Goal: Communication & Community: Answer question/provide support

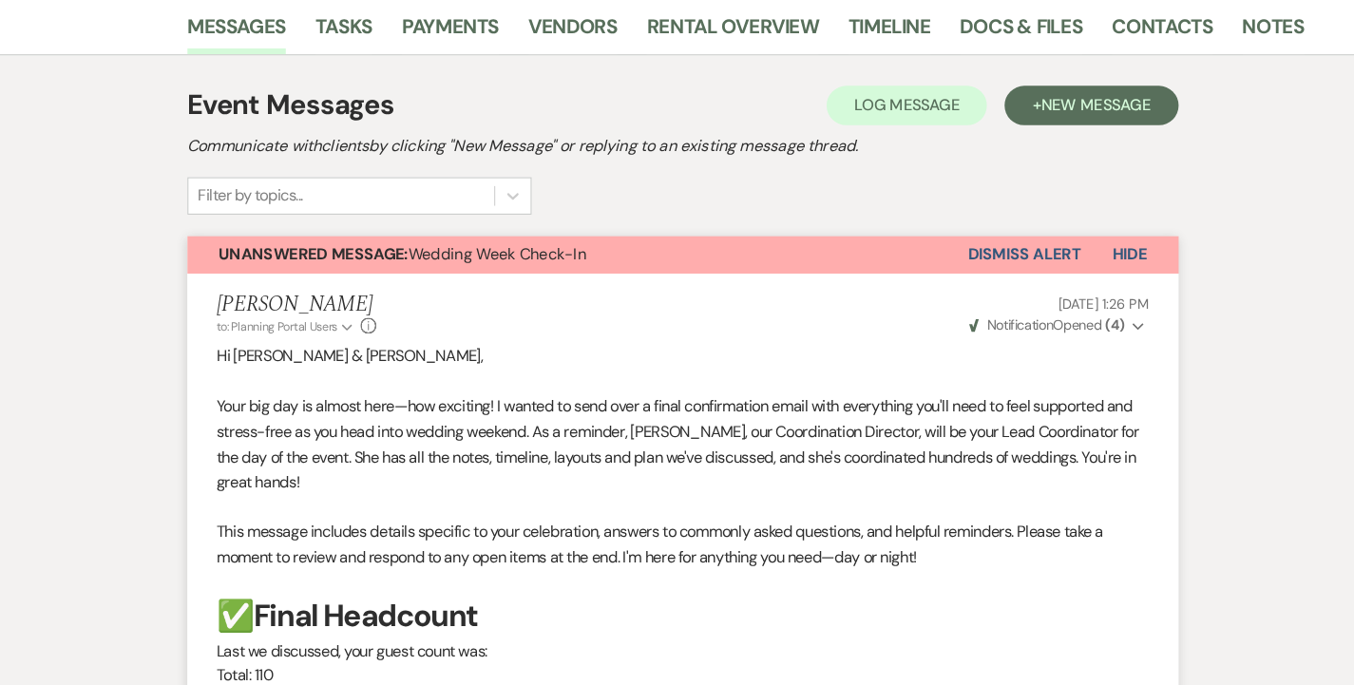
scroll to position [268, 0]
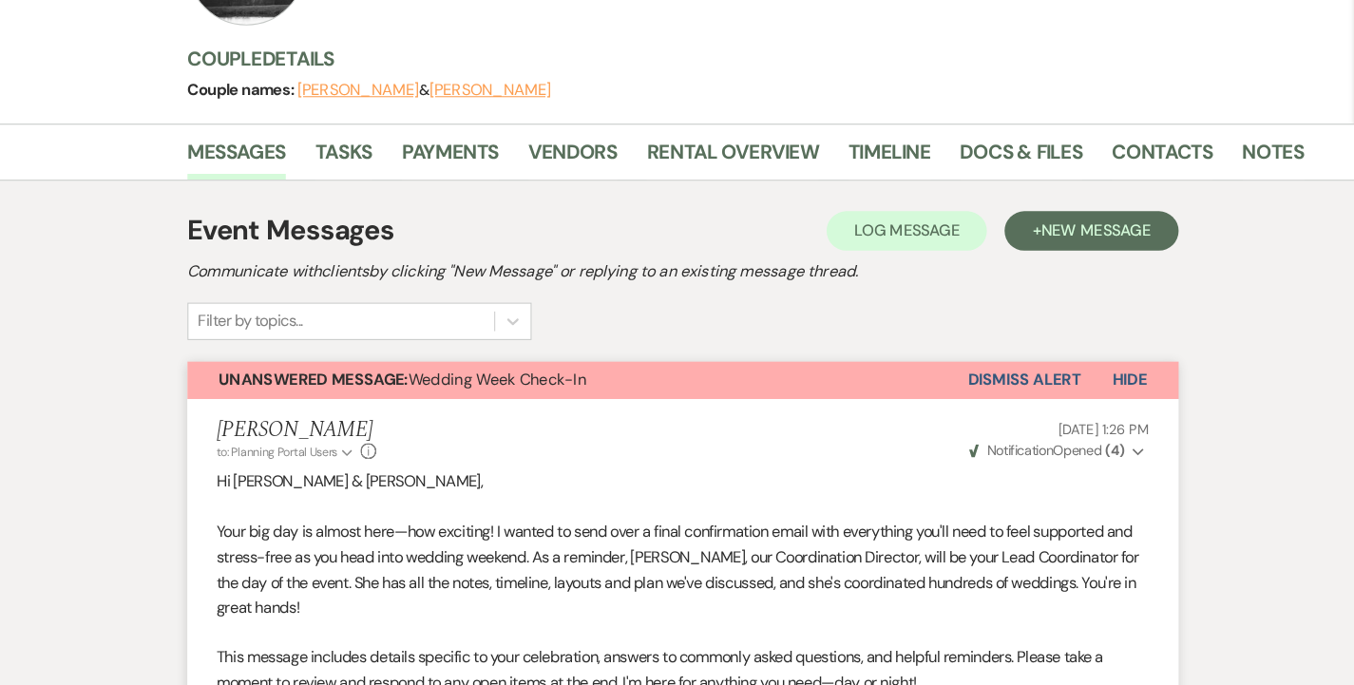
click at [1015, 350] on button "Dismiss Alert" at bounding box center [1007, 368] width 109 height 36
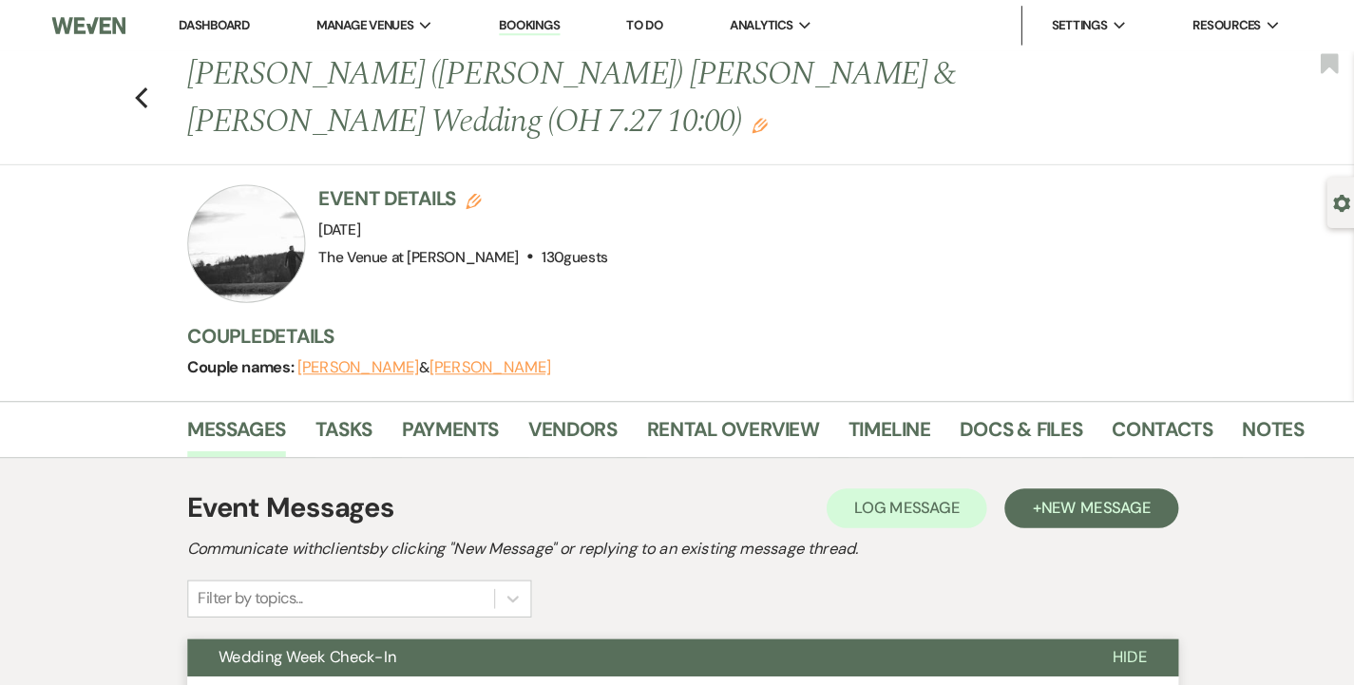
scroll to position [0, 0]
click at [147, 84] on icon "Previous" at bounding box center [154, 95] width 14 height 23
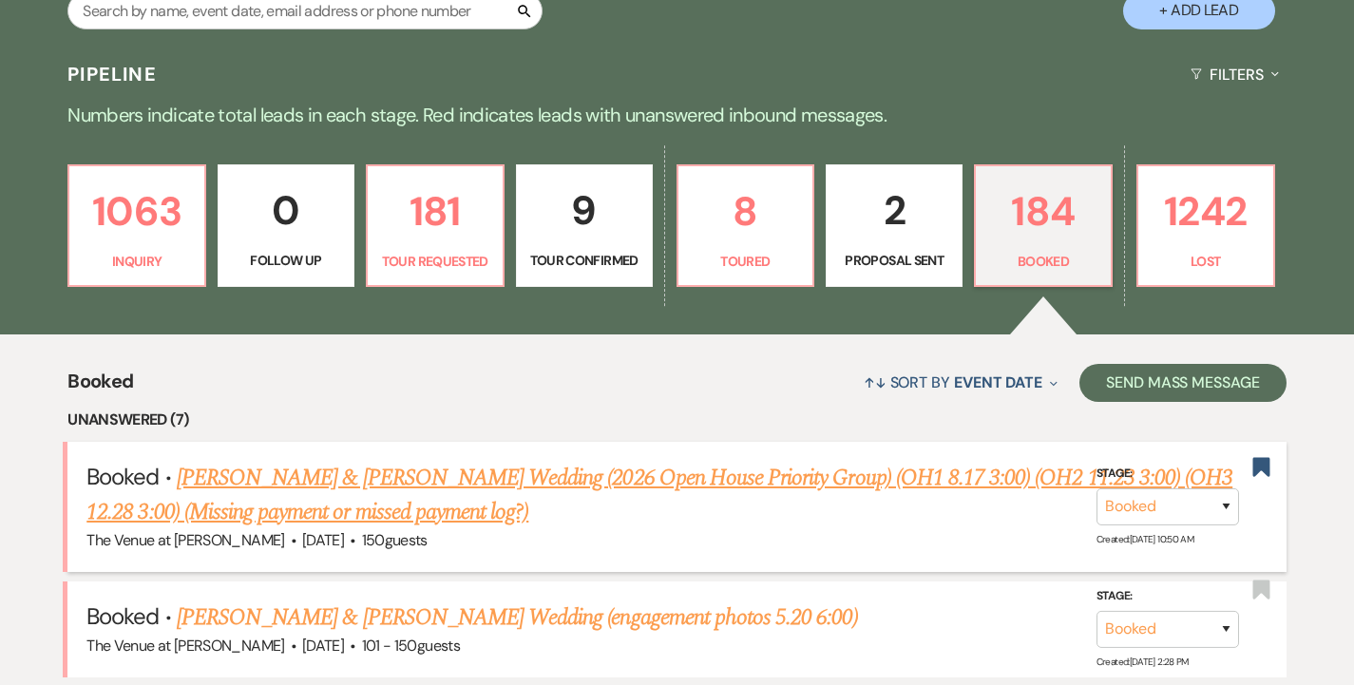
scroll to position [155, 0]
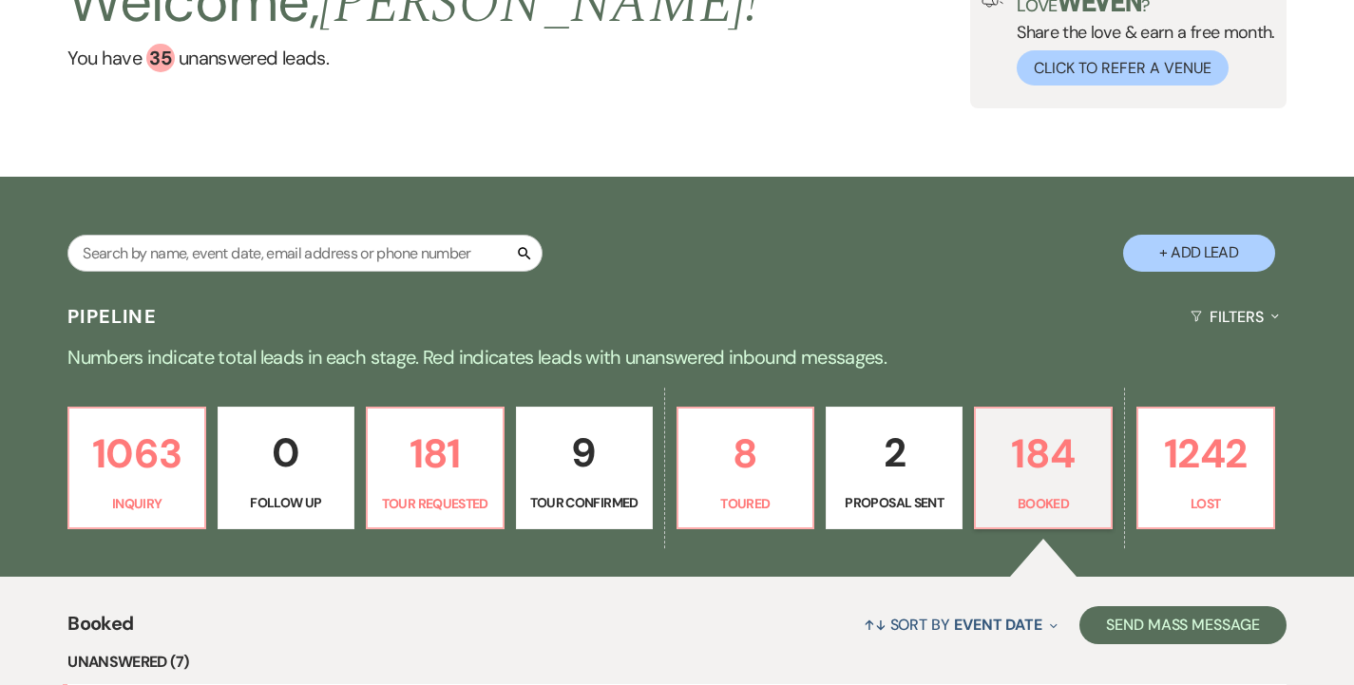
click at [613, 468] on p "9" at bounding box center [584, 453] width 112 height 64
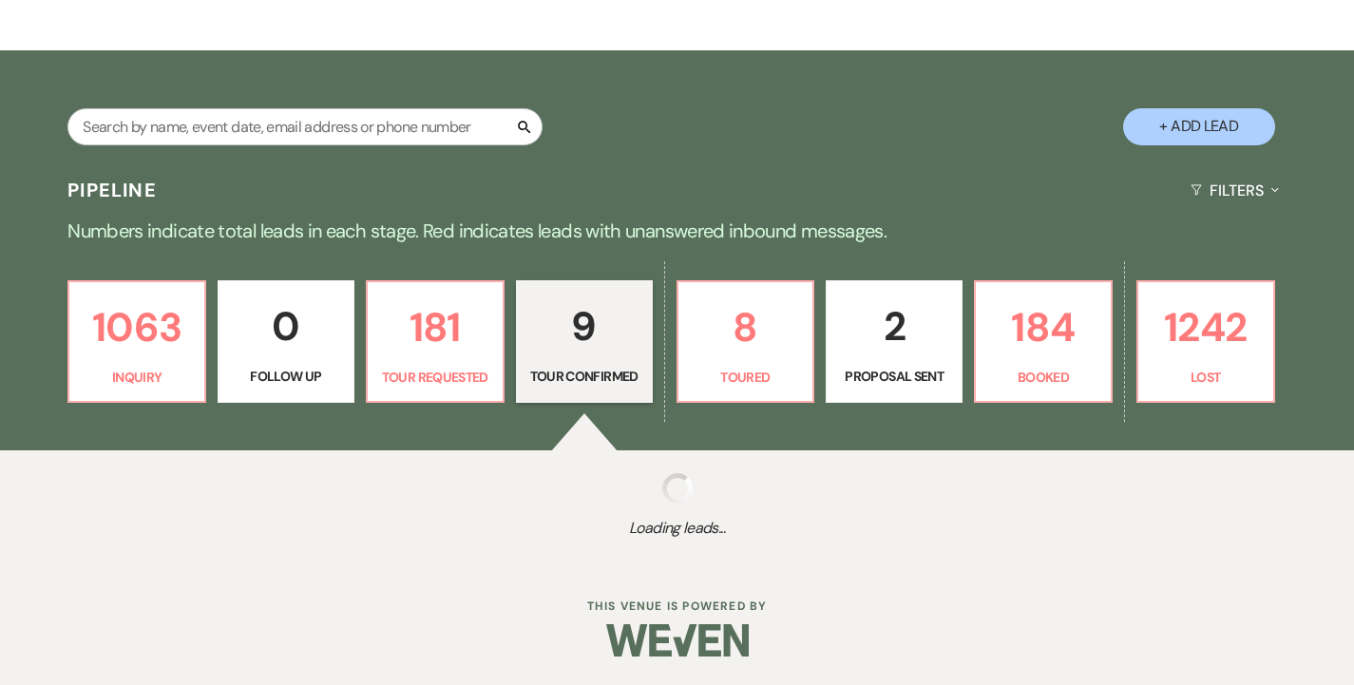
select select "4"
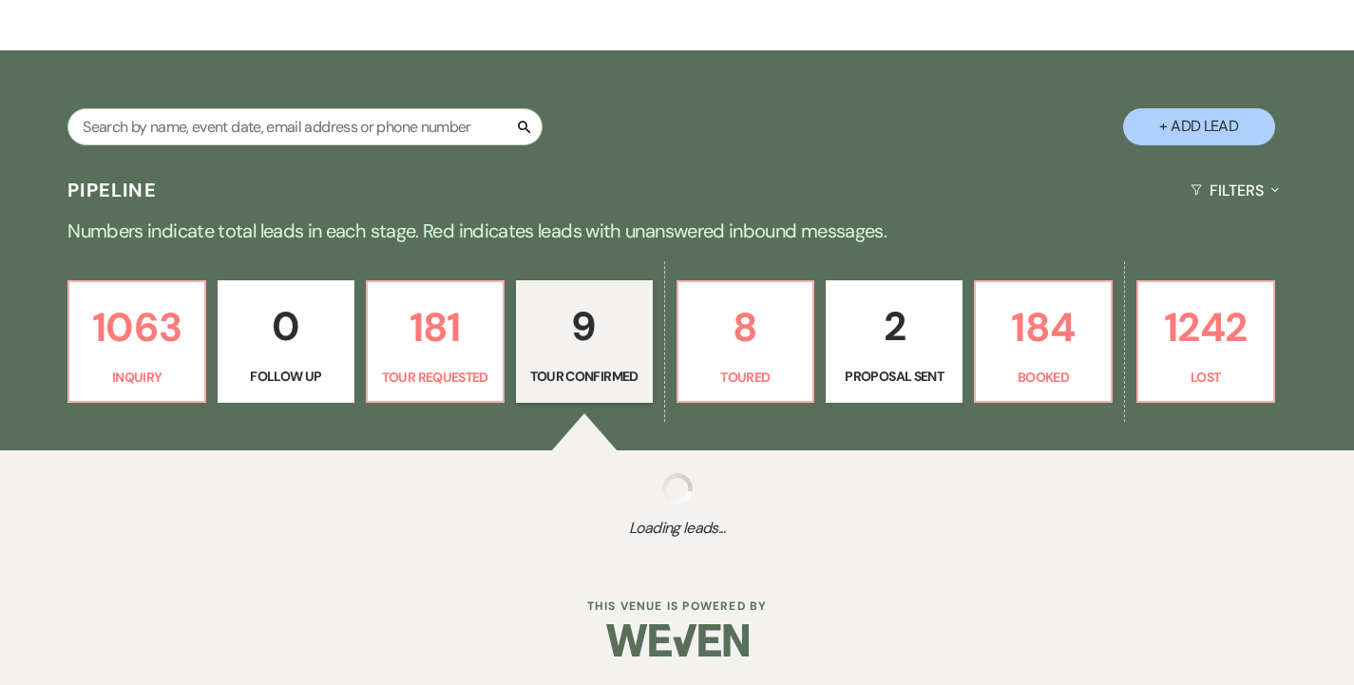
select select "4"
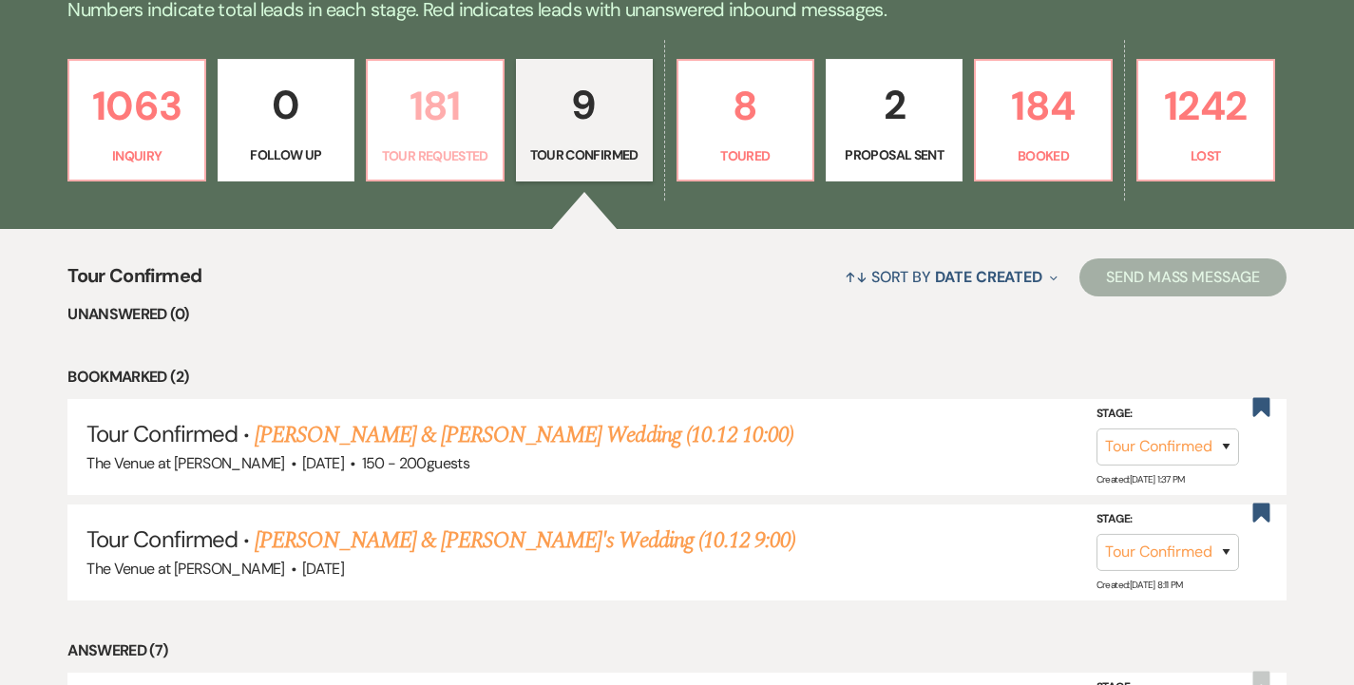
click at [472, 158] on p "Tour Requested" at bounding box center [435, 155] width 112 height 21
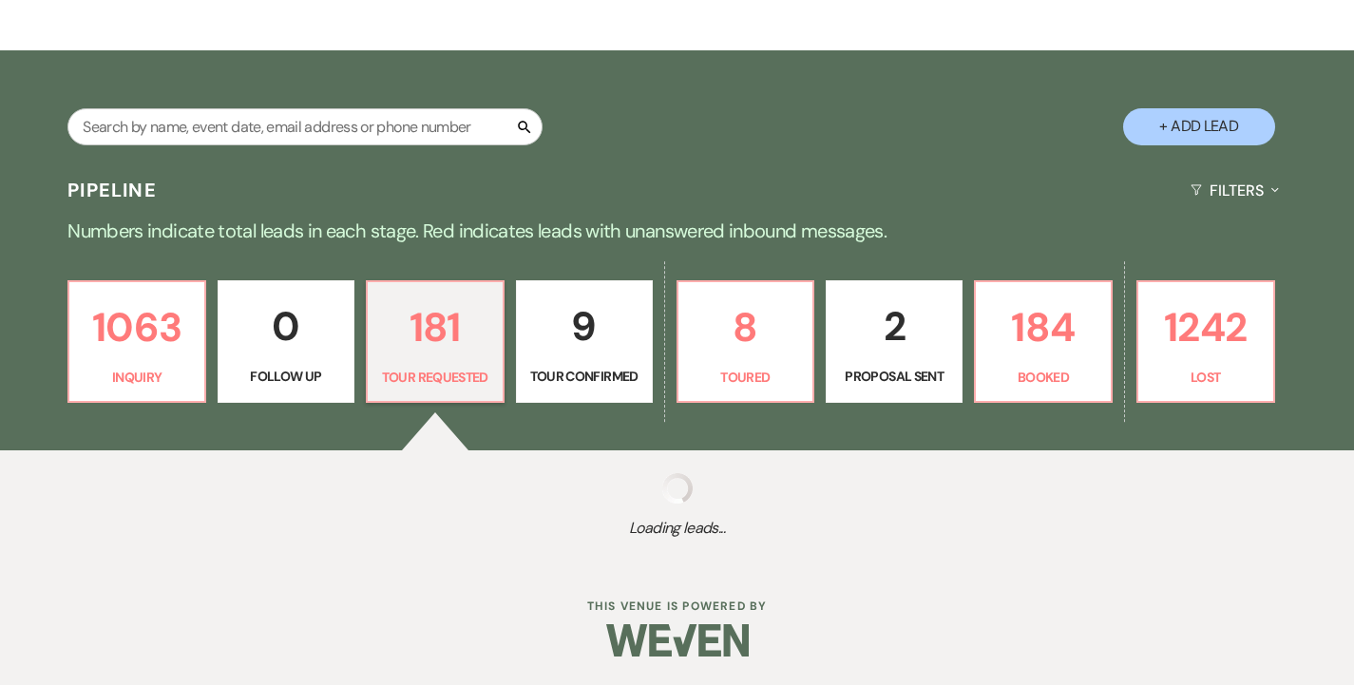
scroll to position [280, 0]
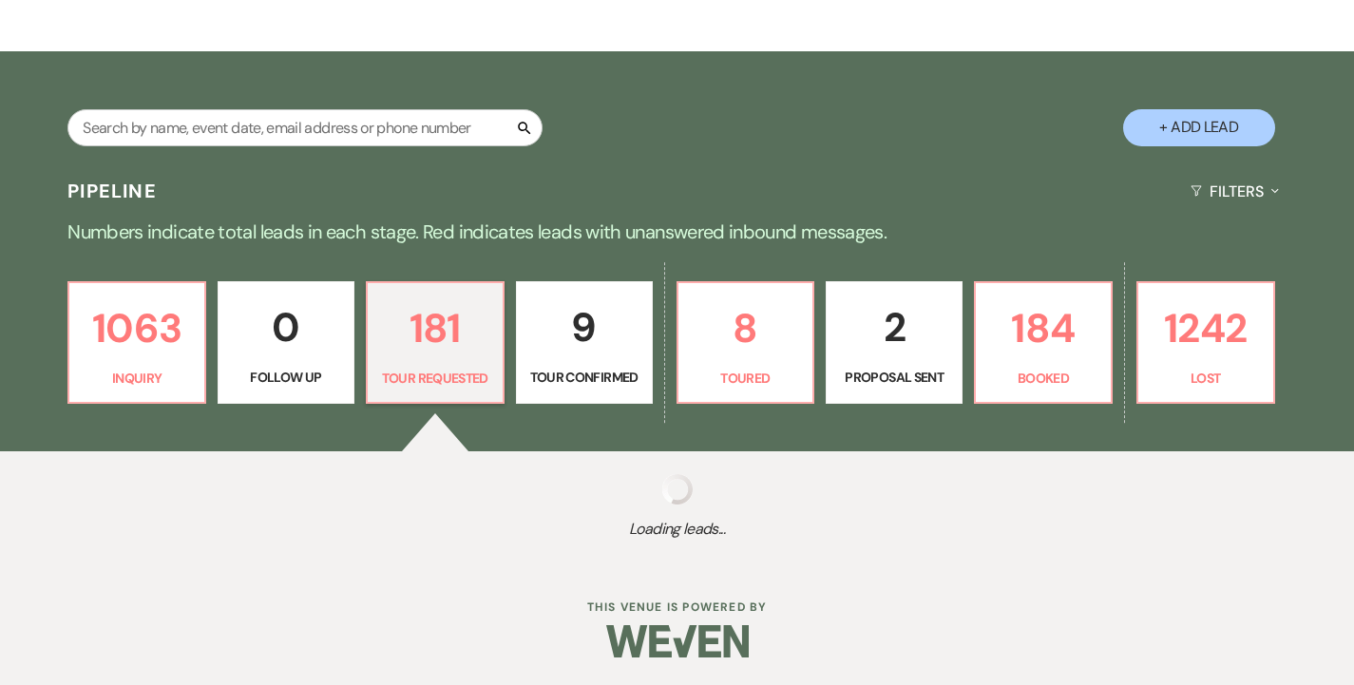
select select "2"
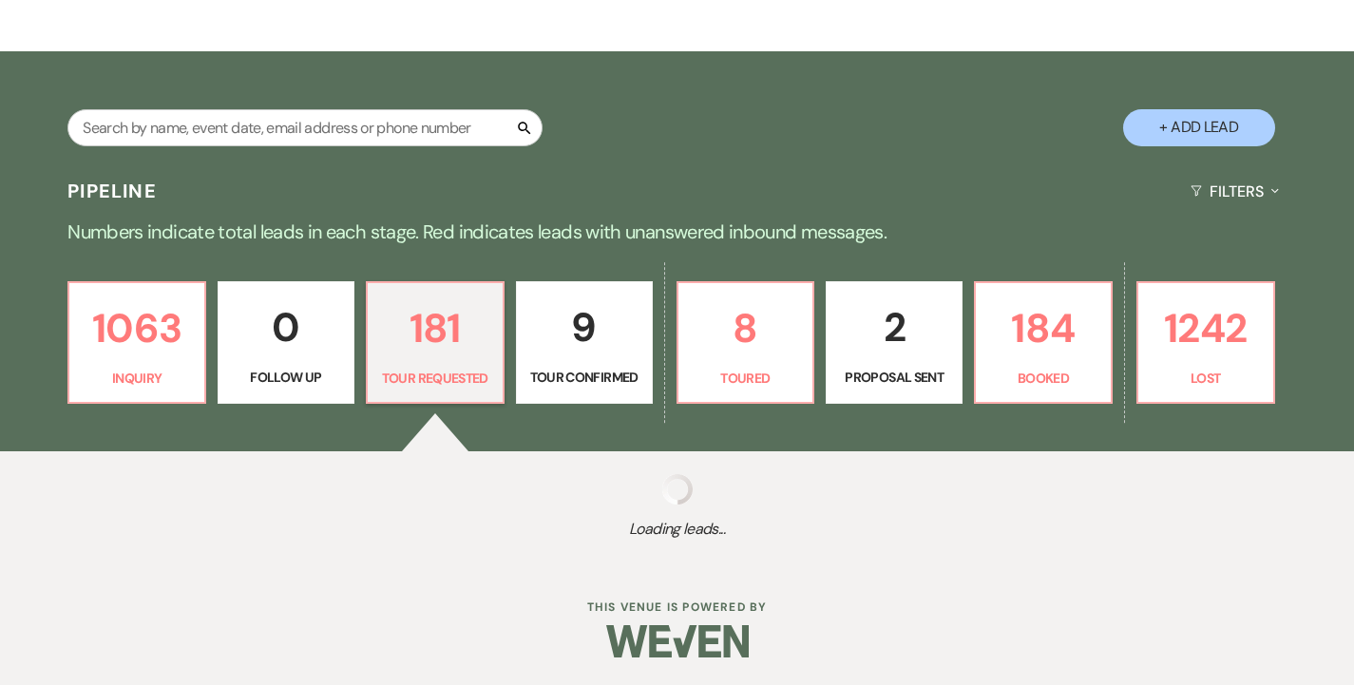
select select "2"
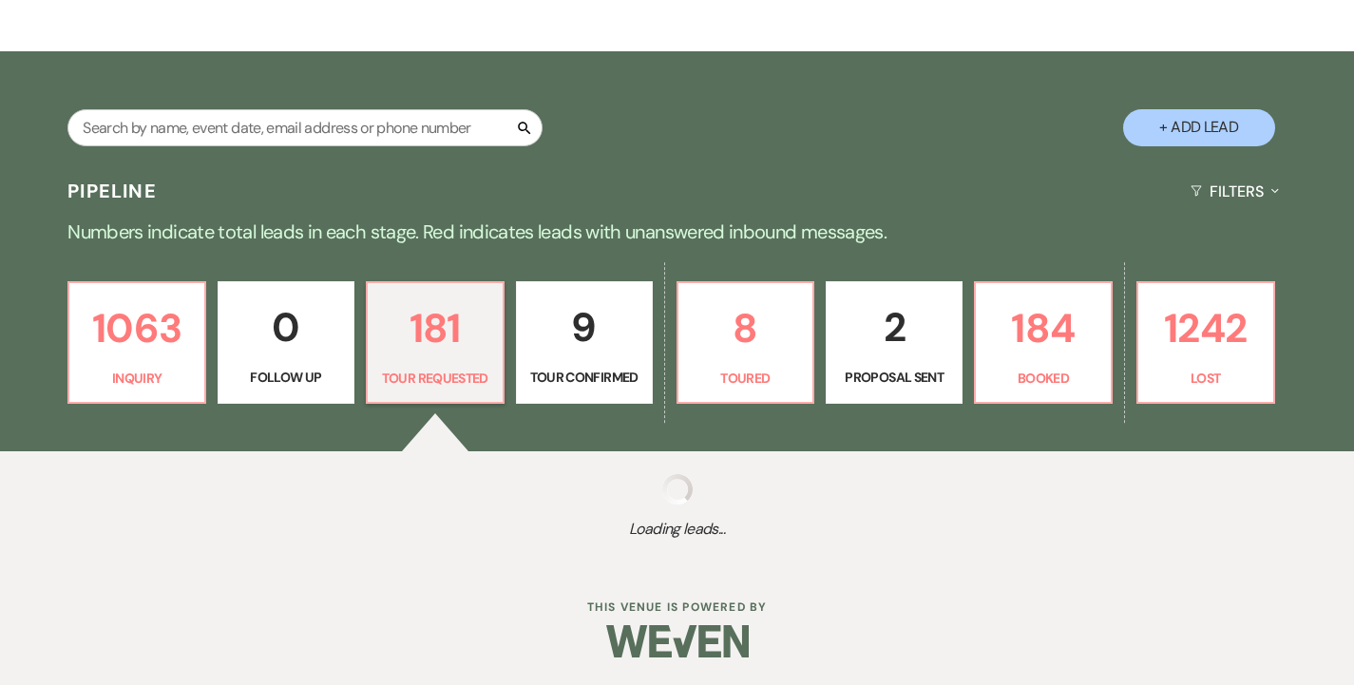
select select "2"
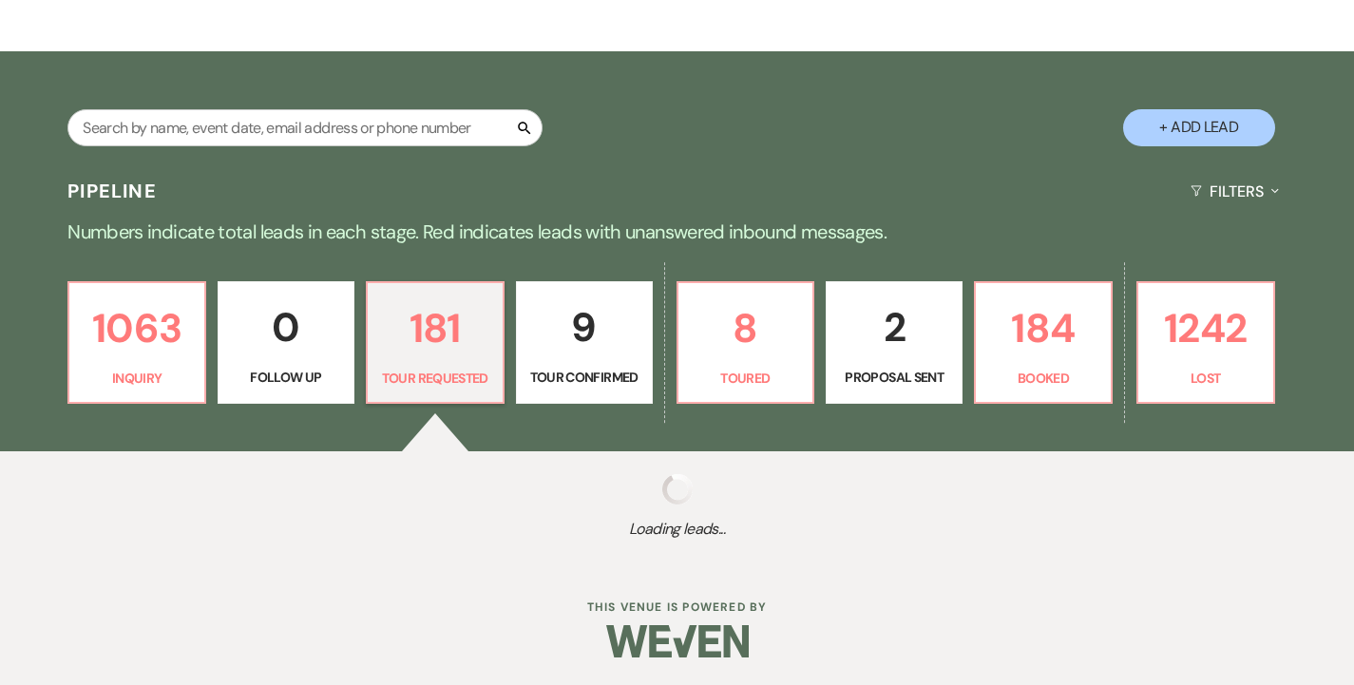
select select "2"
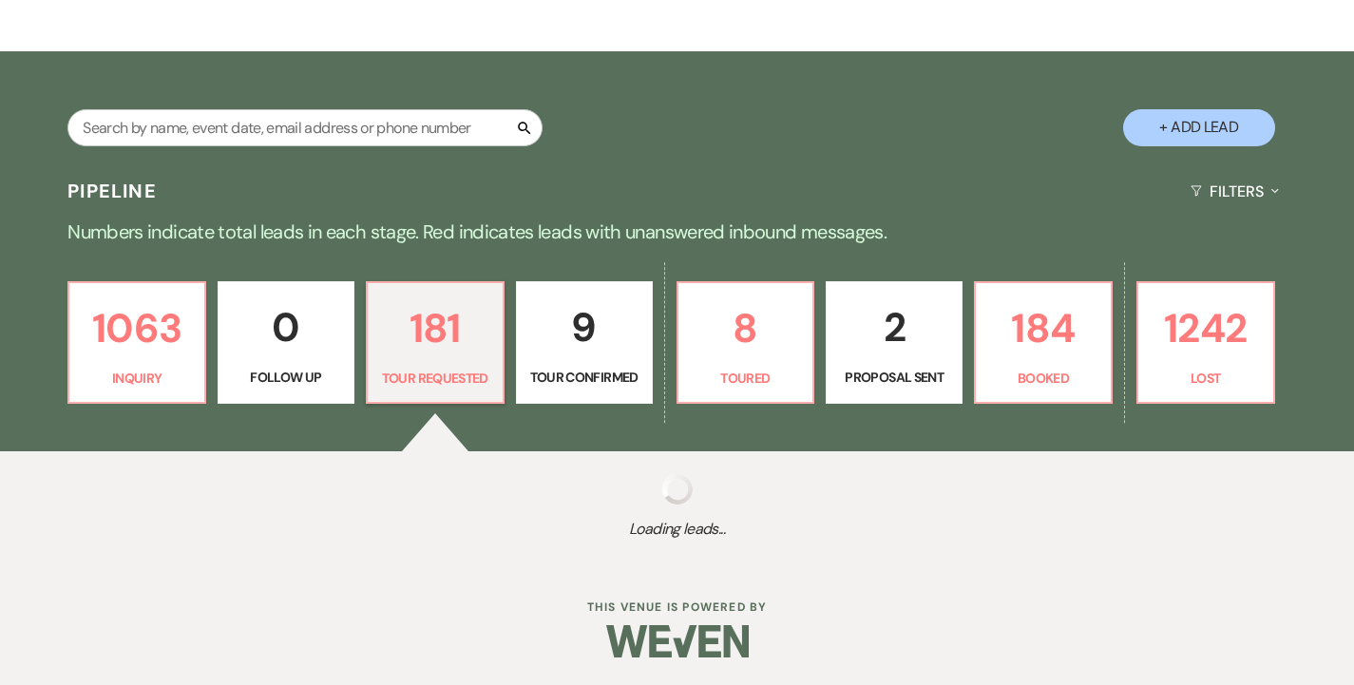
select select "2"
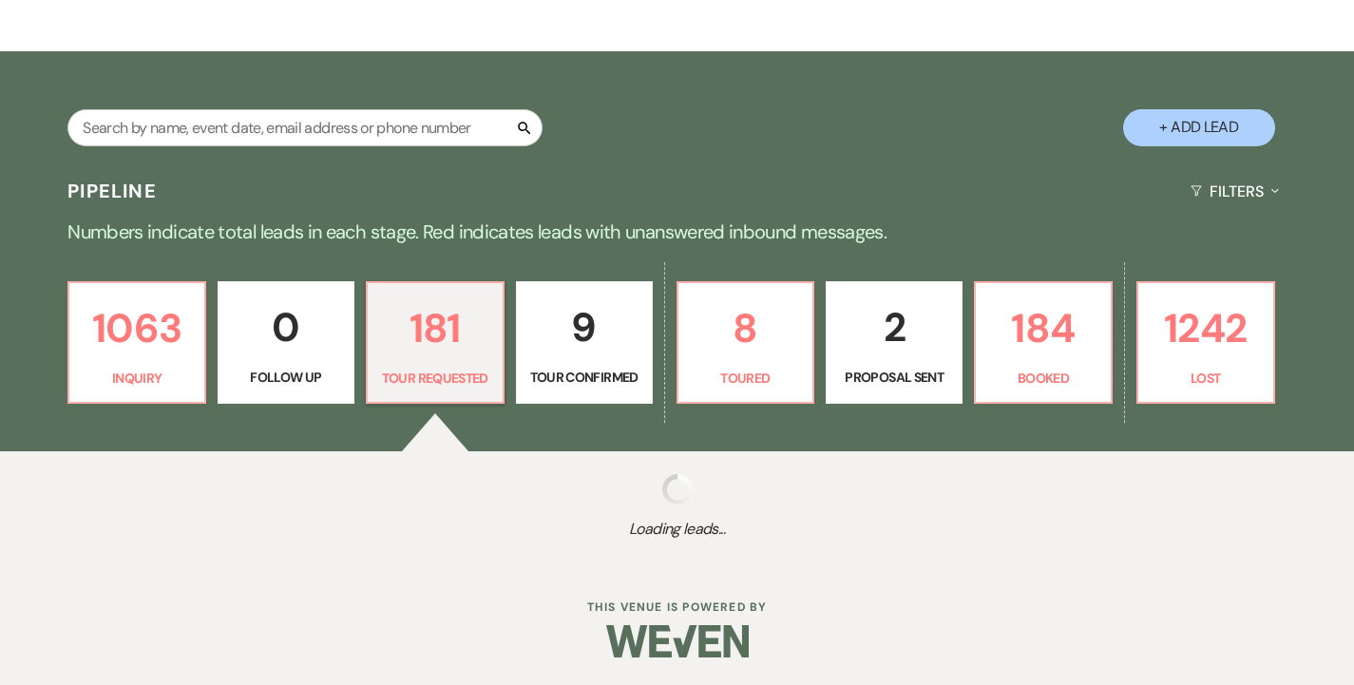
select select "2"
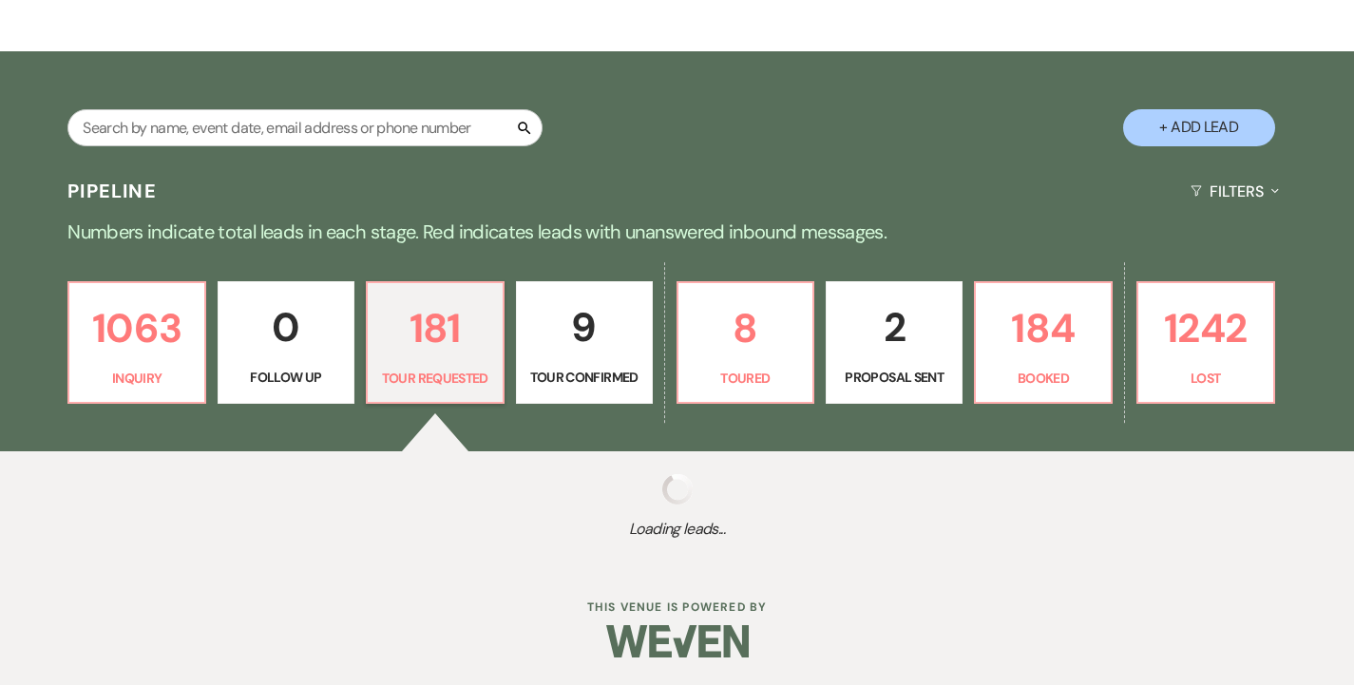
select select "2"
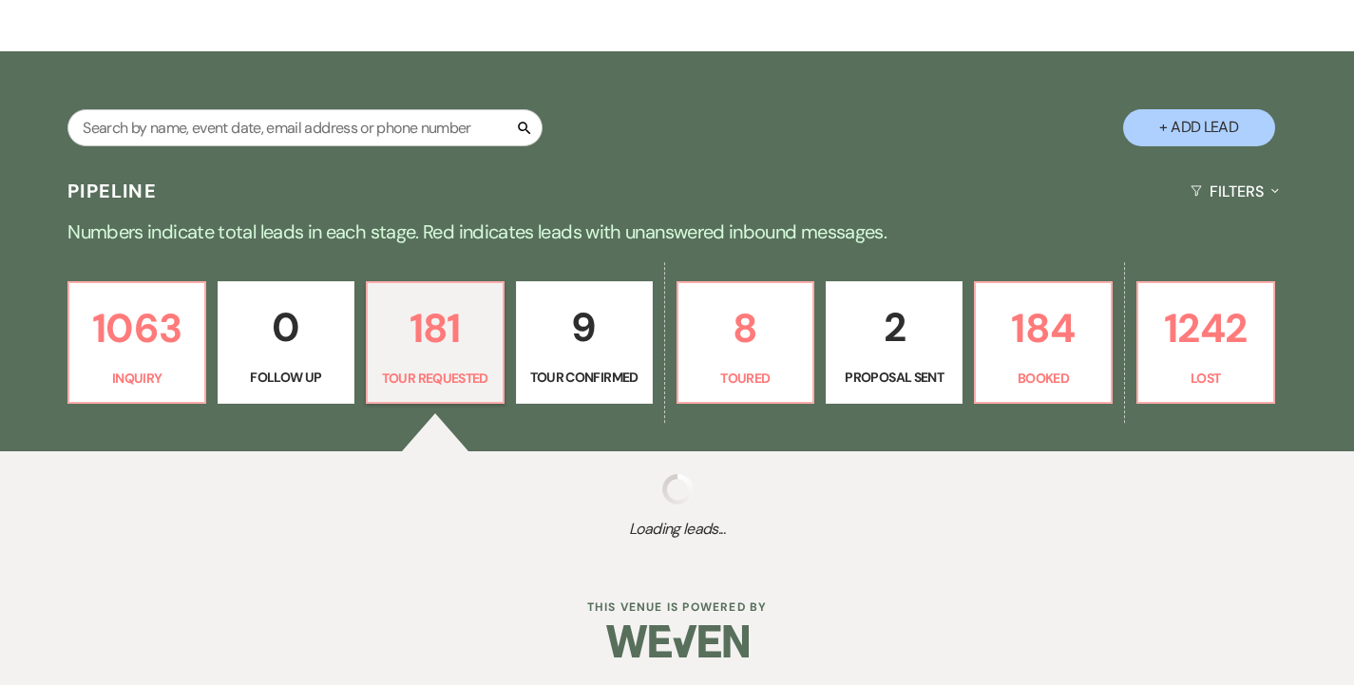
select select "2"
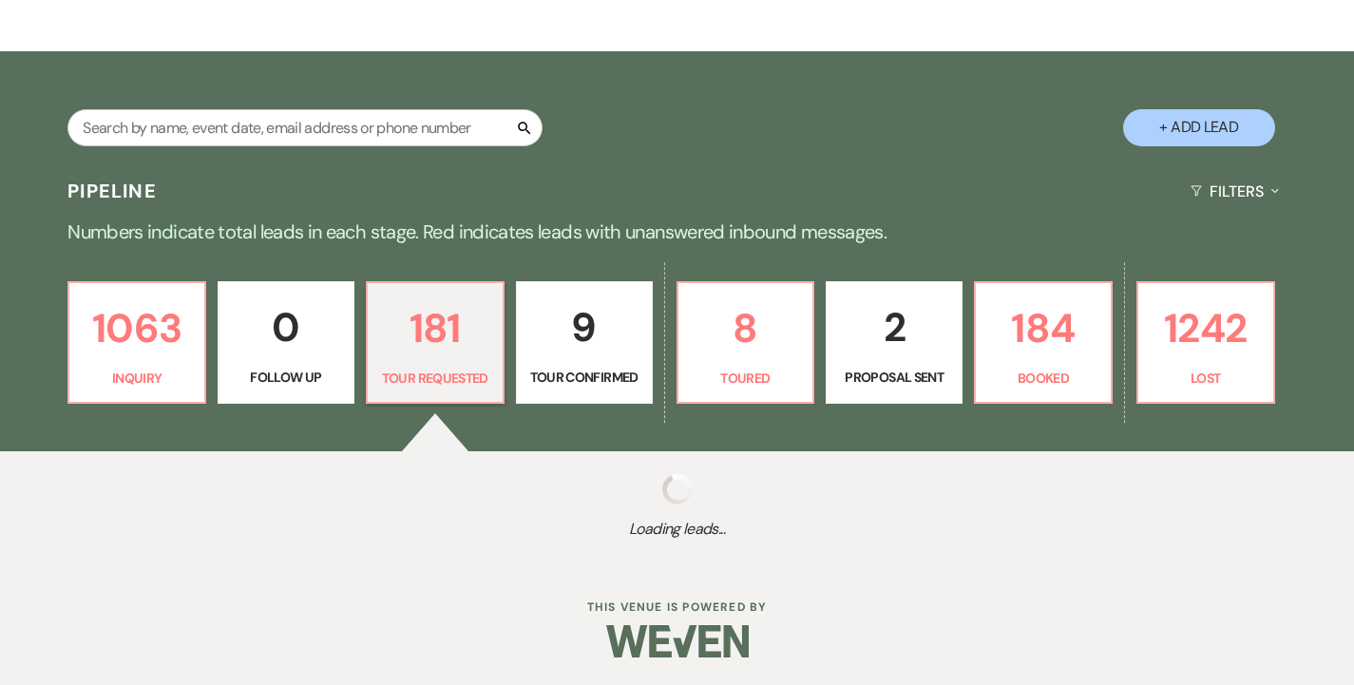
select select "2"
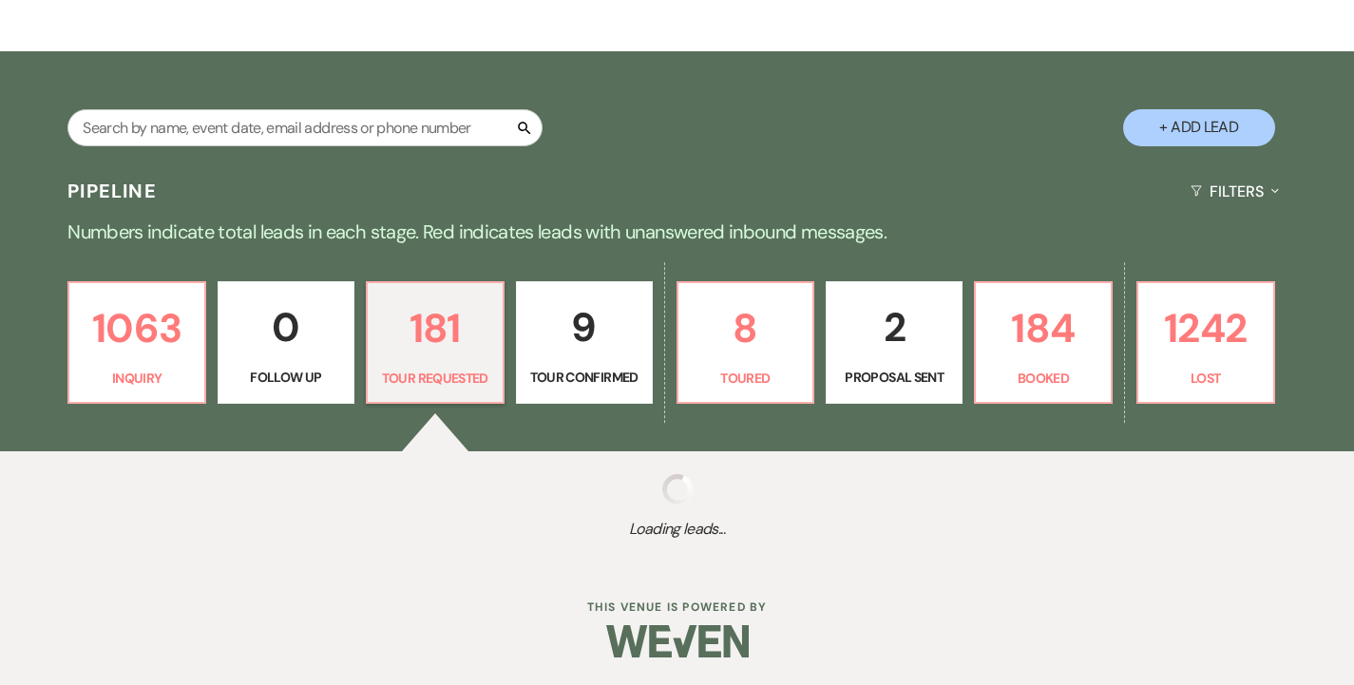
select select "2"
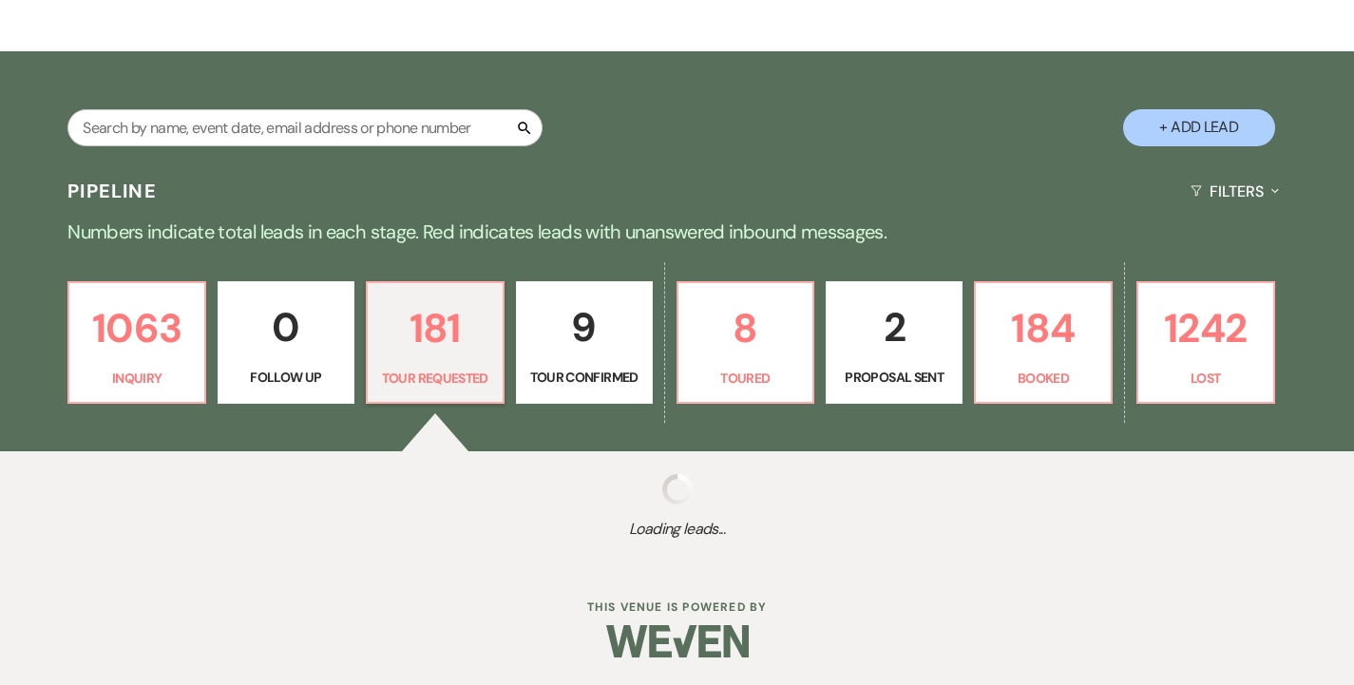
select select "2"
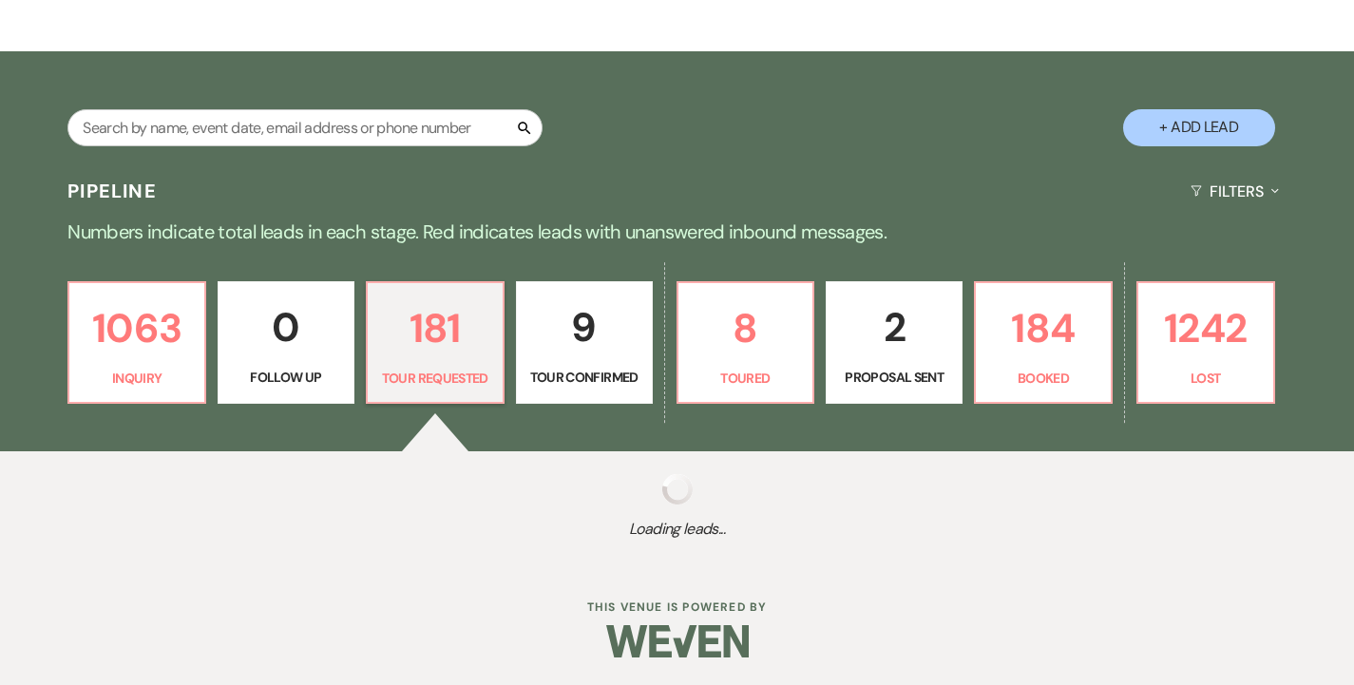
select select "2"
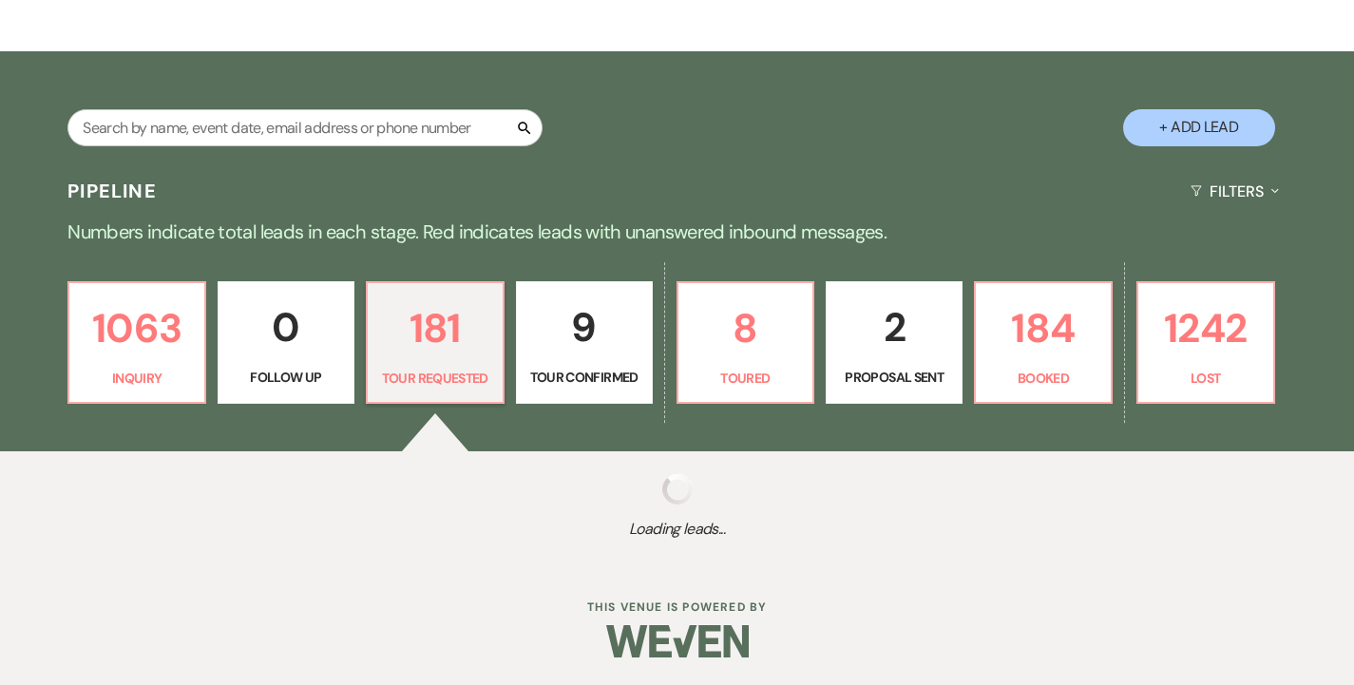
select select "2"
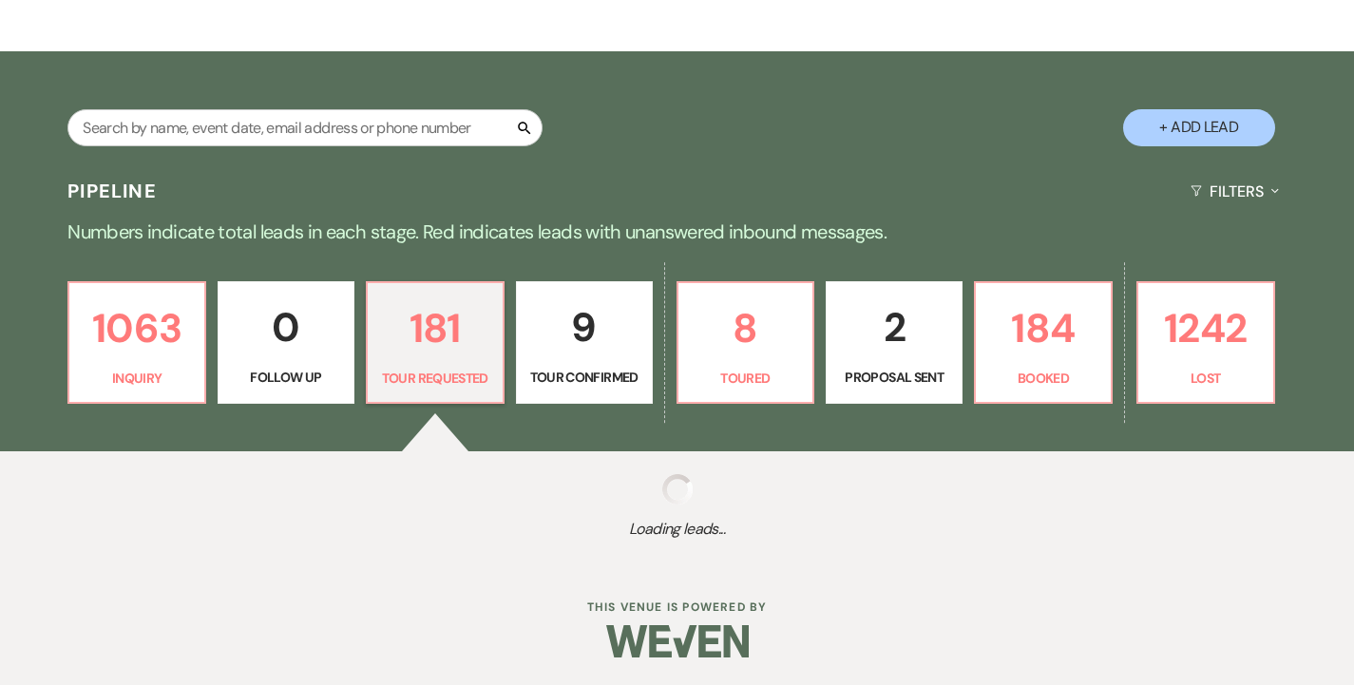
select select "2"
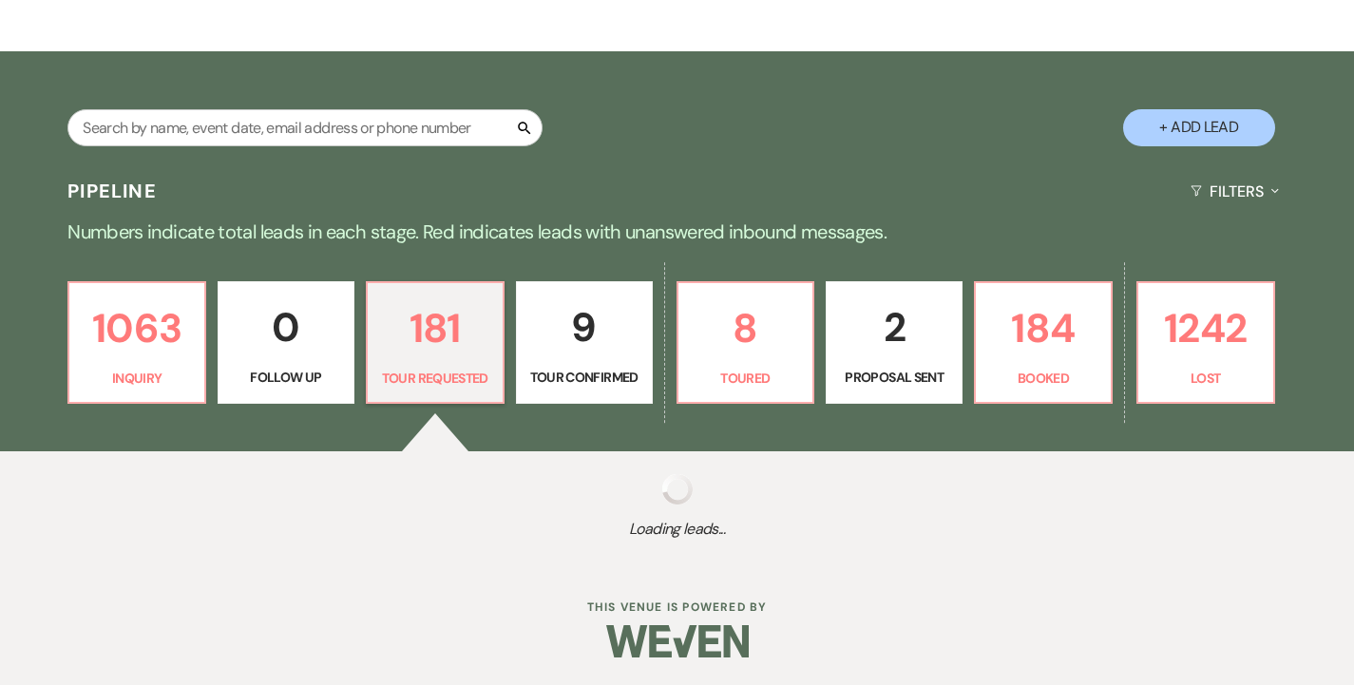
select select "2"
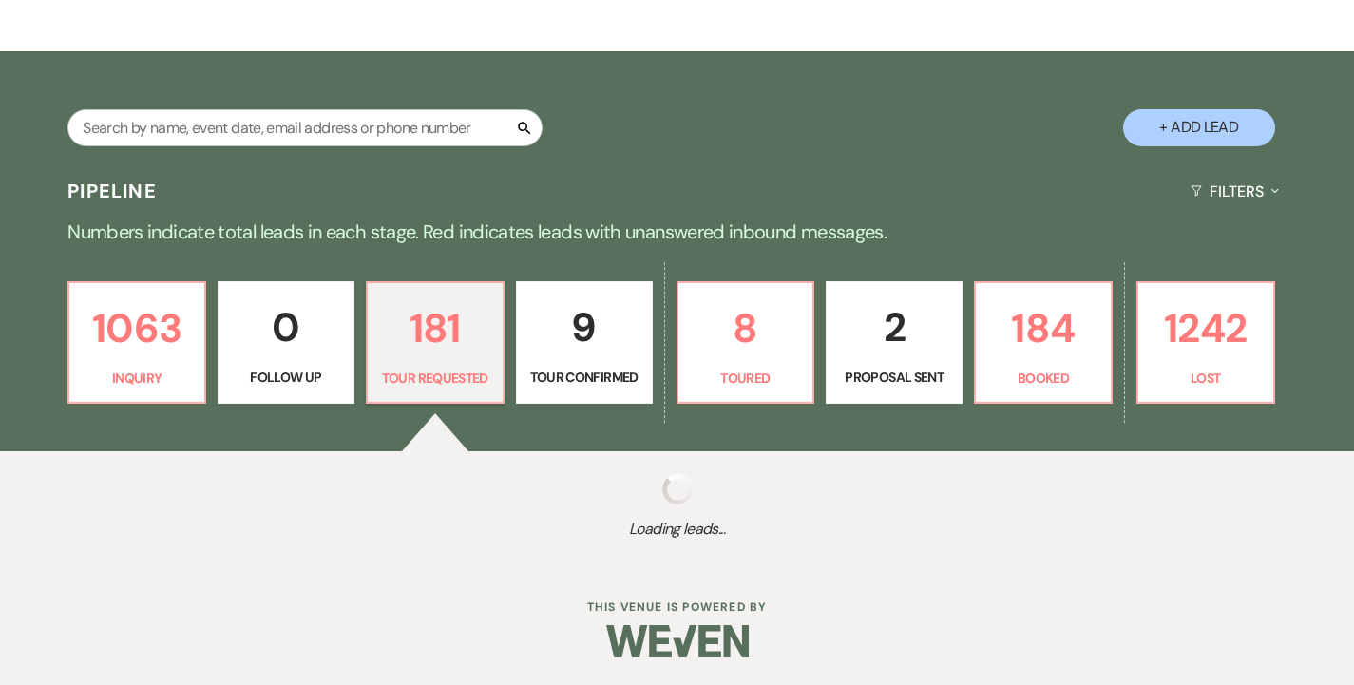
select select "2"
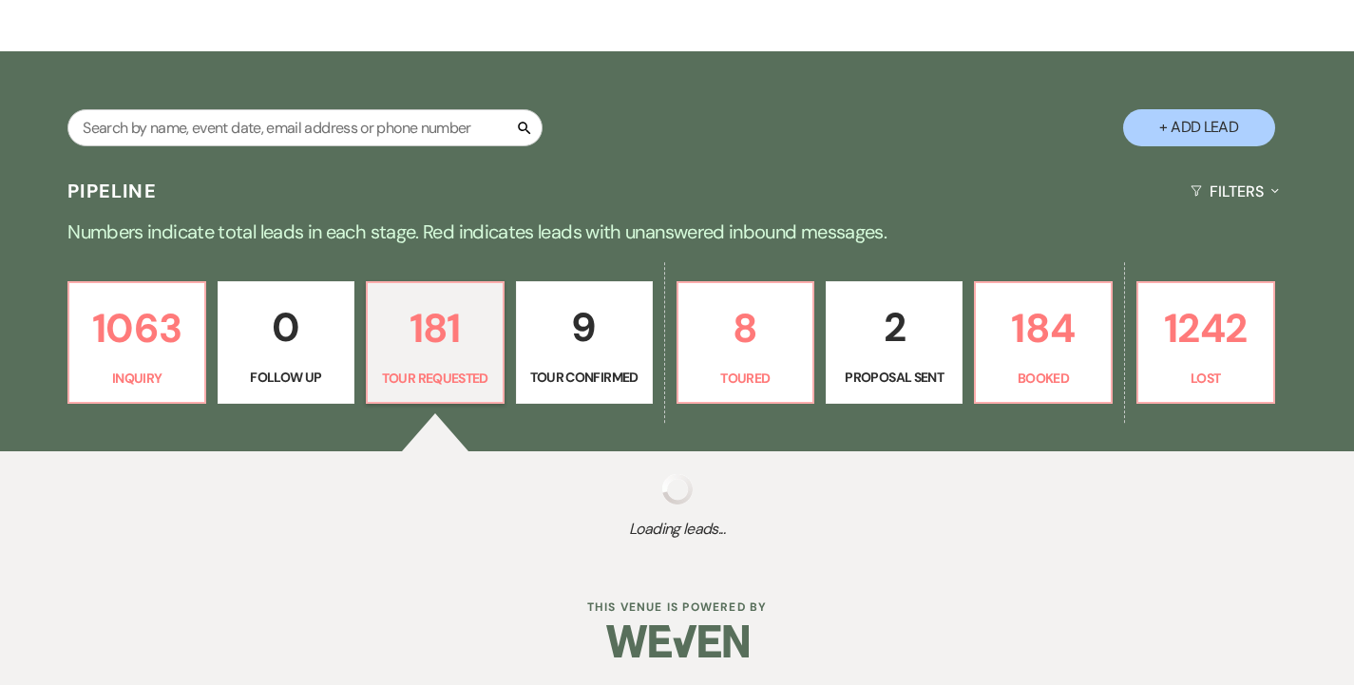
select select "2"
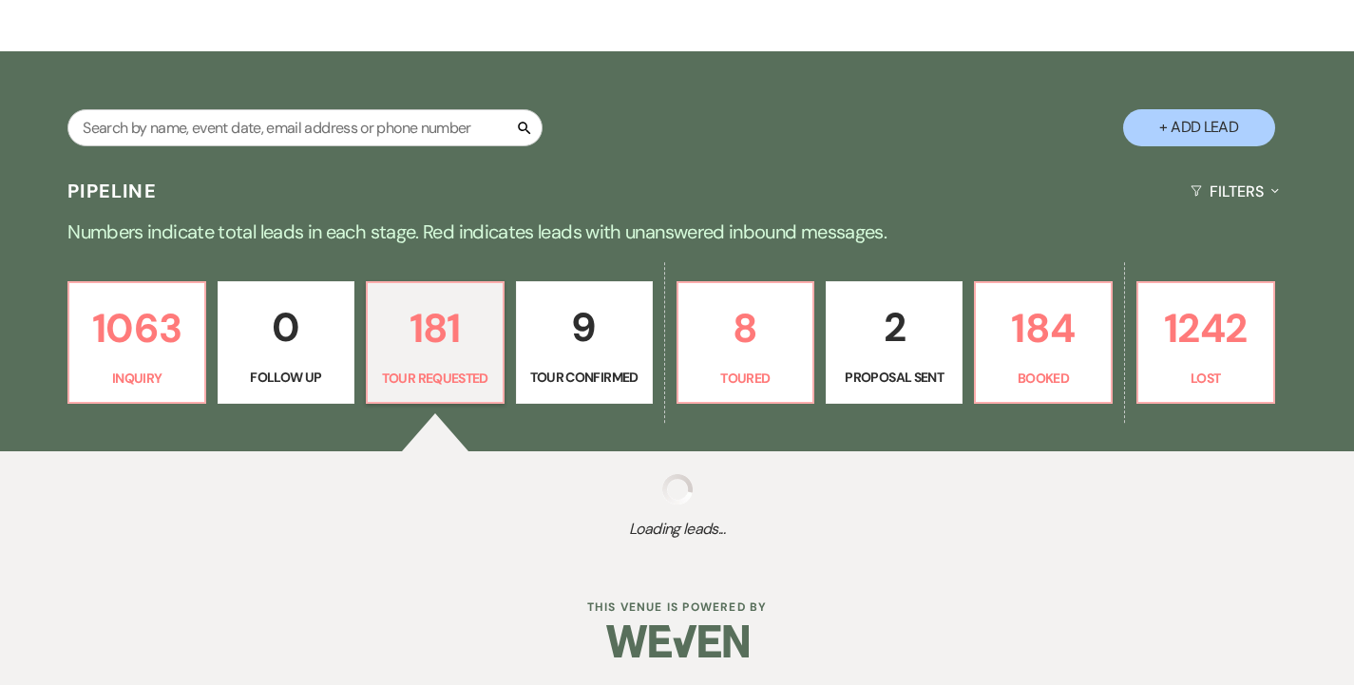
select select "2"
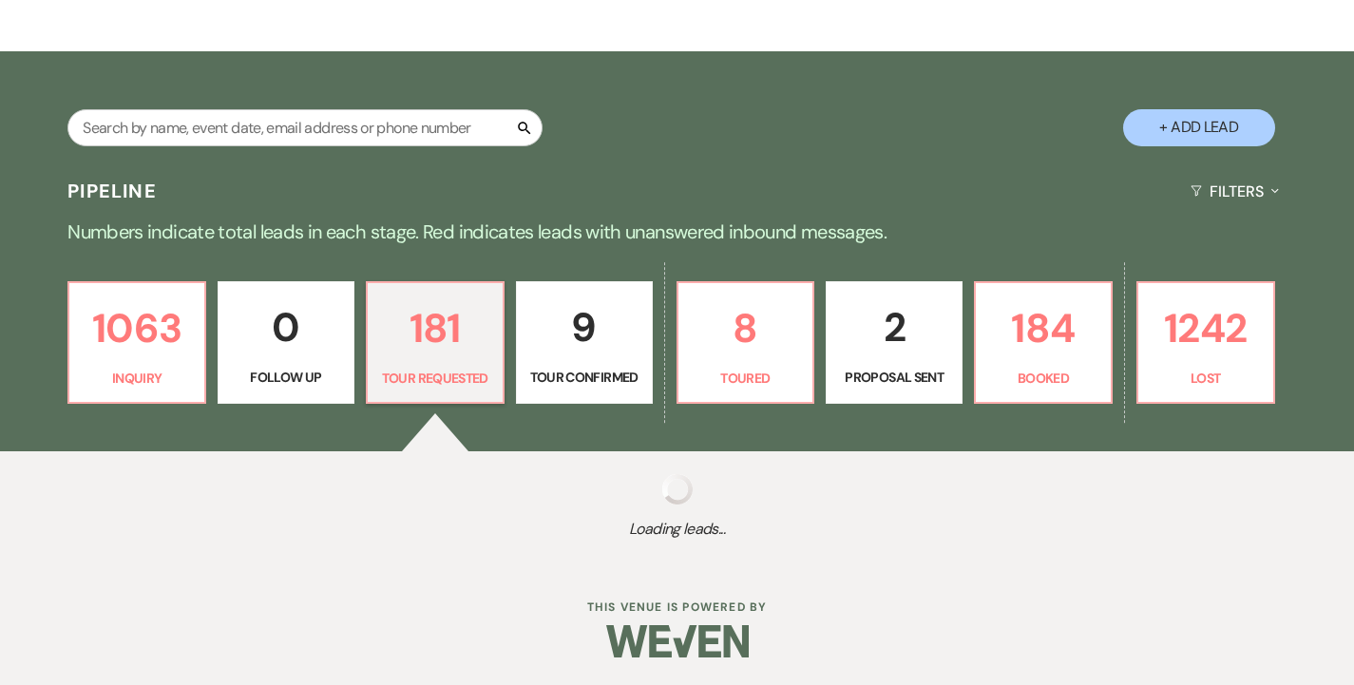
select select "2"
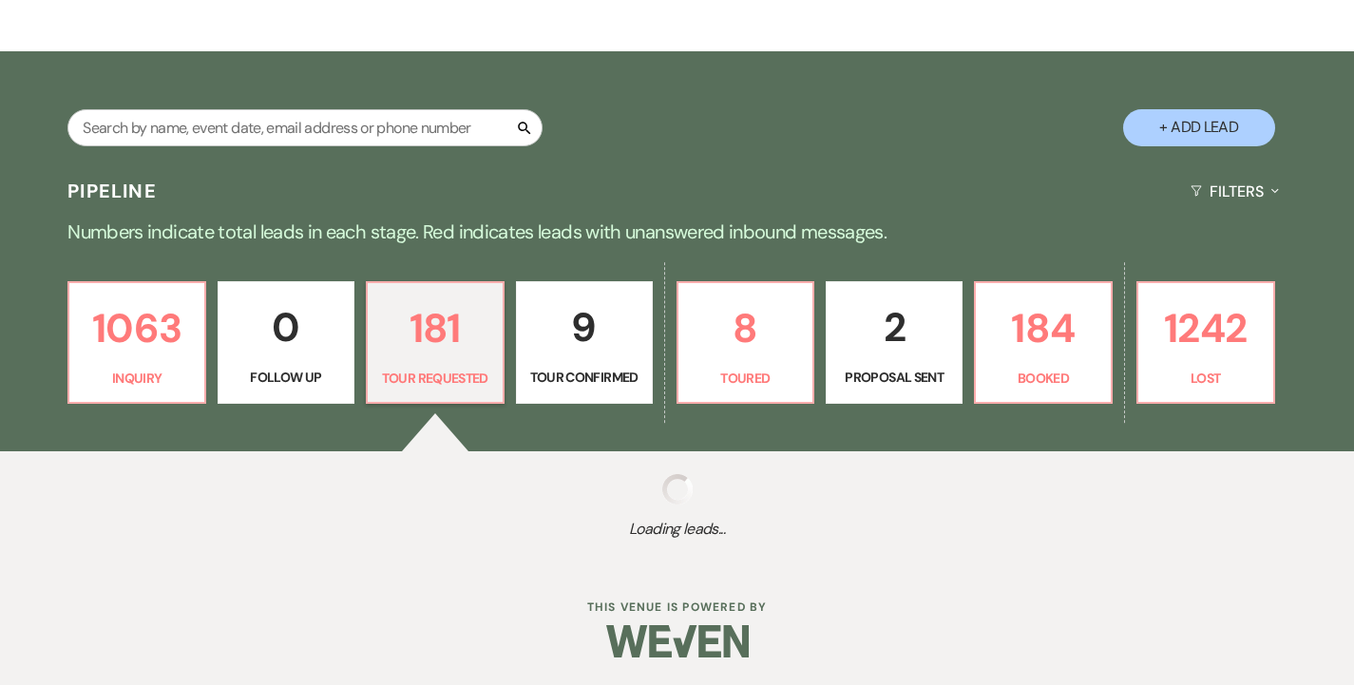
select select "2"
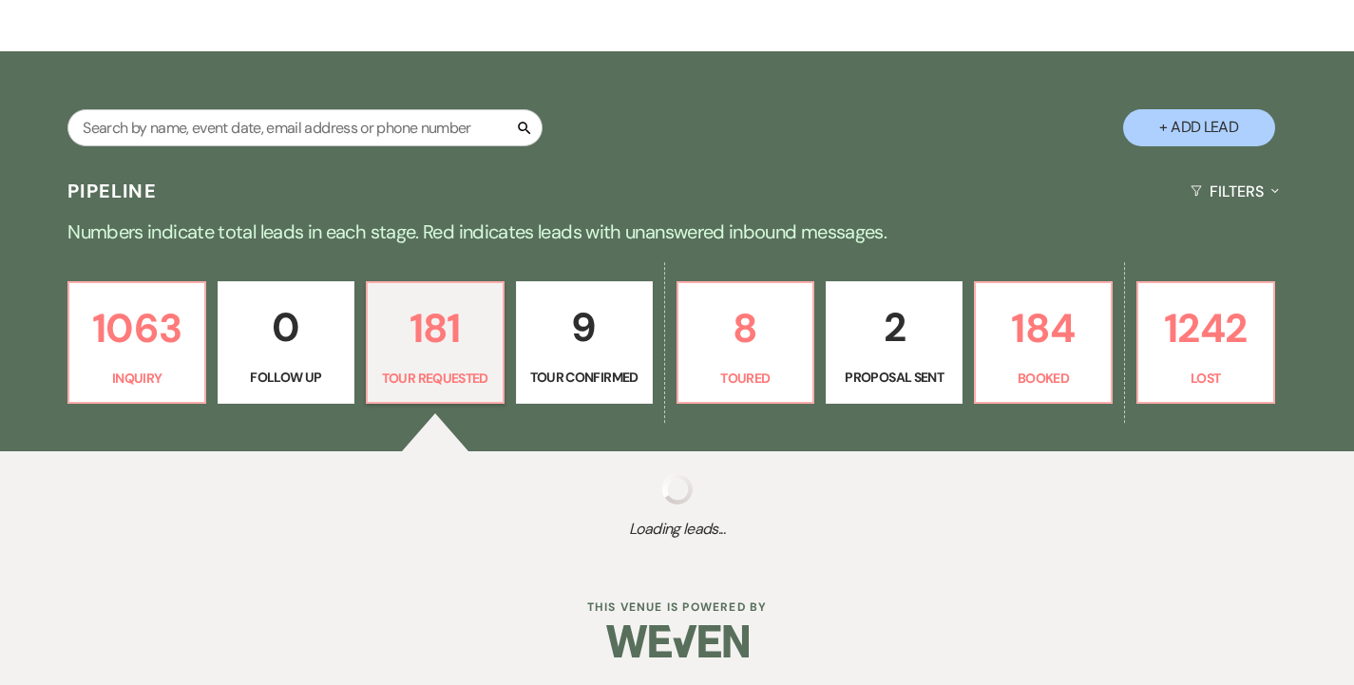
select select "2"
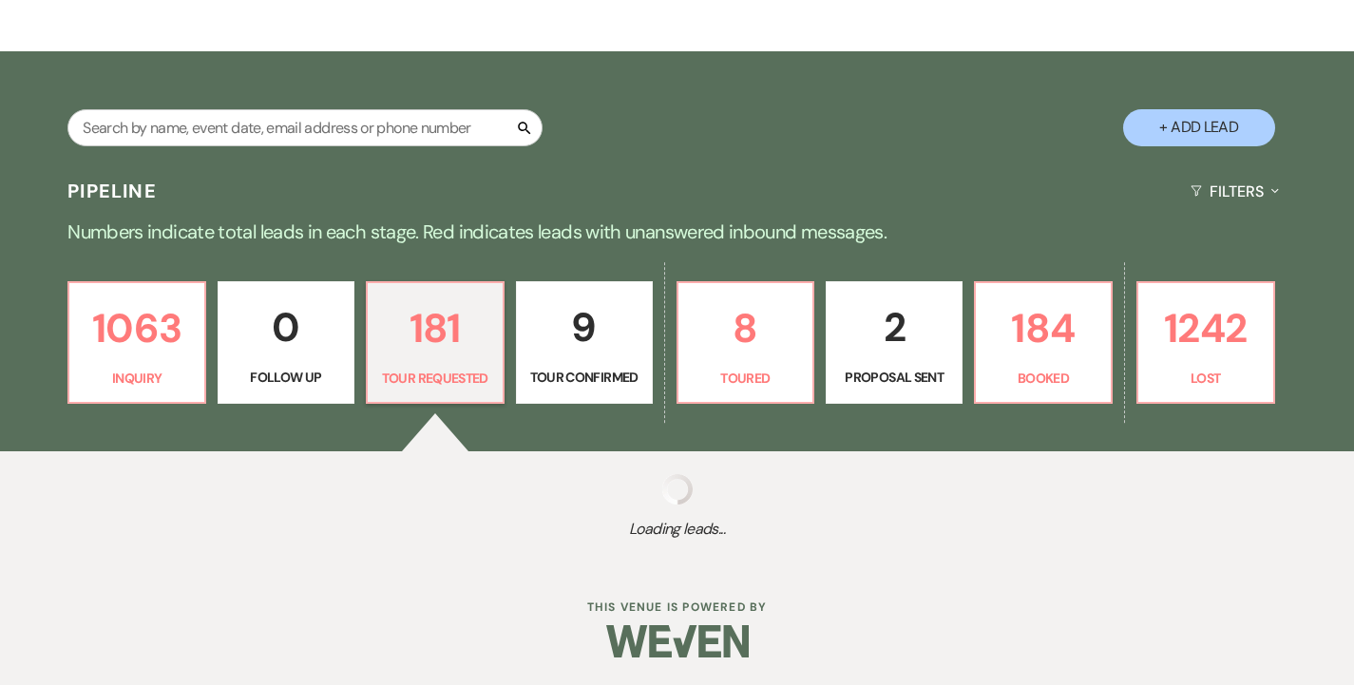
select select "2"
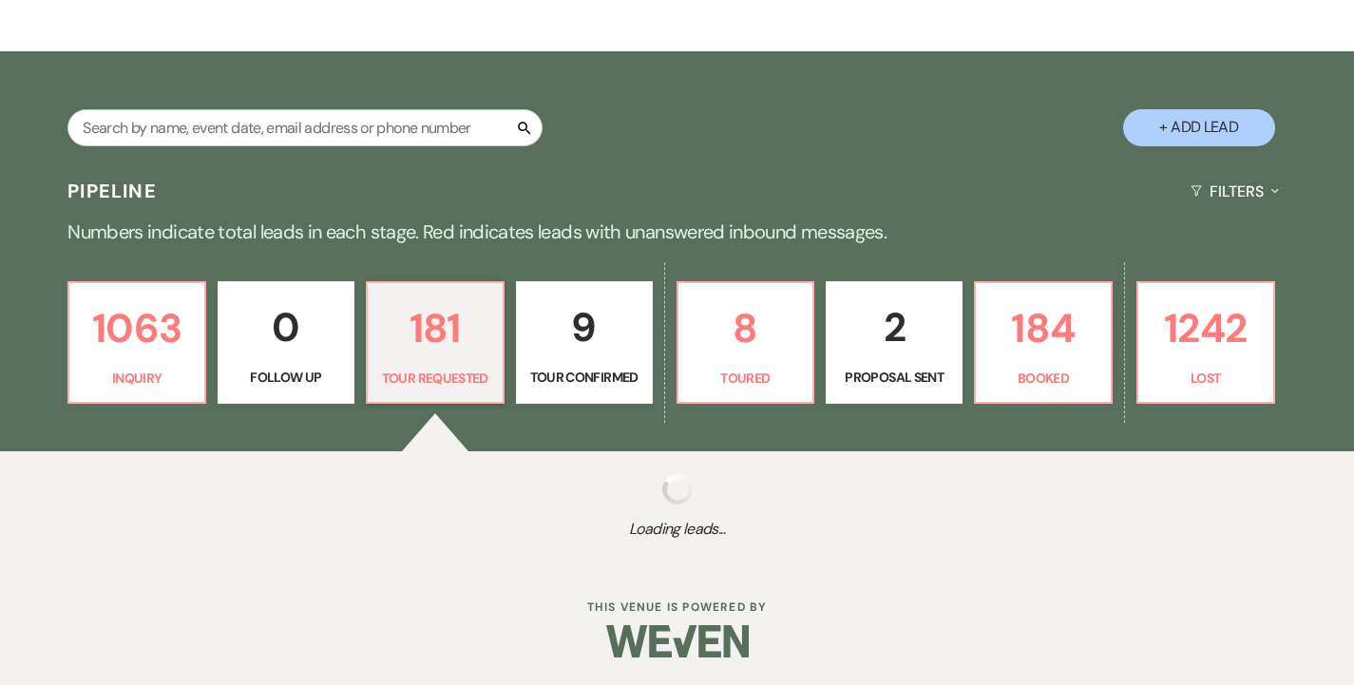
select select "2"
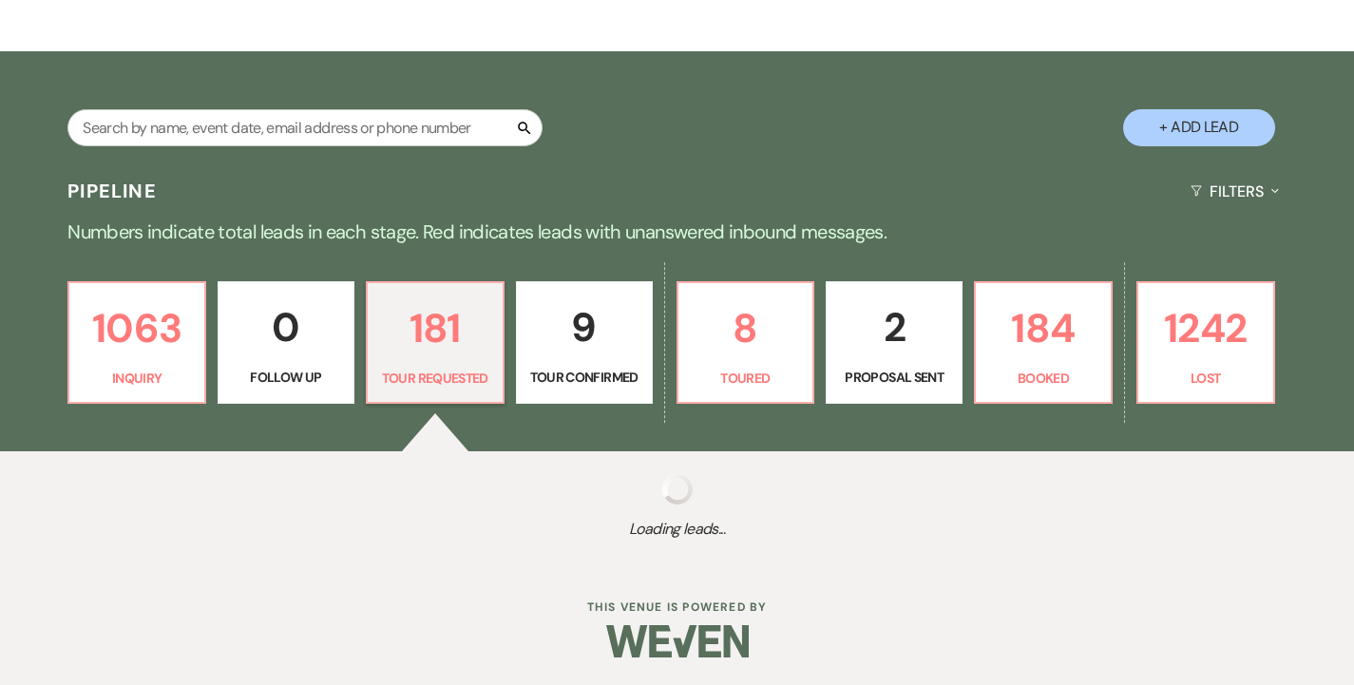
select select "2"
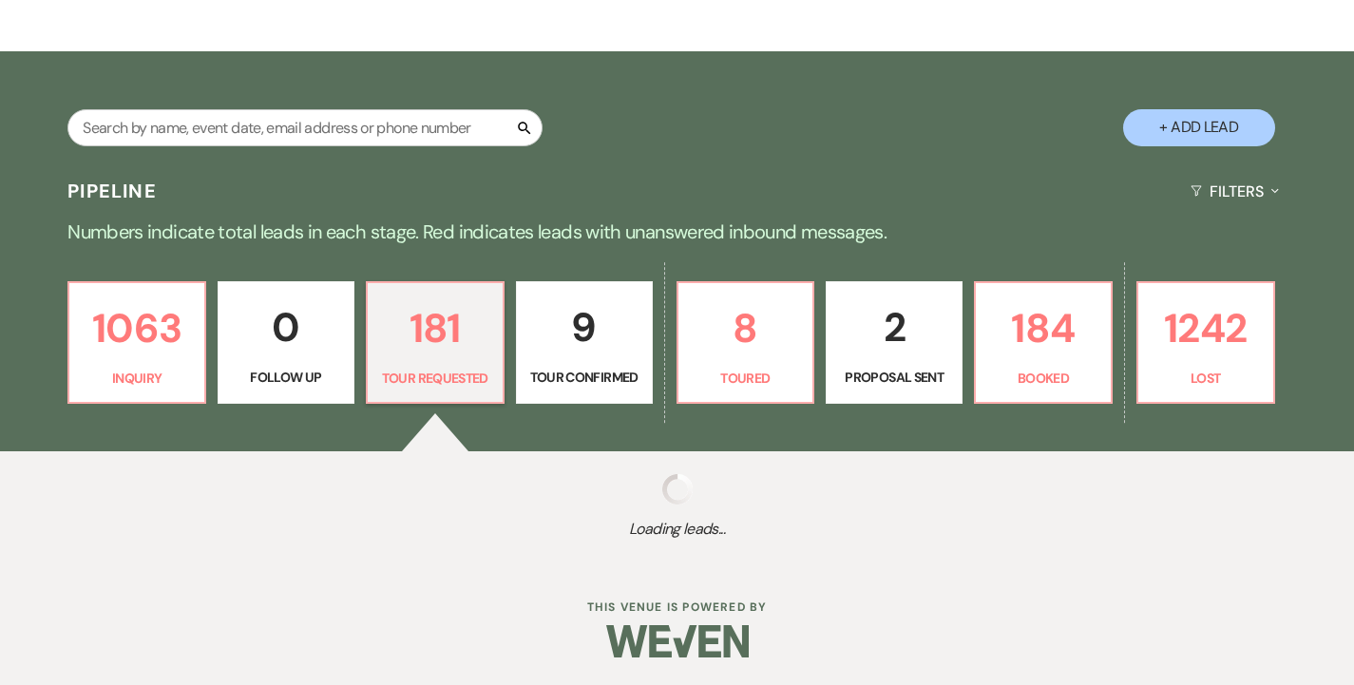
select select "2"
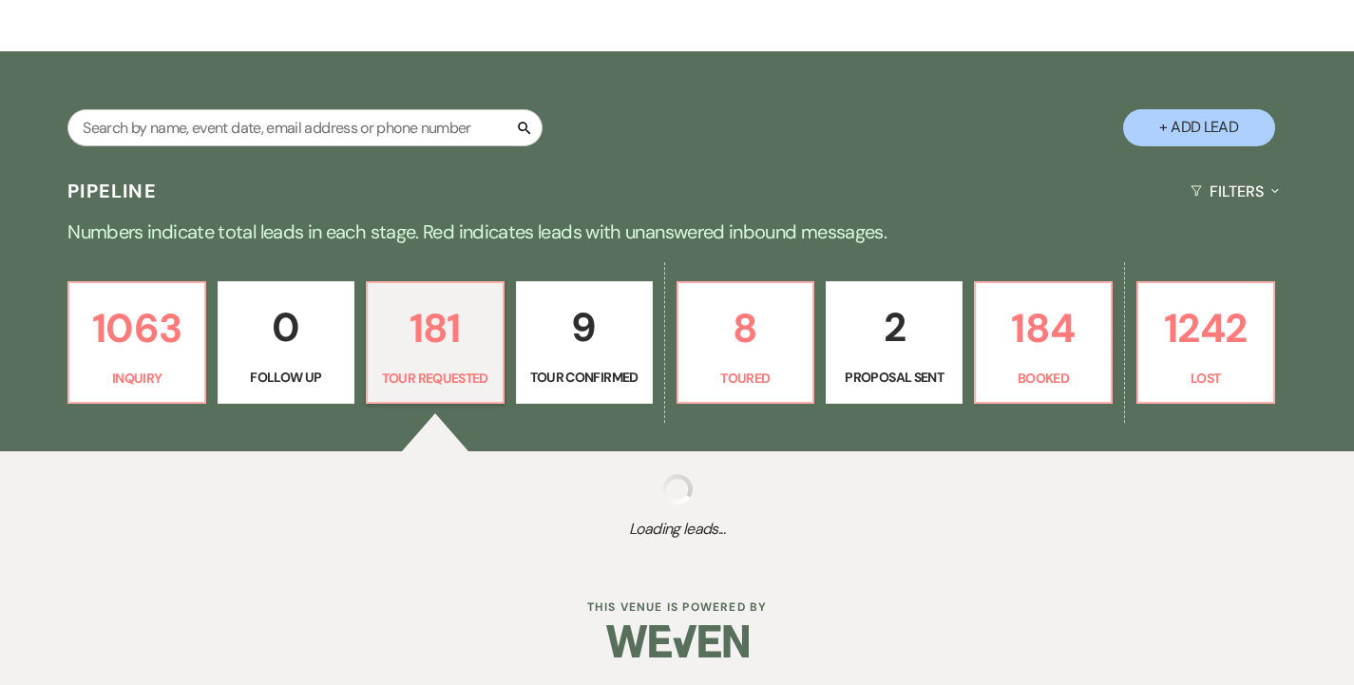
select select "2"
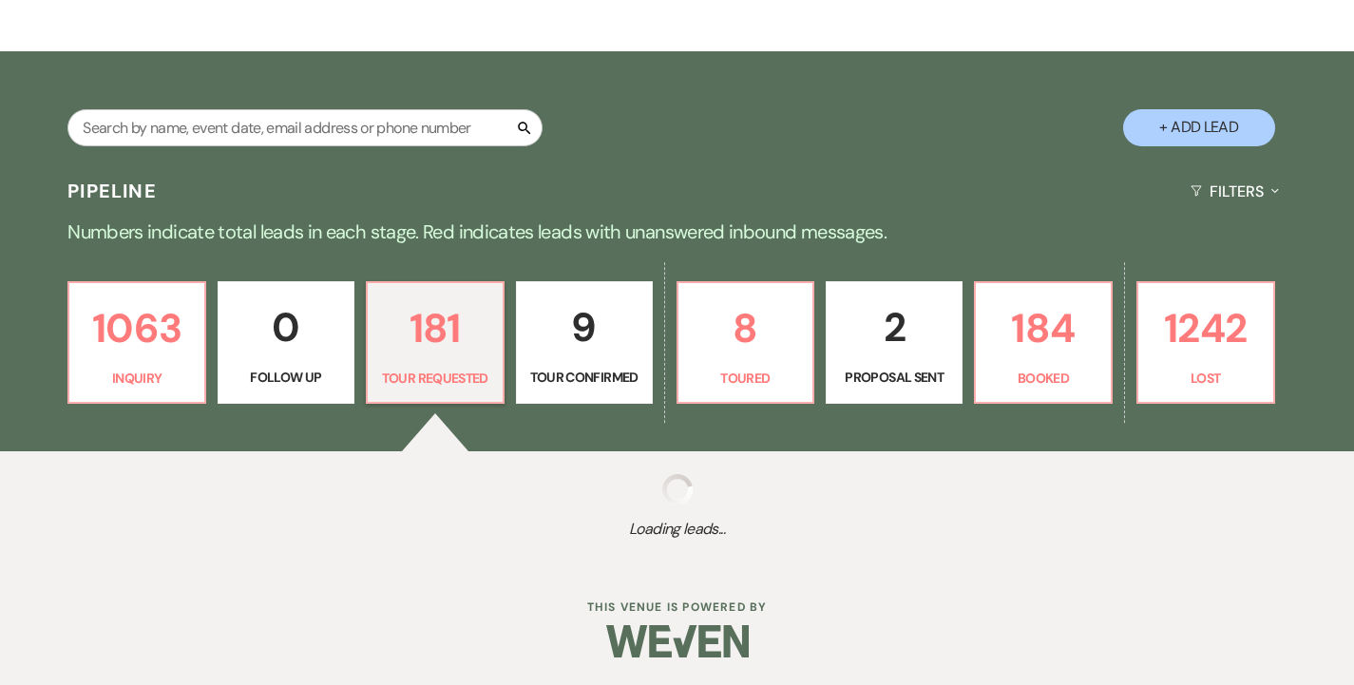
select select "2"
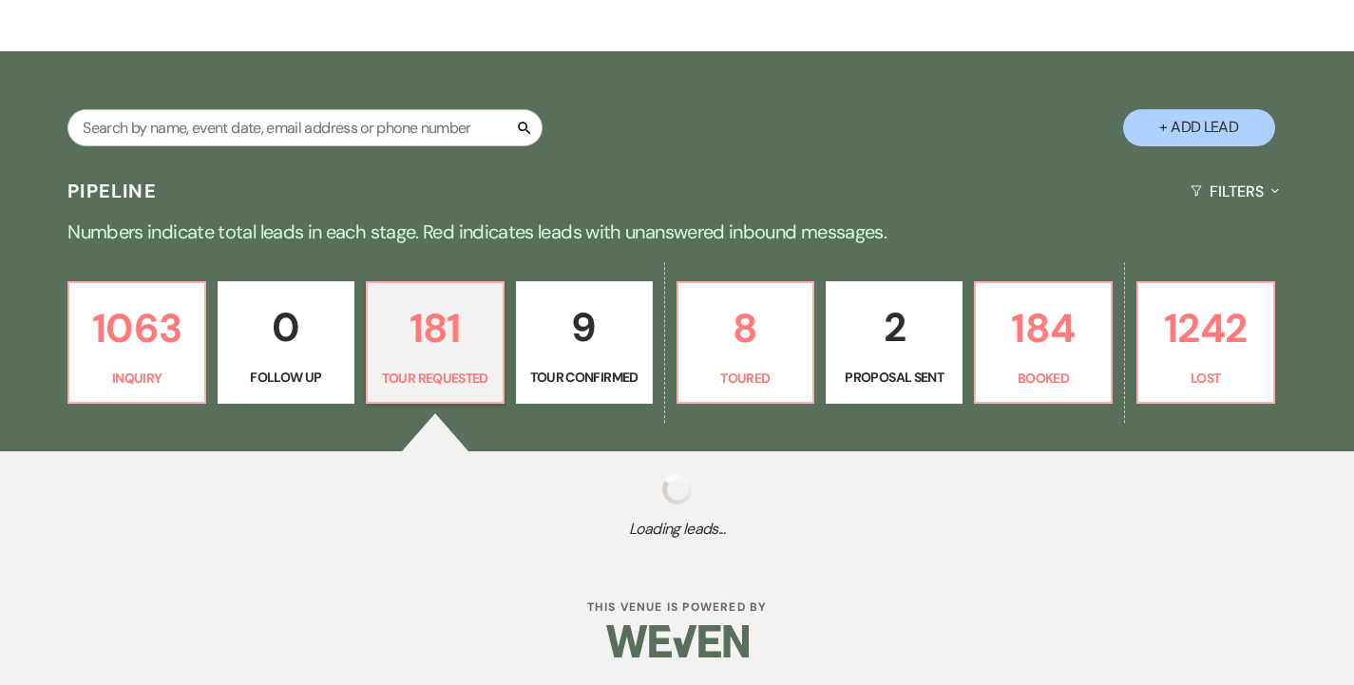
select select "2"
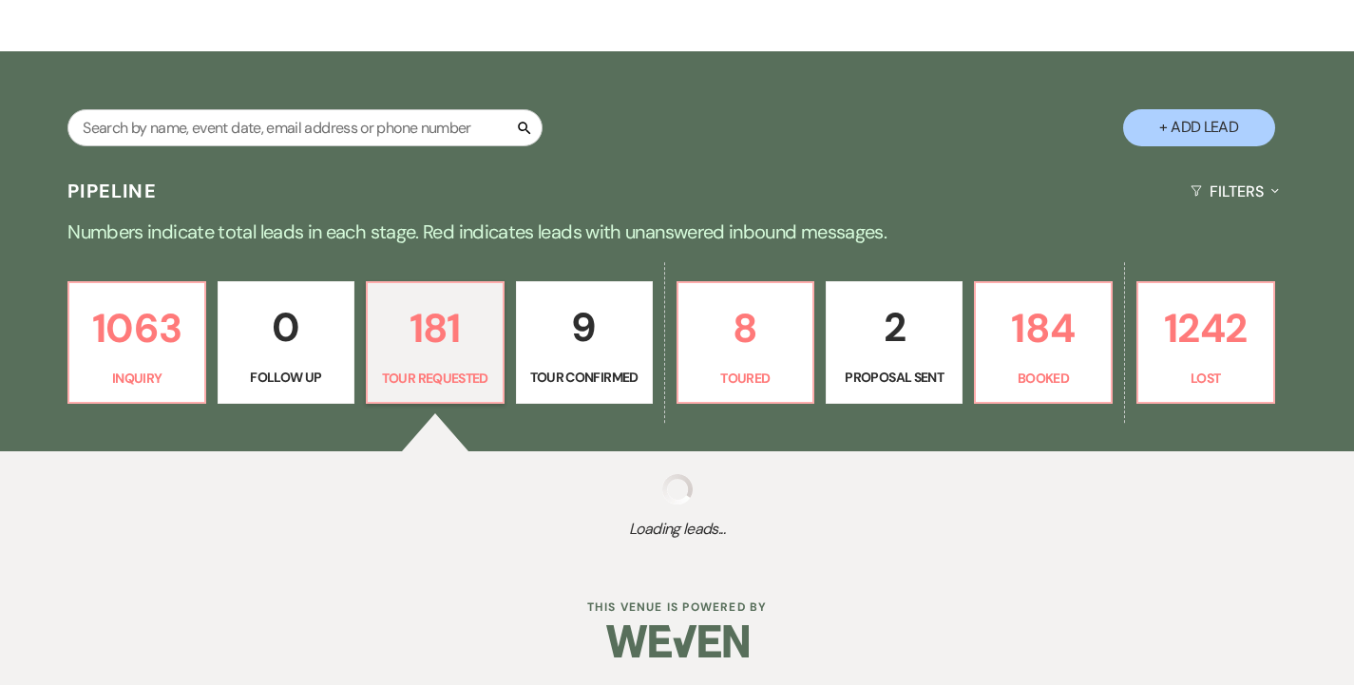
select select "2"
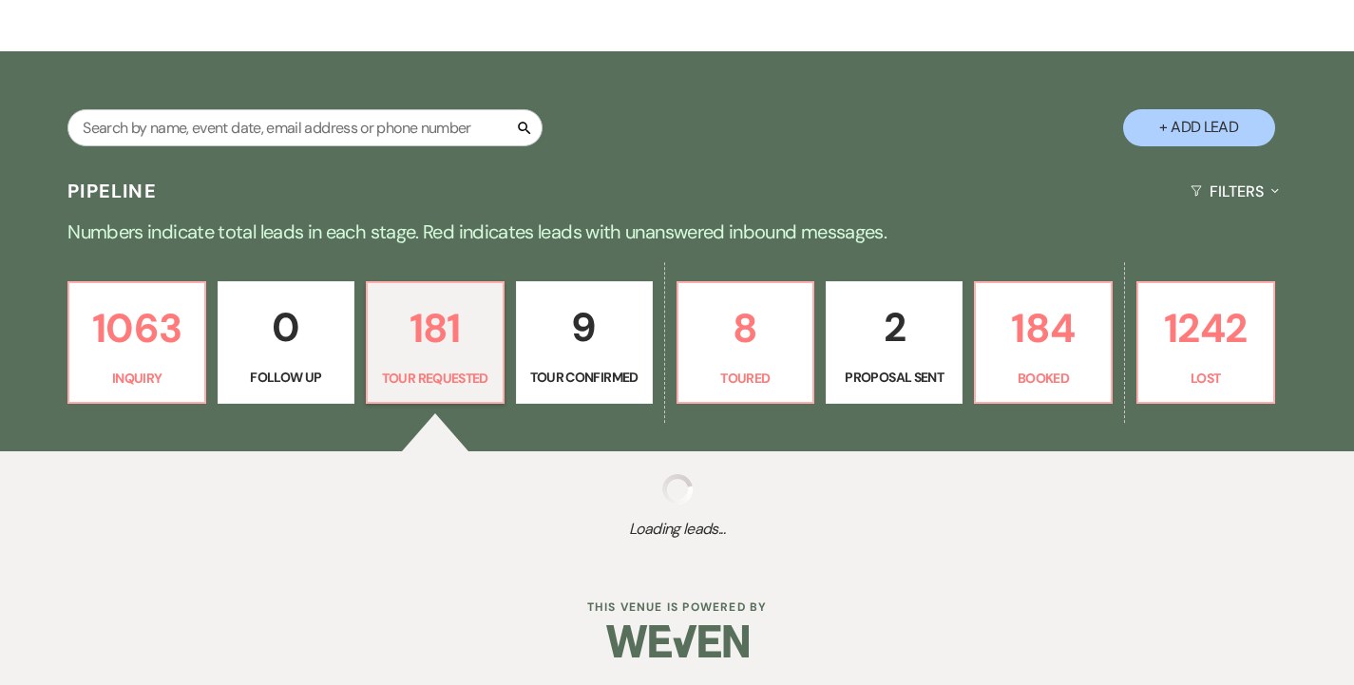
select select "2"
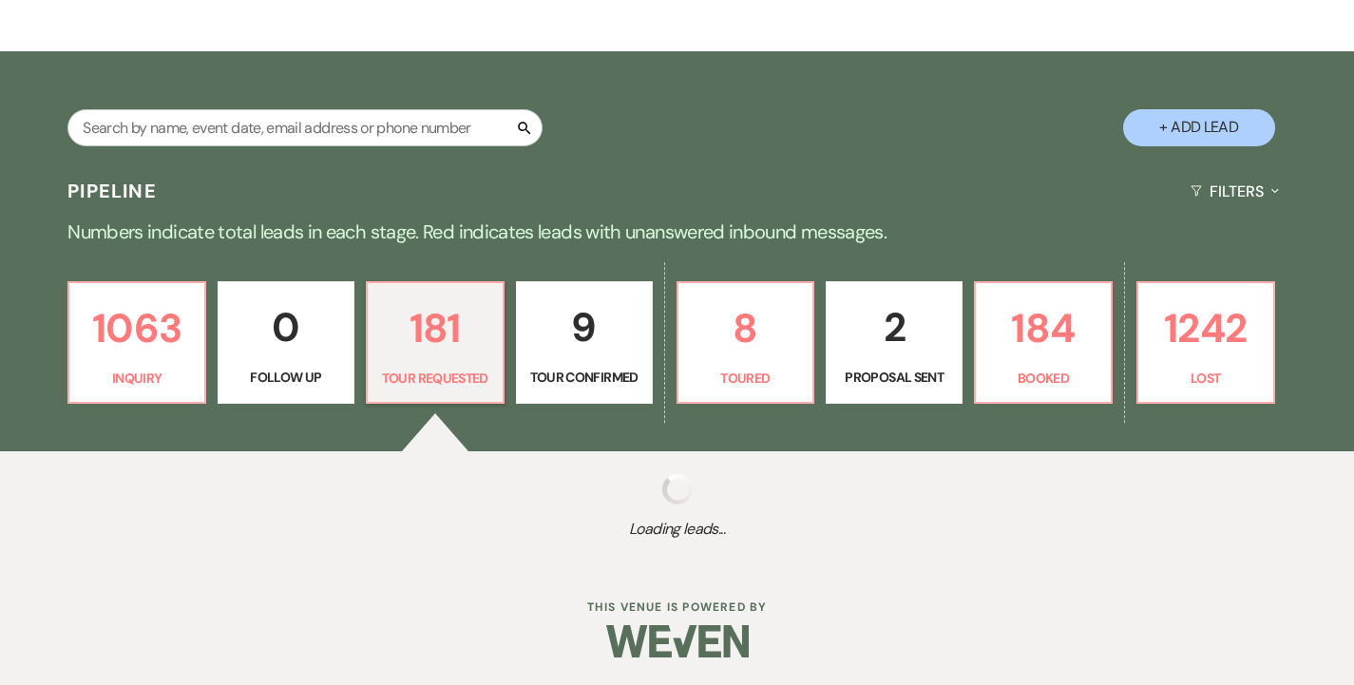
select select "2"
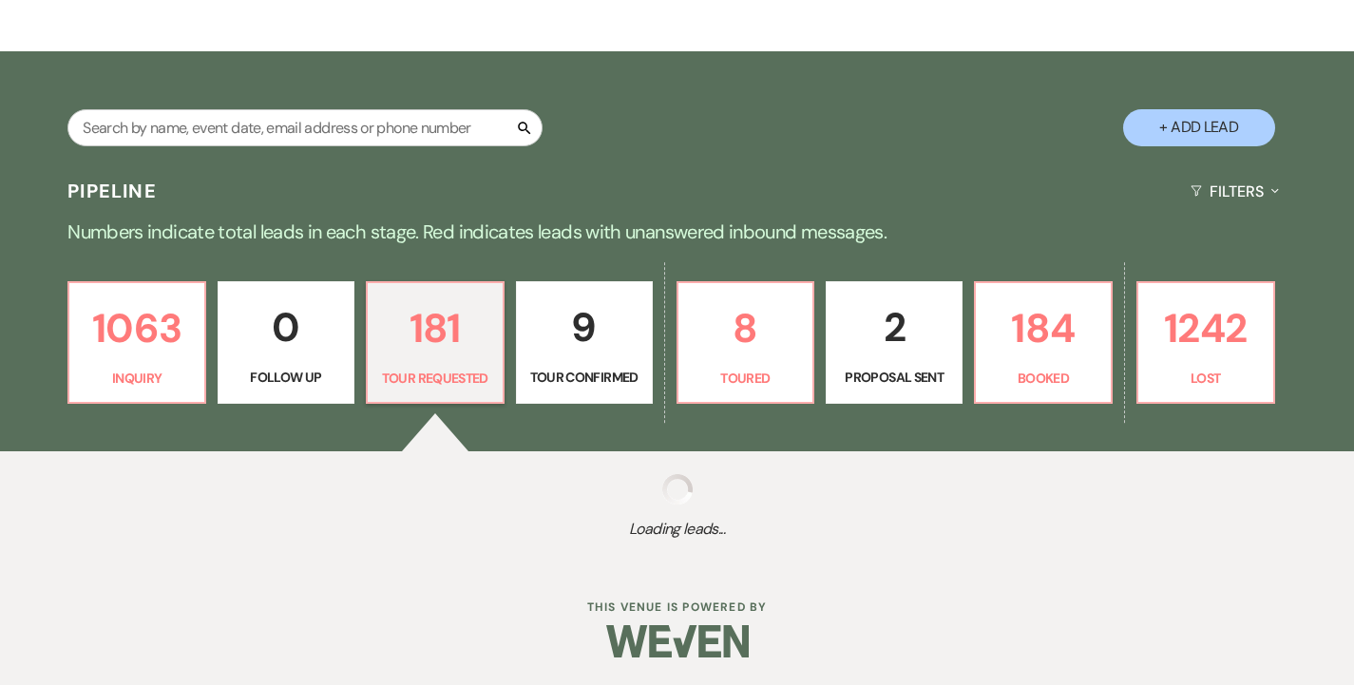
select select "2"
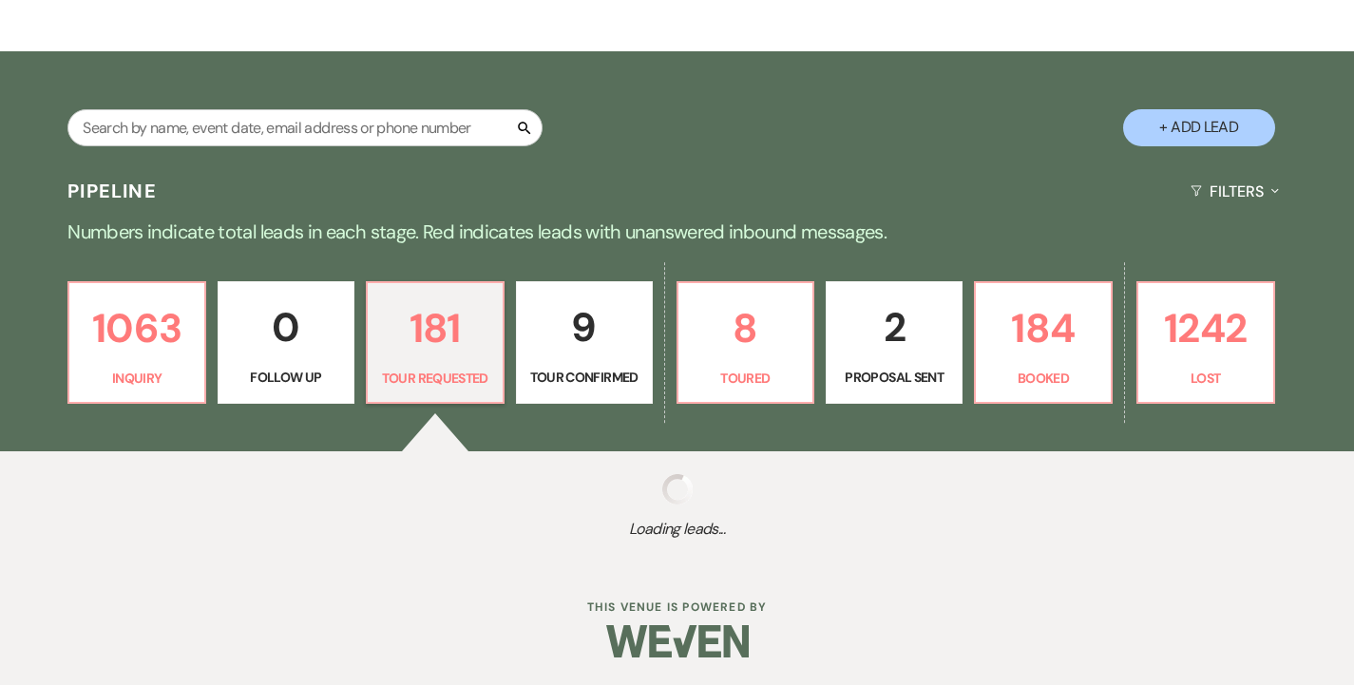
select select "2"
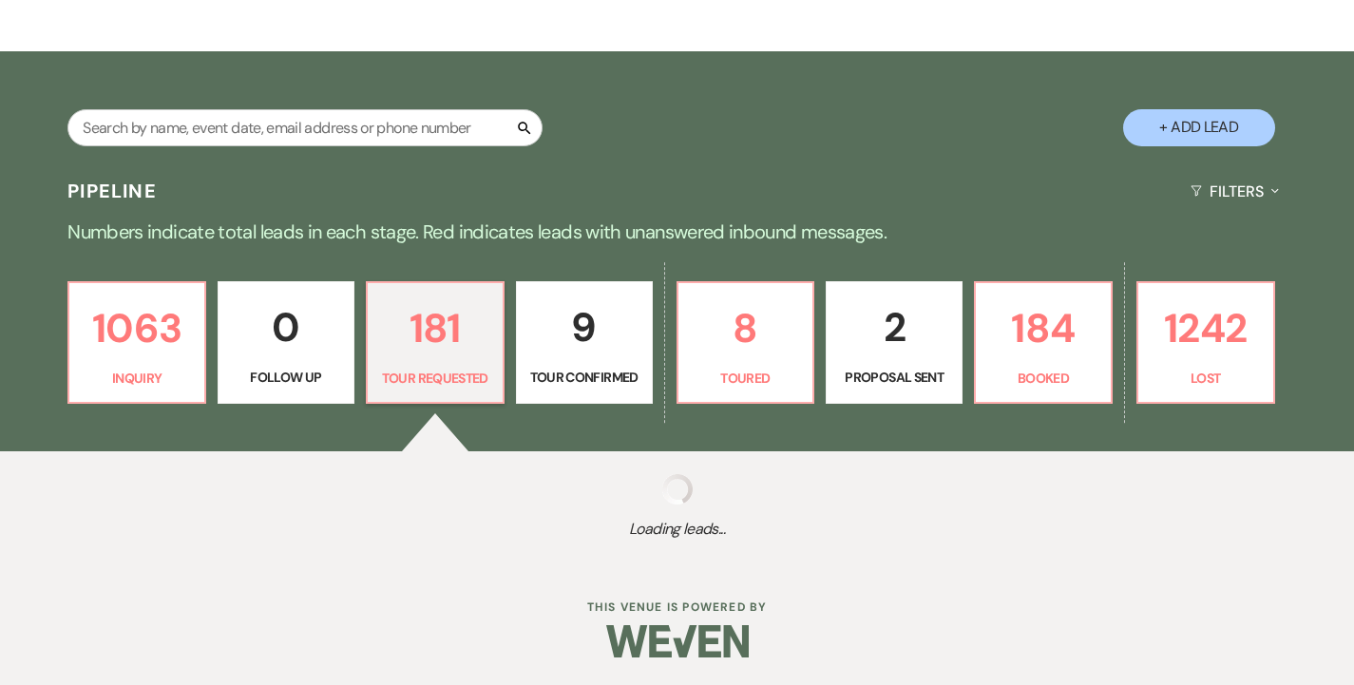
select select "2"
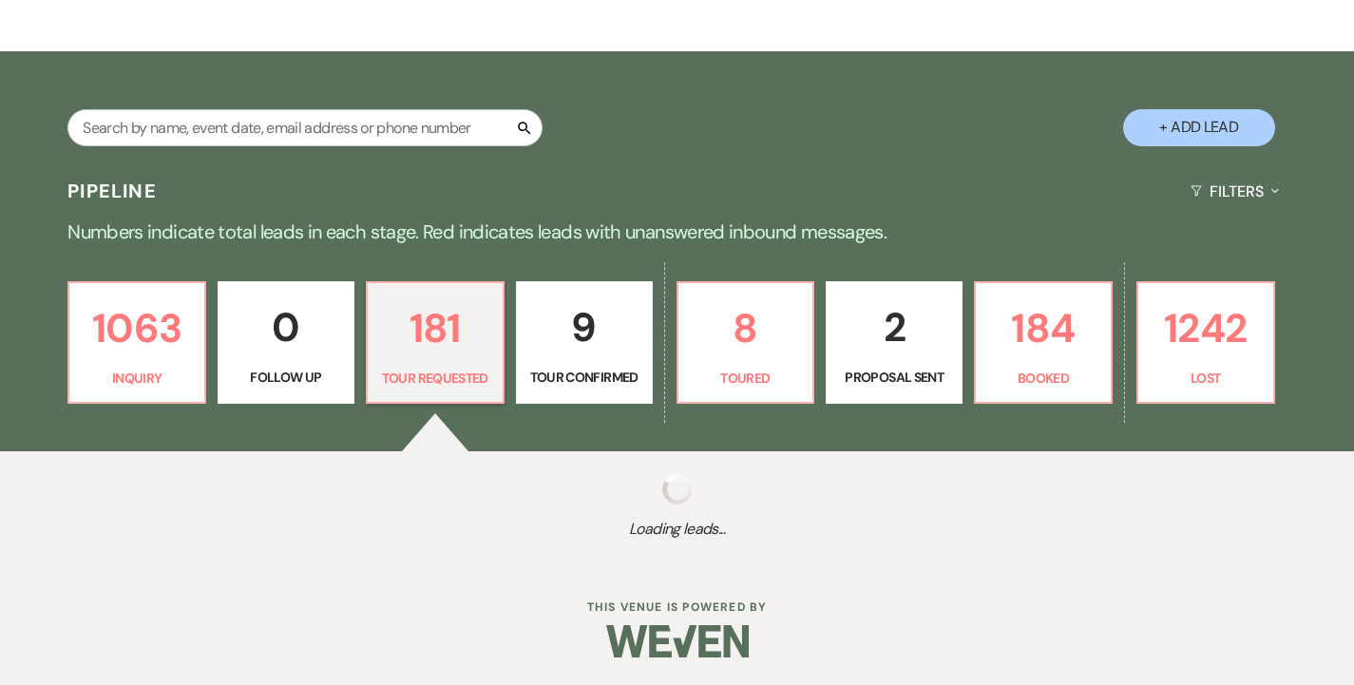
select select "2"
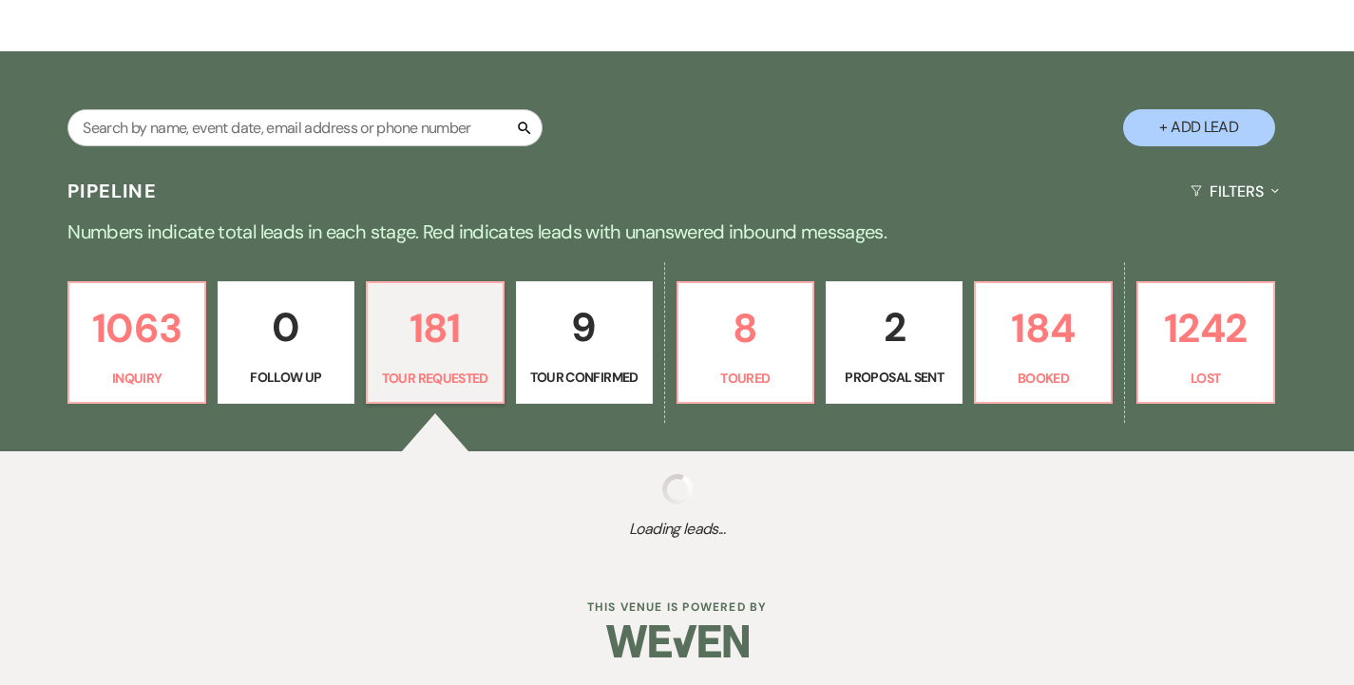
select select "2"
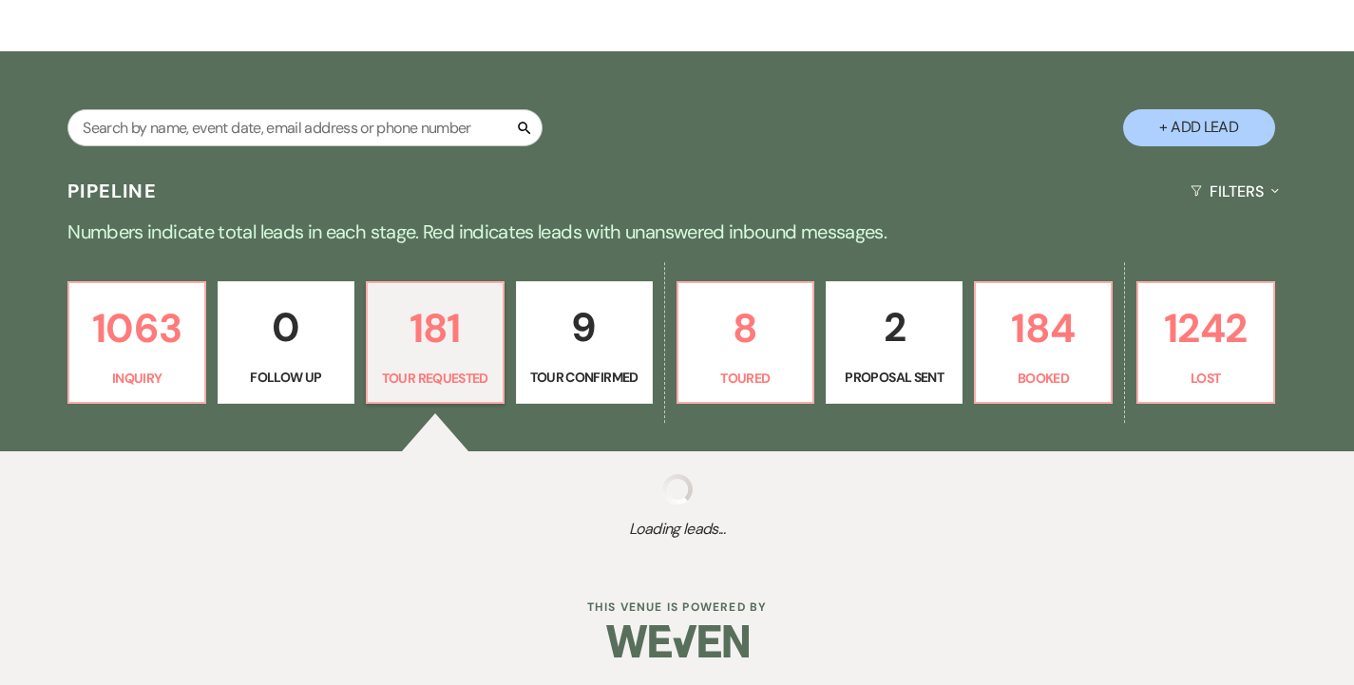
select select "2"
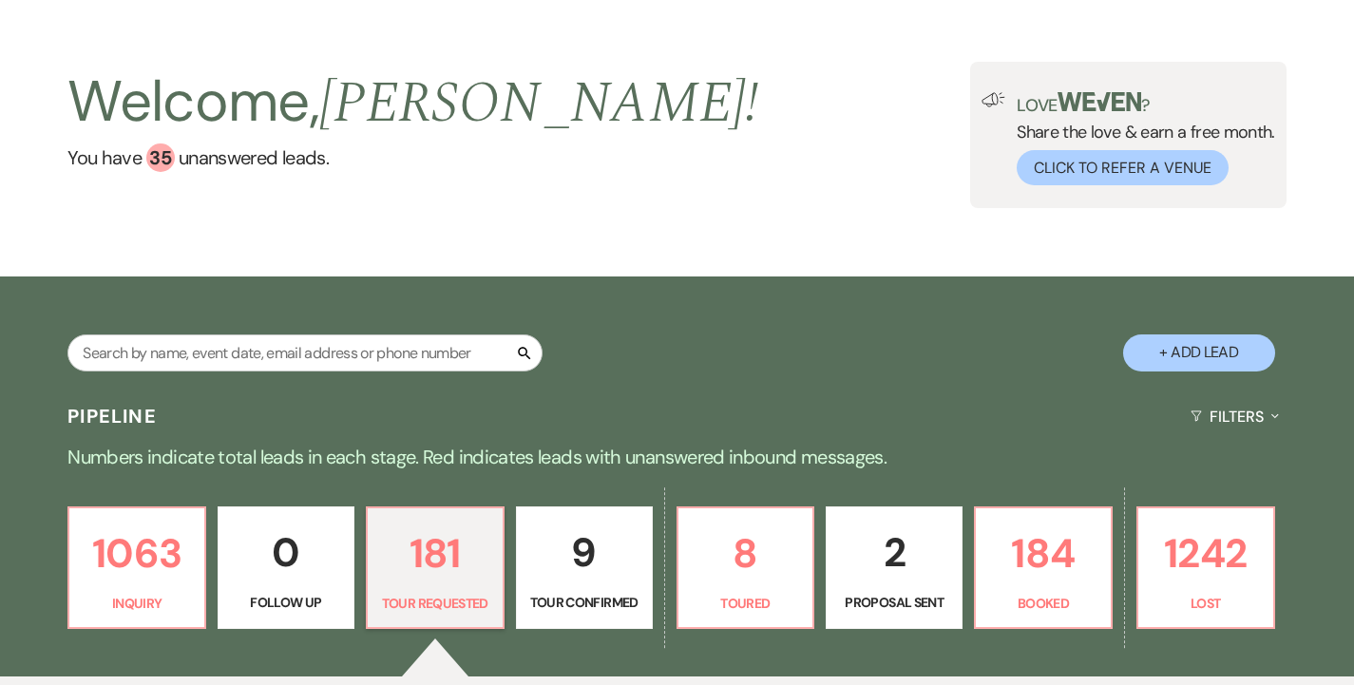
scroll to position [2, 0]
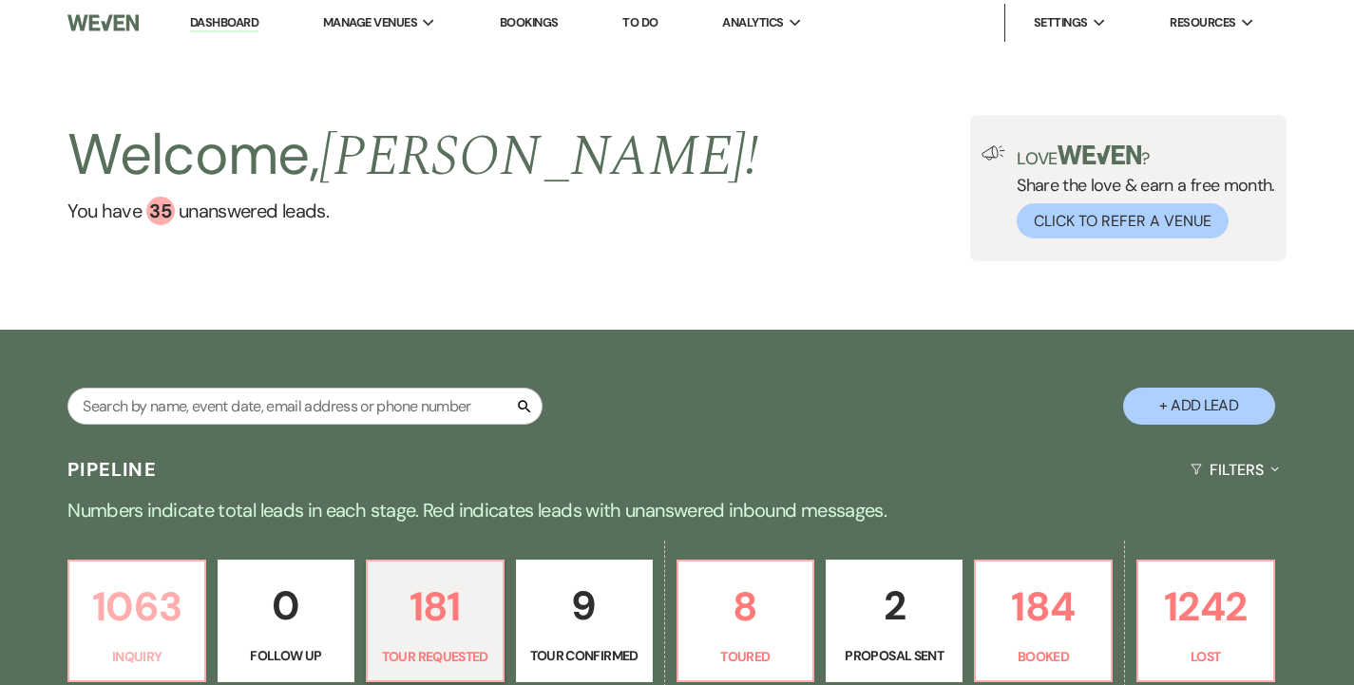
click at [170, 598] on p "1063" at bounding box center [137, 607] width 112 height 64
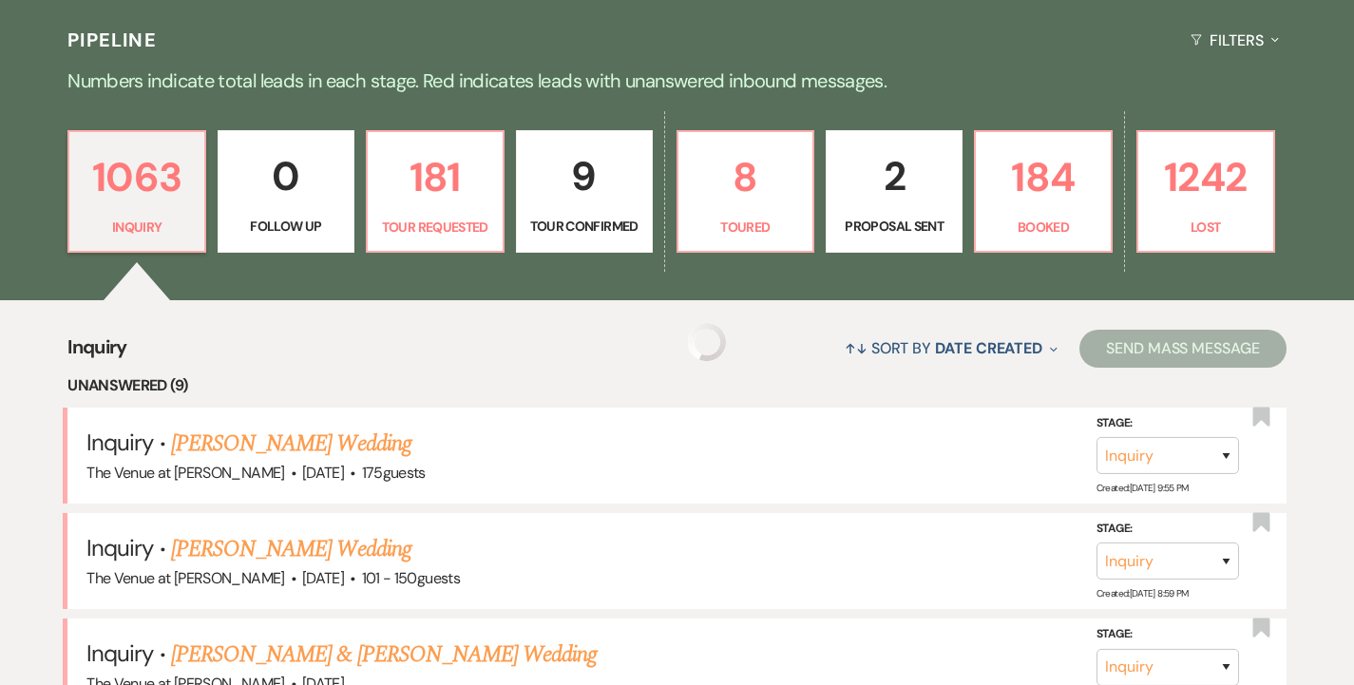
scroll to position [433, 0]
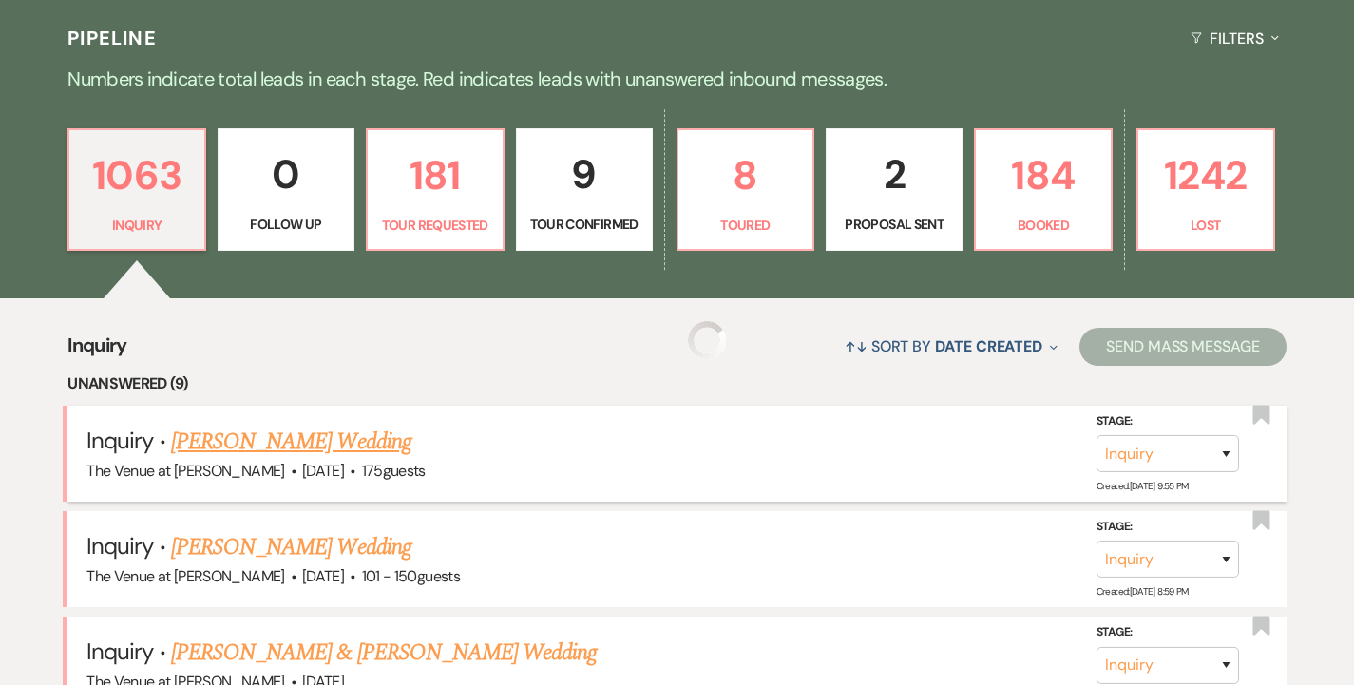
click at [228, 436] on link "[PERSON_NAME] Wedding" at bounding box center [291, 442] width 240 height 34
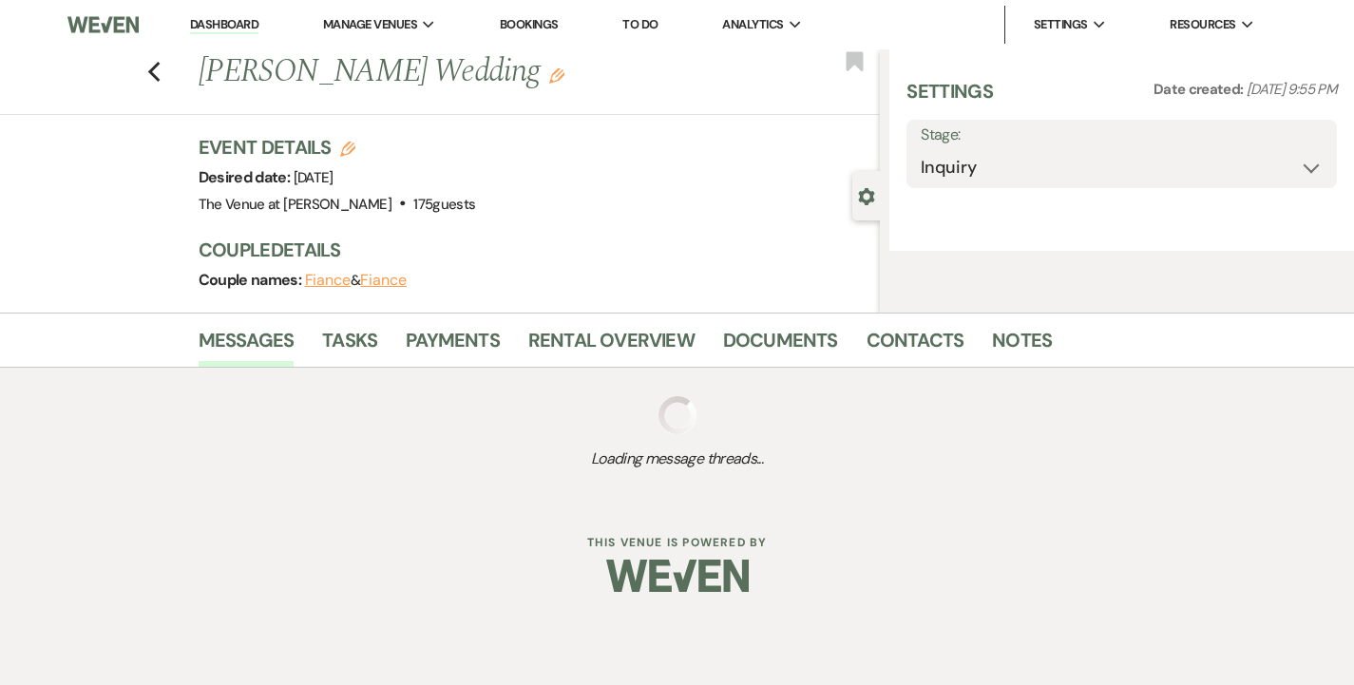
select select "3"
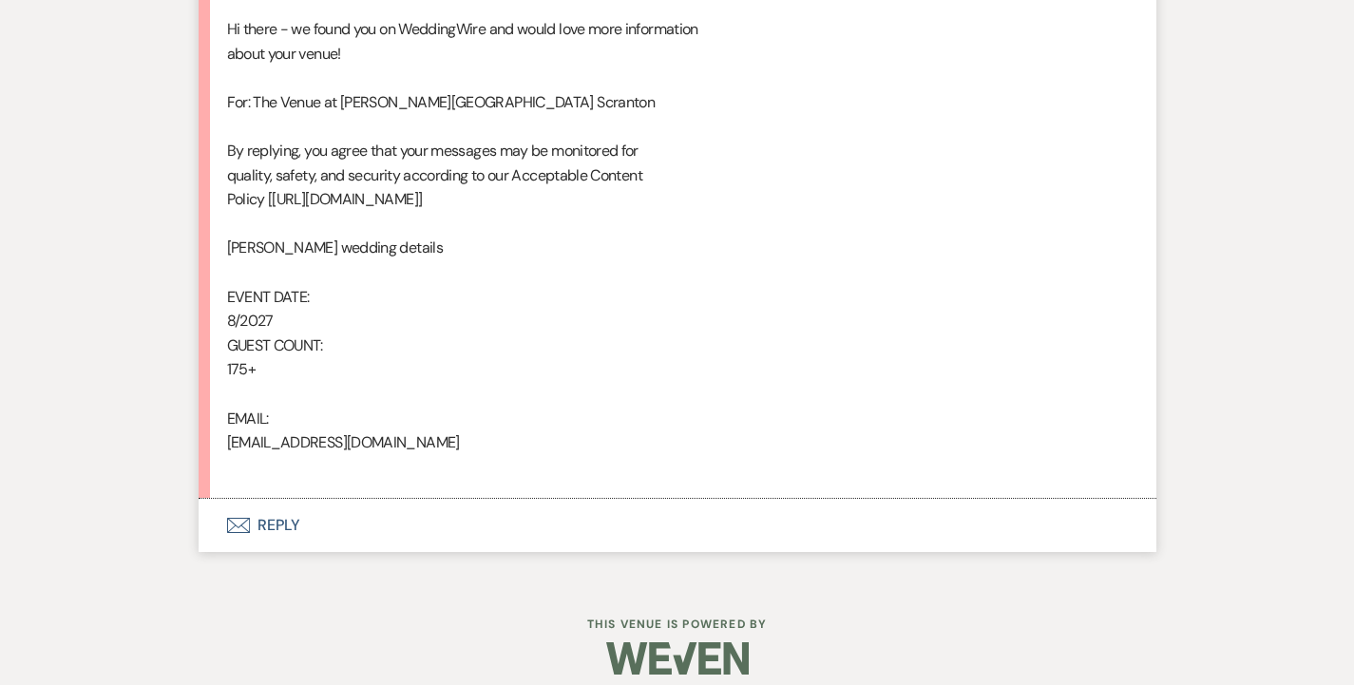
scroll to position [1091, 0]
click at [290, 519] on button "Envelope Reply" at bounding box center [678, 526] width 958 height 53
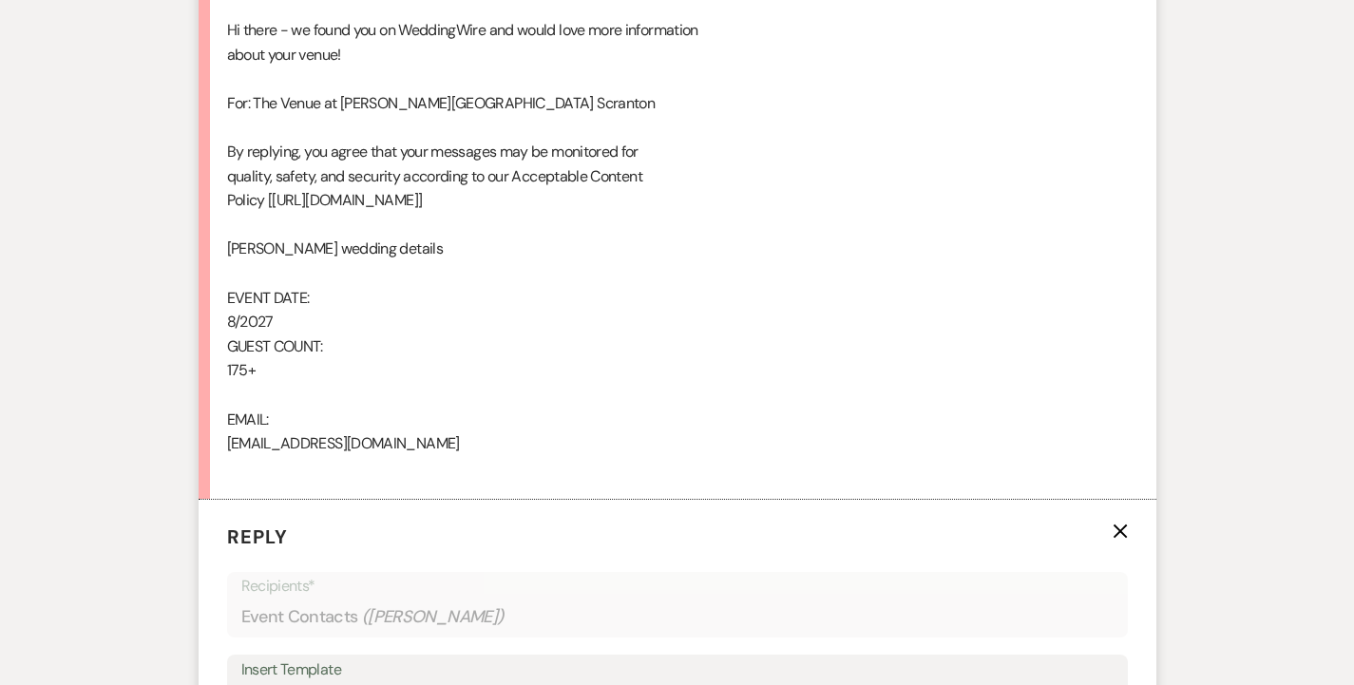
scroll to position [1426, 0]
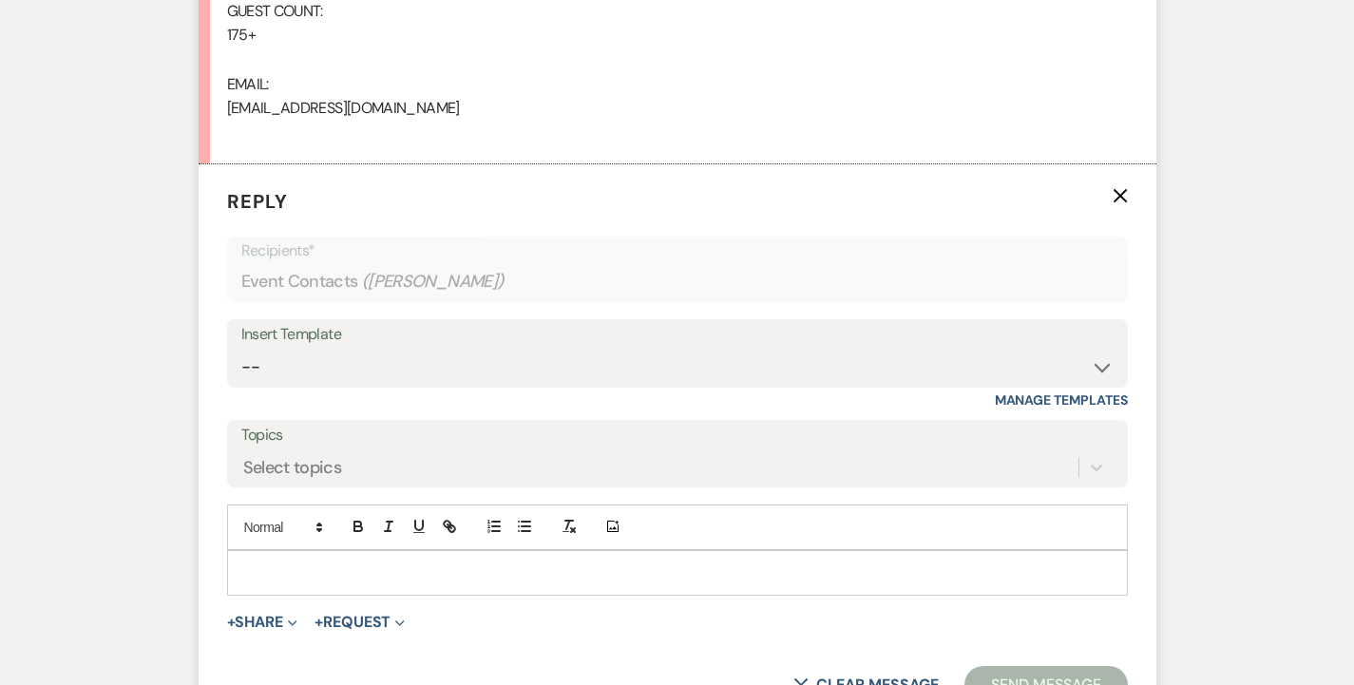
click at [287, 327] on div "Insert Template" at bounding box center [677, 335] width 872 height 28
select select "4439"
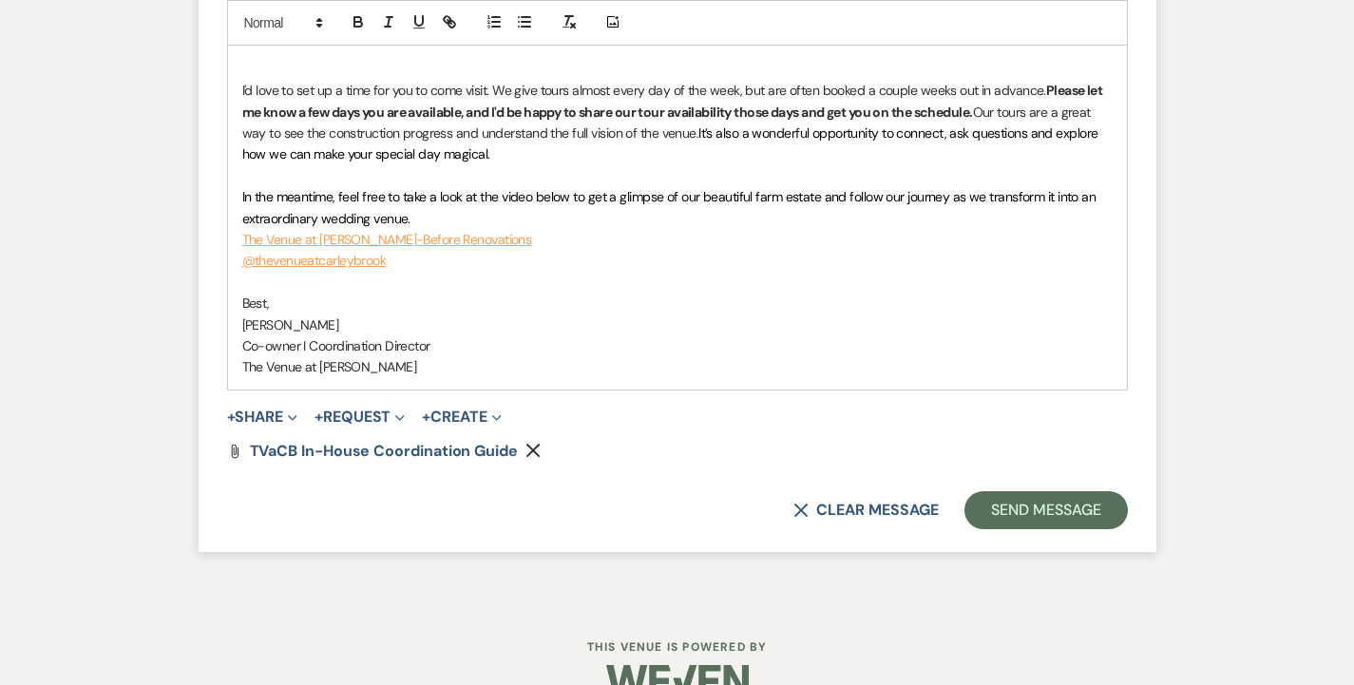
scroll to position [2695, 0]
click at [979, 492] on button "Send Message" at bounding box center [1045, 511] width 162 height 38
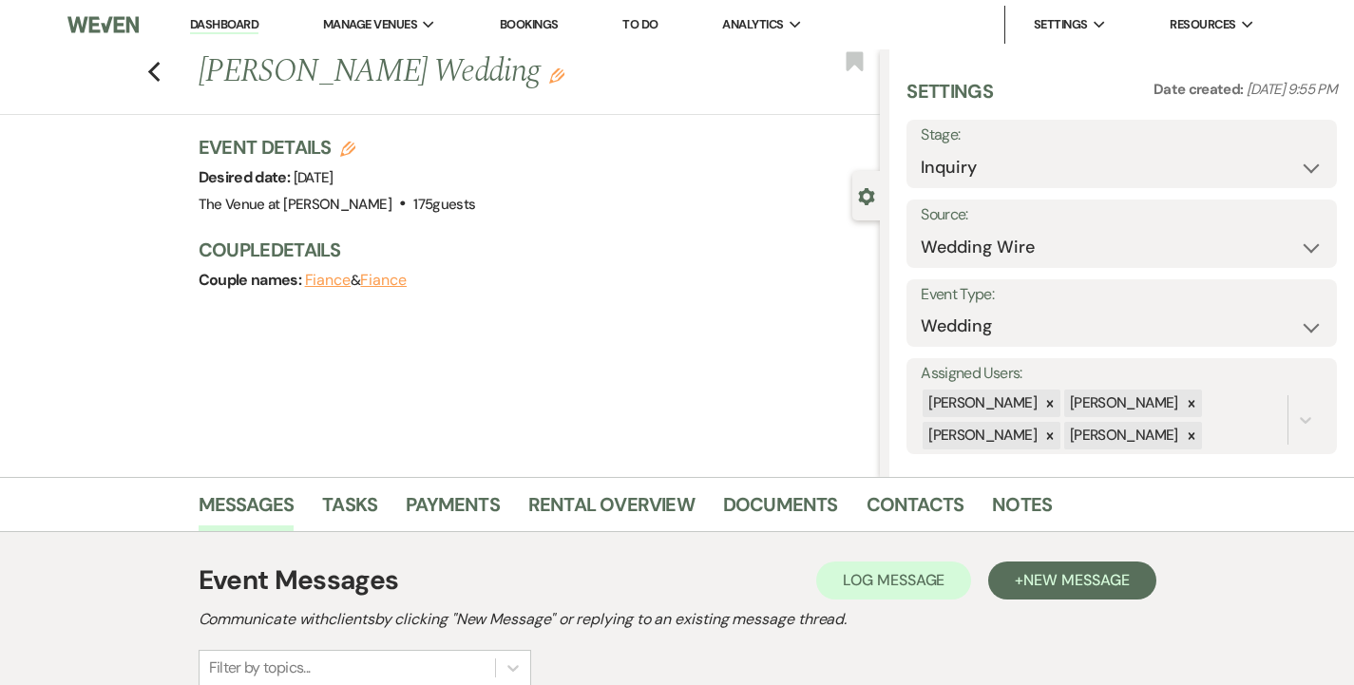
scroll to position [0, 0]
click at [153, 70] on use "button" at bounding box center [153, 72] width 12 height 21
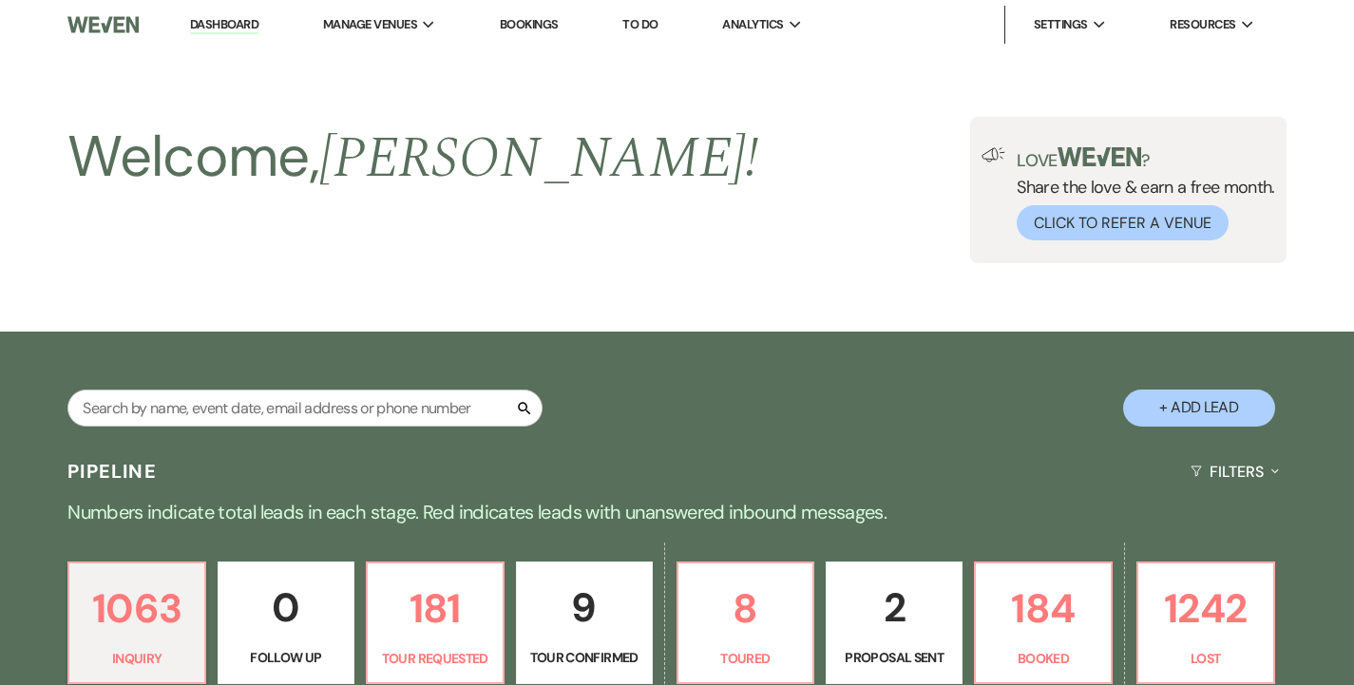
scroll to position [433, 0]
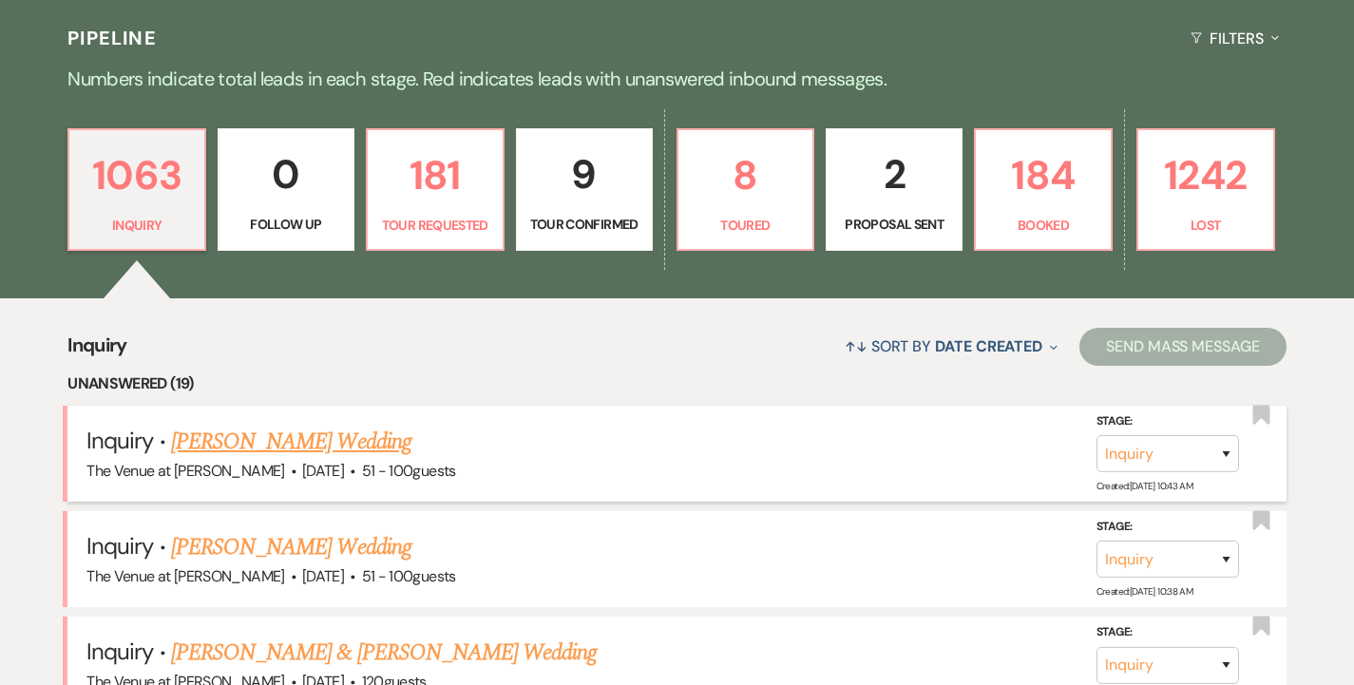
click at [231, 430] on link "[PERSON_NAME] Wedding" at bounding box center [291, 442] width 240 height 34
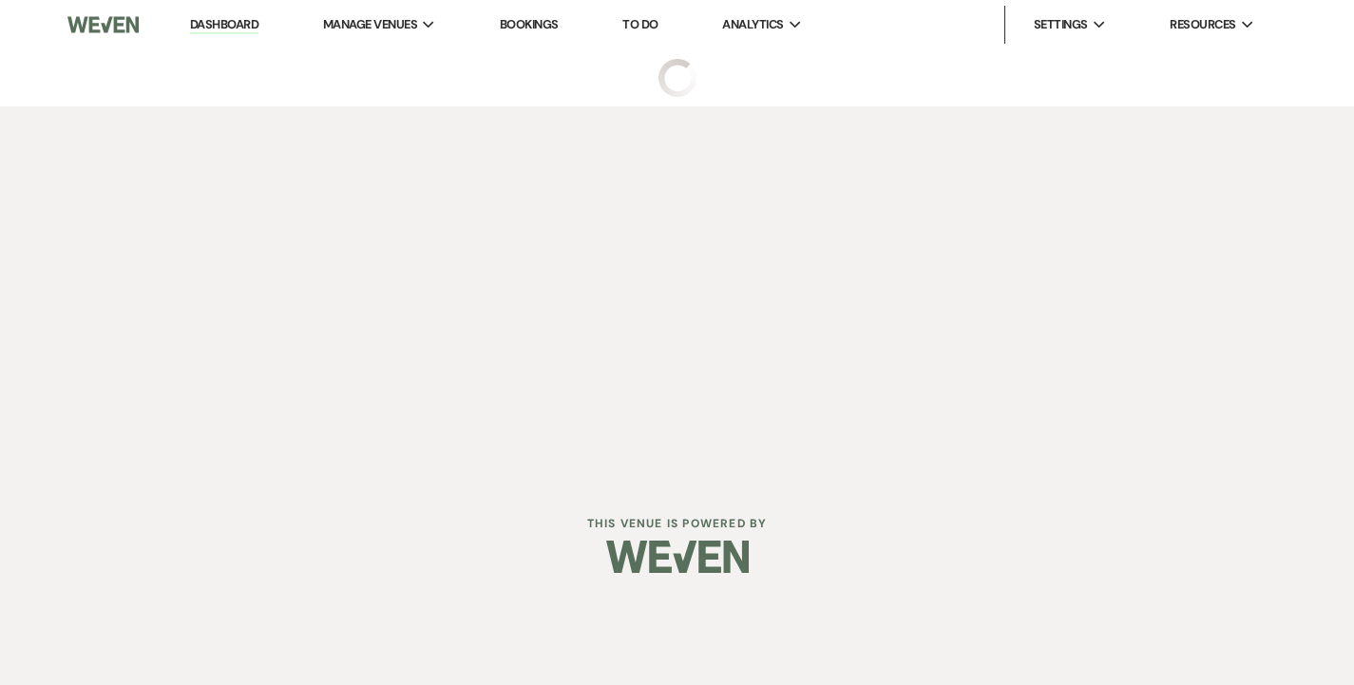
select select "2"
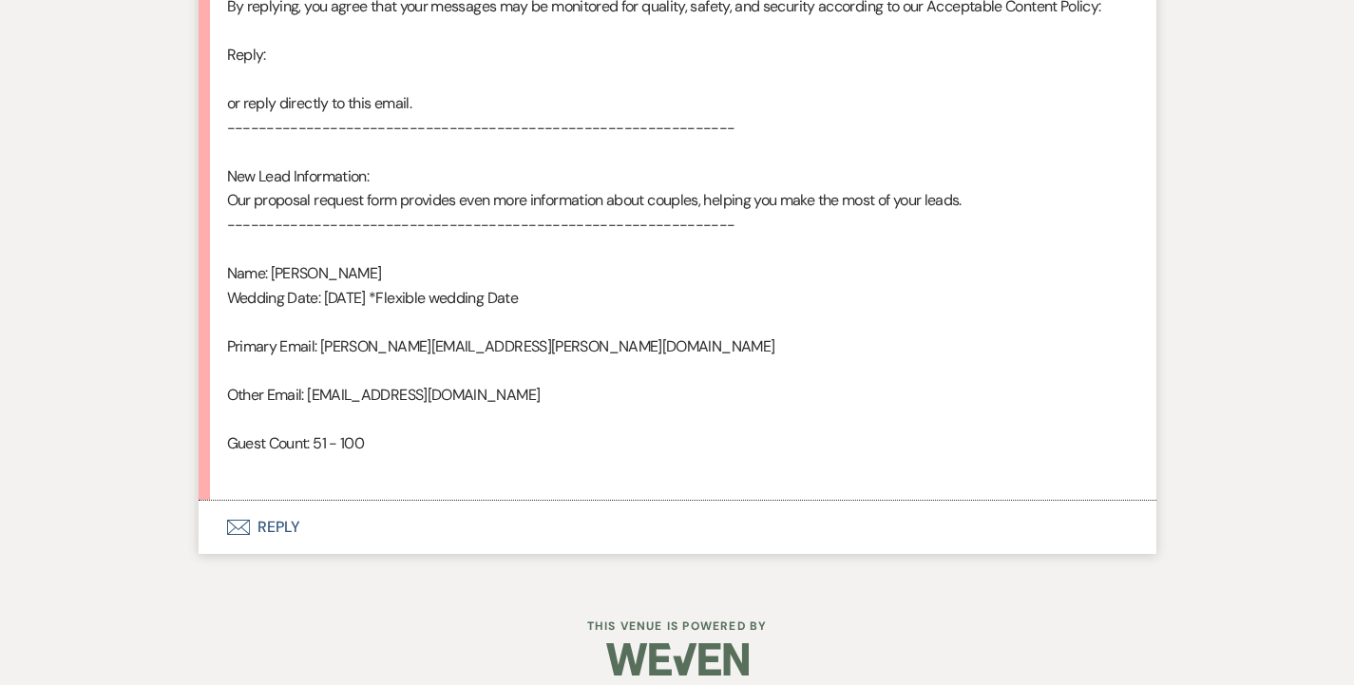
scroll to position [1138, 0]
click at [261, 510] on button "Envelope Reply" at bounding box center [678, 528] width 958 height 53
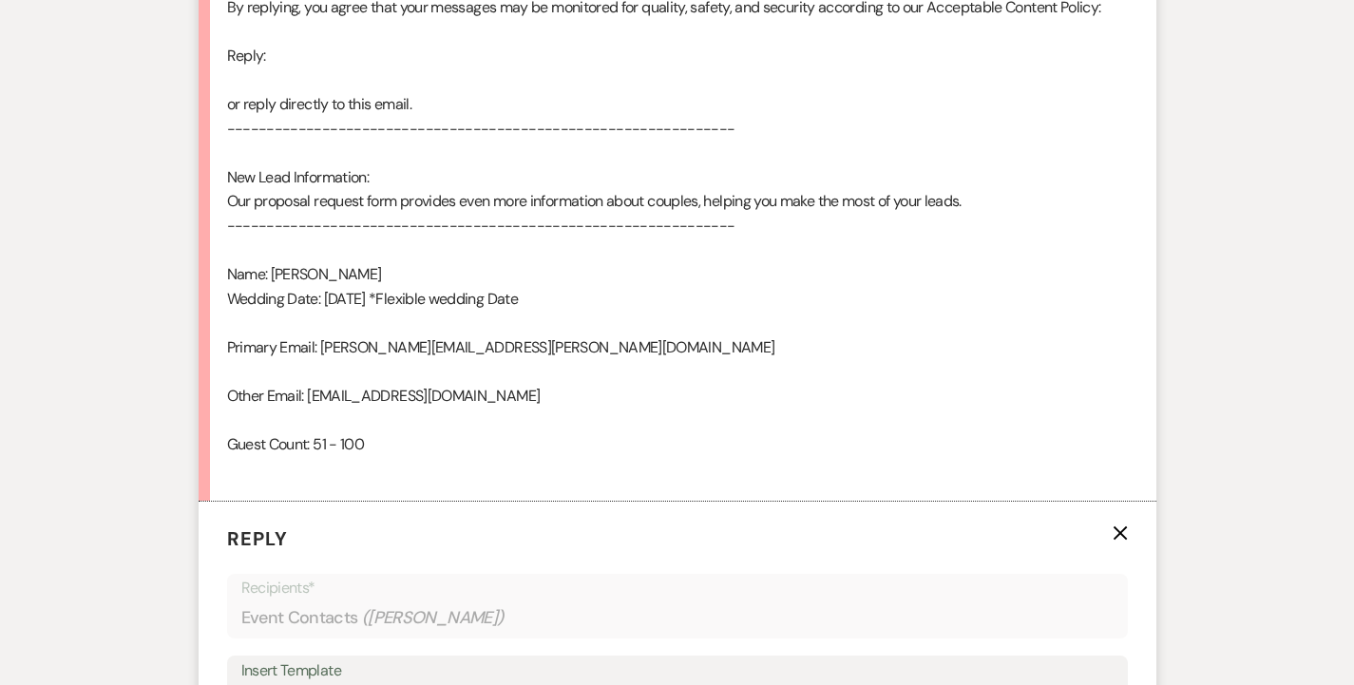
scroll to position [1558, 0]
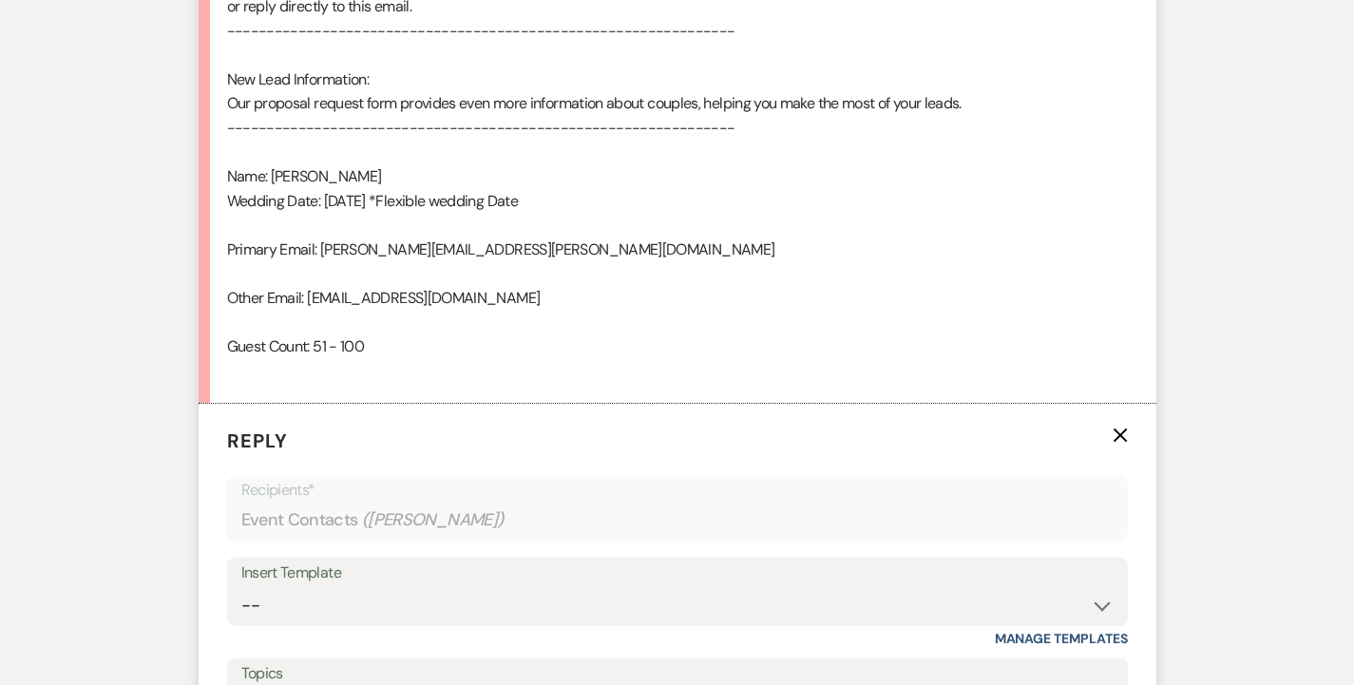
click at [48, 477] on div "Messages Tasks Payments Rental Overview Documents Contacts Notes Event Messages…" at bounding box center [677, 129] width 1354 height 1776
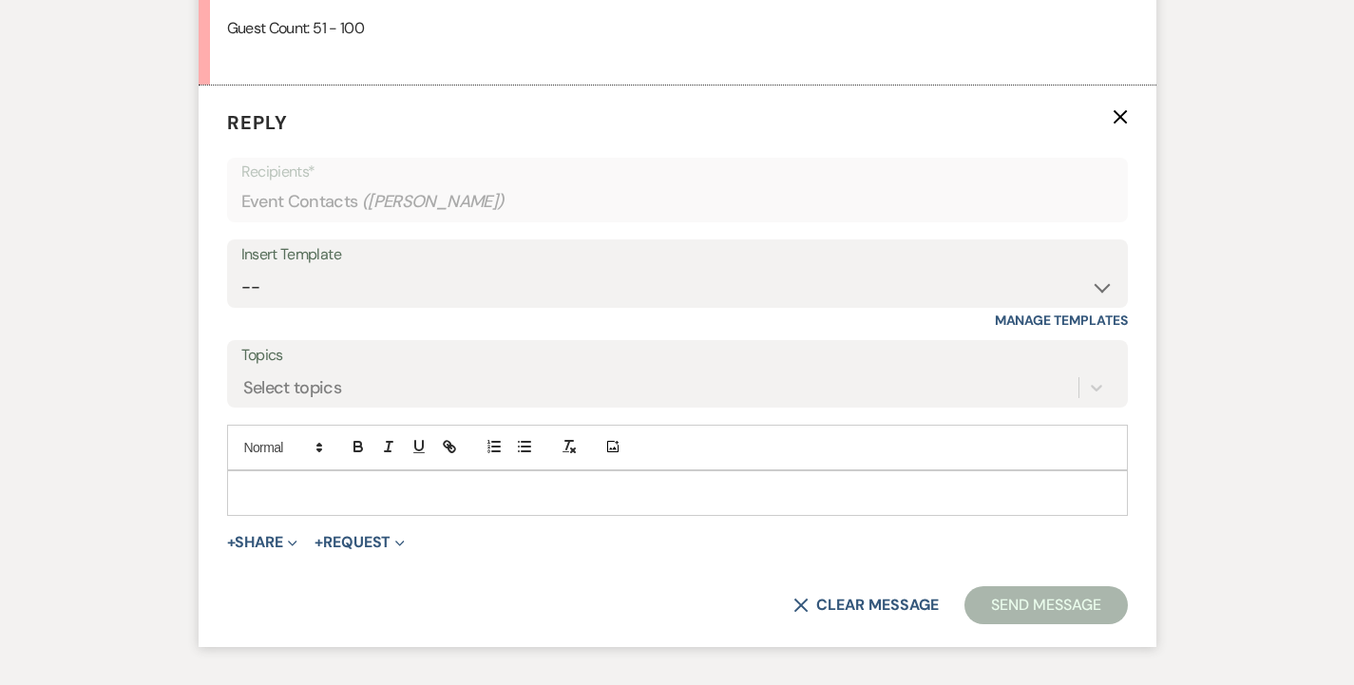
scroll to position [1597, 0]
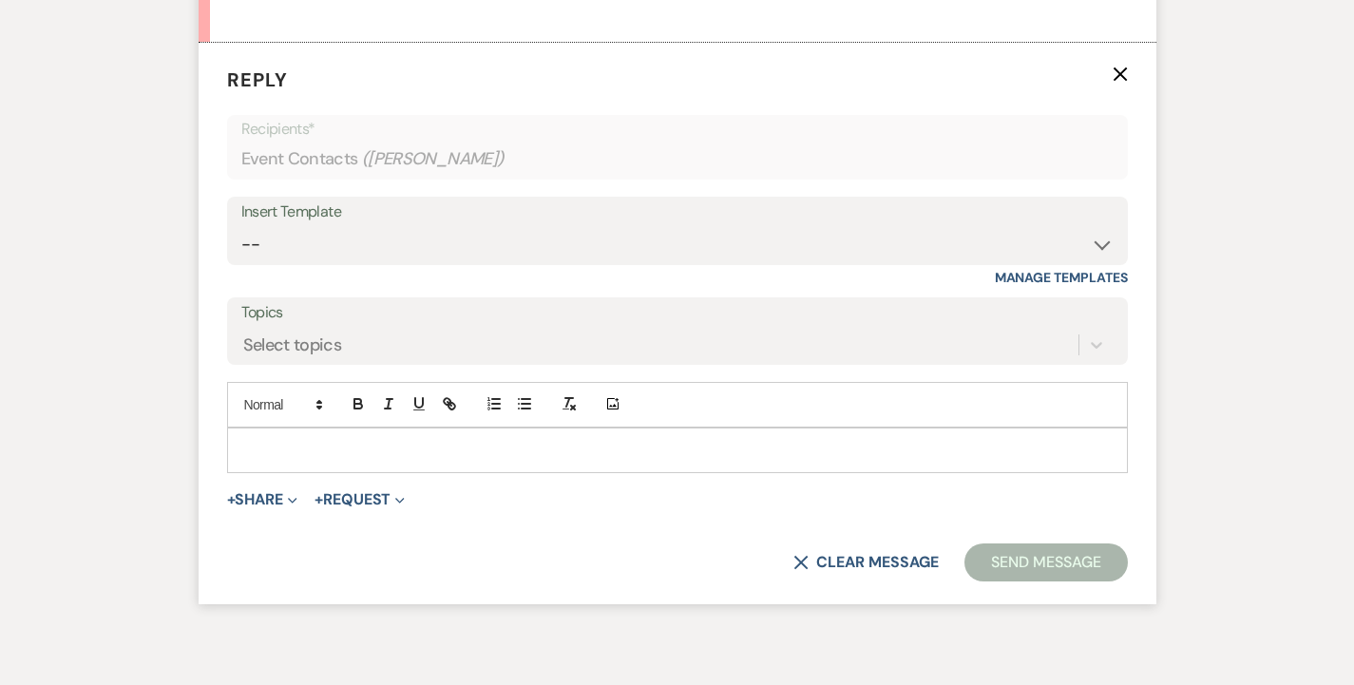
click at [278, 199] on div "Insert Template" at bounding box center [677, 213] width 872 height 28
click at [276, 248] on div "Insert Template -- Weven Planning Portal Introduction: Booked Events (TVaCB) To…" at bounding box center [677, 241] width 901 height 89
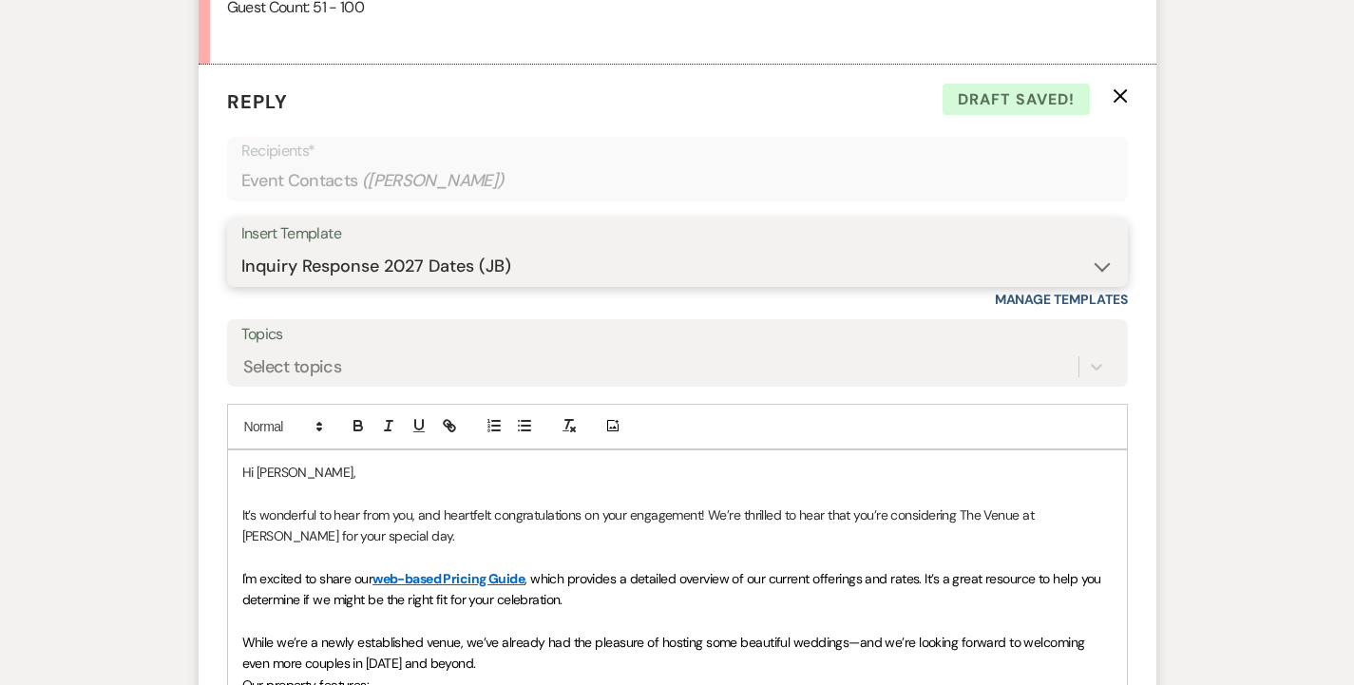
scroll to position [1573, 0]
select select "4691"
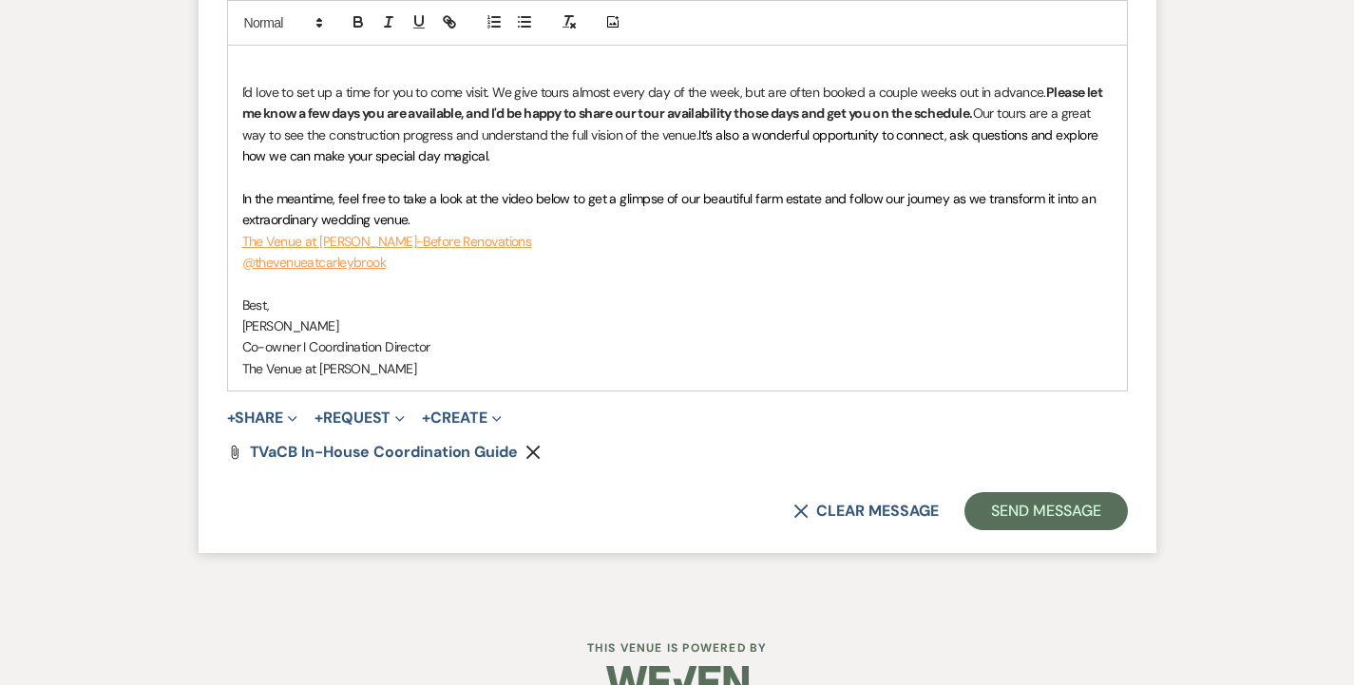
scroll to position [2763, 0]
click at [992, 493] on button "Send Message" at bounding box center [1045, 512] width 162 height 38
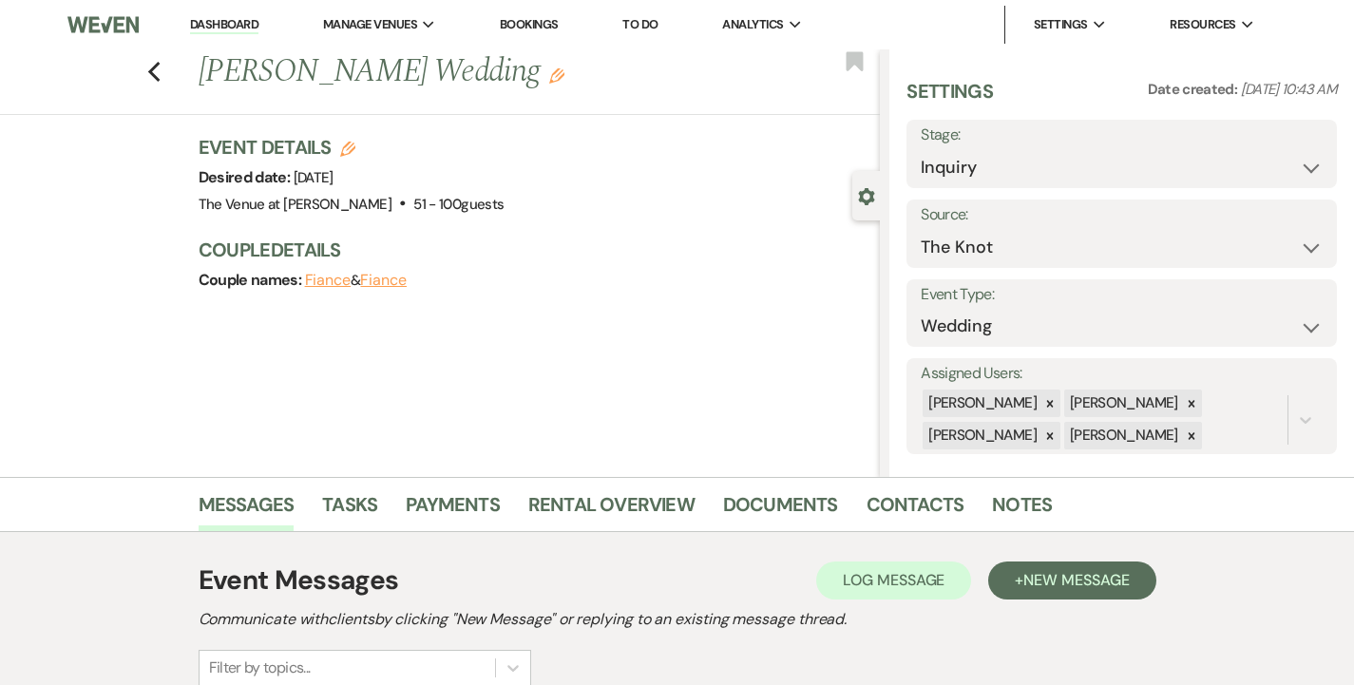
scroll to position [0, 0]
click at [162, 74] on div "Previous [PERSON_NAME] Wedding Edit Bookmark" at bounding box center [434, 82] width 889 height 66
click at [154, 73] on icon "Previous" at bounding box center [154, 72] width 14 height 23
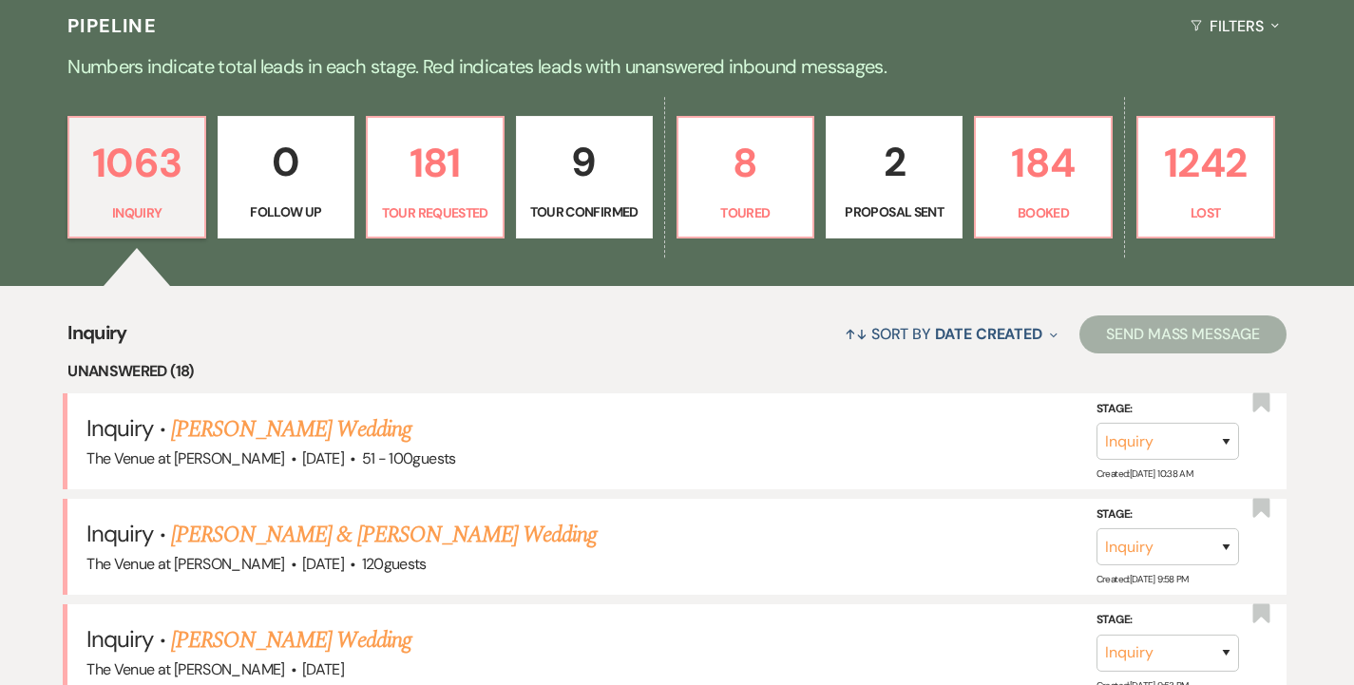
scroll to position [451, 0]
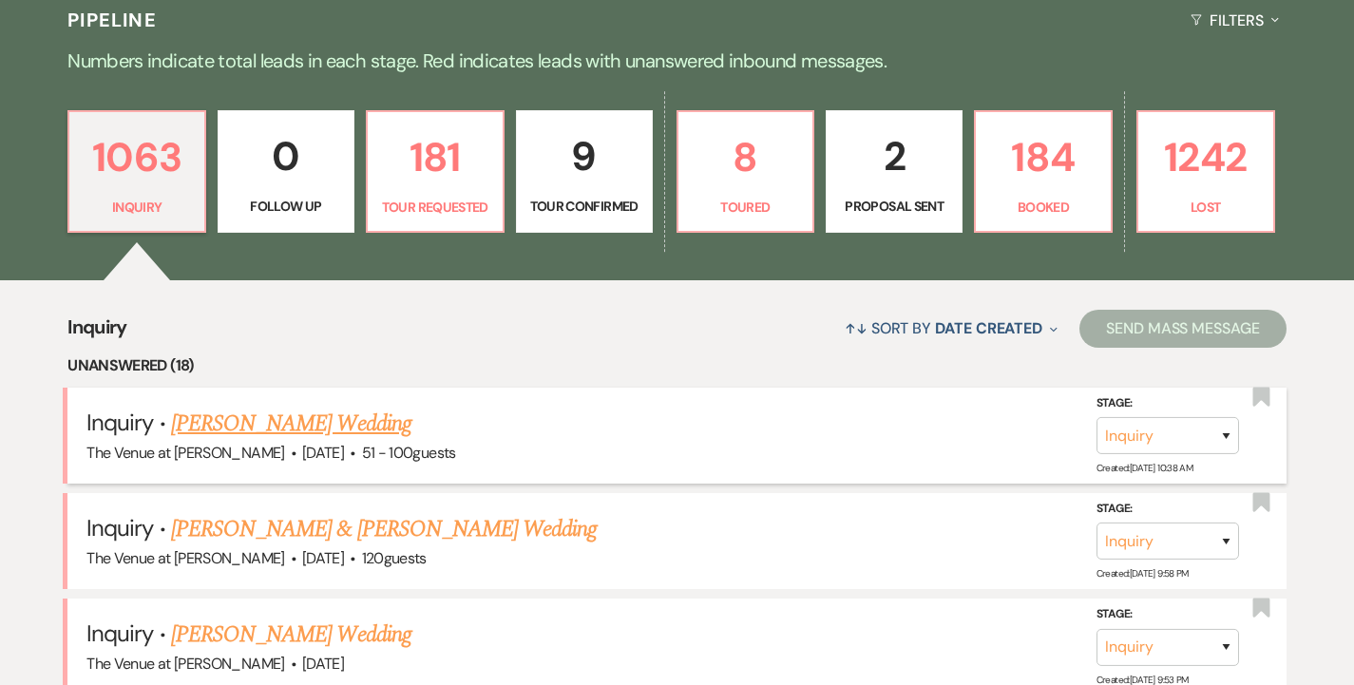
click at [259, 413] on link "[PERSON_NAME] Wedding" at bounding box center [291, 424] width 240 height 34
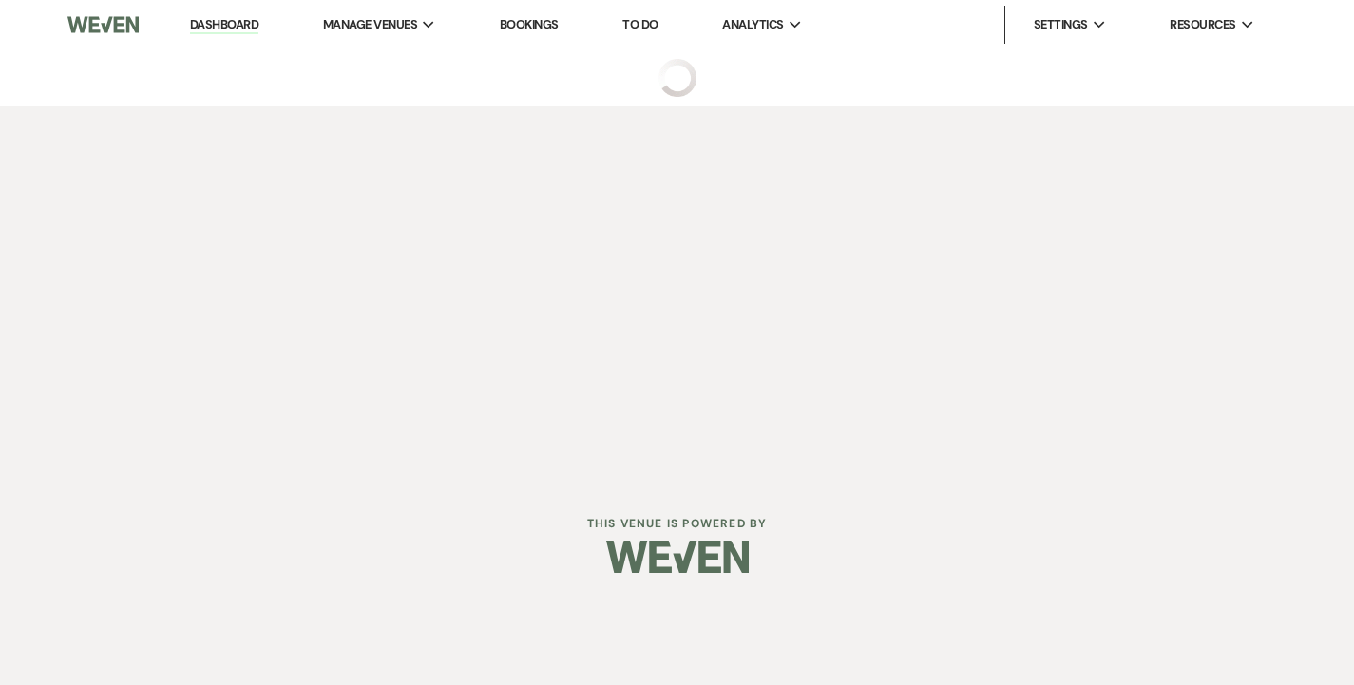
select select "2"
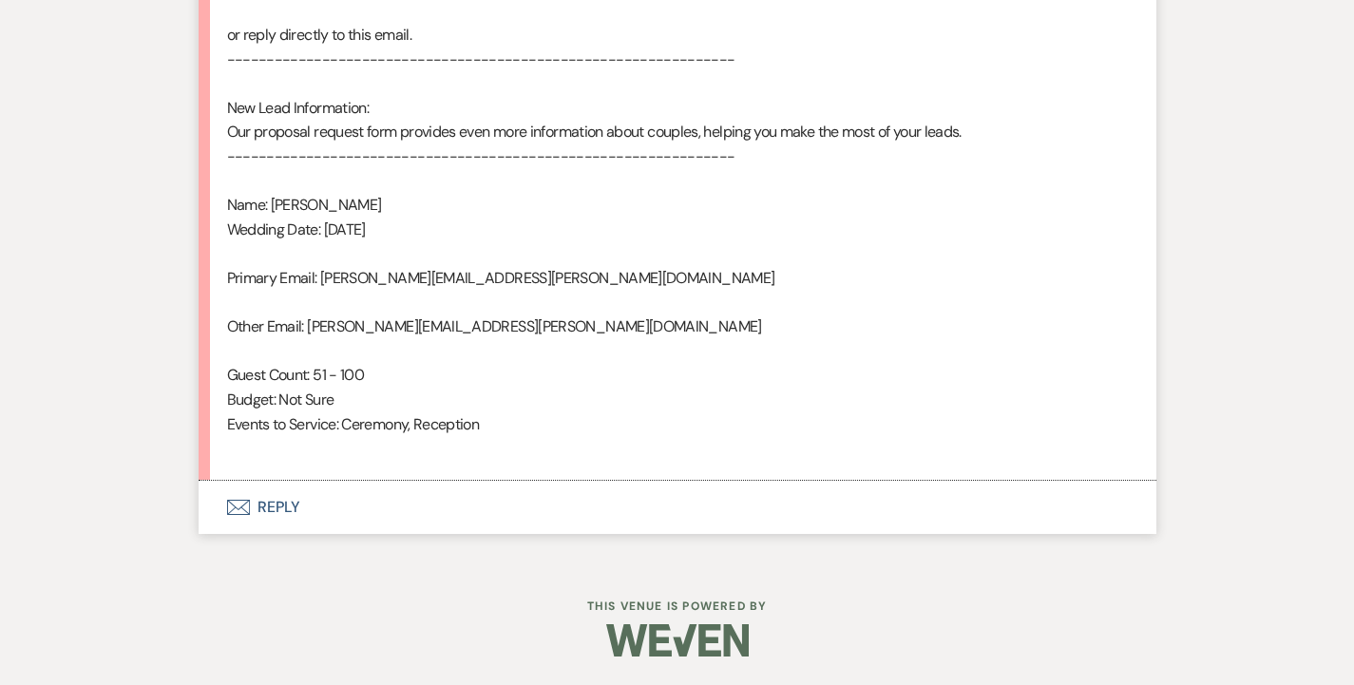
click at [297, 513] on button "Envelope Reply" at bounding box center [678, 507] width 958 height 53
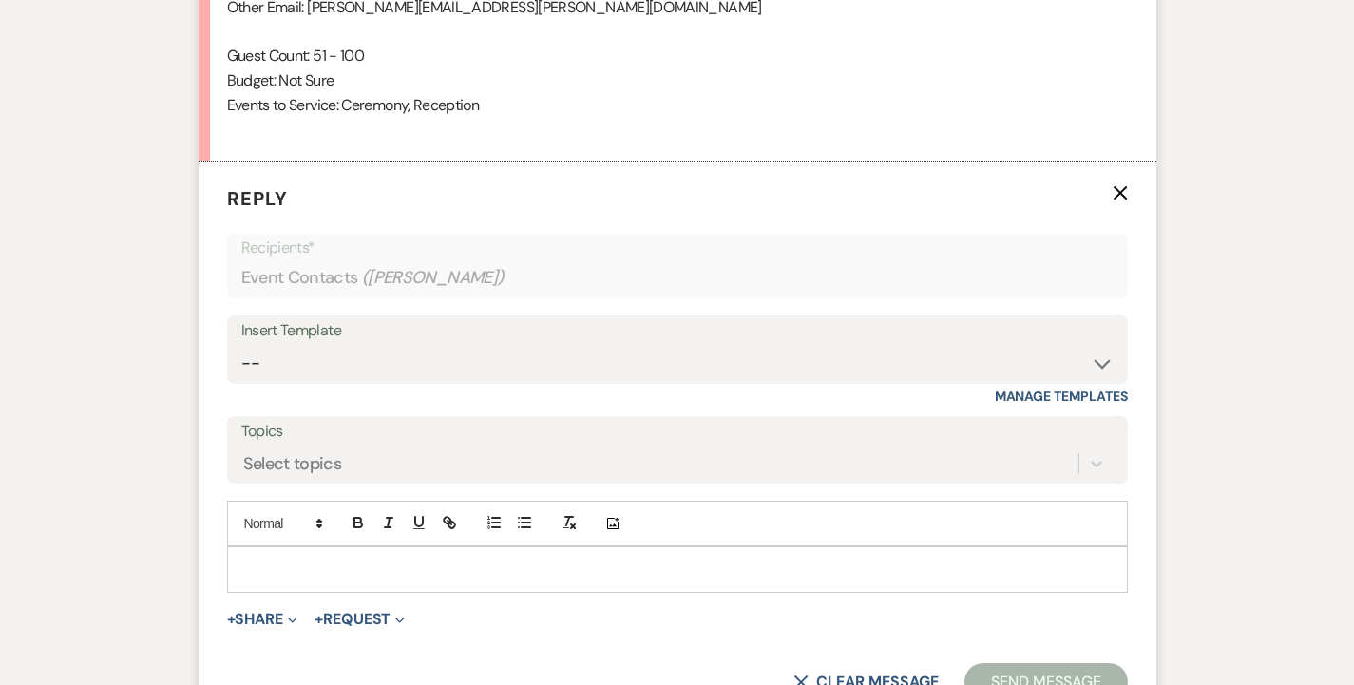
scroll to position [1629, 0]
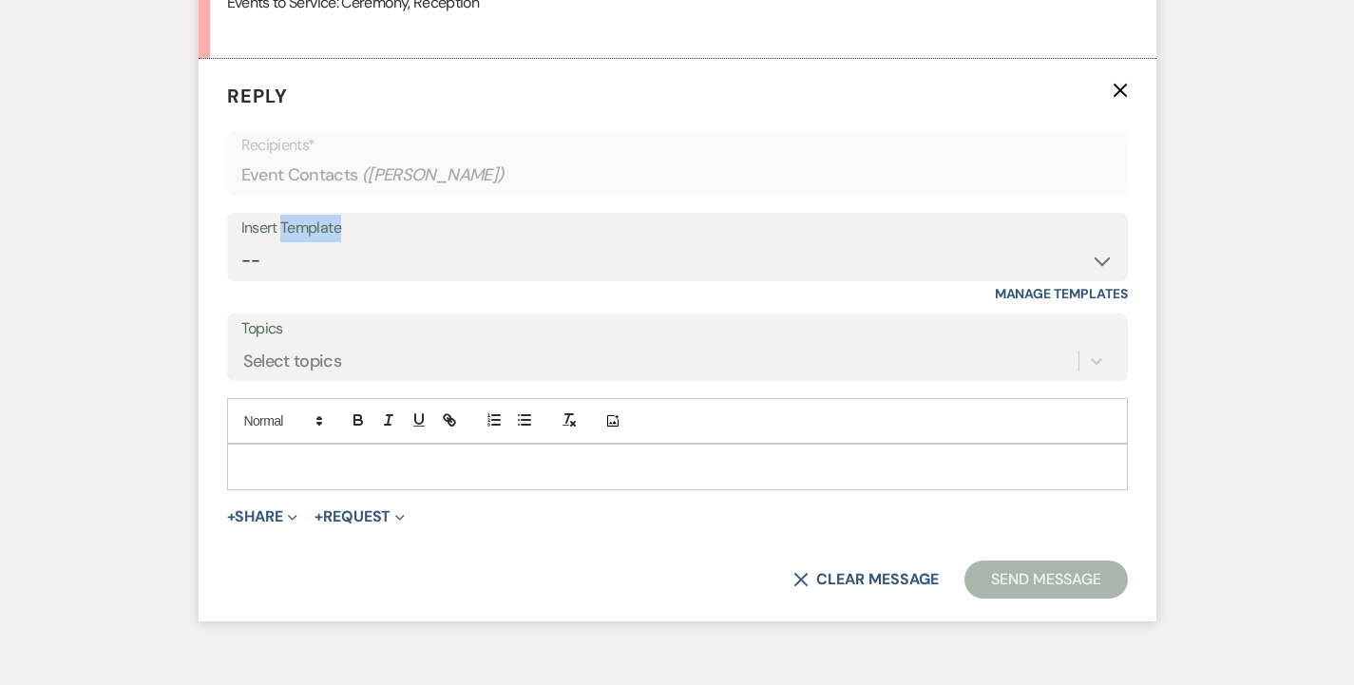
click at [281, 239] on div "Insert Template" at bounding box center [677, 229] width 872 height 28
select select "4690"
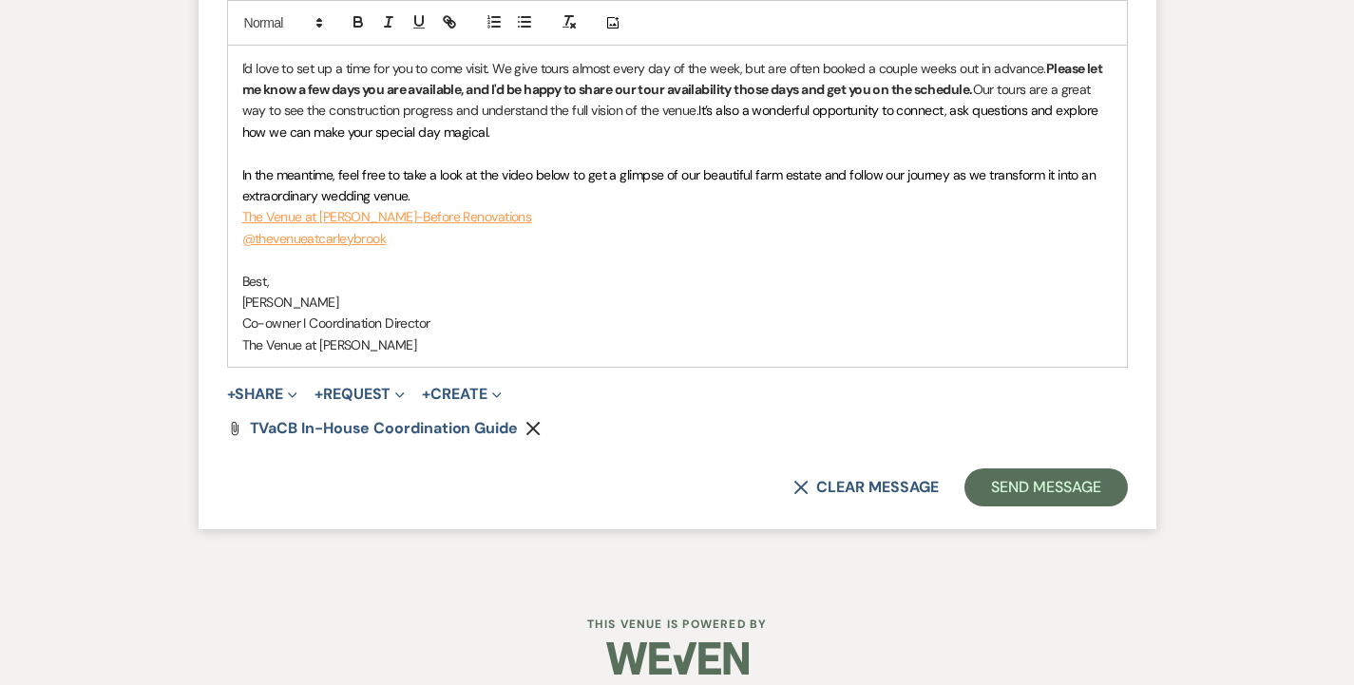
scroll to position [2813, 0]
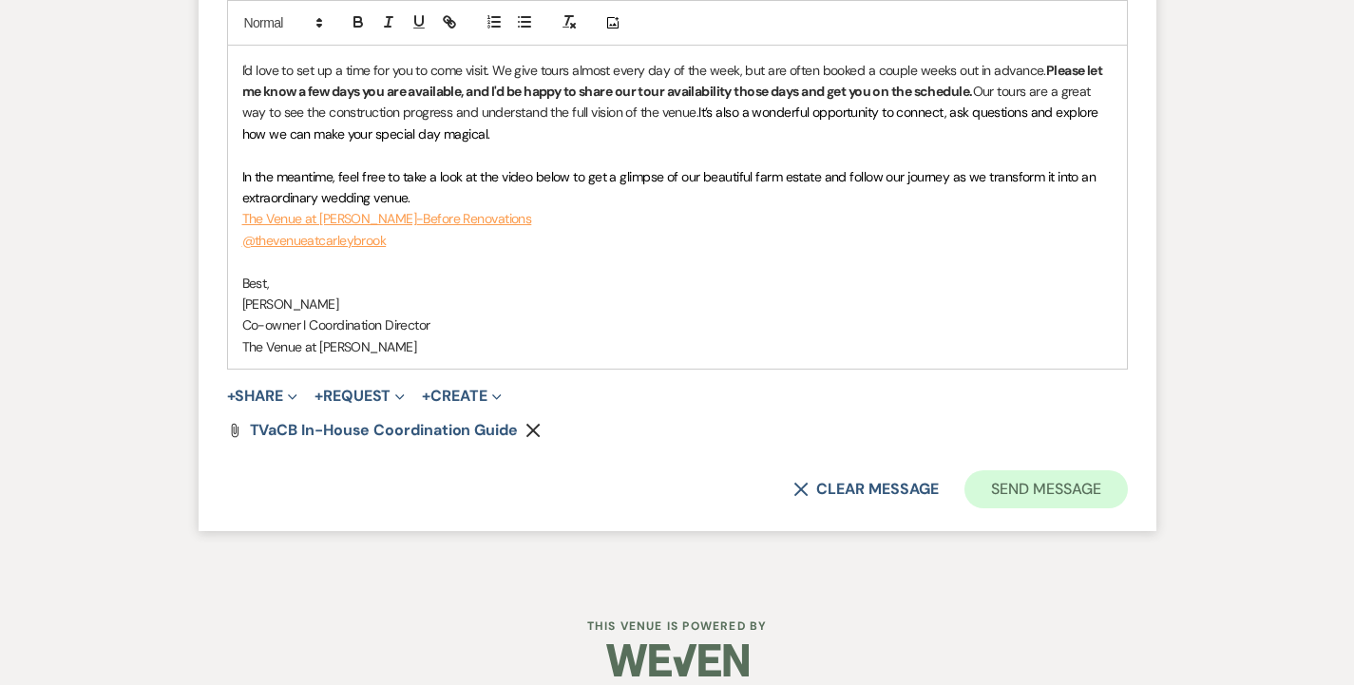
click at [1001, 470] on button "Send Message" at bounding box center [1045, 489] width 162 height 38
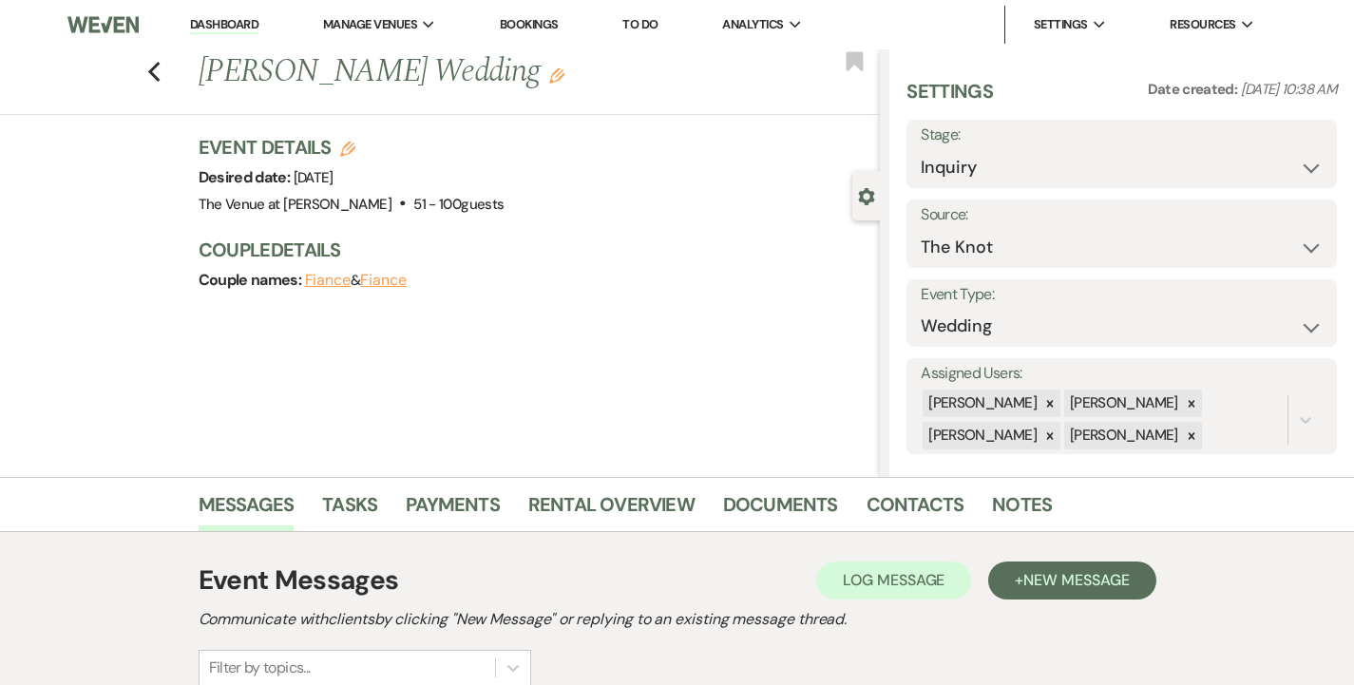
scroll to position [0, 0]
click at [145, 67] on div "Previous [PERSON_NAME] Wedding Edit Bookmark" at bounding box center [434, 82] width 889 height 66
click at [155, 69] on icon "Previous" at bounding box center [154, 72] width 14 height 23
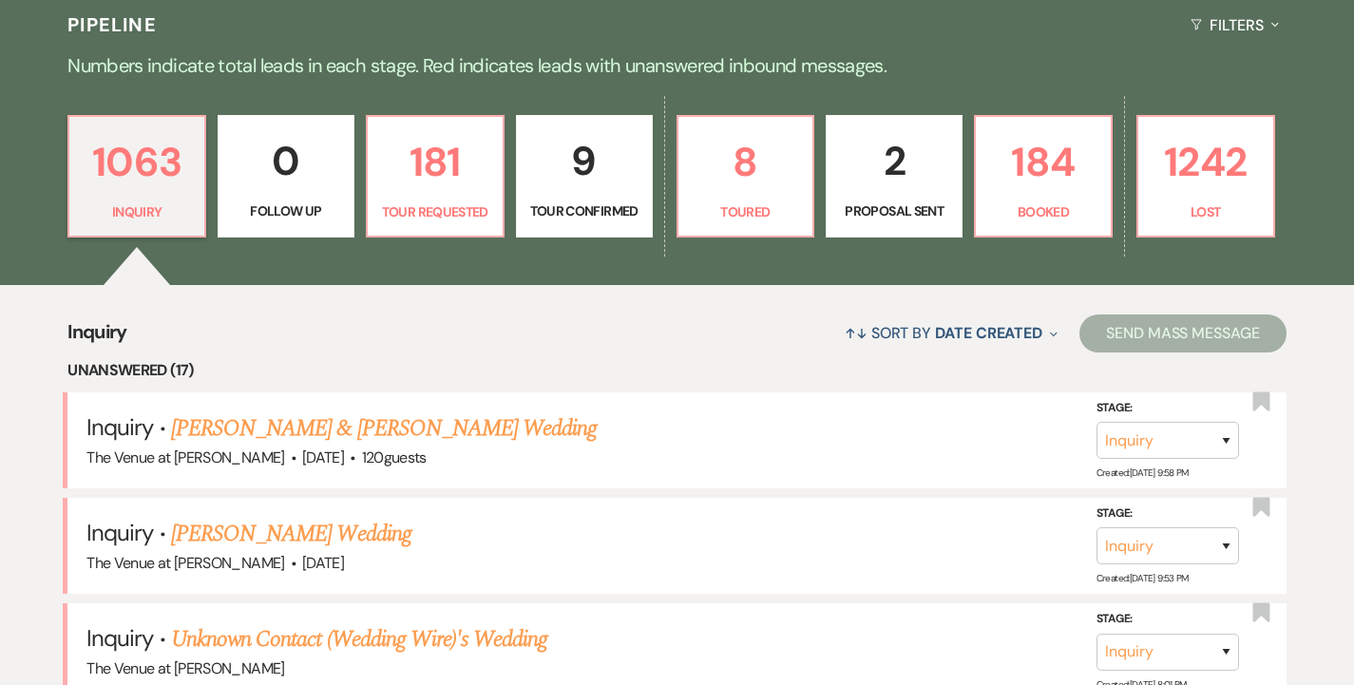
scroll to position [408, 0]
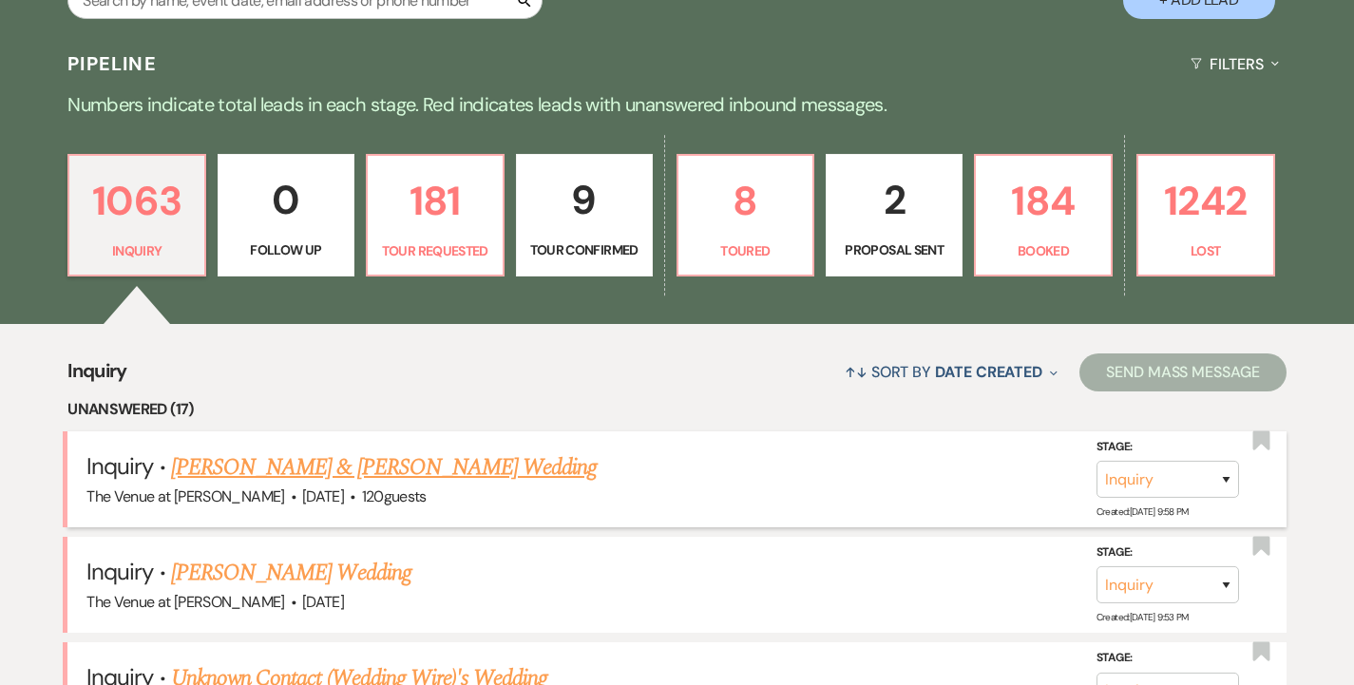
click at [249, 457] on link "[PERSON_NAME] & [PERSON_NAME] Wedding" at bounding box center [384, 467] width 426 height 34
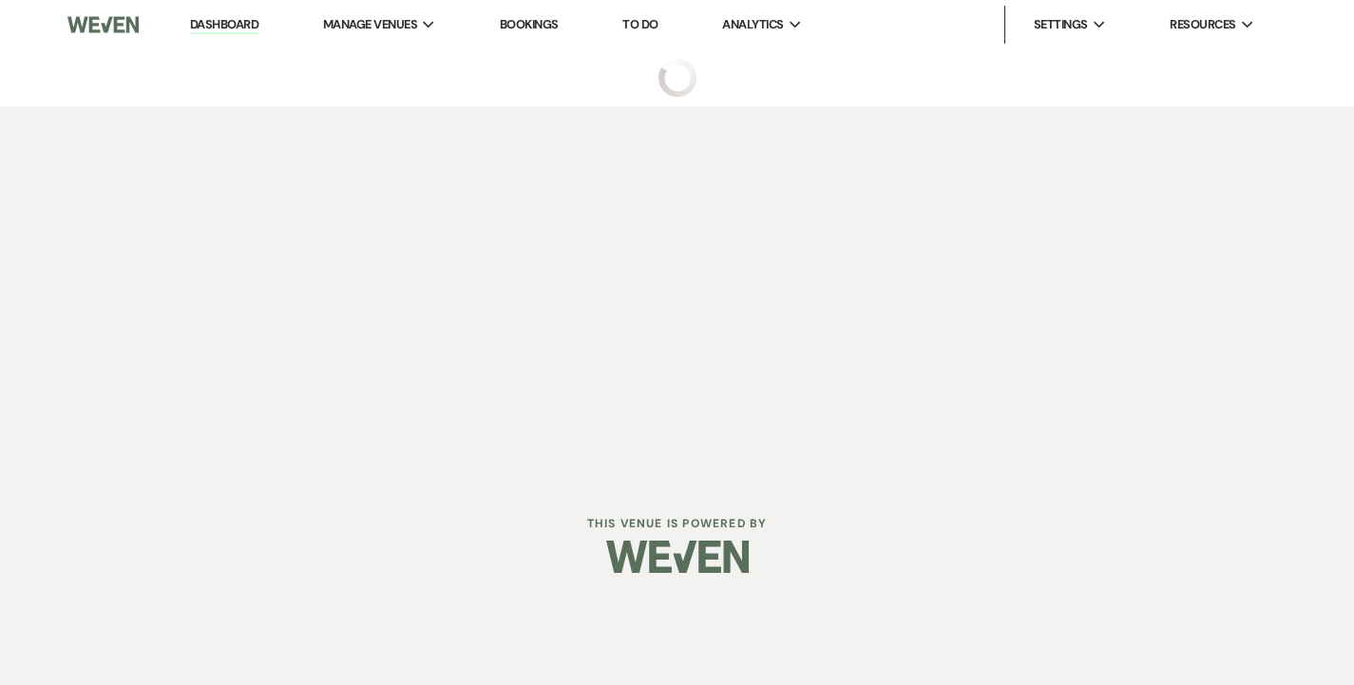
select select "5"
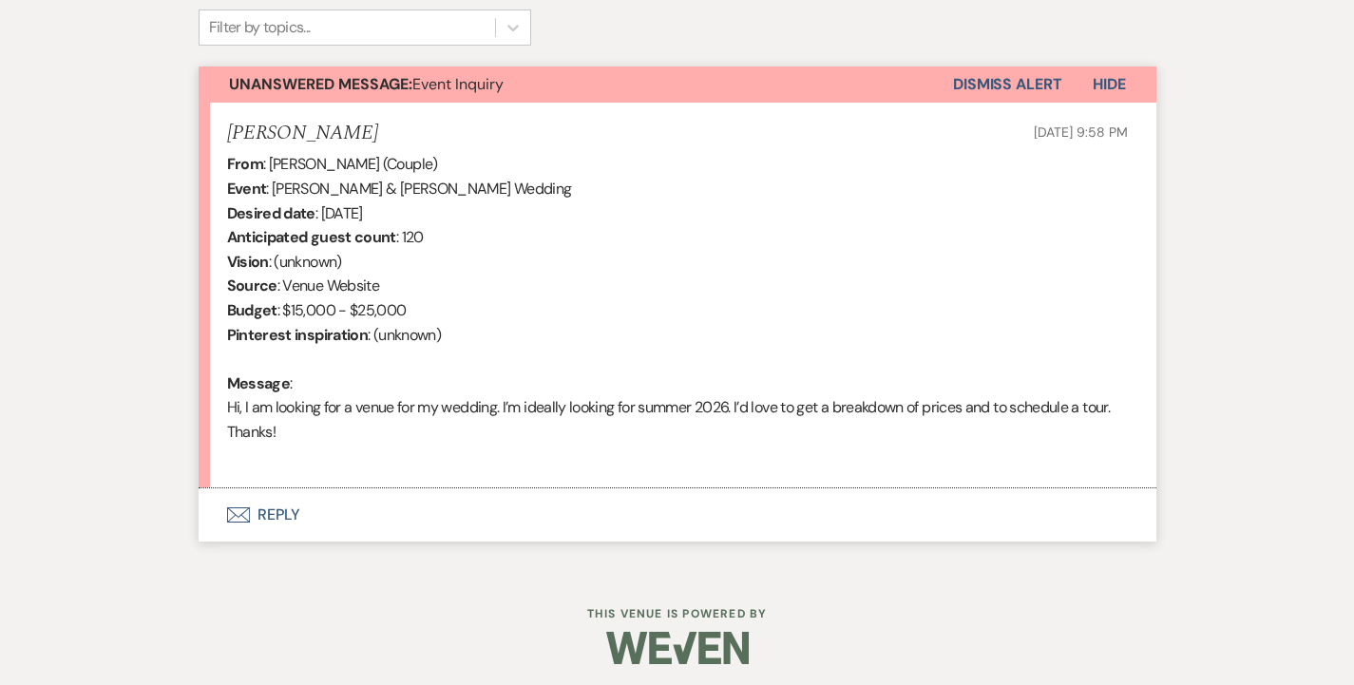
scroll to position [639, 0]
click at [272, 506] on button "Envelope Reply" at bounding box center [678, 515] width 958 height 53
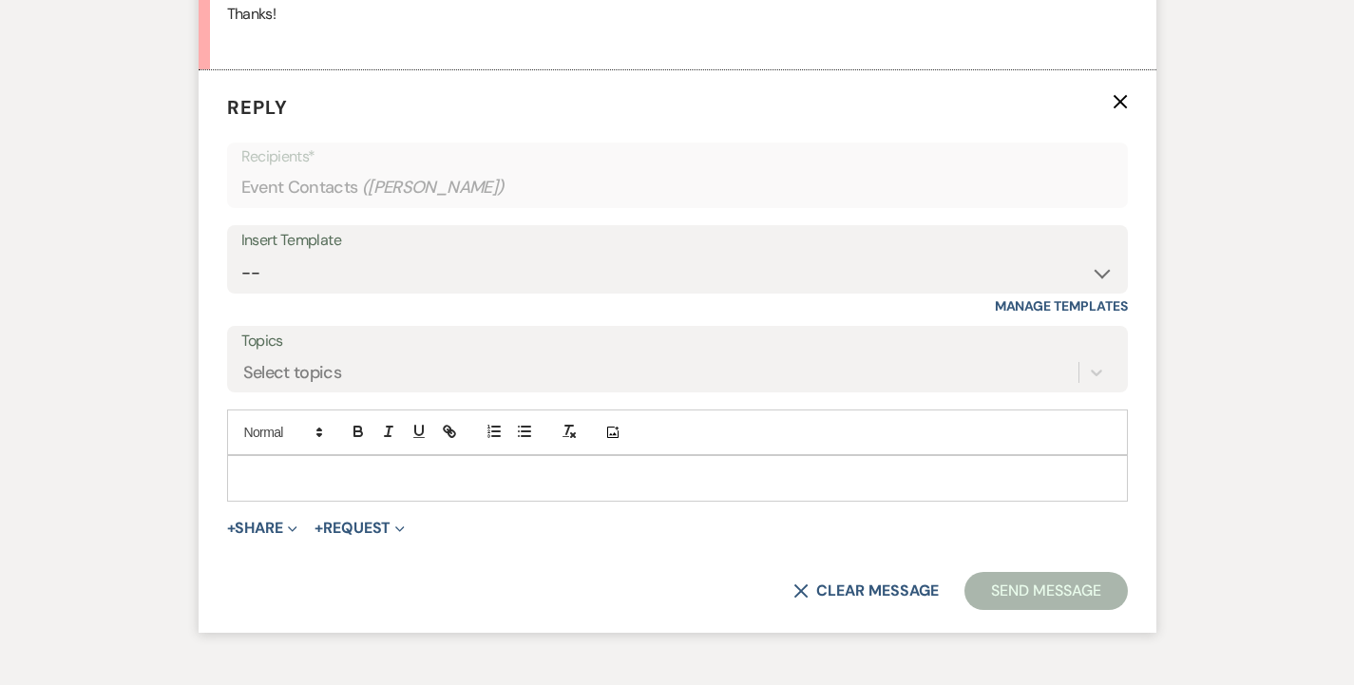
scroll to position [1059, 0]
select select "4438"
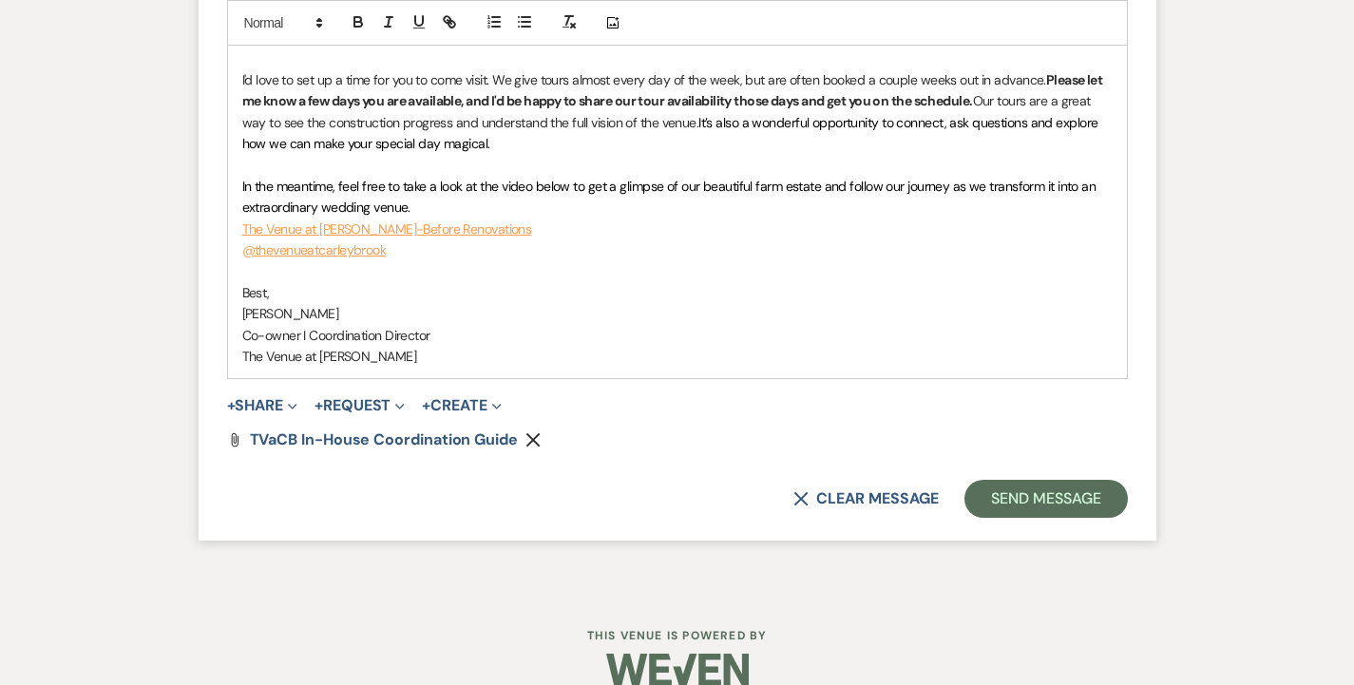
scroll to position [2243, 0]
click at [981, 481] on button "Send Message" at bounding box center [1045, 500] width 162 height 38
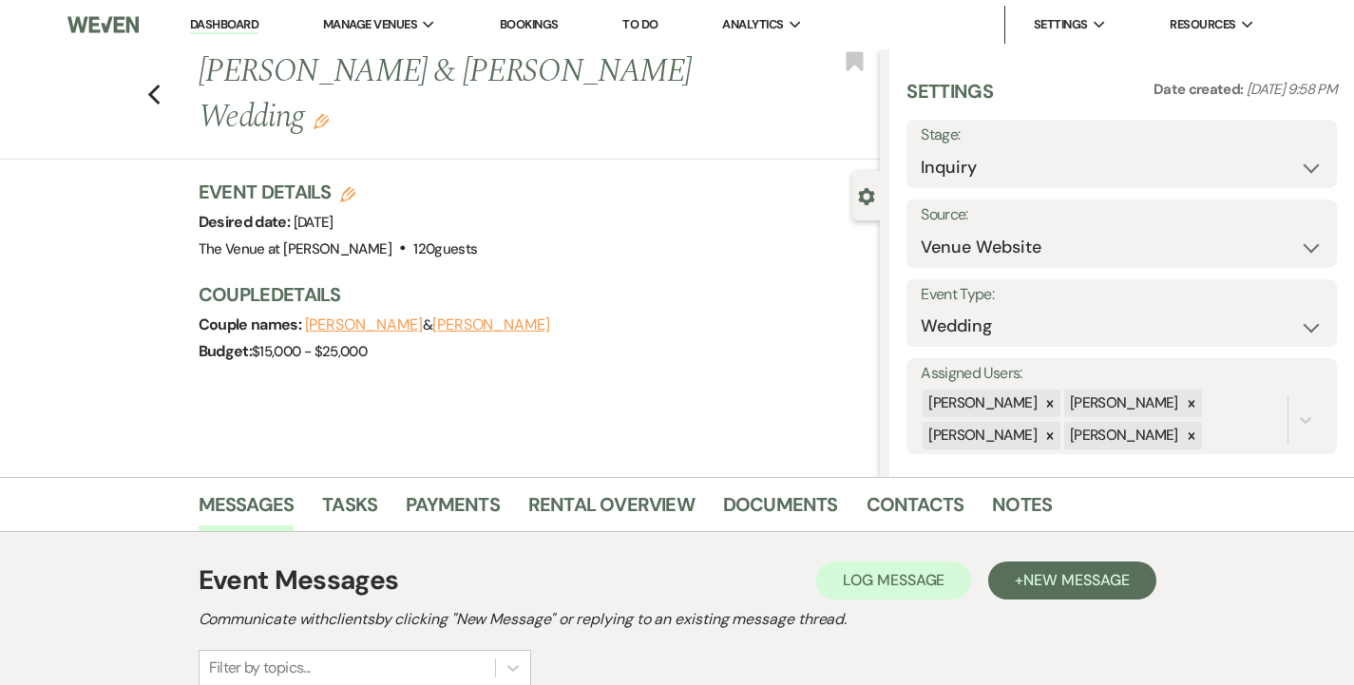
scroll to position [0, 0]
click at [236, 30] on link "Dashboard" at bounding box center [224, 25] width 68 height 18
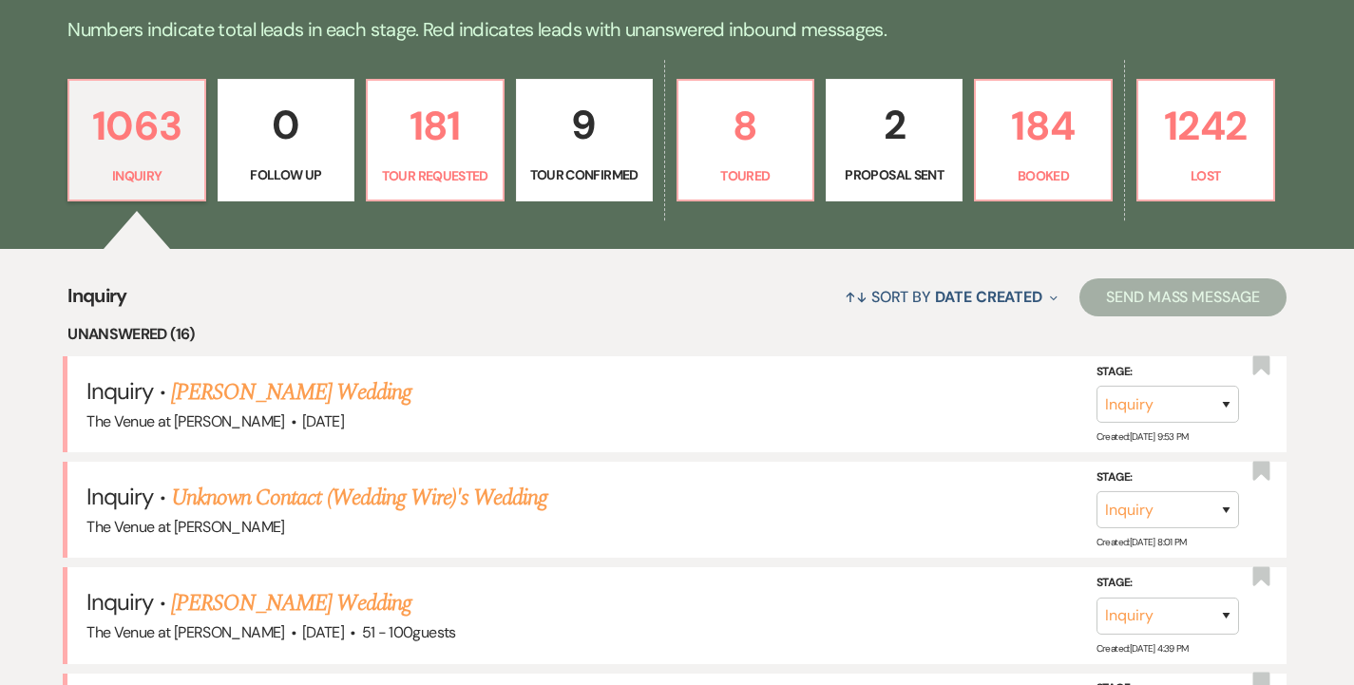
scroll to position [594, 0]
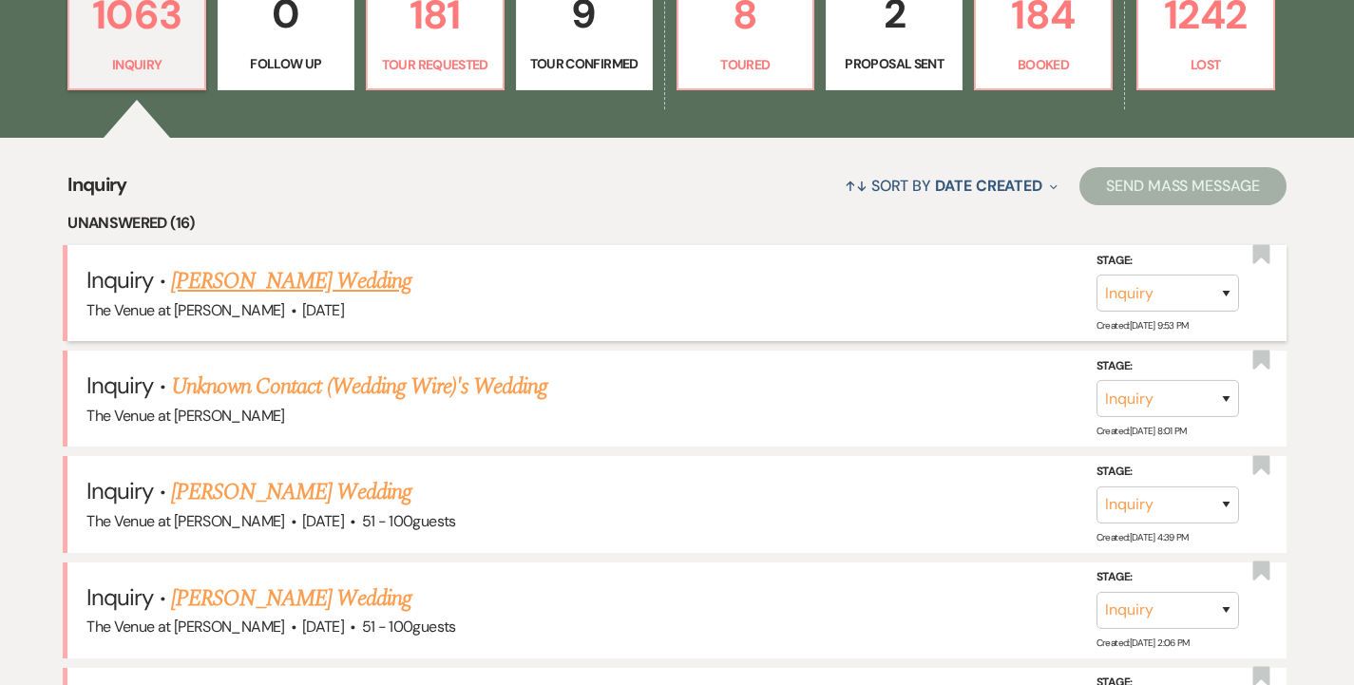
click at [355, 282] on link "[PERSON_NAME] Wedding" at bounding box center [291, 281] width 240 height 34
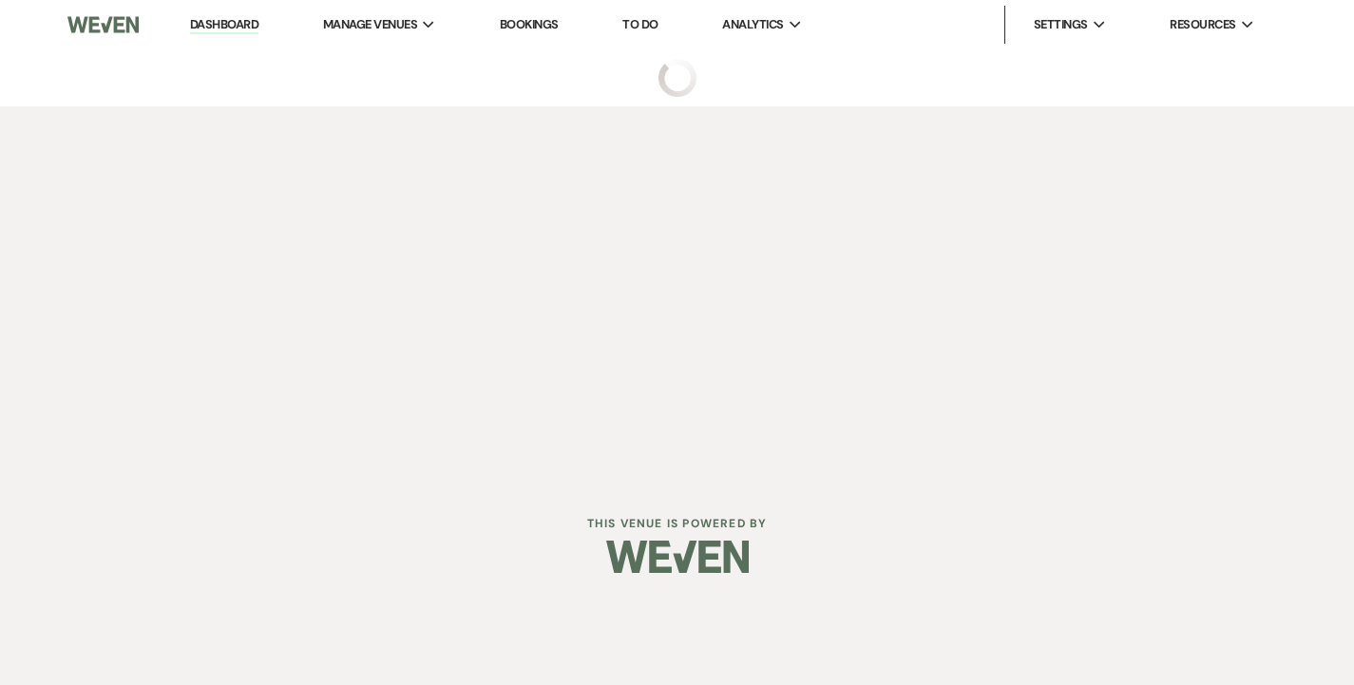
select select "2"
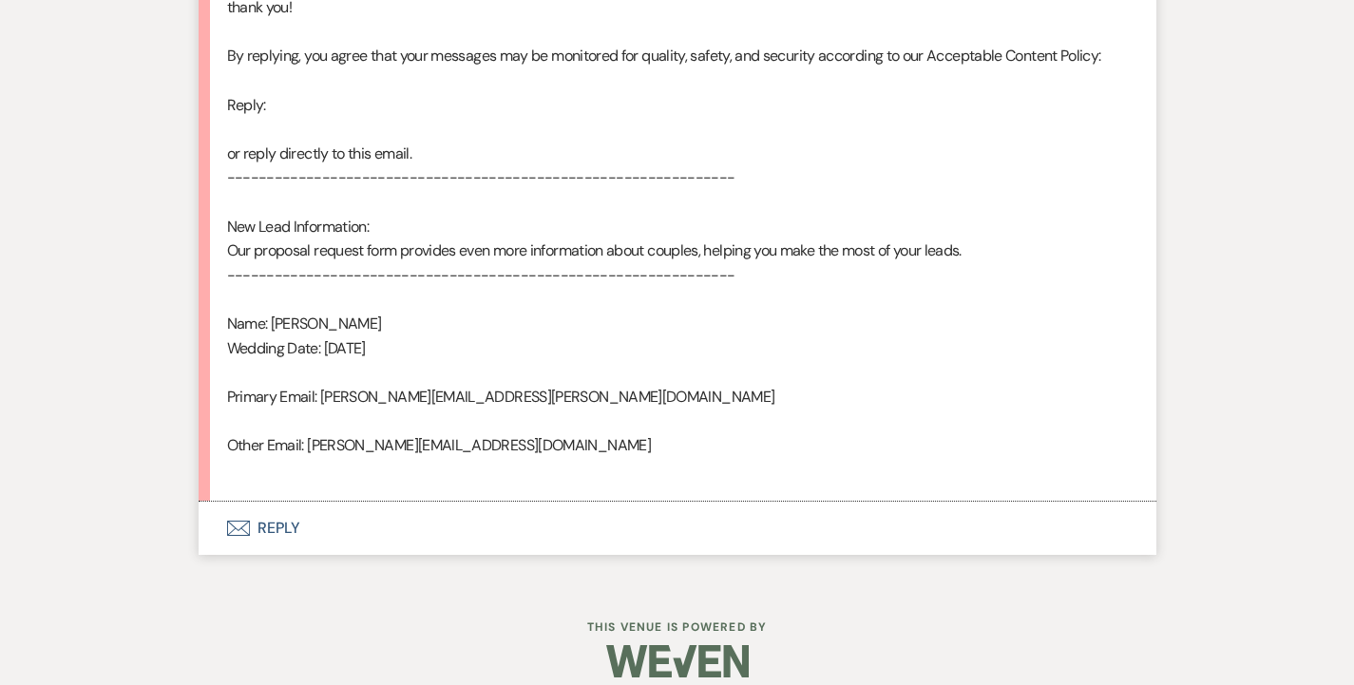
click at [286, 510] on button "Envelope Reply" at bounding box center [678, 528] width 958 height 53
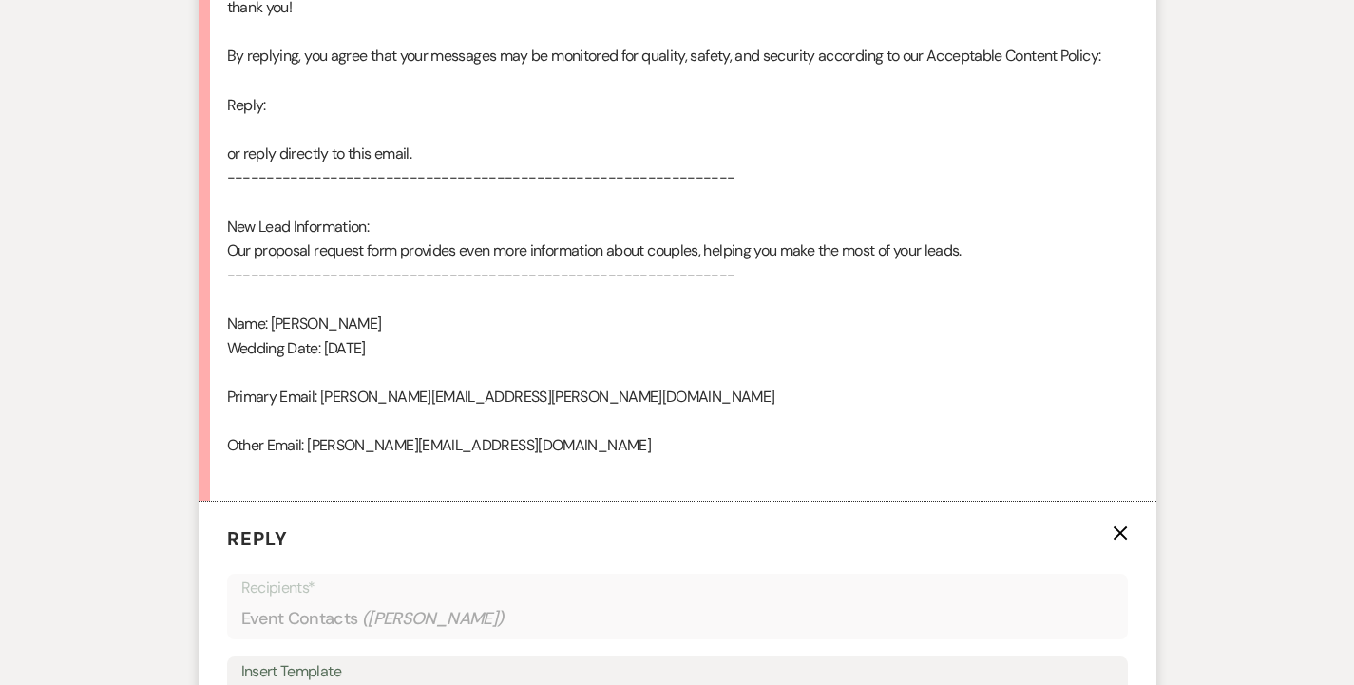
scroll to position [1582, 0]
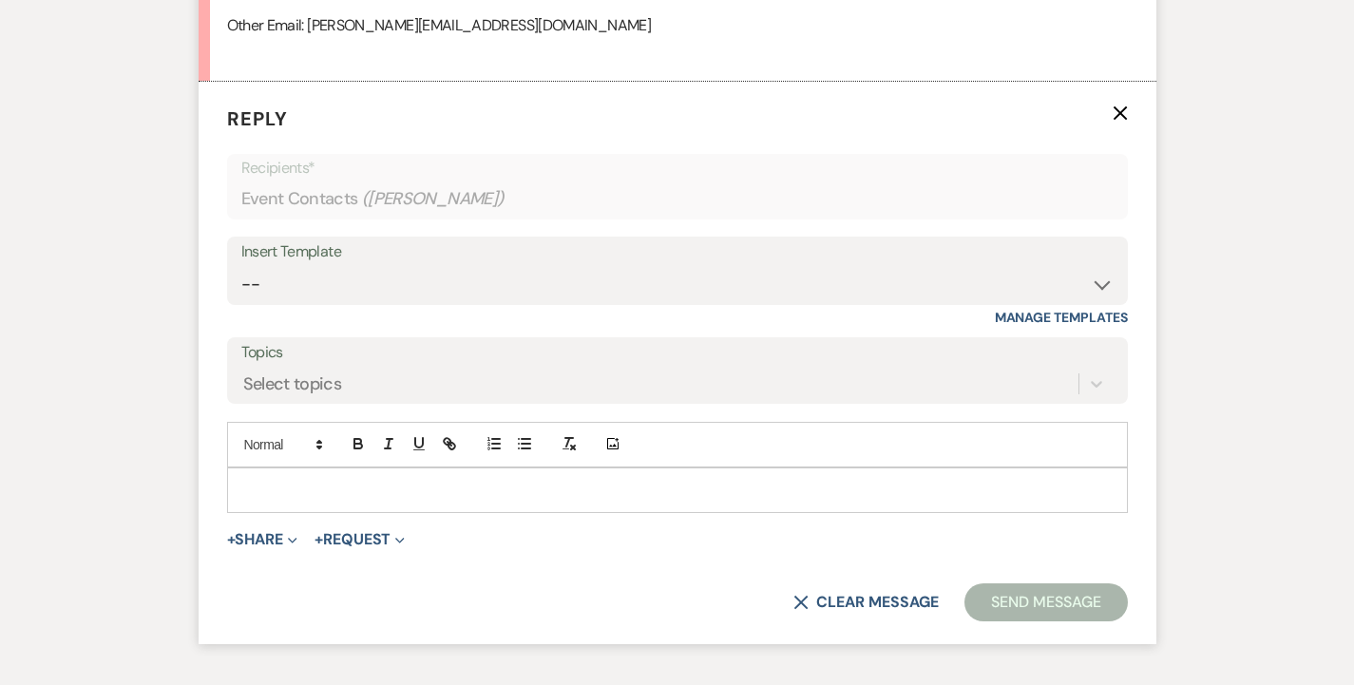
click at [273, 238] on div "Insert Template" at bounding box center [677, 252] width 872 height 28
select select "4690"
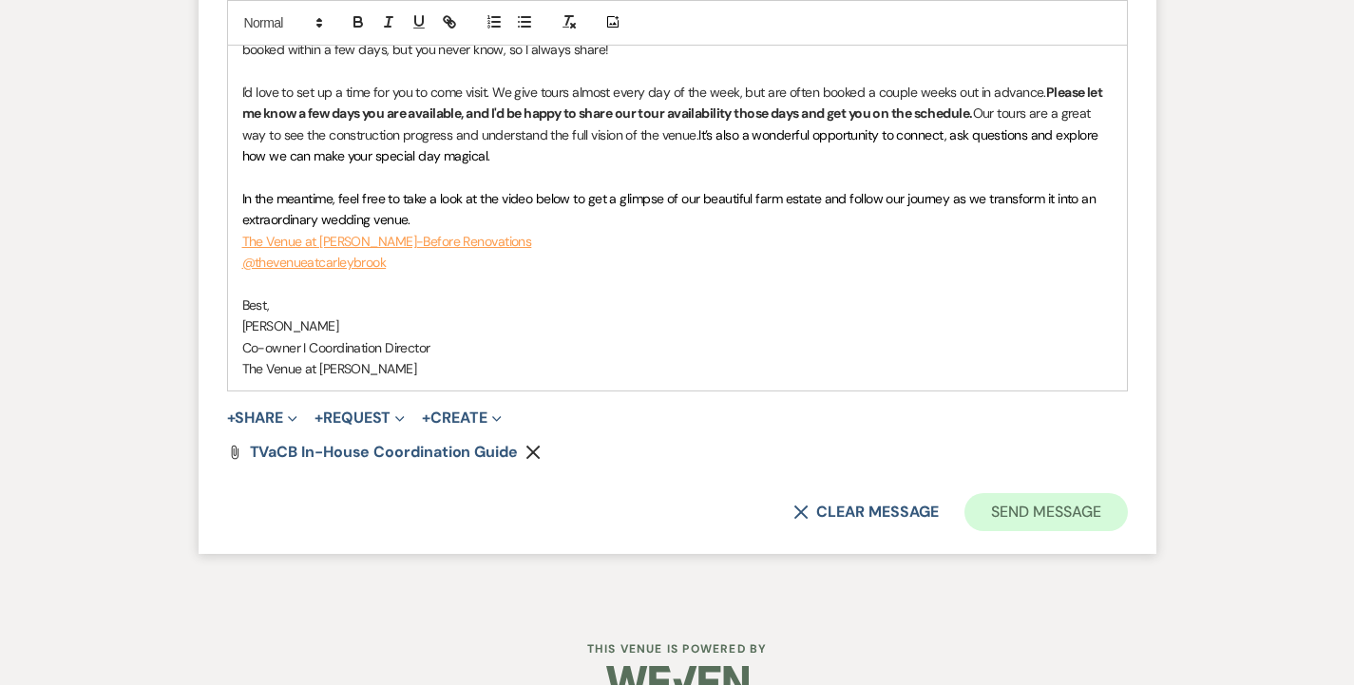
scroll to position [2766, 0]
click at [985, 494] on button "Send Message" at bounding box center [1045, 513] width 162 height 38
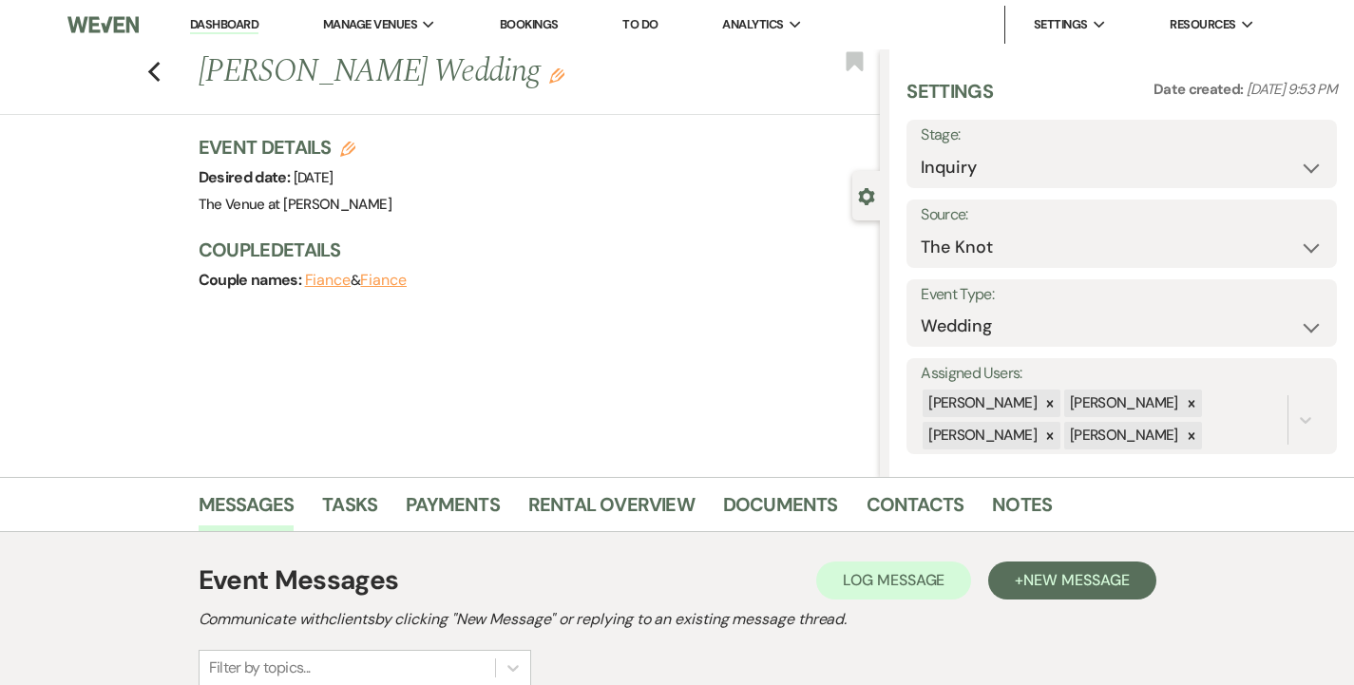
scroll to position [0, 0]
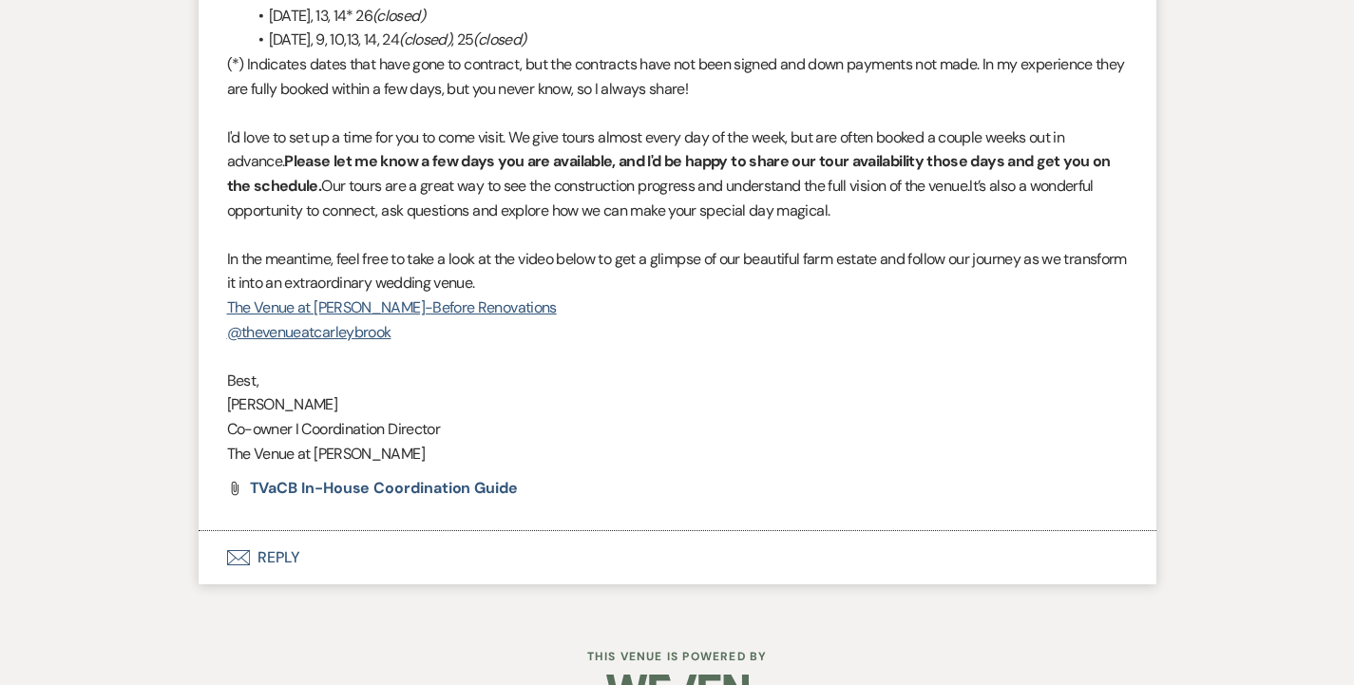
click at [265, 531] on button "Envelope Reply" at bounding box center [678, 557] width 958 height 53
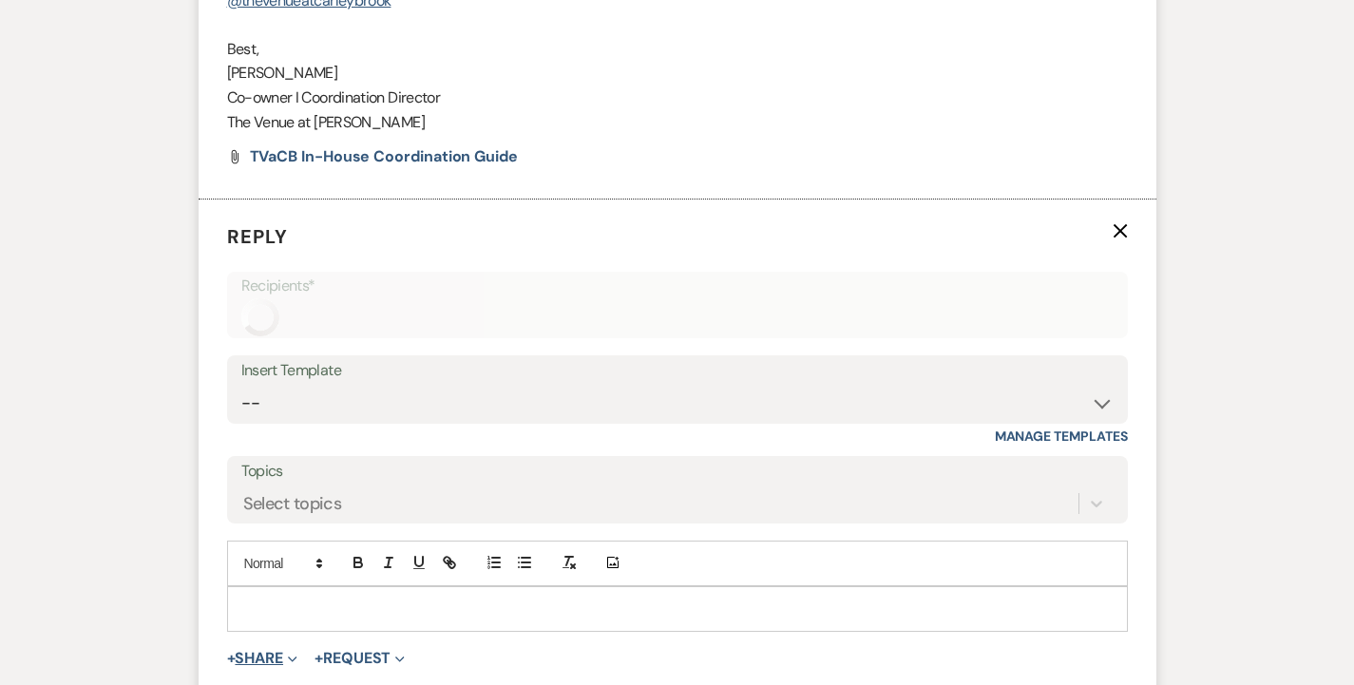
scroll to position [2925, 0]
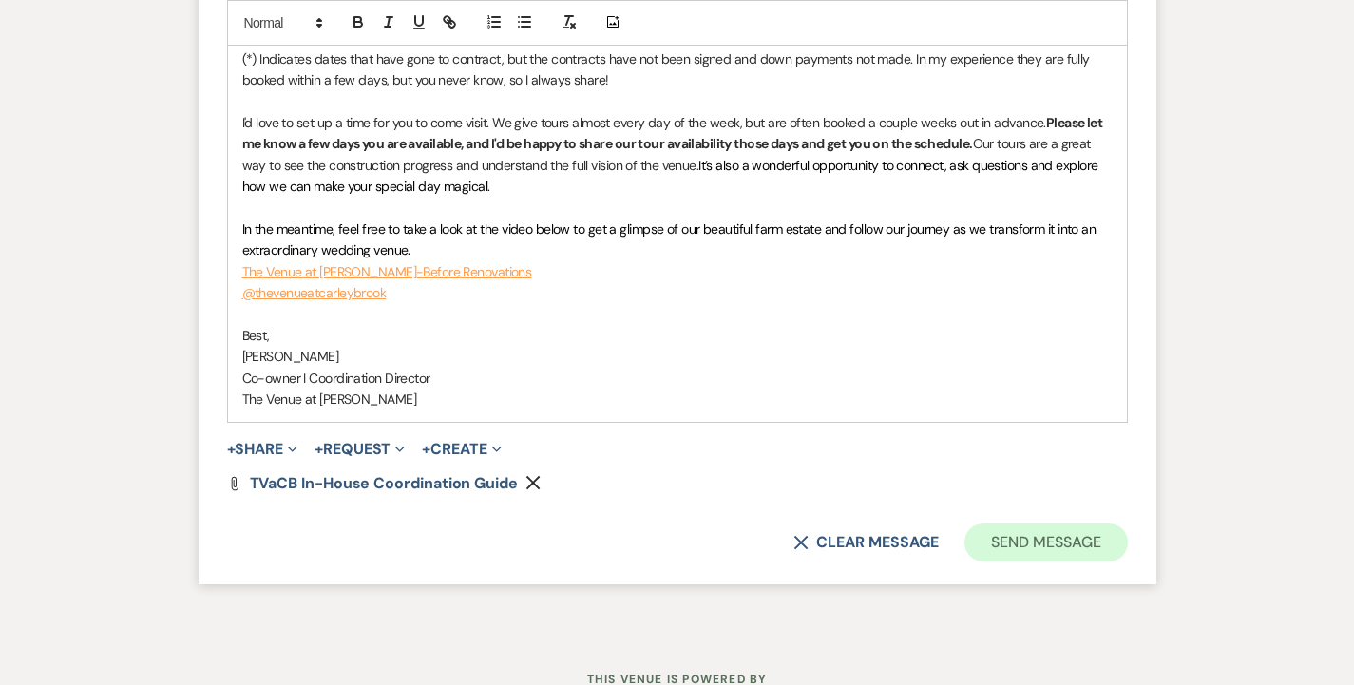
click at [981, 524] on button "Send Message" at bounding box center [1045, 543] width 162 height 38
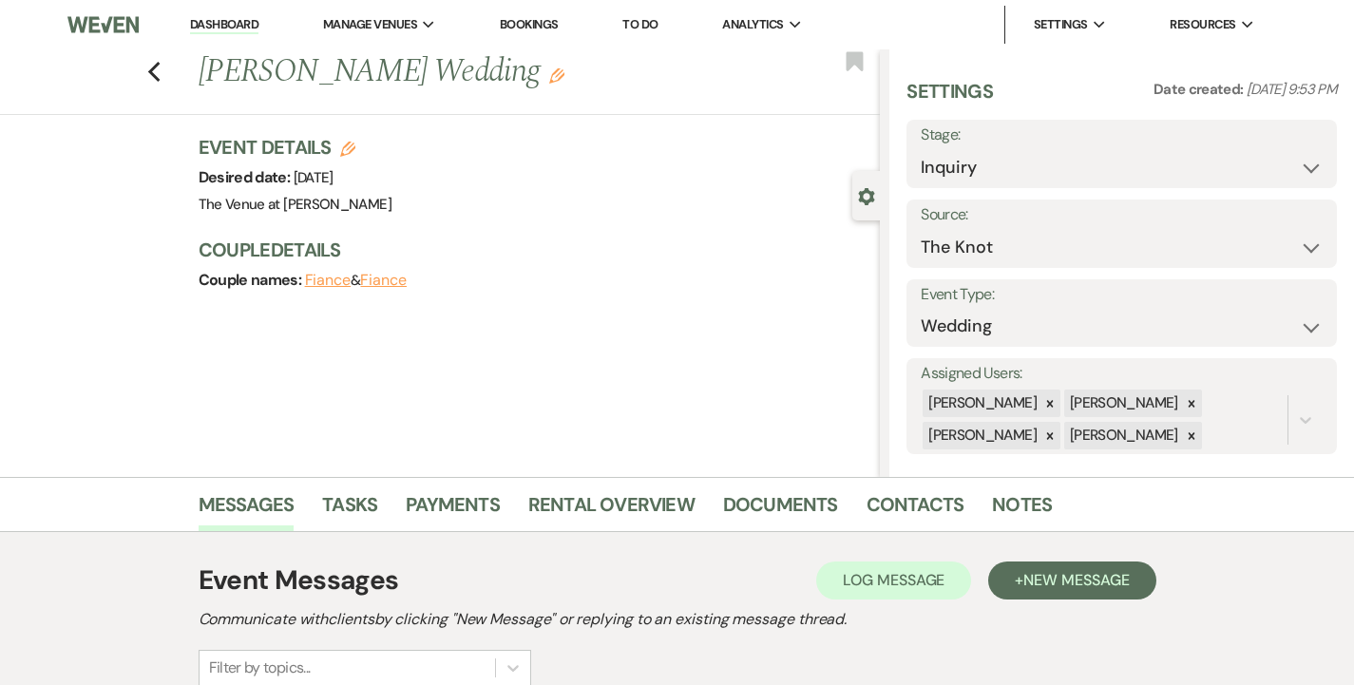
scroll to position [0, 0]
click at [155, 70] on icon "Previous" at bounding box center [154, 72] width 14 height 23
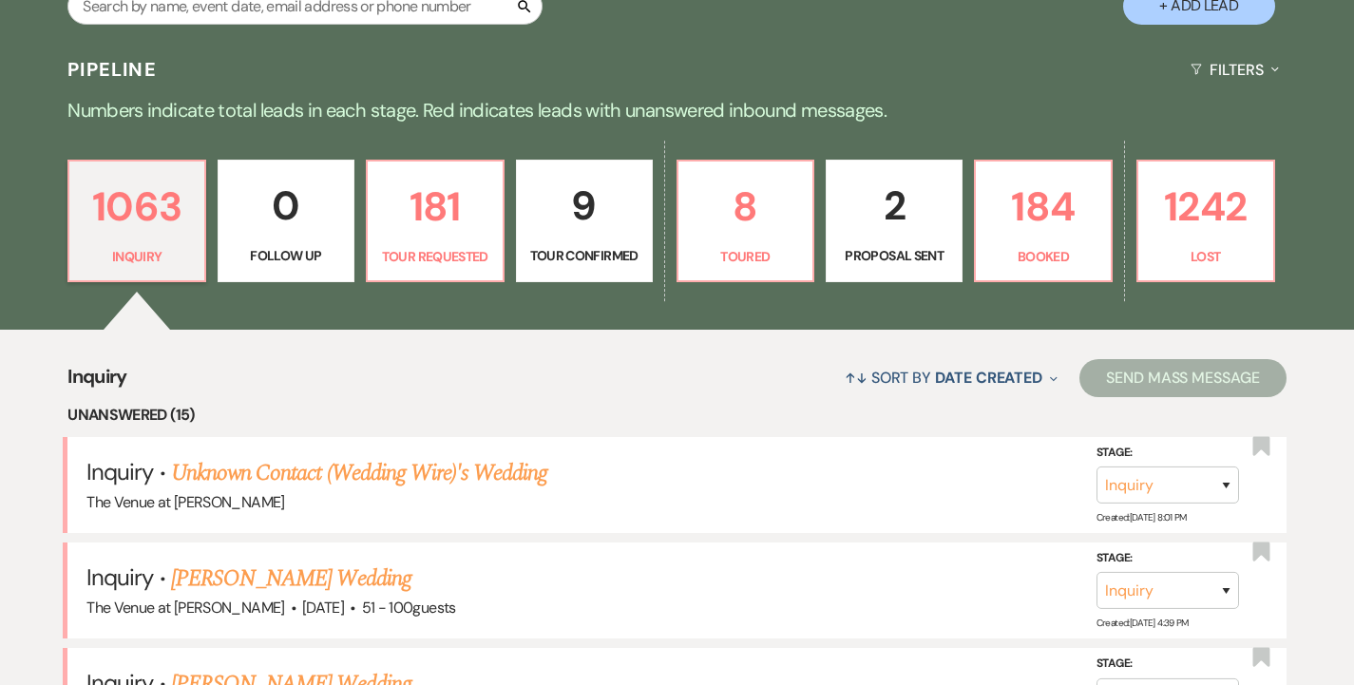
scroll to position [414, 0]
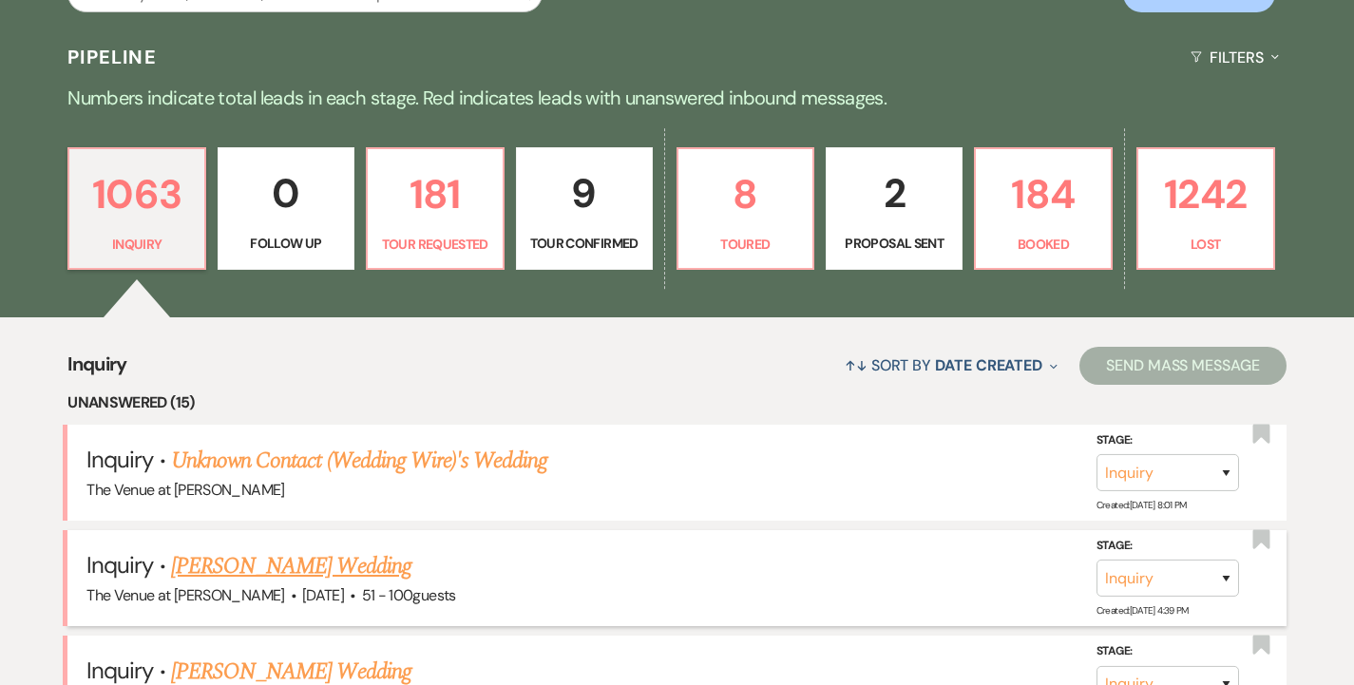
click at [255, 568] on link "[PERSON_NAME] Wedding" at bounding box center [291, 566] width 240 height 34
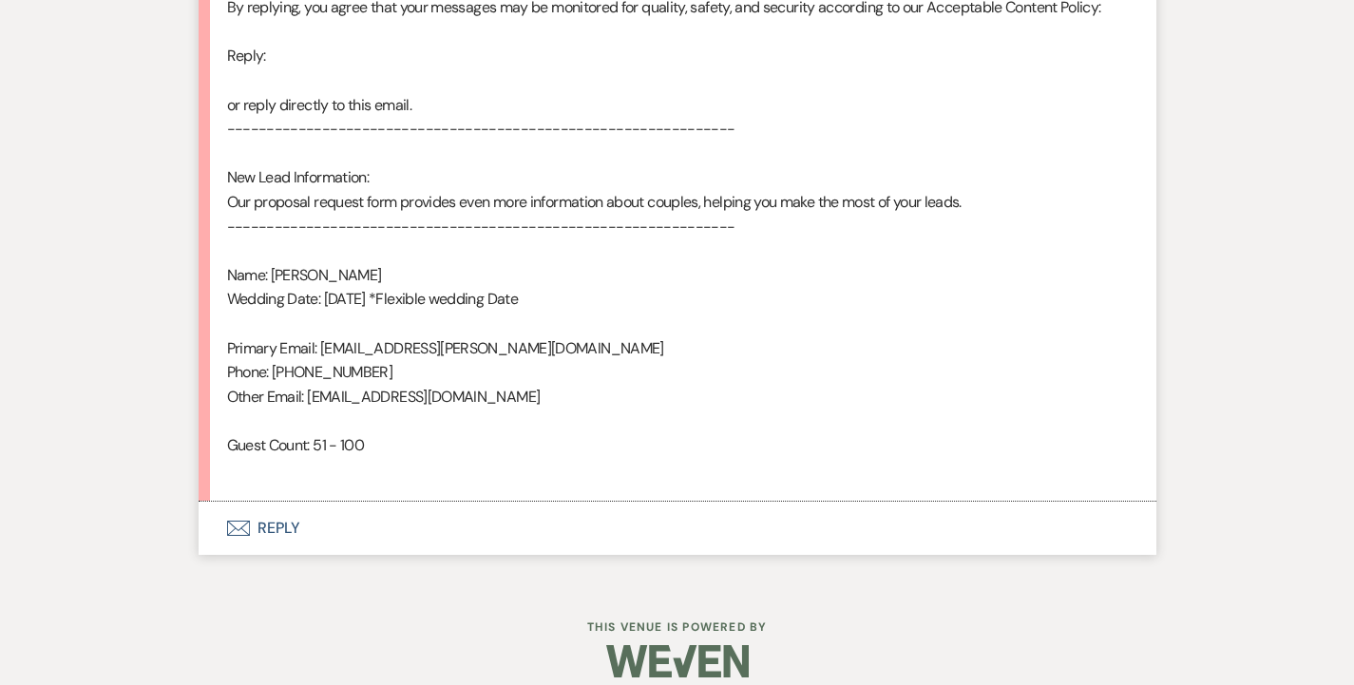
click at [263, 509] on button "Envelope Reply" at bounding box center [678, 528] width 958 height 53
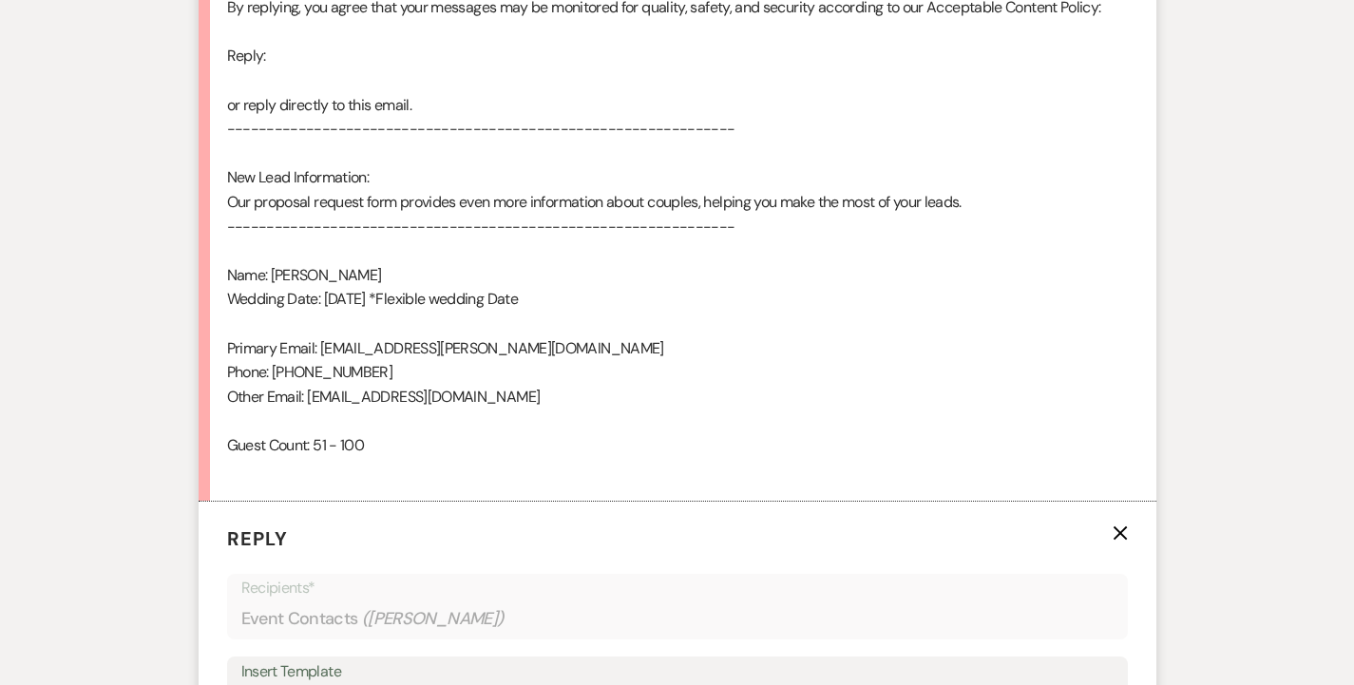
scroll to position [1582, 0]
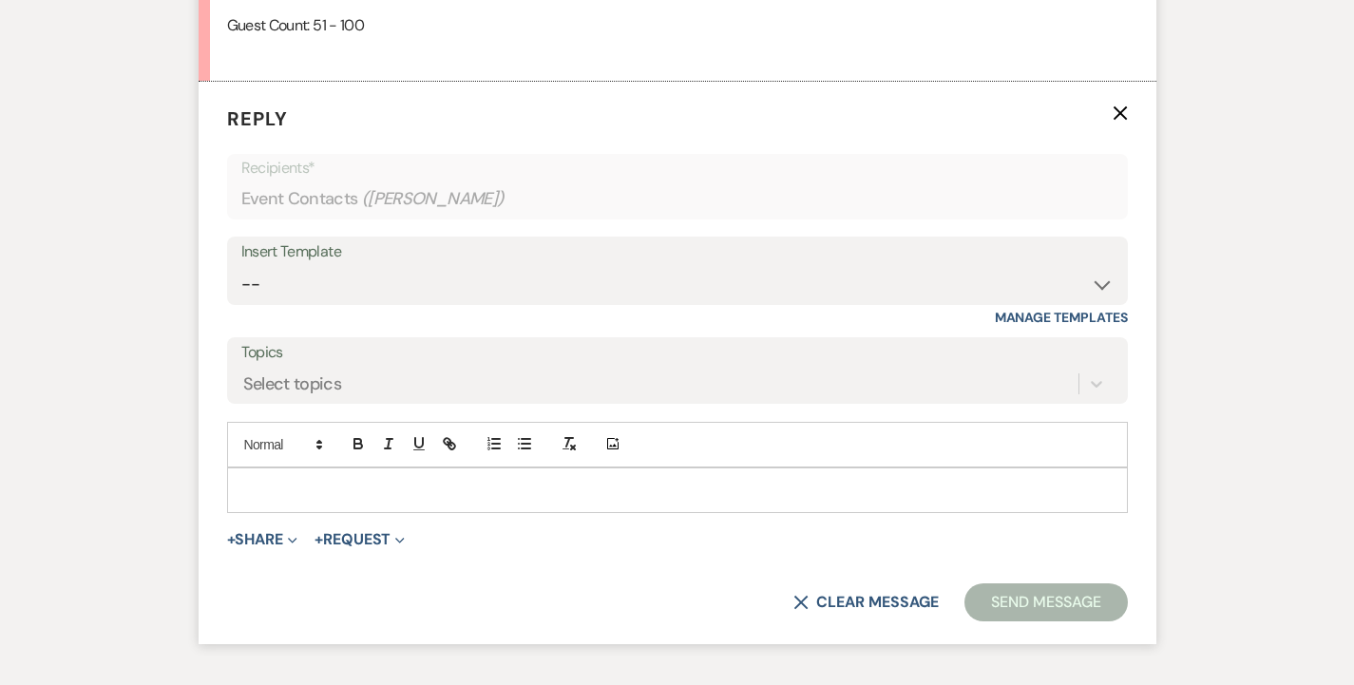
click at [281, 238] on div "Insert Template" at bounding box center [677, 252] width 872 height 28
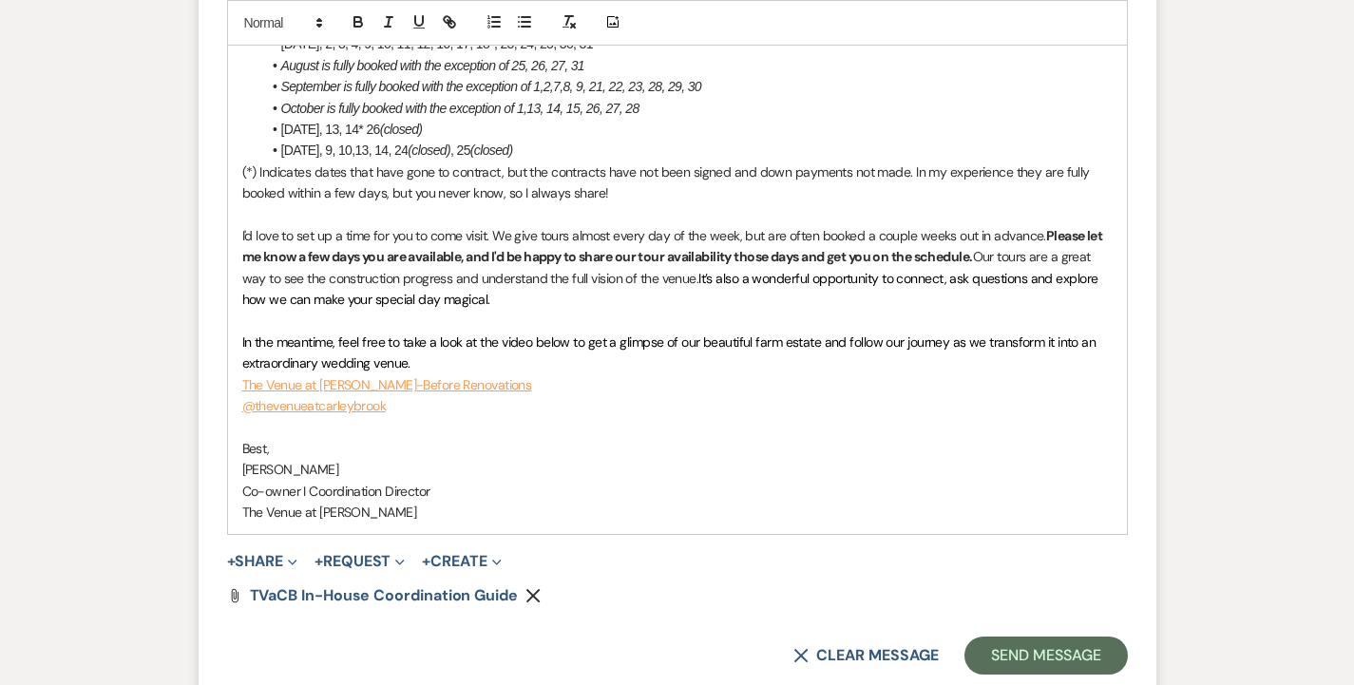
scroll to position [2736, 0]
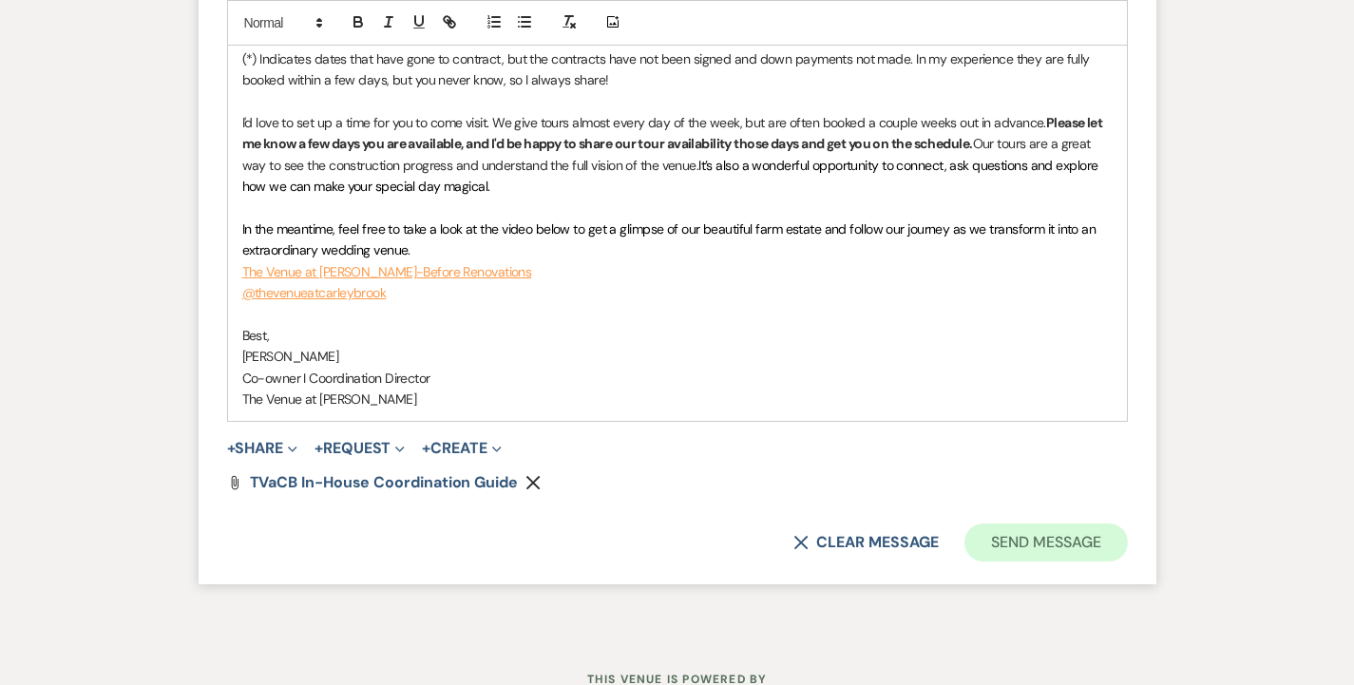
click at [979, 524] on button "Send Message" at bounding box center [1045, 543] width 162 height 38
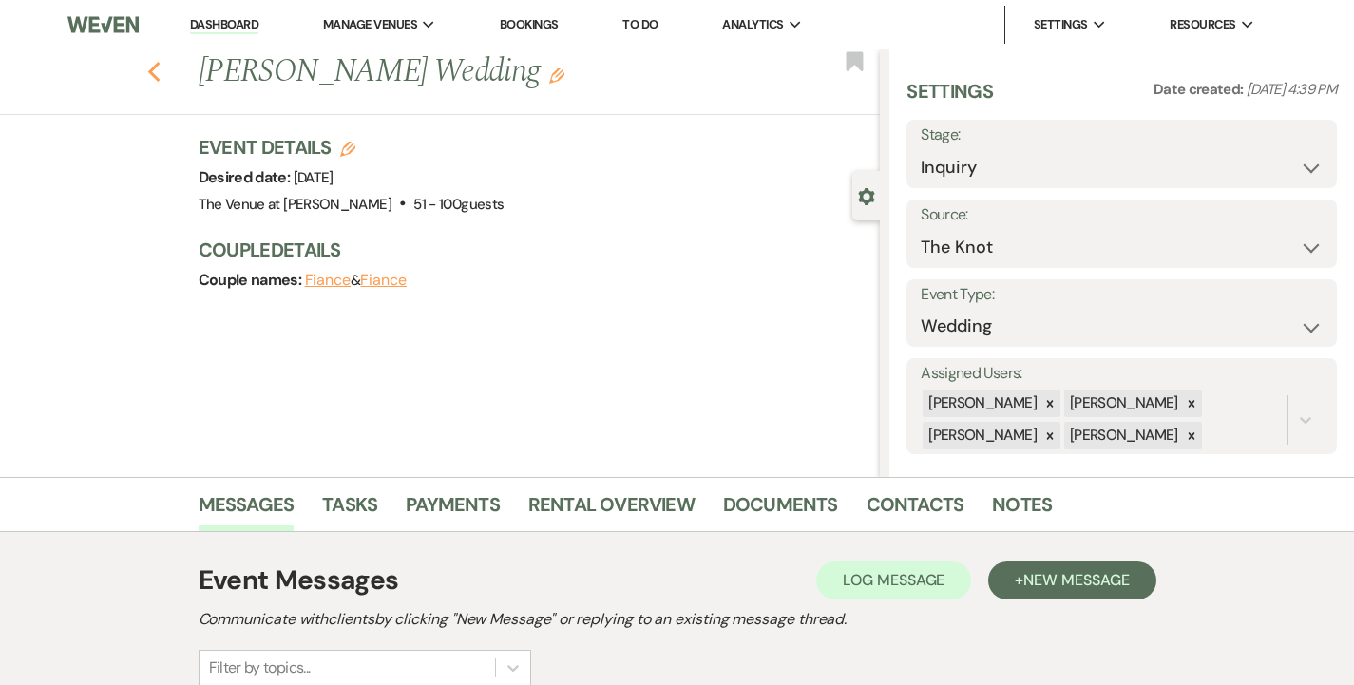
scroll to position [0, 0]
click at [156, 71] on icon "Previous" at bounding box center [154, 72] width 14 height 23
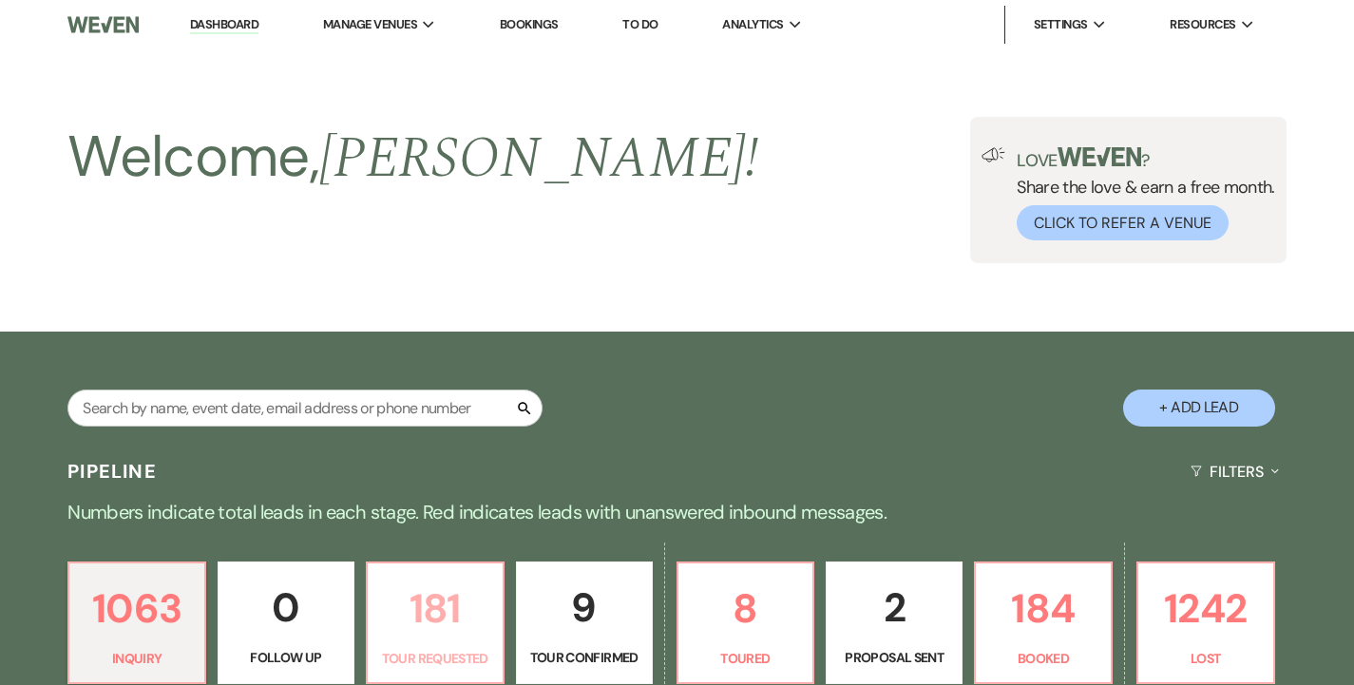
scroll to position [414, 0]
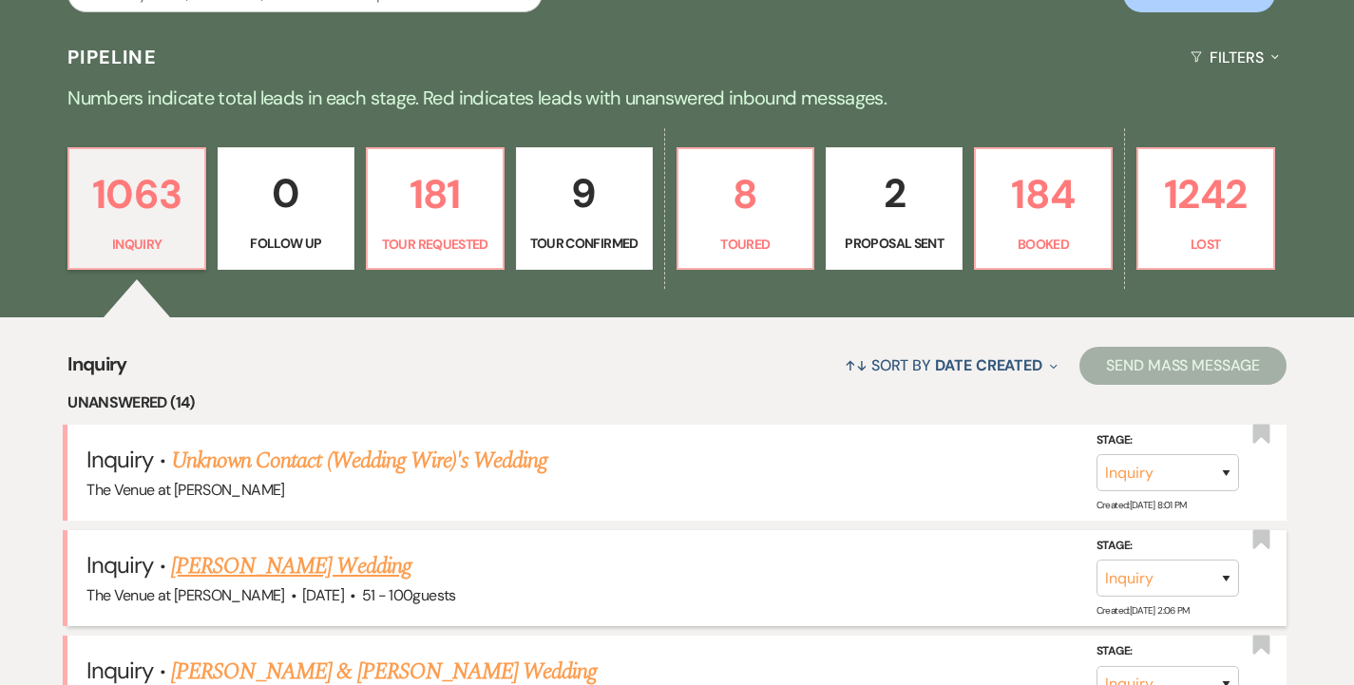
click at [304, 566] on link "[PERSON_NAME] Wedding" at bounding box center [291, 566] width 240 height 34
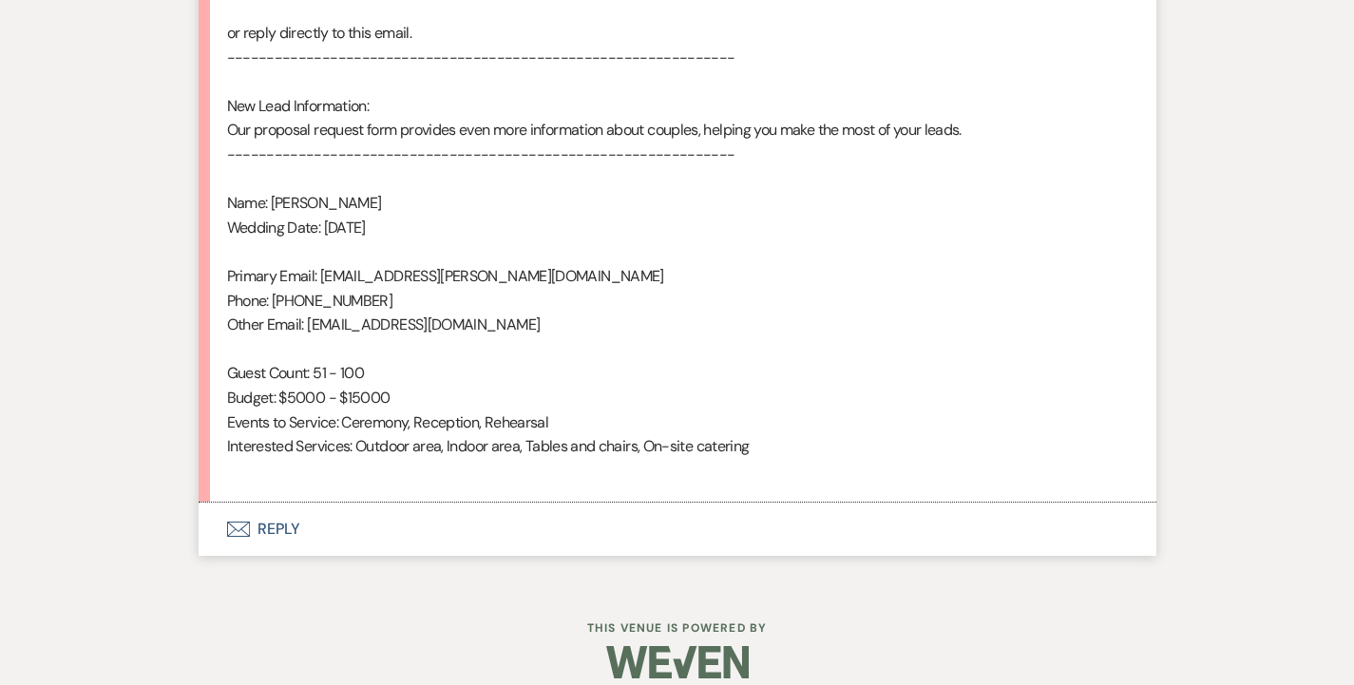
click at [277, 503] on button "Envelope Reply" at bounding box center [678, 529] width 958 height 53
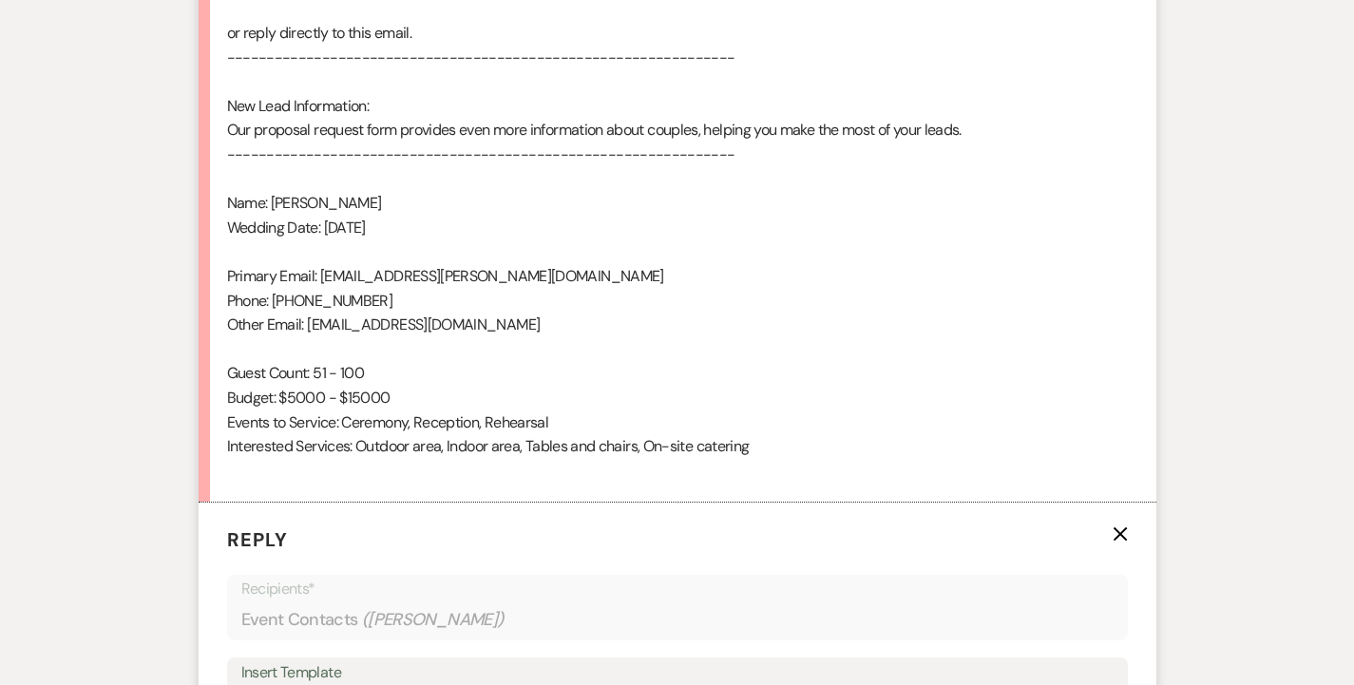
scroll to position [1629, 0]
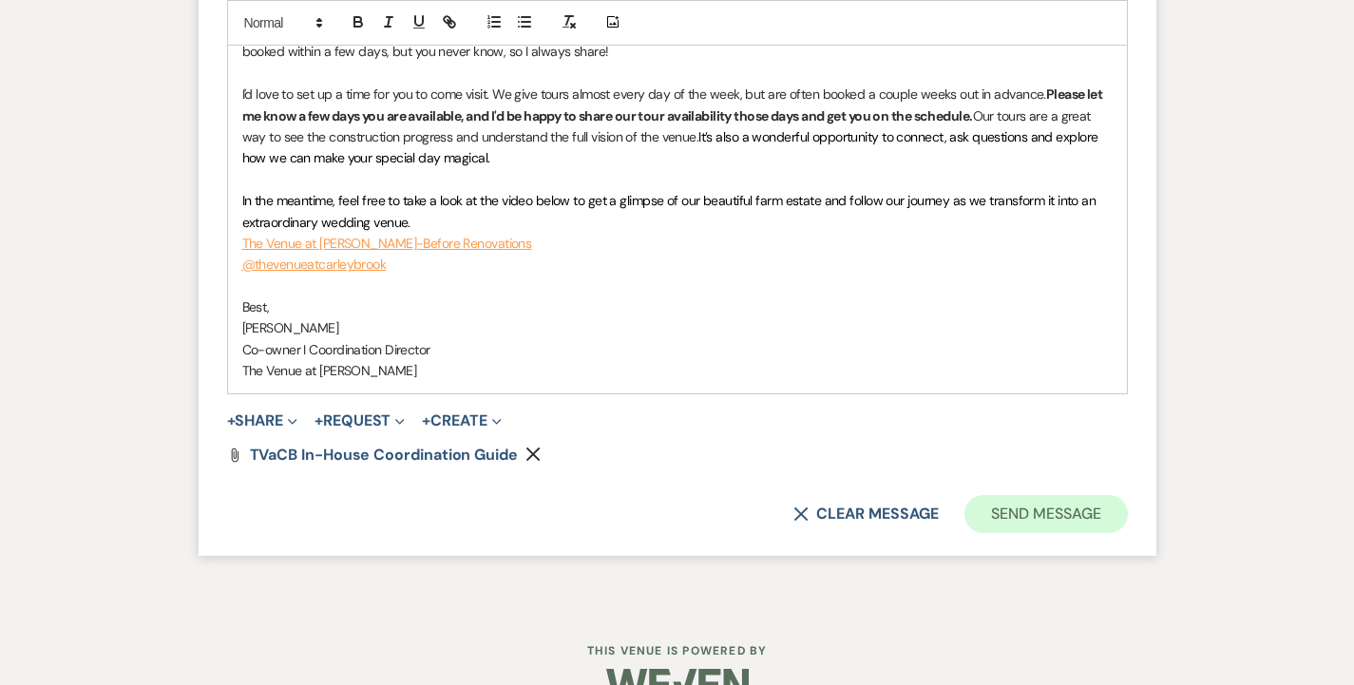
click at [1003, 495] on button "Send Message" at bounding box center [1045, 514] width 162 height 38
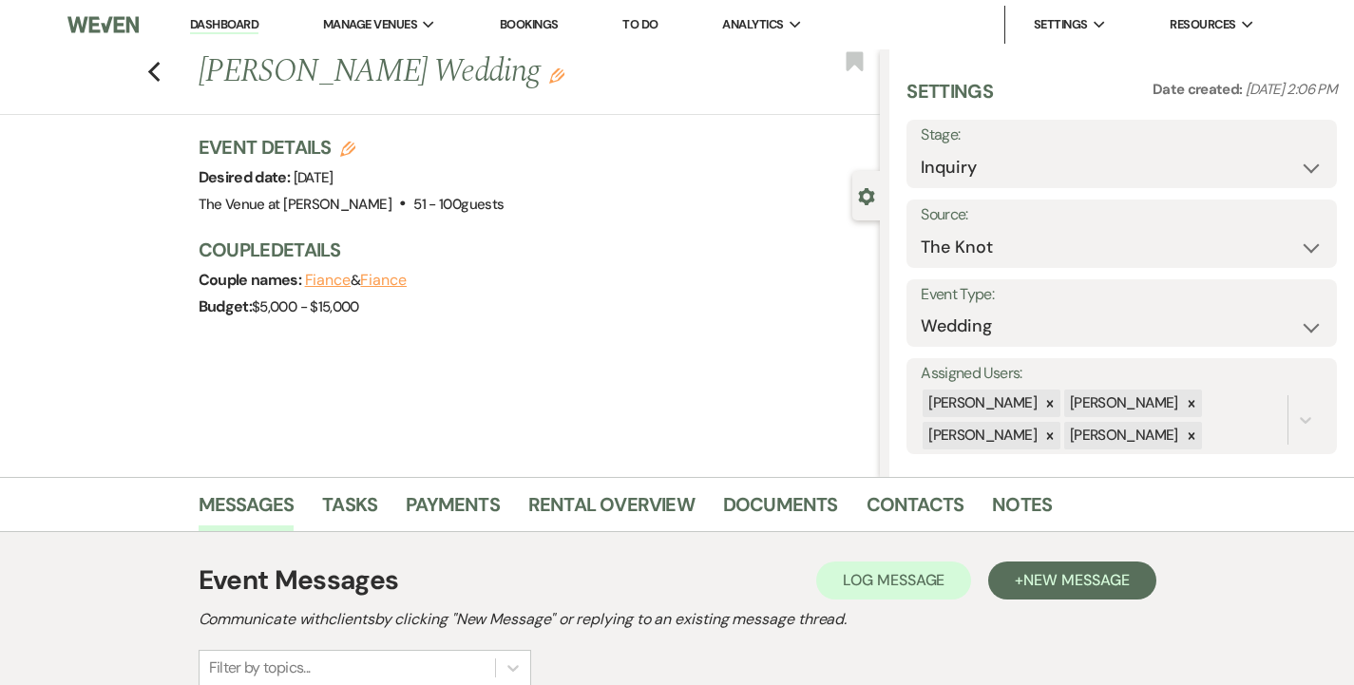
scroll to position [0, 0]
click at [158, 72] on icon "Previous" at bounding box center [154, 72] width 14 height 23
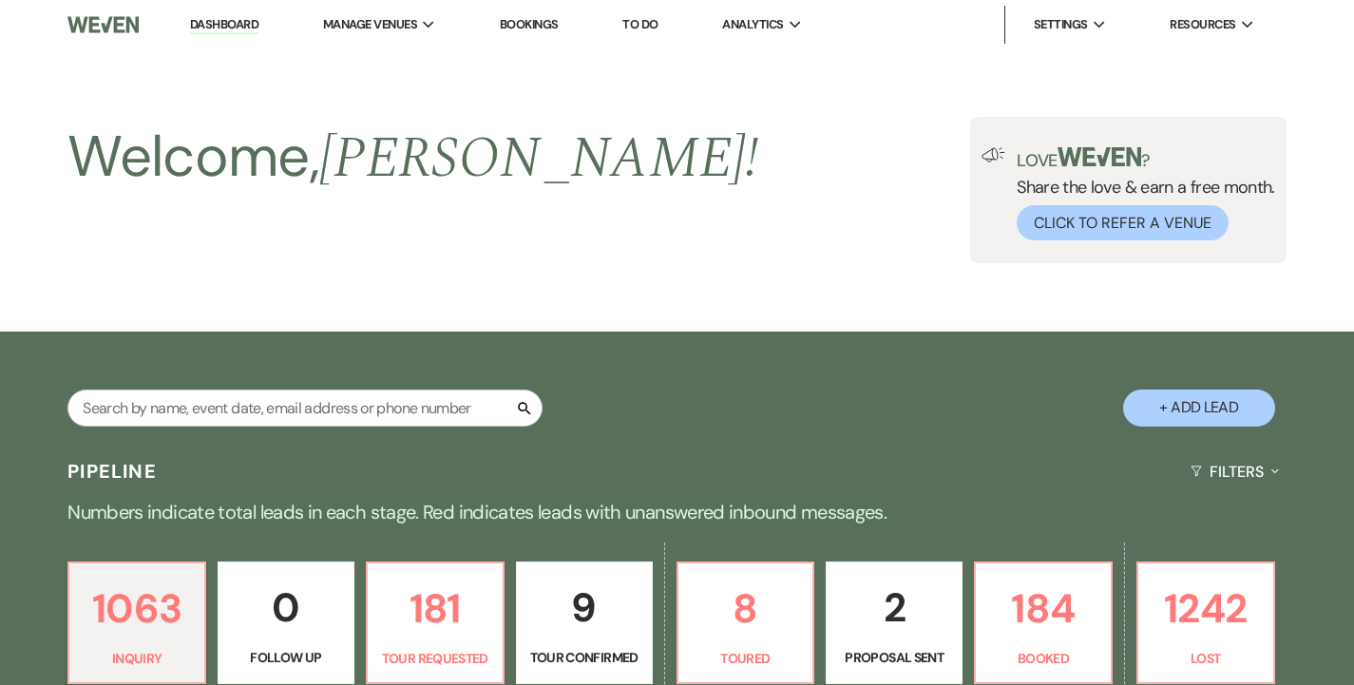
scroll to position [414, 0]
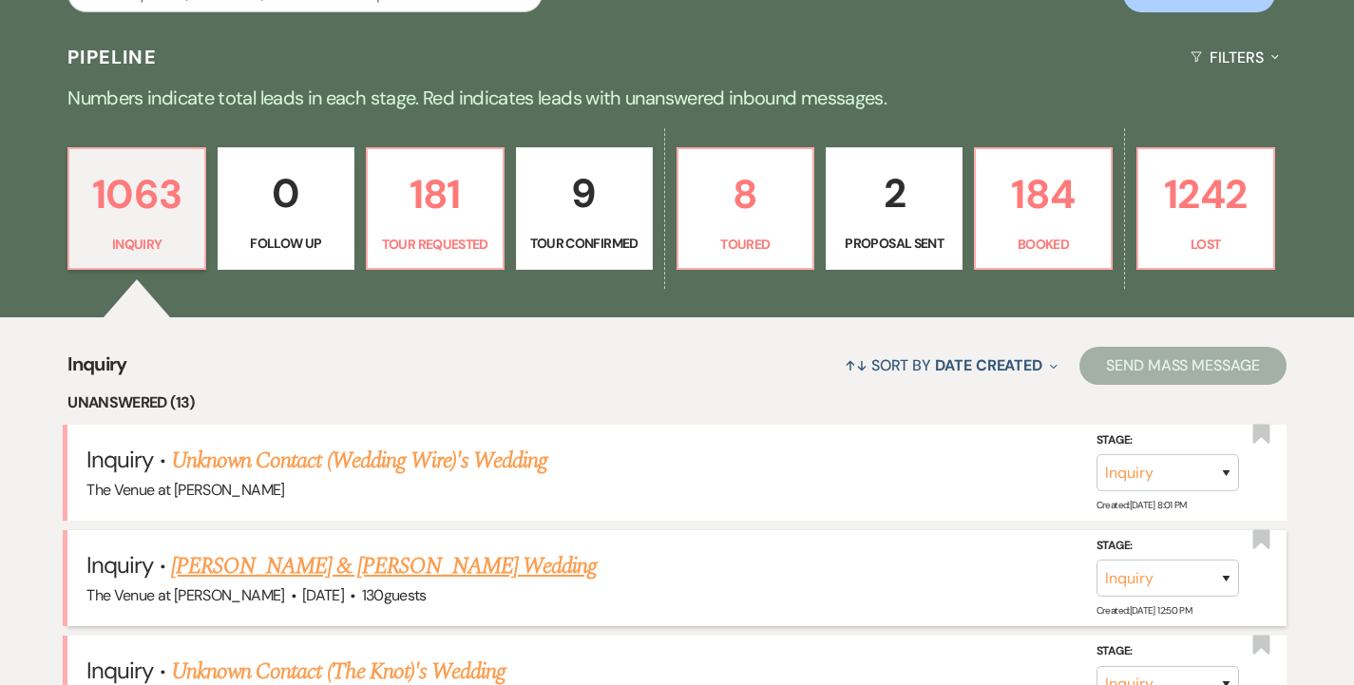
click at [318, 562] on link "[PERSON_NAME] & [PERSON_NAME] Wedding" at bounding box center [384, 566] width 426 height 34
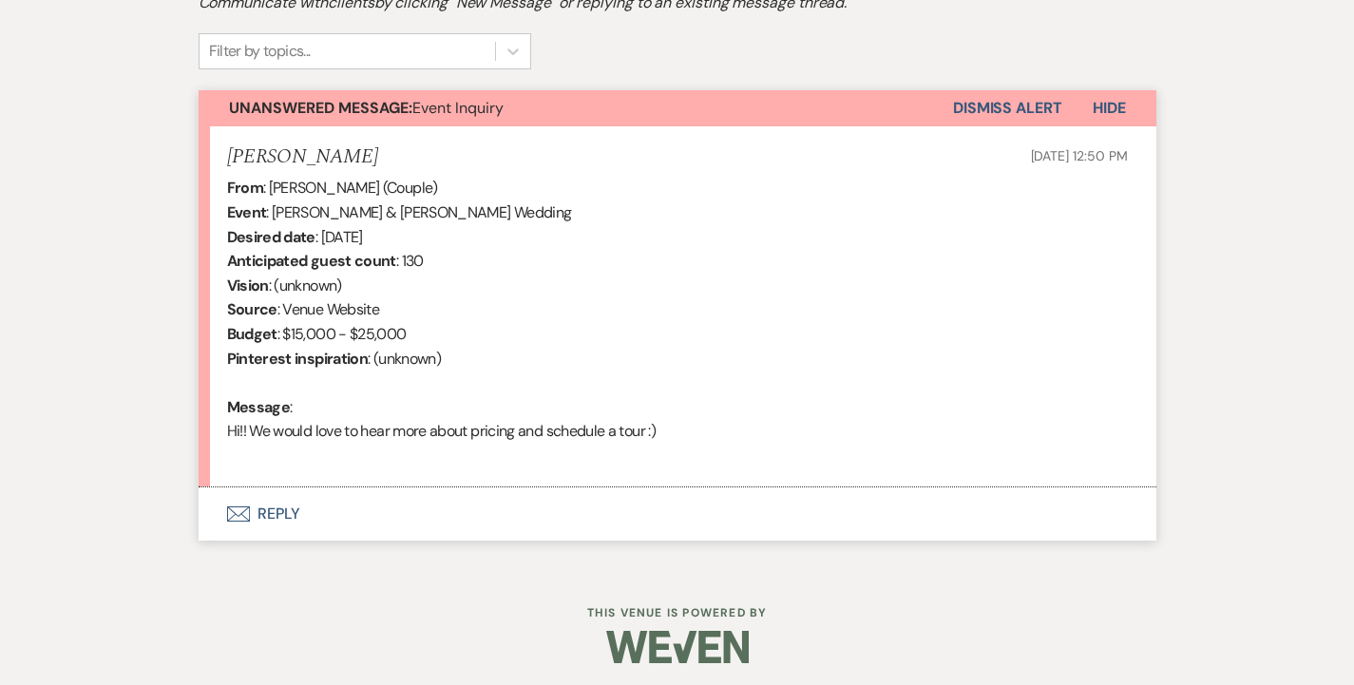
scroll to position [616, 0]
click at [266, 497] on button "Envelope Reply" at bounding box center [678, 514] width 958 height 53
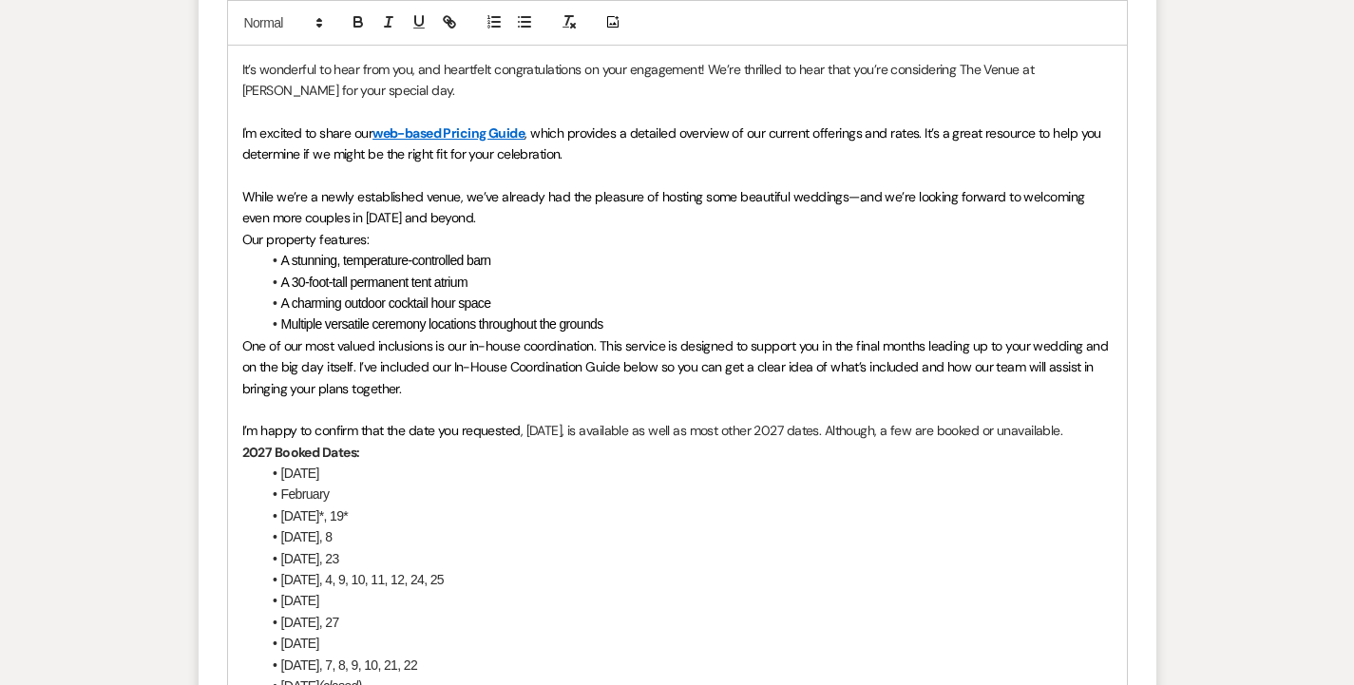
scroll to position [1619, 0]
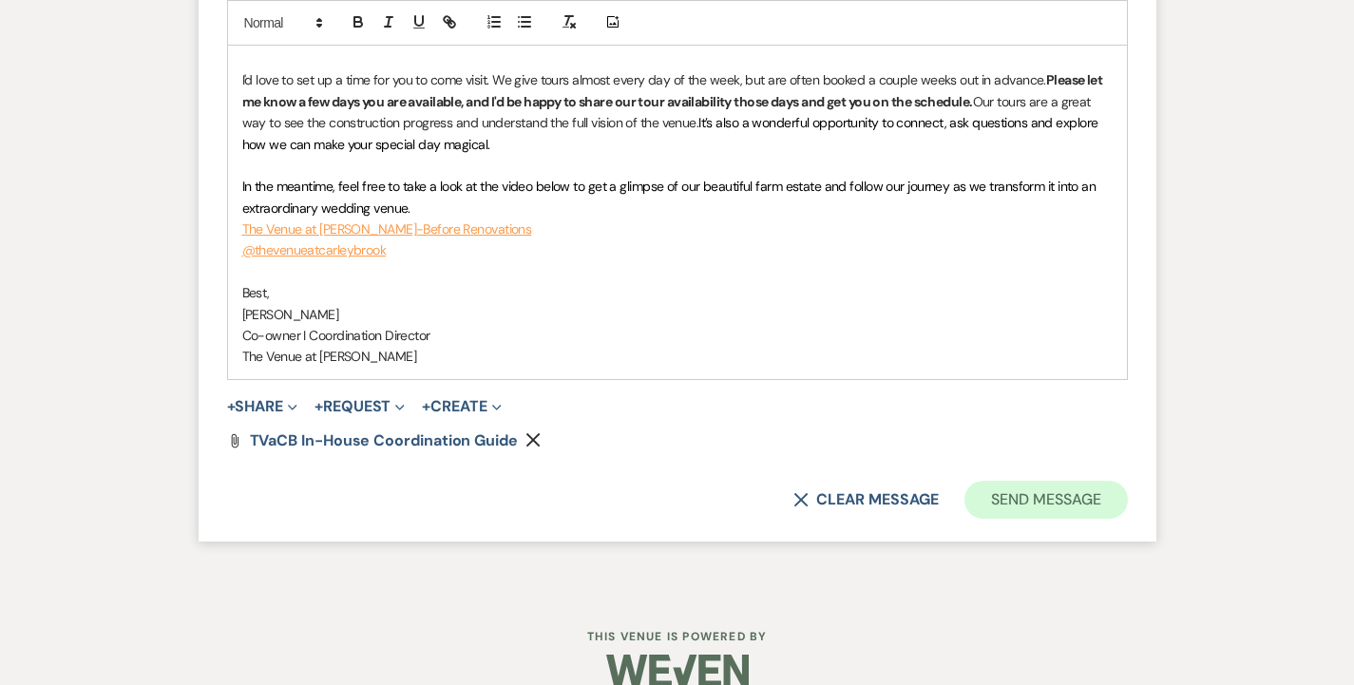
click at [986, 482] on button "Send Message" at bounding box center [1045, 500] width 162 height 38
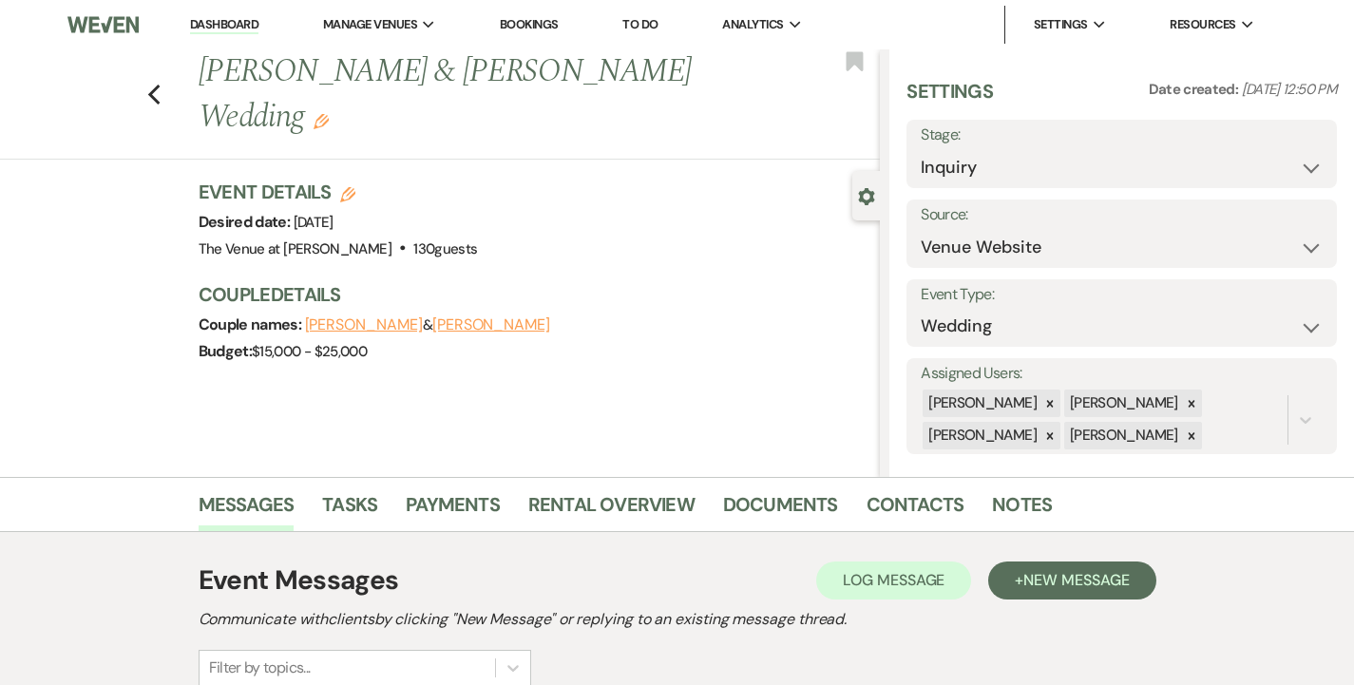
scroll to position [0, 0]
click at [155, 85] on use "button" at bounding box center [153, 95] width 12 height 21
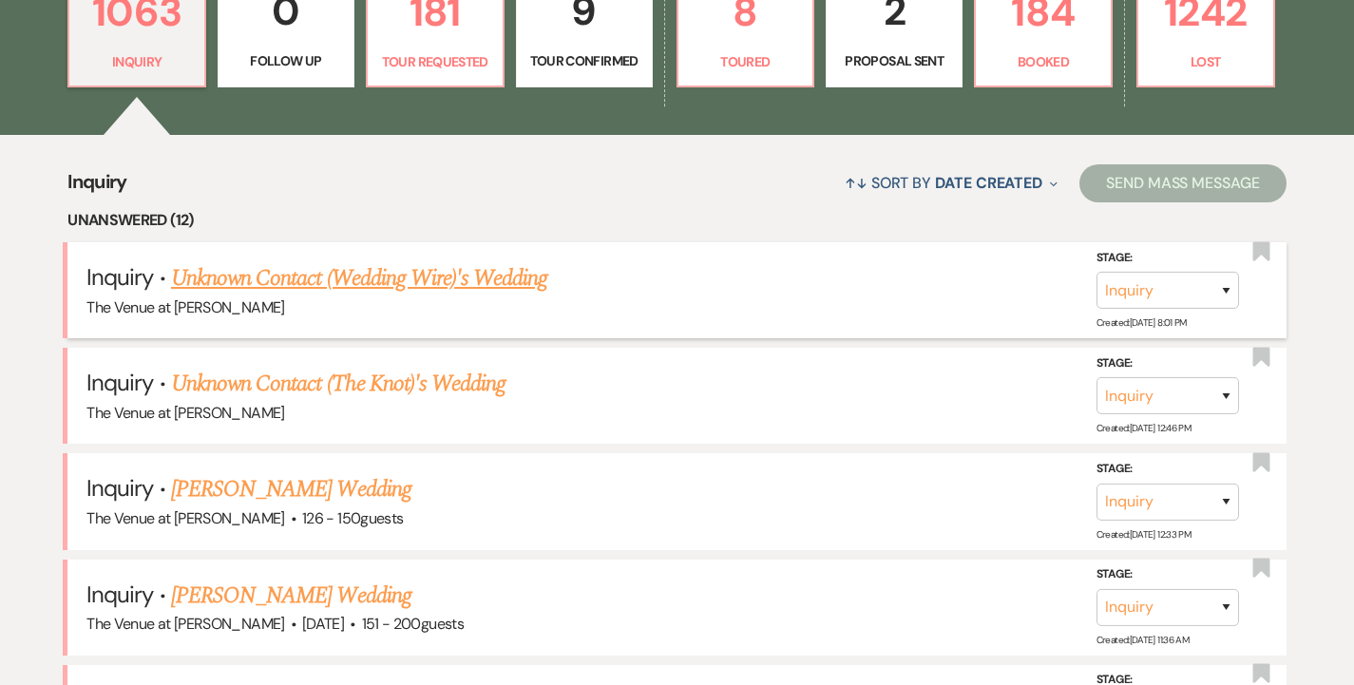
scroll to position [624, 0]
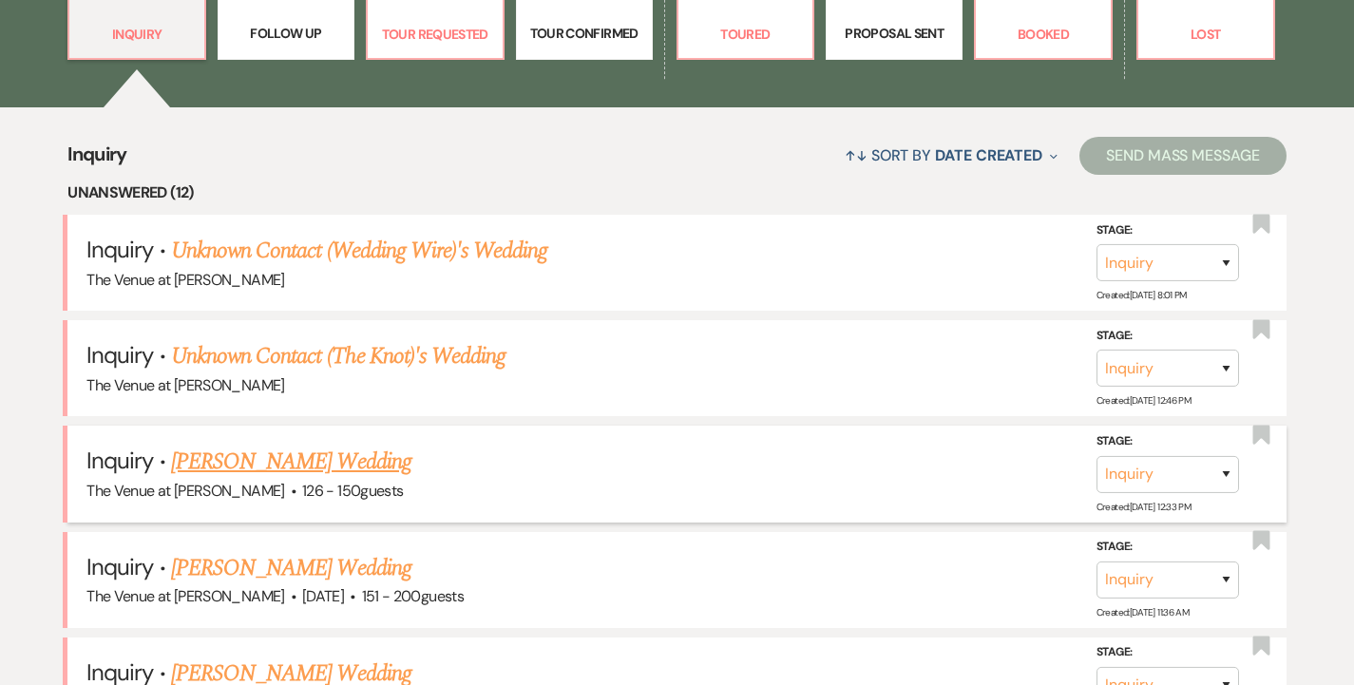
click at [348, 447] on link "[PERSON_NAME] Wedding" at bounding box center [291, 462] width 240 height 34
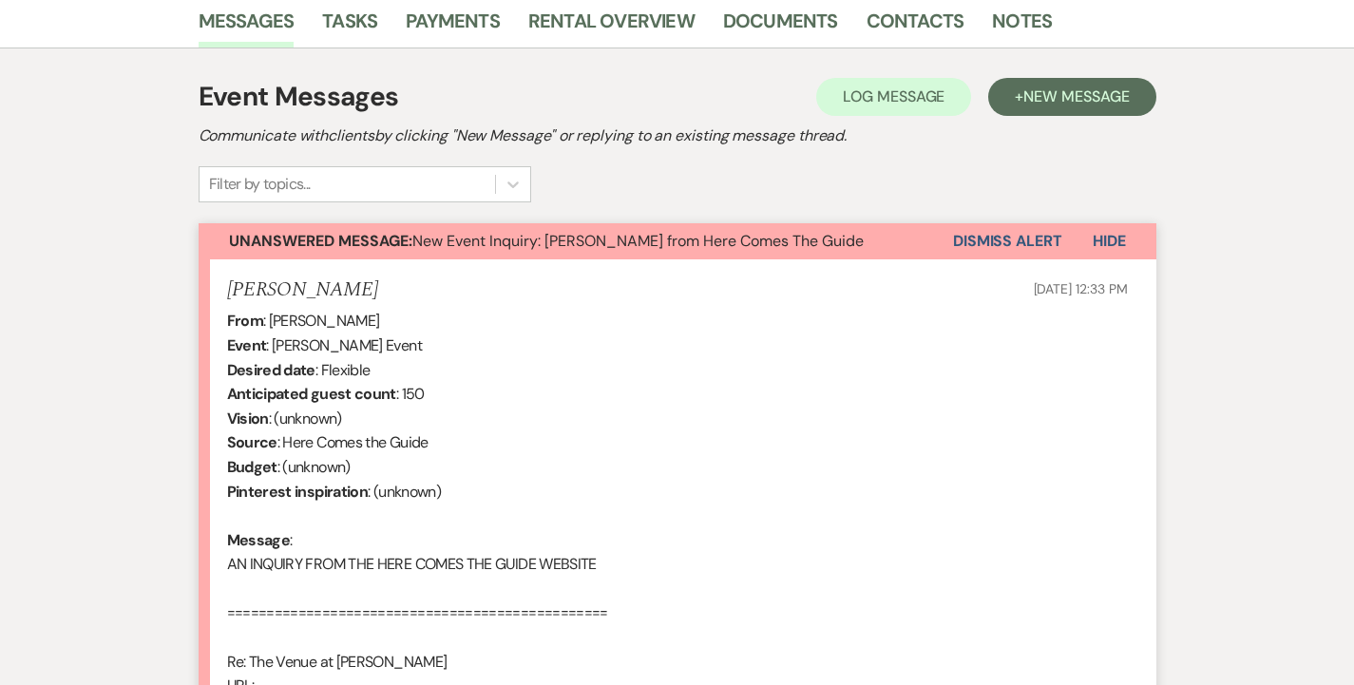
scroll to position [369, 0]
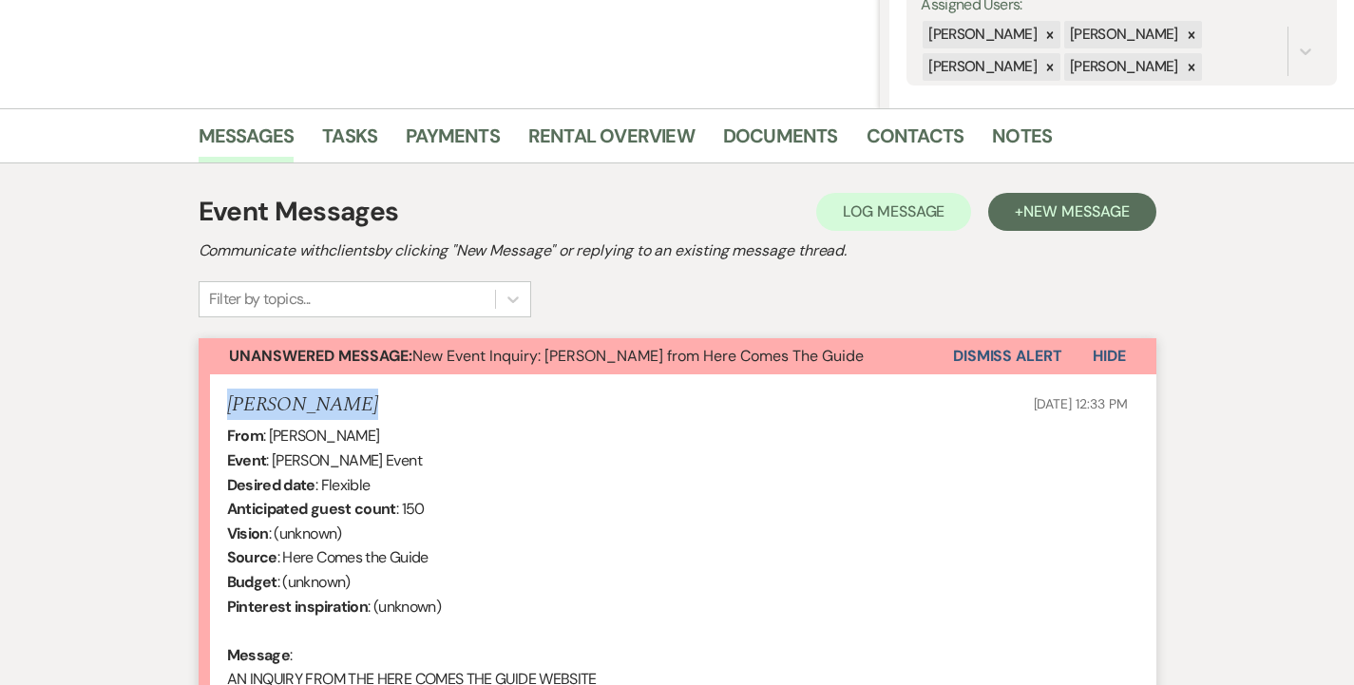
drag, startPoint x: 386, startPoint y: 400, endPoint x: 194, endPoint y: 404, distance: 192.0
copy h5 "[PERSON_NAME]"
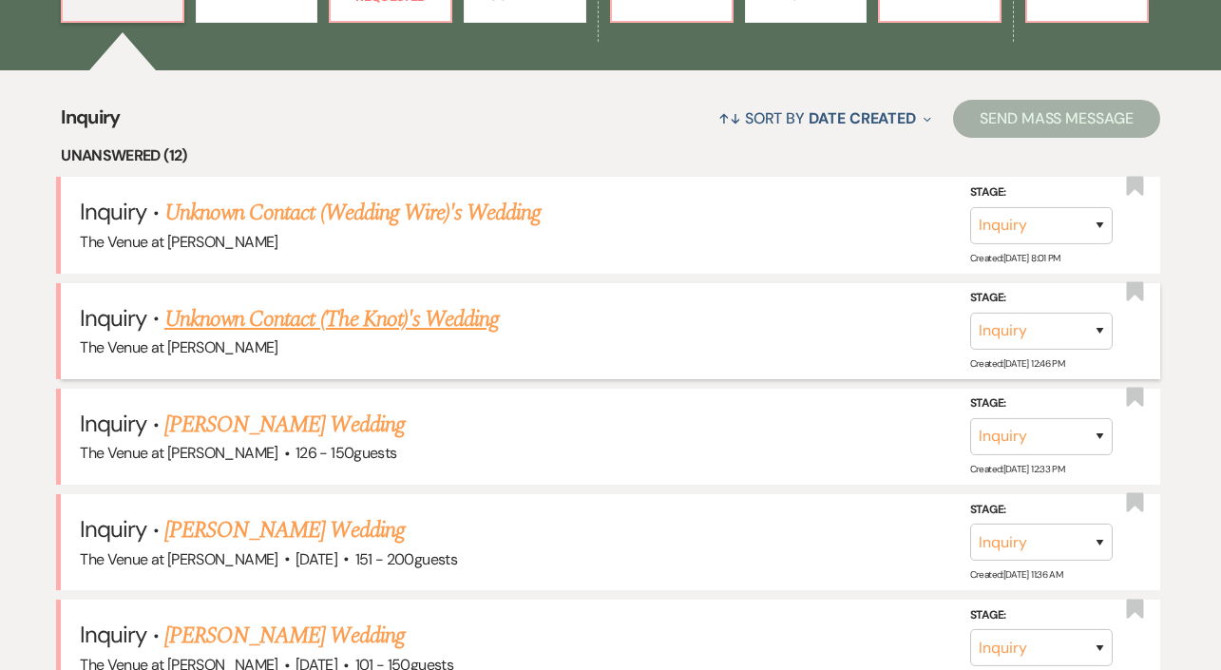
scroll to position [682, 0]
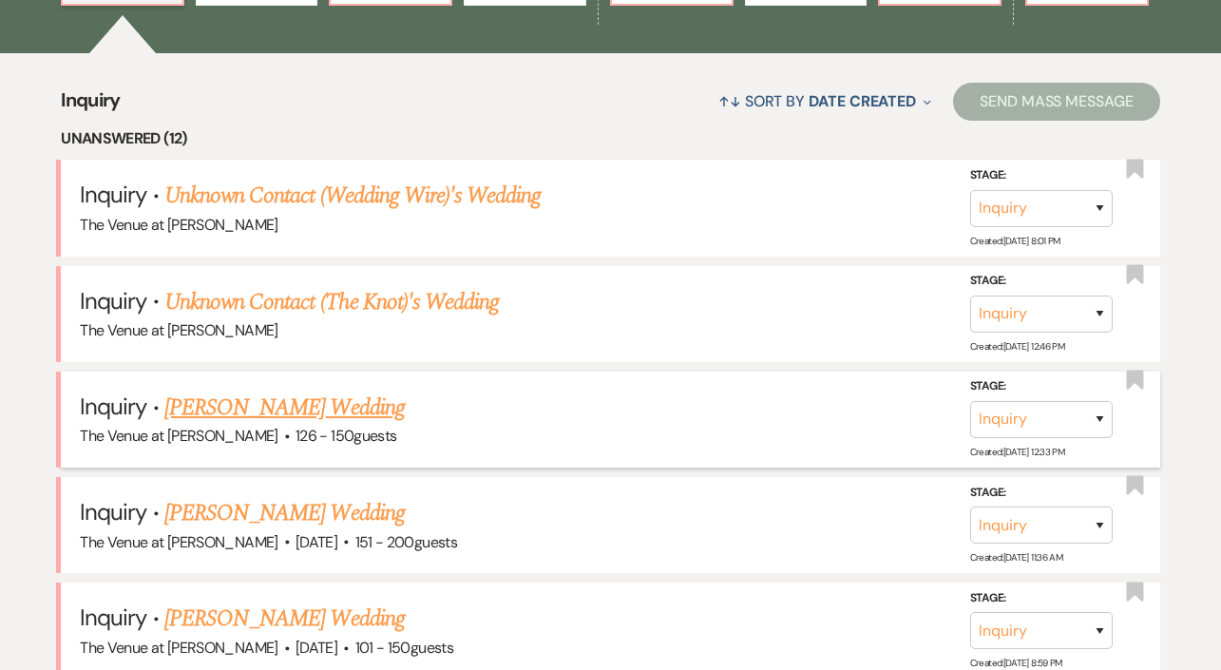
click at [373, 405] on link "[PERSON_NAME] Wedding" at bounding box center [284, 408] width 240 height 34
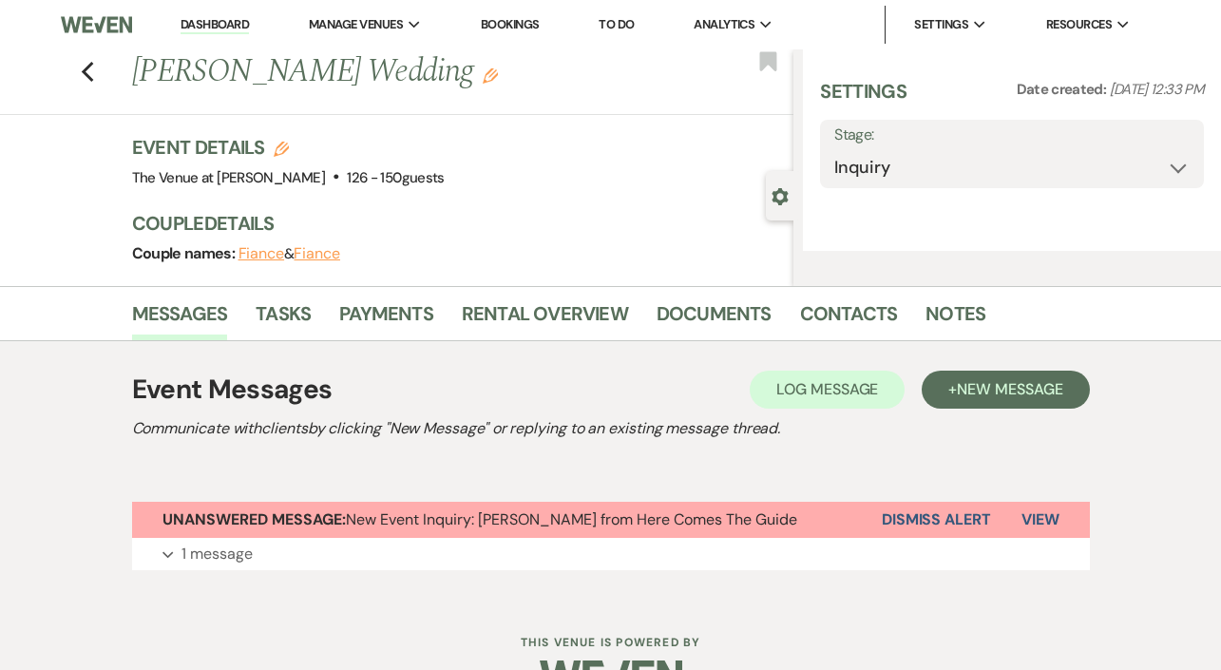
select select "4"
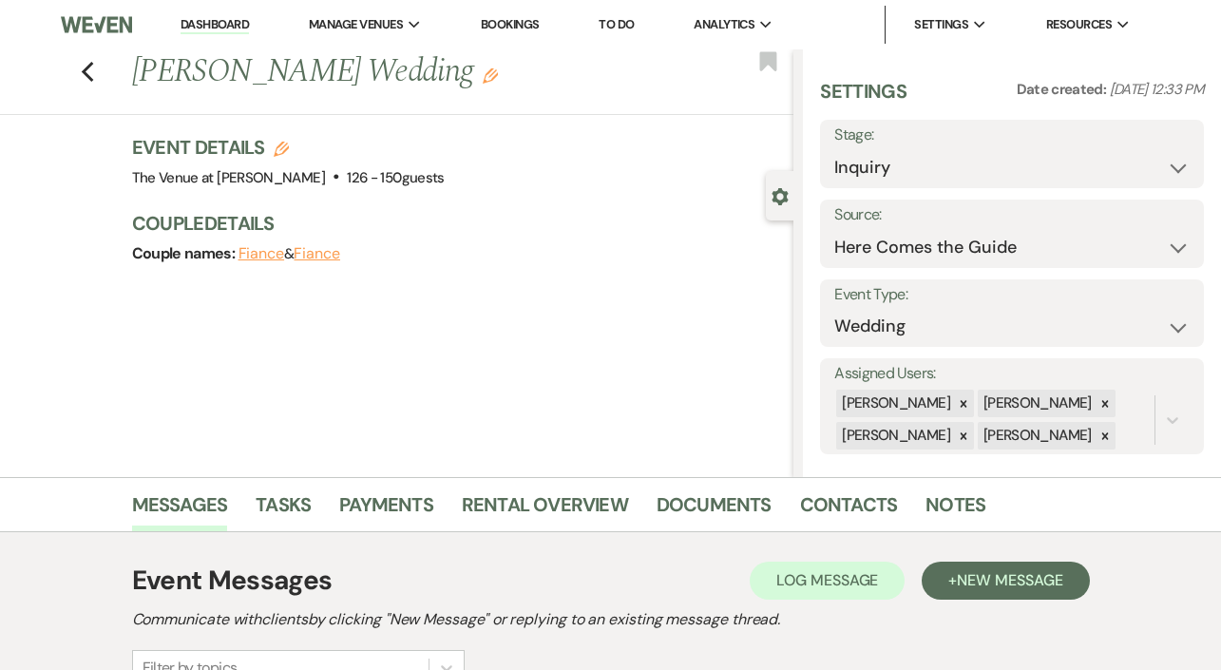
click at [292, 145] on h3 "Event Details Edit" at bounding box center [288, 147] width 313 height 27
click at [289, 145] on h3 "Event Details Edit" at bounding box center [288, 147] width 313 height 27
click at [280, 145] on icon "Edit" at bounding box center [281, 149] width 15 height 15
select select "762"
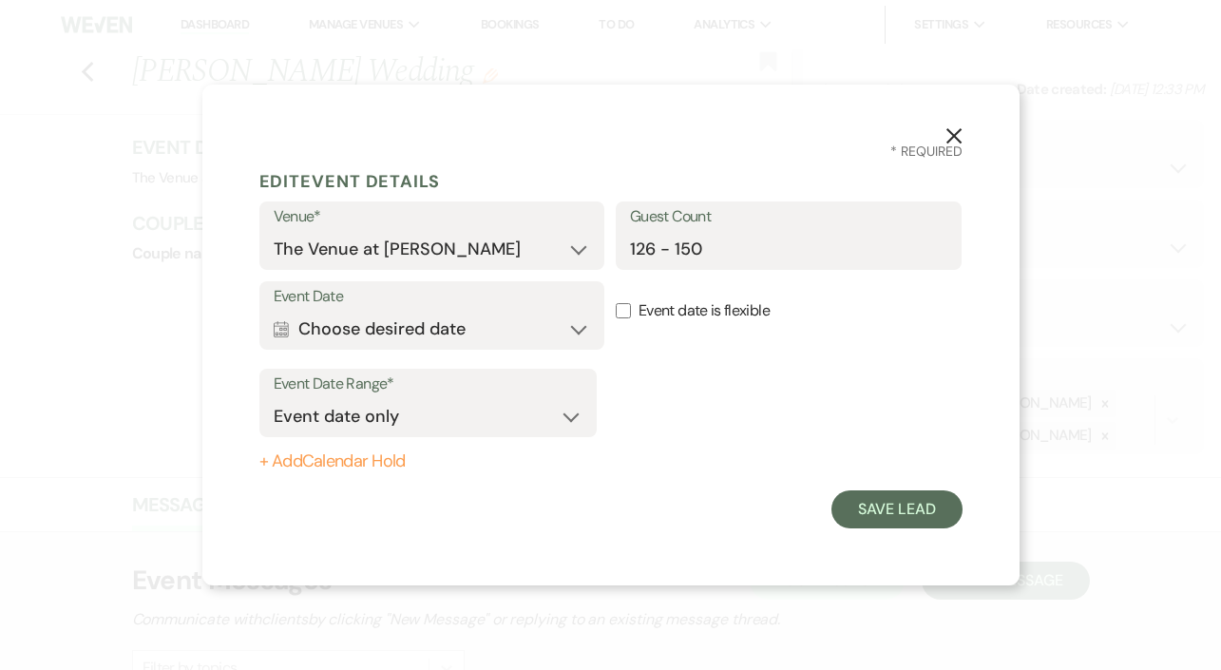
click at [353, 320] on button "Calendar Choose desired date Expand" at bounding box center [432, 329] width 317 height 38
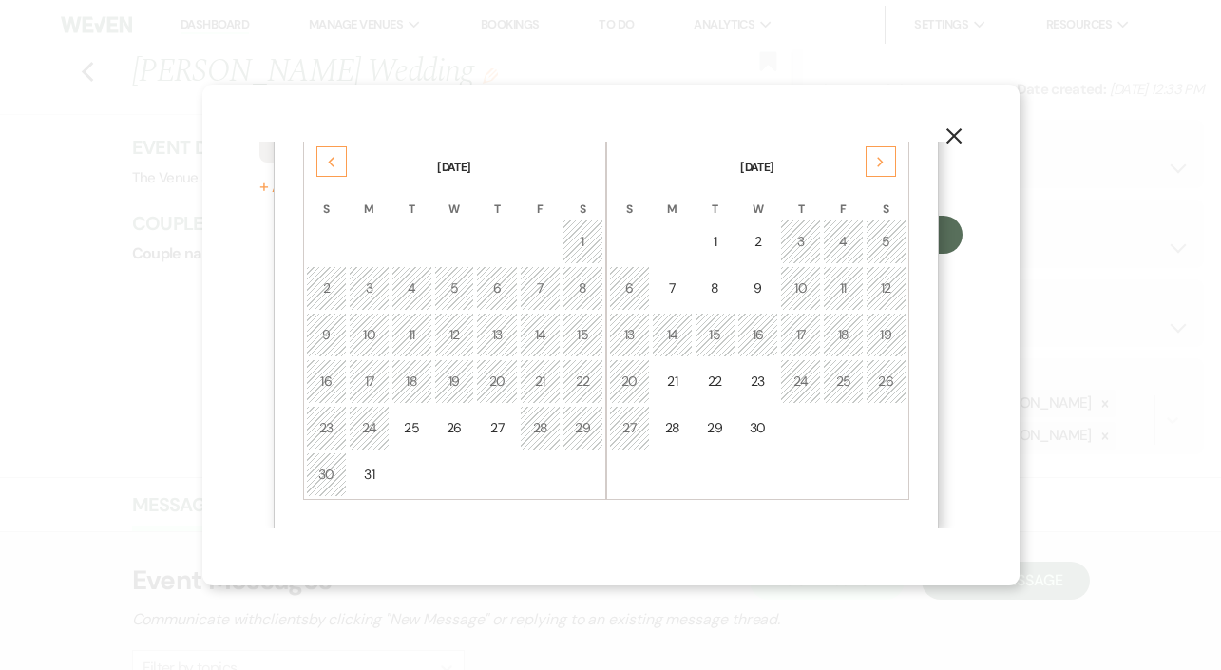
scroll to position [275, 0]
click at [579, 426] on div "29" at bounding box center [583, 428] width 16 height 20
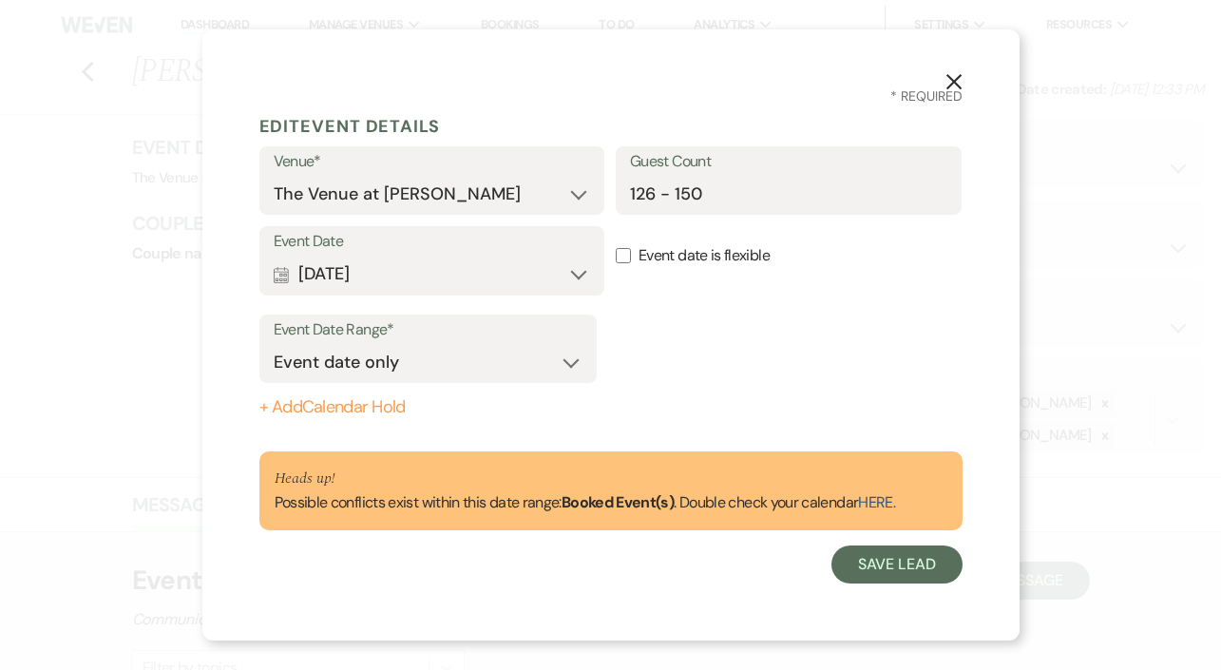
scroll to position [0, 0]
click at [878, 559] on button "Save Lead" at bounding box center [896, 564] width 130 height 38
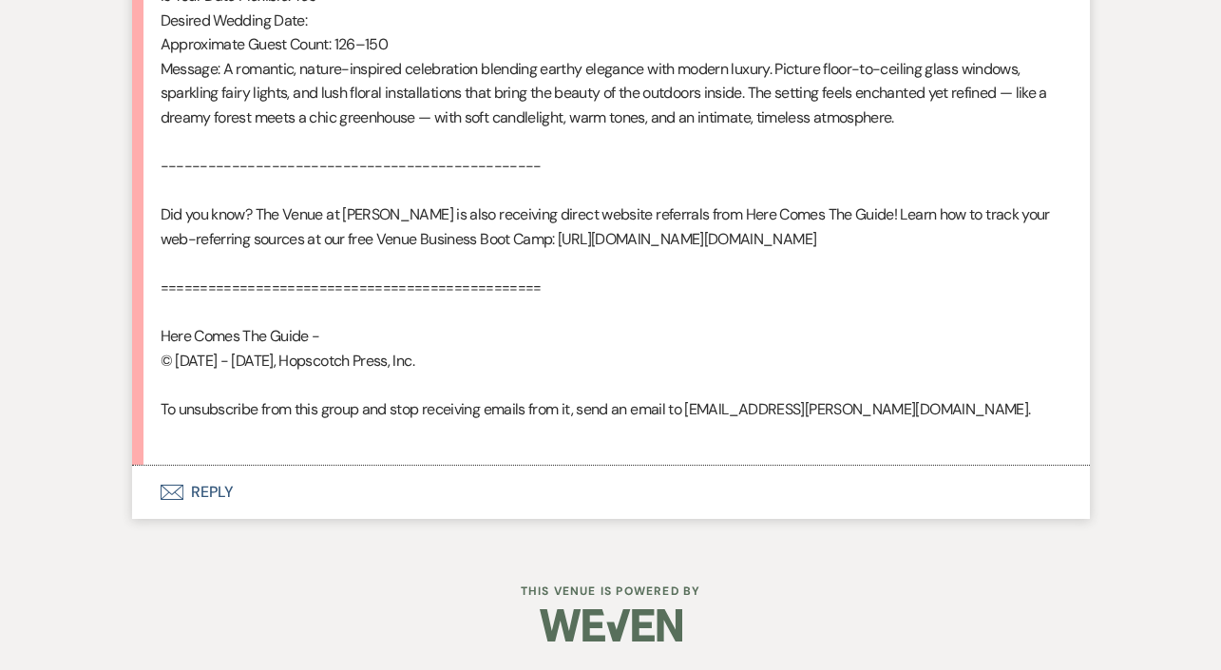
scroll to position [1391, 0]
click at [219, 486] on button "Envelope Reply" at bounding box center [611, 492] width 958 height 53
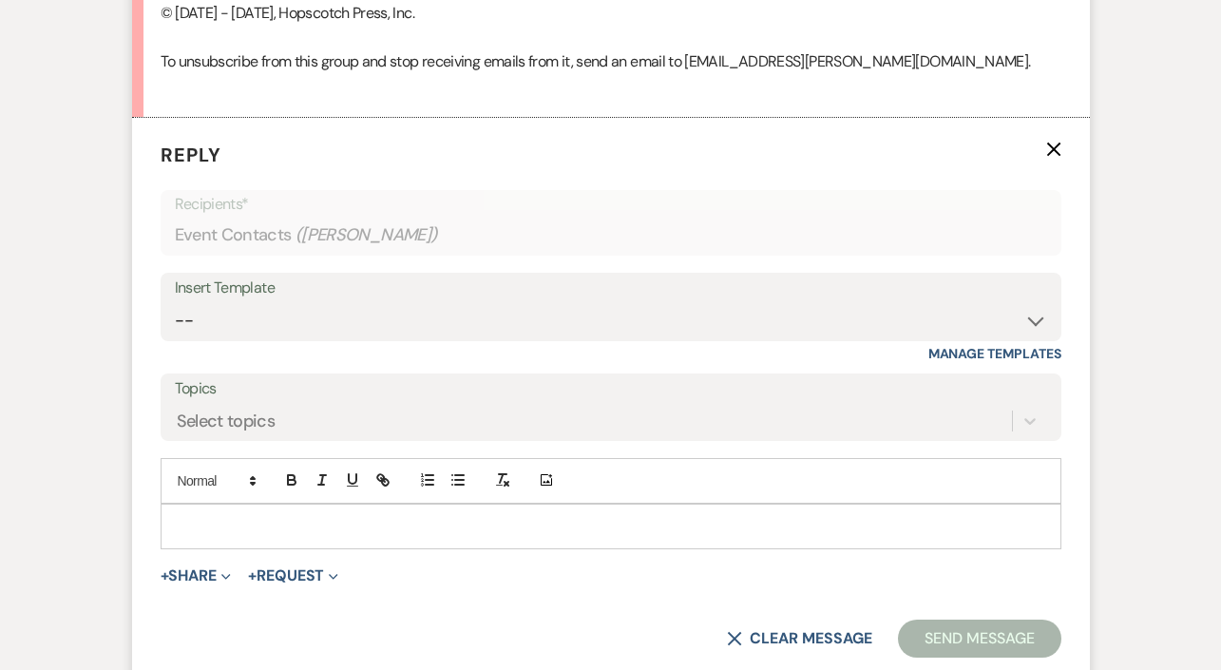
scroll to position [1719, 0]
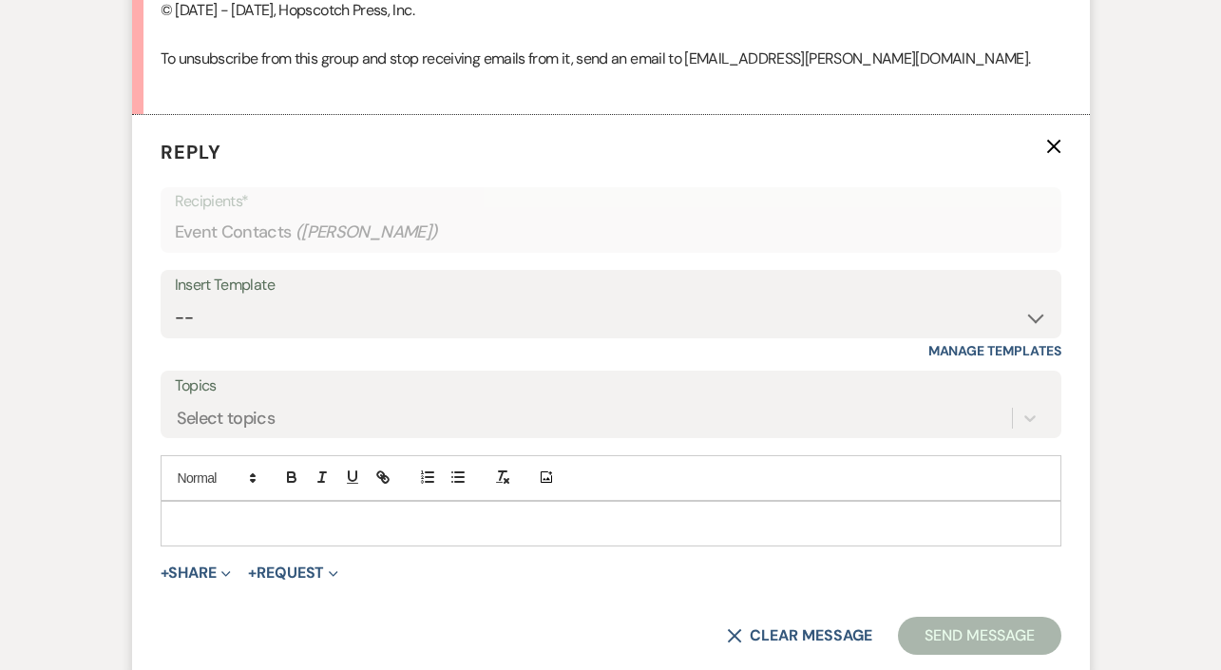
click at [263, 299] on div "Insert Template" at bounding box center [611, 286] width 872 height 28
select select "4690"
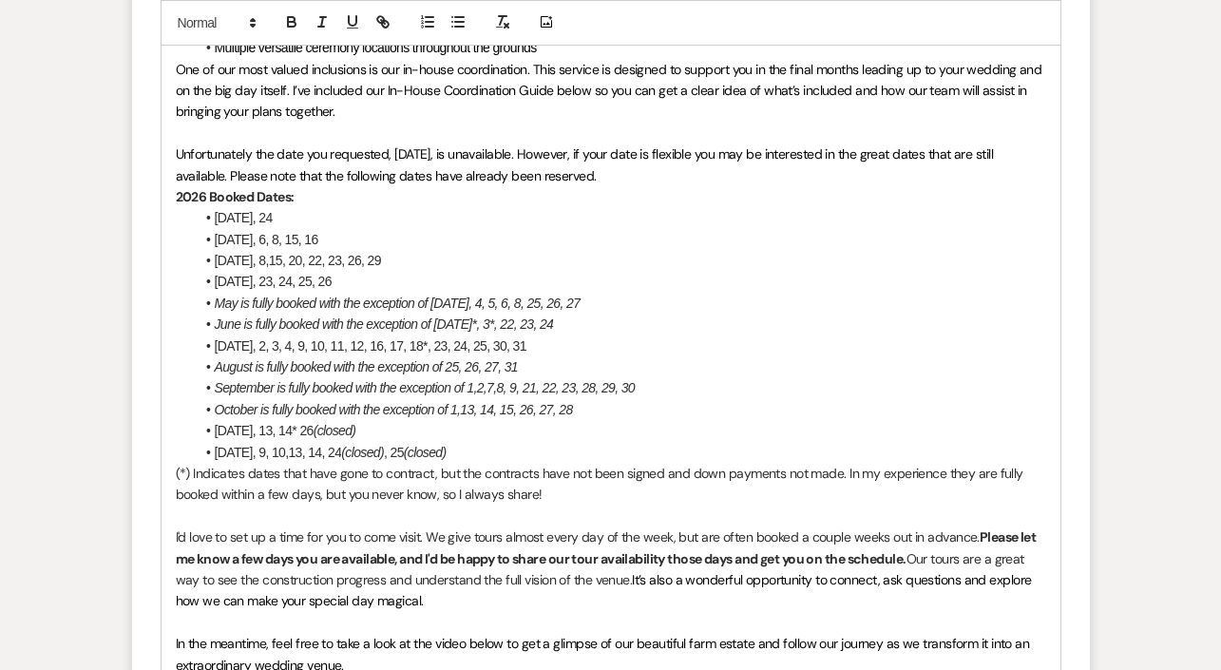
scroll to position [2964, 0]
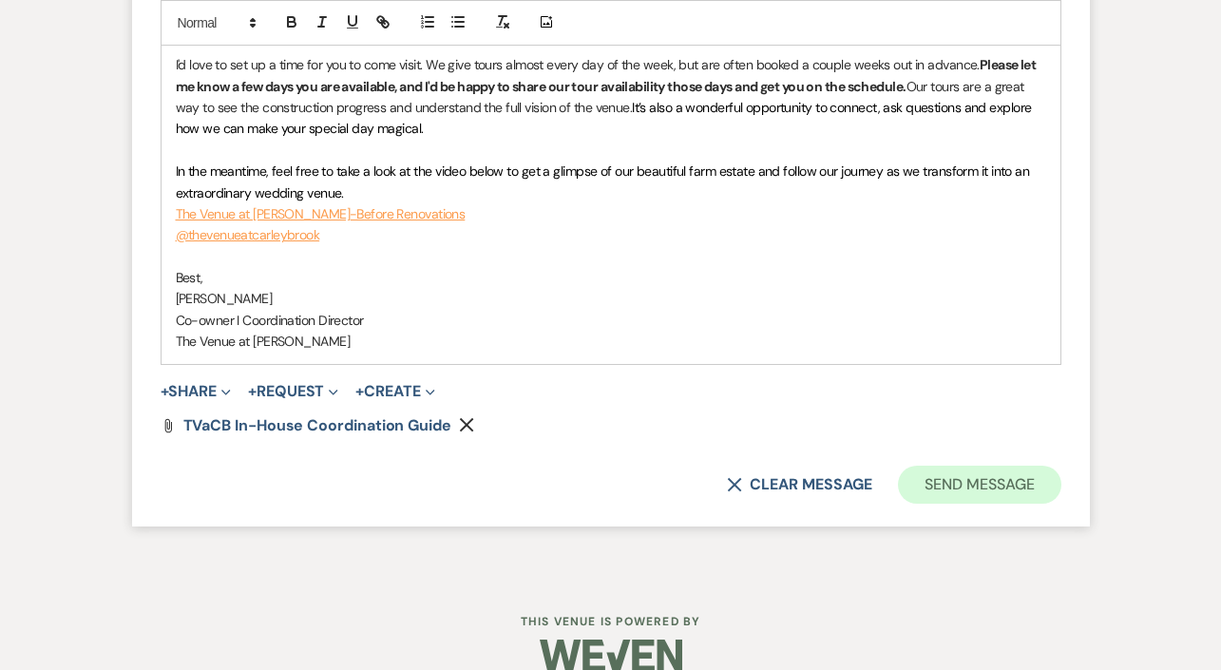
click at [941, 475] on button "Send Message" at bounding box center [979, 485] width 162 height 38
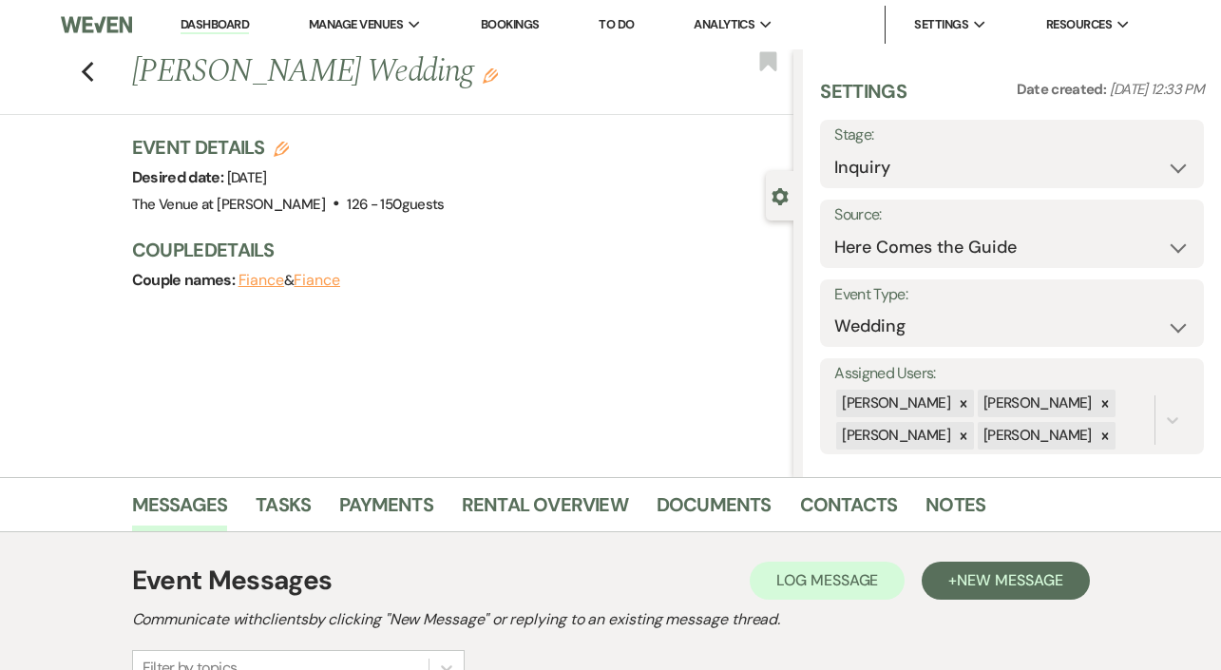
scroll to position [0, 0]
click at [87, 66] on use "button" at bounding box center [87, 72] width 12 height 21
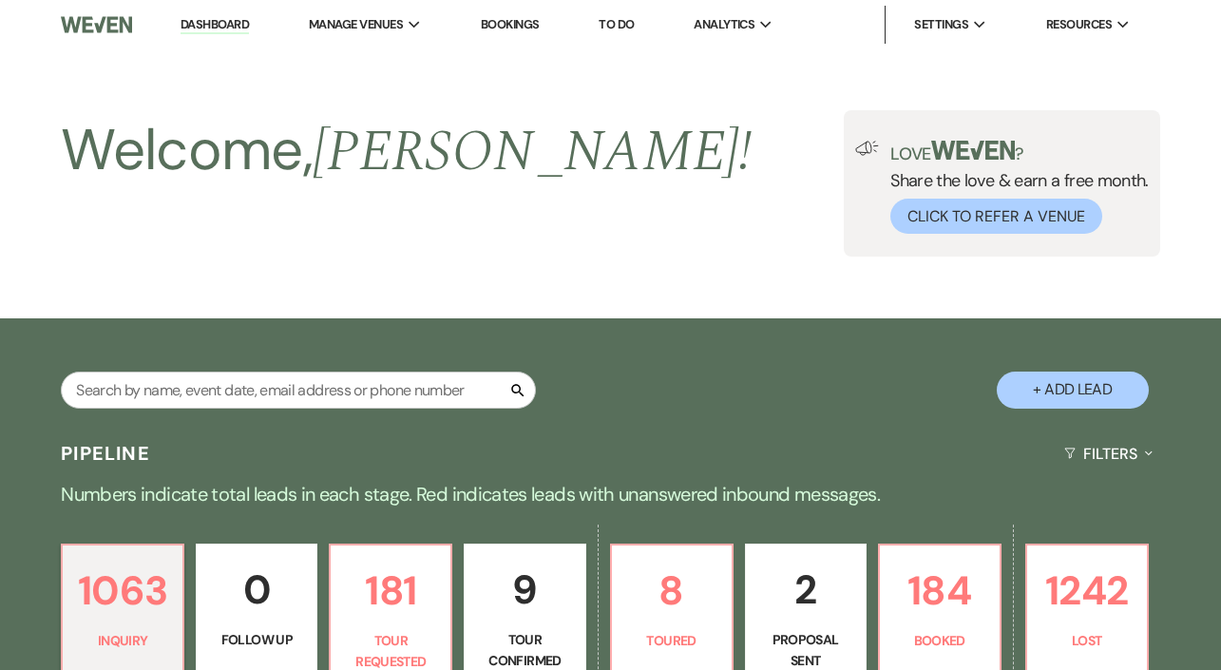
scroll to position [682, 0]
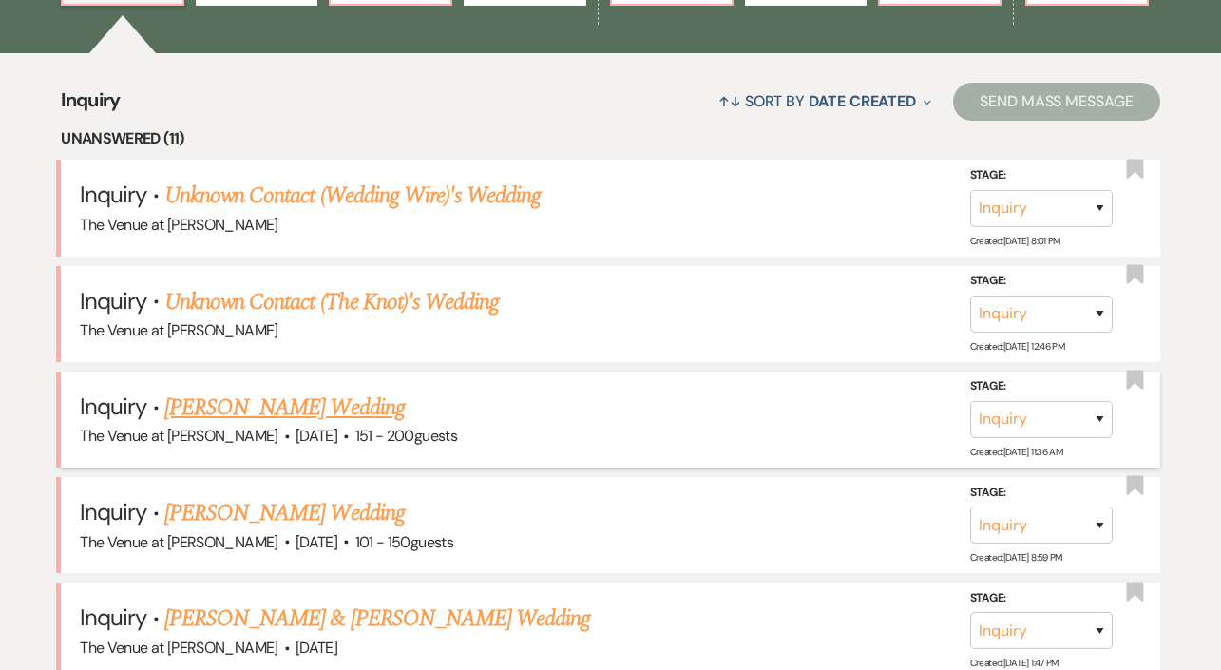
click at [248, 404] on link "[PERSON_NAME] Wedding" at bounding box center [284, 408] width 240 height 34
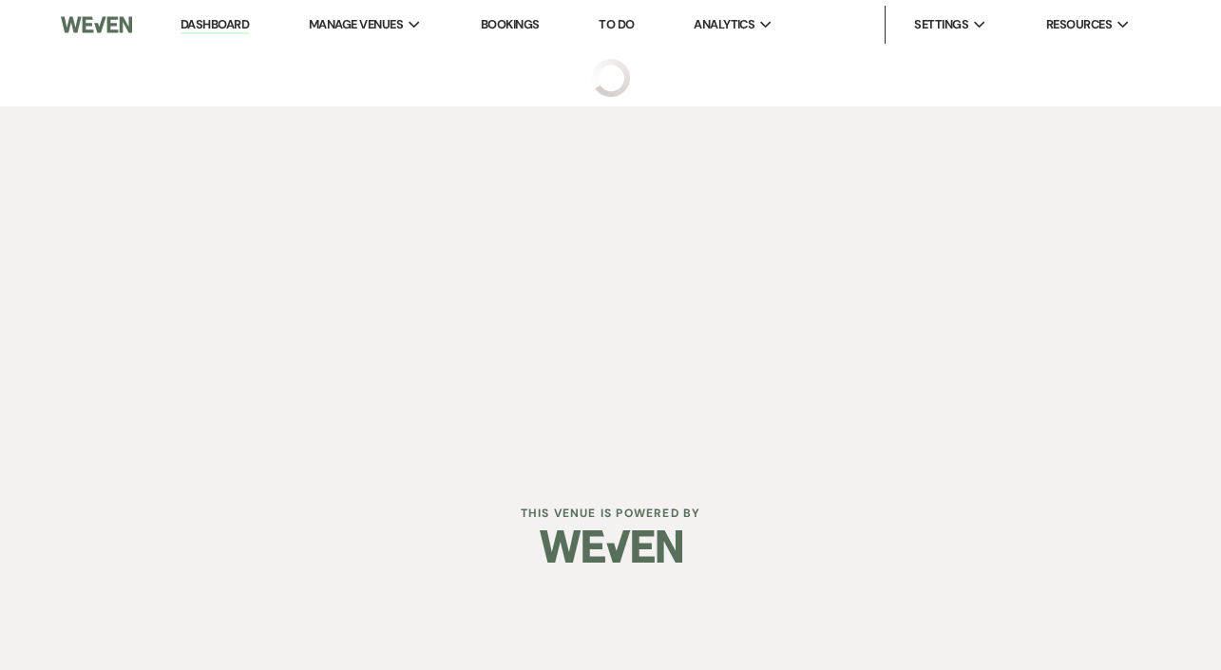
select select "2"
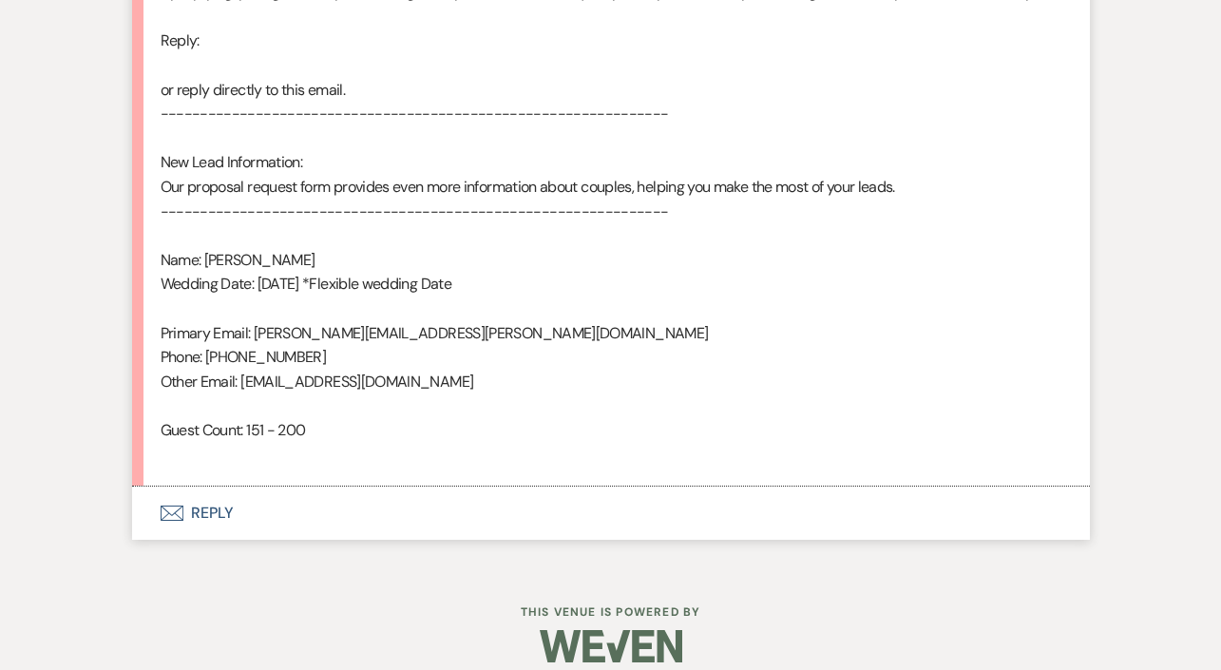
click at [219, 505] on button "Envelope Reply" at bounding box center [611, 512] width 958 height 53
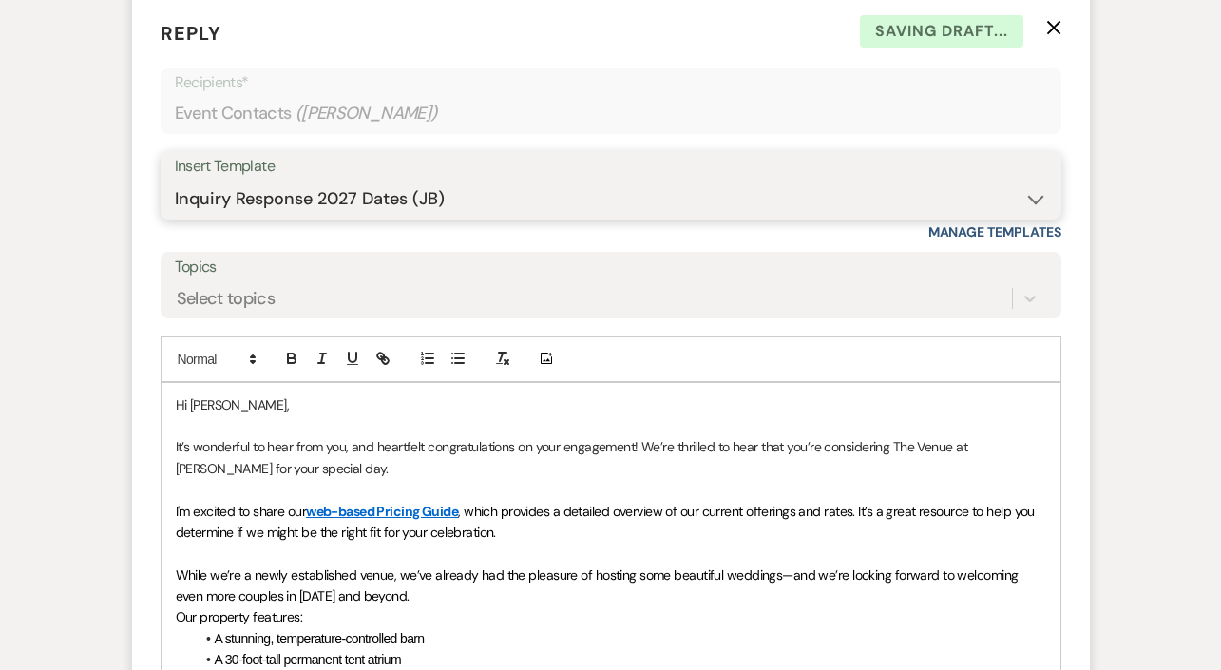
scroll to position [1667, 0]
select select "4691"
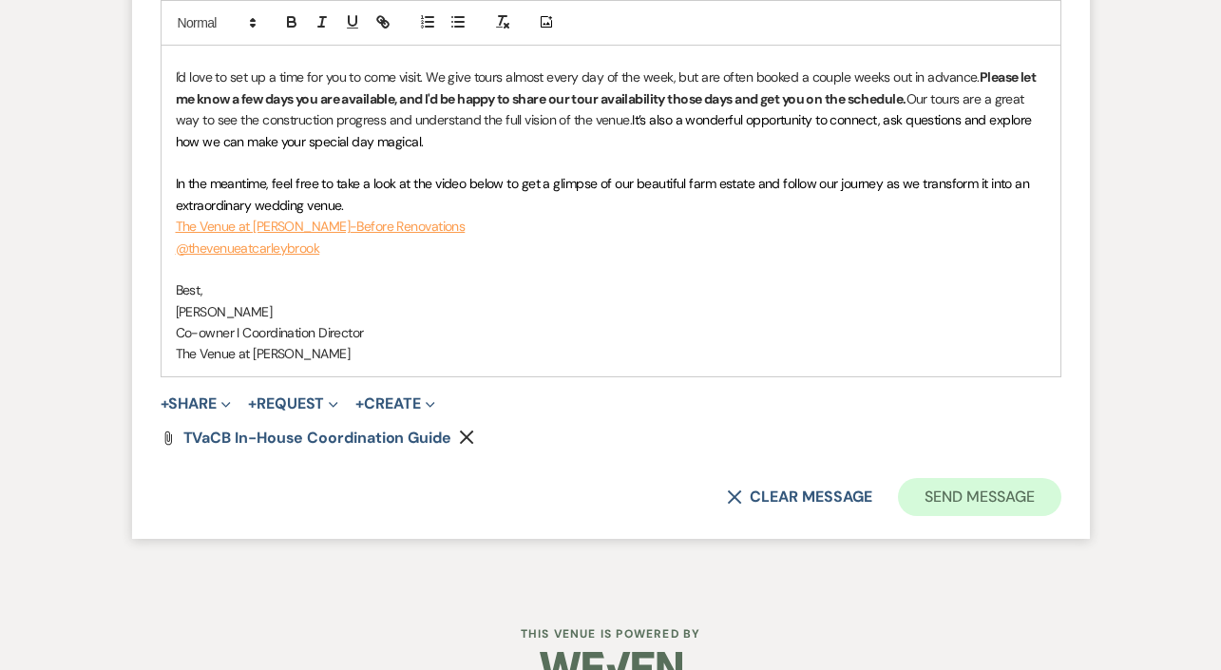
scroll to position [2802, 0]
click at [924, 479] on button "Send Message" at bounding box center [979, 498] width 162 height 38
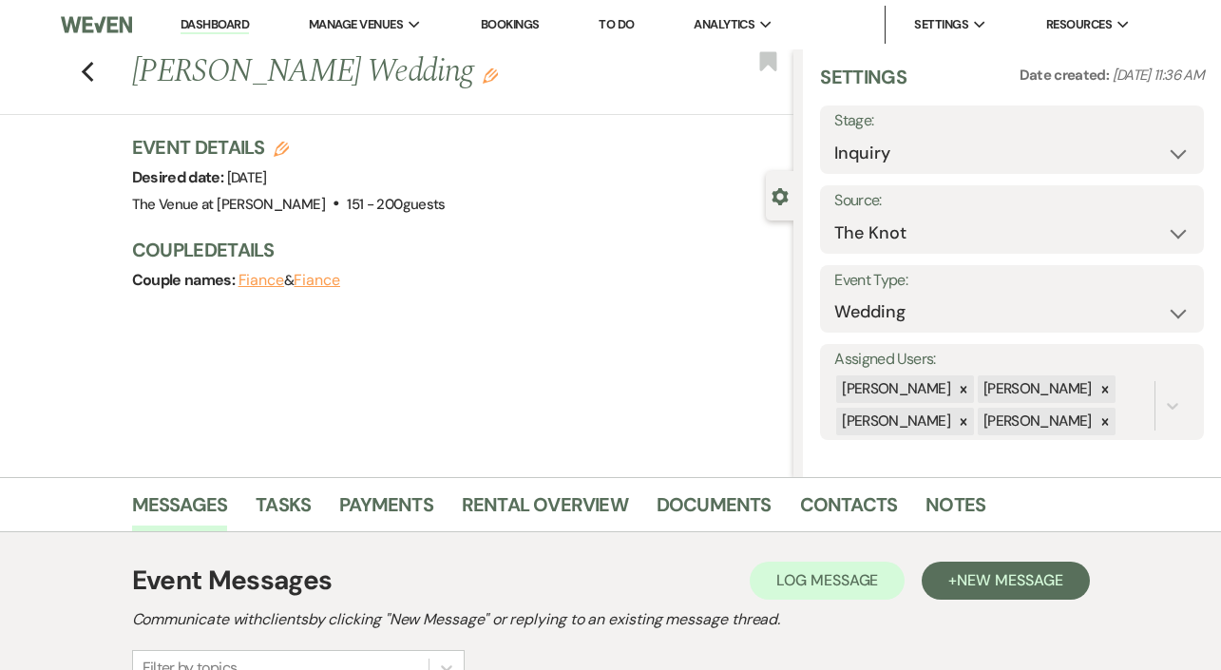
scroll to position [0, 0]
click at [74, 72] on div "Previous Colette Kowalski's Wedding Edit Bookmark" at bounding box center [391, 82] width 803 height 66
click at [88, 74] on icon "Previous" at bounding box center [88, 72] width 14 height 23
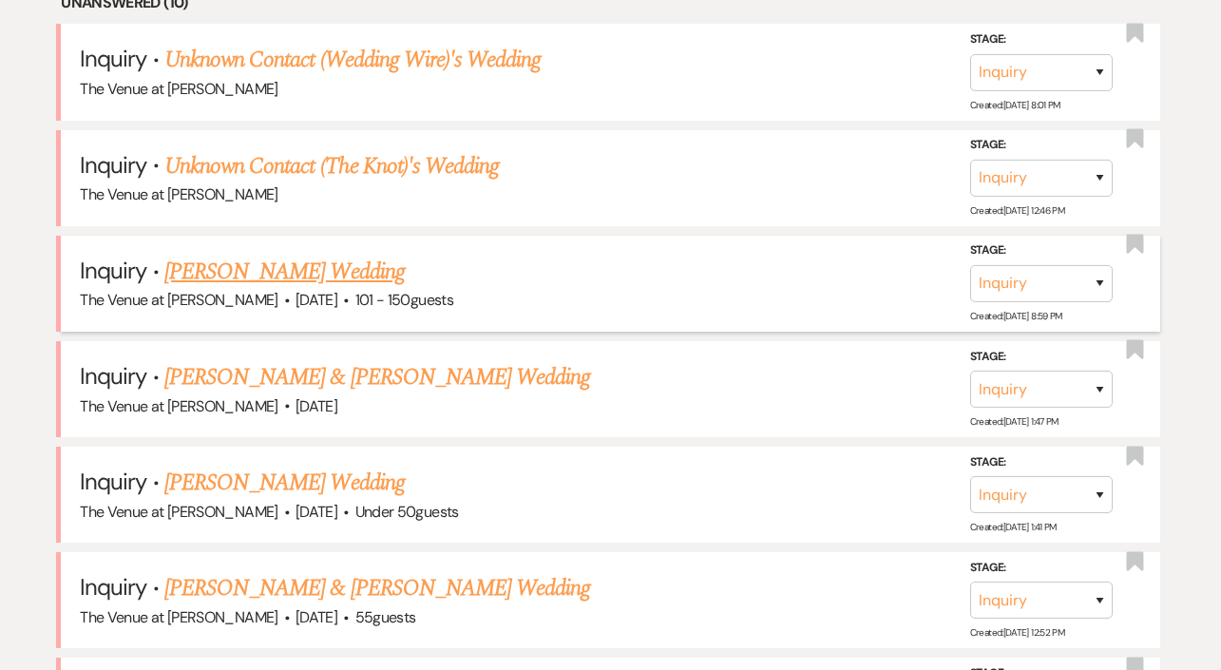
scroll to position [819, 0]
click at [243, 271] on link "[PERSON_NAME] Wedding" at bounding box center [284, 271] width 240 height 34
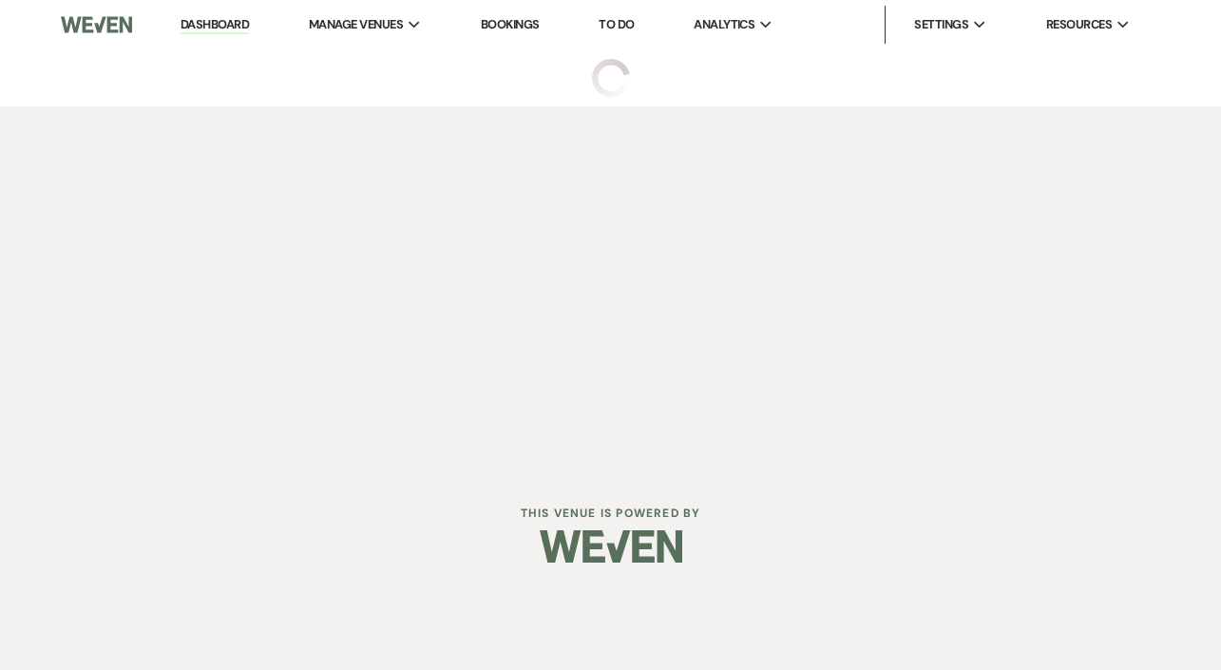
select select "2"
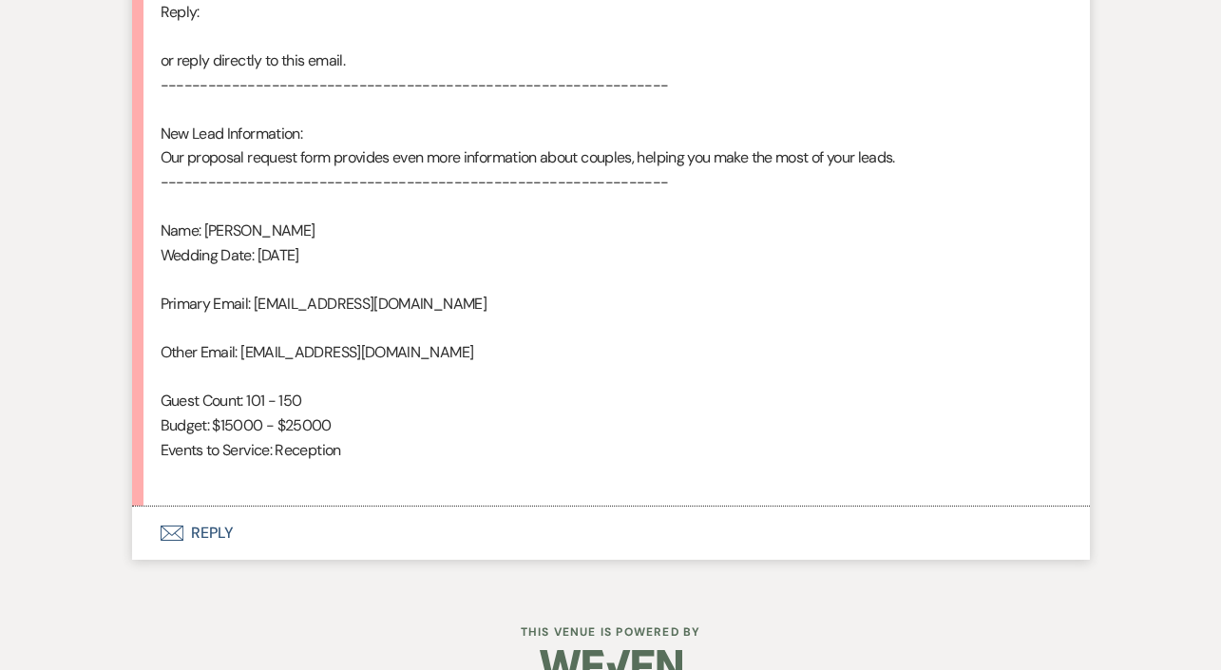
scroll to position [1201, 0]
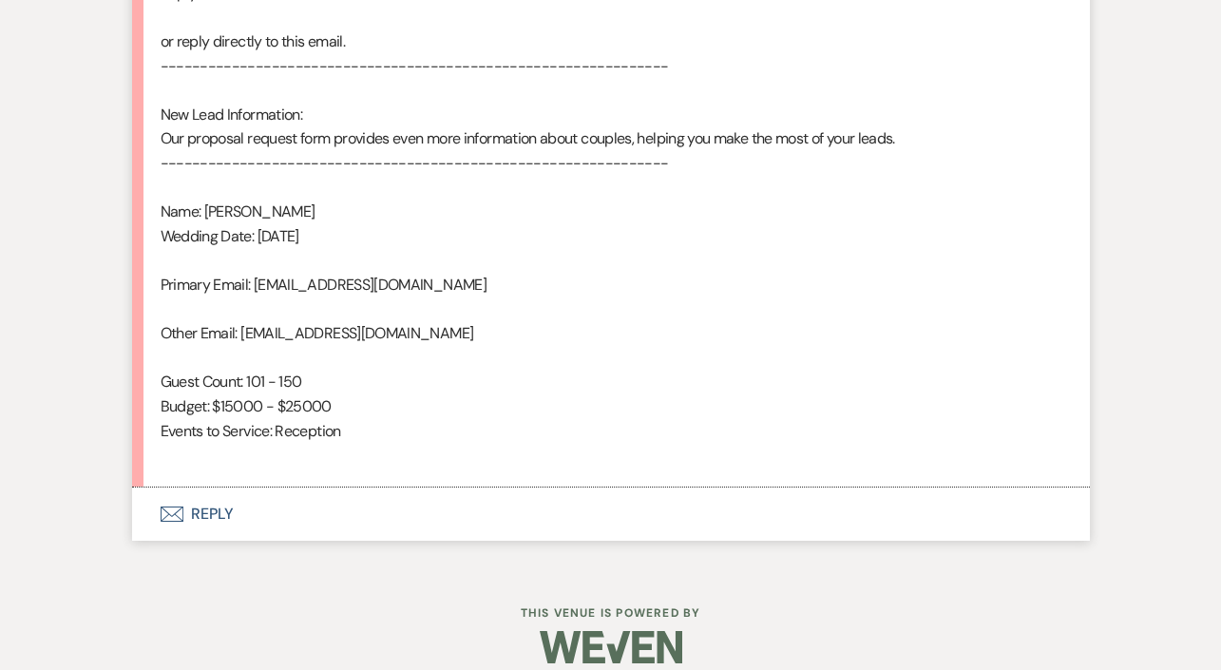
click at [204, 501] on button "Envelope Reply" at bounding box center [611, 513] width 958 height 53
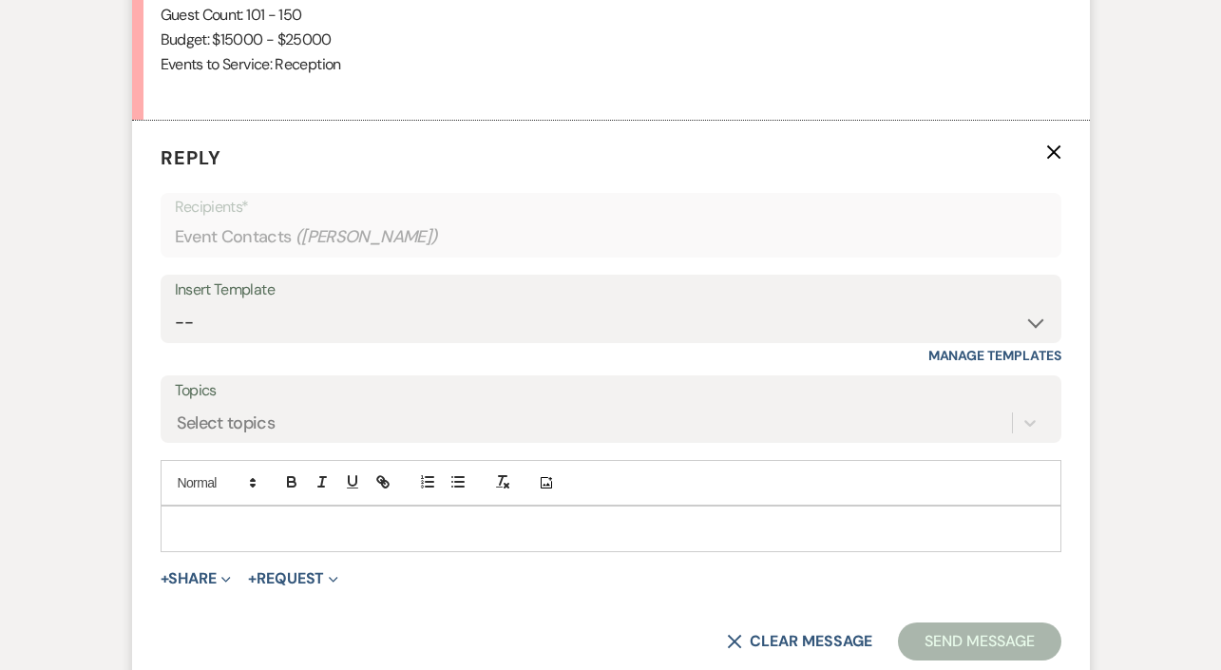
scroll to position [1613, 0]
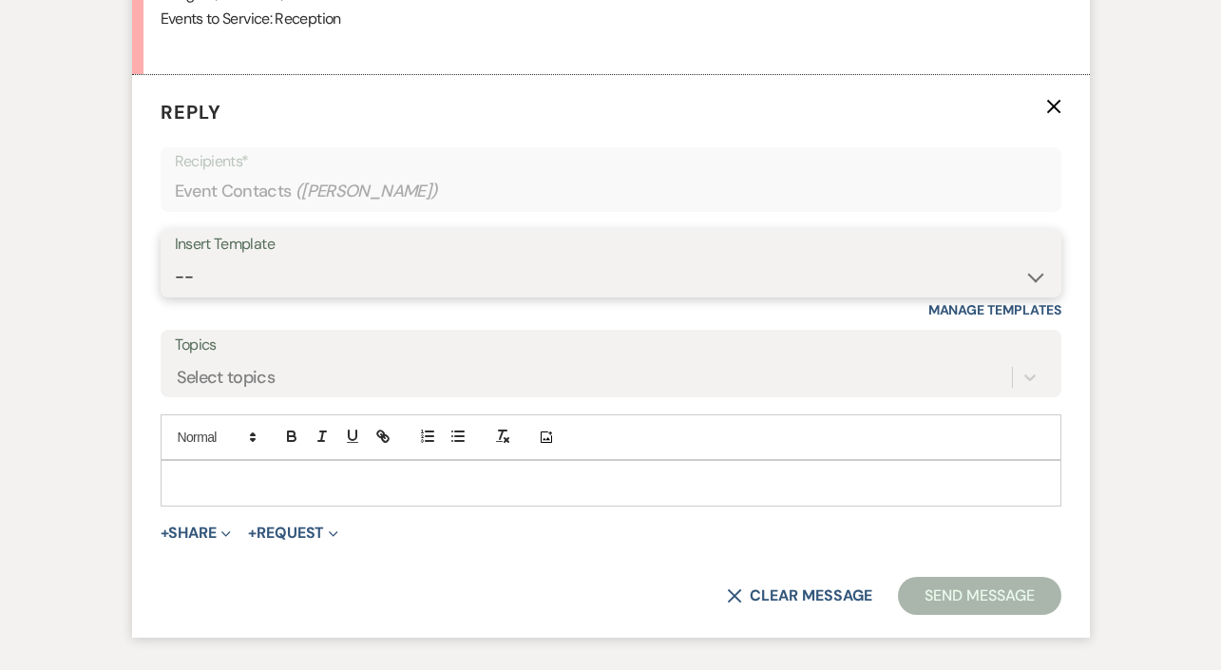
select select "4439"
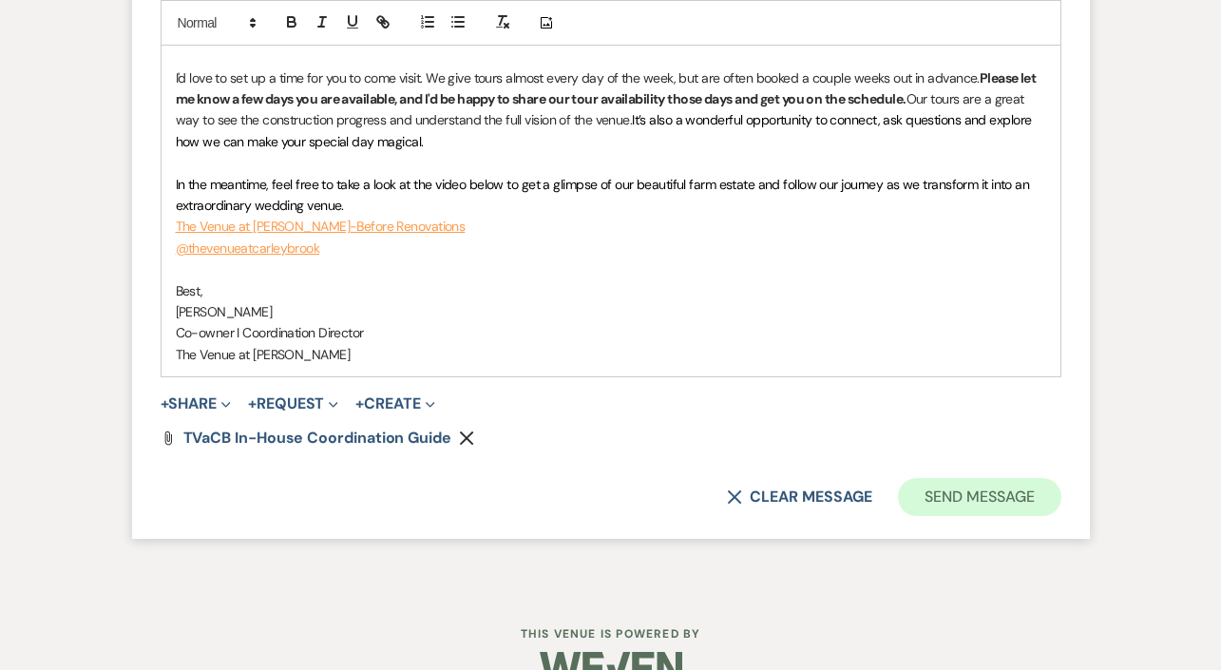
scroll to position [2805, 0]
click at [938, 479] on button "Send Message" at bounding box center [979, 498] width 162 height 38
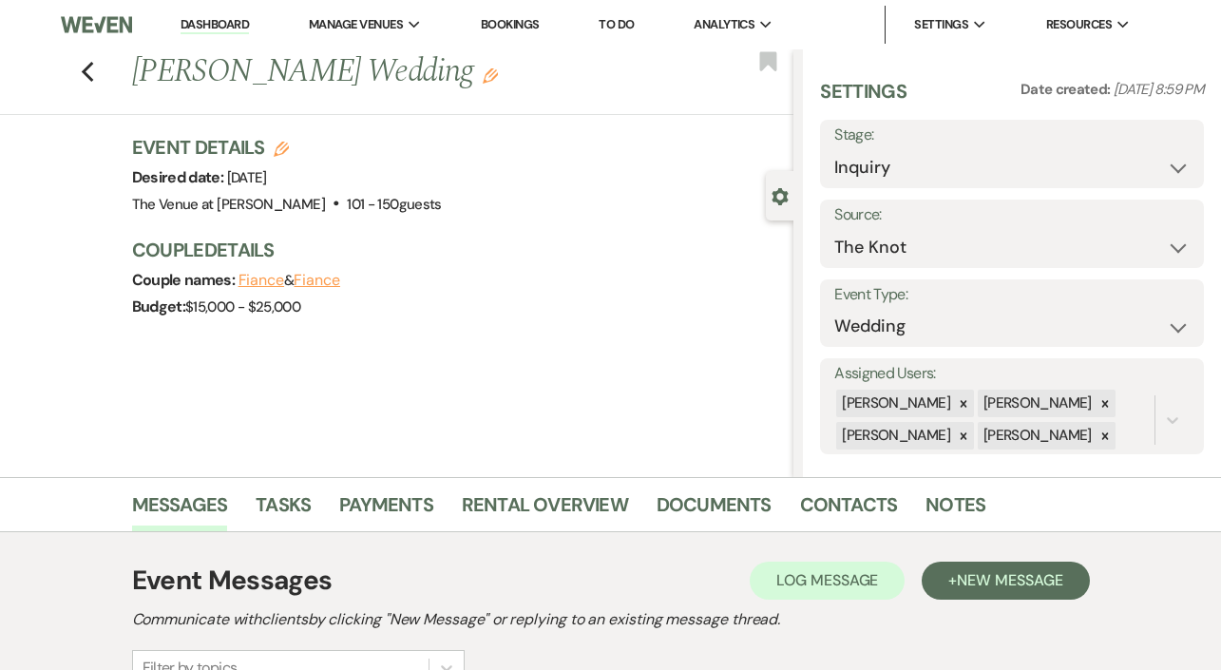
scroll to position [0, 0]
click at [82, 77] on icon "Previous" at bounding box center [88, 72] width 14 height 23
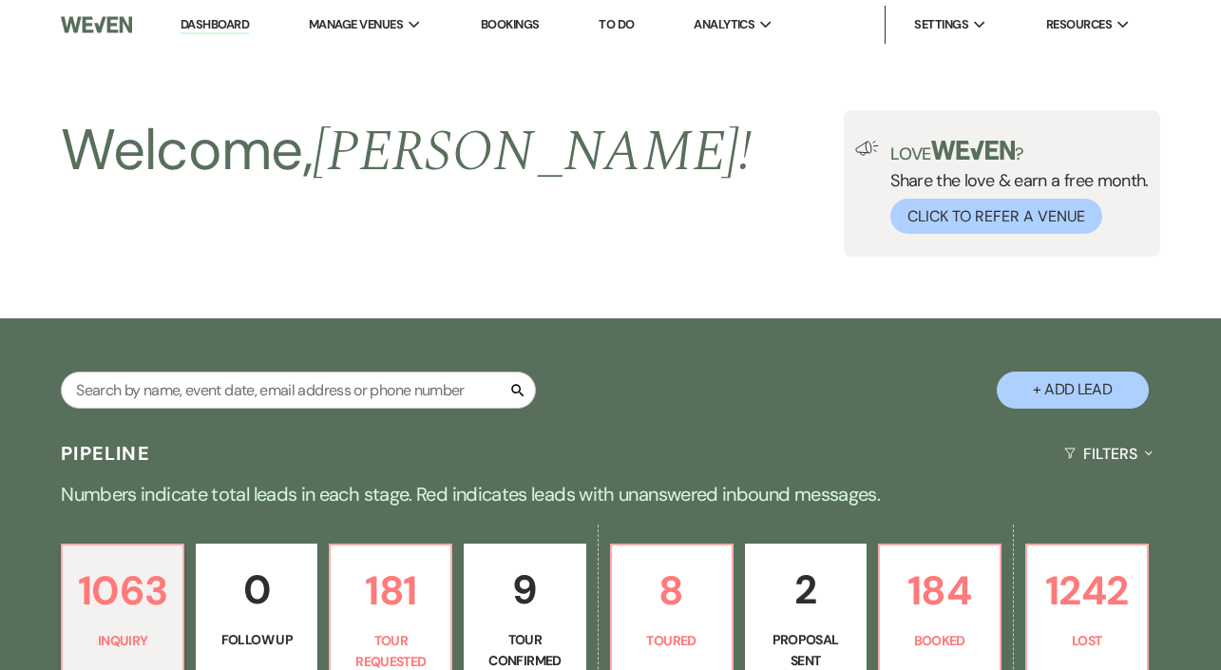
scroll to position [819, 0]
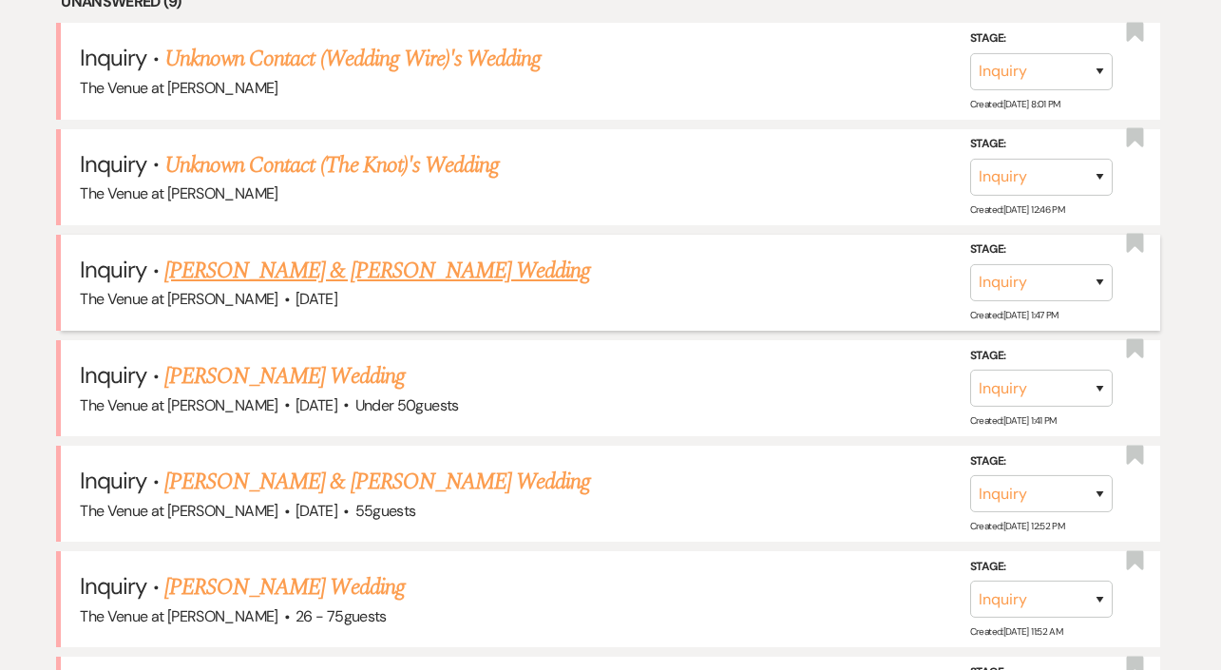
click at [447, 262] on link "[PERSON_NAME] & [PERSON_NAME] Wedding" at bounding box center [377, 271] width 426 height 34
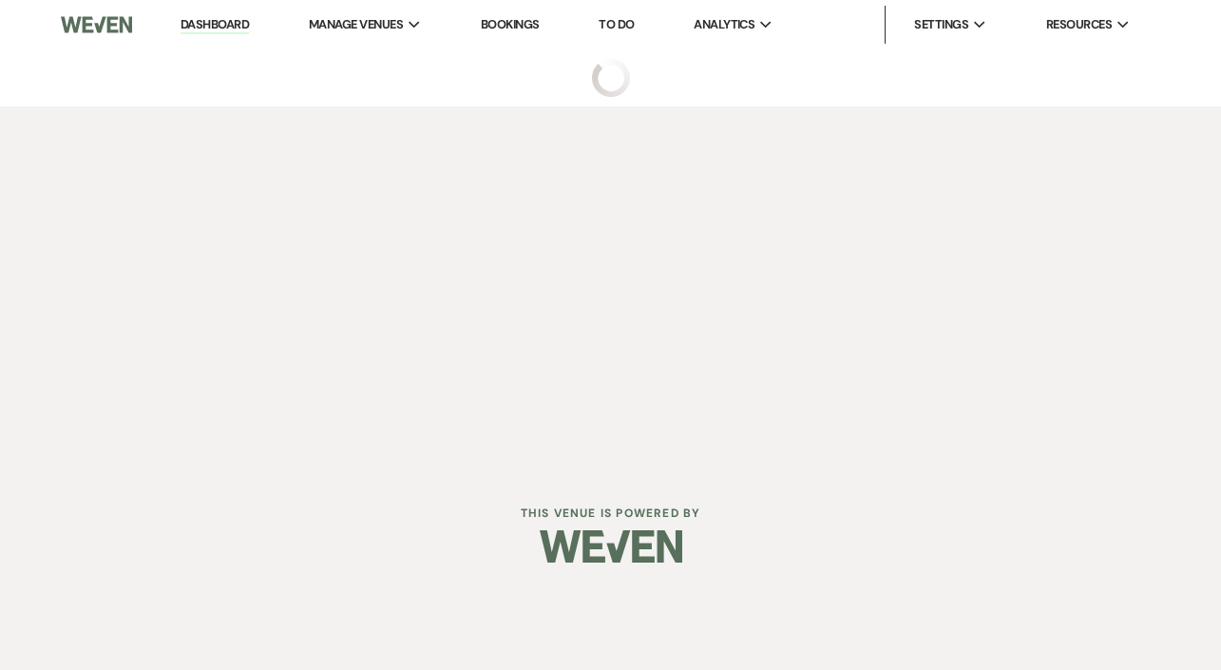
select select "5"
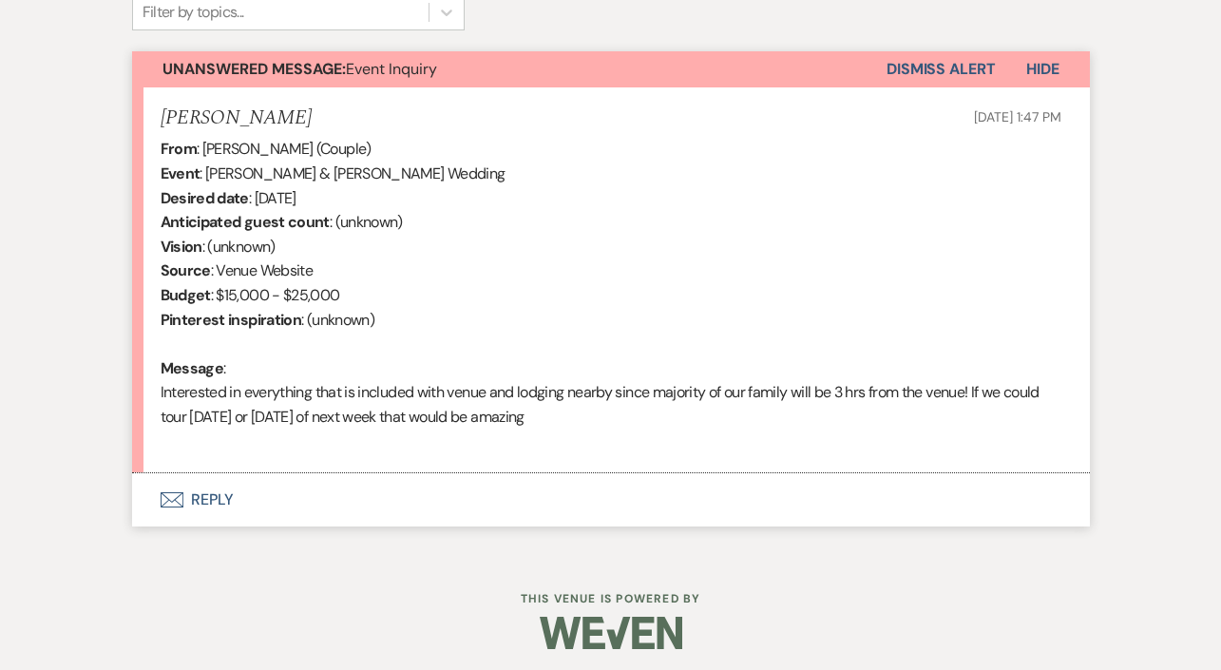
scroll to position [655, 0]
click at [213, 508] on button "Envelope Reply" at bounding box center [611, 500] width 958 height 53
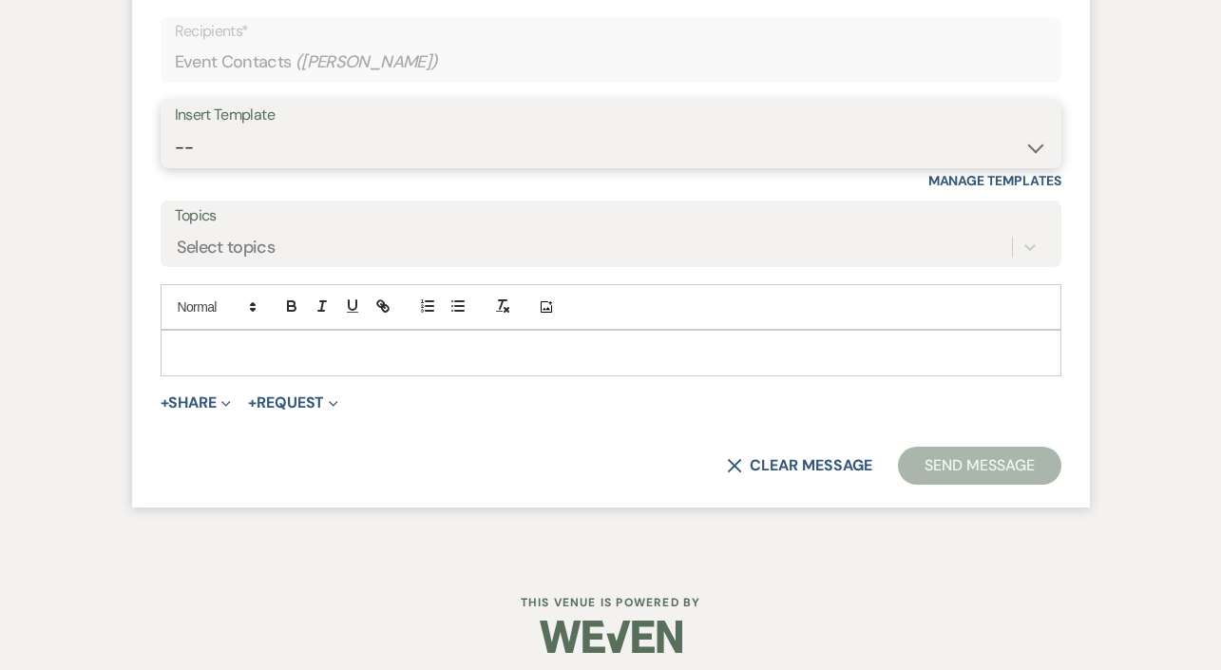
scroll to position [1183, 0]
select select "4439"
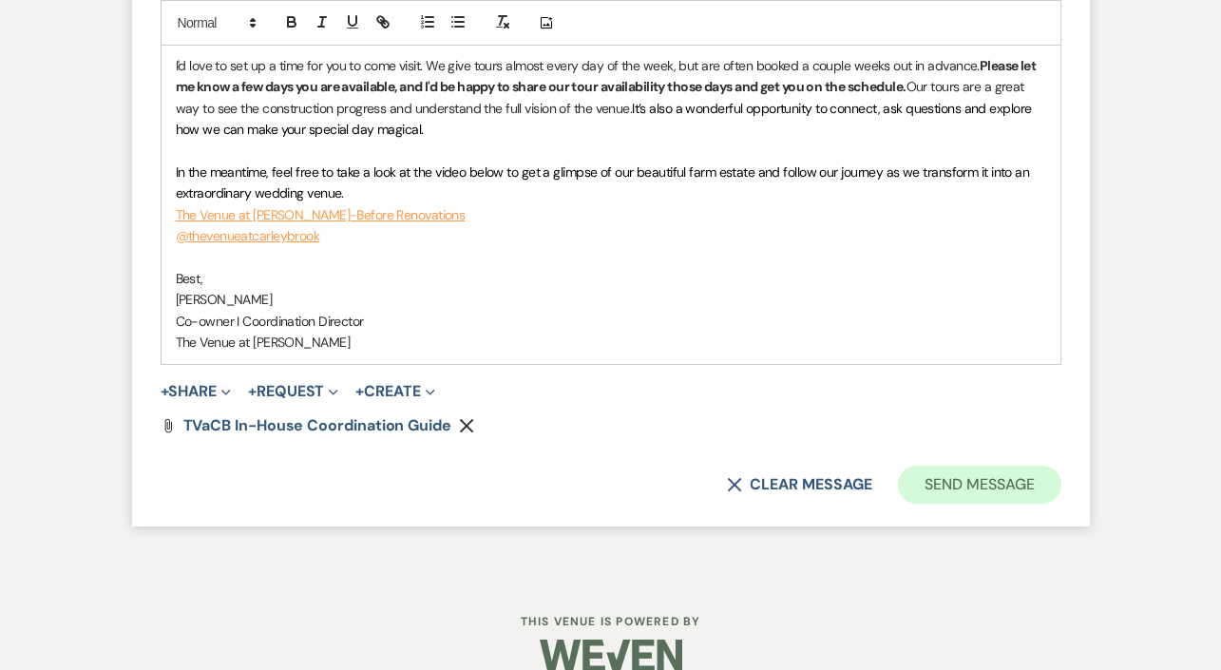
click at [974, 466] on button "Send Message" at bounding box center [979, 485] width 162 height 38
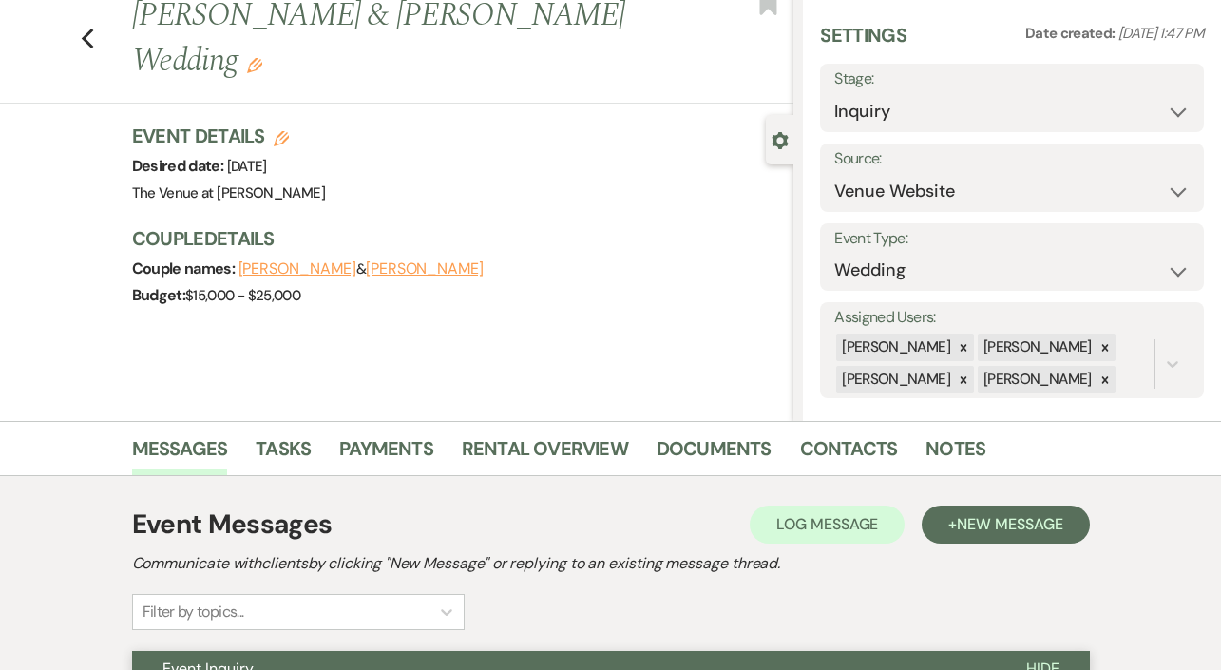
scroll to position [56, 0]
click at [92, 28] on icon "Previous" at bounding box center [88, 39] width 14 height 23
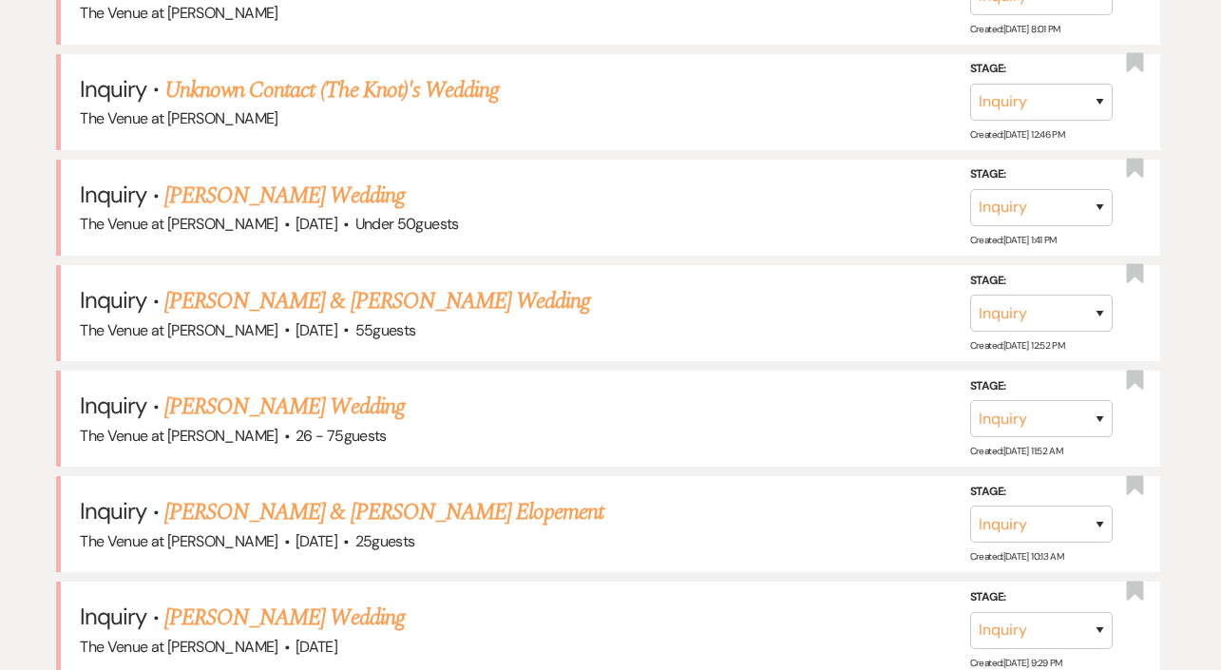
scroll to position [922, 0]
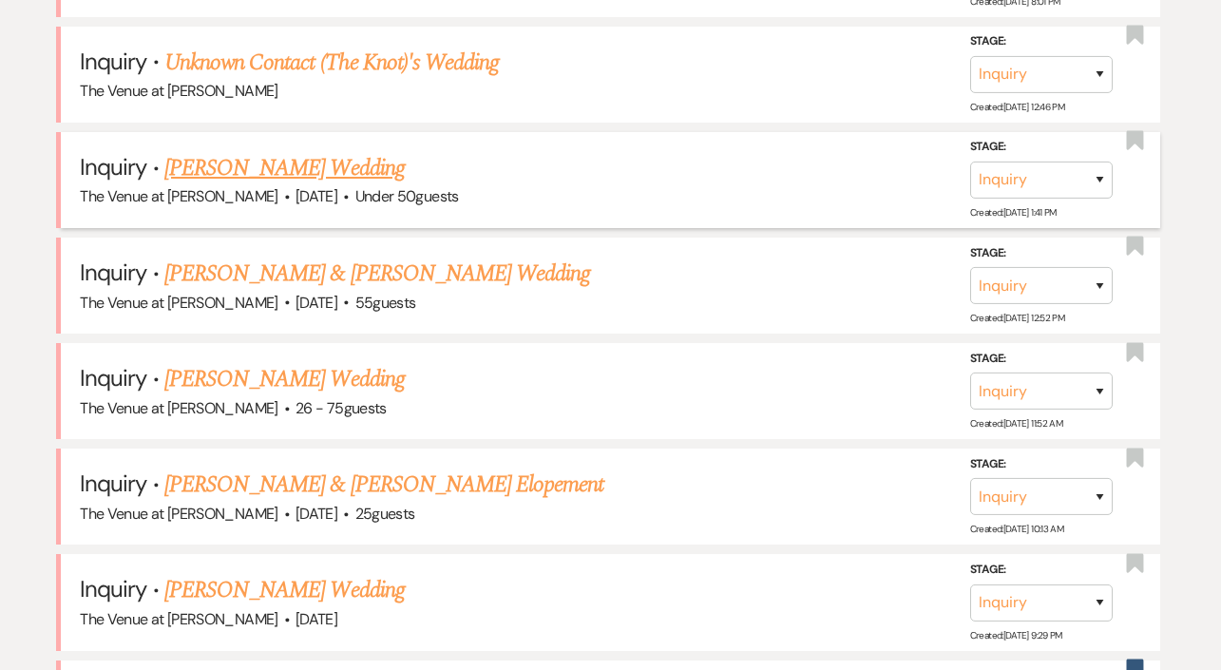
click at [341, 166] on link "[PERSON_NAME] Wedding" at bounding box center [284, 168] width 240 height 34
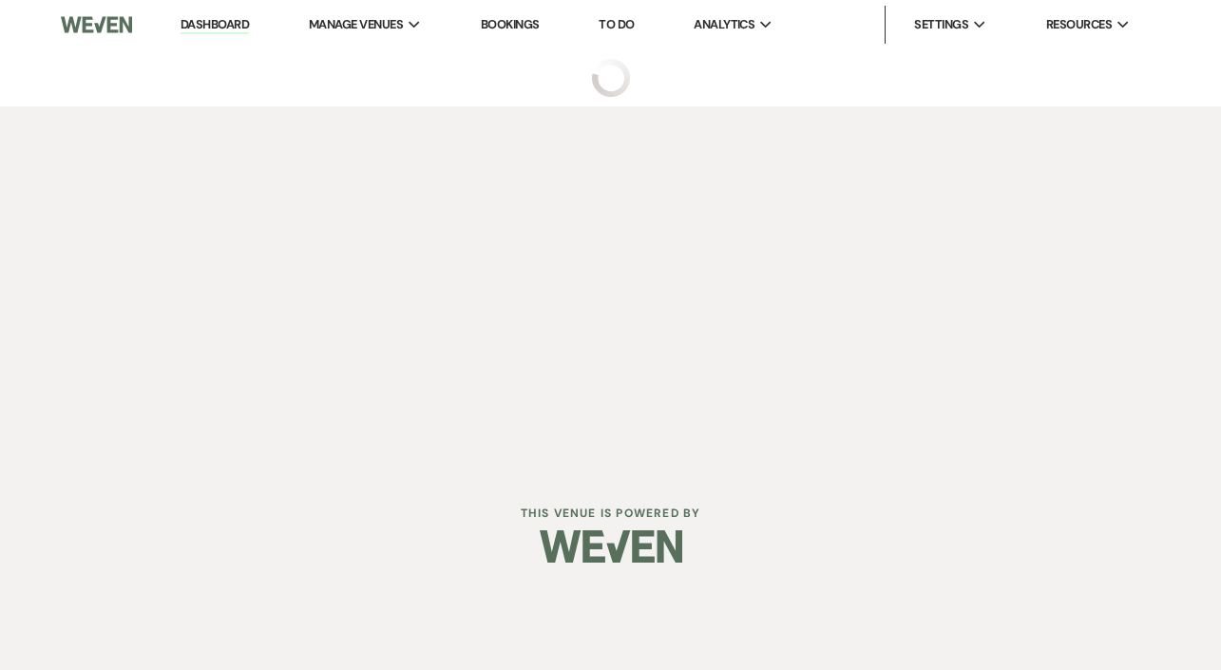
select select "2"
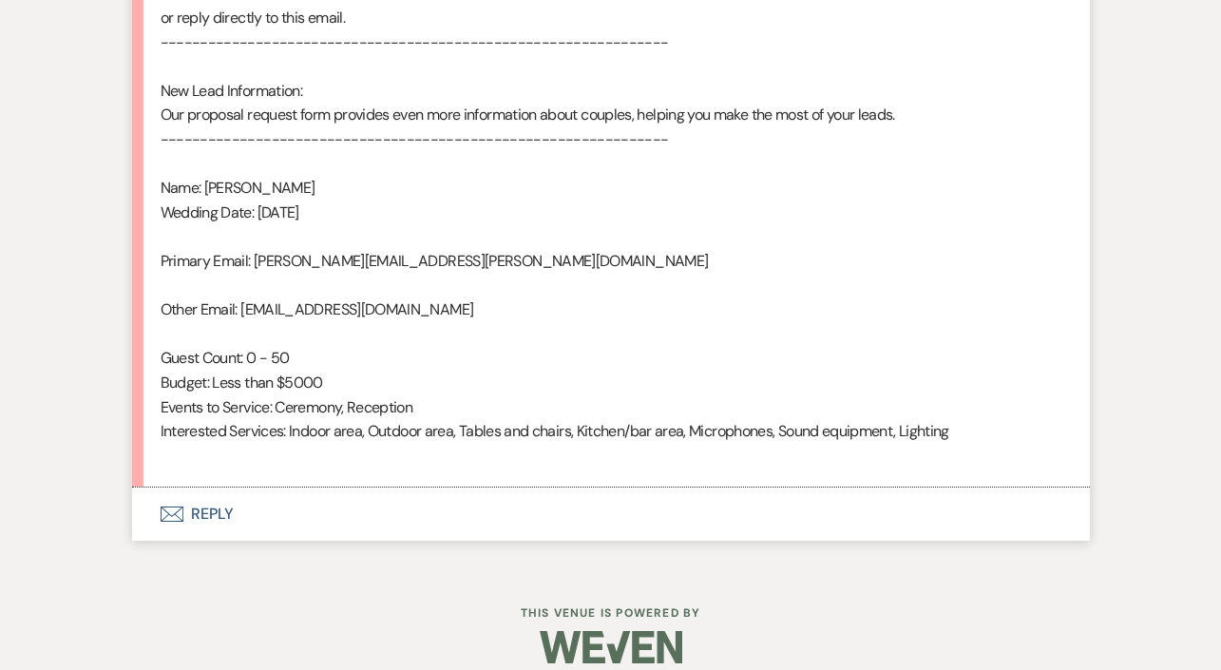
click at [200, 504] on button "Envelope Reply" at bounding box center [611, 513] width 958 height 53
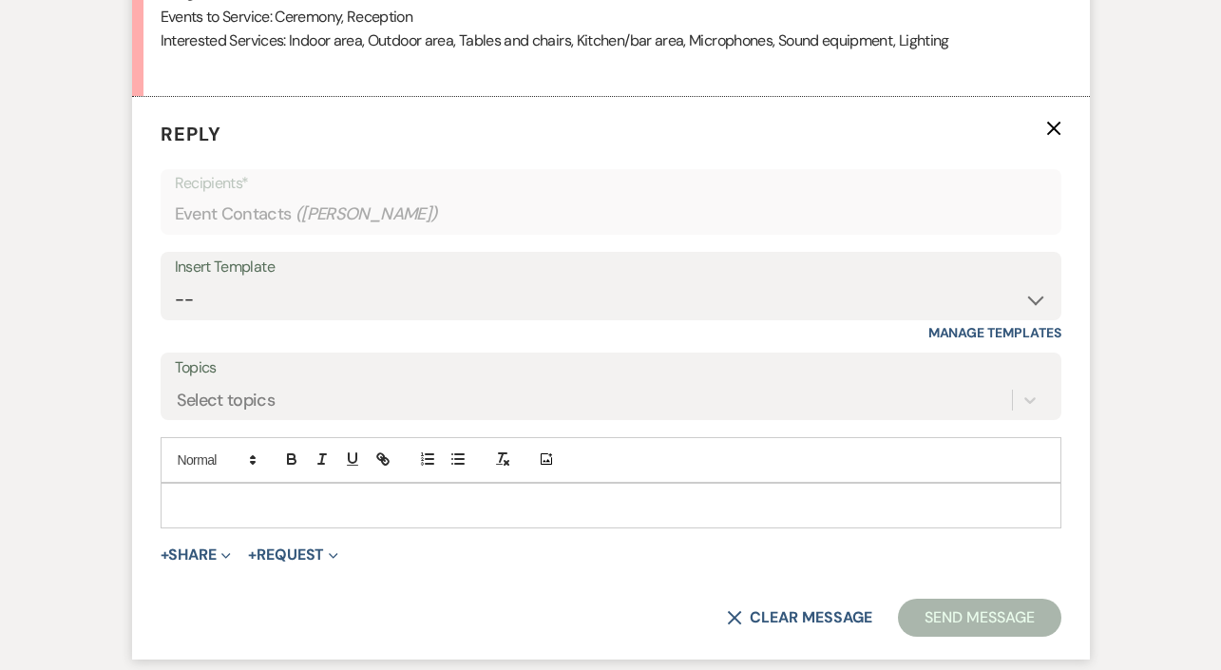
scroll to position [1637, 0]
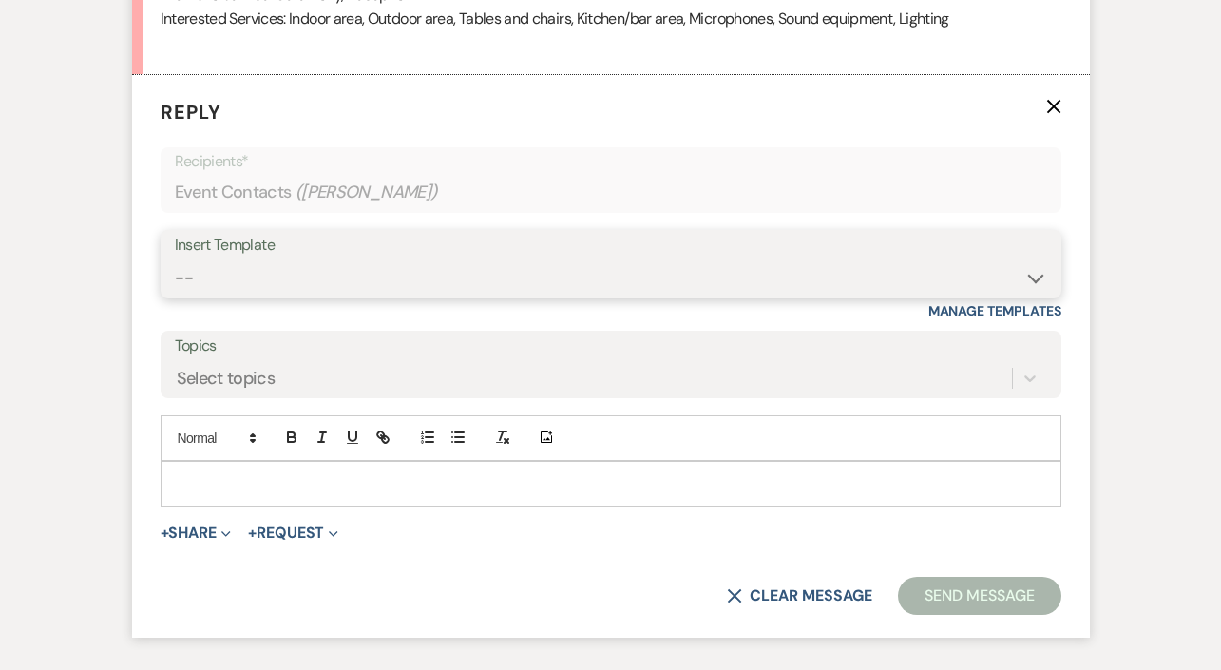
select select "4438"
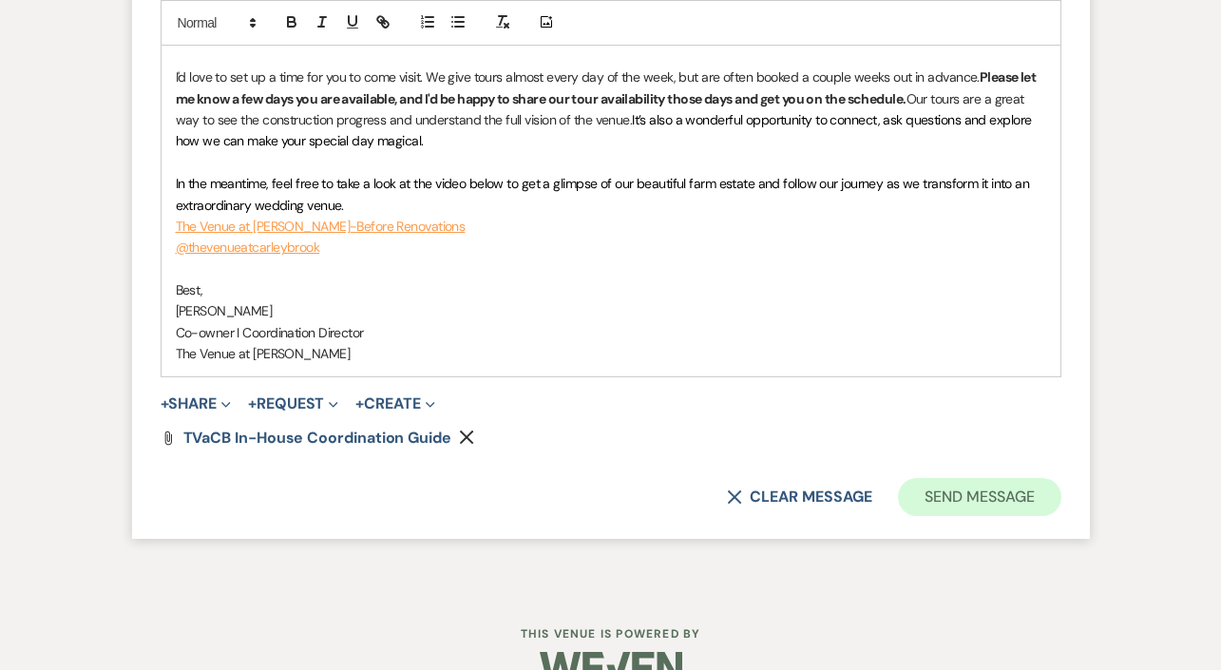
scroll to position [2829, 0]
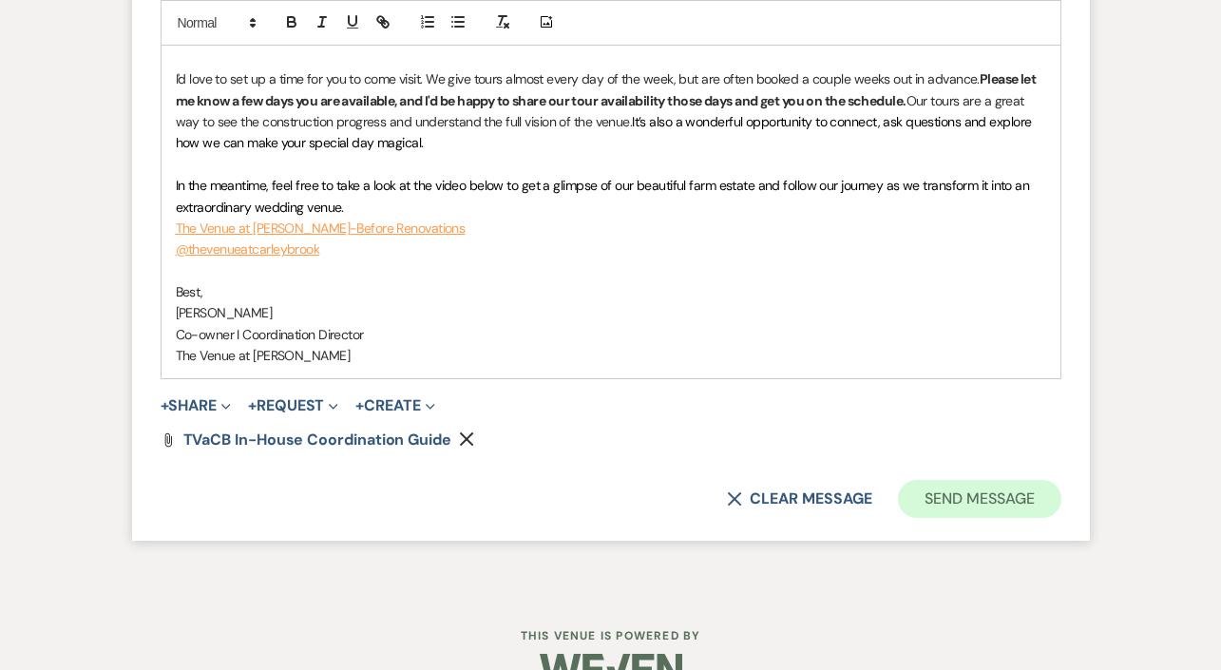
click at [923, 480] on button "Send Message" at bounding box center [979, 499] width 162 height 38
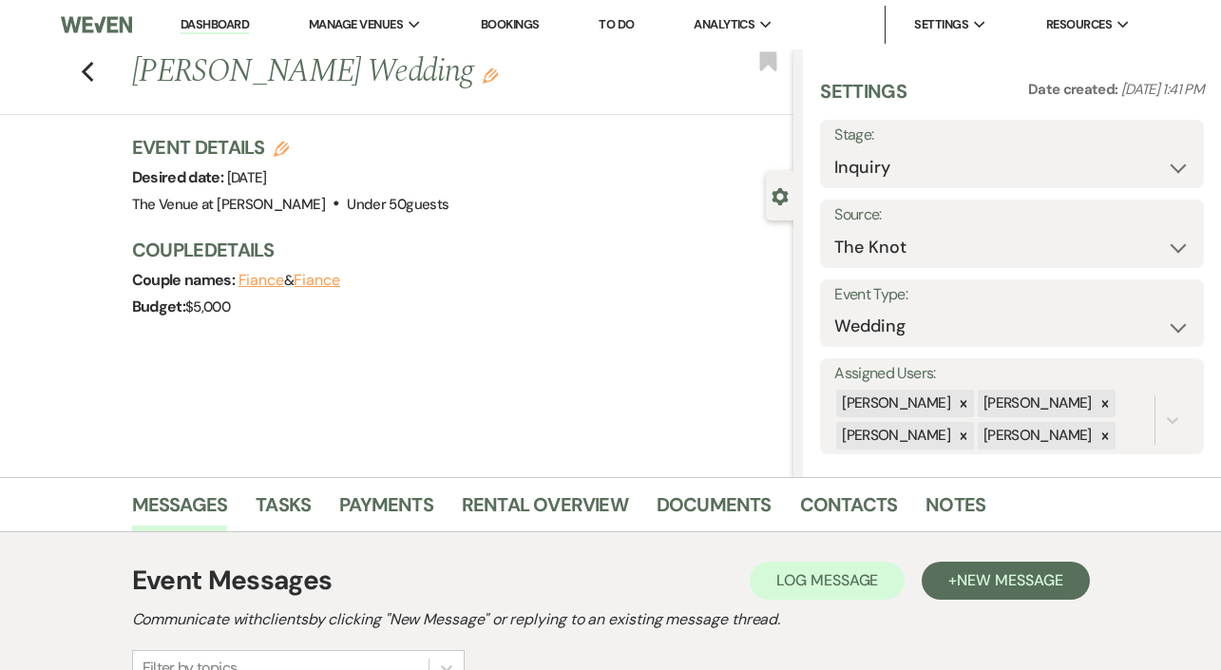
scroll to position [0, 0]
click at [93, 67] on icon "Previous" at bounding box center [88, 72] width 14 height 23
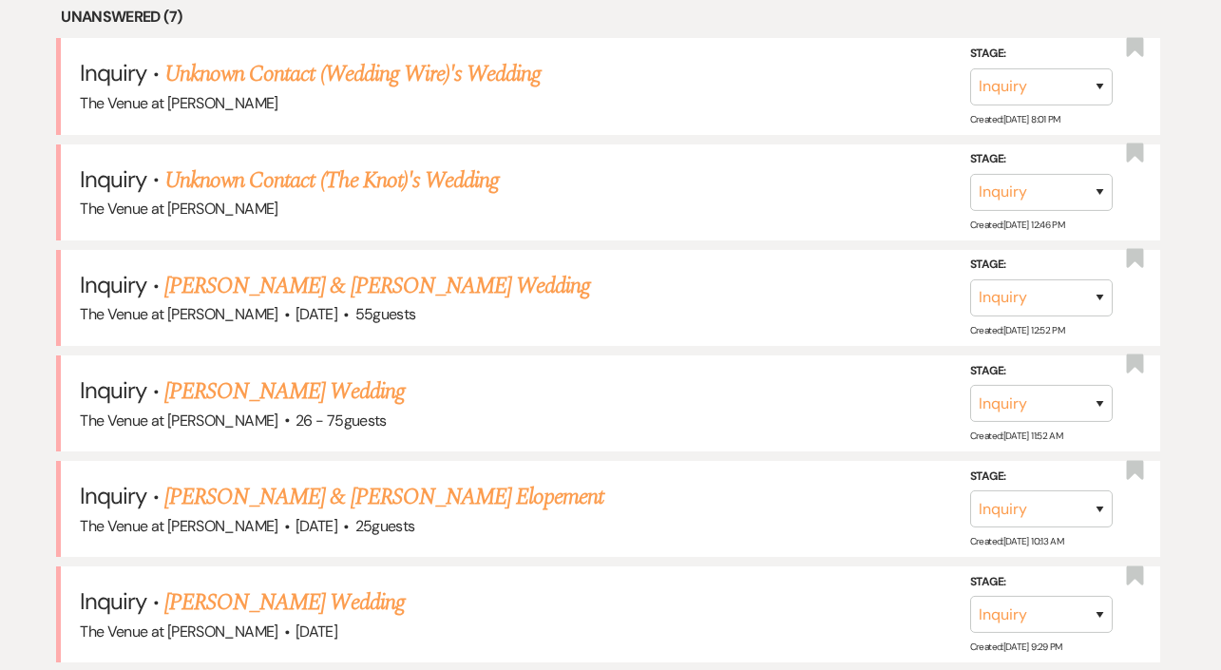
scroll to position [717, 0]
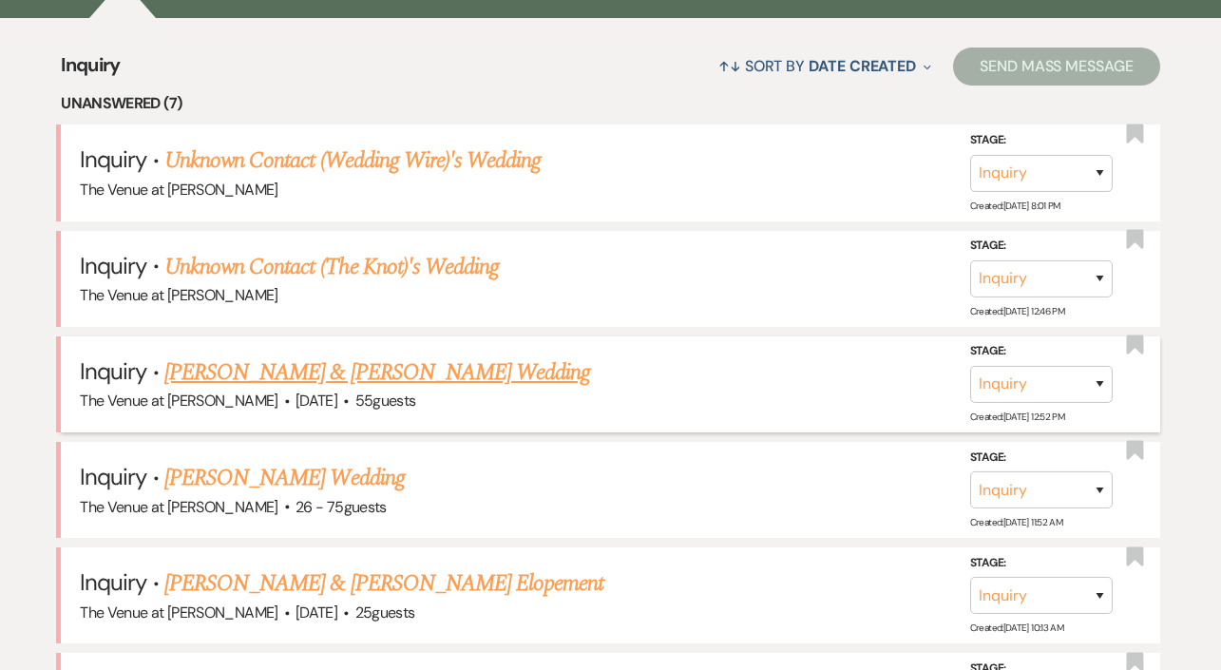
click at [354, 363] on link "[PERSON_NAME] & [PERSON_NAME] Wedding" at bounding box center [377, 372] width 426 height 34
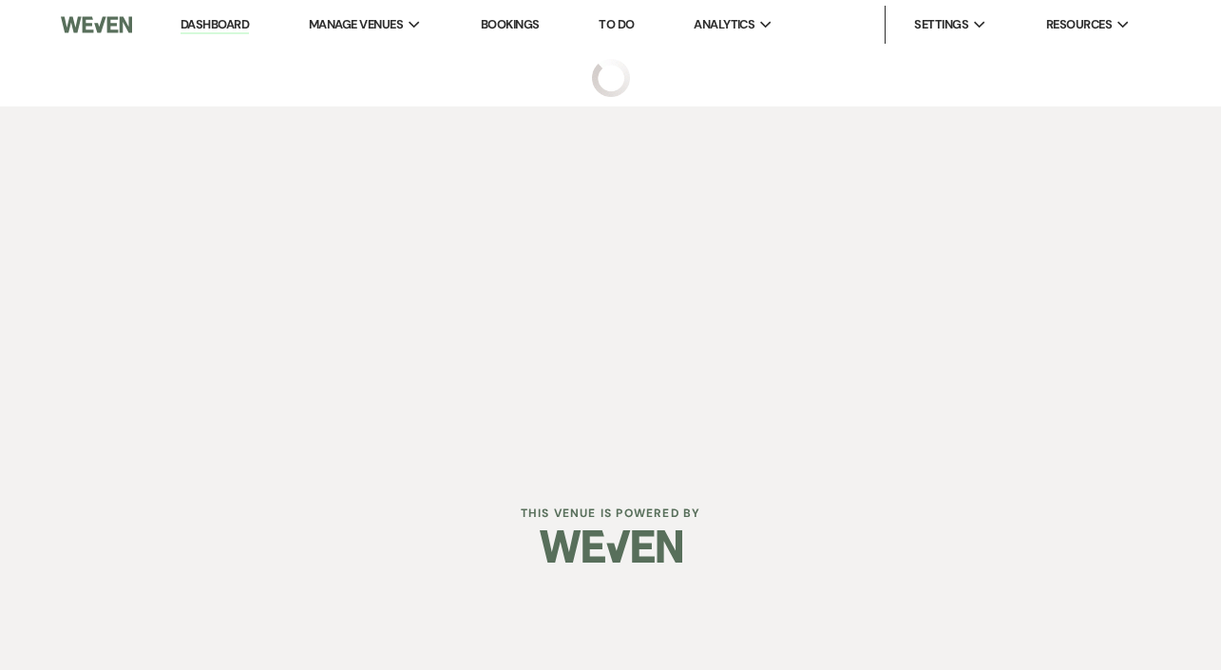
select select "5"
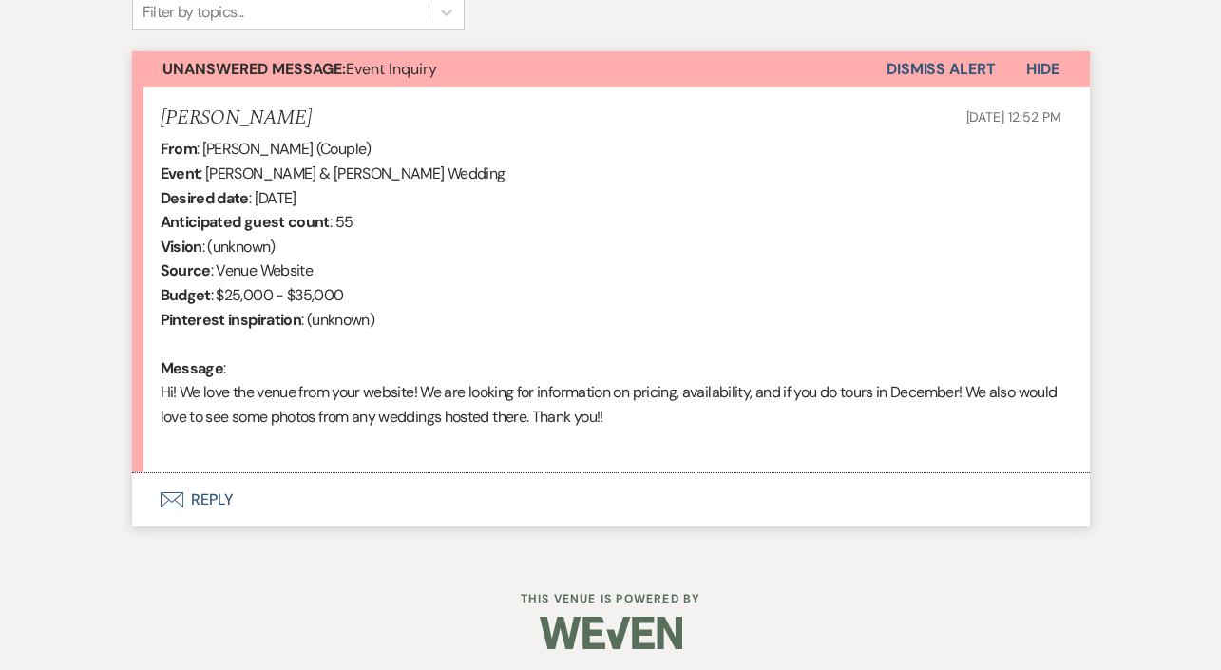
scroll to position [655, 0]
click at [201, 481] on button "Envelope Reply" at bounding box center [611, 500] width 958 height 53
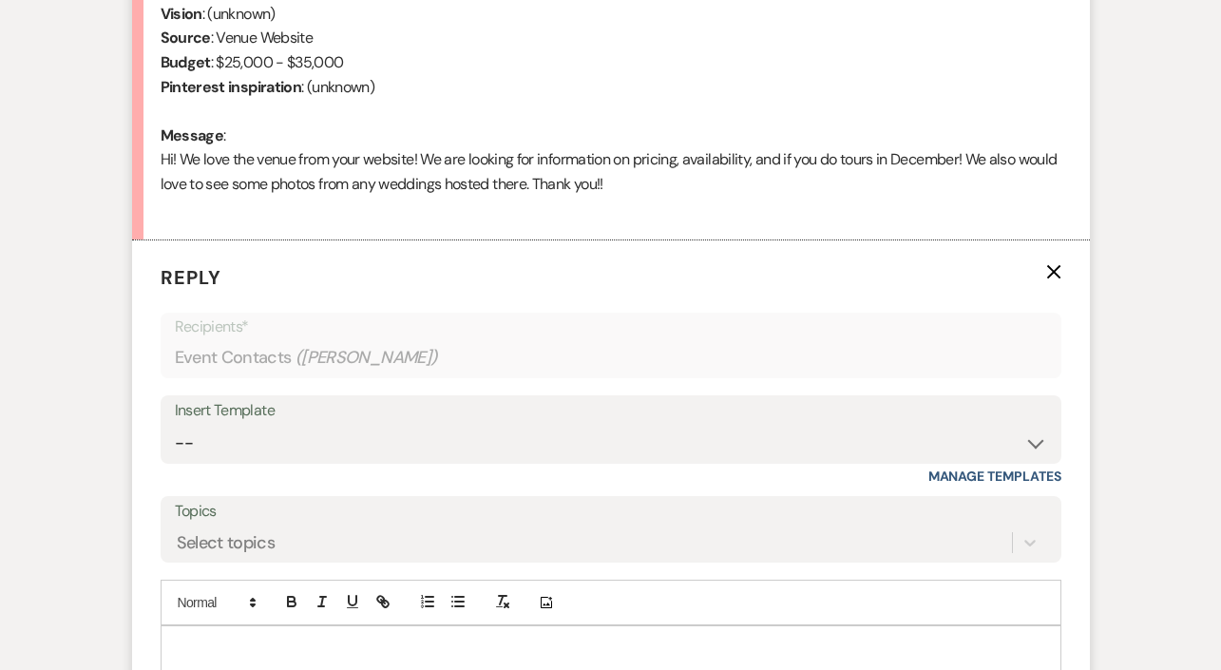
scroll to position [973, 0]
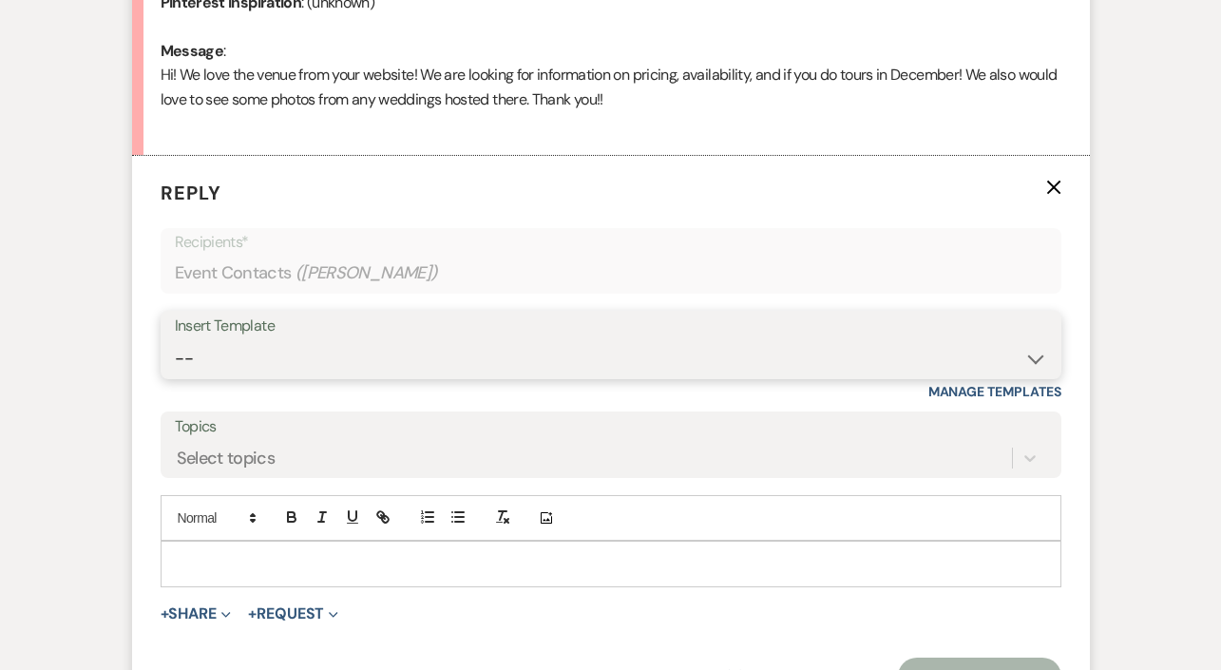
select select "4439"
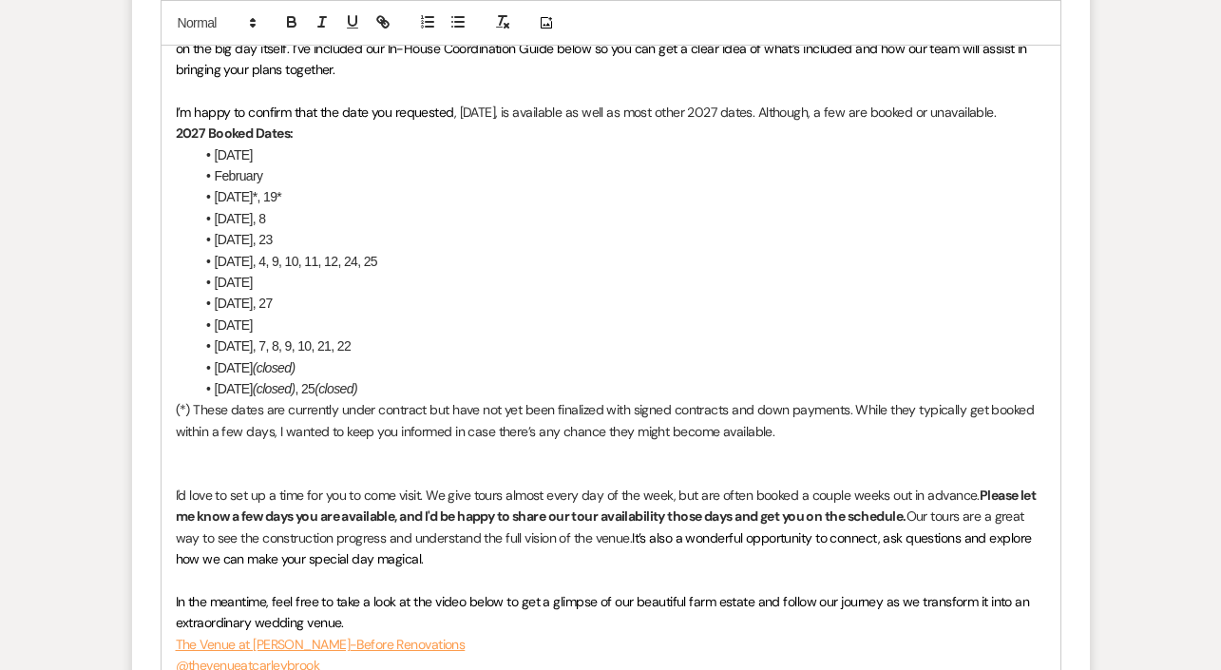
scroll to position [1912, 0]
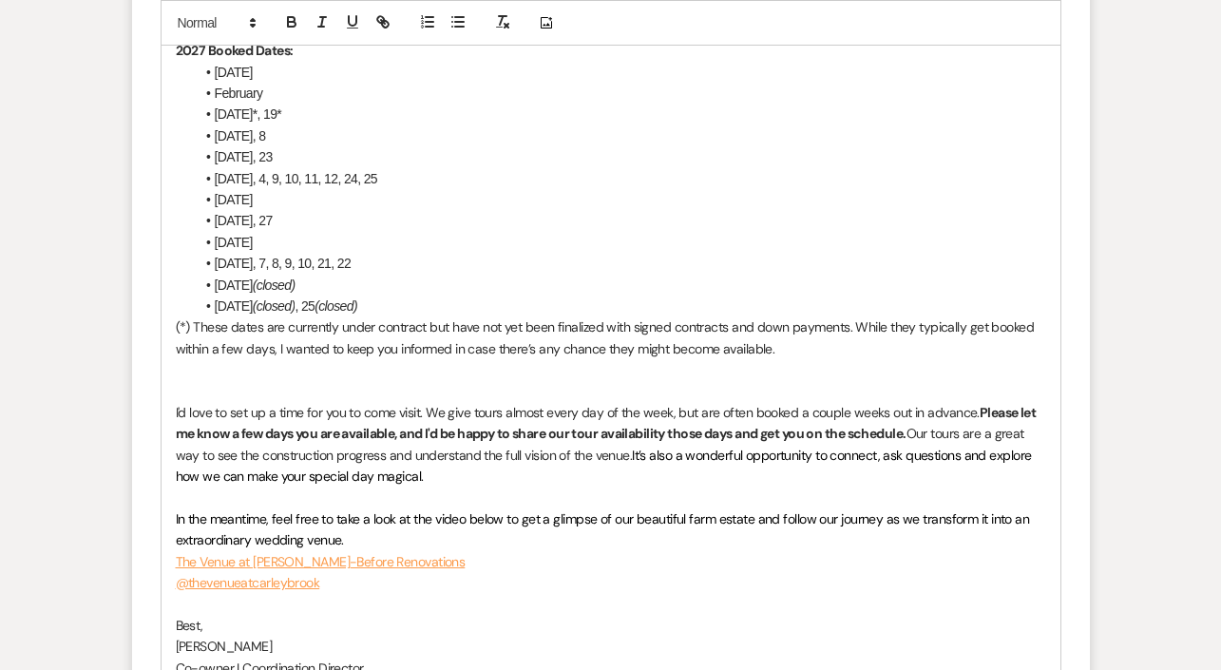
click at [507, 487] on p at bounding box center [611, 497] width 870 height 21
click at [504, 452] on p "I'd love to set up a time for you to come visit. We give tours almost every day…" at bounding box center [611, 445] width 870 height 86
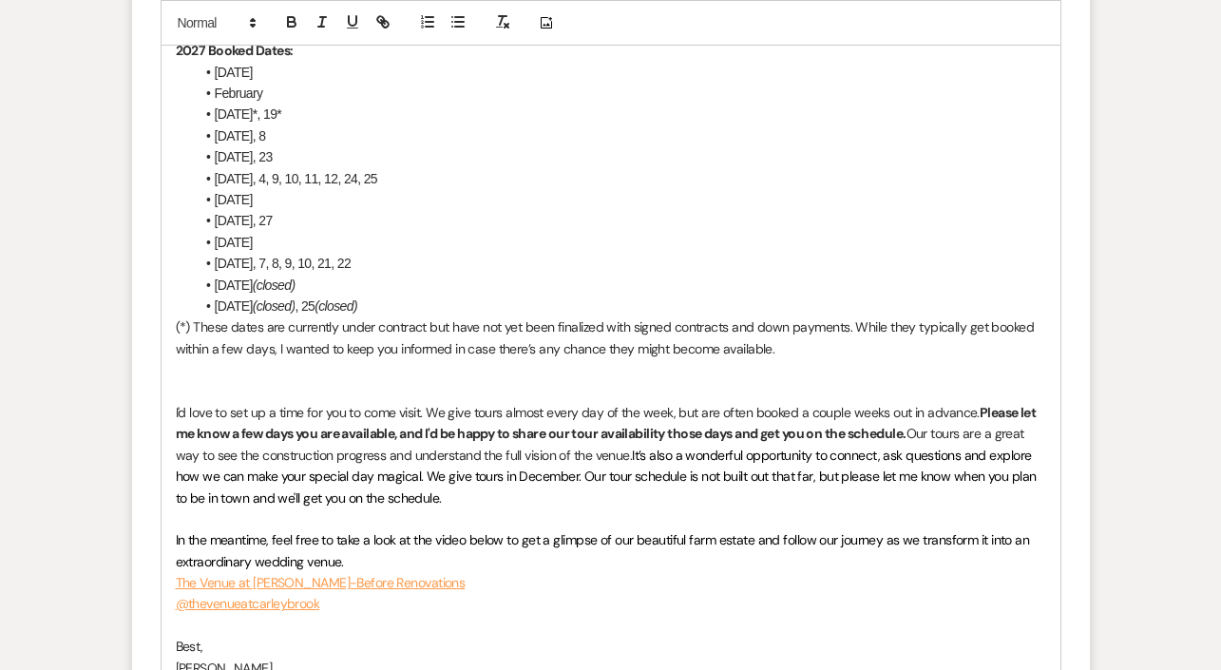
click at [269, 470] on span "It’s also a wonderful opportunity to connect, ask questions and explore how we …" at bounding box center [608, 477] width 864 height 60
click at [268, 475] on span "It’s also a wonderful opportunity to connect, ask questions and explore how we …" at bounding box center [608, 477] width 864 height 60
click at [538, 463] on p "I'd love to set up a time for you to come visit. We give tours almost every day…" at bounding box center [611, 455] width 870 height 106
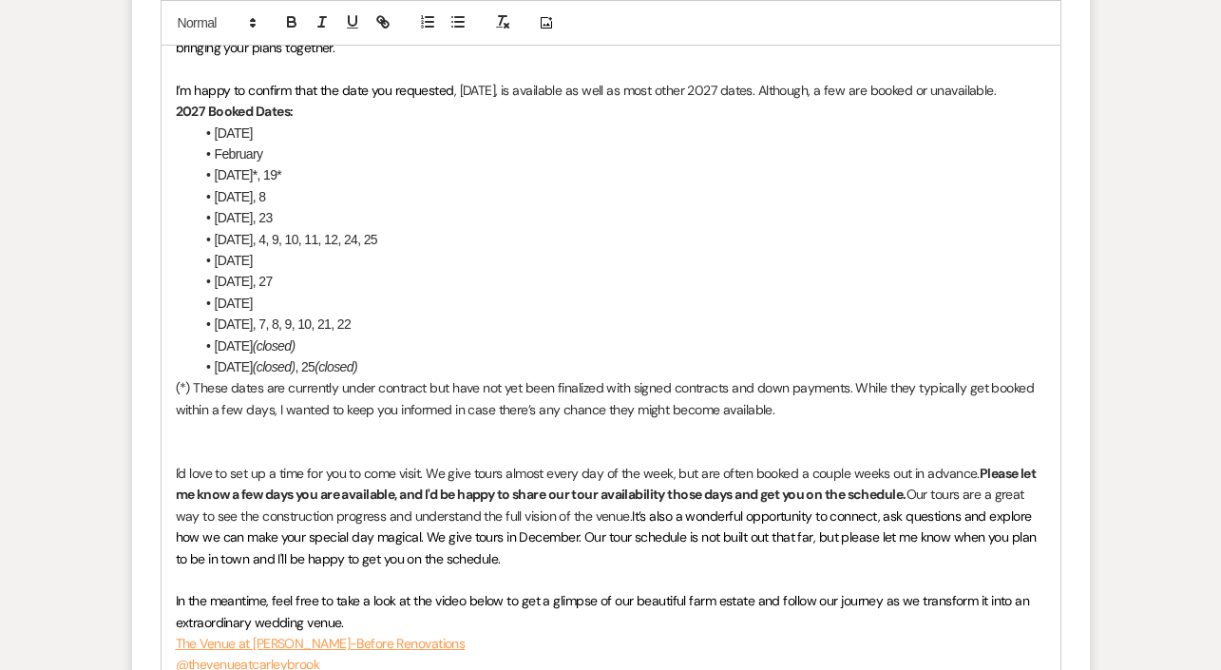
scroll to position [1882, 0]
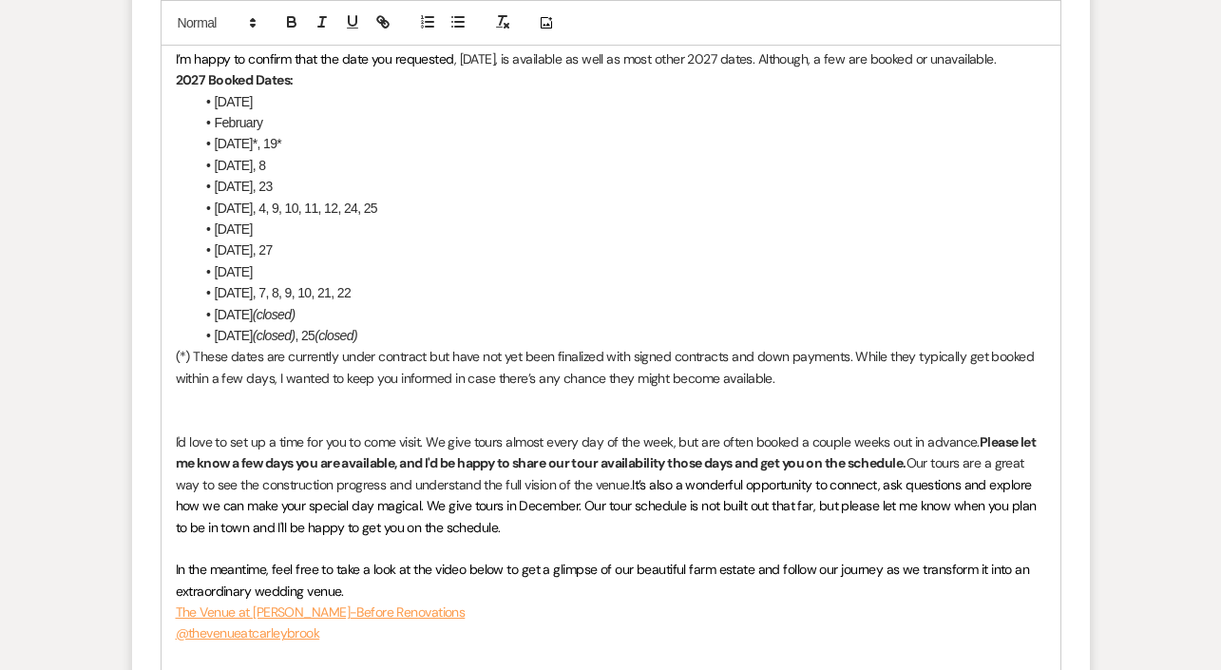
click at [169, 537] on div "Hi Gavin & Allison, It’s wonderful to hear from you, and heartfelt congratulati…" at bounding box center [611, 196] width 899 height 1129
click at [386, 561] on p "In the meantime, feel free to take a look at the video below to get a glimpse o…" at bounding box center [611, 580] width 870 height 43
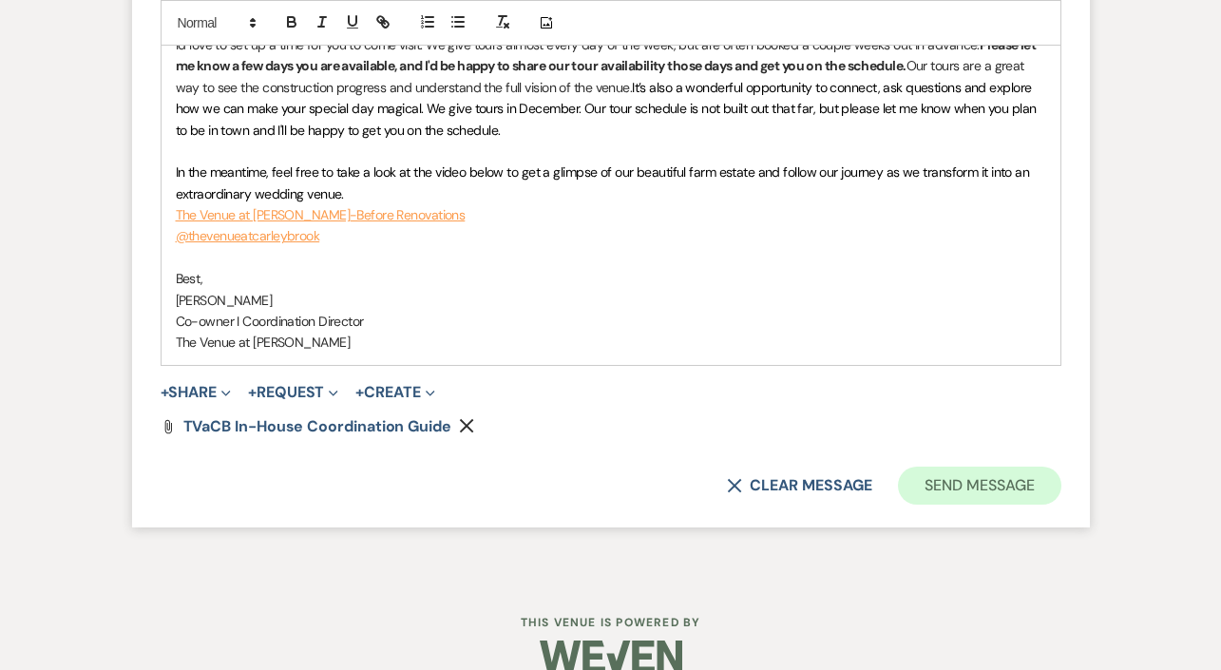
click at [940, 467] on button "Send Message" at bounding box center [979, 486] width 162 height 38
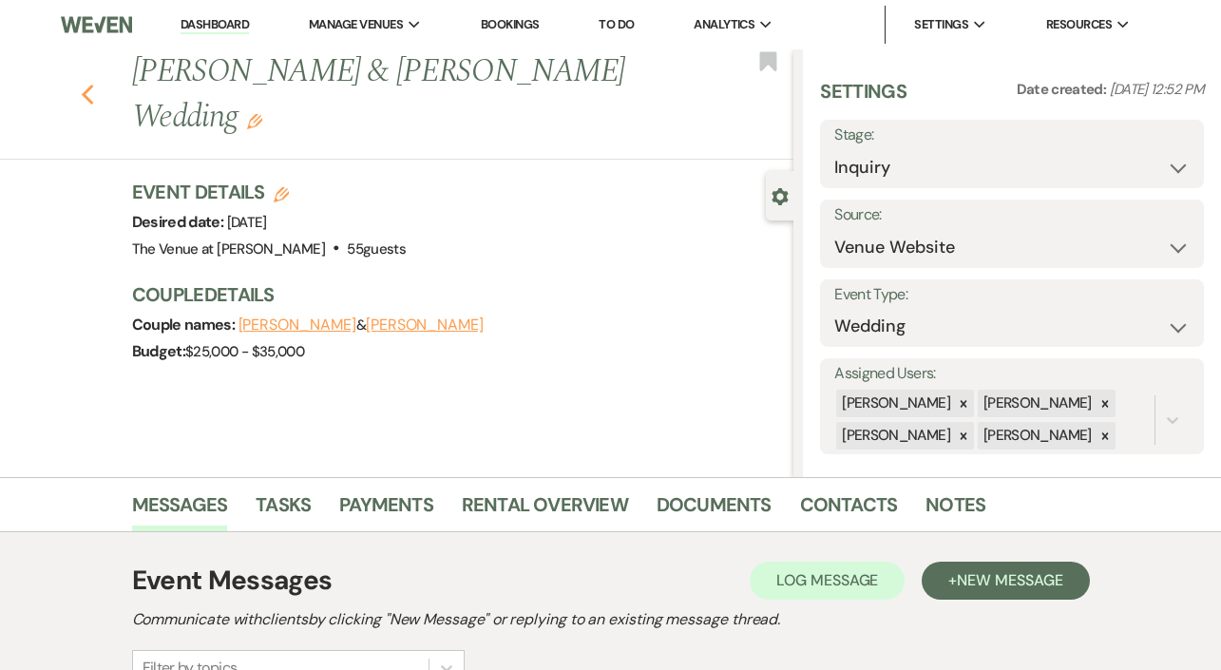
scroll to position [0, 0]
click at [89, 88] on use "button" at bounding box center [87, 95] width 12 height 21
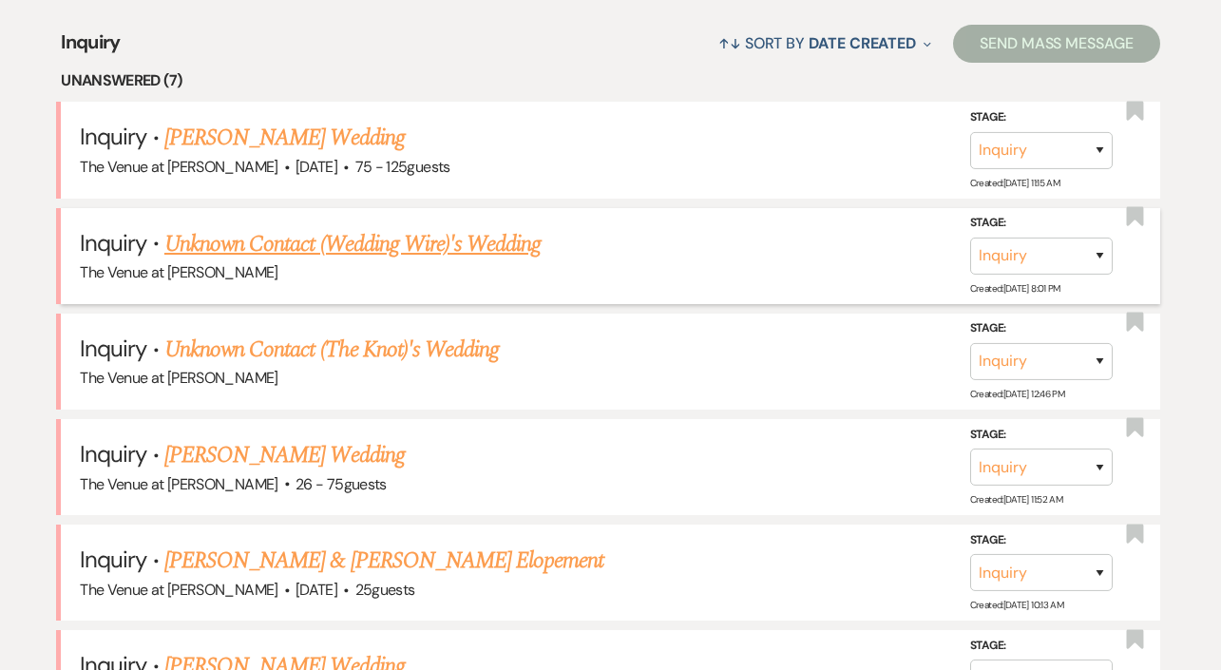
scroll to position [727, 0]
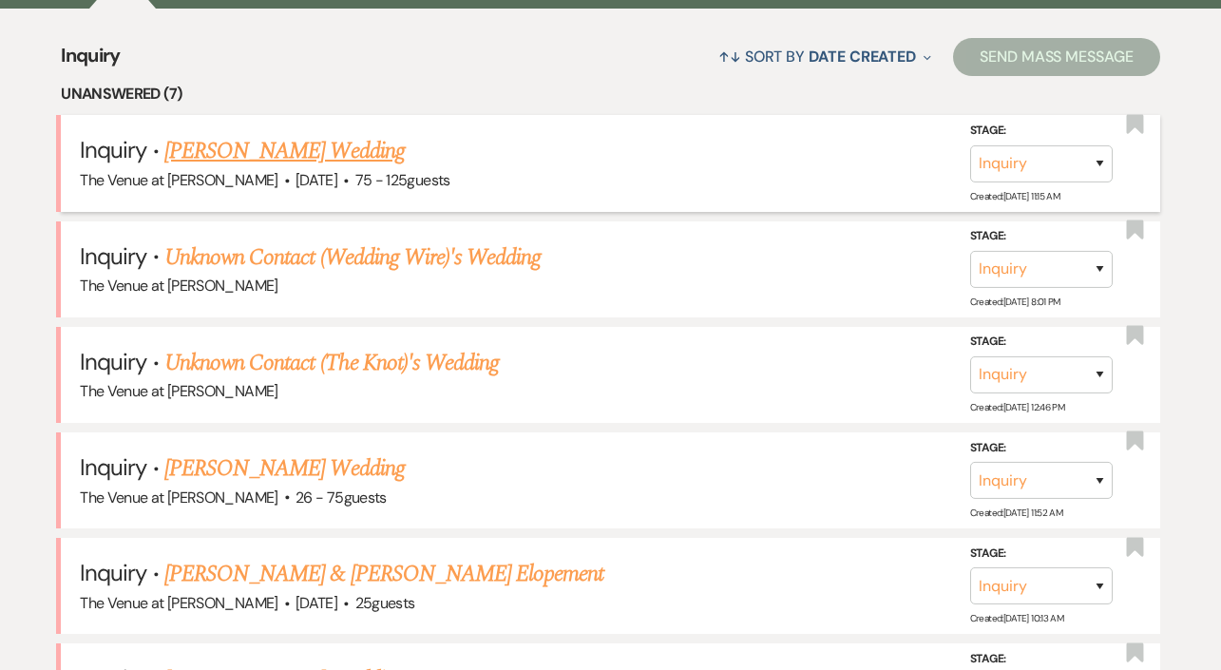
click at [174, 140] on link "Joan Sinnott's Wedding" at bounding box center [284, 151] width 240 height 34
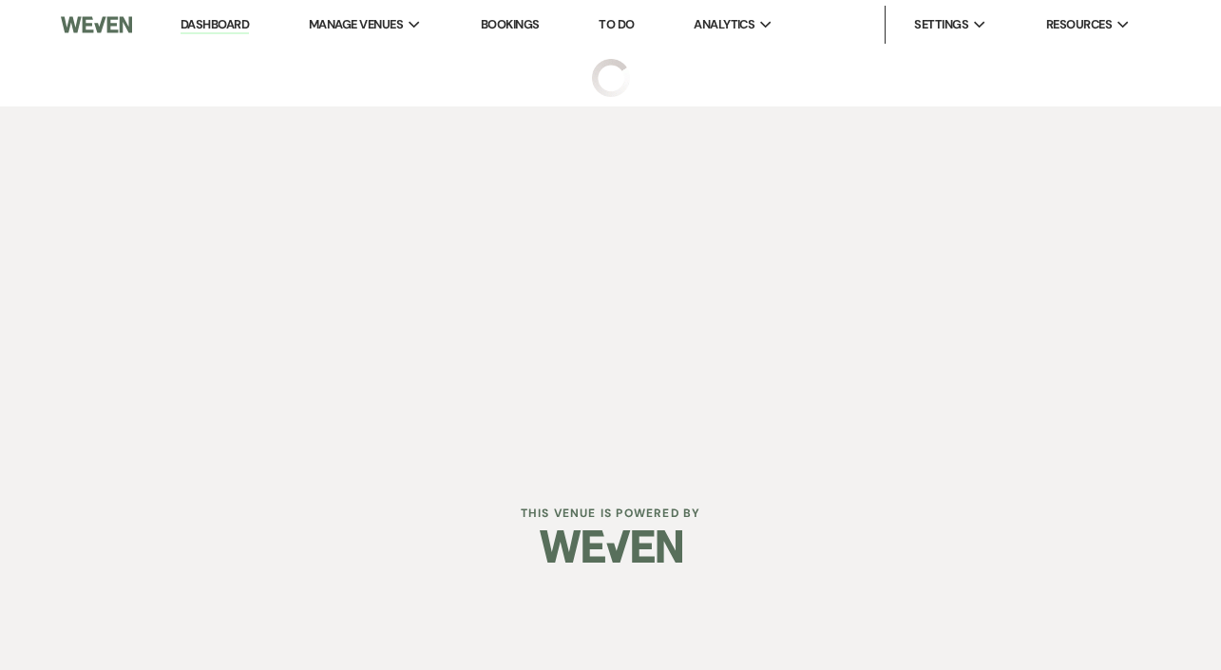
select select "3"
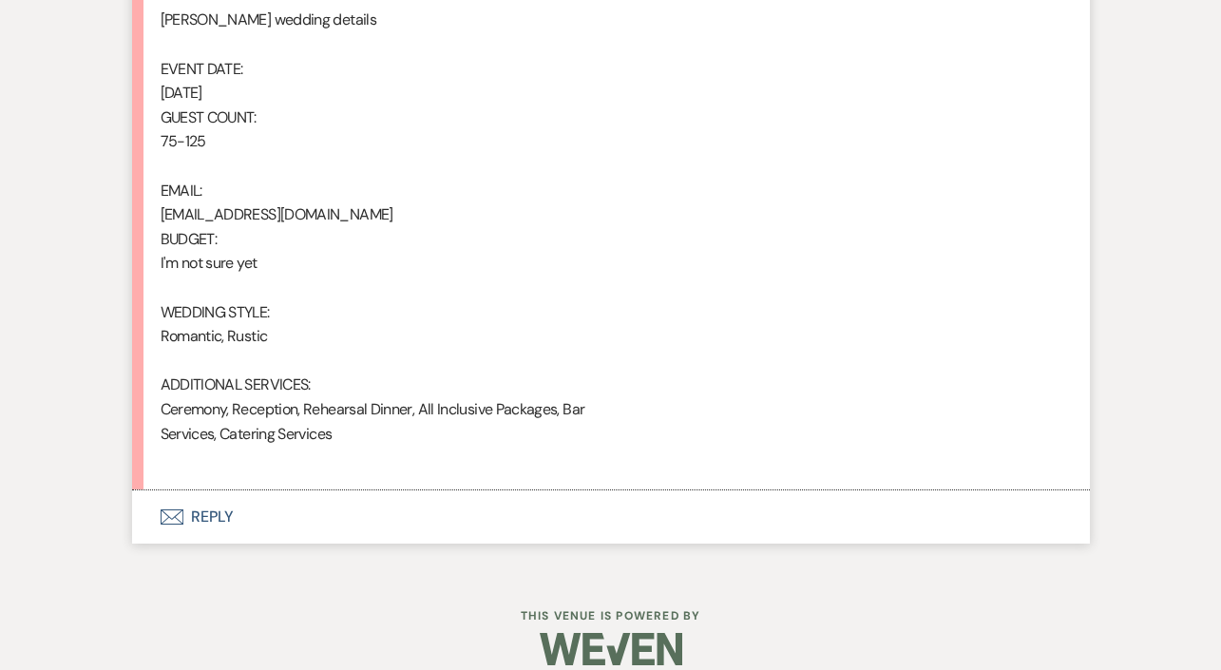
click at [208, 493] on button "Envelope Reply" at bounding box center [611, 516] width 958 height 53
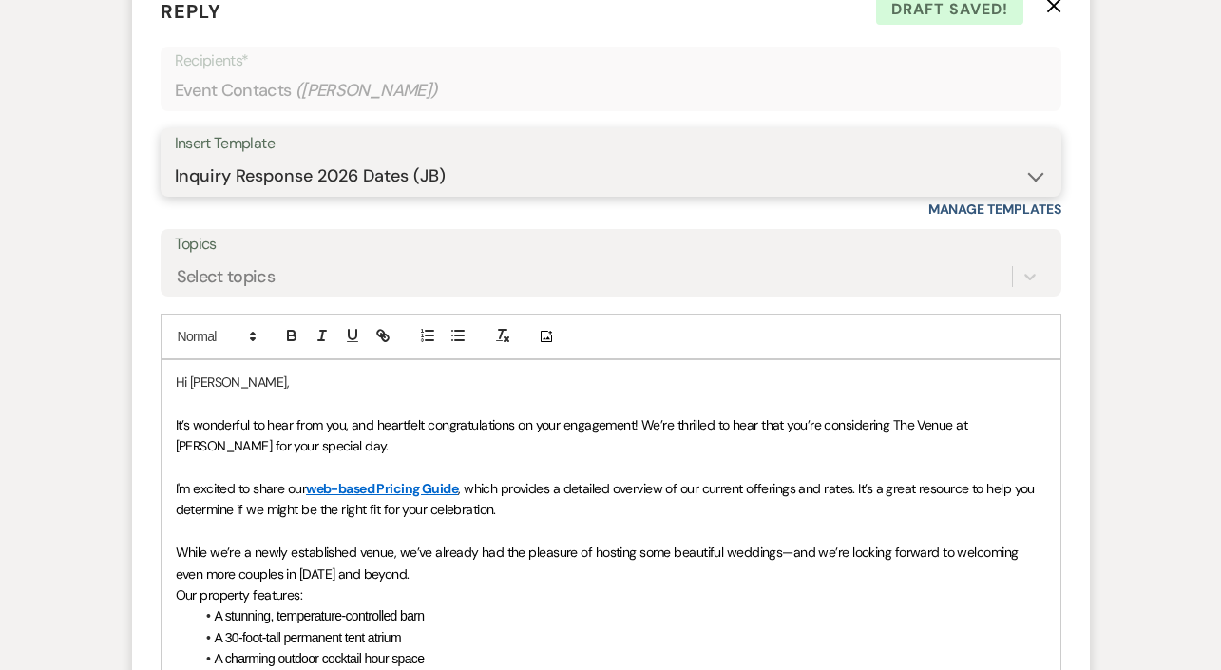
scroll to position [1774, 0]
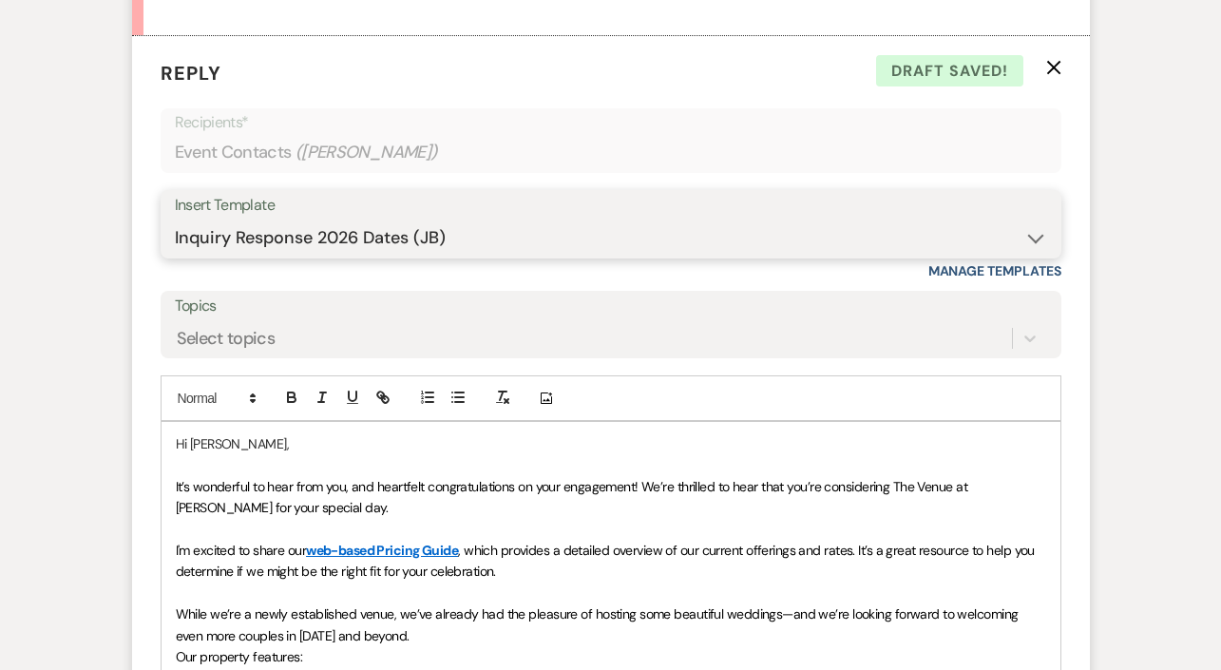
select select "4690"
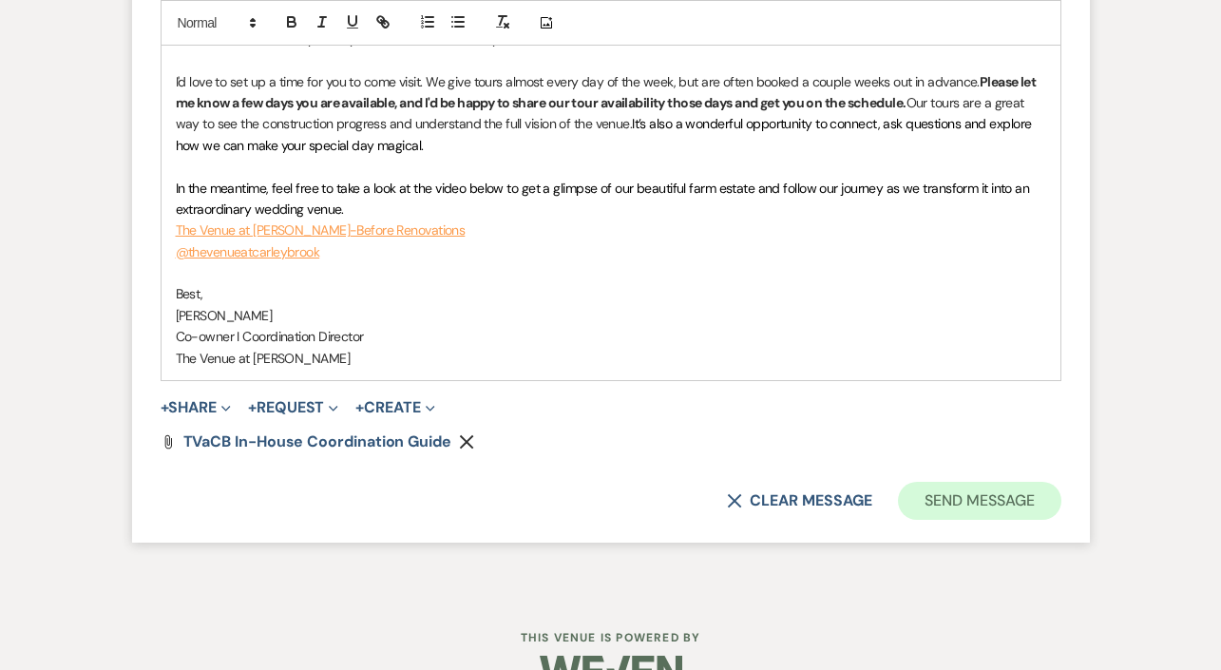
click at [1028, 482] on button "Send Message" at bounding box center [979, 501] width 162 height 38
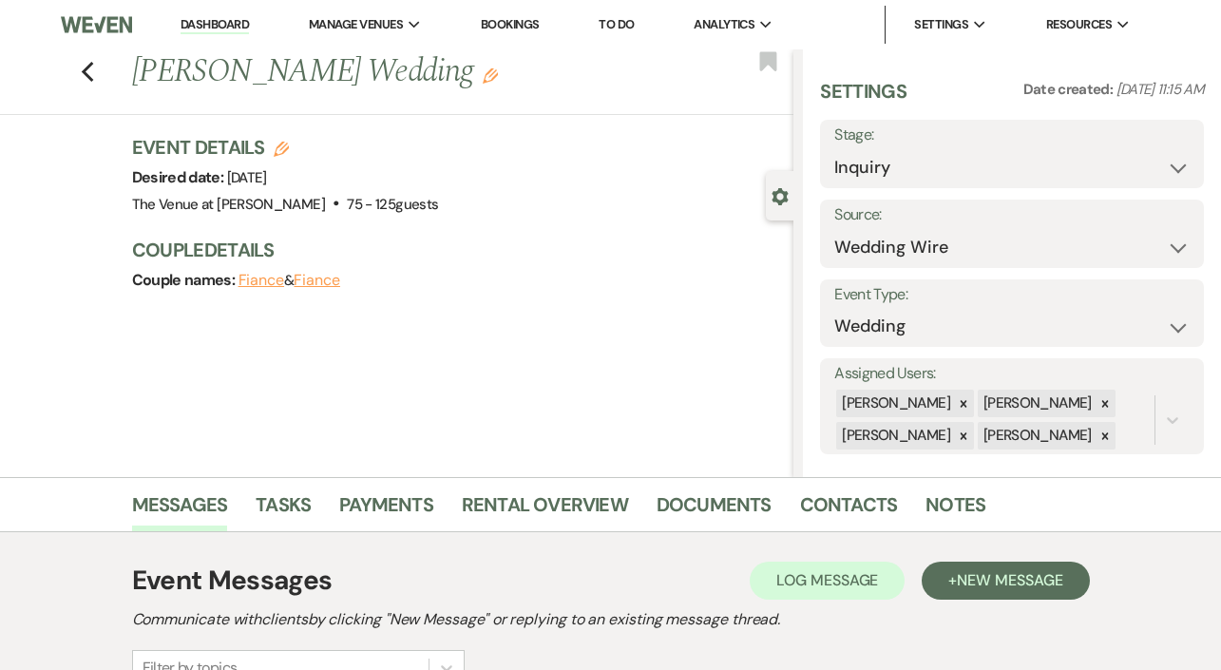
scroll to position [0, 0]
click at [81, 62] on icon "Previous" at bounding box center [88, 72] width 14 height 23
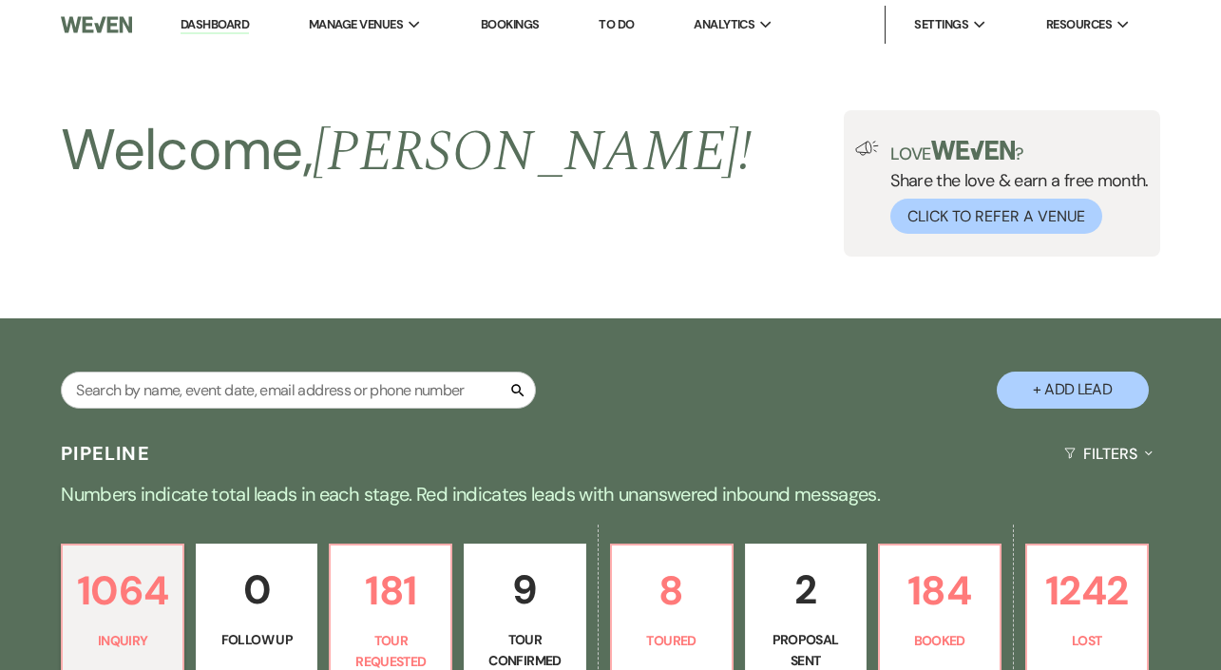
scroll to position [727, 0]
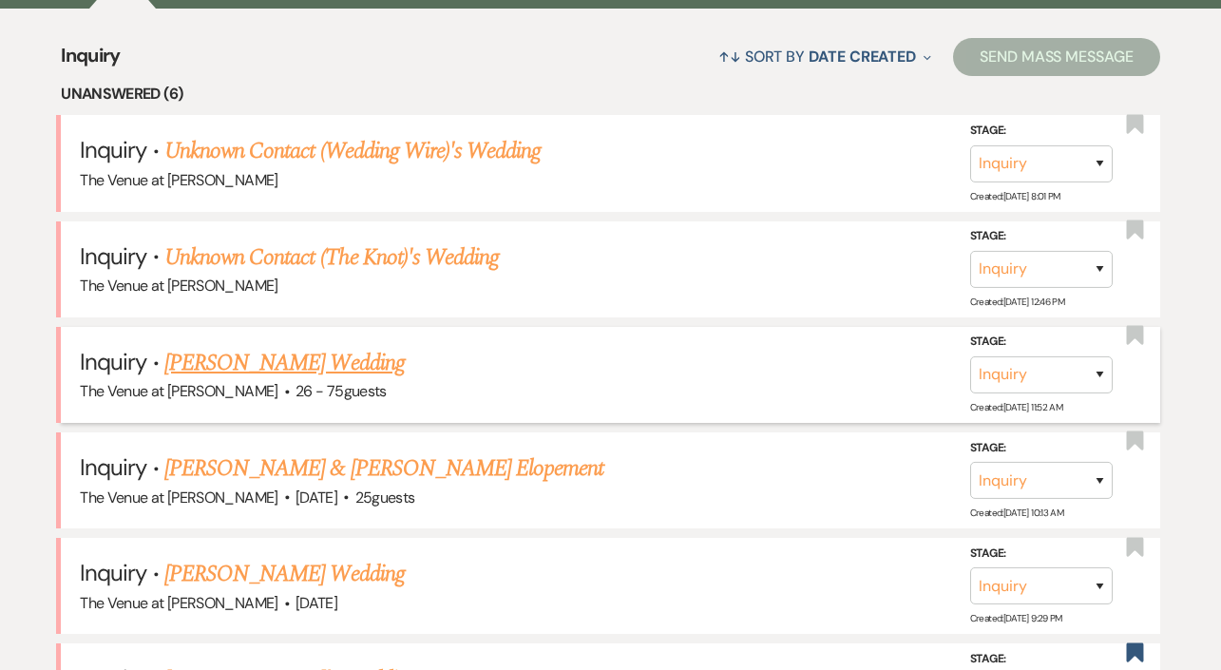
click at [186, 363] on link "[PERSON_NAME] Wedding" at bounding box center [284, 363] width 240 height 34
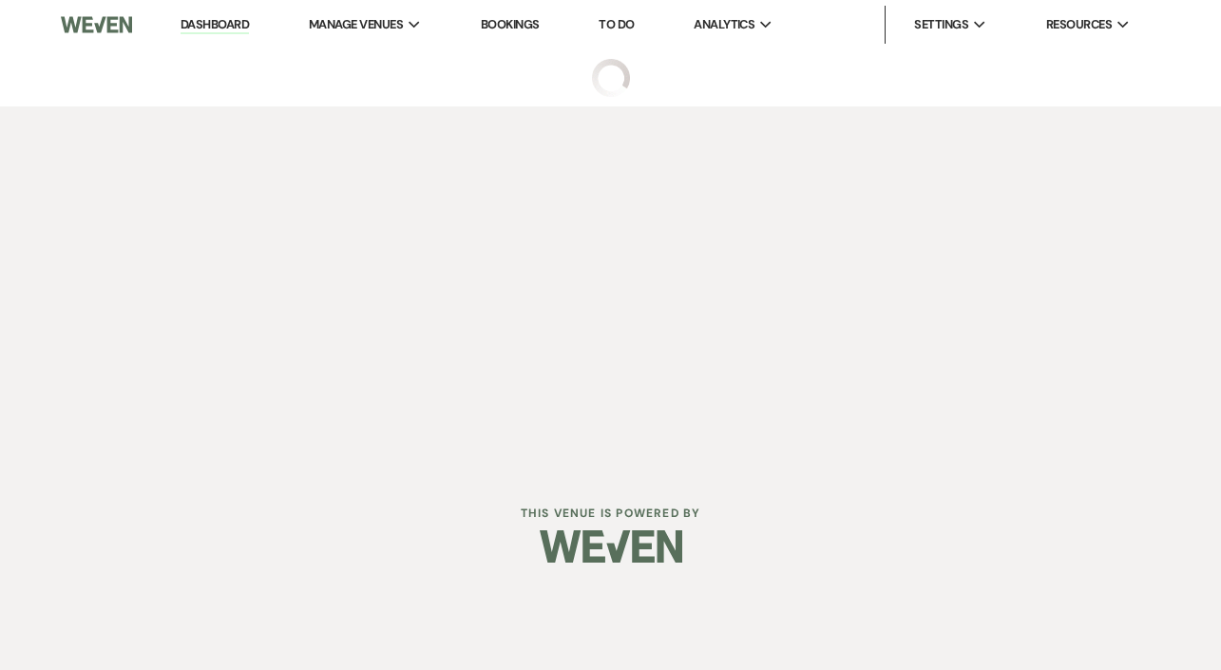
select select "4"
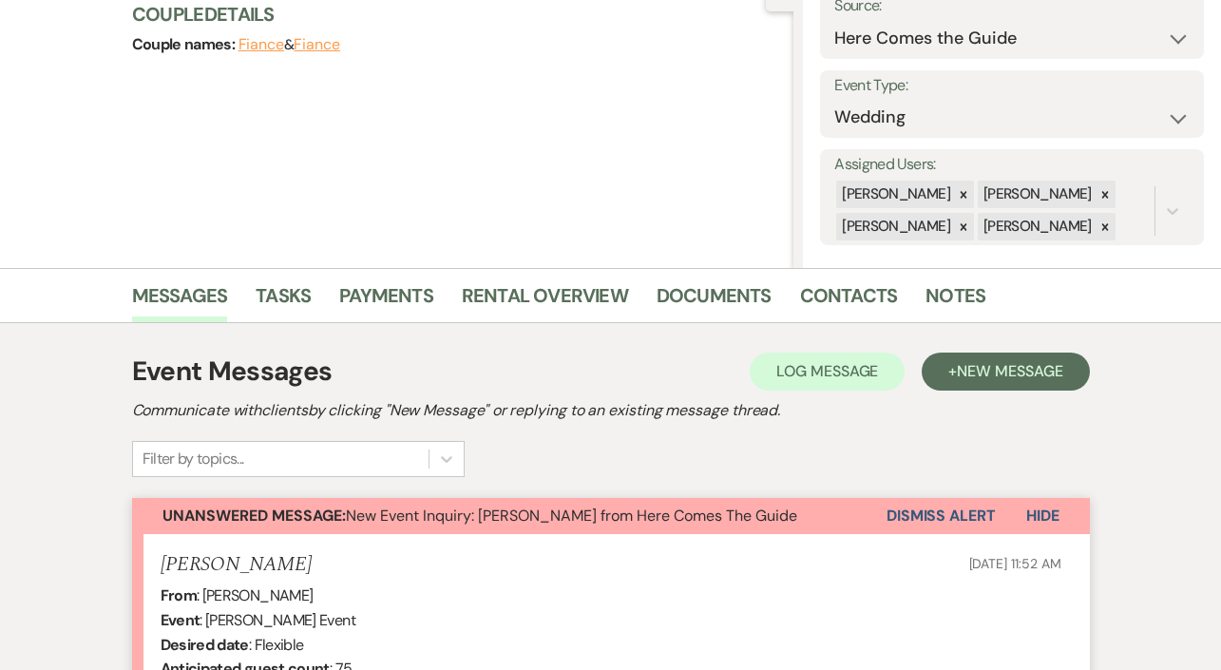
scroll to position [438, 0]
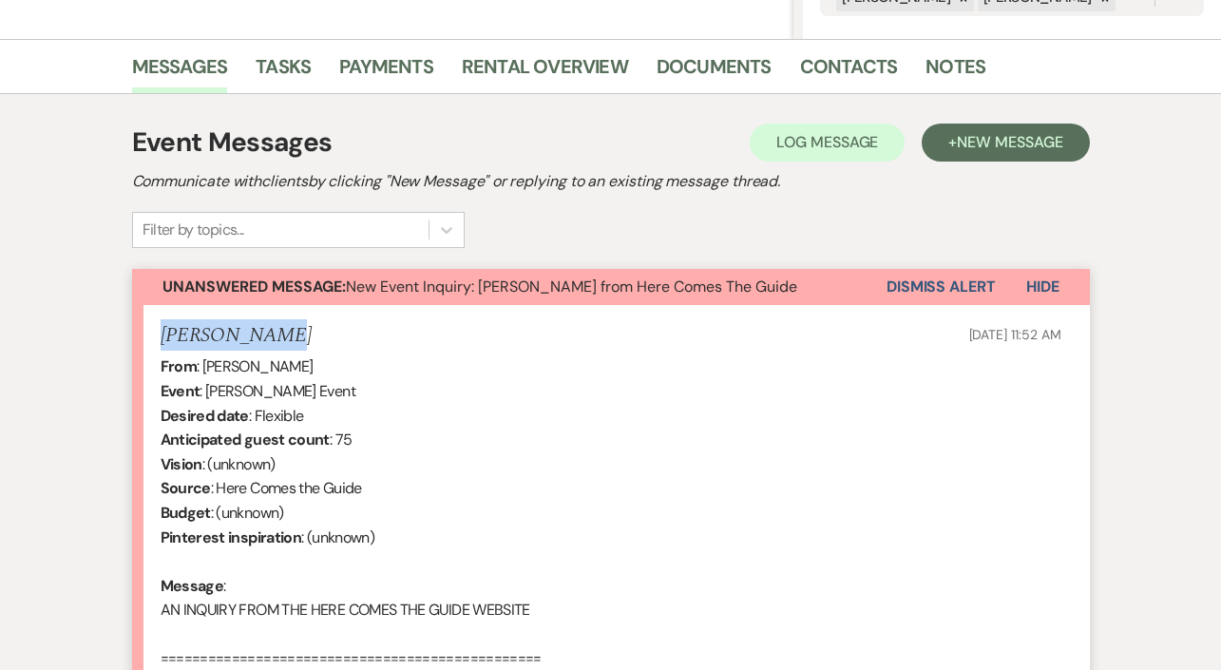
drag, startPoint x: 295, startPoint y: 335, endPoint x: 150, endPoint y: 333, distance: 145.4
copy h5 "Newon Dennis"
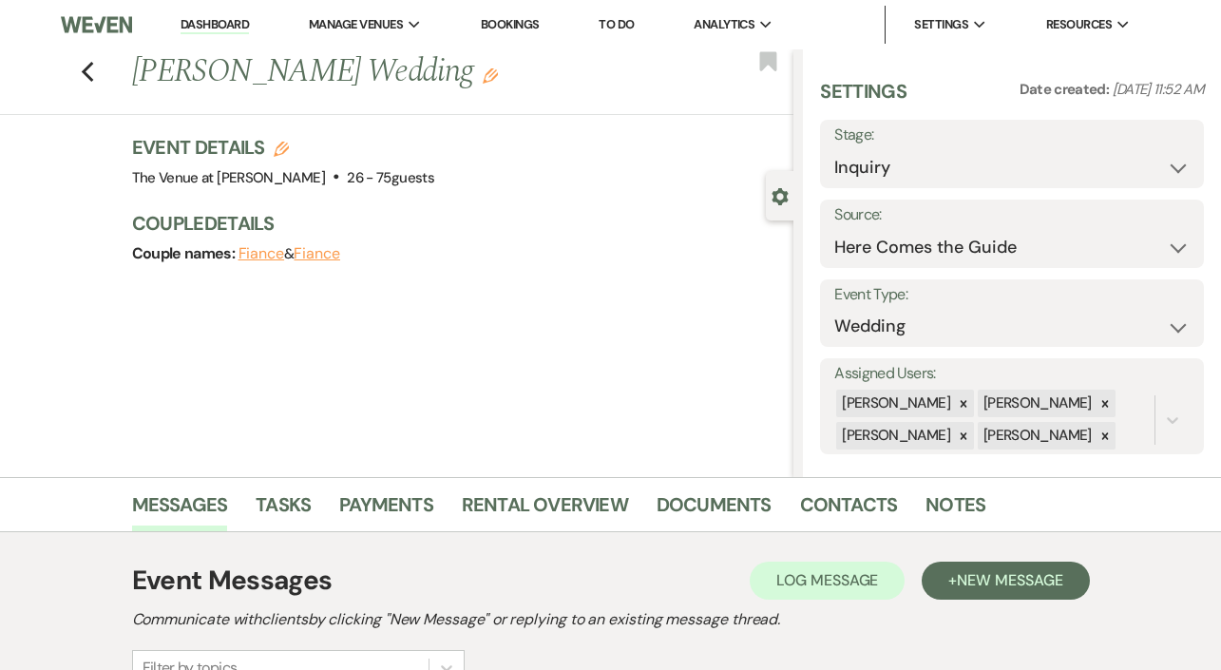
scroll to position [0, 0]
click at [281, 147] on use "button" at bounding box center [281, 149] width 15 height 15
select select "762"
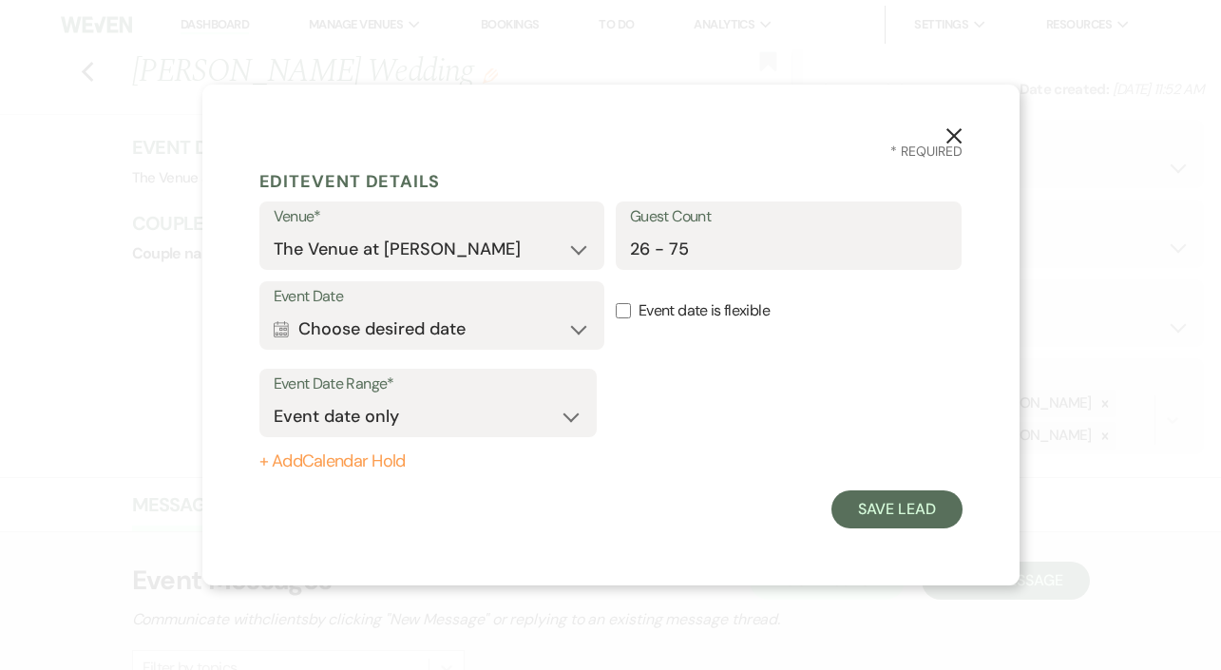
click at [572, 309] on div "Event Date Calendar Choose desired date Expand" at bounding box center [432, 315] width 346 height 69
click at [565, 326] on button "Calendar Choose desired date Expand" at bounding box center [432, 329] width 317 height 38
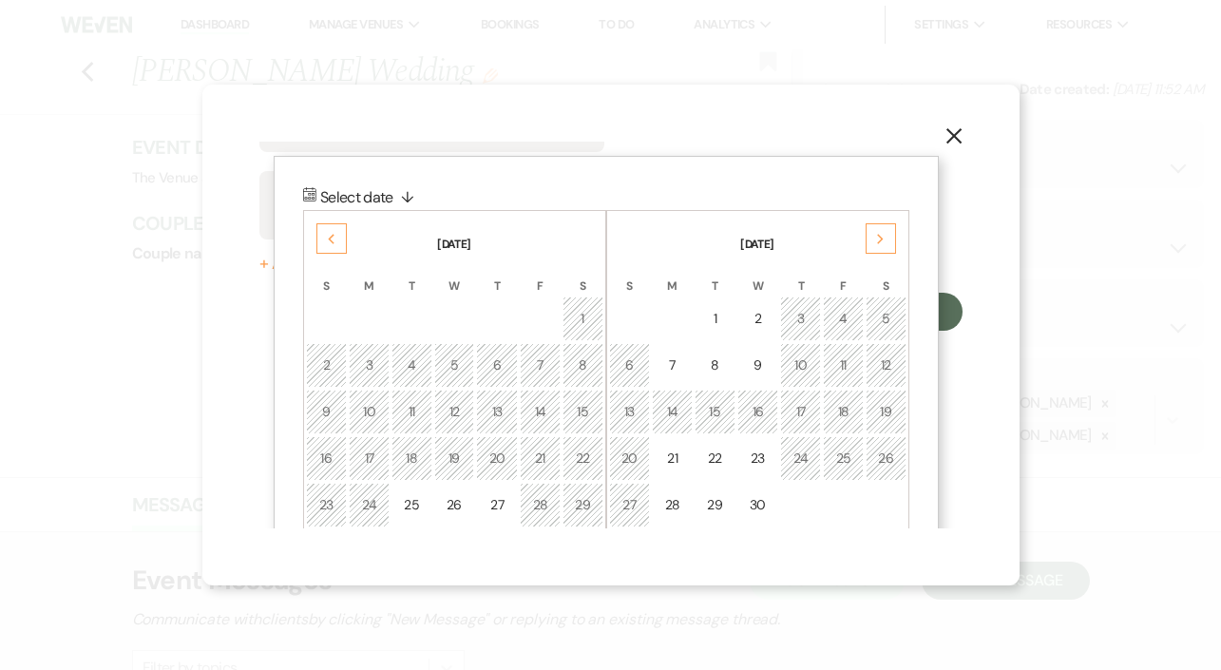
scroll to position [243, 0]
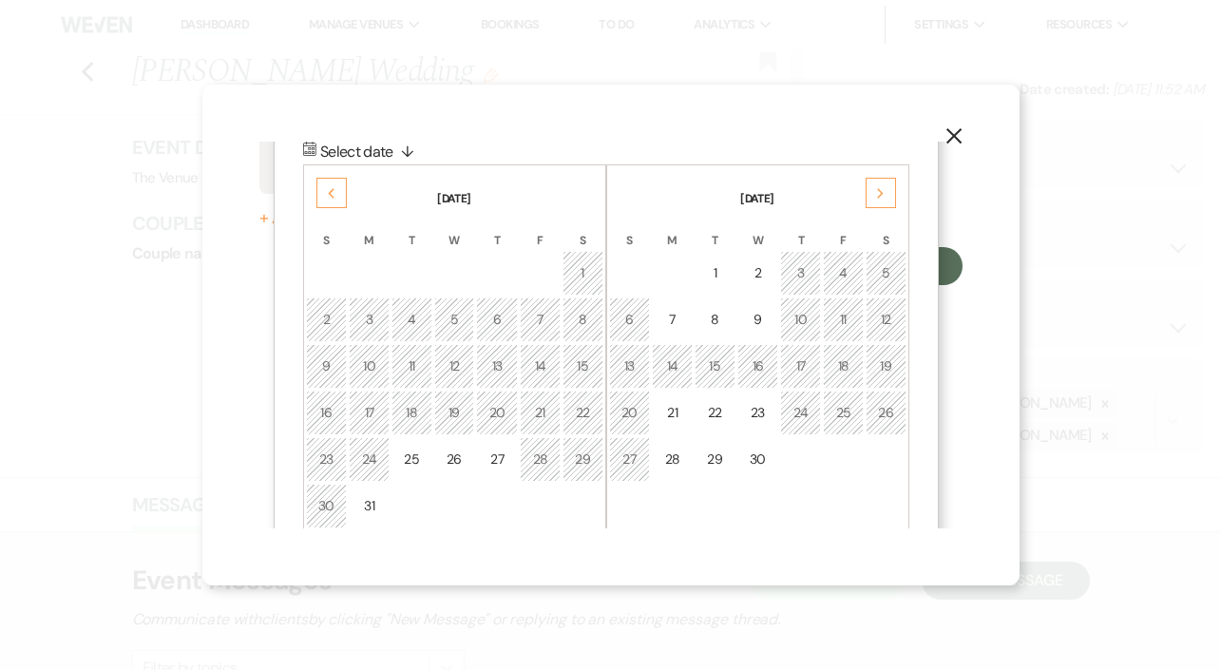
click at [884, 182] on div "Next" at bounding box center [881, 193] width 30 height 30
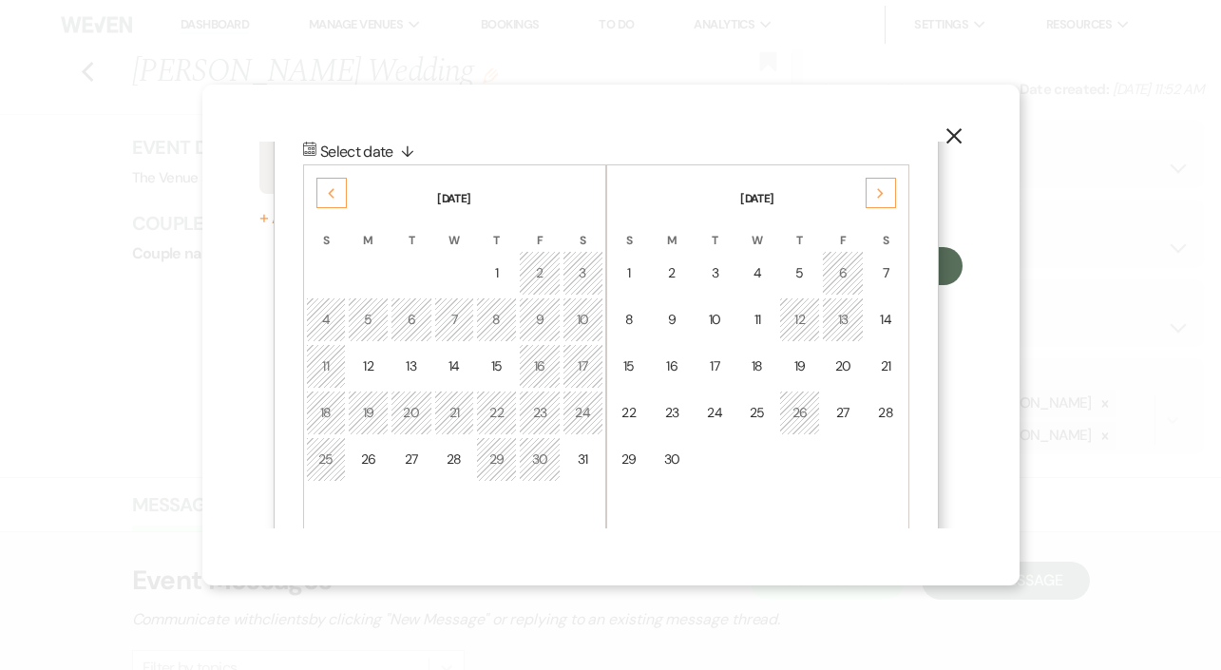
click at [884, 182] on div "Next" at bounding box center [881, 193] width 30 height 30
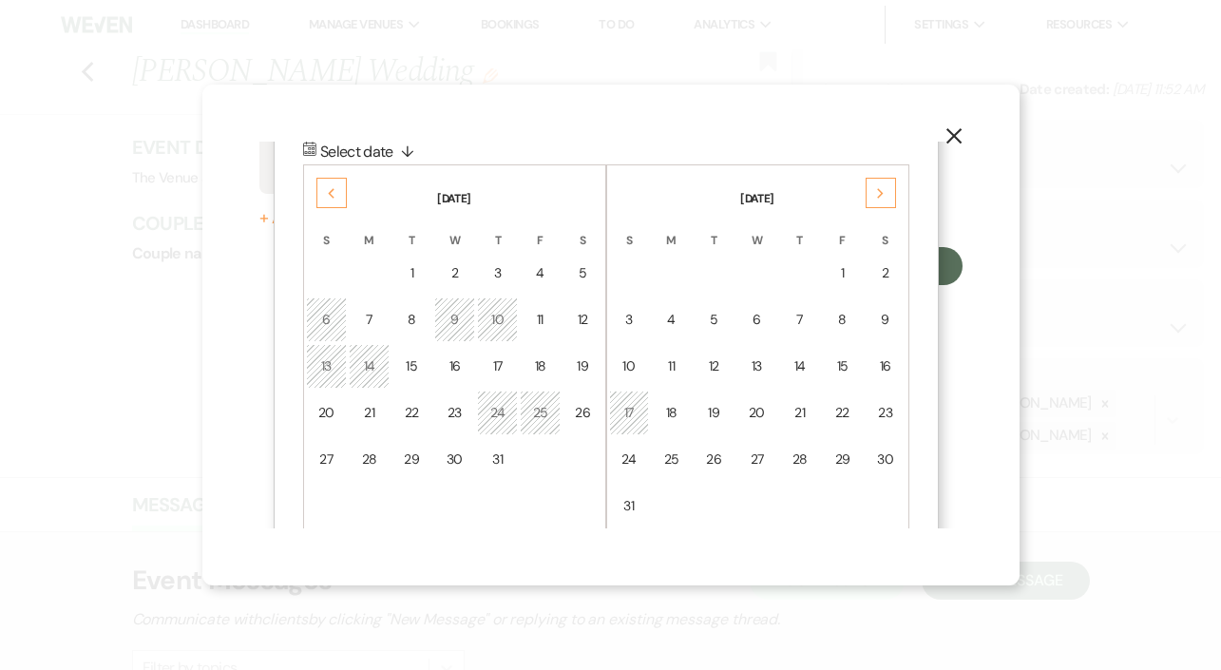
click at [884, 182] on div "Next" at bounding box center [881, 193] width 30 height 30
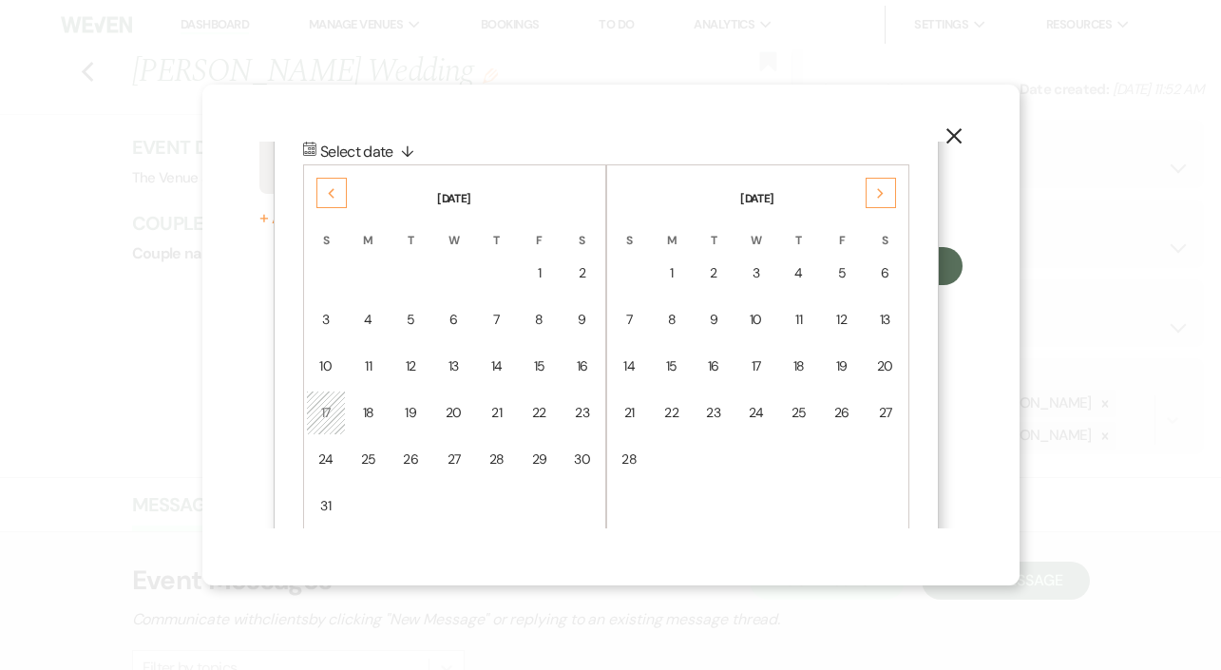
click at [884, 182] on div "Next" at bounding box center [881, 193] width 30 height 30
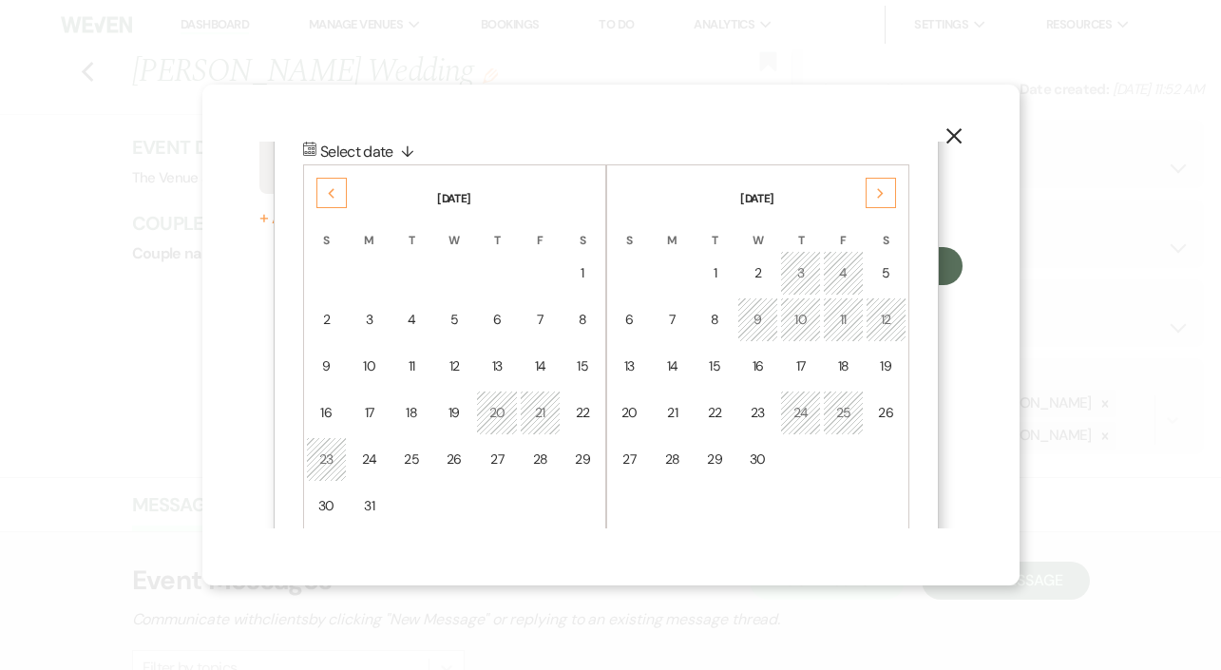
click at [884, 182] on div "Next" at bounding box center [881, 193] width 30 height 30
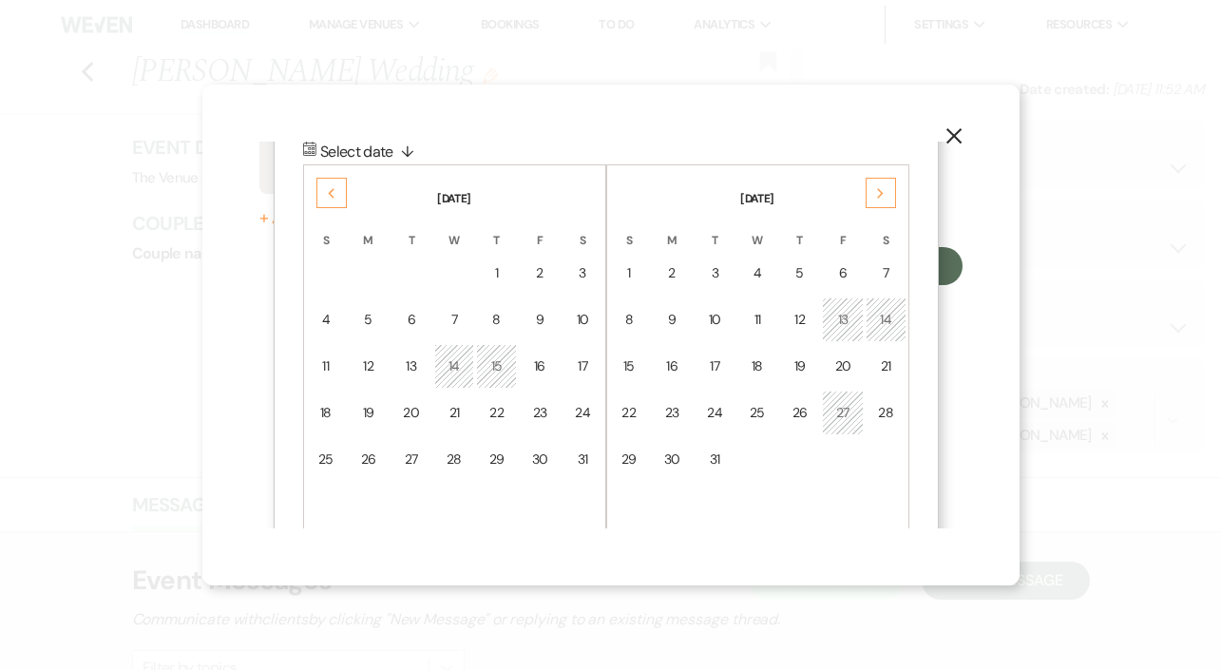
click at [884, 182] on div "Next" at bounding box center [881, 193] width 30 height 30
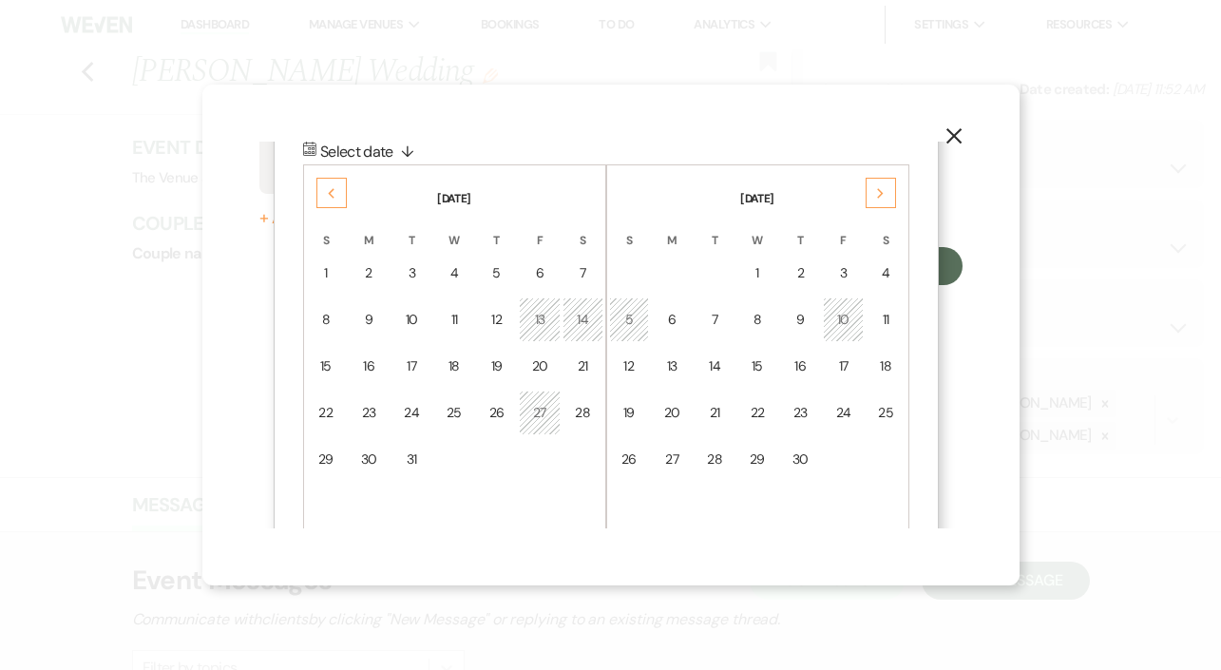
click at [884, 182] on div "Next" at bounding box center [881, 193] width 30 height 30
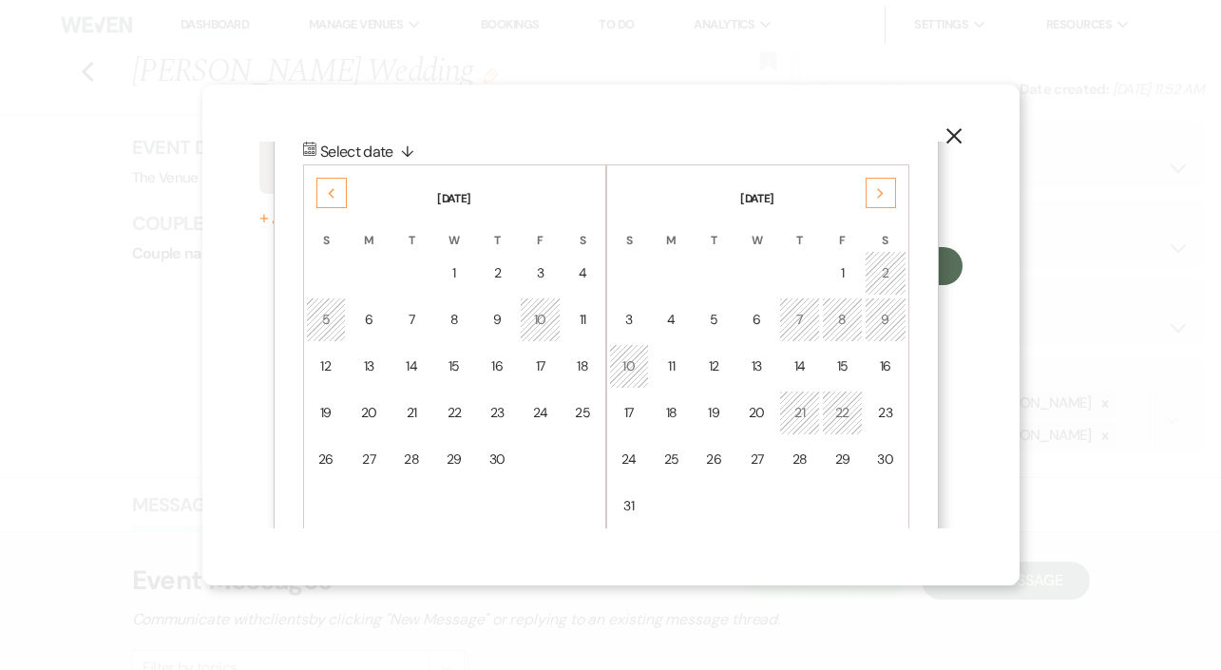
click at [630, 365] on div "10" at bounding box center [629, 366] width 16 height 20
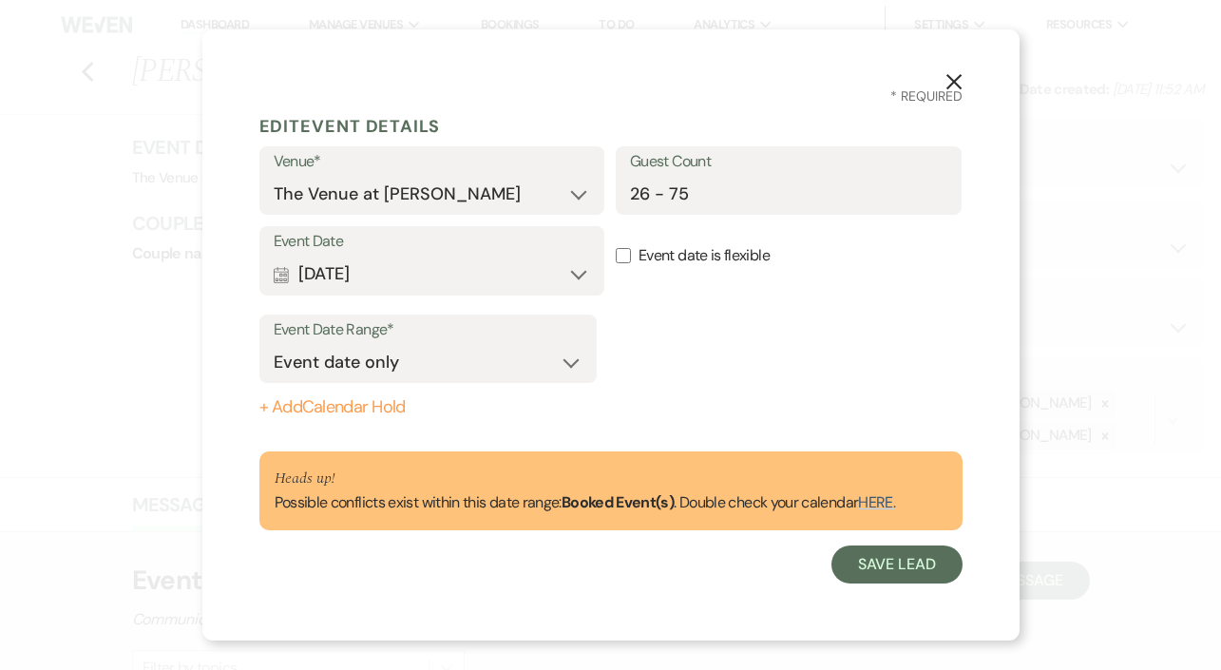
scroll to position [0, 0]
click at [942, 545] on button "Save Lead" at bounding box center [896, 564] width 130 height 38
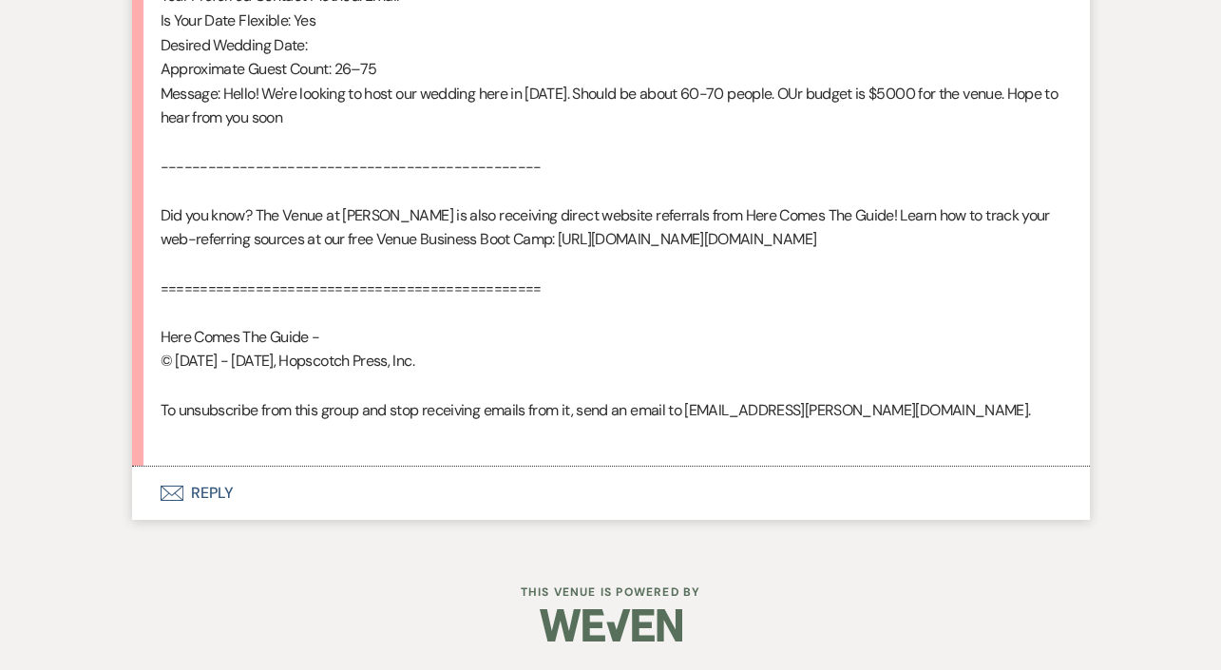
click at [200, 485] on button "Envelope Reply" at bounding box center [611, 493] width 958 height 53
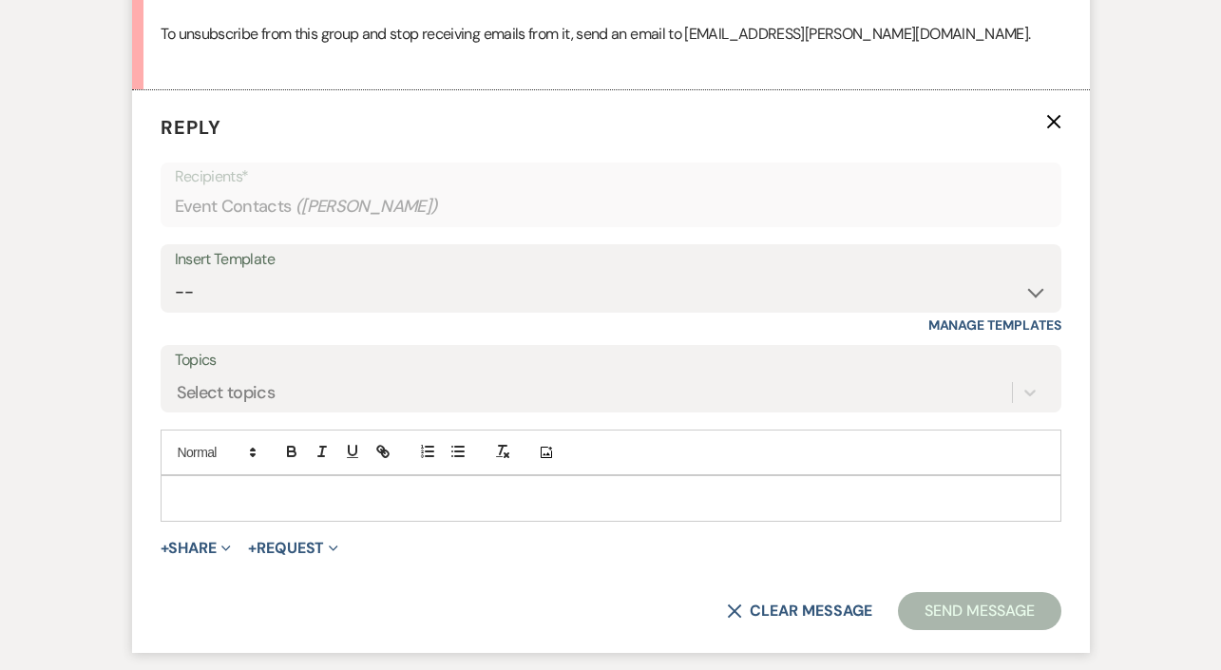
scroll to position [1780, 0]
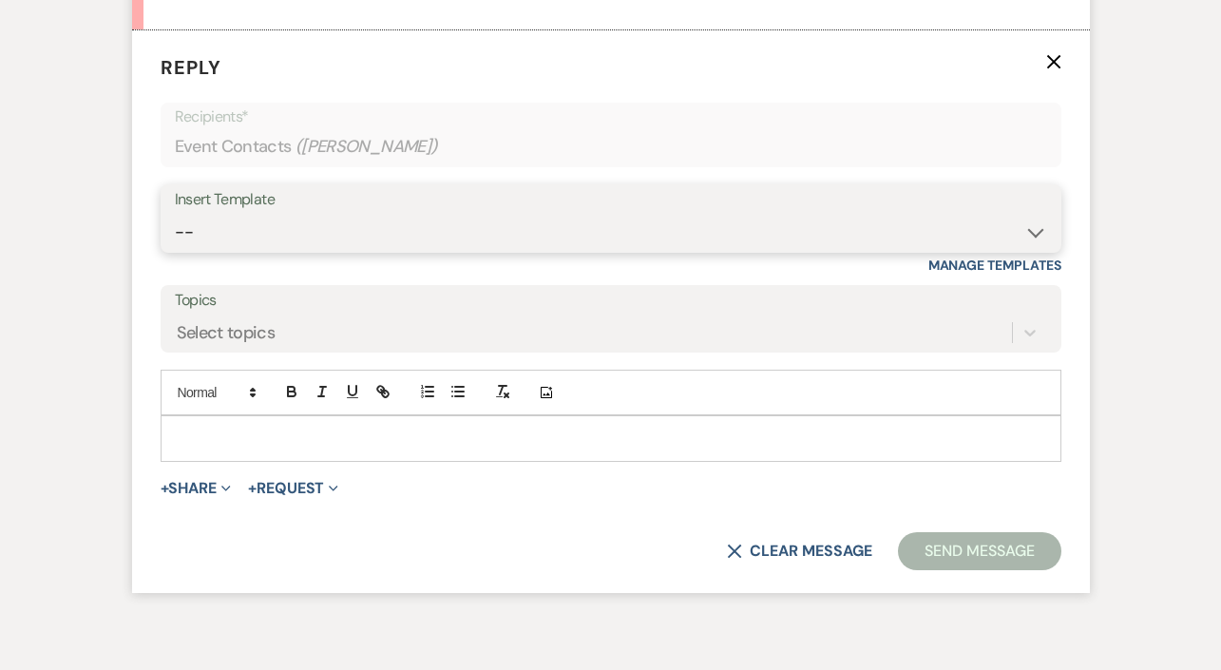
select select "4691"
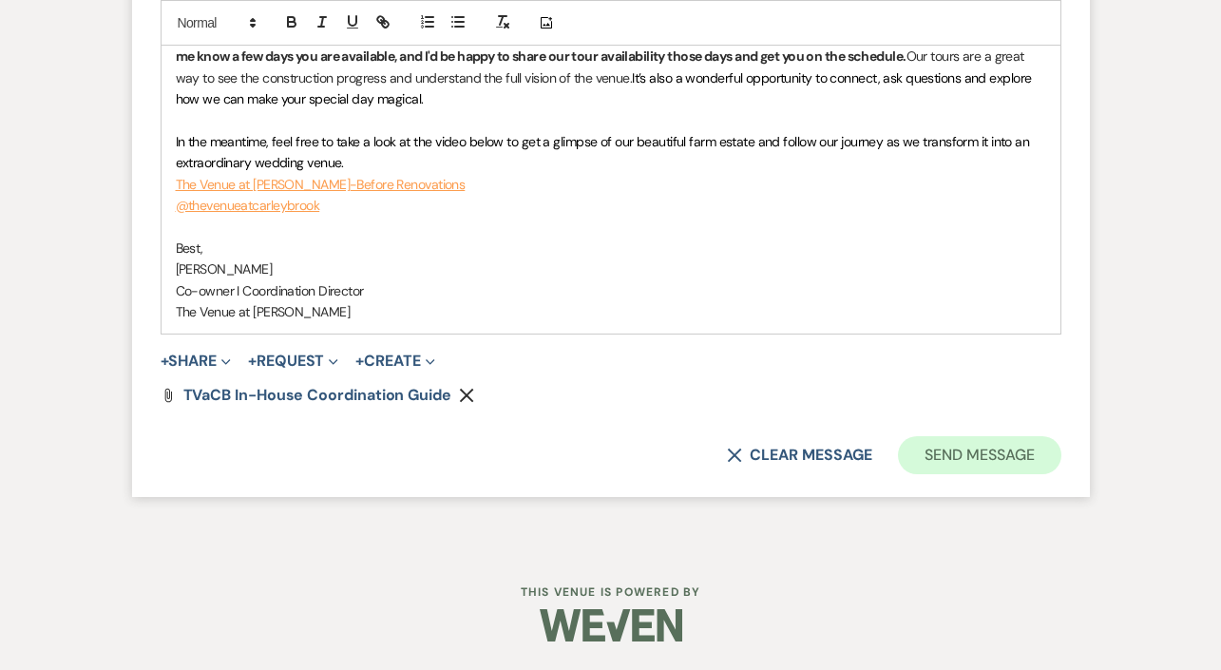
click at [932, 462] on button "Send Message" at bounding box center [979, 455] width 162 height 38
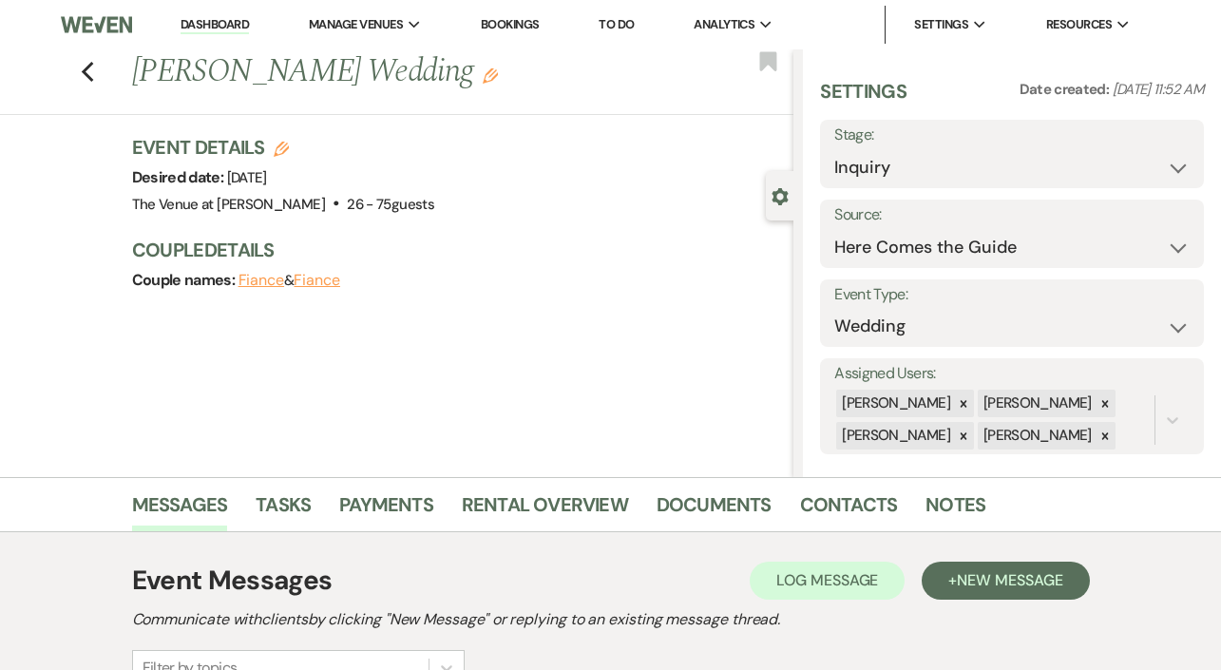
scroll to position [0, 0]
click at [90, 71] on icon "Previous" at bounding box center [88, 72] width 14 height 23
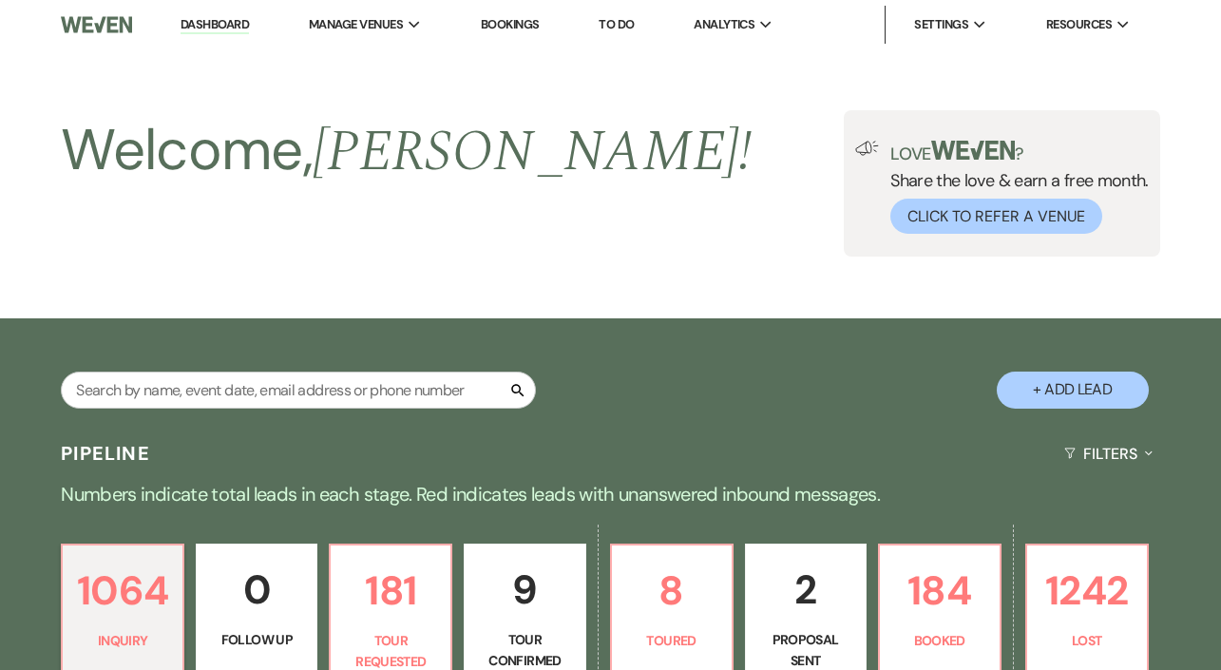
scroll to position [727, 0]
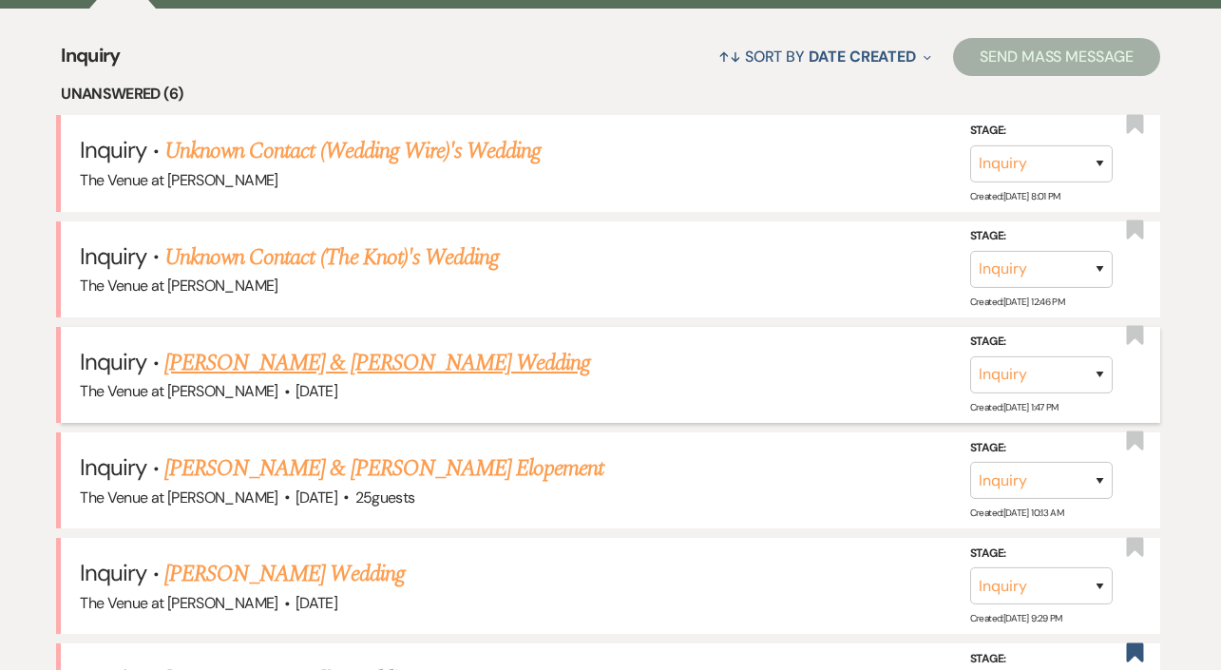
click at [424, 357] on link "[PERSON_NAME] & [PERSON_NAME] Wedding" at bounding box center [377, 363] width 426 height 34
select select "5"
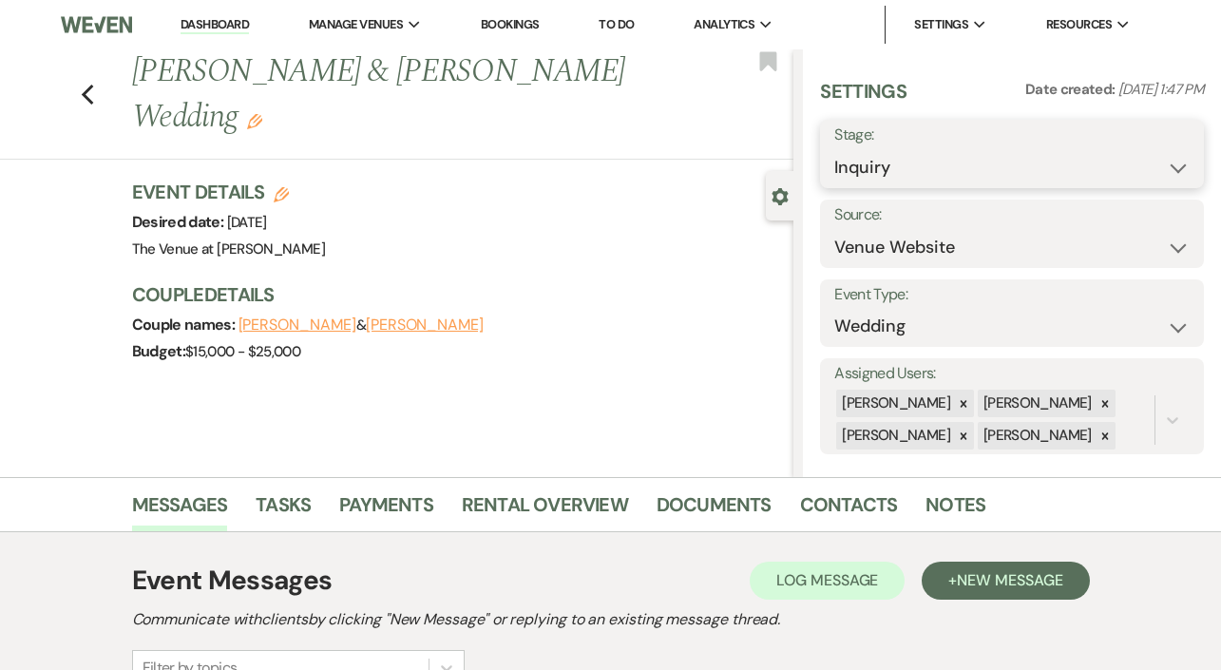
select select "2"
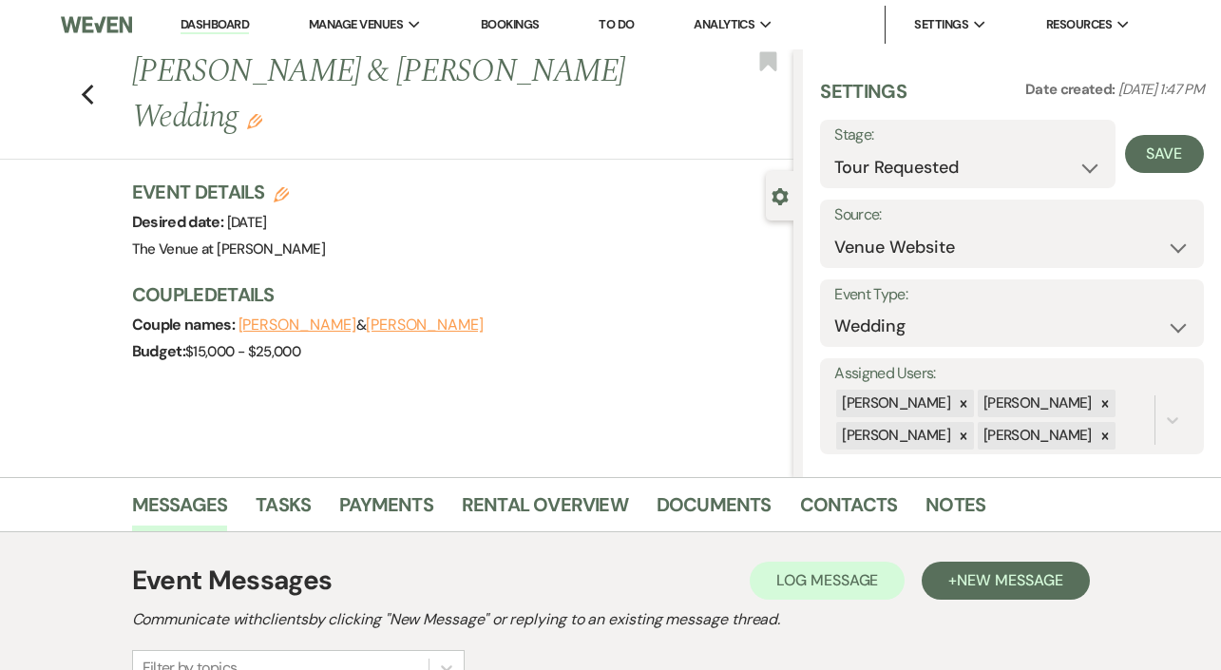
click at [1173, 174] on div "Save" at bounding box center [1159, 154] width 88 height 68
click at [1159, 144] on button "Save" at bounding box center [1164, 154] width 79 height 38
click at [87, 84] on icon "Previous" at bounding box center [88, 95] width 14 height 23
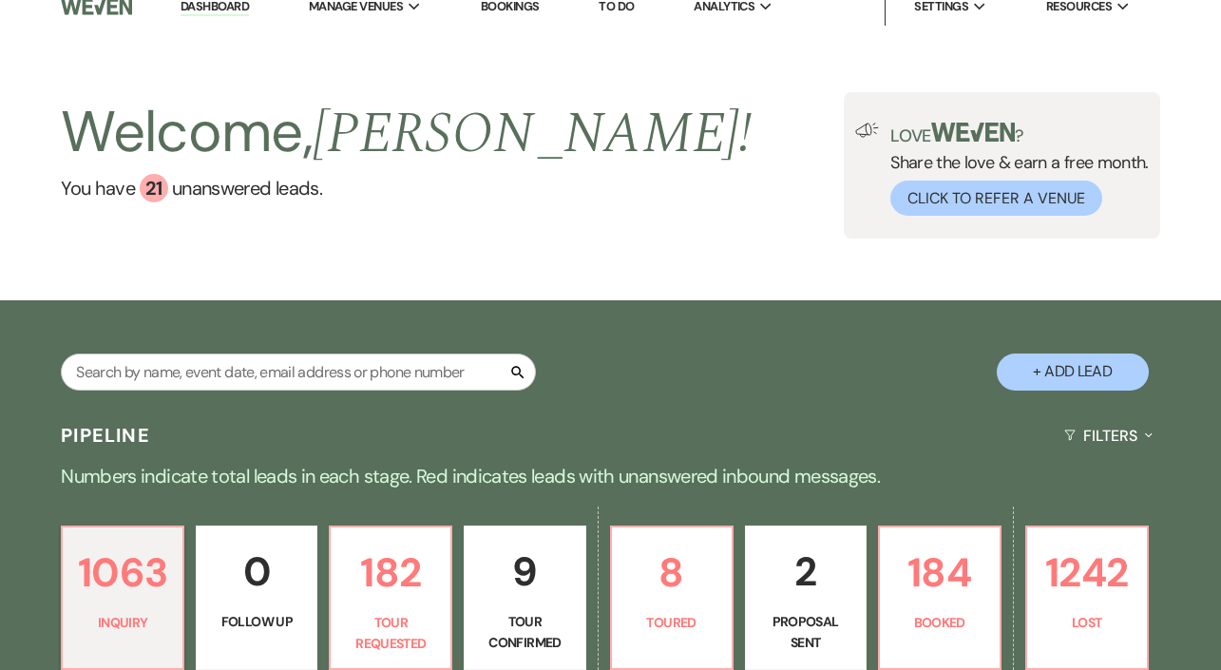
scroll to position [295, 0]
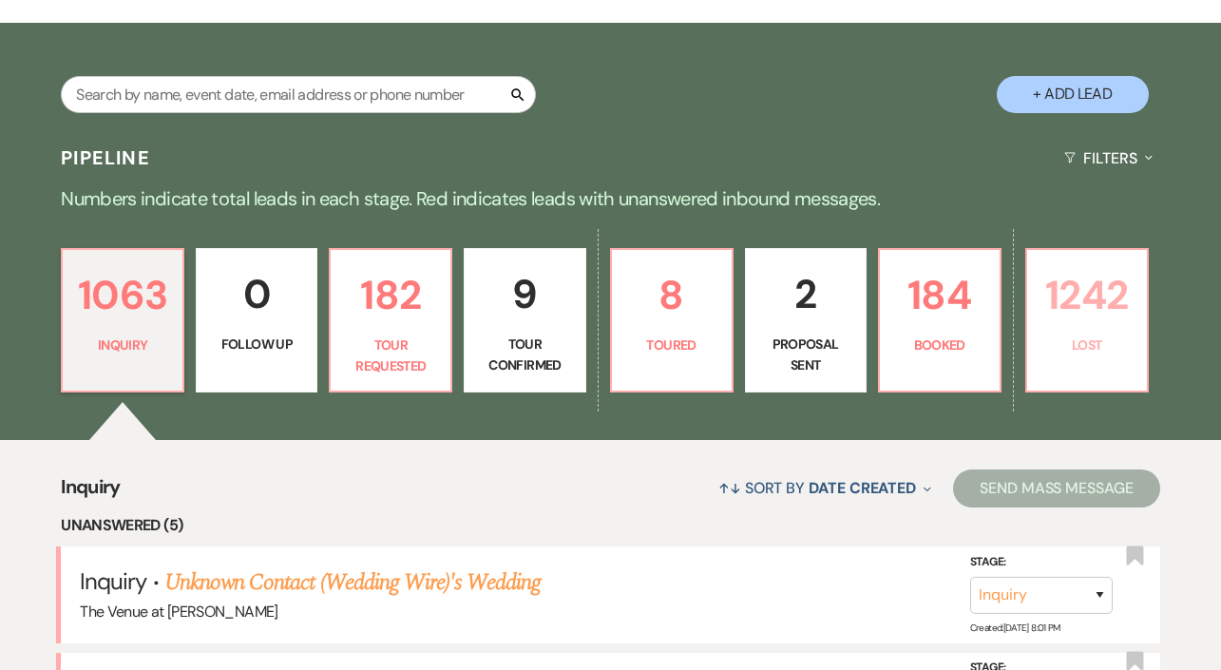
click at [1088, 274] on p "1242" at bounding box center [1087, 295] width 97 height 64
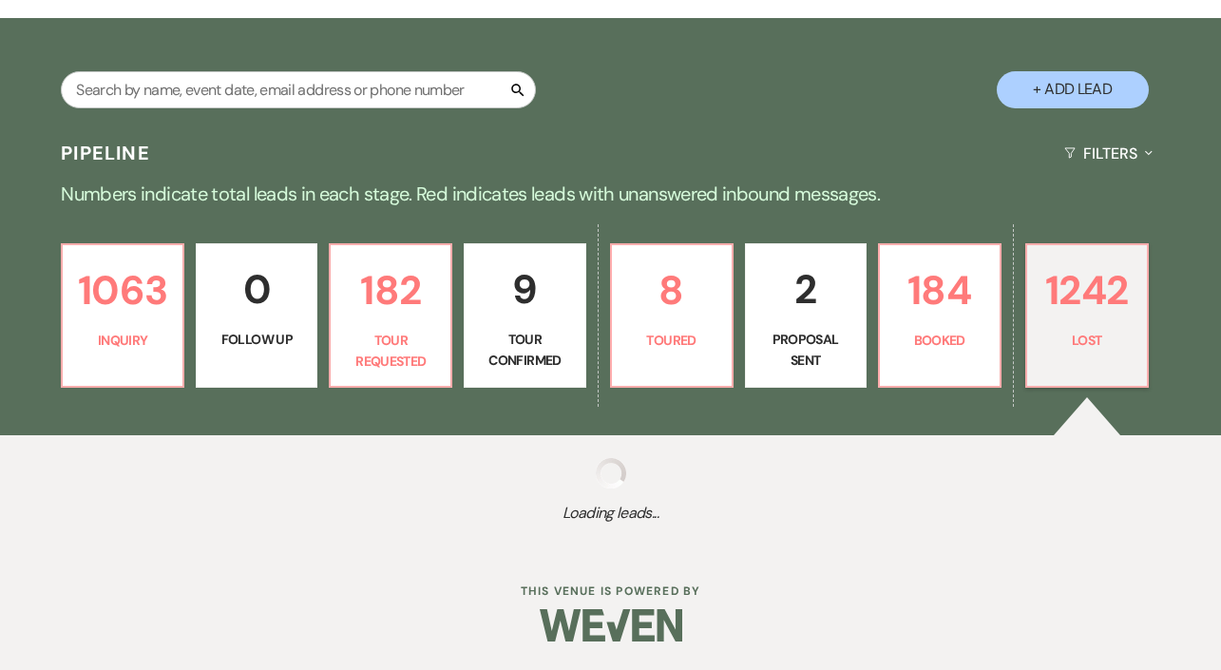
scroll to position [299, 0]
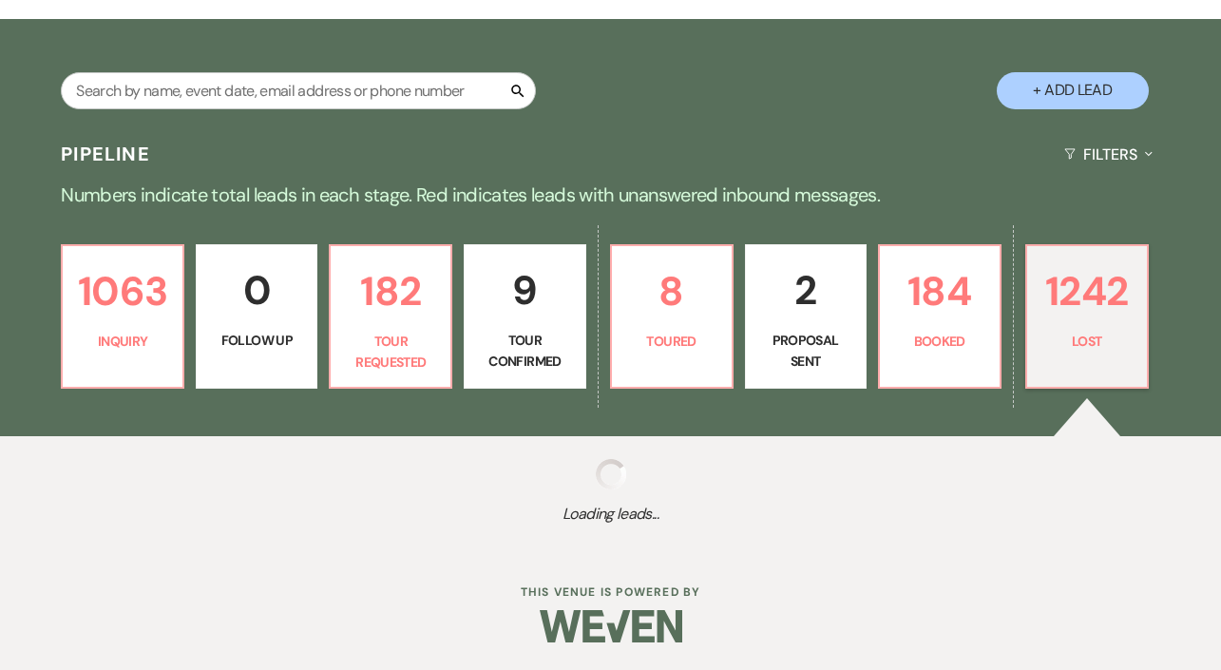
select select "8"
select select "5"
select select "8"
select select "10"
select select "8"
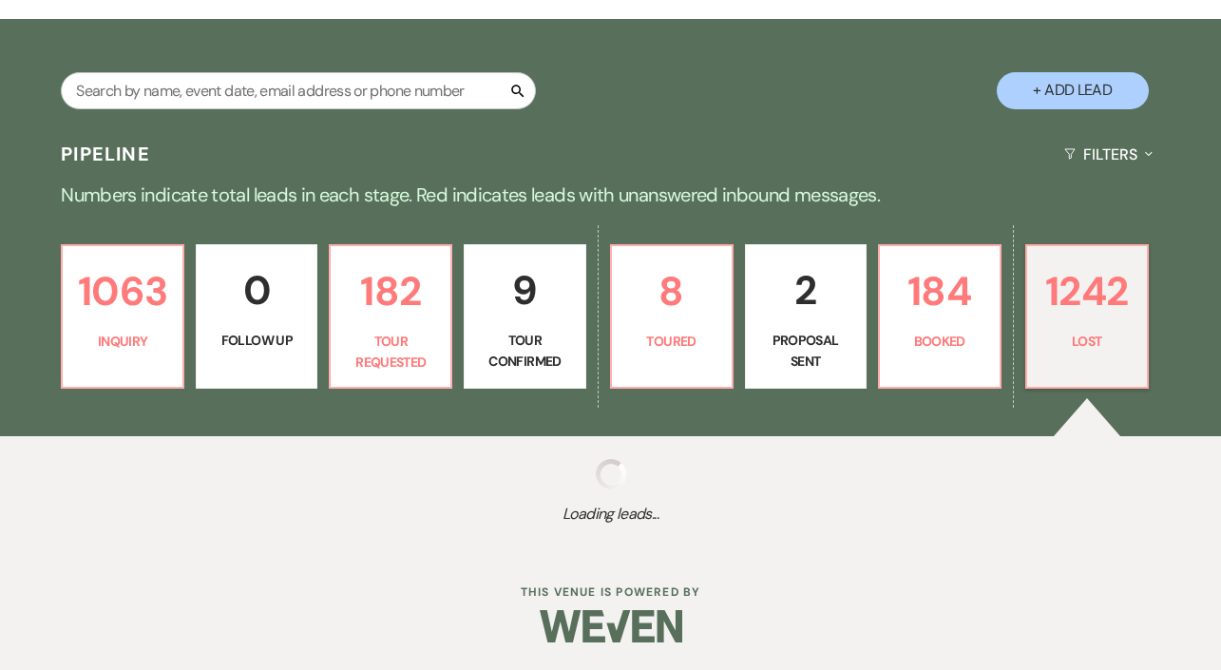
select select "7"
select select "8"
select select "5"
select select "8"
select select "1"
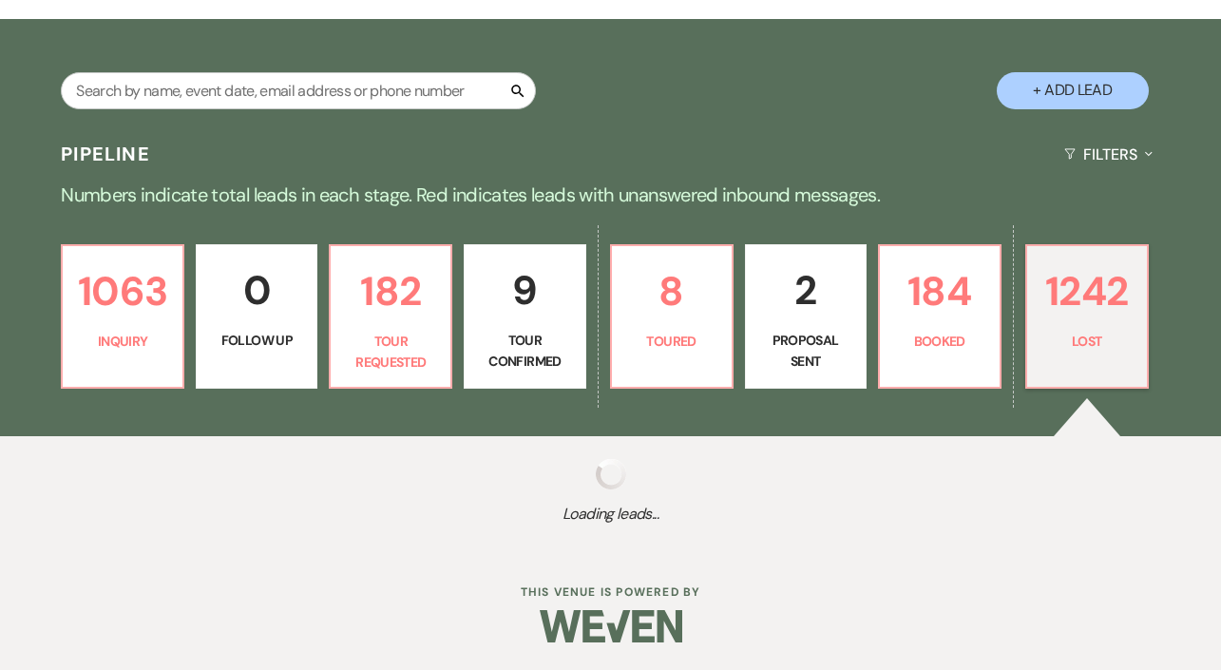
select select "8"
select select "10"
select select "8"
select select "5"
select select "8"
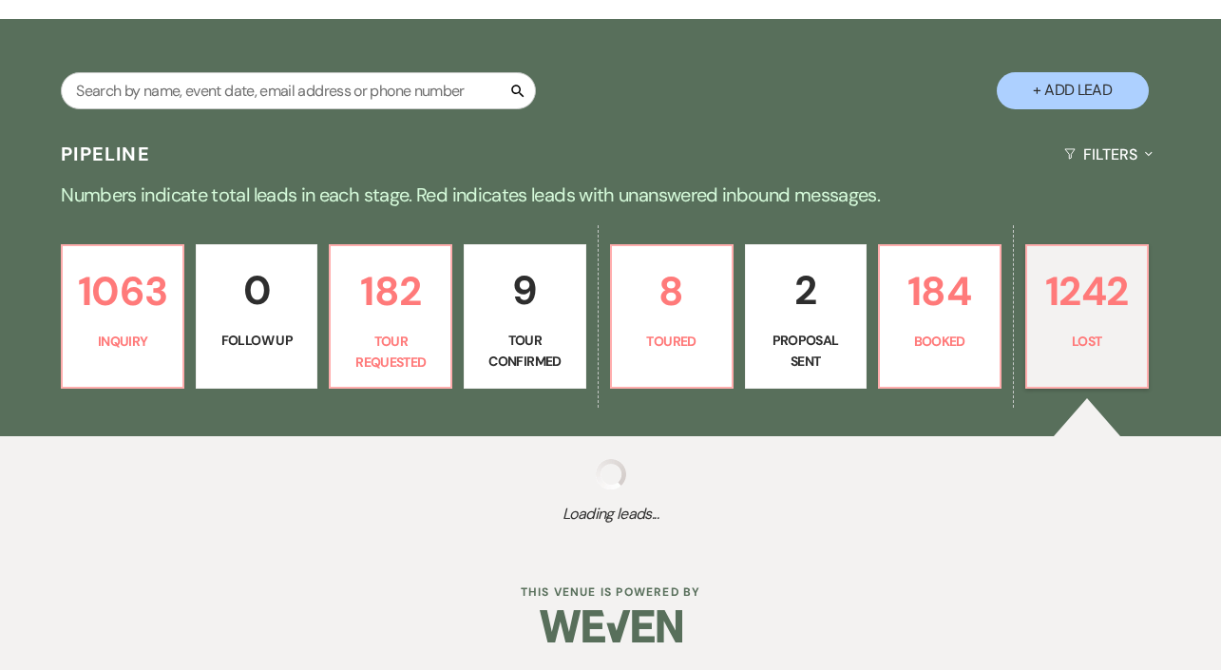
select select "9"
select select "8"
select select "5"
select select "8"
select select "10"
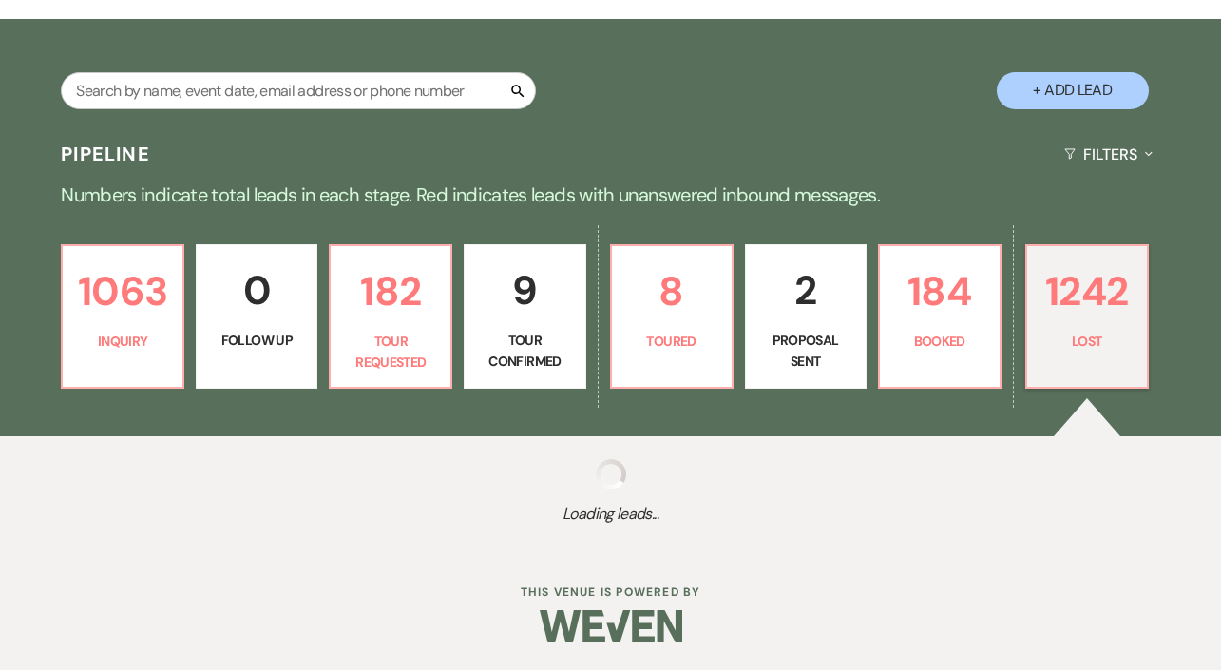
select select "8"
select select "5"
select select "8"
select select "10"
select select "8"
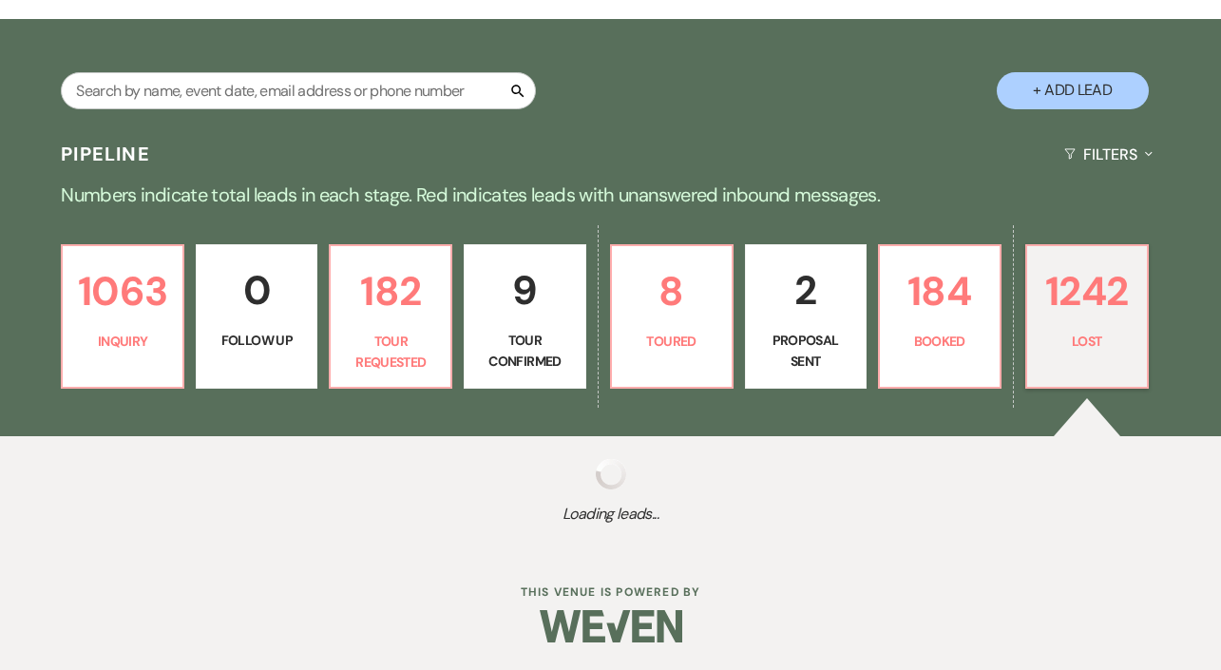
select select "5"
select select "8"
select select "10"
select select "8"
select select "10"
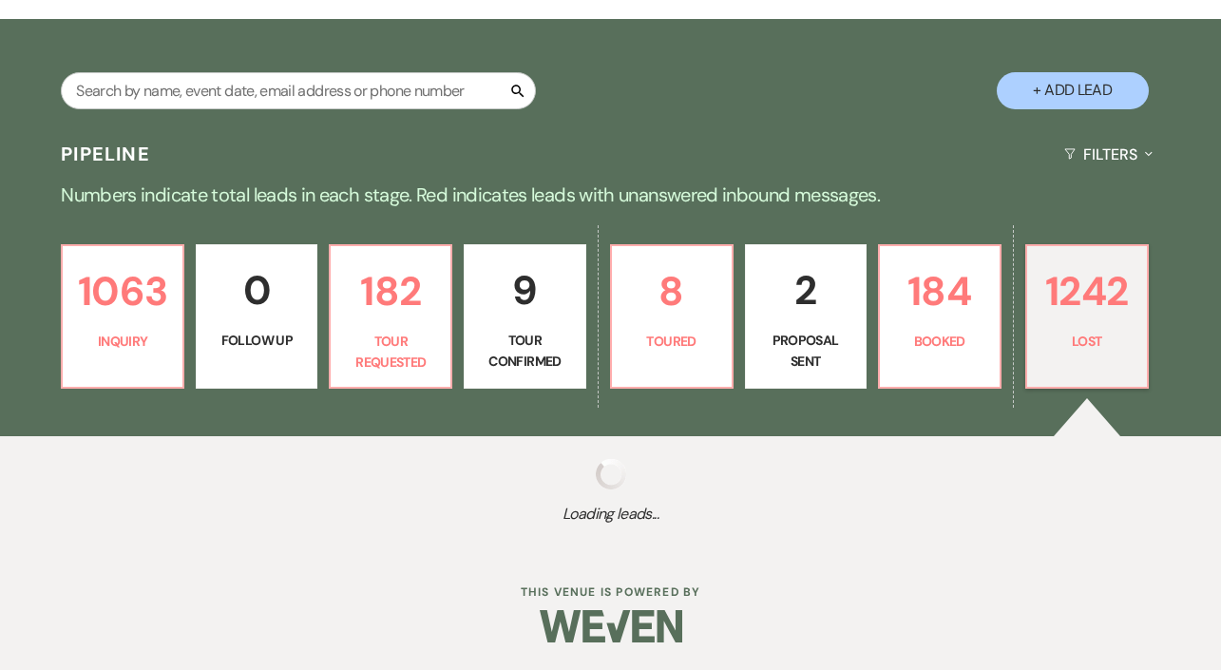
select select "8"
select select "5"
select select "8"
select select "5"
select select "8"
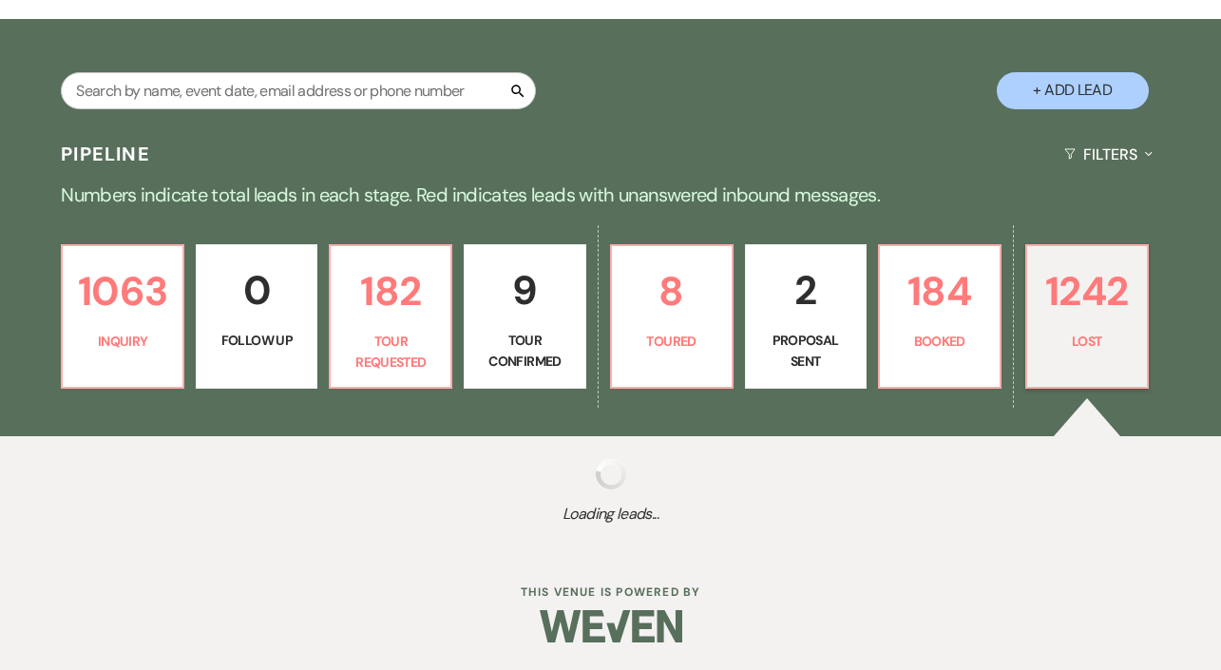
select select "5"
select select "8"
select select "10"
select select "8"
select select "5"
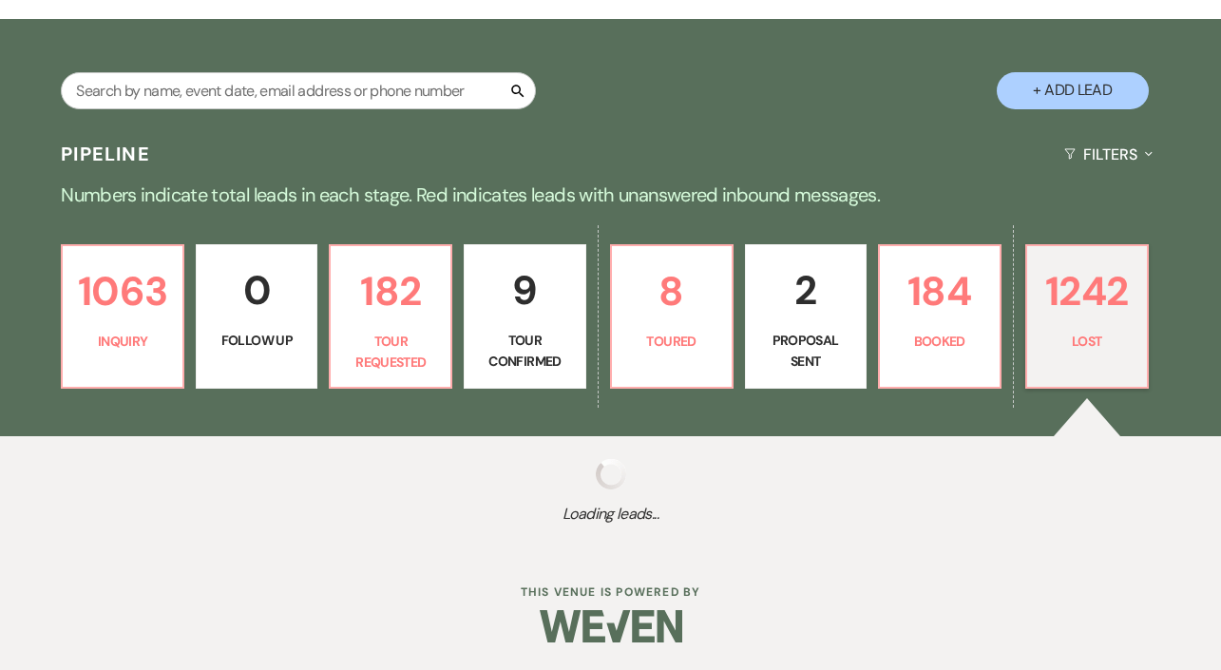
select select "8"
select select "10"
select select "8"
select select "7"
select select "8"
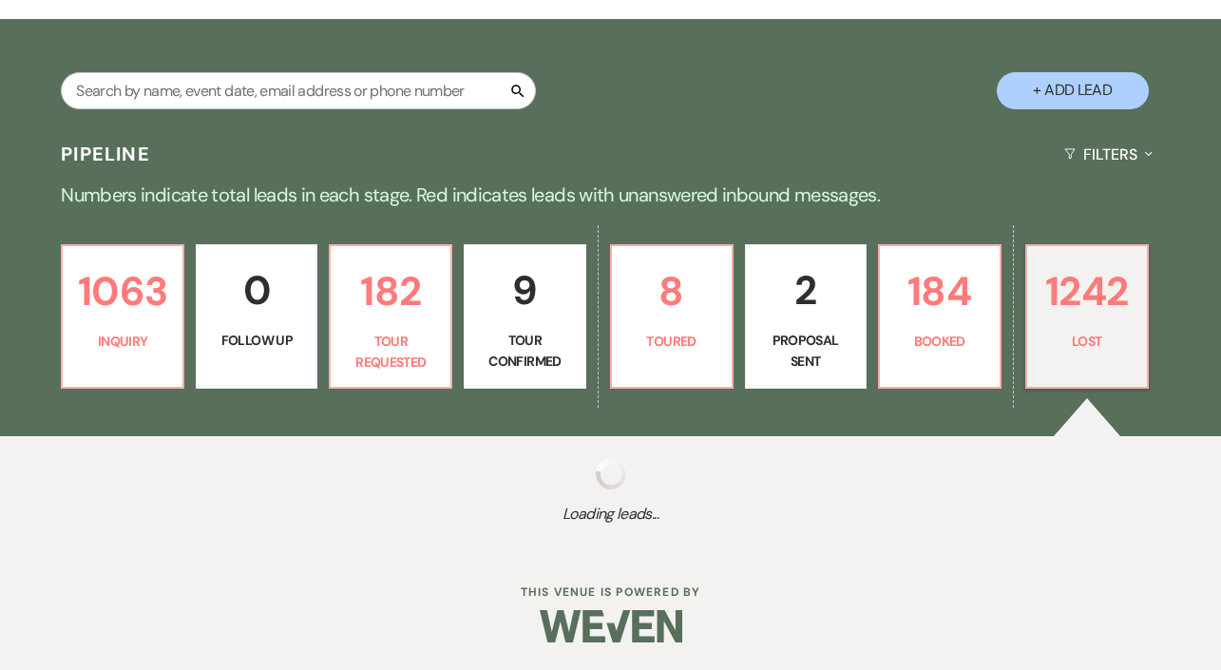
select select "5"
select select "8"
select select "5"
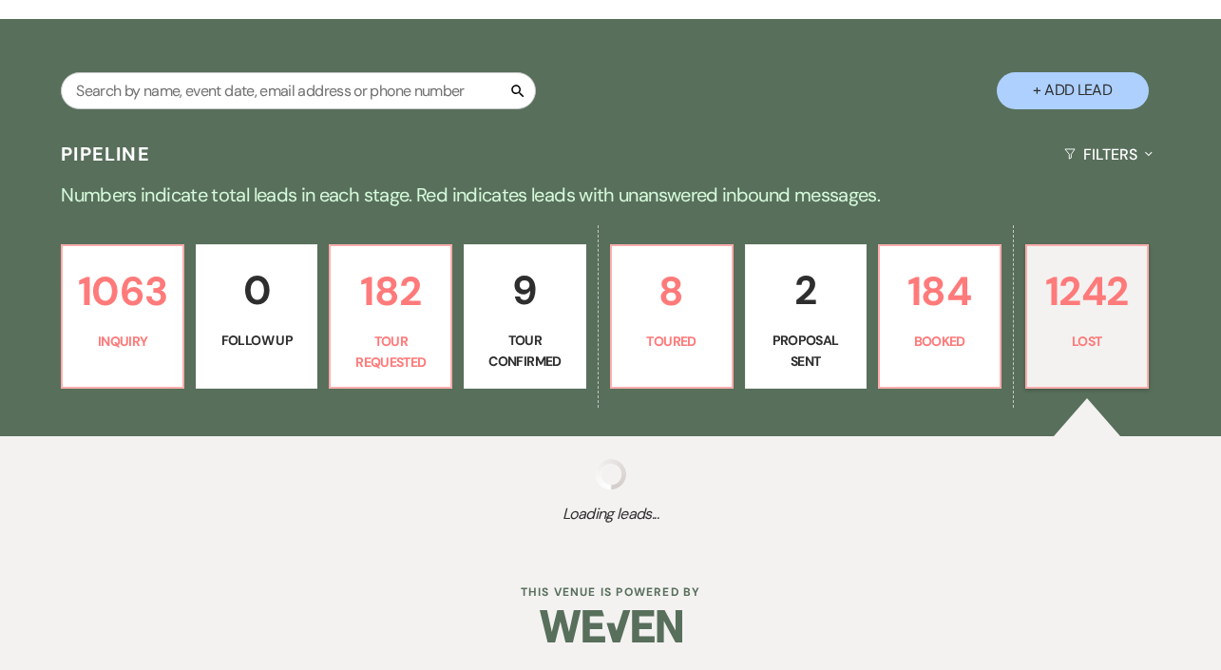
select select "8"
select select "10"
select select "8"
select select "5"
select select "8"
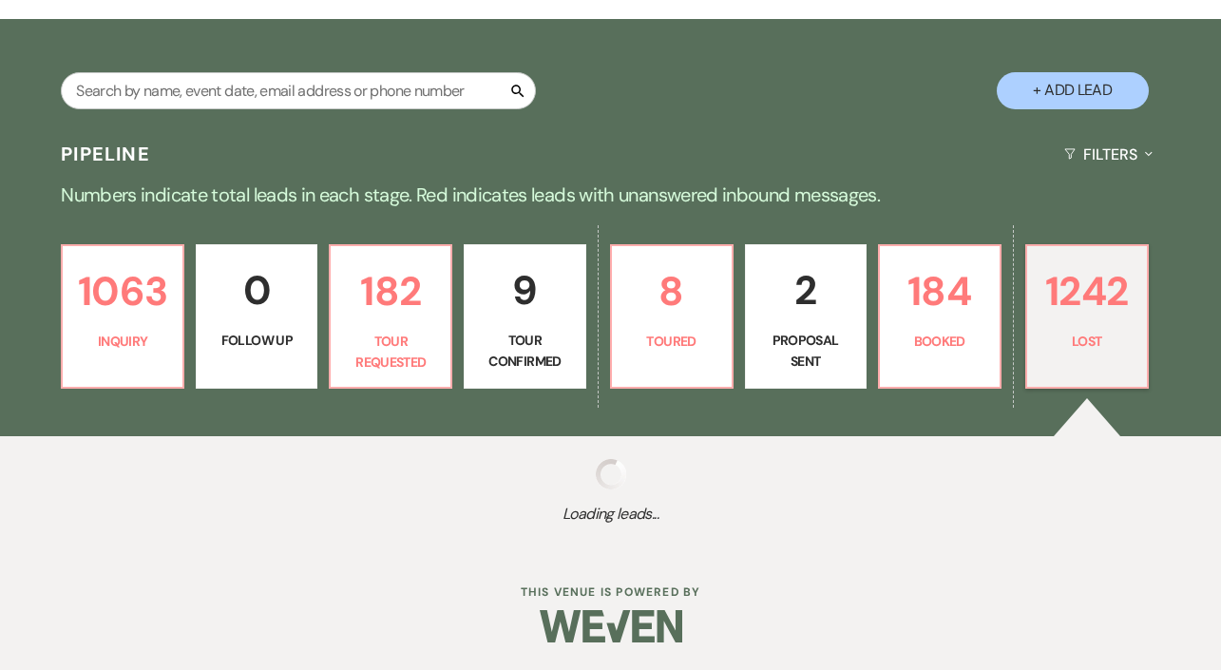
select select "10"
select select "8"
select select "10"
select select "8"
select select "6"
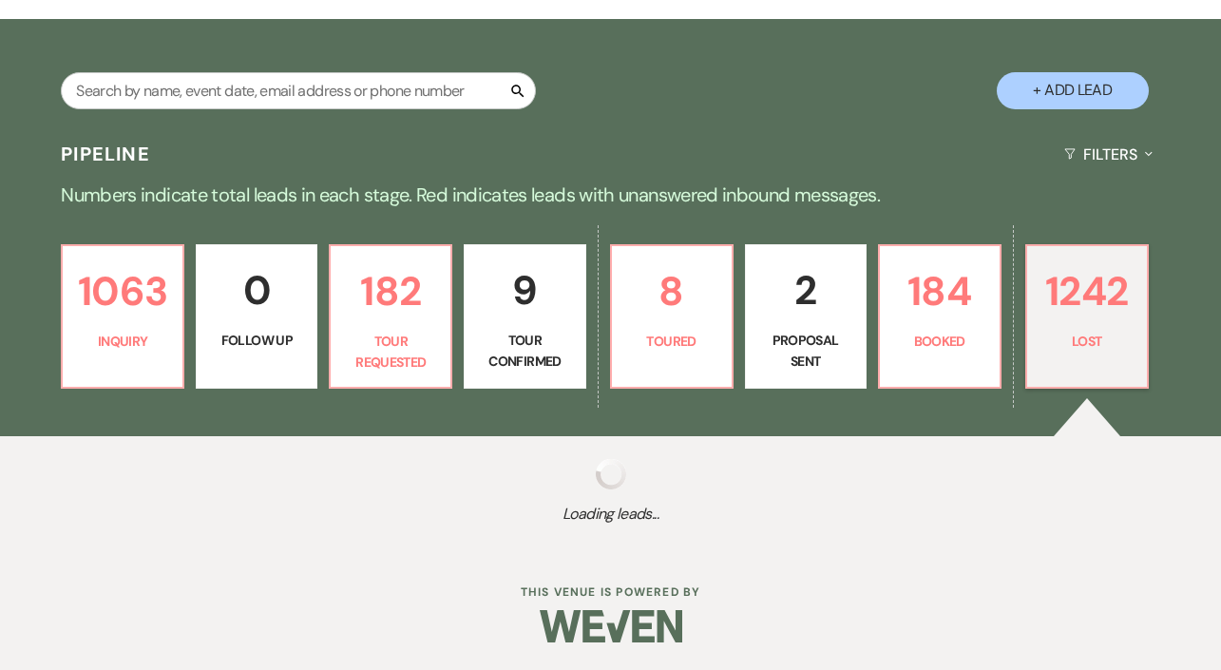
select select "8"
select select "10"
select select "8"
select select "5"
select select "8"
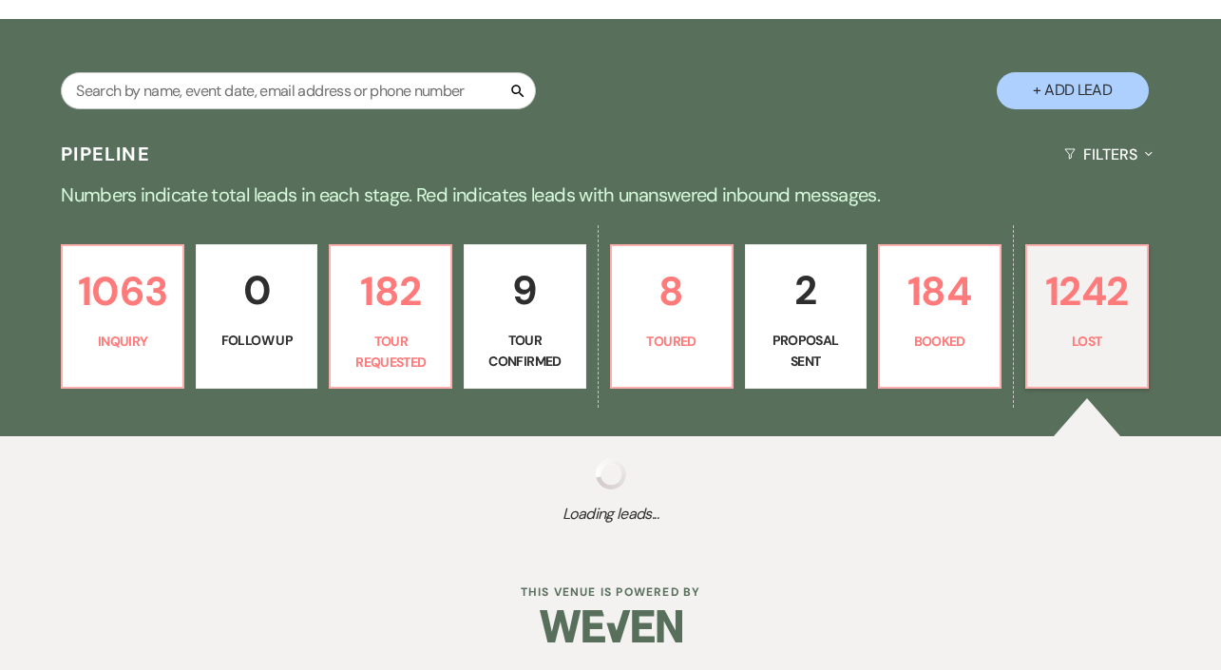
select select "10"
select select "8"
select select "5"
select select "8"
select select "10"
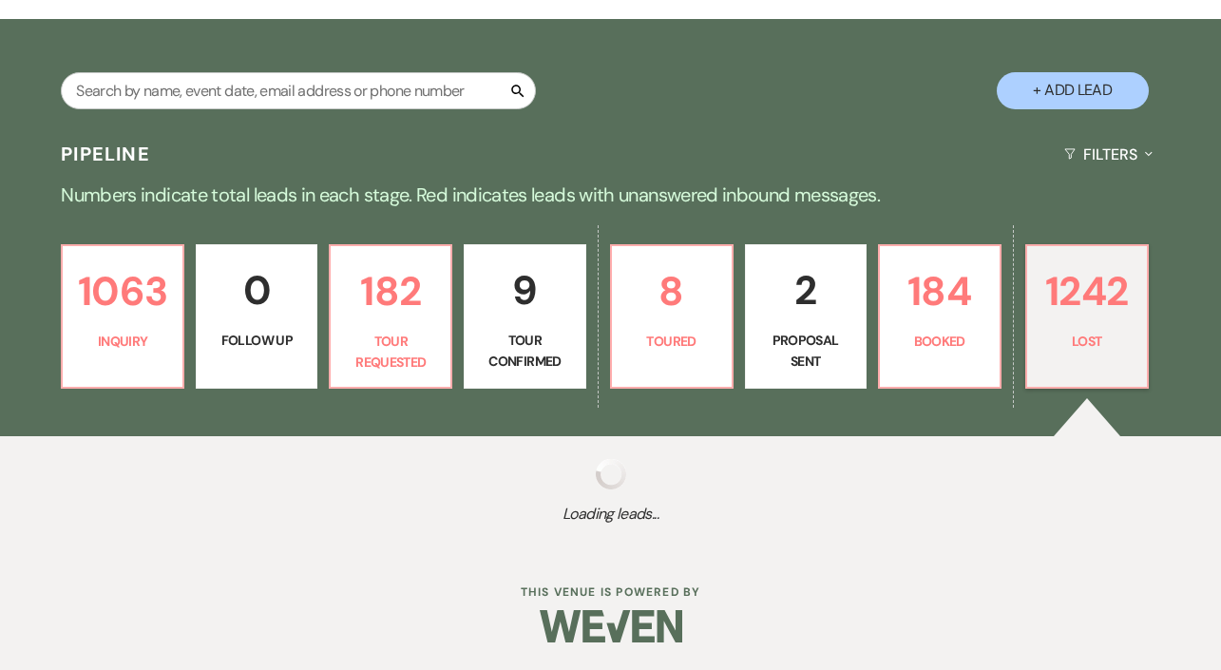
select select "8"
select select "5"
select select "8"
select select "1"
select select "8"
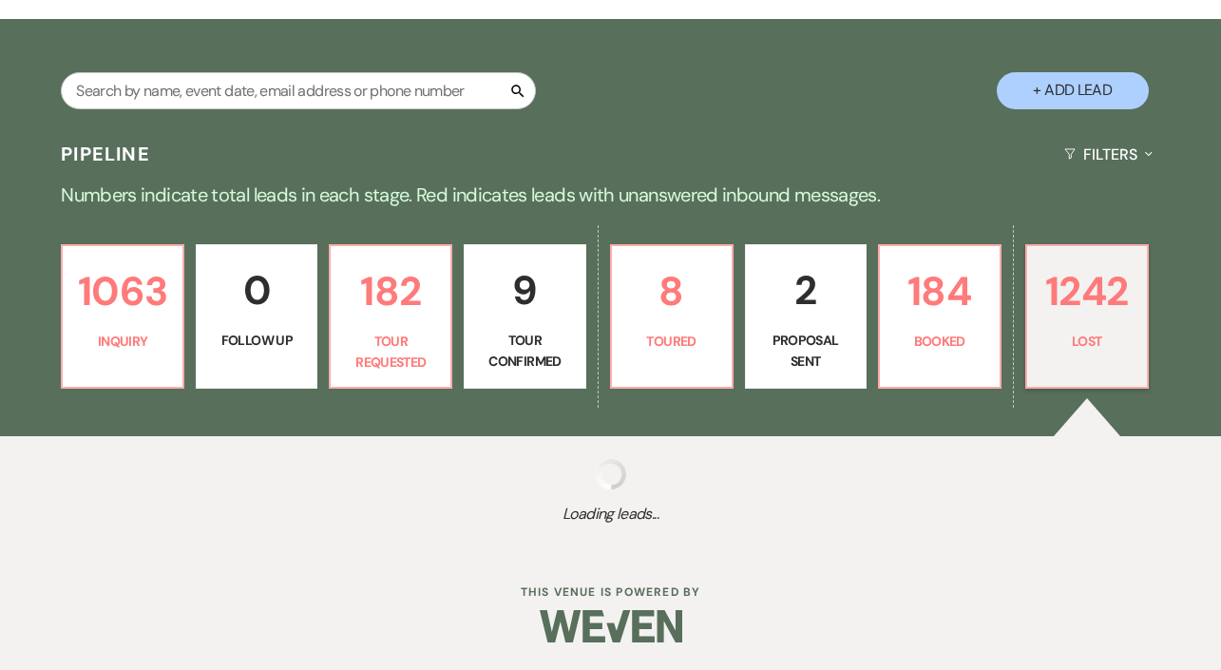
select select "6"
select select "8"
select select "5"
select select "8"
select select "5"
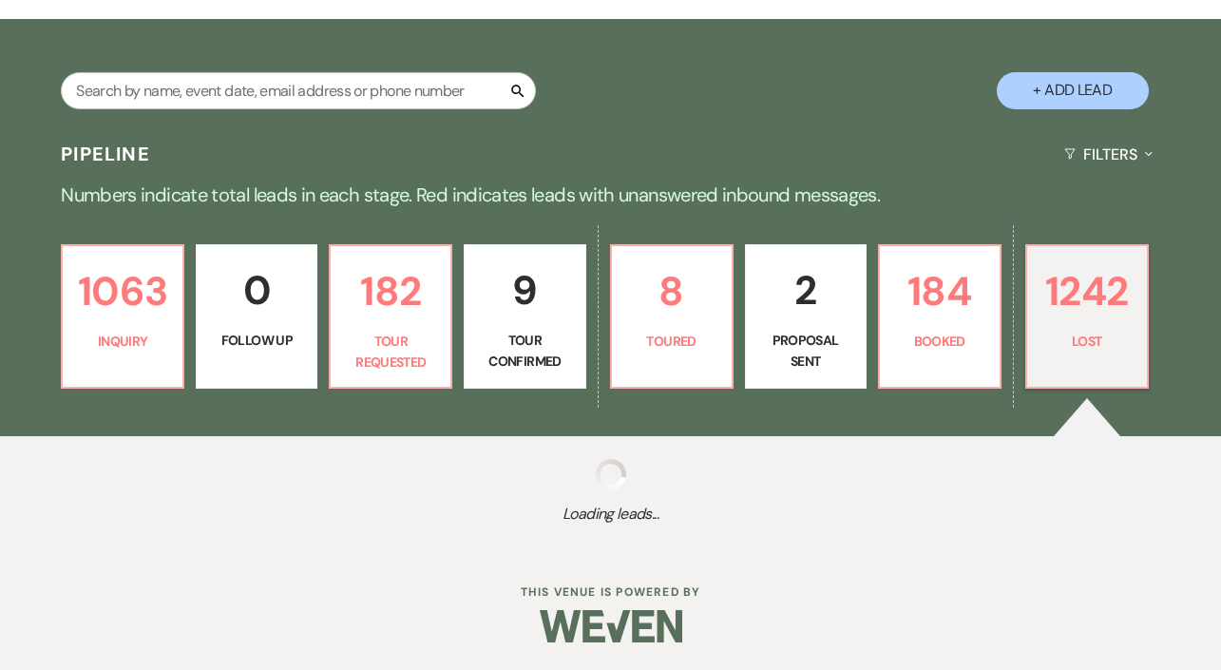
select select "8"
select select "5"
select select "8"
select select "6"
select select "8"
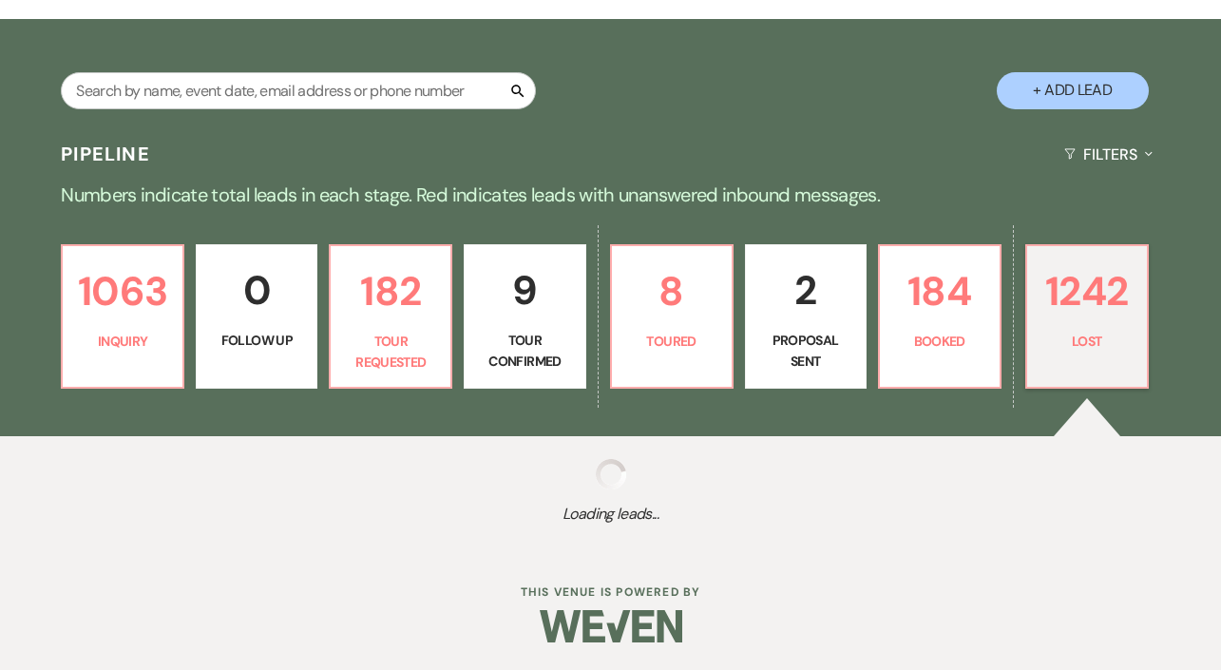
select select "7"
select select "8"
select select "6"
select select "8"
select select "1"
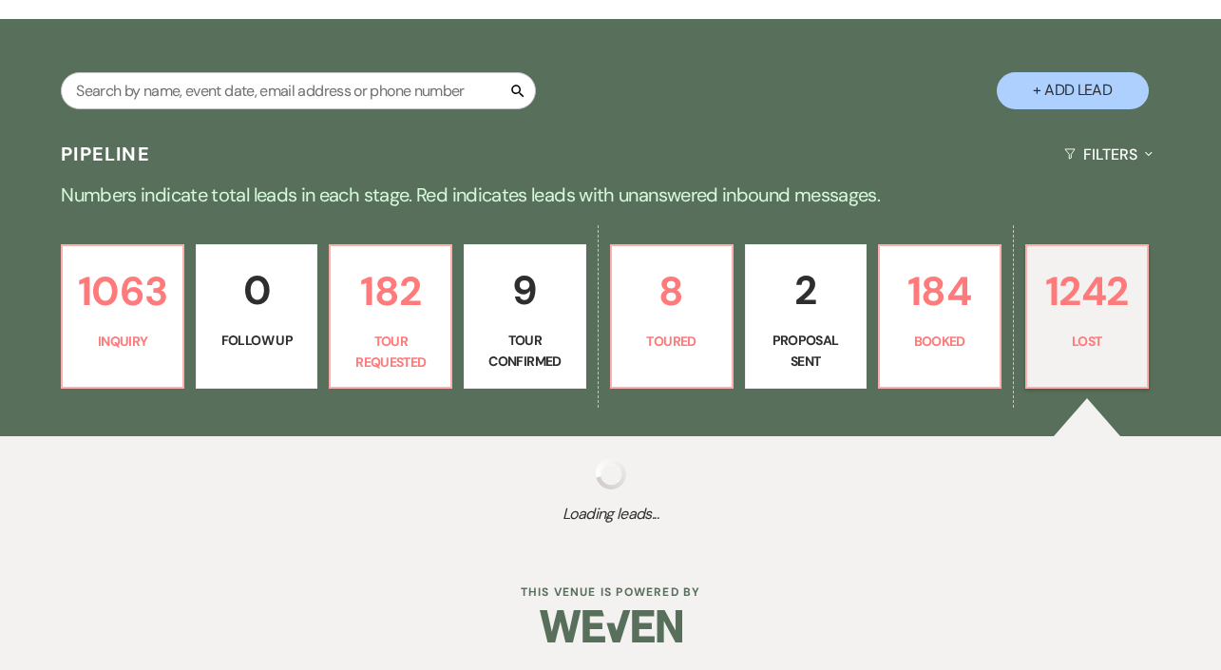
select select "8"
select select "5"
select select "8"
select select "5"
select select "8"
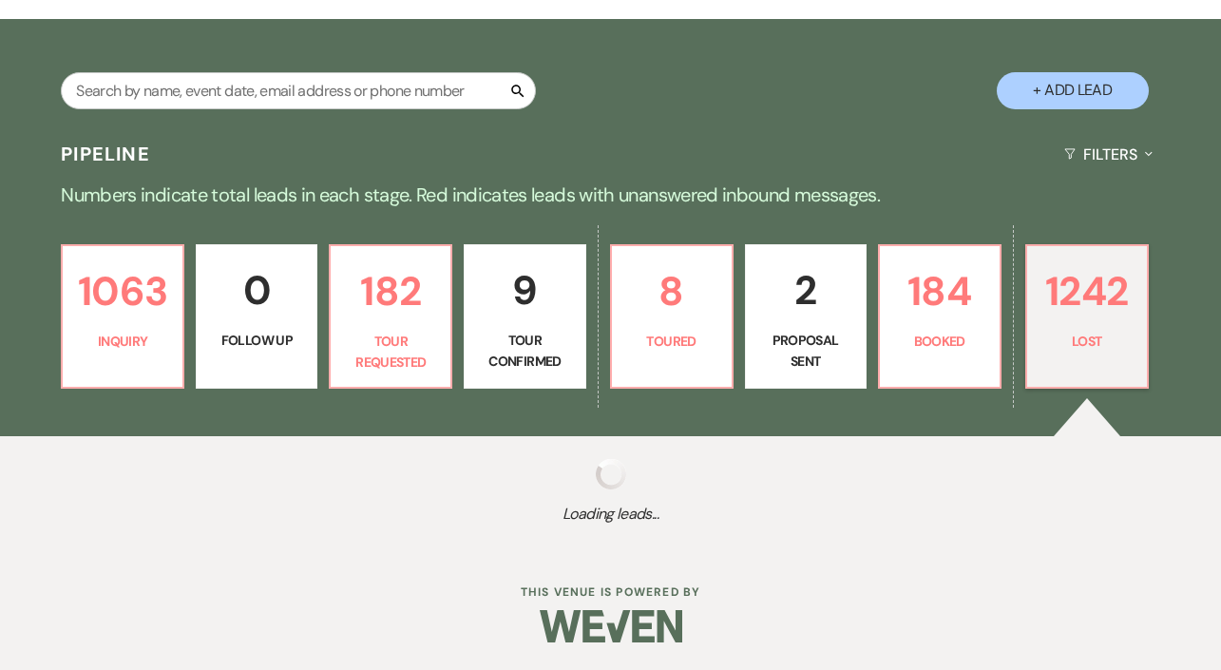
select select "10"
select select "8"
select select "6"
select select "8"
select select "5"
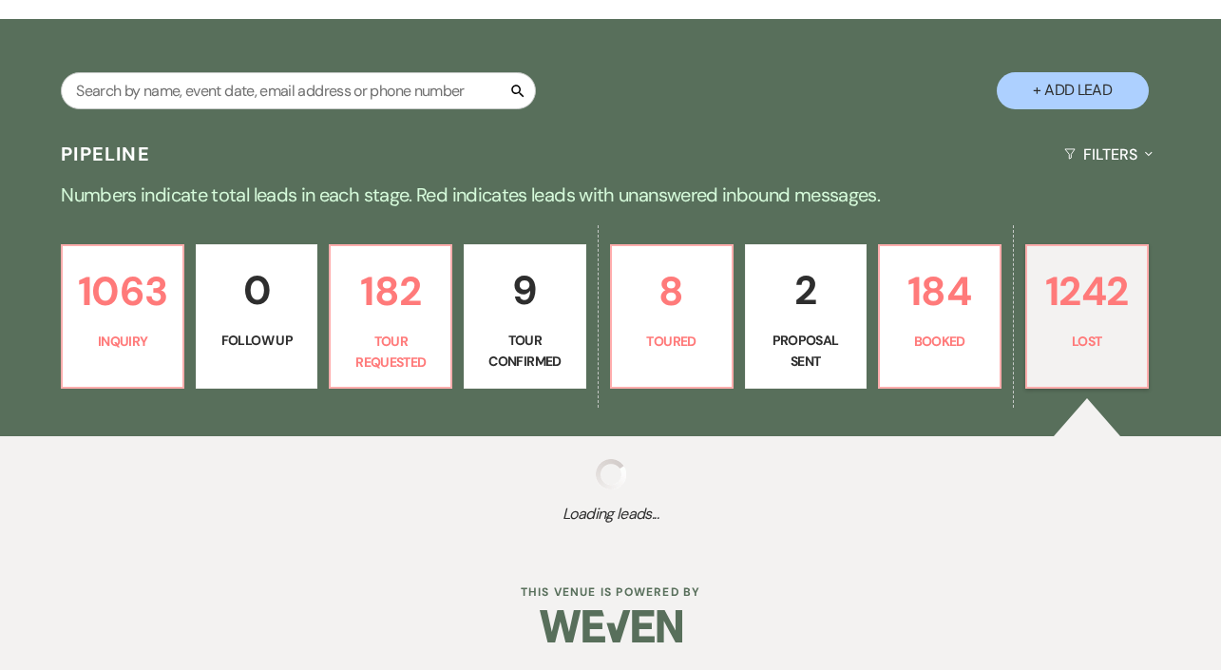
select select "8"
select select "5"
select select "8"
select select "10"
select select "8"
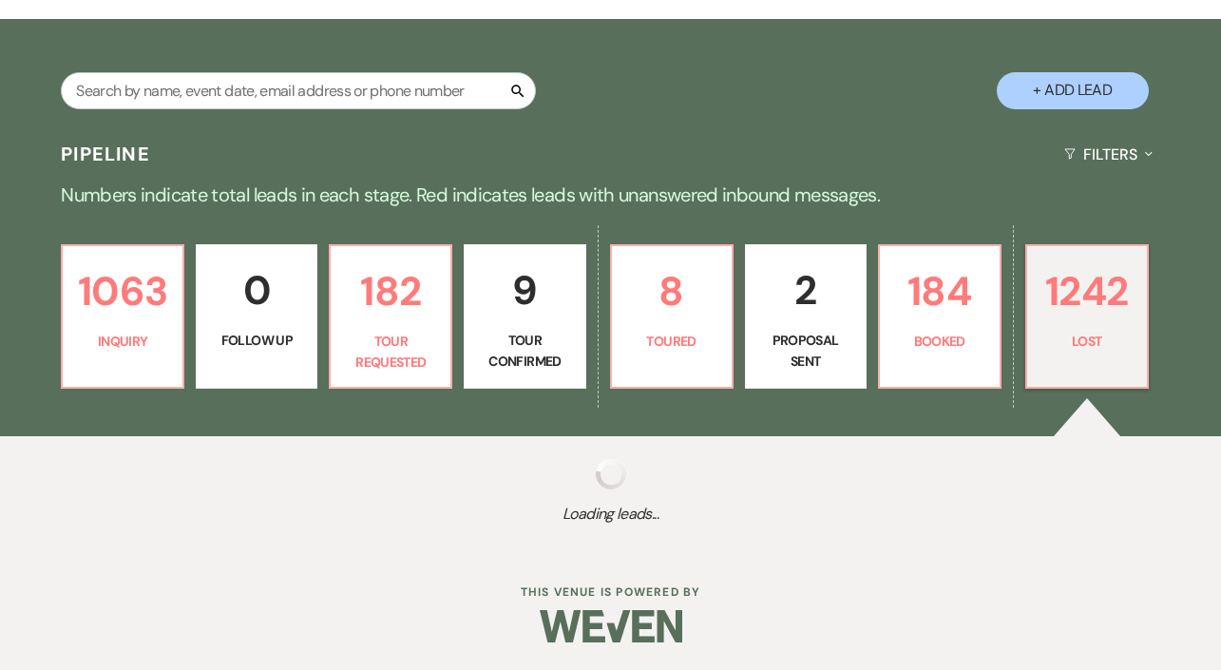
select select "5"
select select "8"
select select "5"
select select "8"
select select "5"
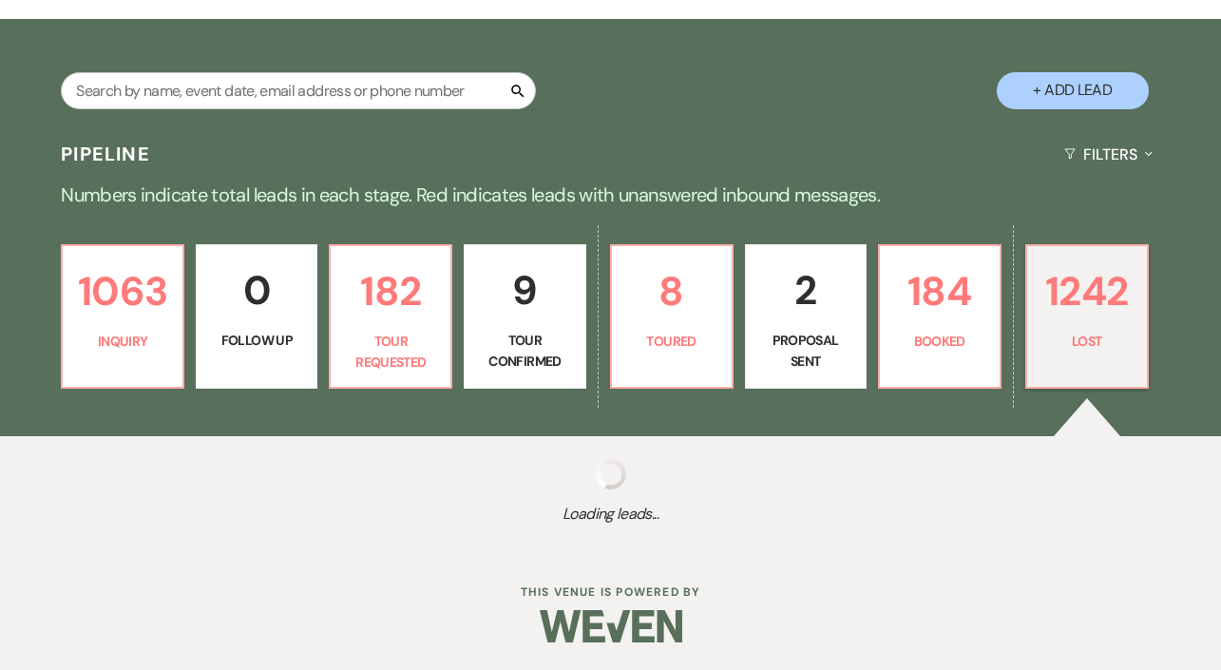
select select "8"
select select "1"
select select "8"
select select "5"
select select "8"
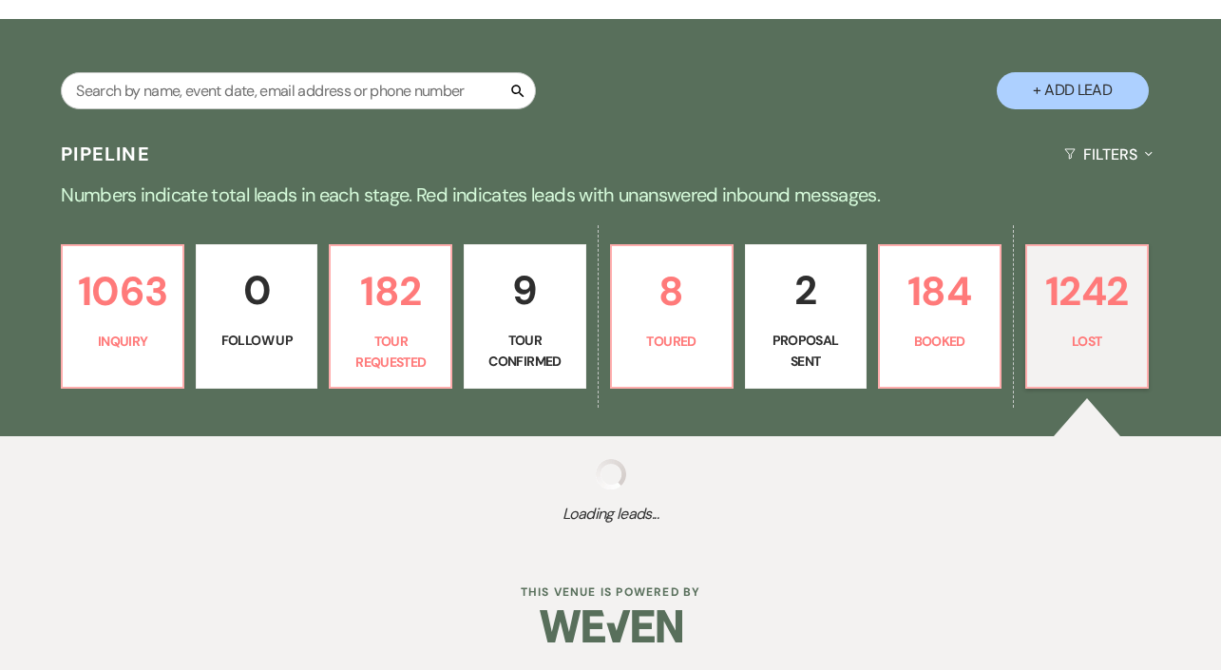
select select "5"
select select "8"
select select "5"
select select "8"
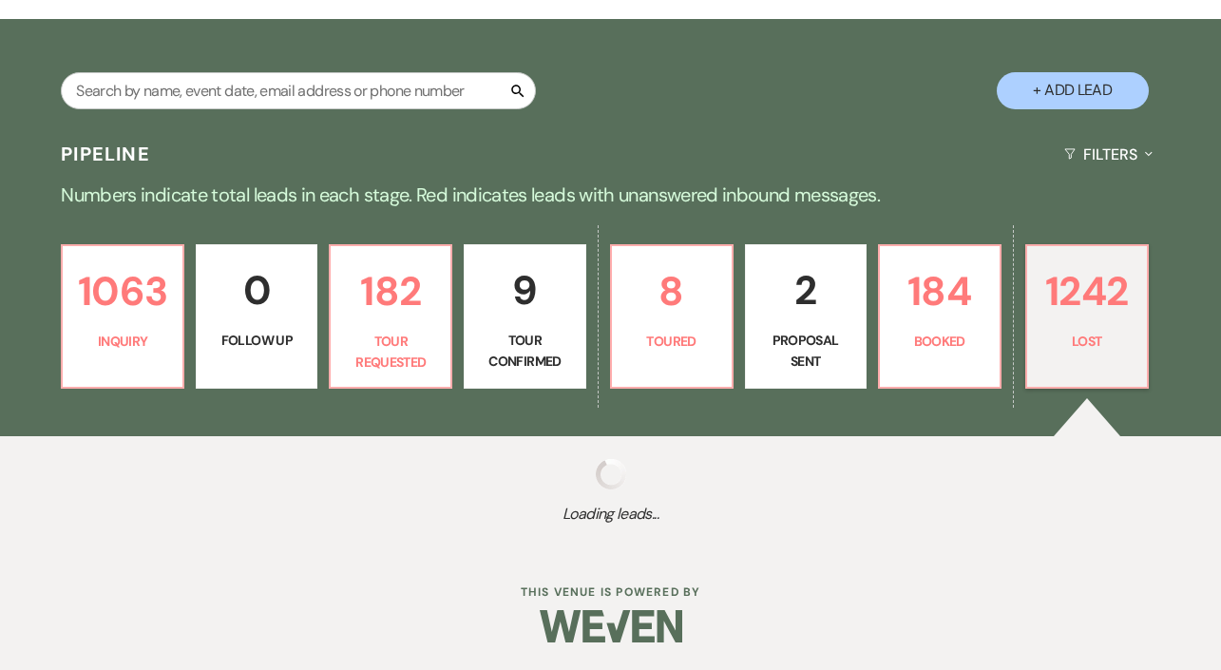
select select "8"
select select "1"
select select "8"
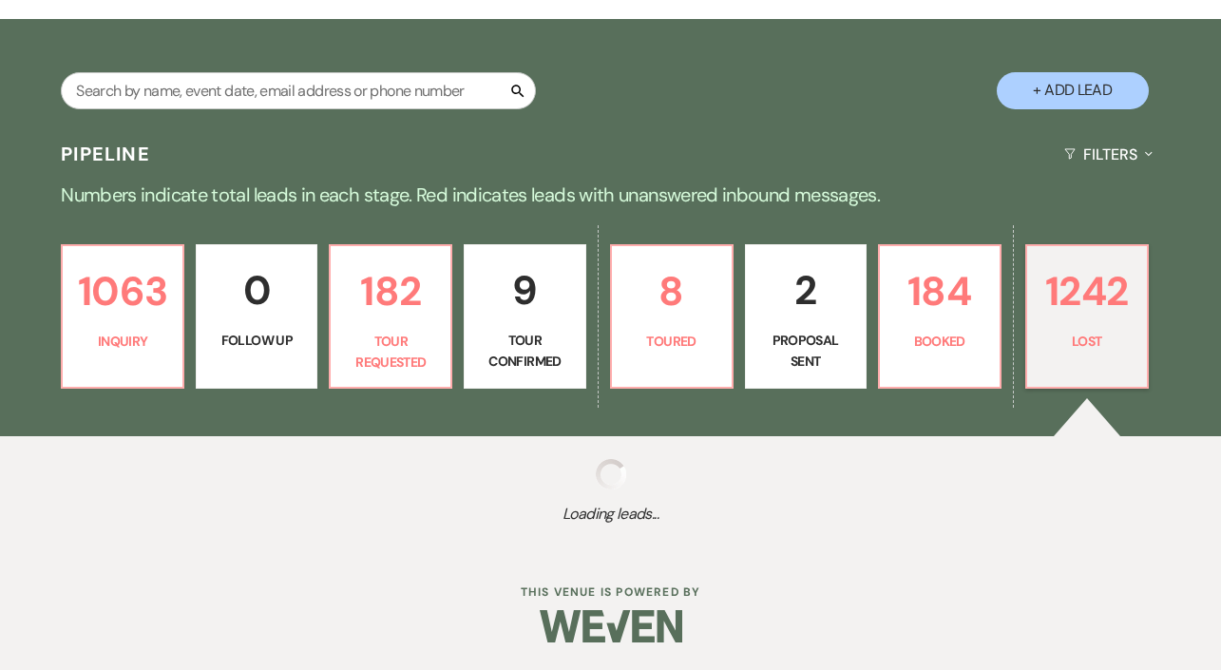
select select "5"
select select "8"
select select "5"
select select "8"
select select "1"
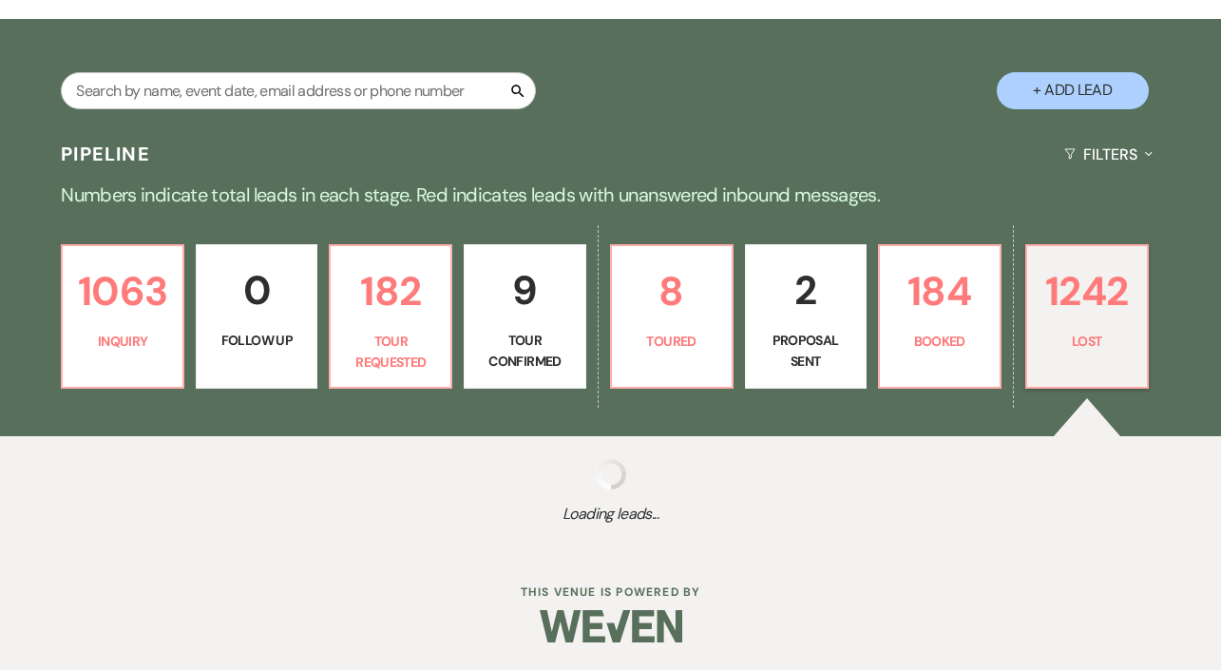
select select "8"
select select "9"
select select "8"
select select "10"
select select "8"
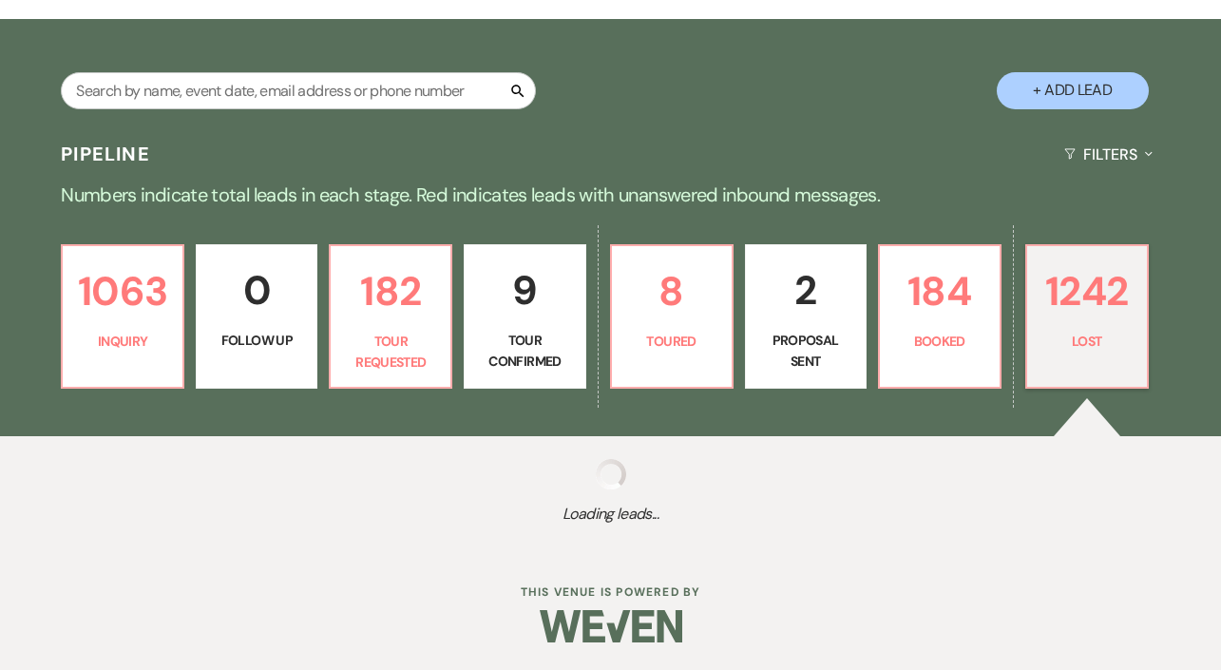
select select "5"
select select "8"
select select "6"
select select "8"
select select "10"
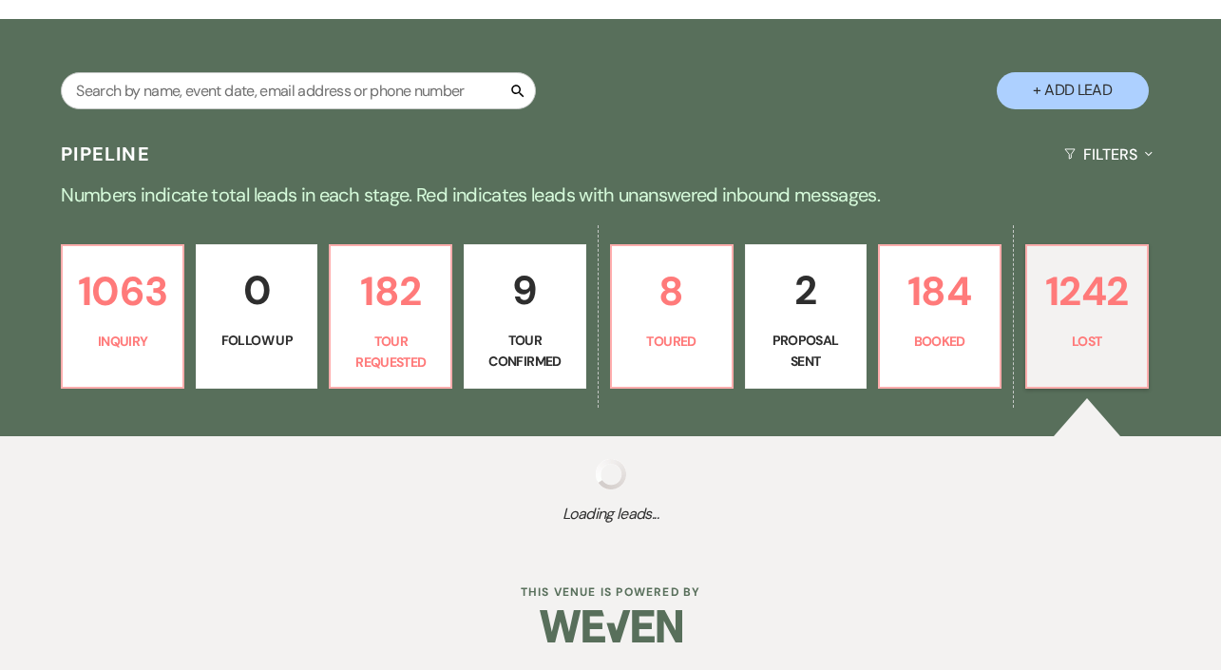
select select "8"
select select "5"
select select "8"
select select "7"
select select "8"
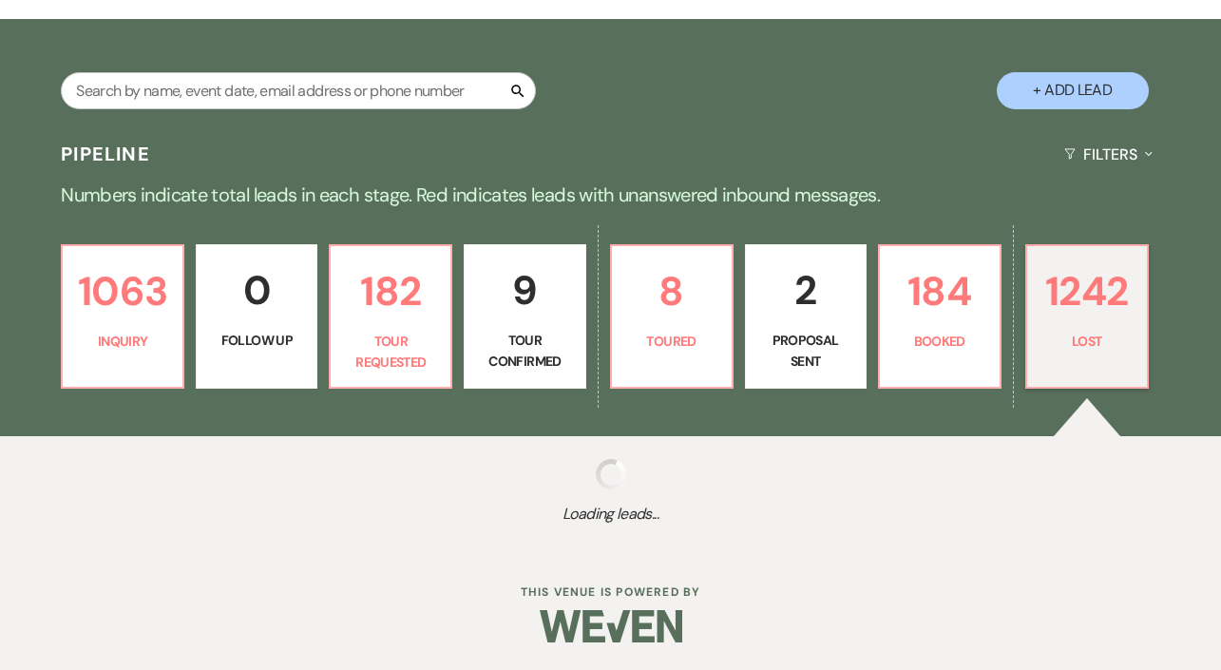
select select "5"
select select "8"
select select "5"
select select "8"
select select "5"
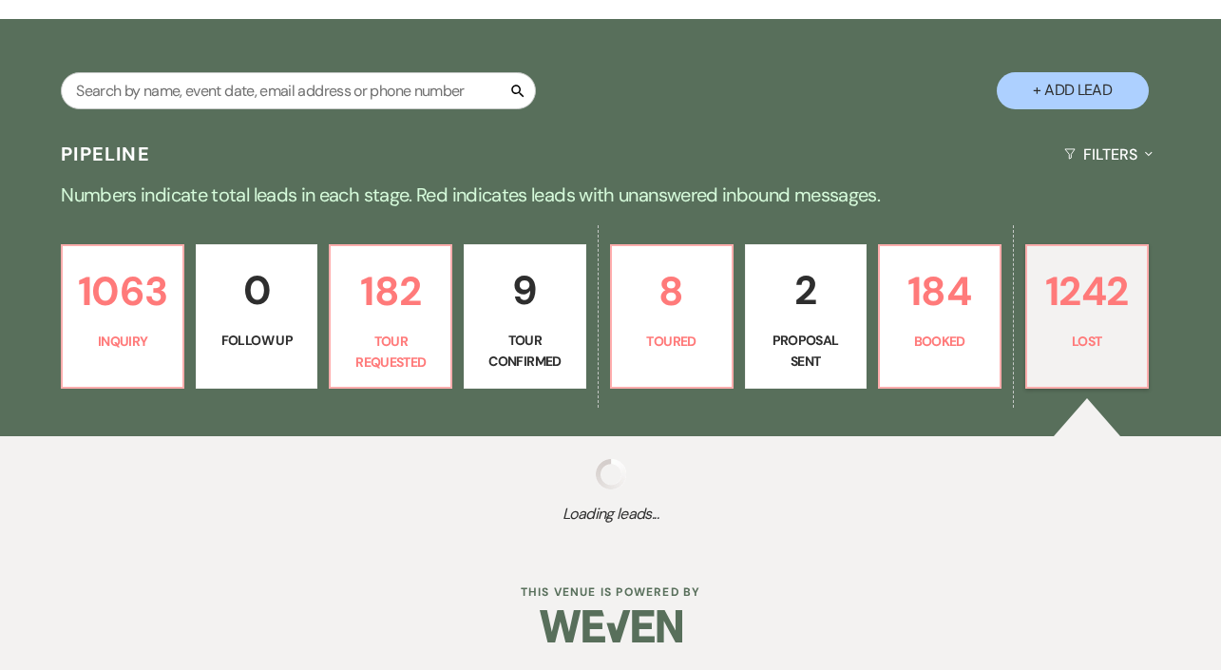
select select "8"
select select "10"
select select "8"
select select "5"
select select "8"
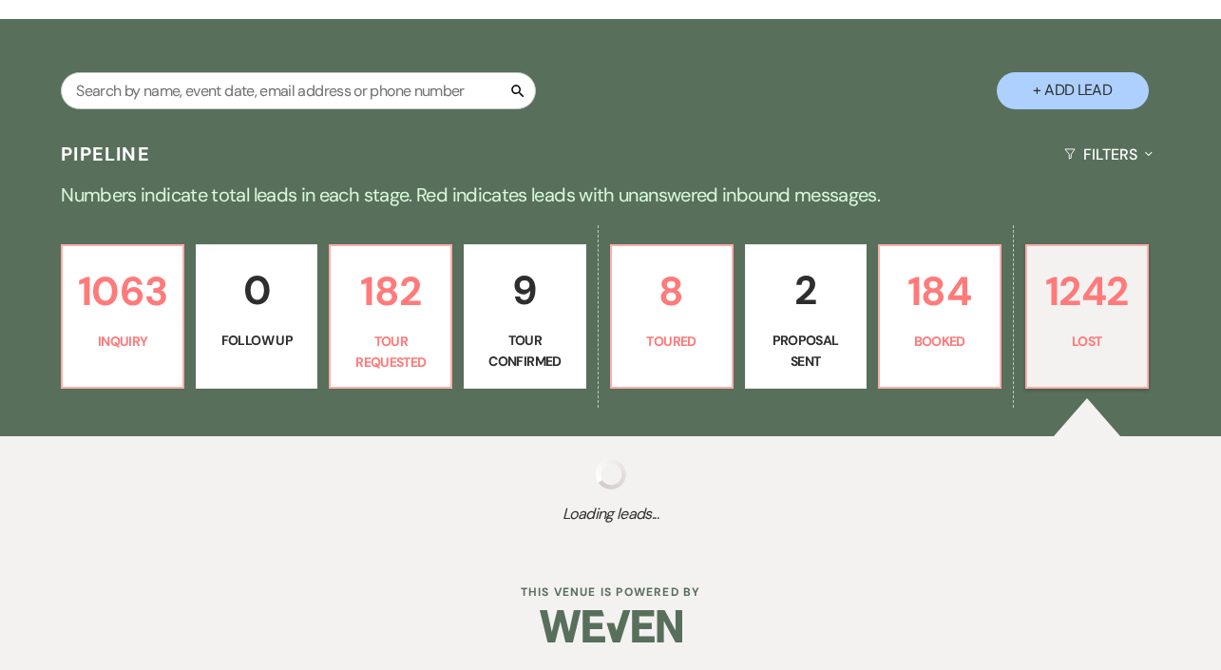
select select "5"
select select "8"
select select "6"
select select "8"
select select "5"
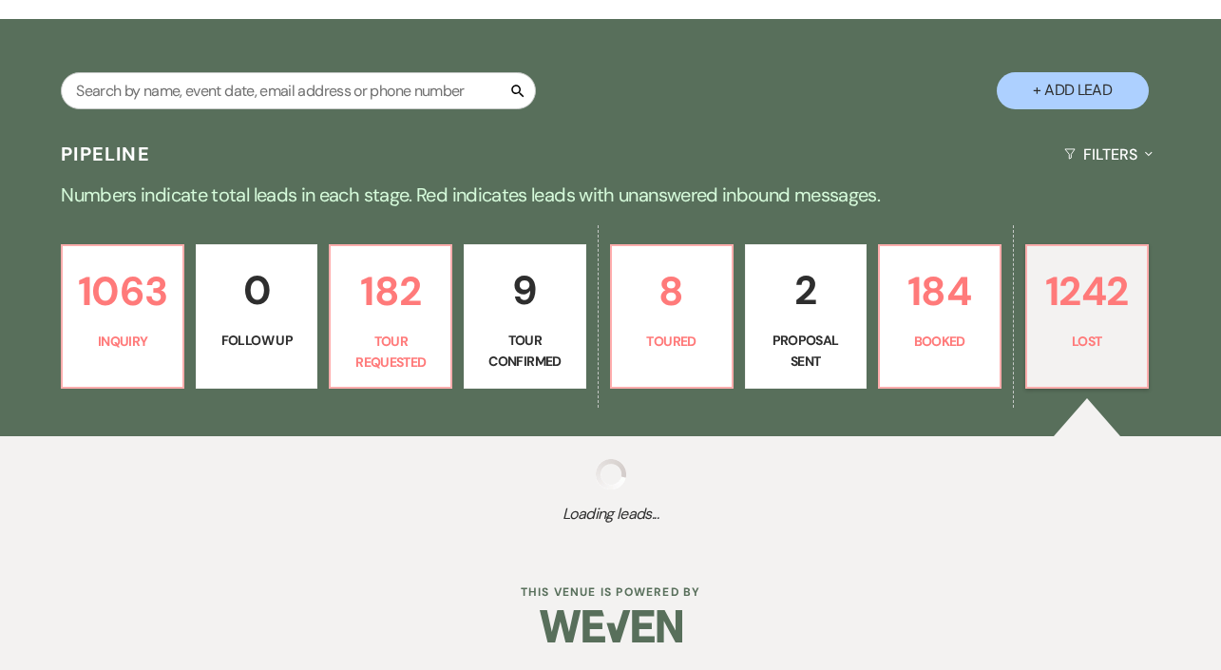
select select "8"
select select "7"
select select "8"
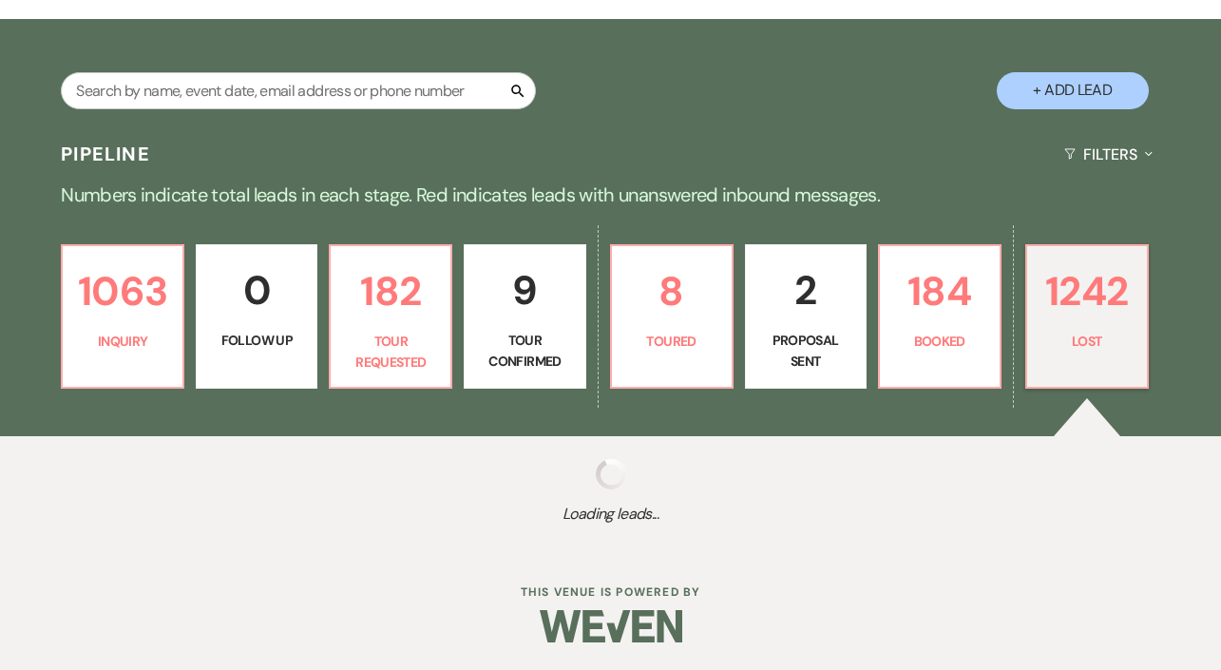
select select "5"
select select "8"
select select "11"
select select "8"
select select "11"
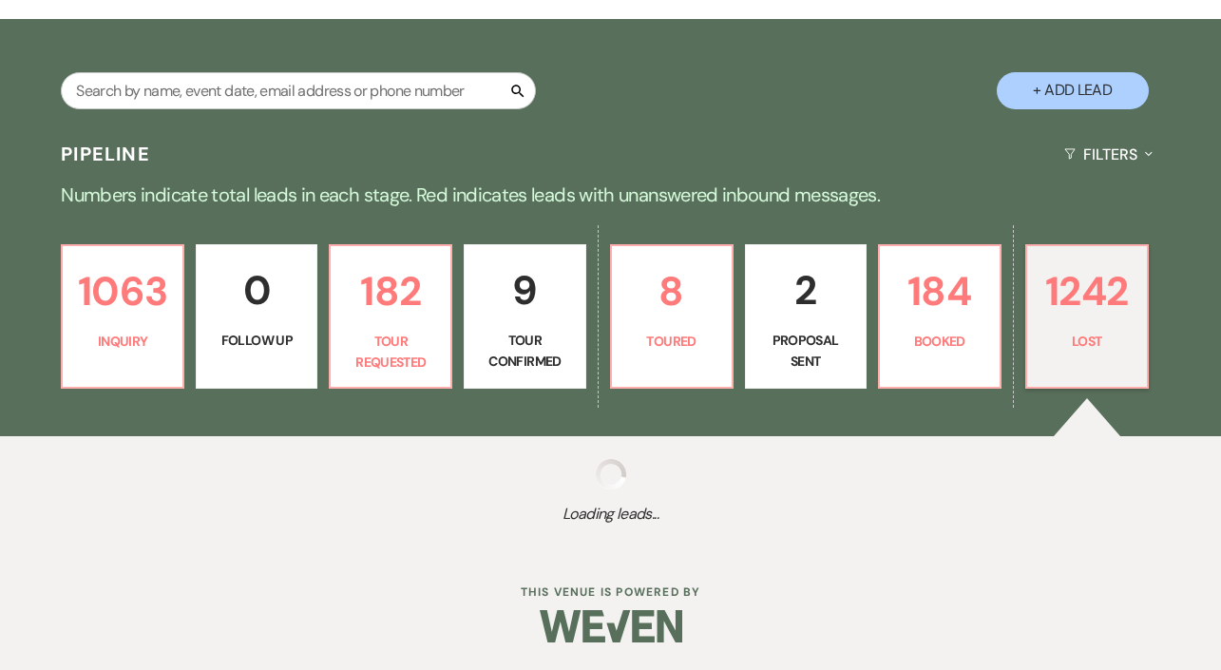
select select "8"
select select "6"
select select "8"
select select "5"
select select "8"
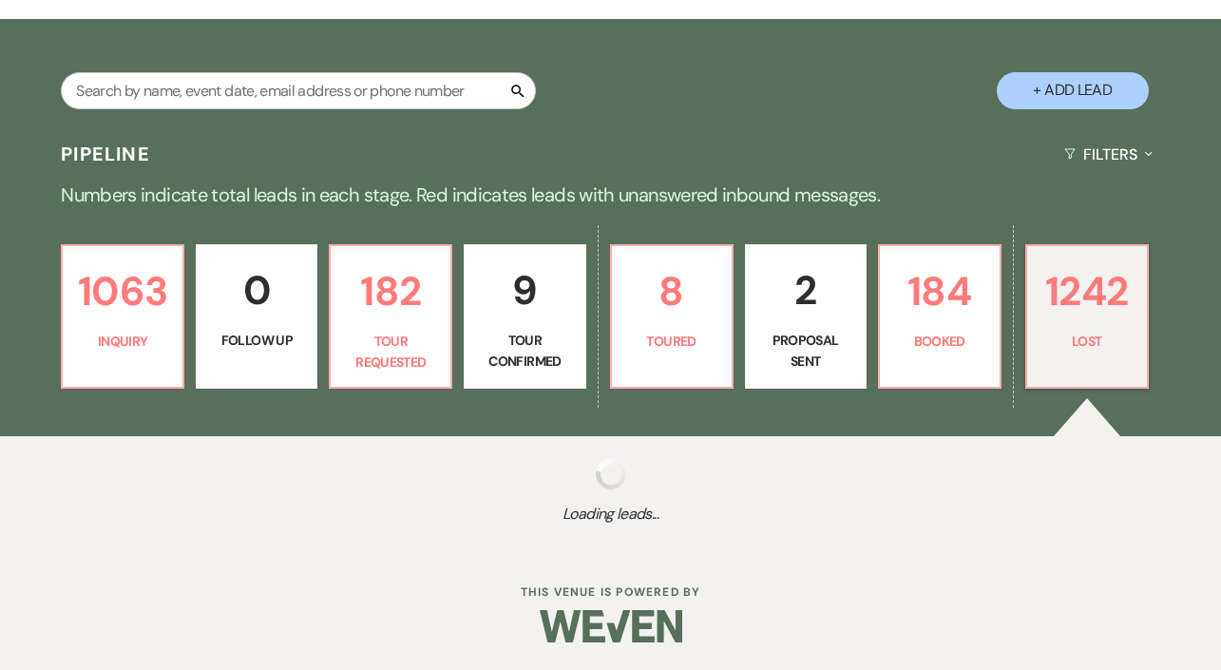
select select "6"
select select "8"
select select "10"
select select "8"
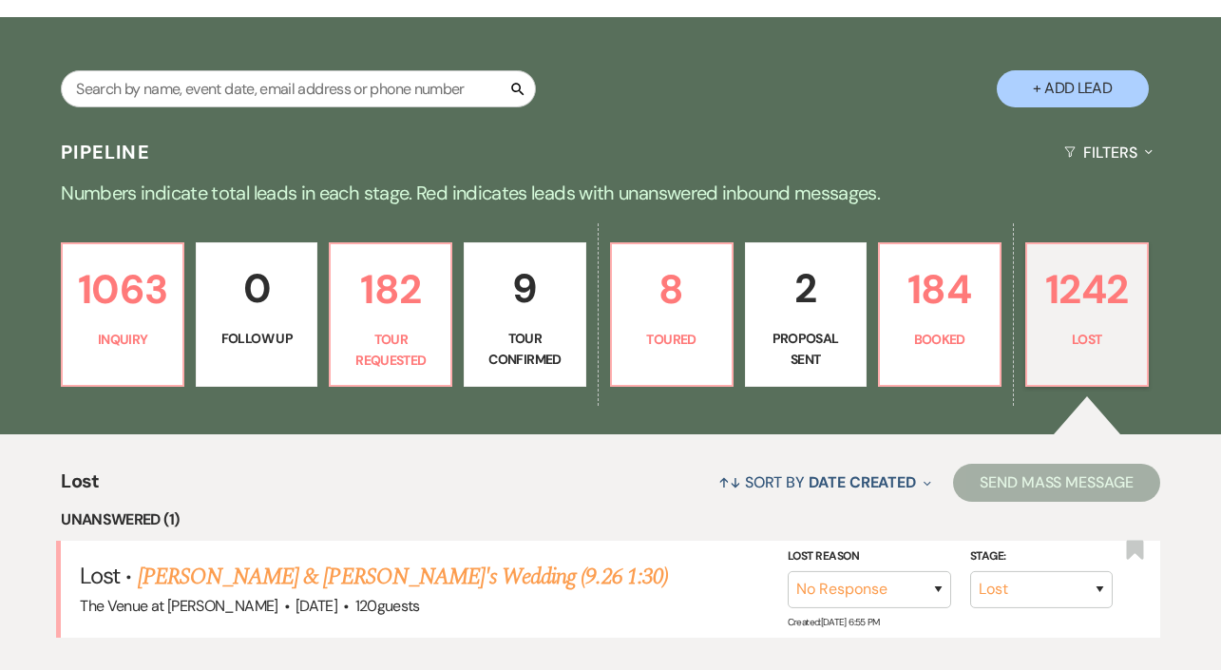
scroll to position [489, 0]
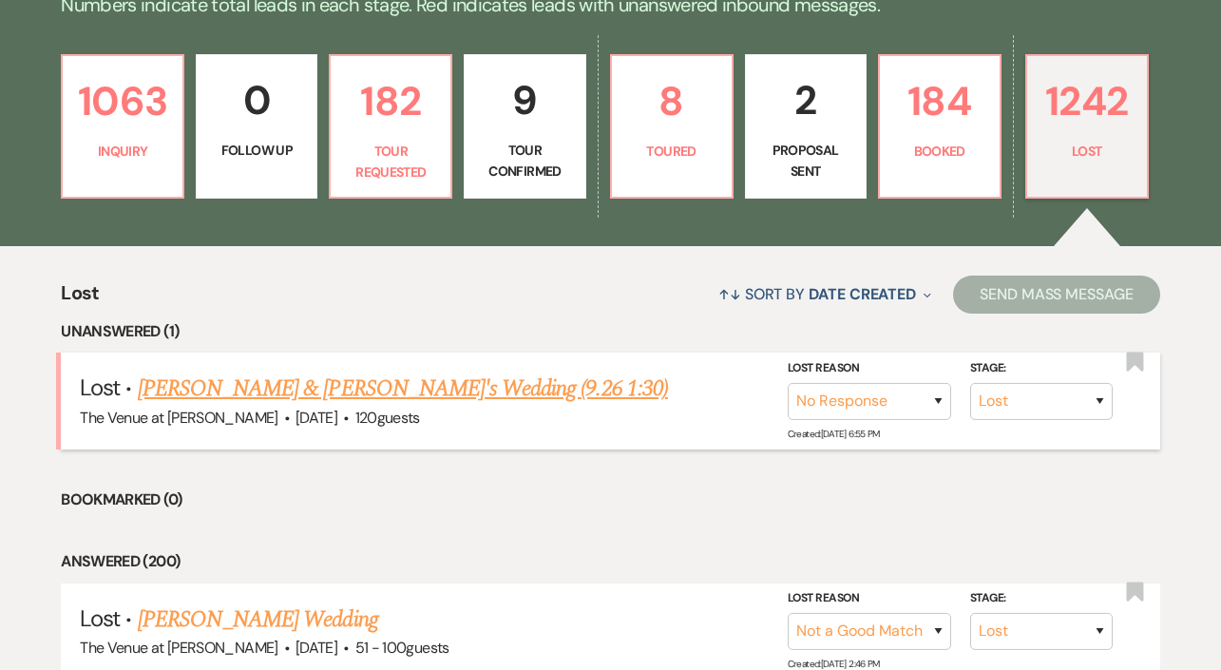
click at [314, 391] on link "Ben & Madison's Wedding (9.26 1:30)" at bounding box center [403, 389] width 530 height 34
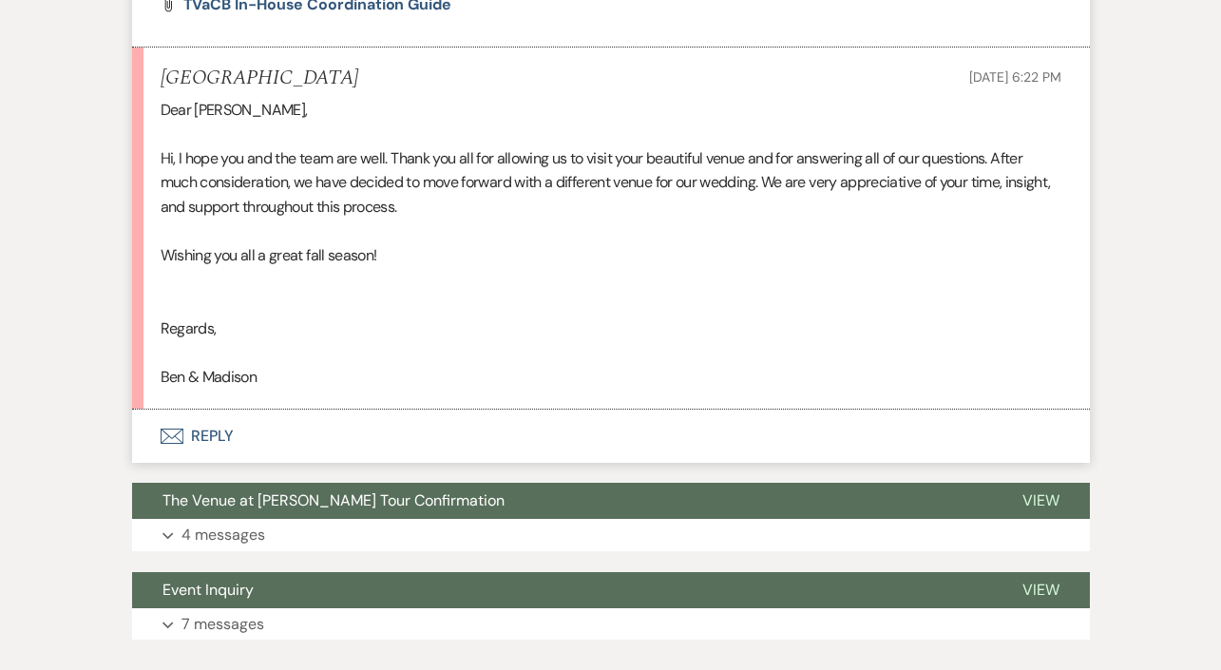
scroll to position [2855, 0]
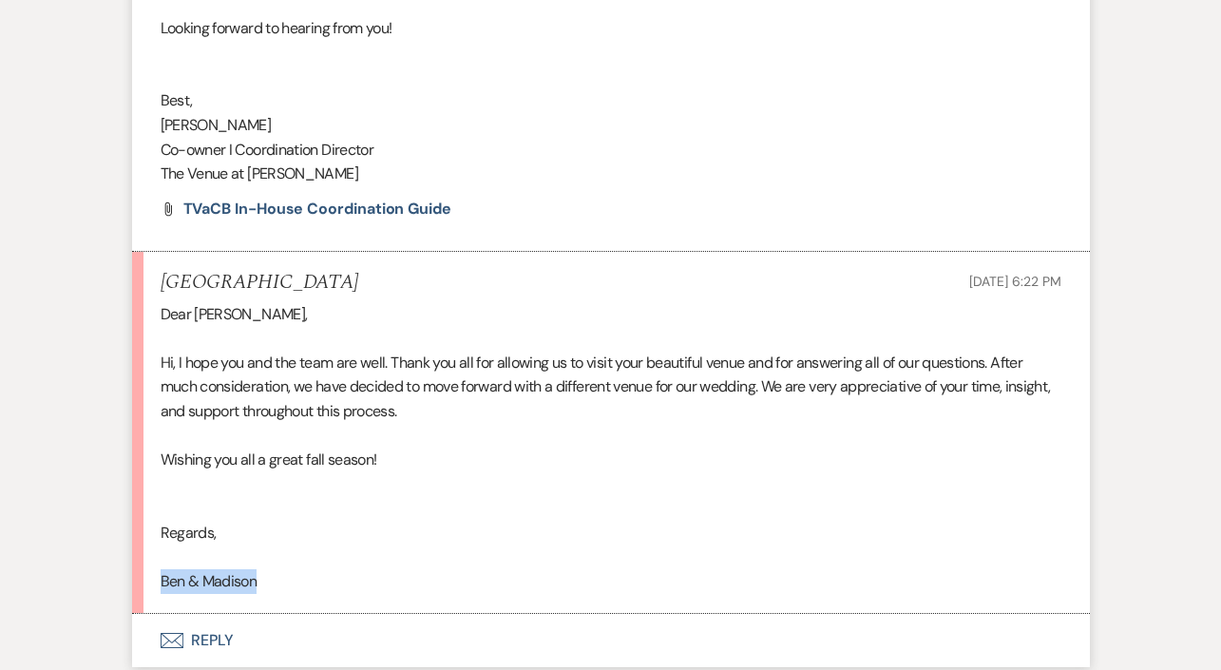
drag, startPoint x: 277, startPoint y: 516, endPoint x: 152, endPoint y: 521, distance: 125.5
click at [152, 521] on li "Madison Oct 12, 2025, 6:22 PM Dear Jessie, Hi, I hope you and the team are well…" at bounding box center [611, 433] width 958 height 362
copy div "Ben & Madison"
click at [192, 614] on button "Envelope Reply" at bounding box center [611, 640] width 958 height 53
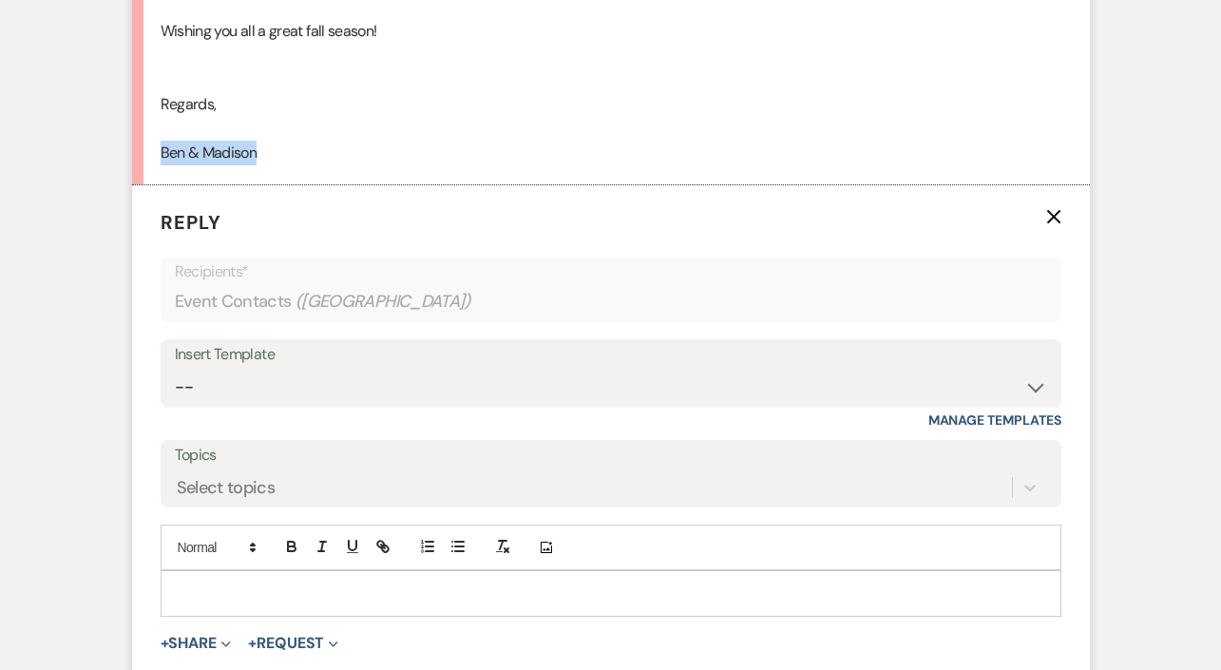
scroll to position [3359, 0]
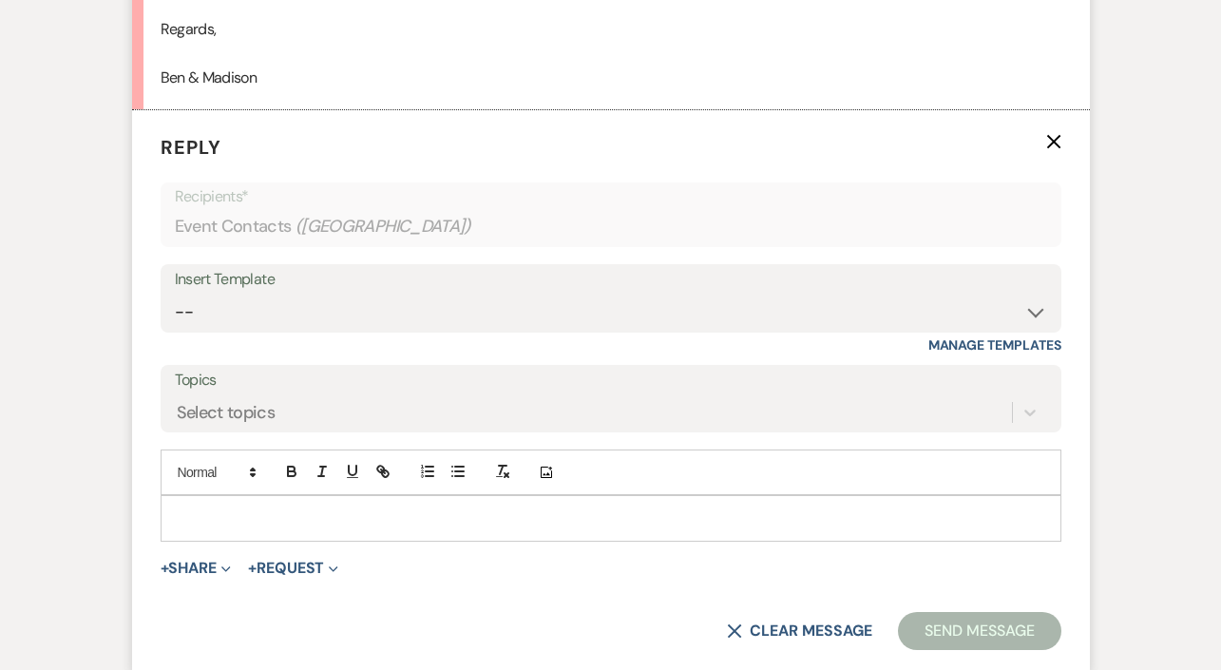
click at [287, 507] on p at bounding box center [611, 517] width 870 height 21
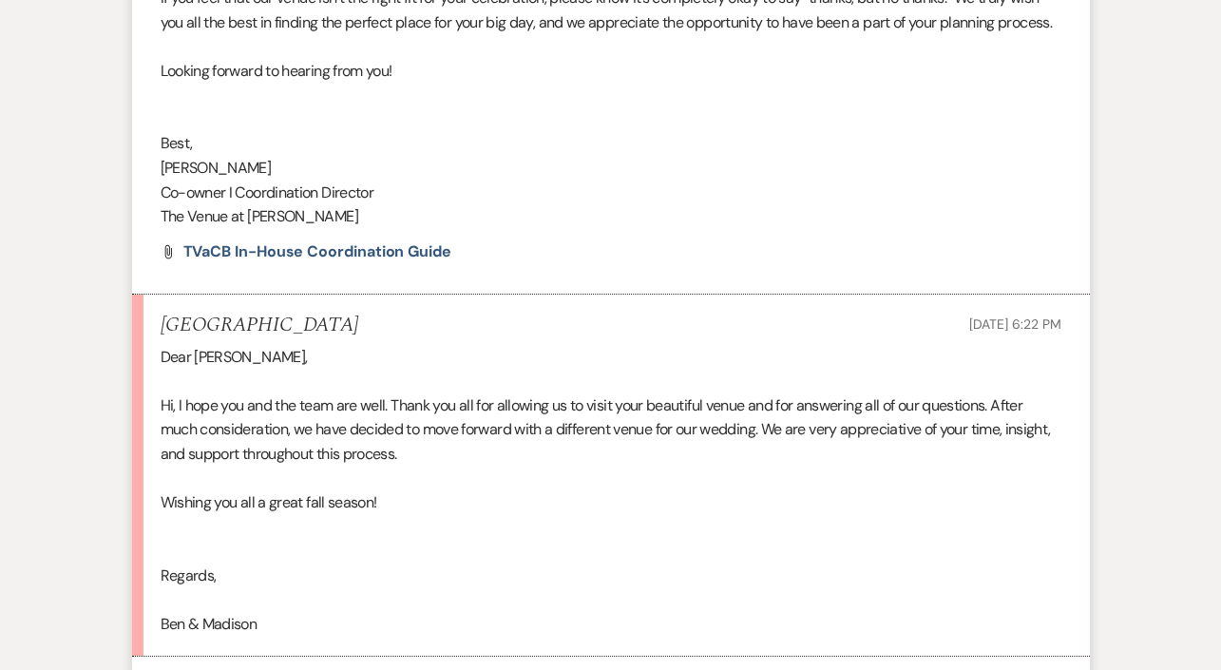
scroll to position [2519, 0]
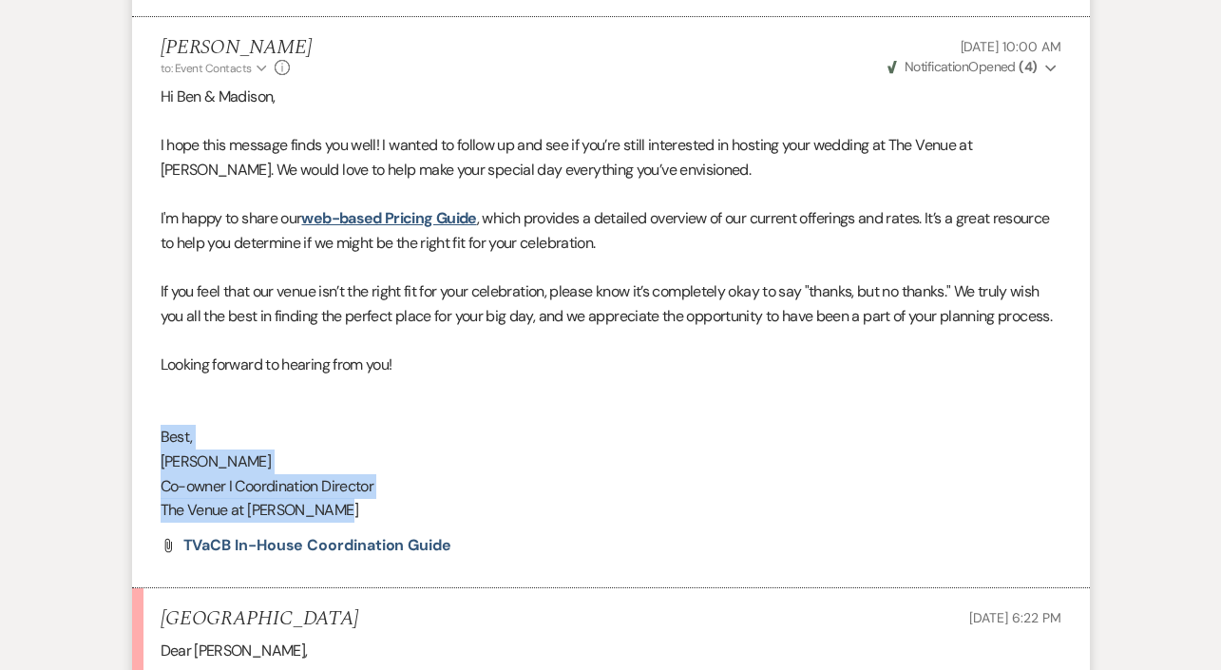
drag, startPoint x: 359, startPoint y: 456, endPoint x: 125, endPoint y: 385, distance: 244.4
copy div "Best, Jessie Co-owner I Coordination Director The Venue at Carley Brook"
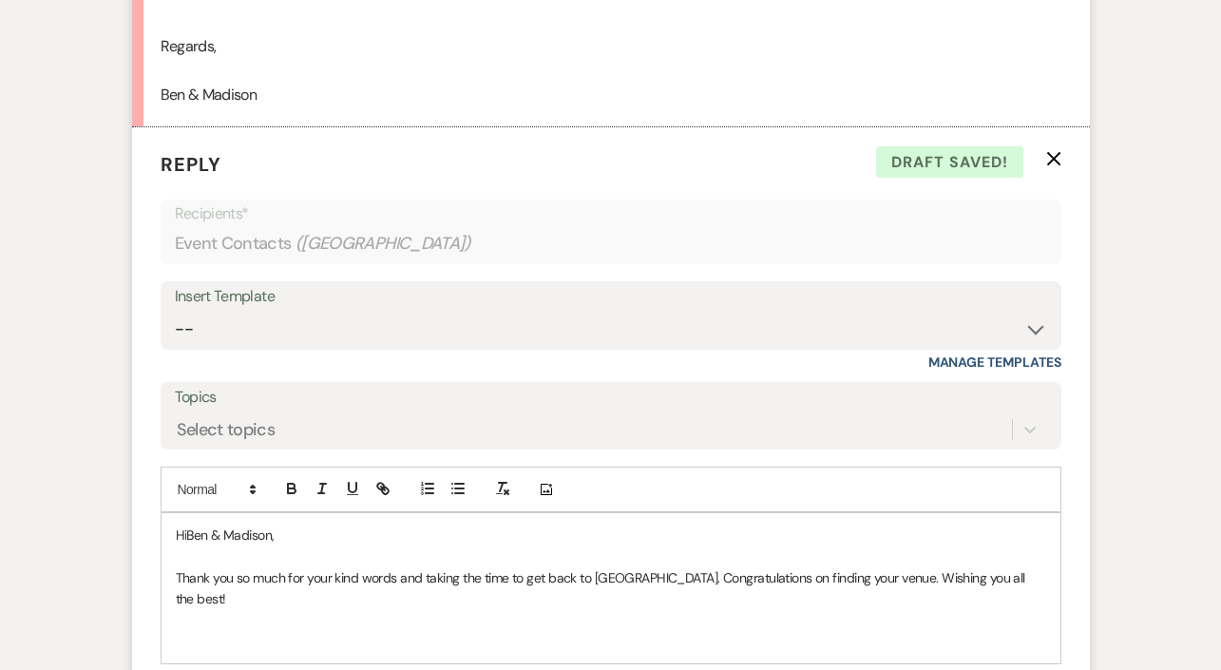
scroll to position [3343, 0]
click at [207, 630] on p "﻿" at bounding box center [611, 640] width 870 height 21
click at [185, 632] on span "Best," at bounding box center [190, 640] width 28 height 17
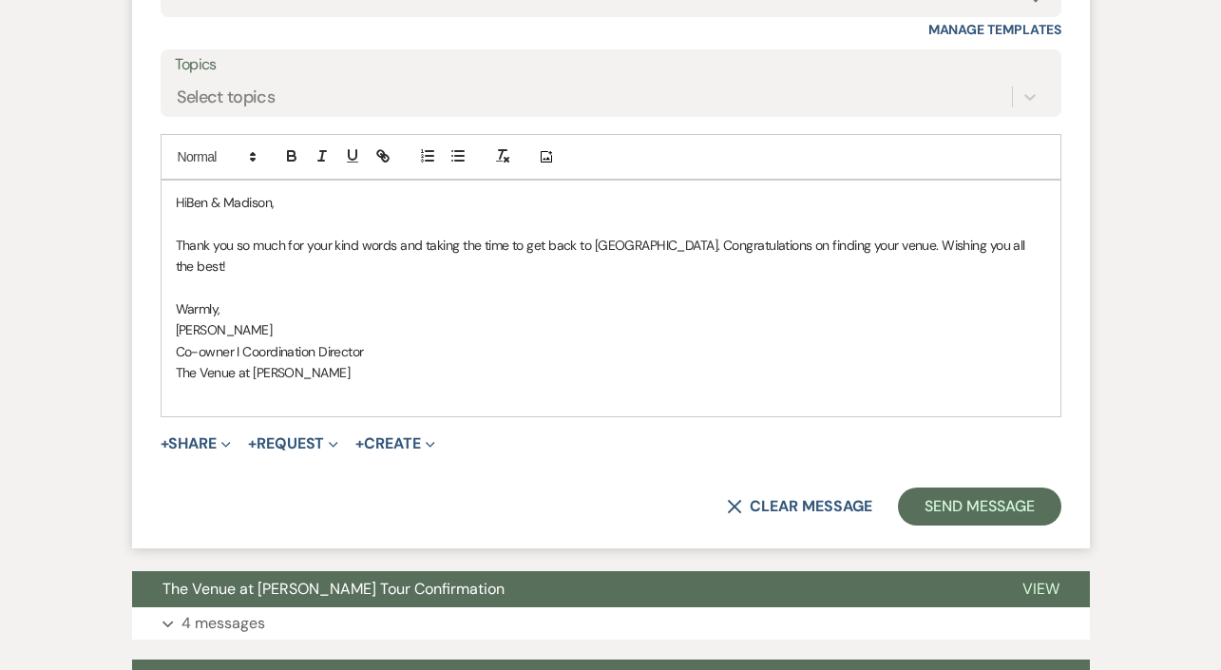
scroll to position [3798, 0]
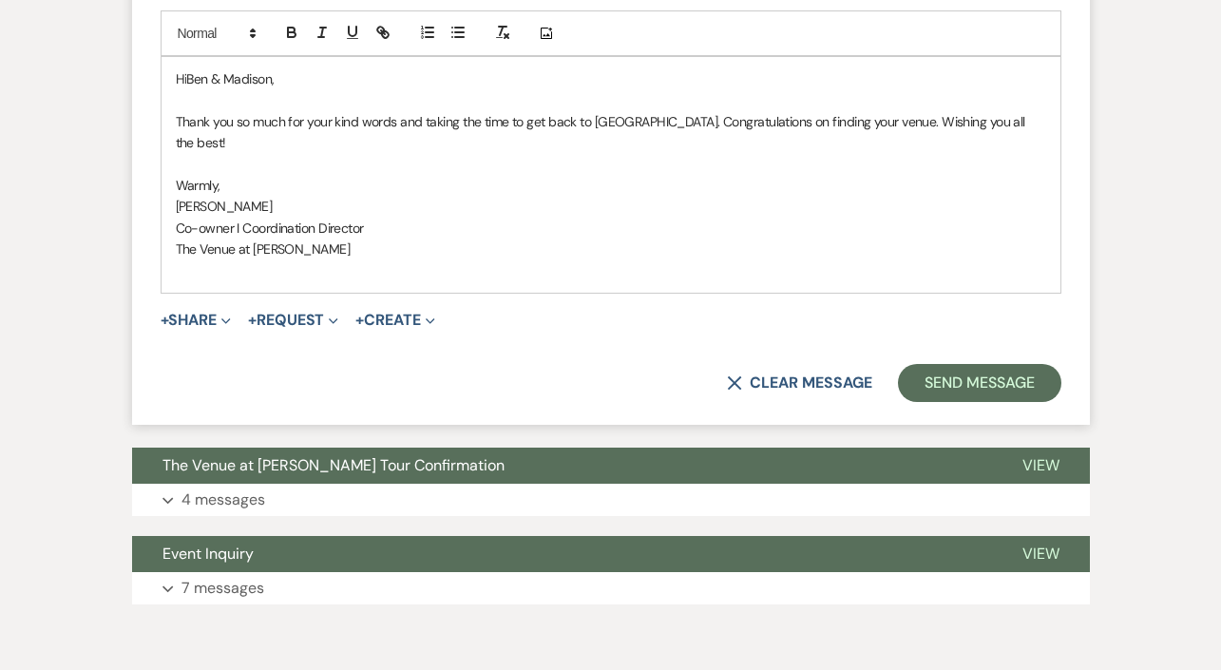
click at [980, 270] on form "Reply X Saving draft... Recipients* Event Contacts ( Madison ) Insert Template …" at bounding box center [611, 47] width 958 height 753
click at [979, 364] on button "Send Message" at bounding box center [979, 383] width 162 height 38
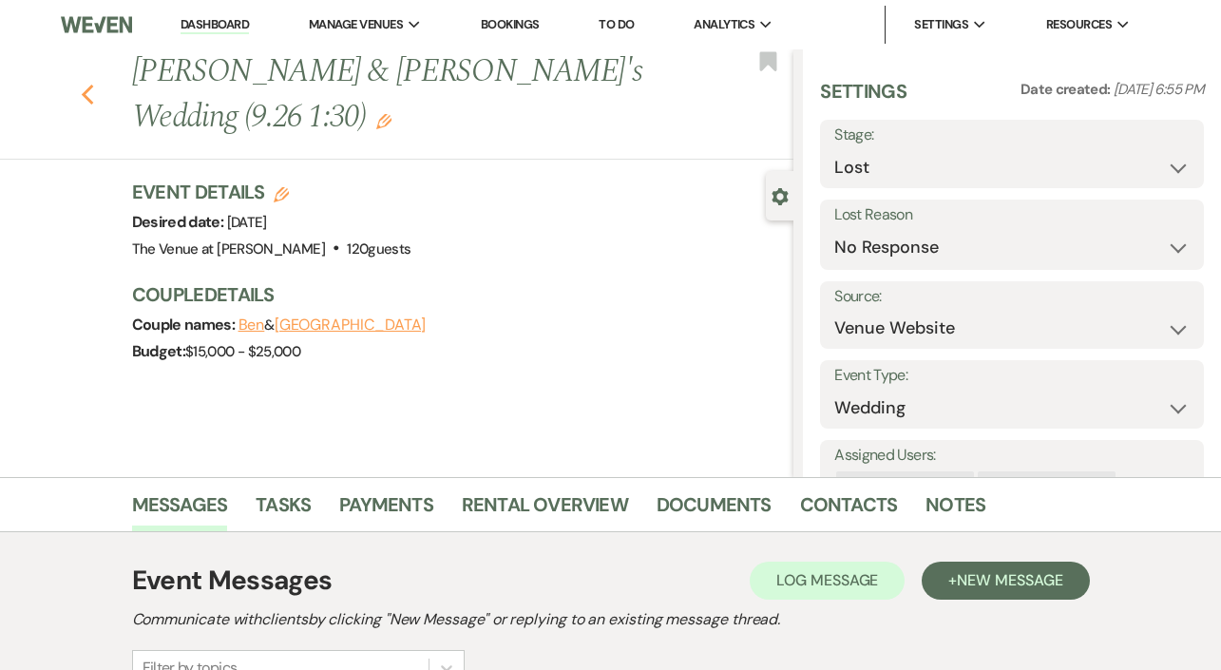
scroll to position [0, 0]
click at [89, 84] on icon "Previous" at bounding box center [88, 95] width 14 height 23
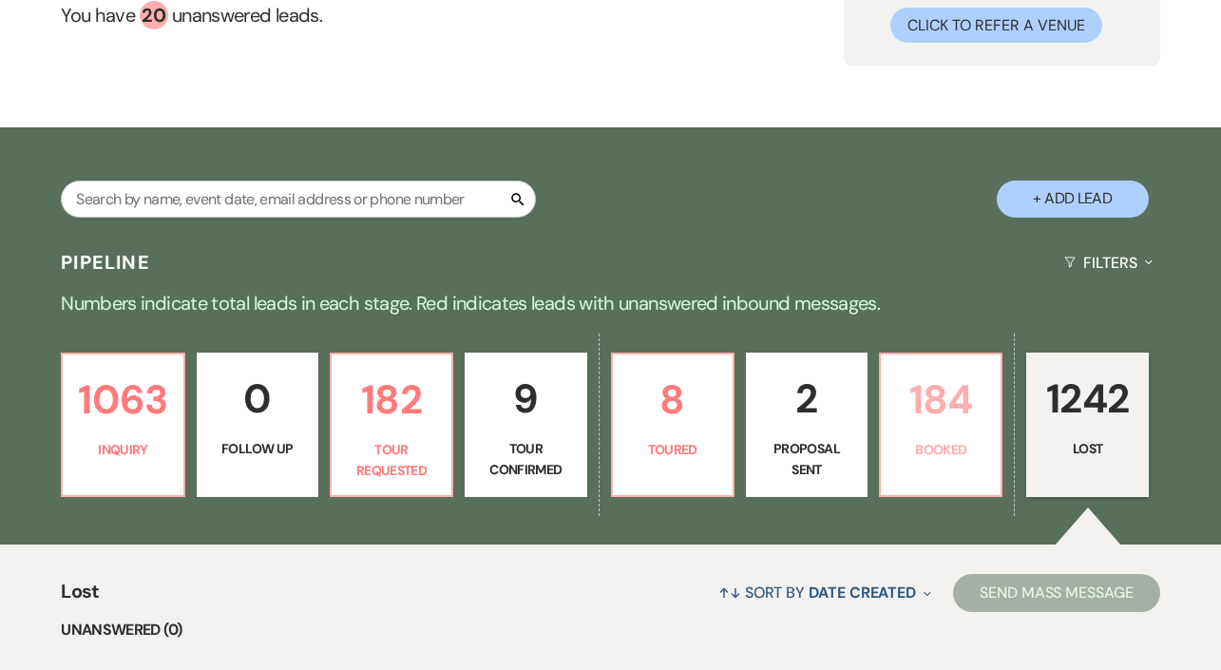
scroll to position [515, 0]
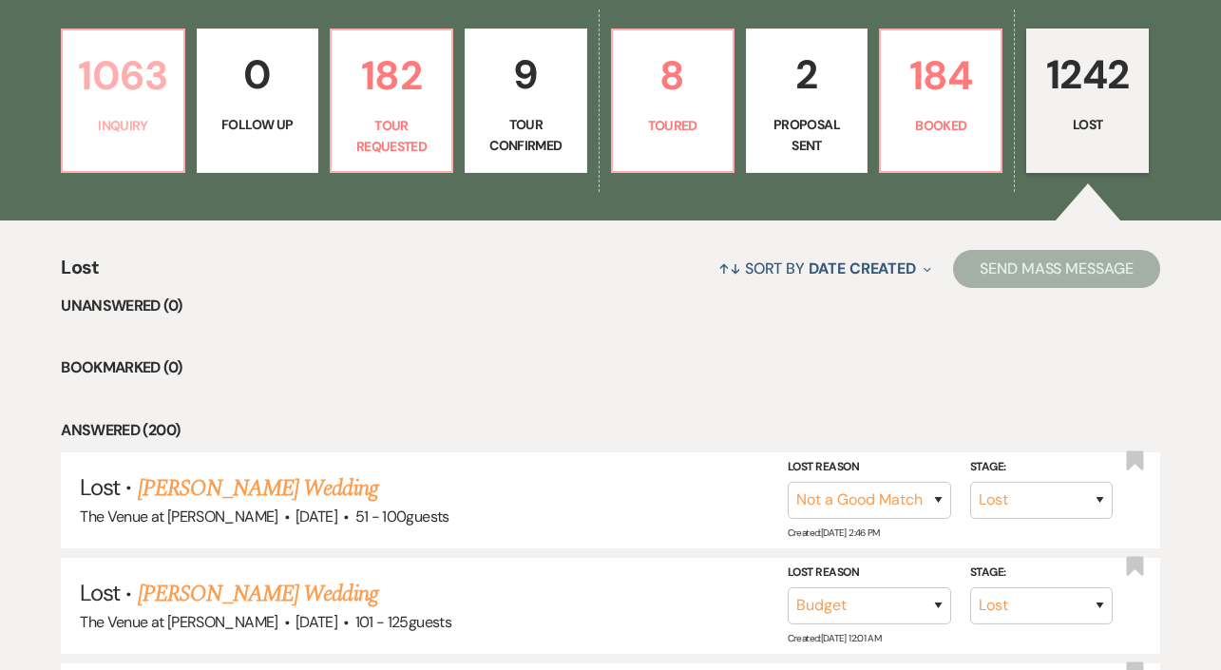
click at [114, 130] on p "Inquiry" at bounding box center [122, 125] width 97 height 21
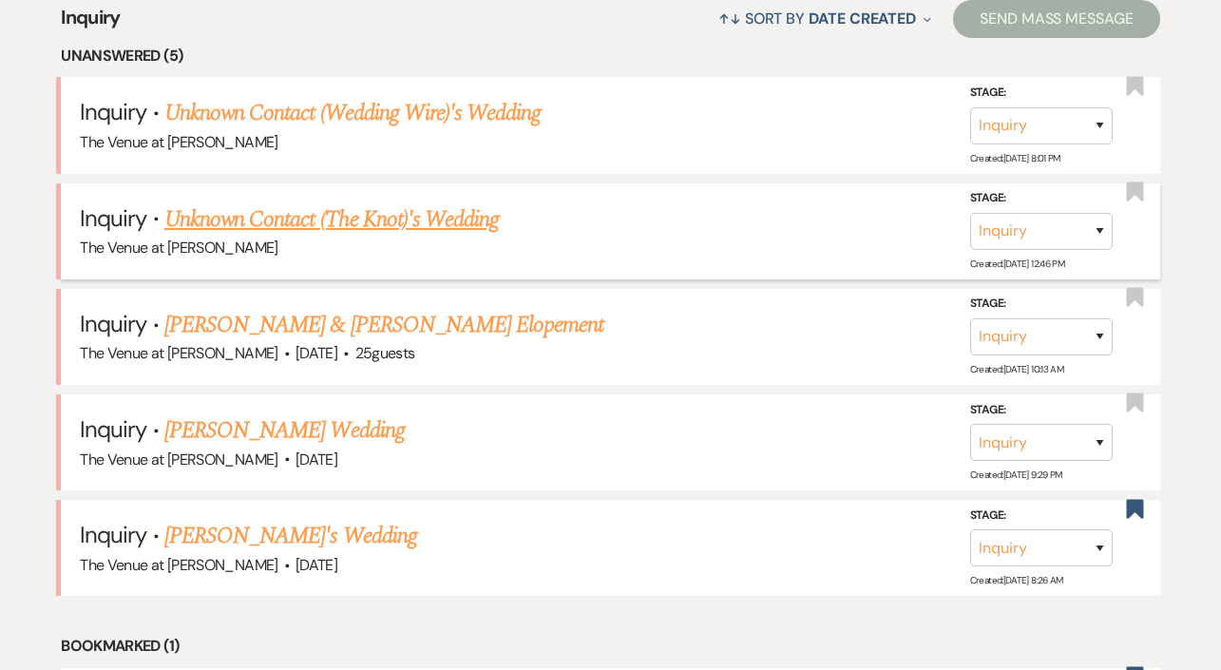
scroll to position [749, 0]
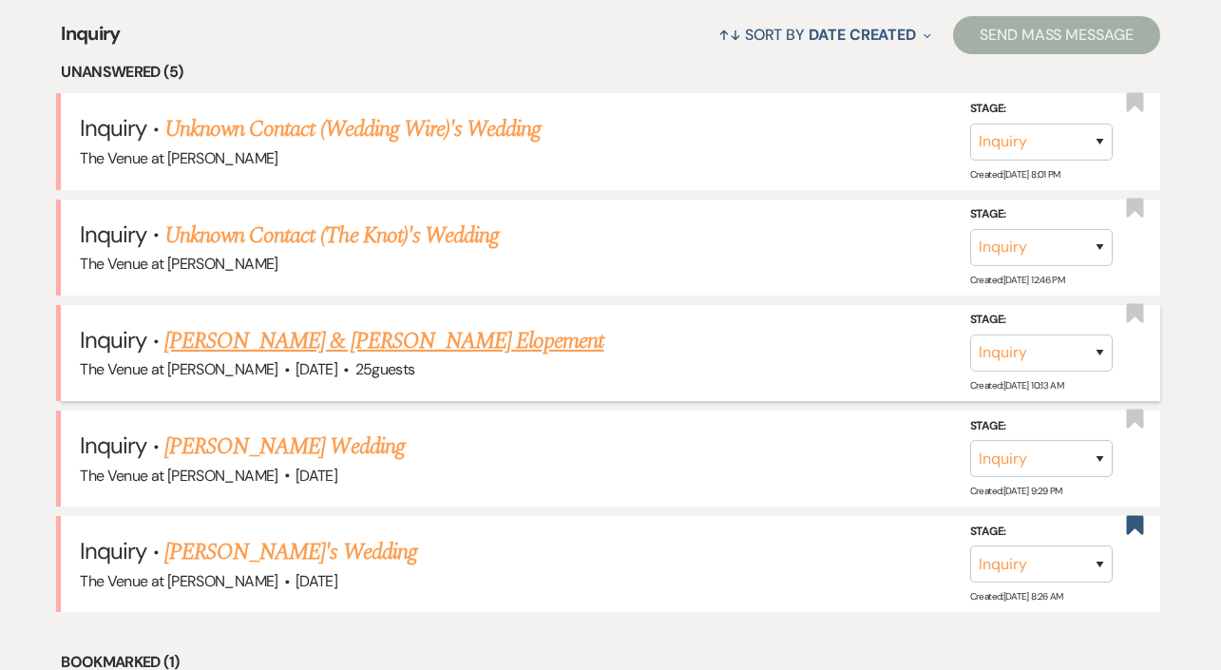
click at [181, 334] on link "[PERSON_NAME] & [PERSON_NAME] Elopement" at bounding box center [384, 341] width 440 height 34
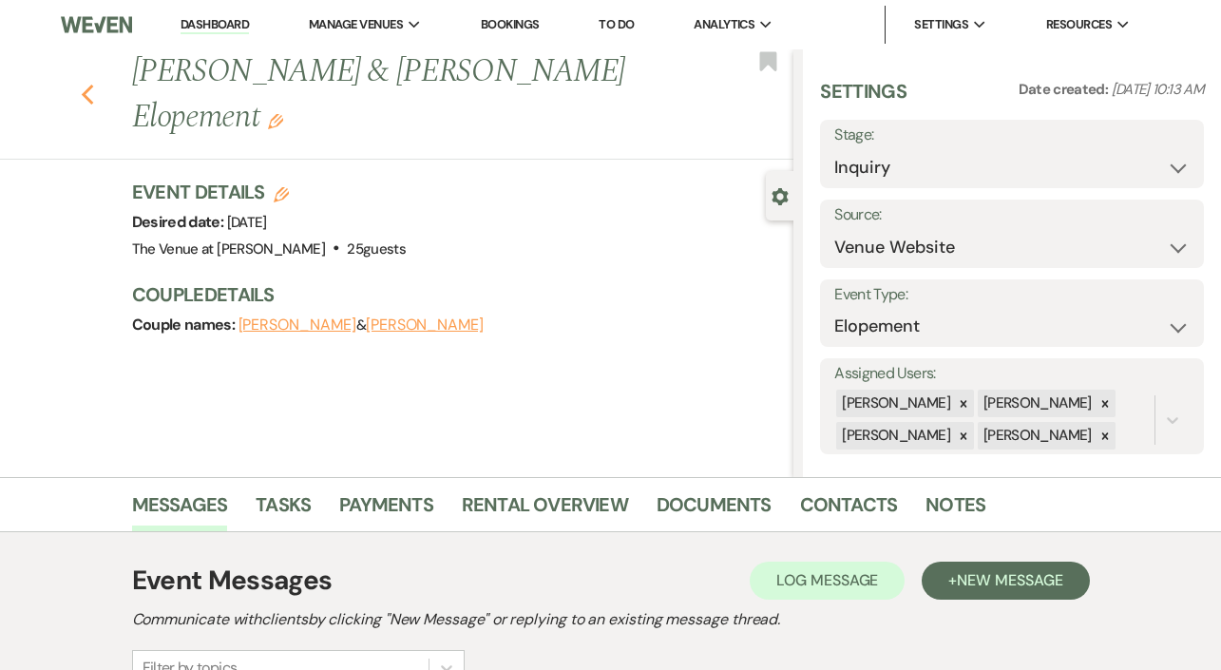
click at [89, 96] on icon "Previous" at bounding box center [88, 95] width 14 height 23
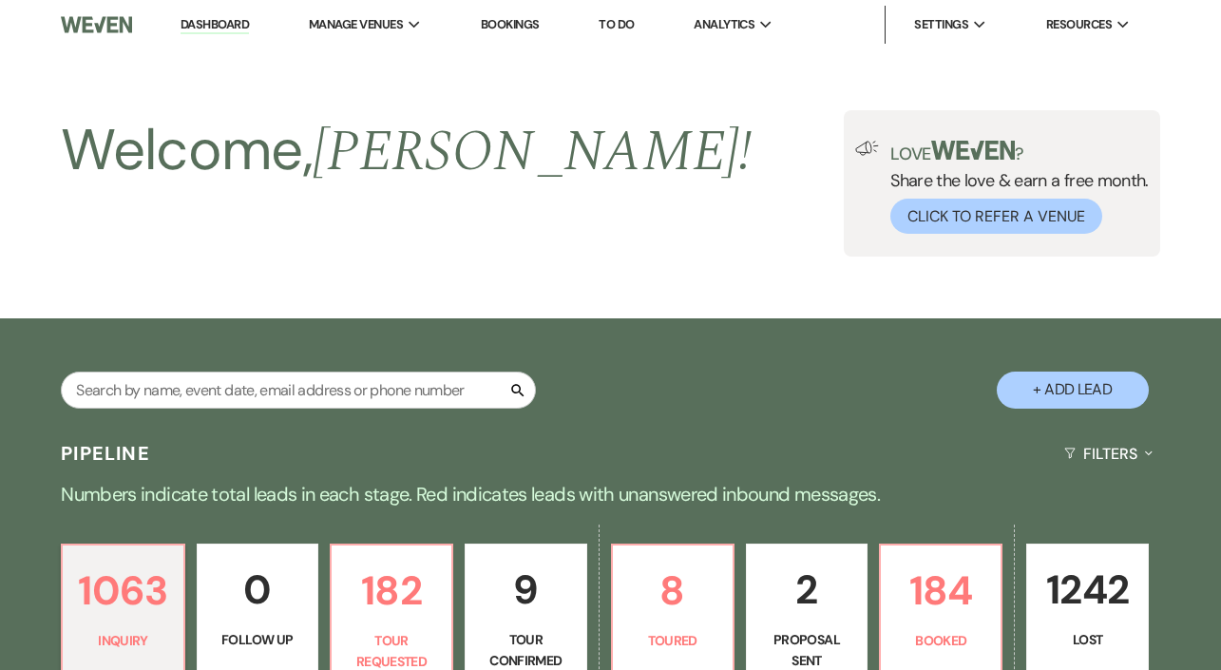
scroll to position [749, 0]
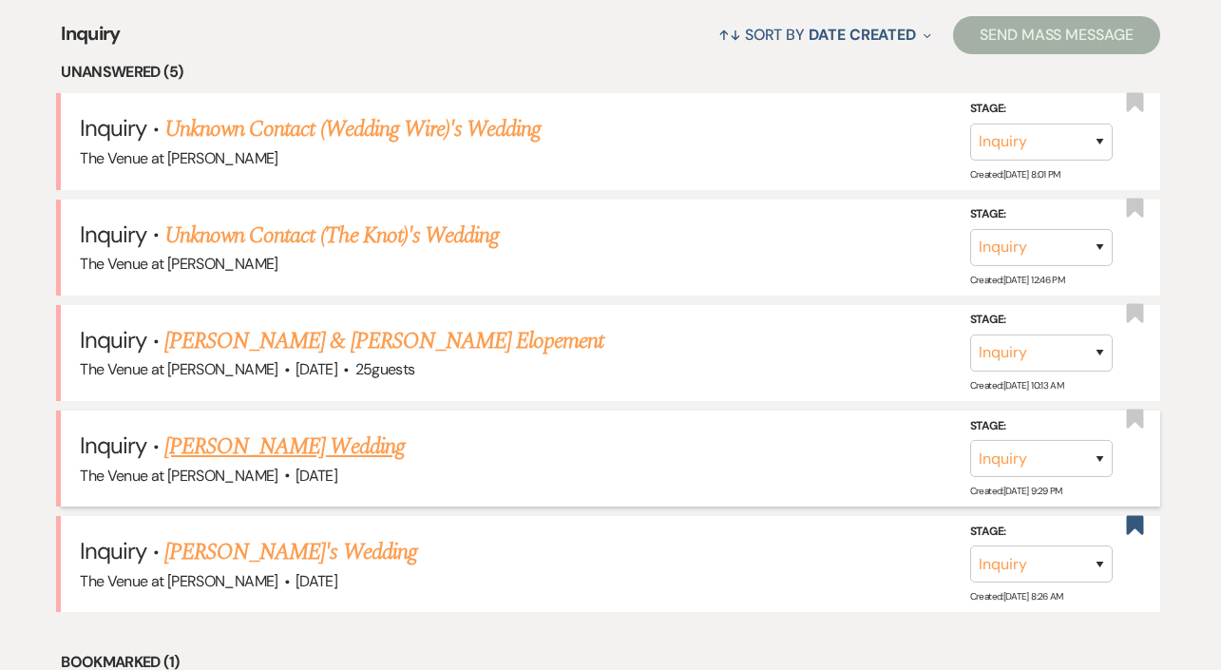
click at [229, 435] on link "[PERSON_NAME] Wedding" at bounding box center [284, 446] width 240 height 34
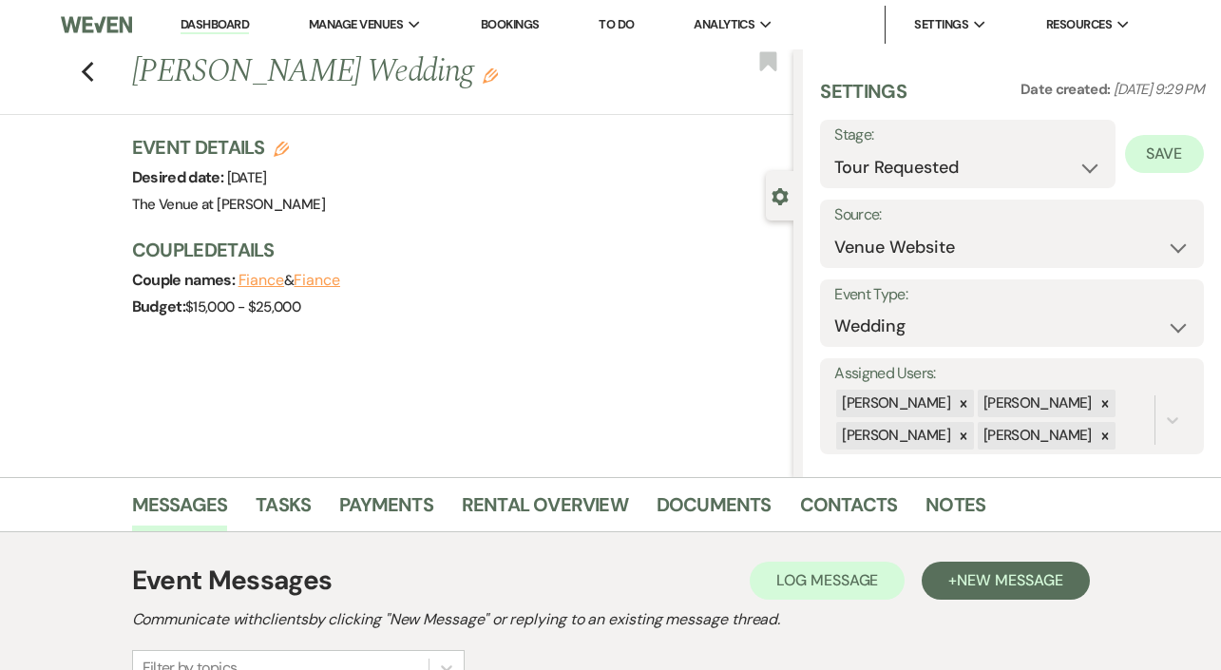
click at [1178, 161] on button "Save" at bounding box center [1164, 154] width 79 height 38
click at [87, 68] on use "button" at bounding box center [87, 72] width 12 height 21
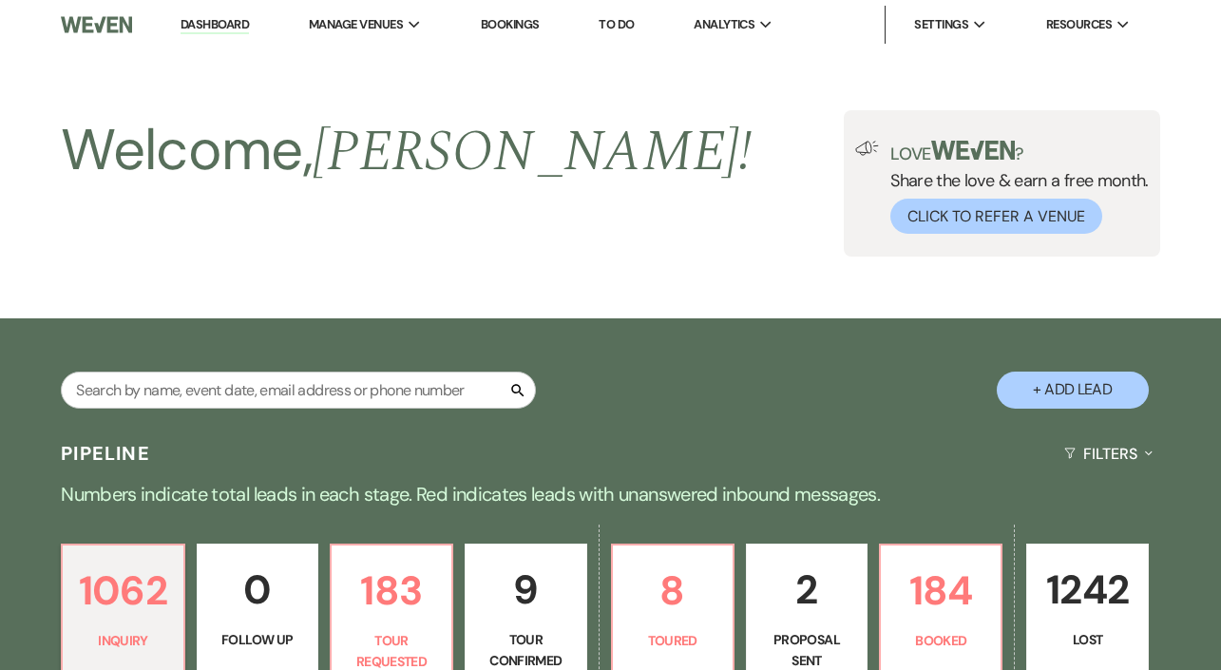
scroll to position [749, 0]
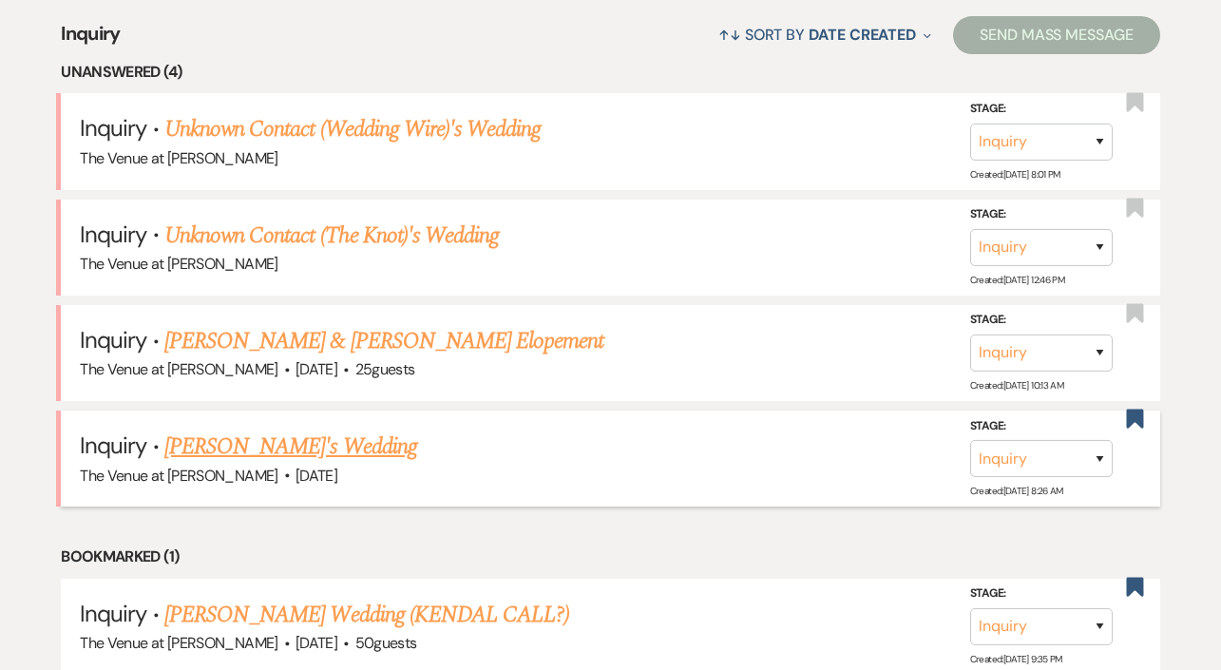
click at [208, 448] on link "[PERSON_NAME]'s Wedding" at bounding box center [290, 446] width 253 height 34
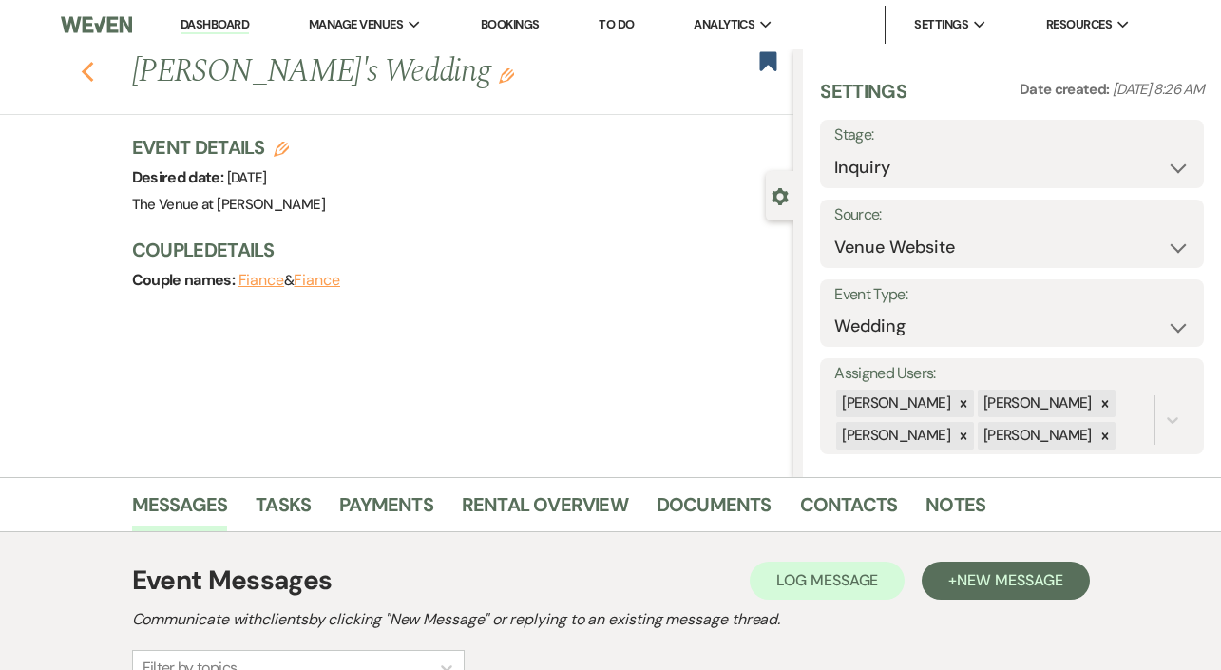
click at [88, 70] on icon "Previous" at bounding box center [88, 72] width 14 height 23
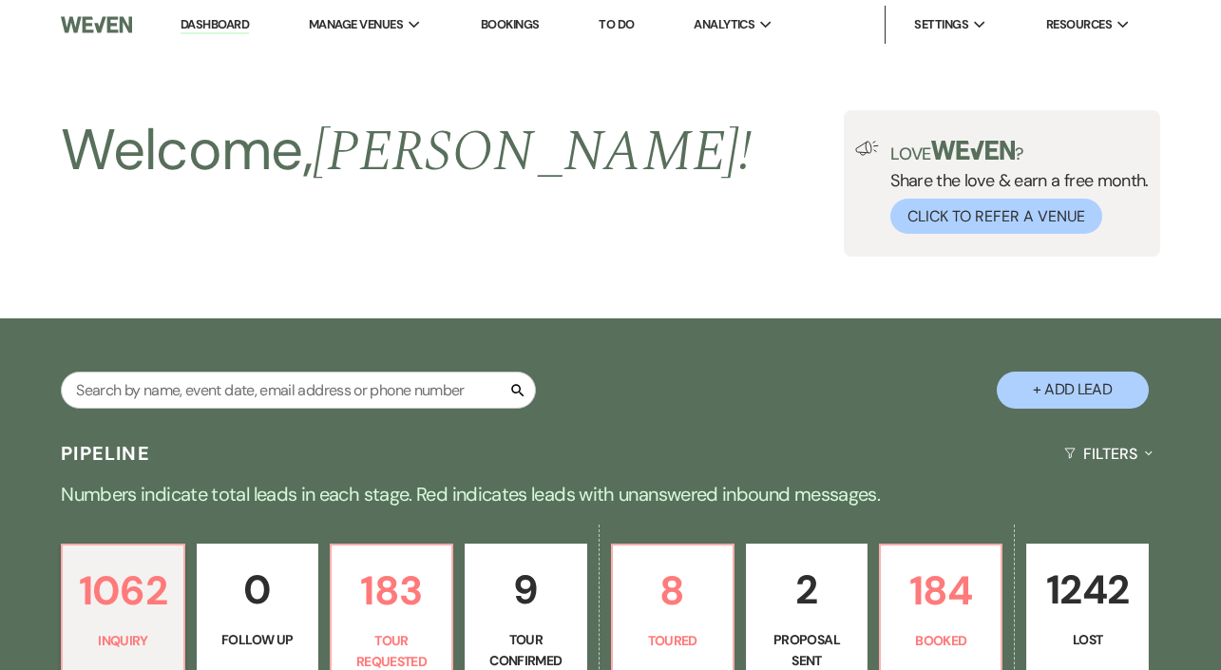
scroll to position [749, 0]
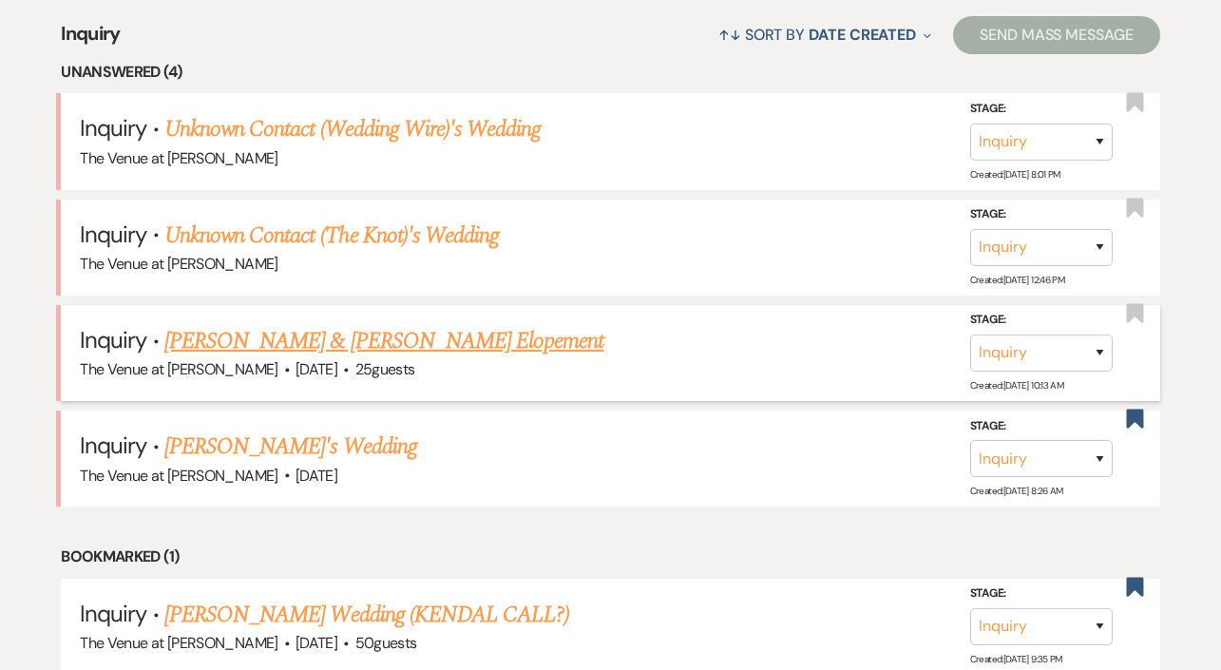
click at [228, 337] on link "[PERSON_NAME] & [PERSON_NAME] Elopement" at bounding box center [384, 341] width 440 height 34
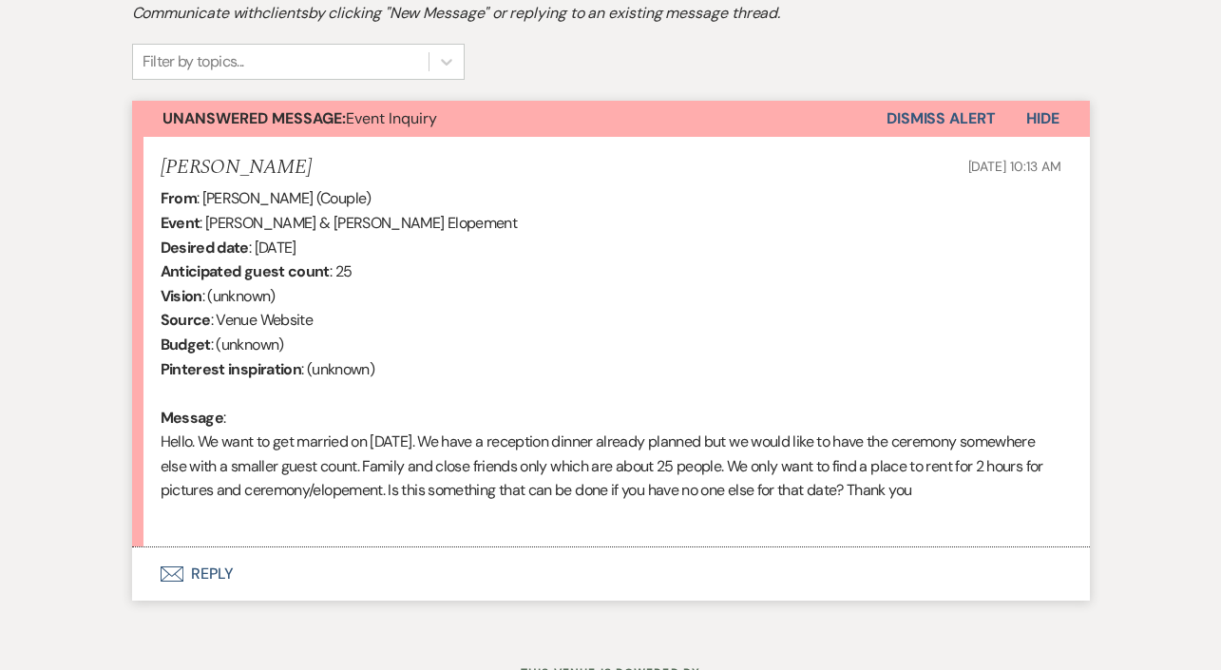
scroll to position [74, 0]
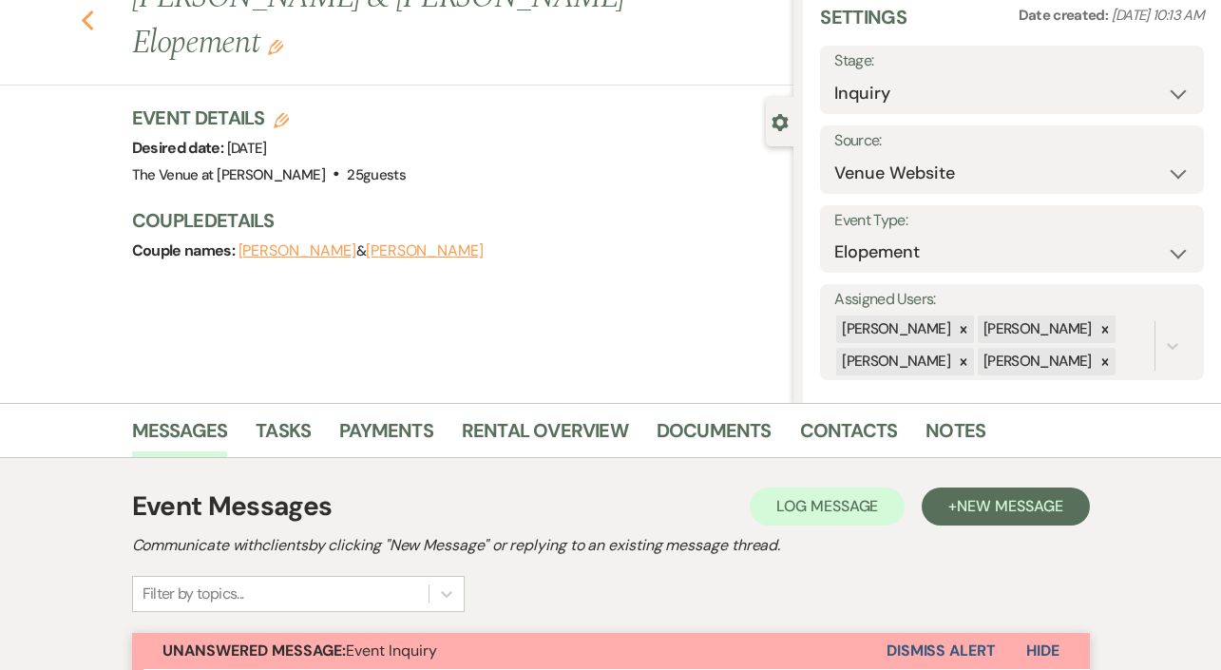
click at [90, 14] on use "button" at bounding box center [87, 20] width 12 height 21
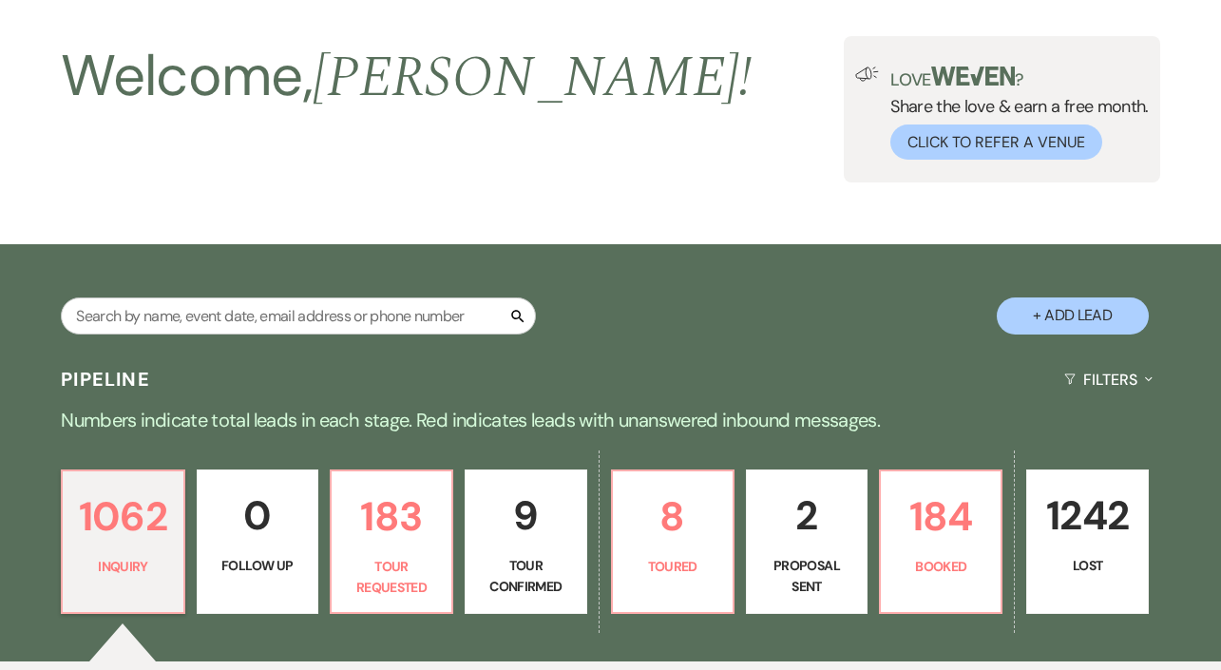
scroll to position [749, 0]
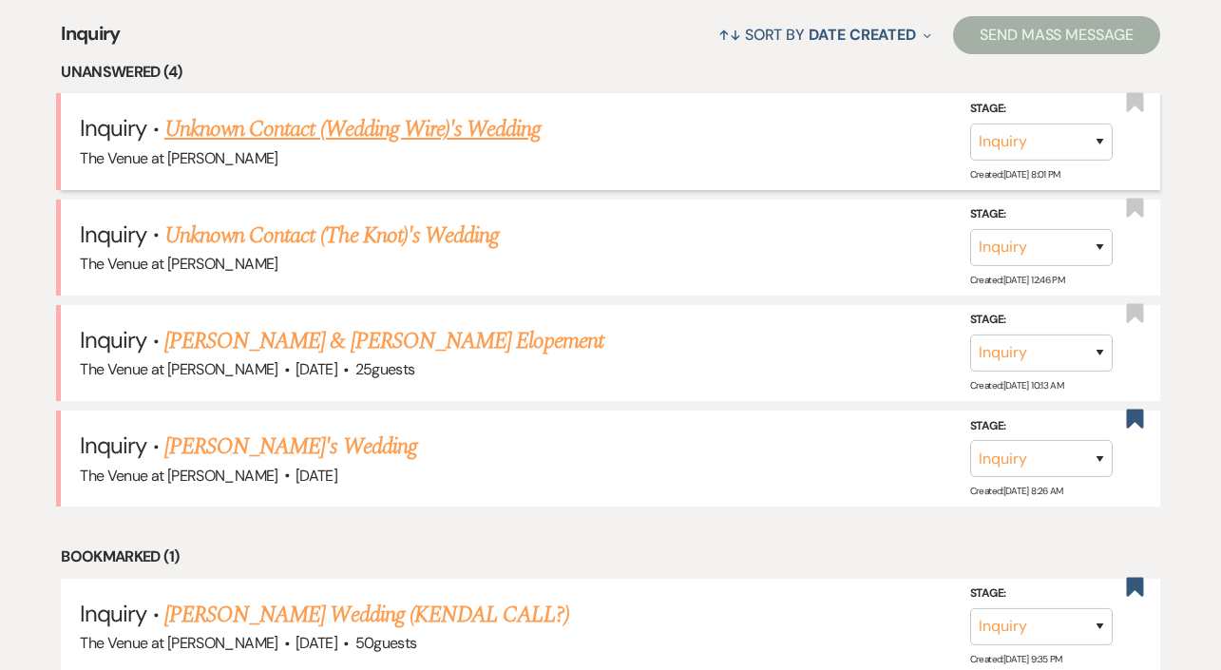
click at [396, 131] on link "Unknown Contact (Wedding Wire)'s Wedding" at bounding box center [352, 129] width 377 height 34
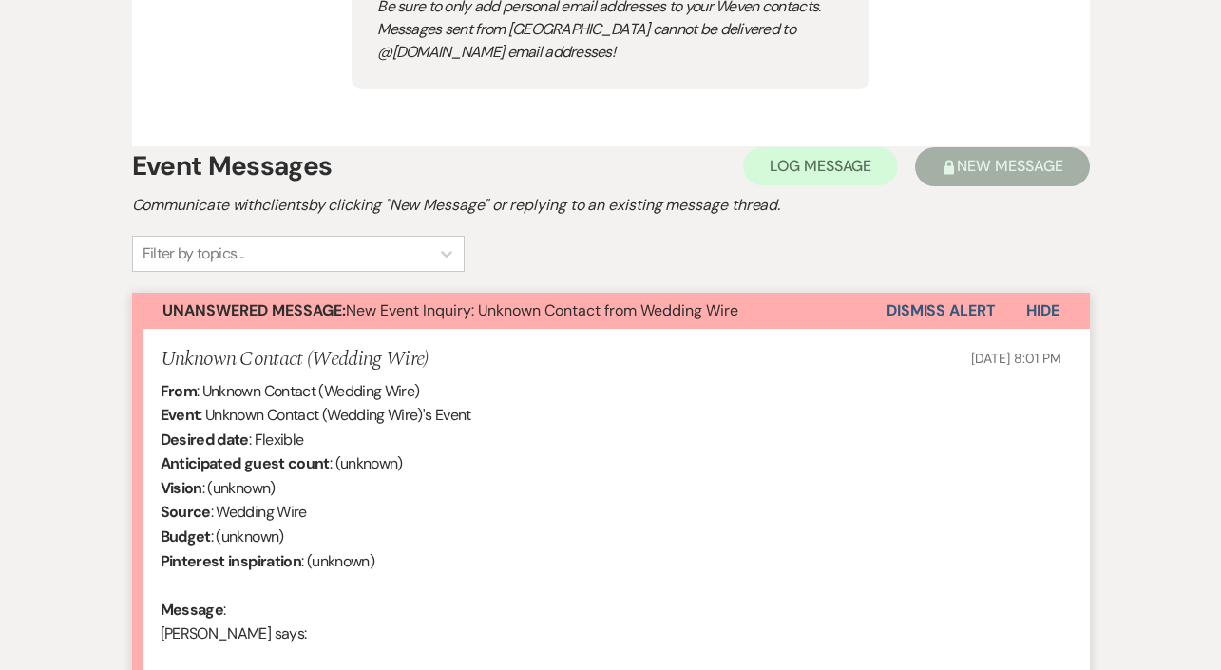
scroll to position [1125, 0]
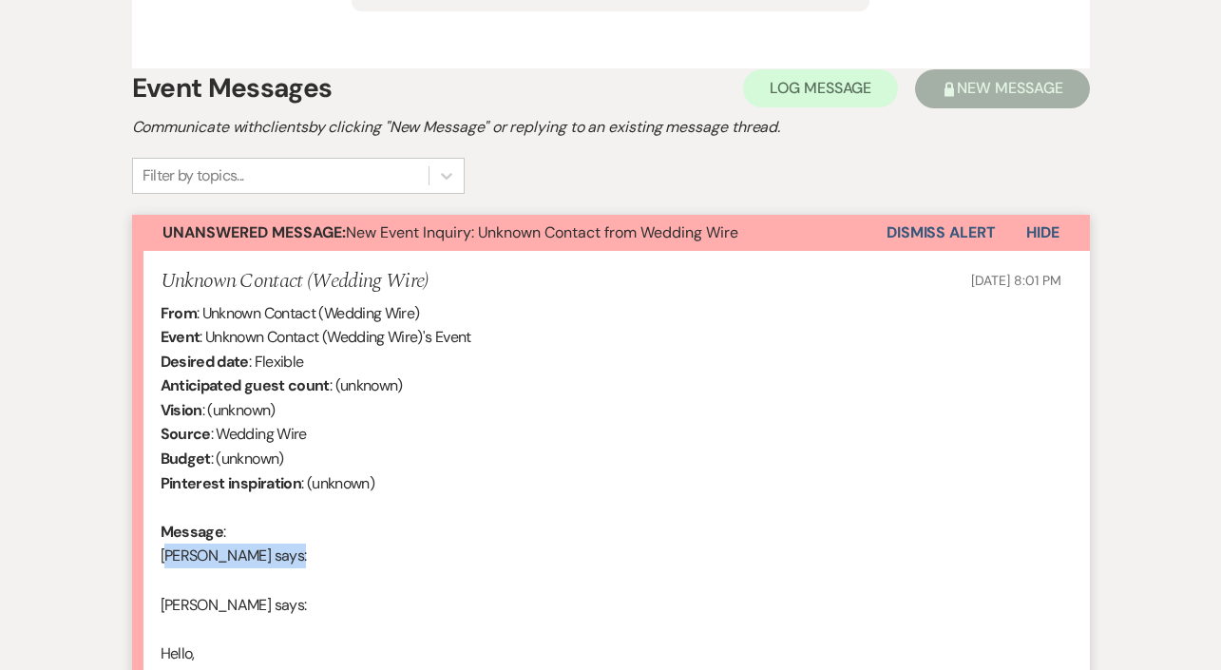
drag, startPoint x: 274, startPoint y: 585, endPoint x: 130, endPoint y: 585, distance: 143.5
click at [130, 585] on div "Lock Messaging Locked This lead was captured without a personal email address T…" at bounding box center [610, 170] width 1083 height 1526
copy div "[PERSON_NAME]"
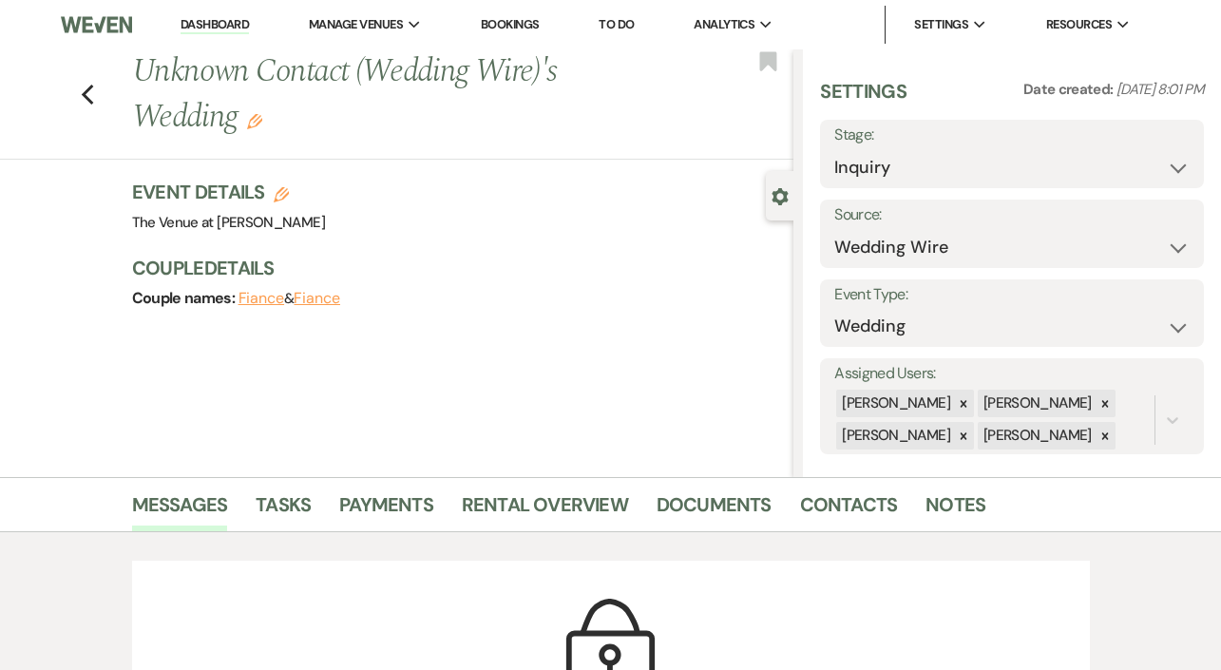
scroll to position [0, 0]
click at [84, 103] on icon "Previous" at bounding box center [88, 95] width 14 height 23
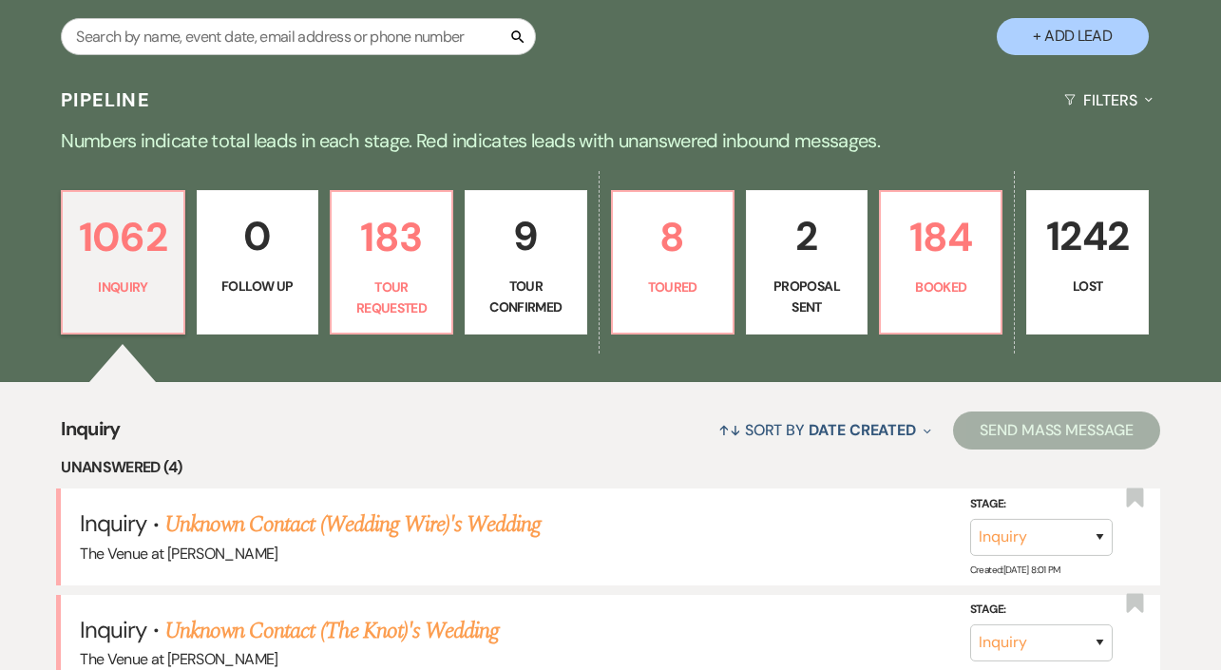
scroll to position [308, 0]
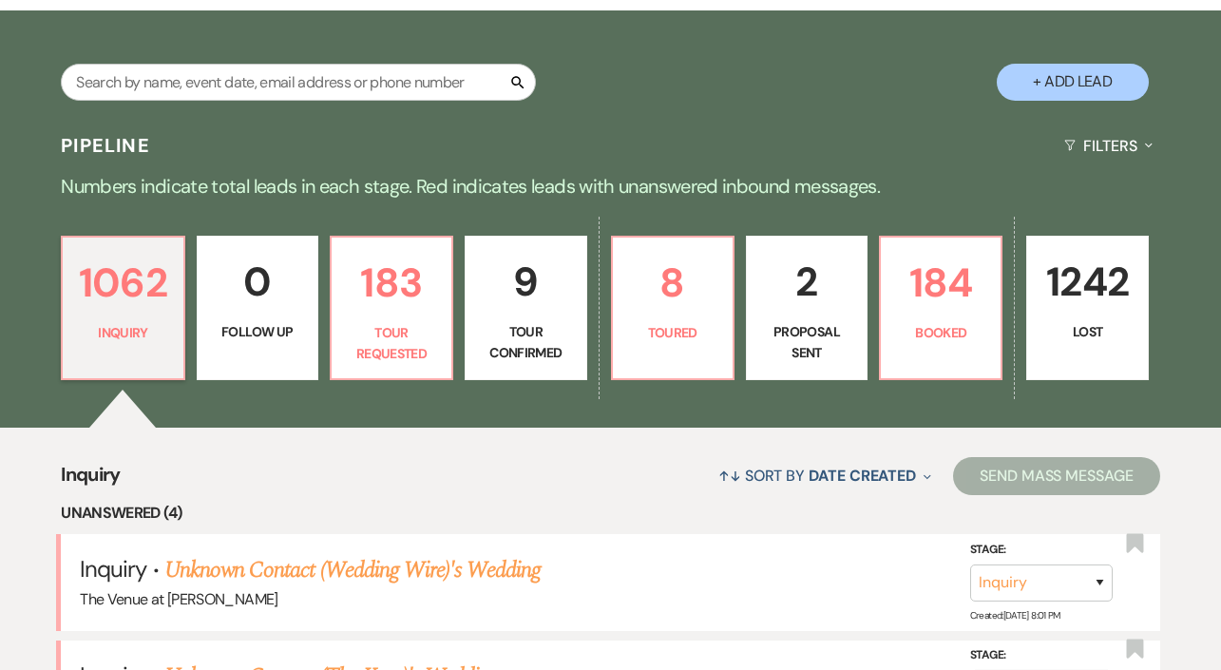
click at [211, 102] on div "Search" at bounding box center [298, 90] width 475 height 52
click at [208, 81] on input "text" at bounding box center [298, 82] width 475 height 37
paste input "[PERSON_NAME]"
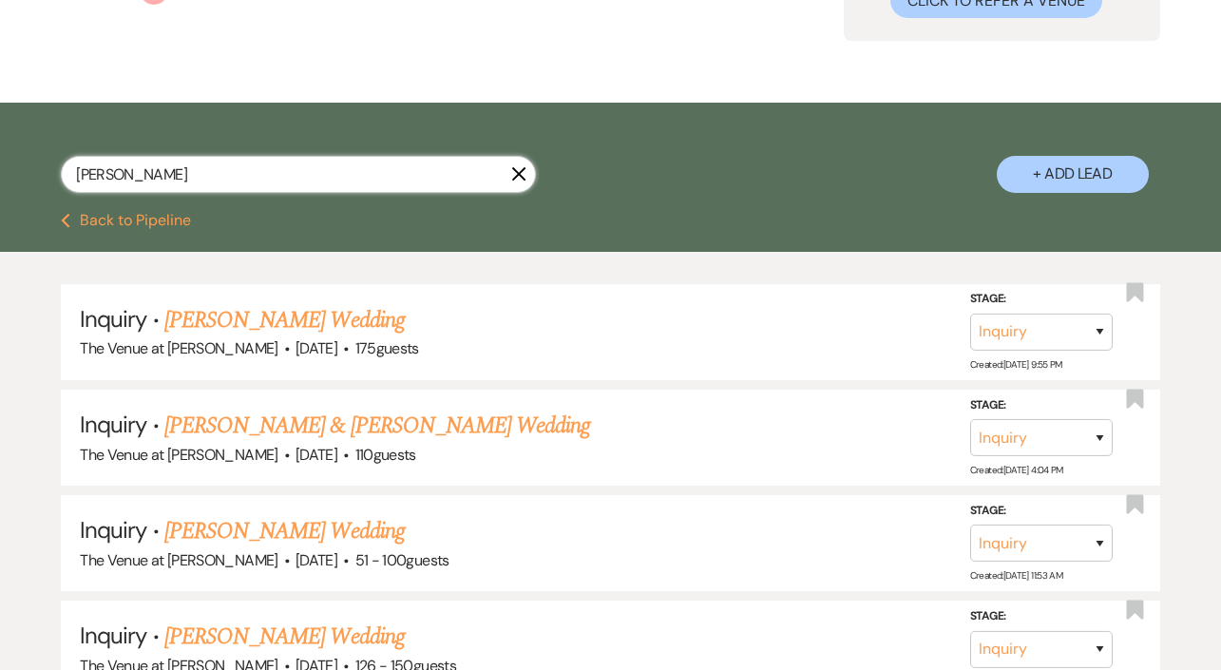
scroll to position [224, 0]
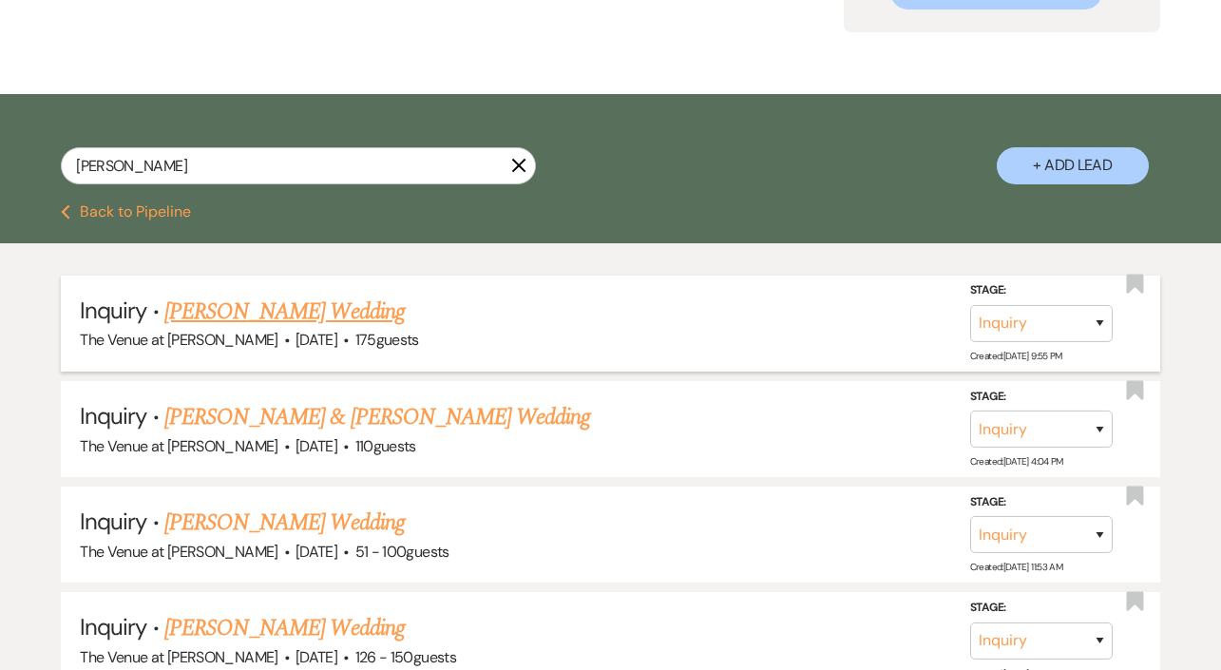
click at [389, 316] on link "[PERSON_NAME] Wedding" at bounding box center [284, 312] width 240 height 34
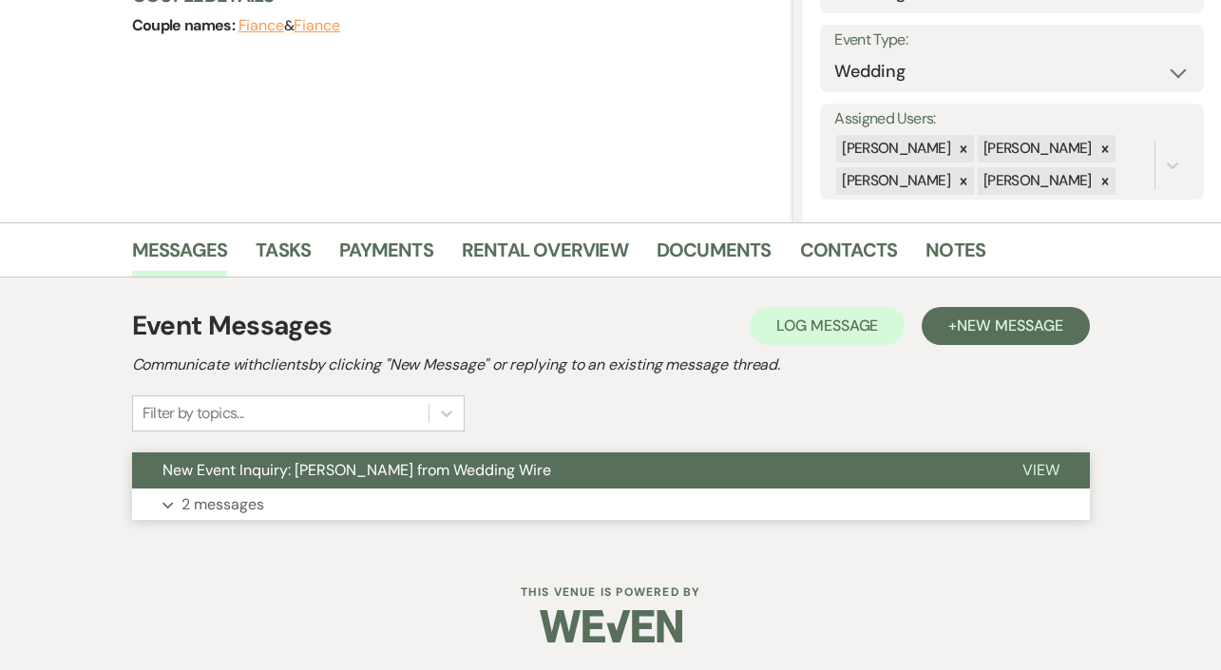
click at [404, 516] on button "Expand 2 messages" at bounding box center [611, 504] width 958 height 32
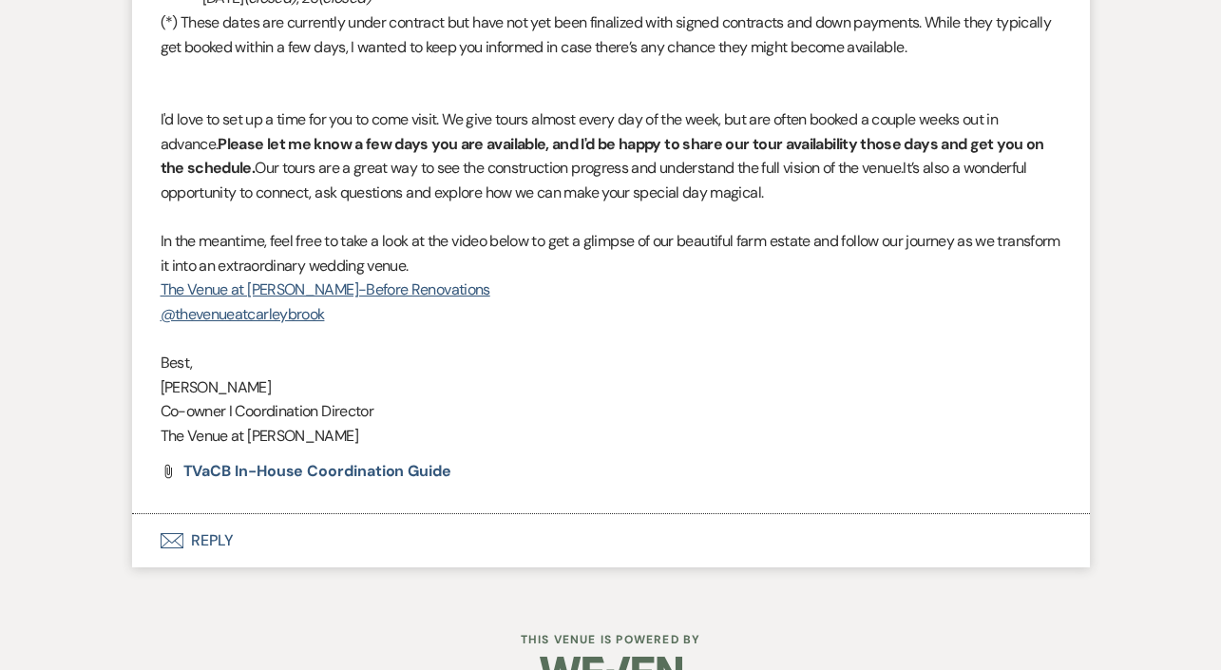
scroll to position [2474, 0]
click at [237, 515] on button "Envelope Reply" at bounding box center [611, 541] width 958 height 53
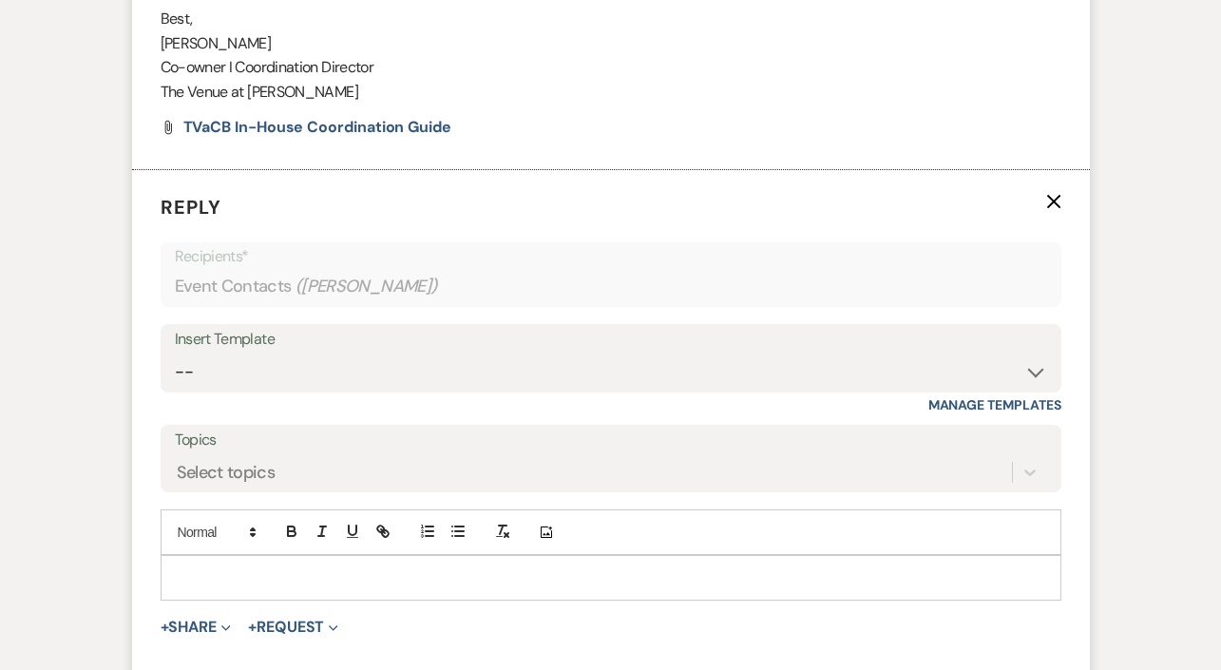
scroll to position [2887, 0]
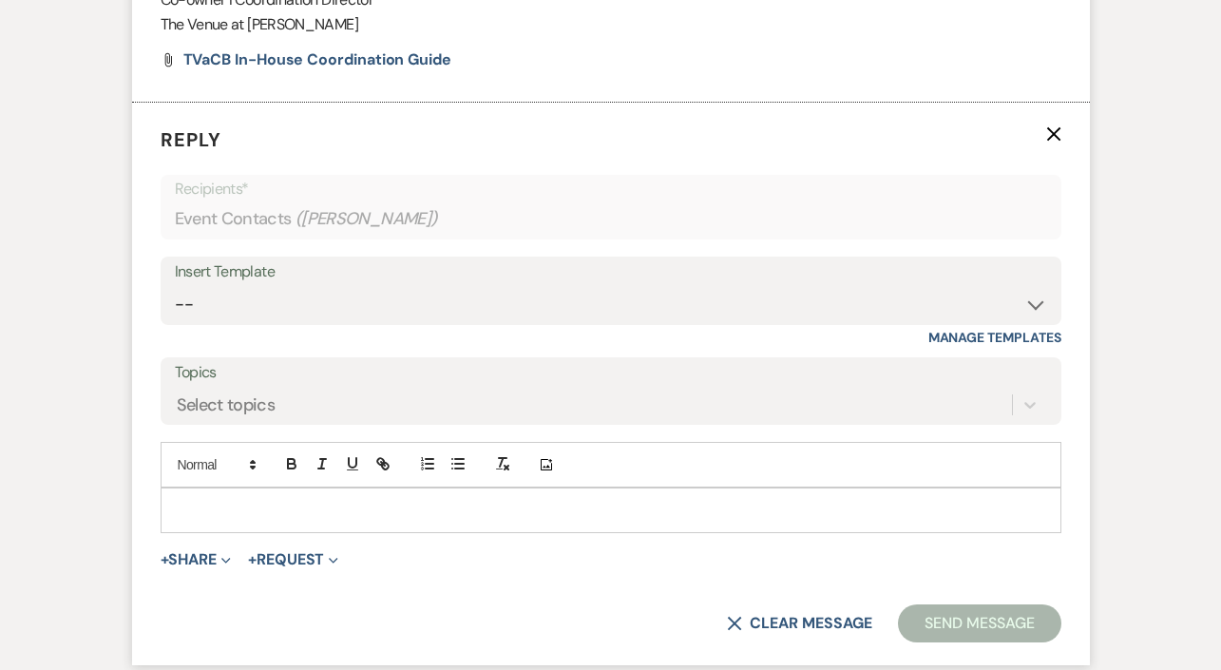
click at [200, 488] on div at bounding box center [611, 510] width 899 height 44
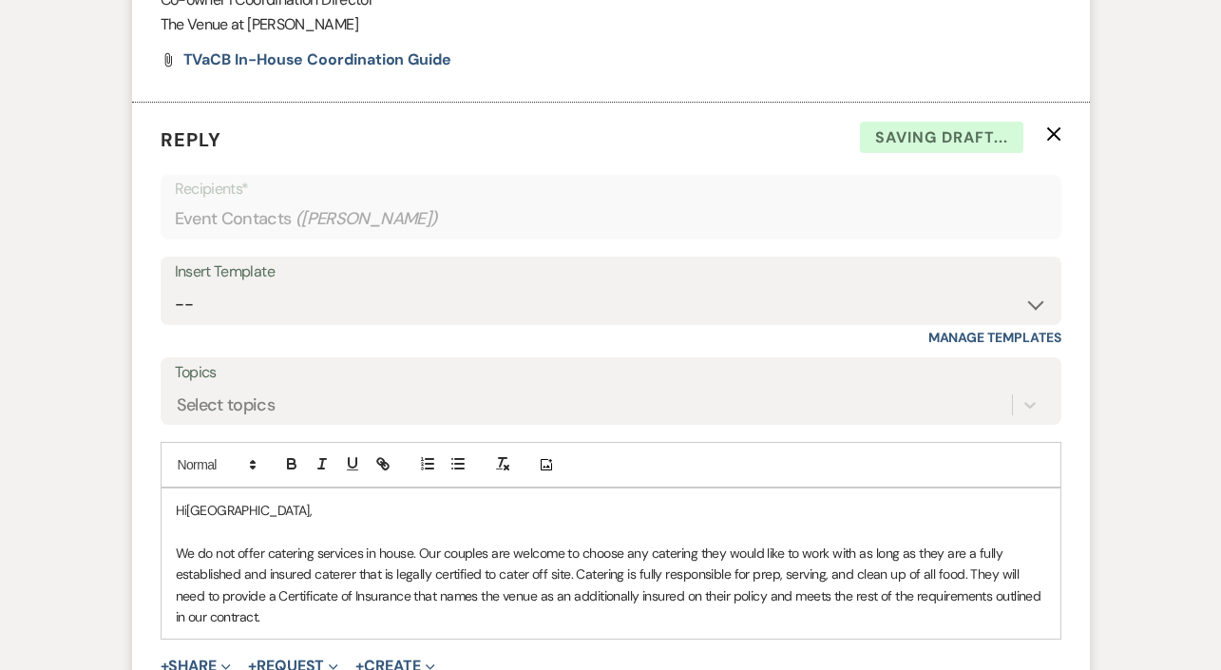
drag, startPoint x: 196, startPoint y: 544, endPoint x: 160, endPoint y: 497, distance: 59.7
click at [161, 497] on div "Hi Victoria, We do not offer catering services in house. Our couples are welcom…" at bounding box center [611, 563] width 901 height 152
copy span "We do not offer catering services in house. Our couples are welcome to choose a…"
click at [595, 442] on div "Add Photo" at bounding box center [611, 465] width 901 height 46
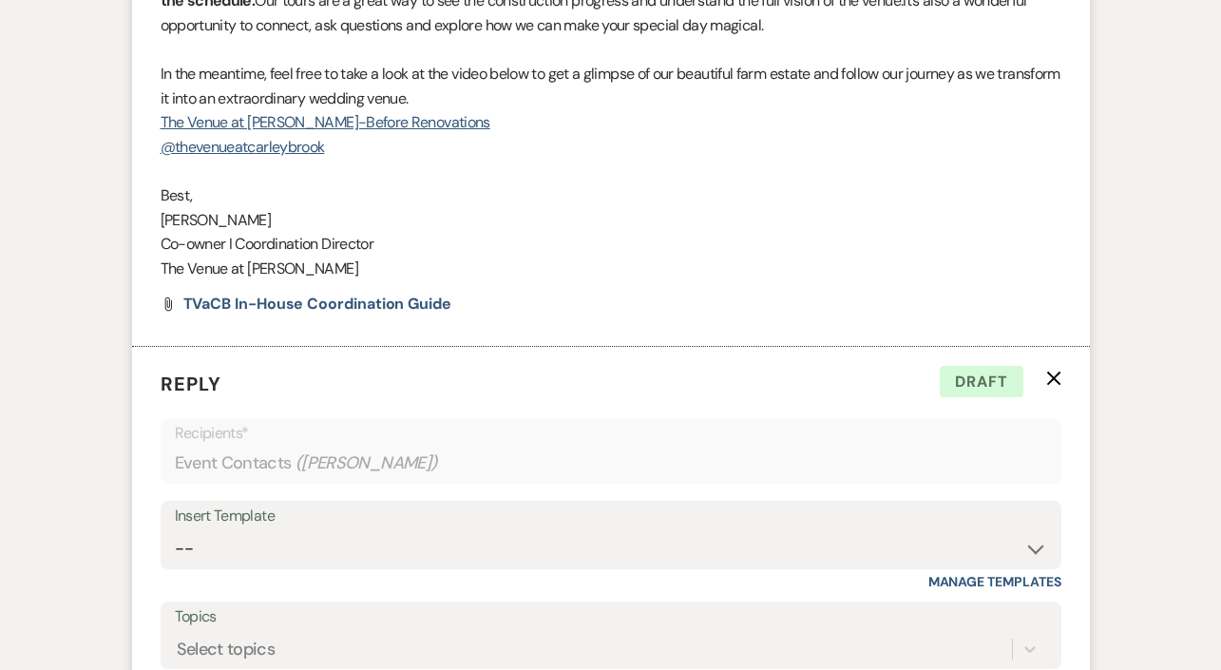
scroll to position [2601, 0]
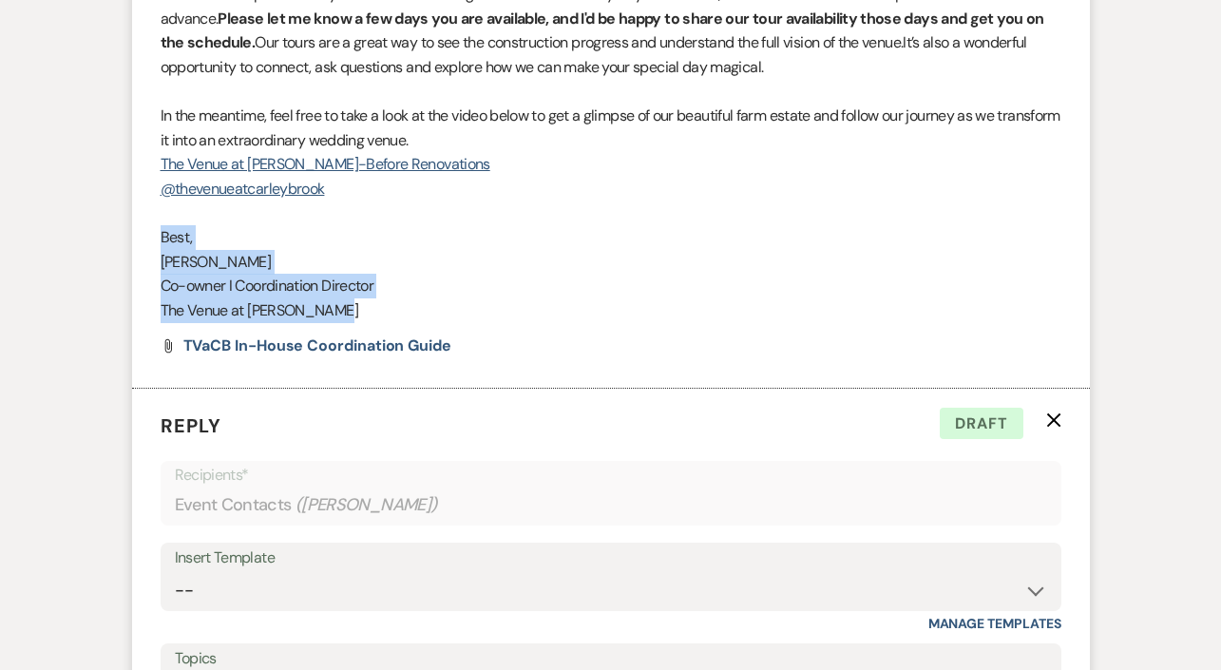
drag, startPoint x: 351, startPoint y: 259, endPoint x: 161, endPoint y: 187, distance: 203.3
copy div "Best, Jessie Co-owner I Coordination Director The Venue at Carley Brook"
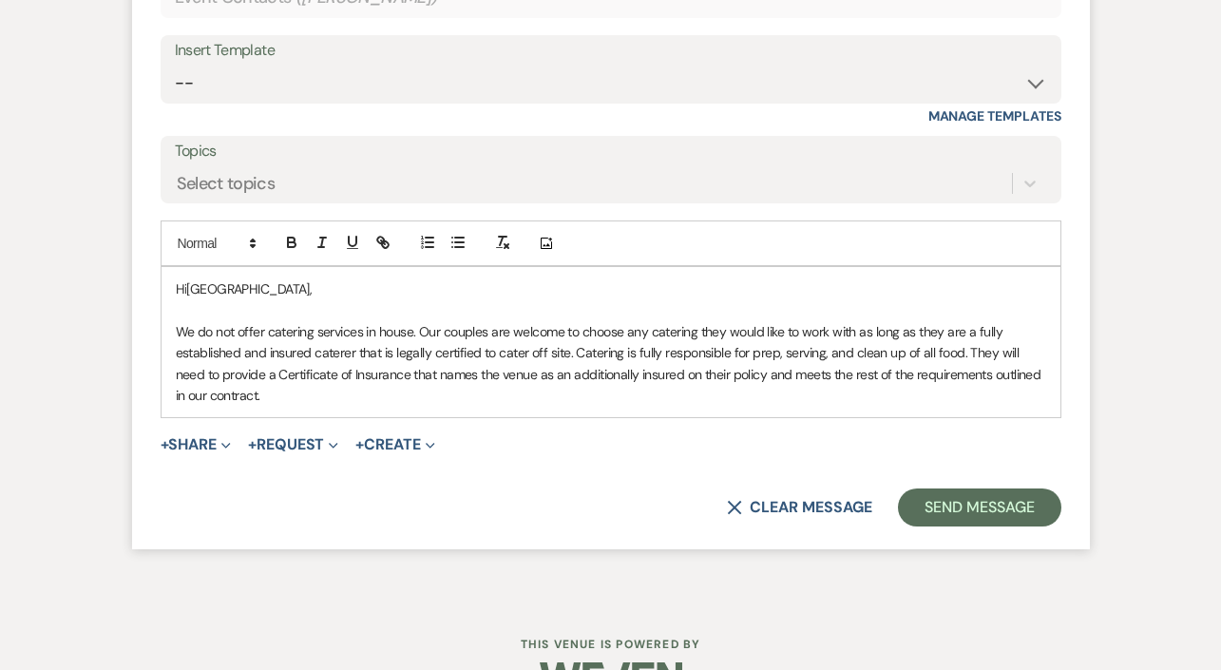
scroll to position [3107, 0]
click at [226, 342] on span "We do not offer catering services in house. Our couples are welcome to choose a…" at bounding box center [610, 364] width 868 height 81
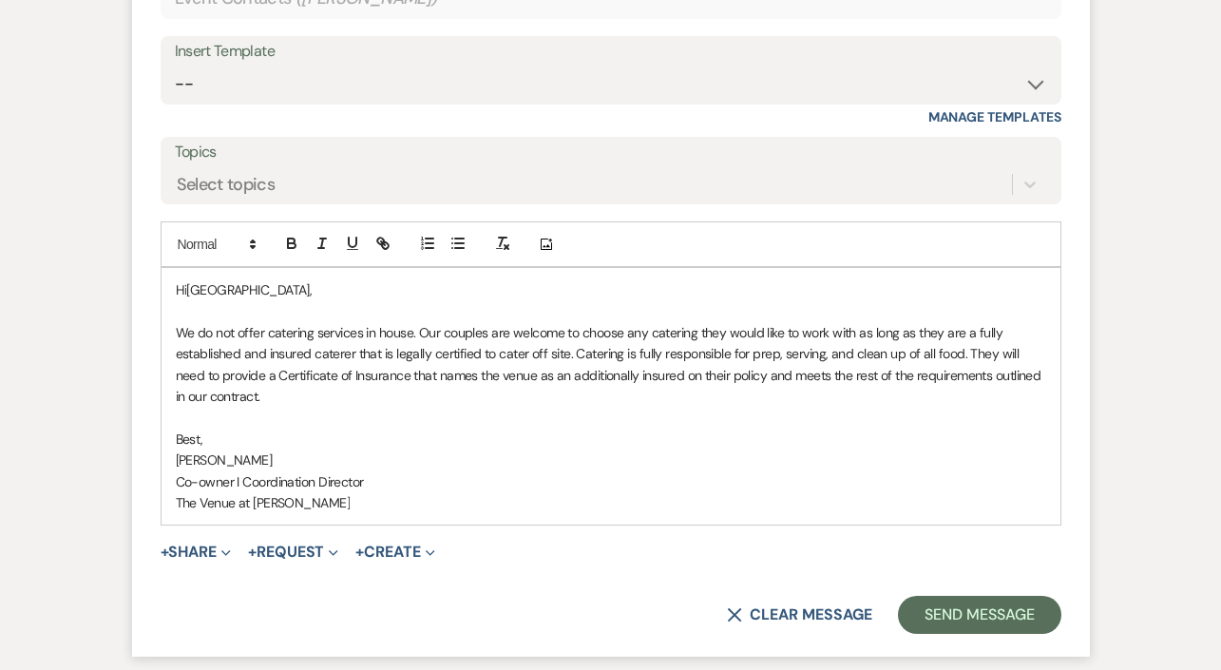
click at [411, 336] on p "We do not offer catering services in house. Our couples are welcome to choose a…" at bounding box center [611, 365] width 870 height 86
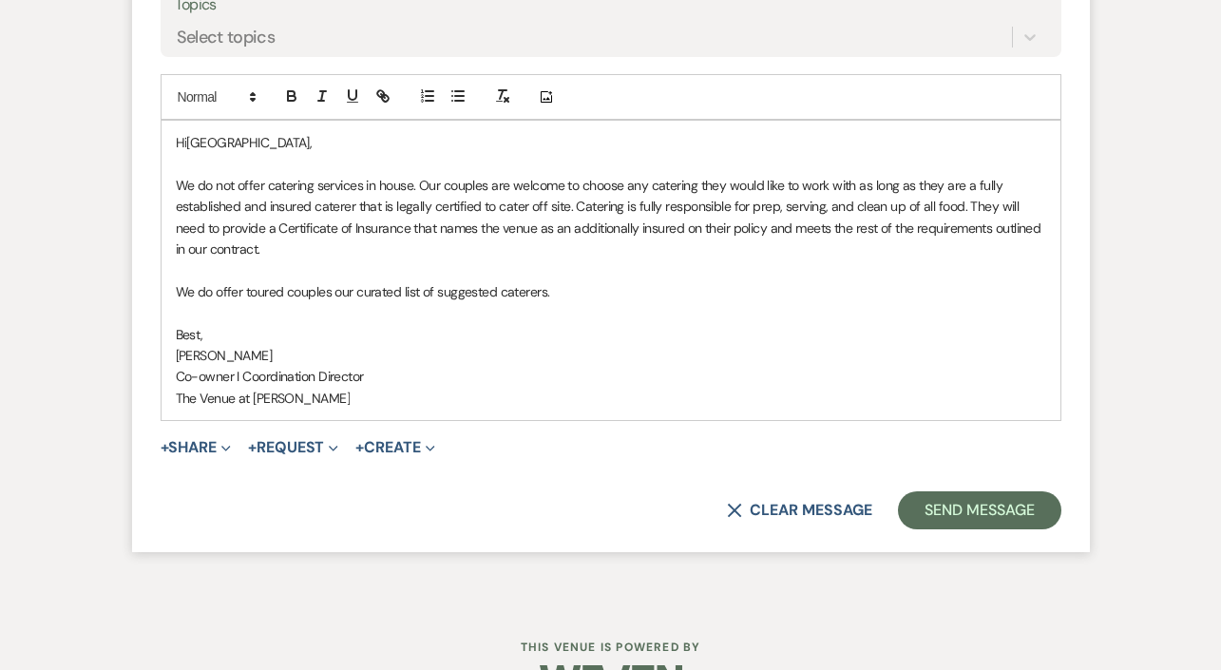
scroll to position [3253, 0]
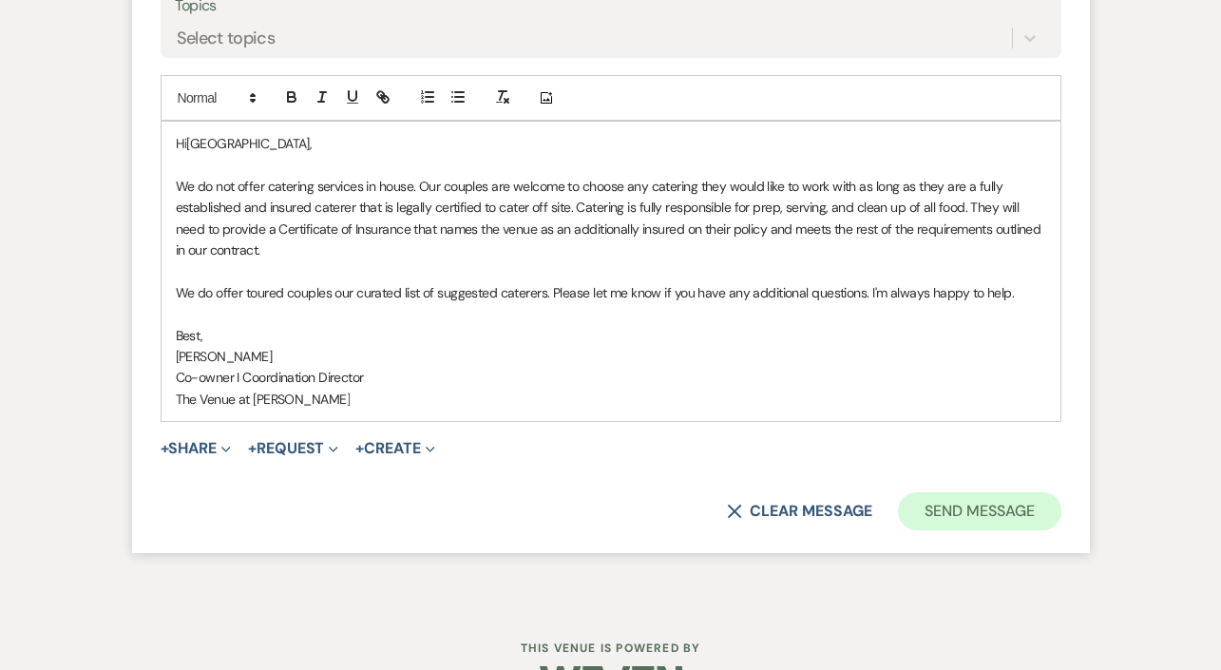
click at [950, 492] on button "Send Message" at bounding box center [979, 511] width 162 height 38
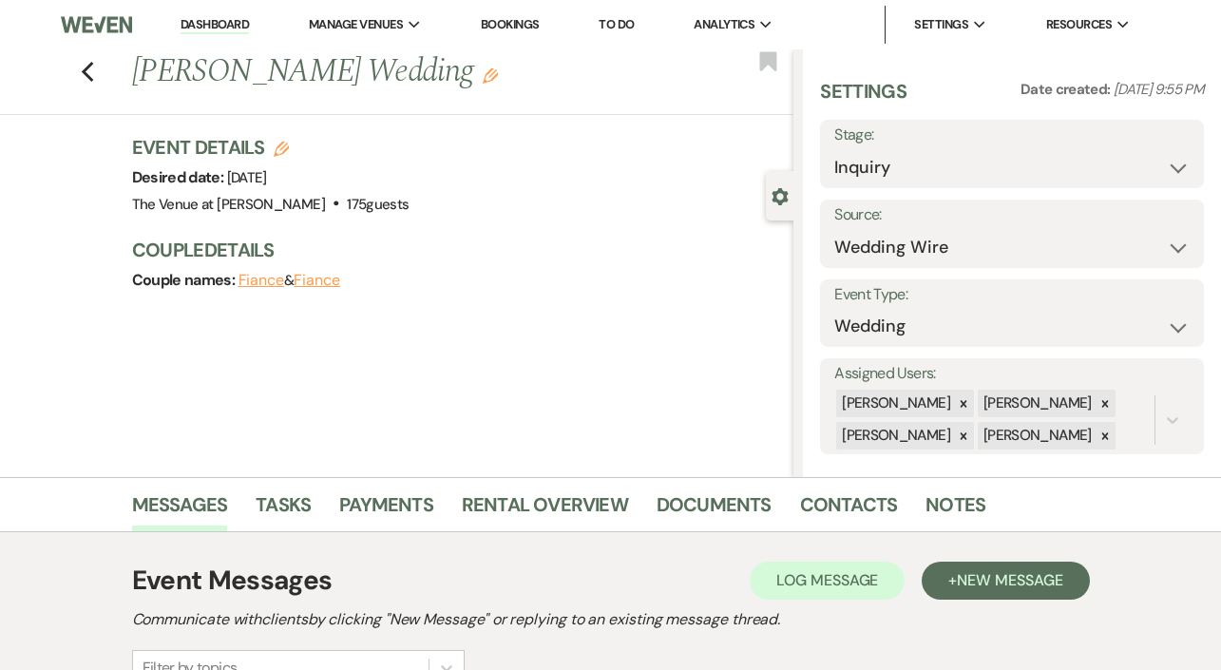
scroll to position [0, 0]
click at [91, 71] on icon "Previous" at bounding box center [88, 72] width 14 height 23
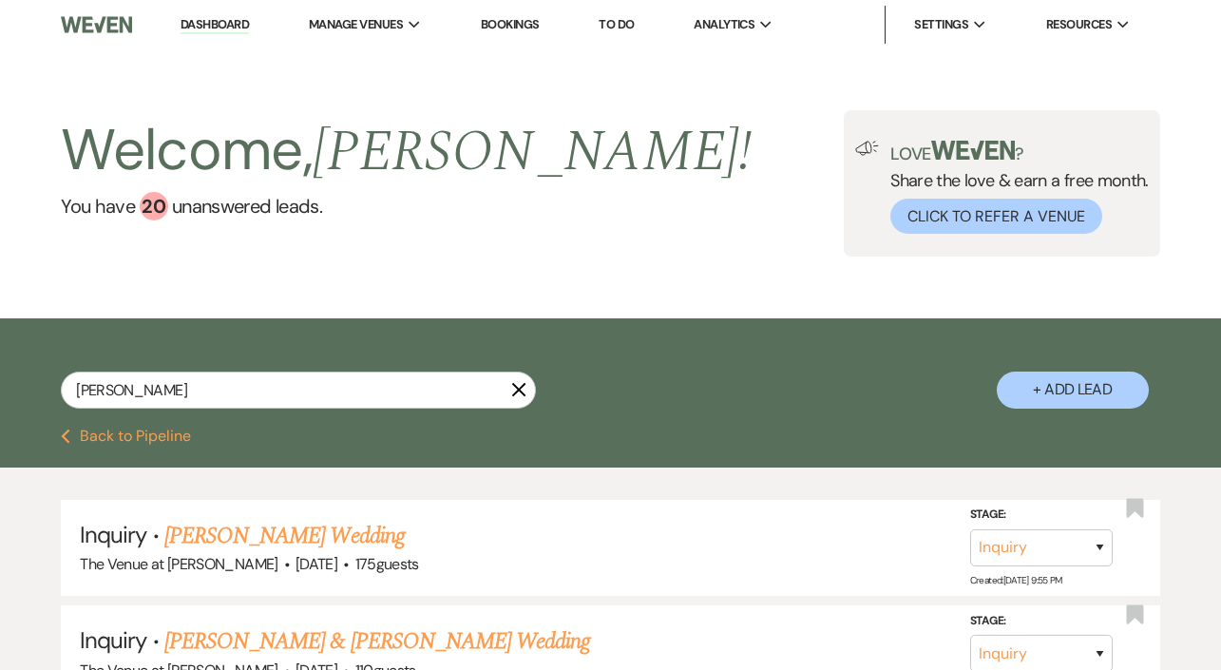
click at [516, 385] on icon "X" at bounding box center [518, 389] width 15 height 15
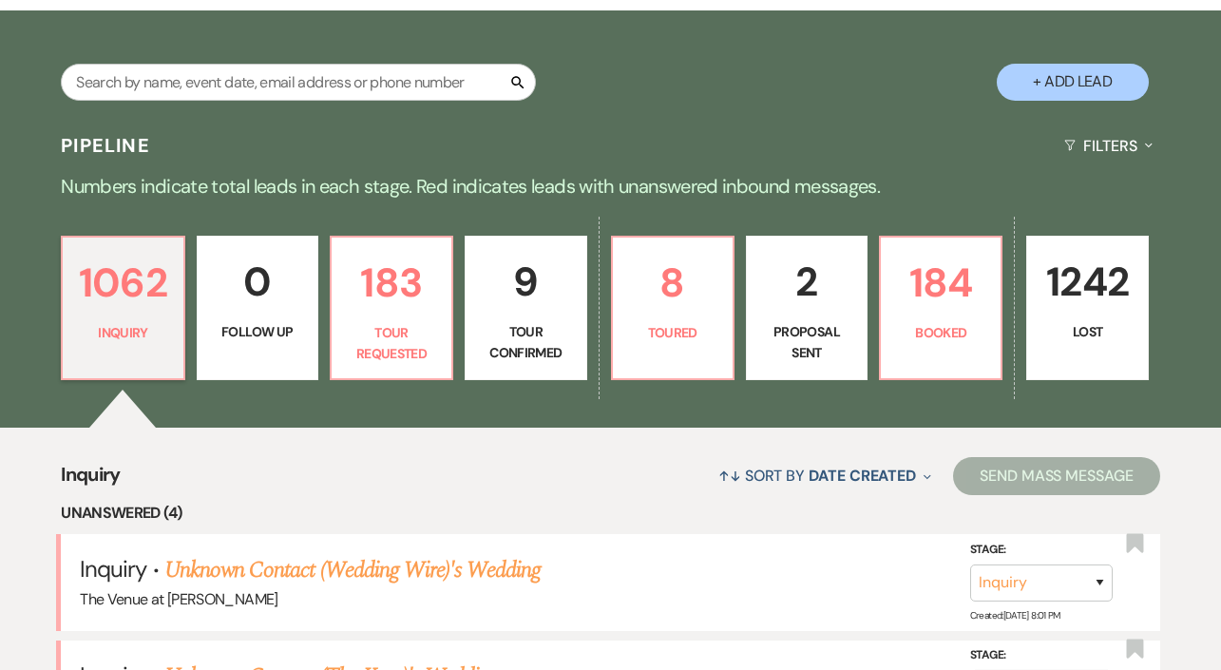
scroll to position [699, 0]
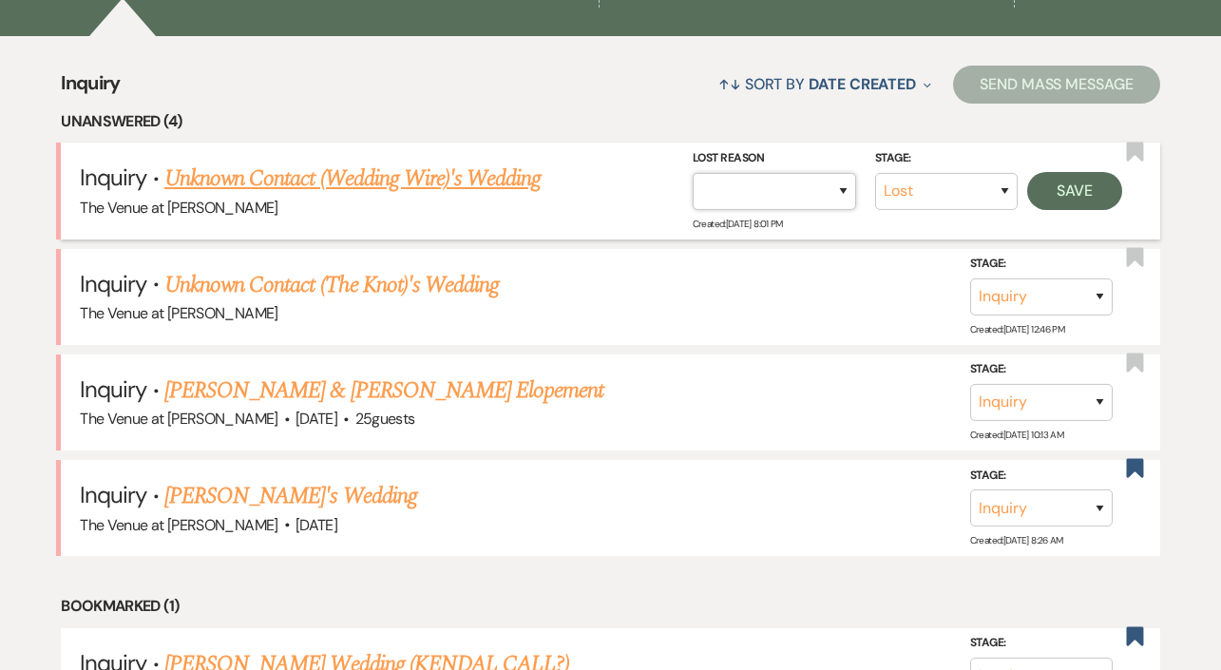
click at [810, 193] on select "Booked Elsewhere Budget Date Unavailable No Response Not a Good Match Capacity …" at bounding box center [774, 190] width 163 height 37
click at [542, 178] on link "Unknown Contact (Wedding Wire)'s Wedding" at bounding box center [352, 179] width 377 height 34
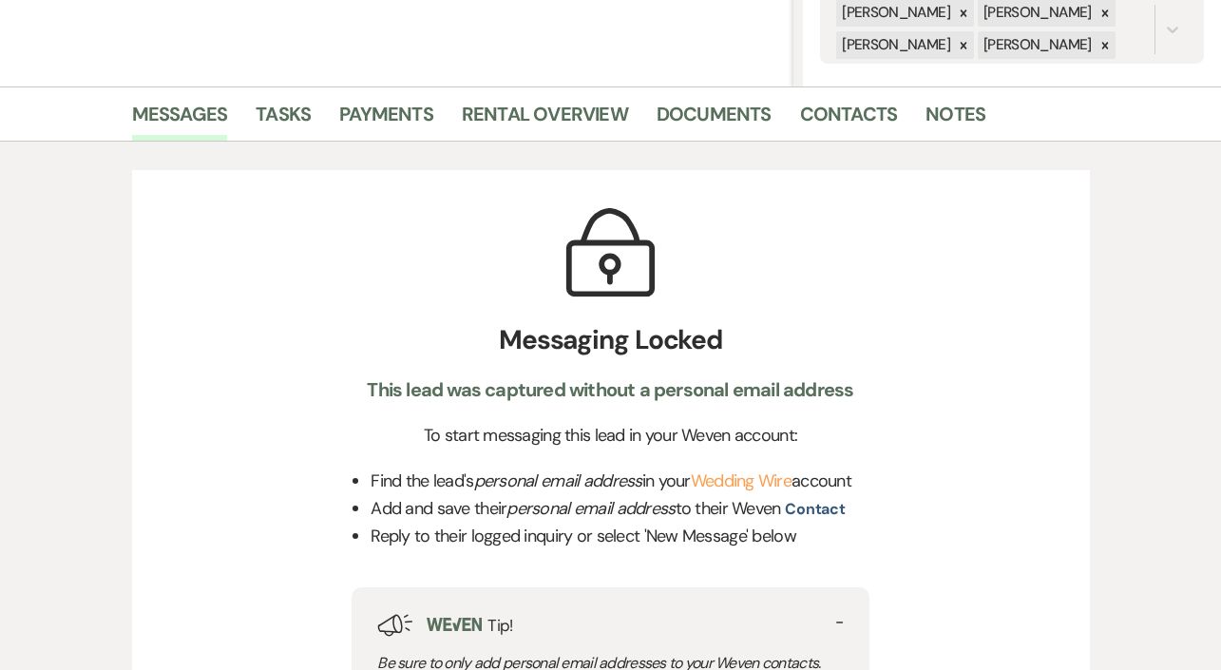
scroll to position [814, 0]
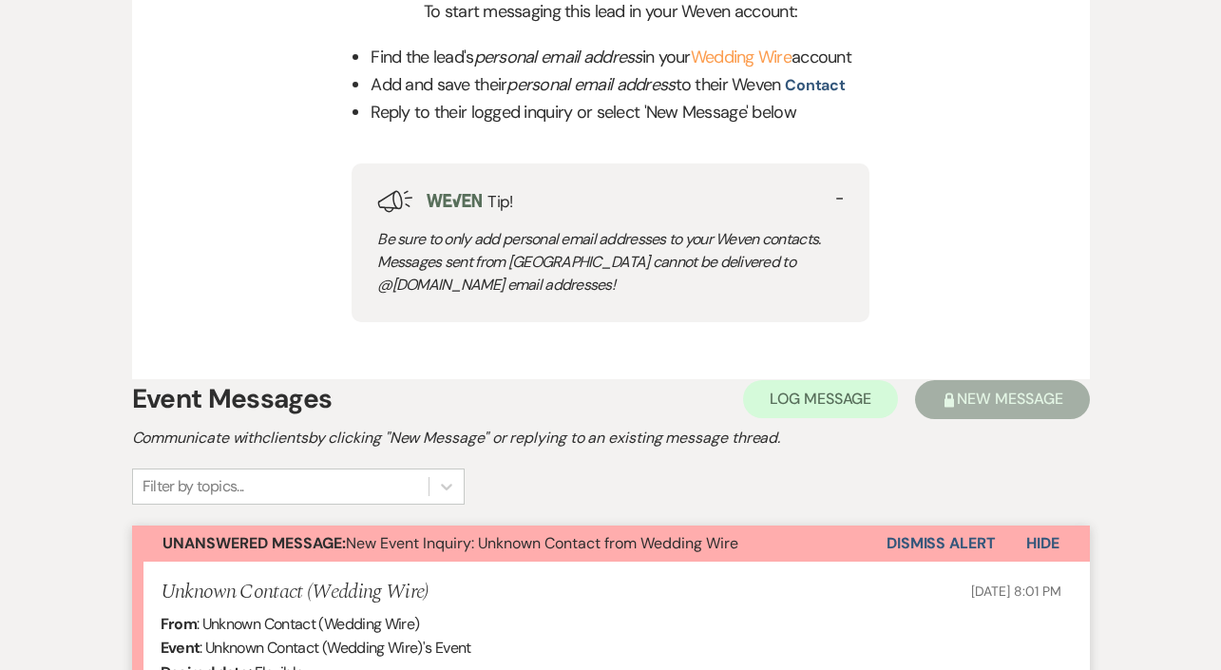
click at [903, 562] on button "Dismiss Alert" at bounding box center [940, 543] width 109 height 36
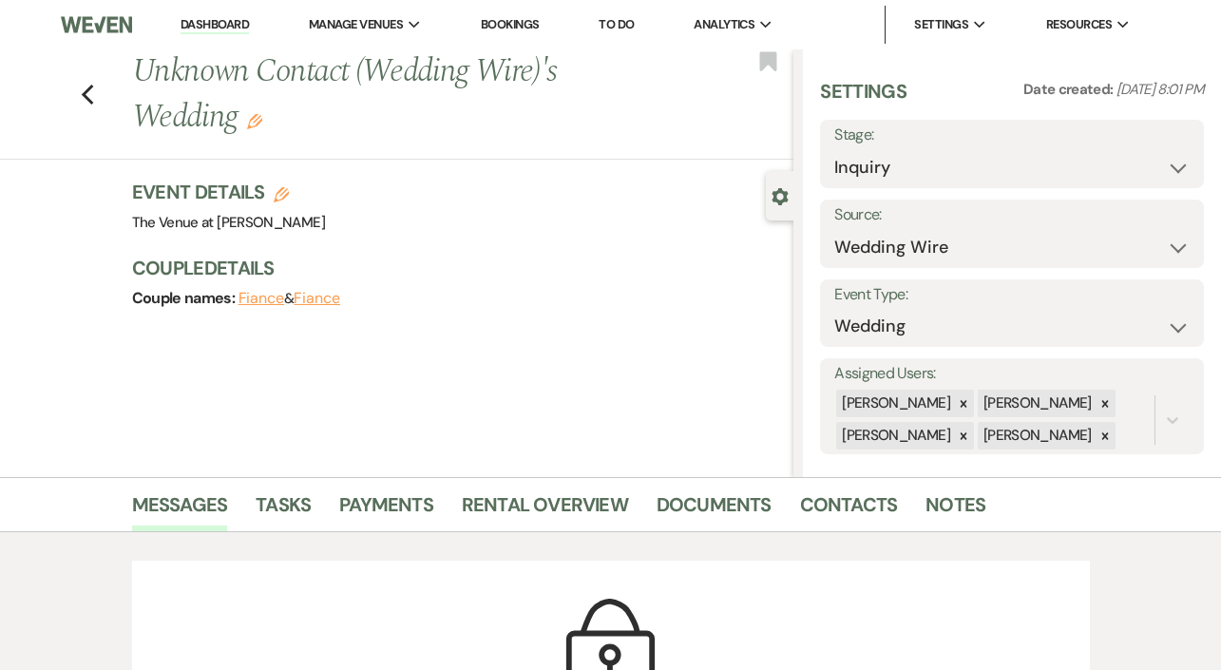
scroll to position [0, 0]
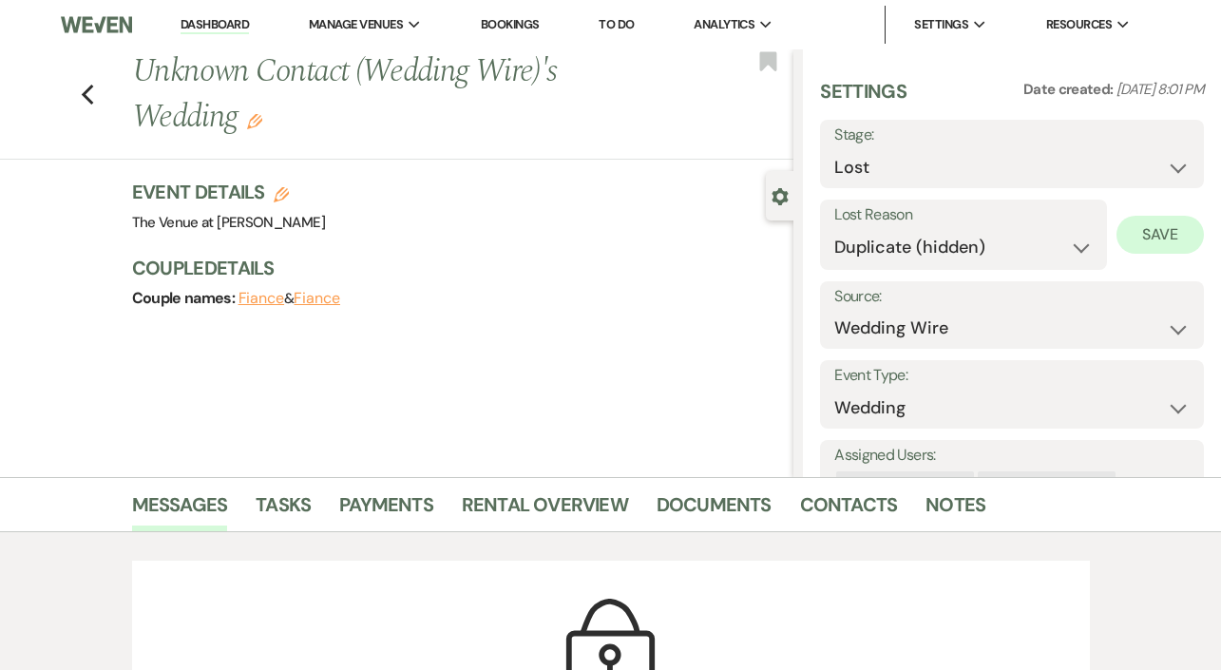
click at [1139, 239] on button "Save" at bounding box center [1159, 235] width 87 height 38
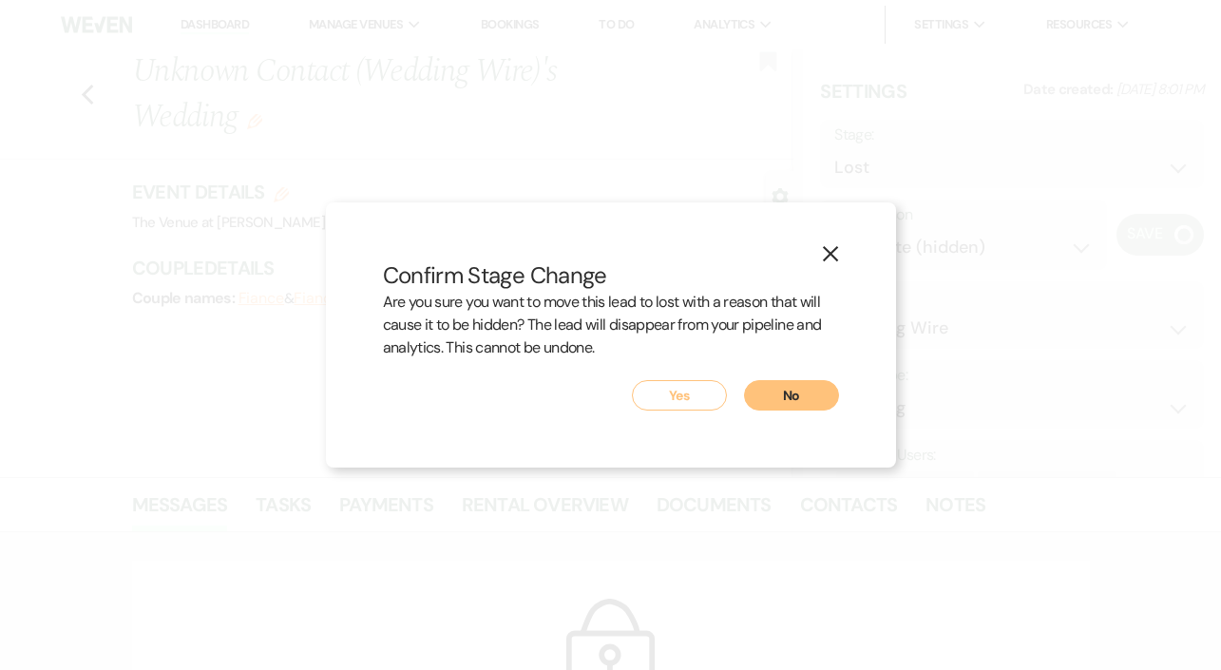
click at [670, 393] on button "Yes" at bounding box center [679, 395] width 95 height 30
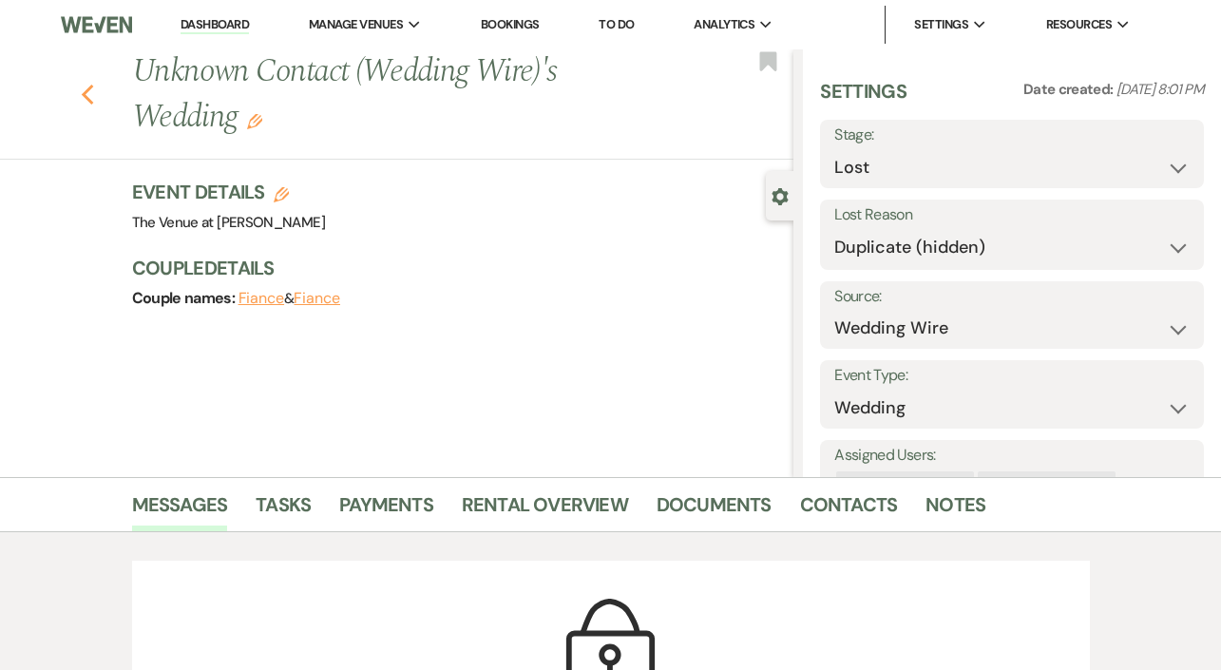
click at [94, 82] on button "Previous" at bounding box center [88, 93] width 14 height 27
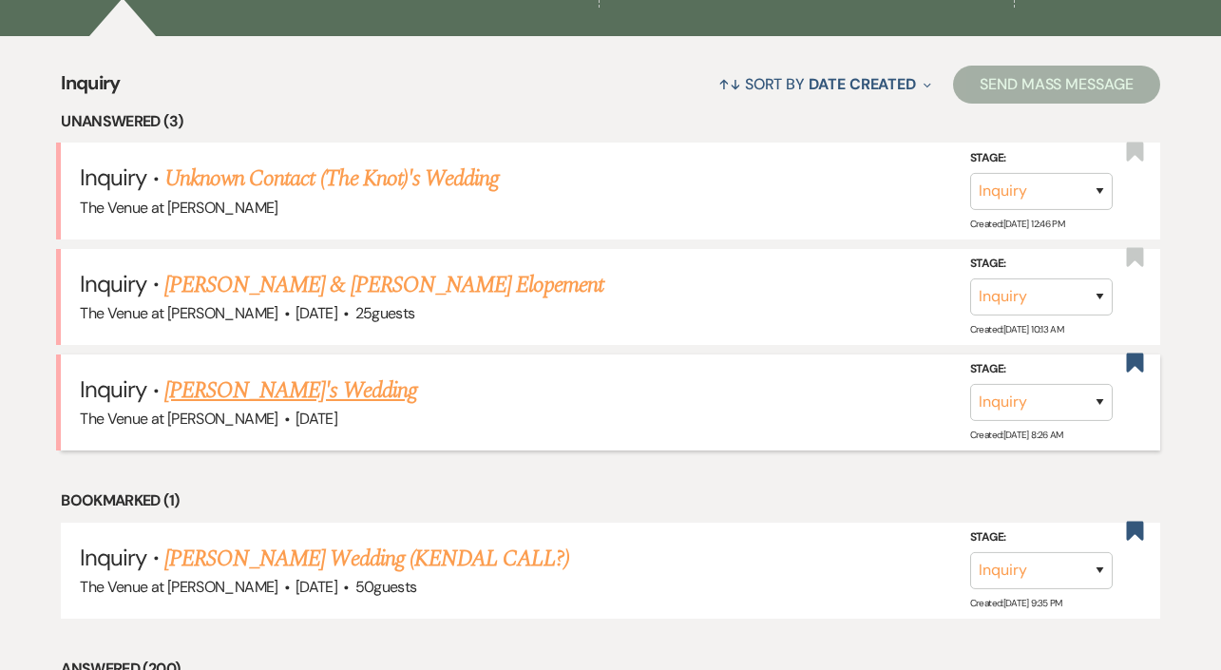
scroll to position [706, 0]
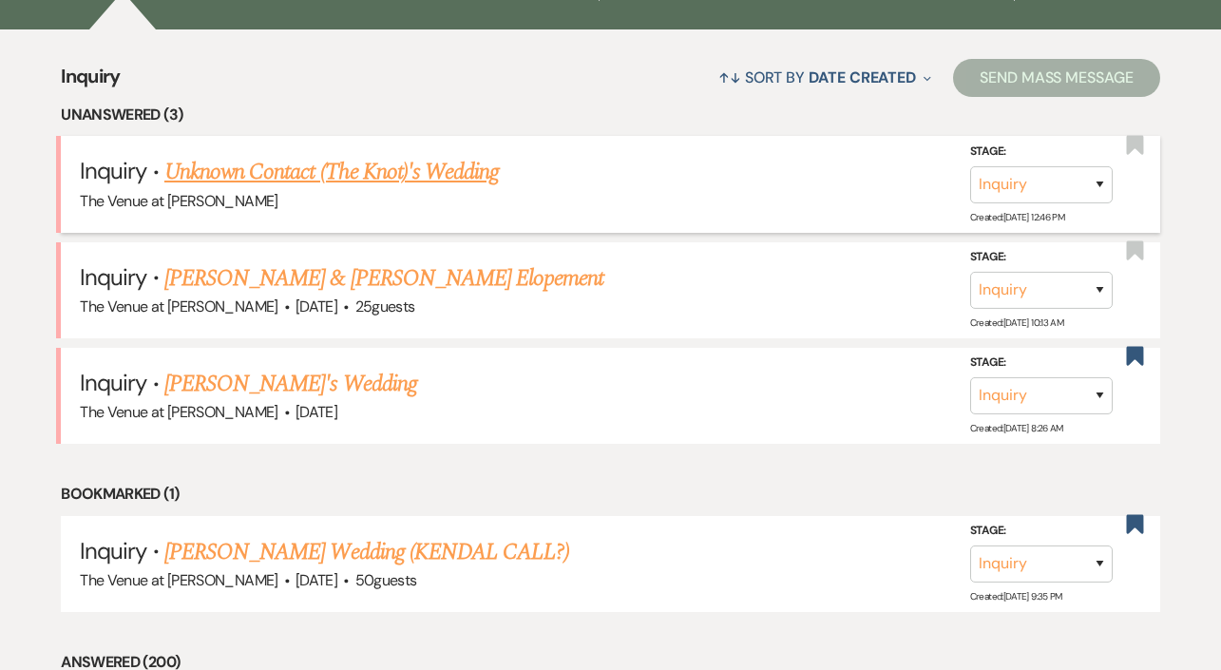
click at [392, 177] on link "Unknown Contact (The Knot)'s Wedding" at bounding box center [331, 172] width 334 height 34
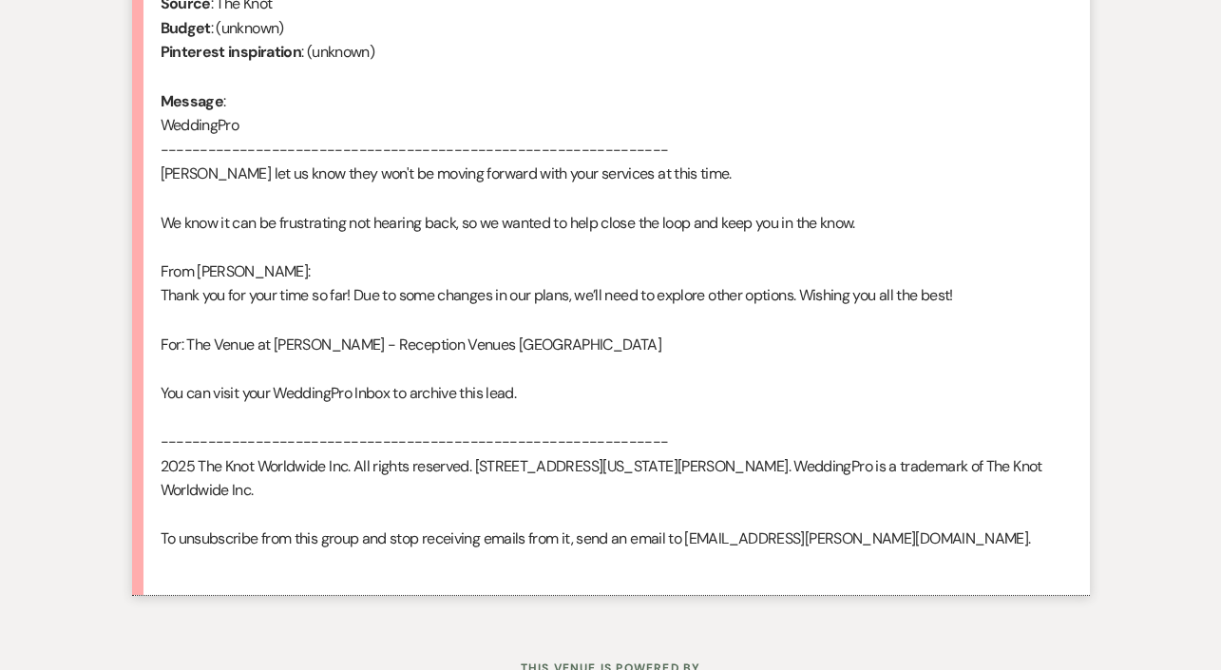
scroll to position [1579, 0]
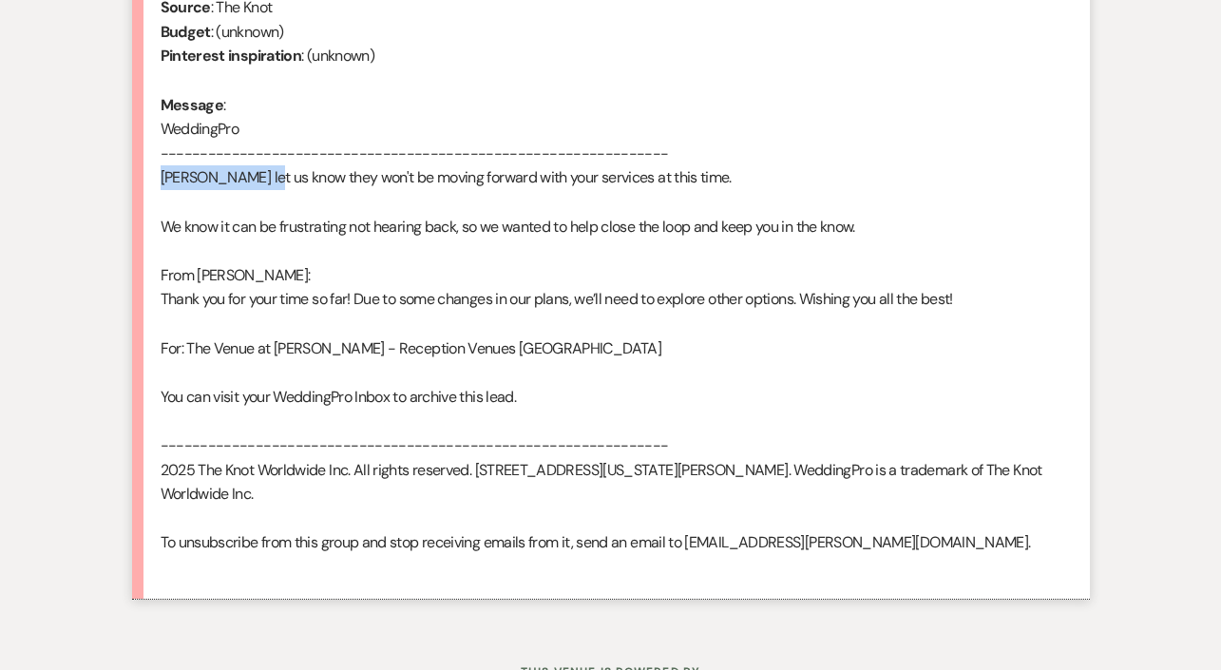
drag, startPoint x: 267, startPoint y: 173, endPoint x: 59, endPoint y: 162, distance: 208.4
copy div "Colette Kowalski"
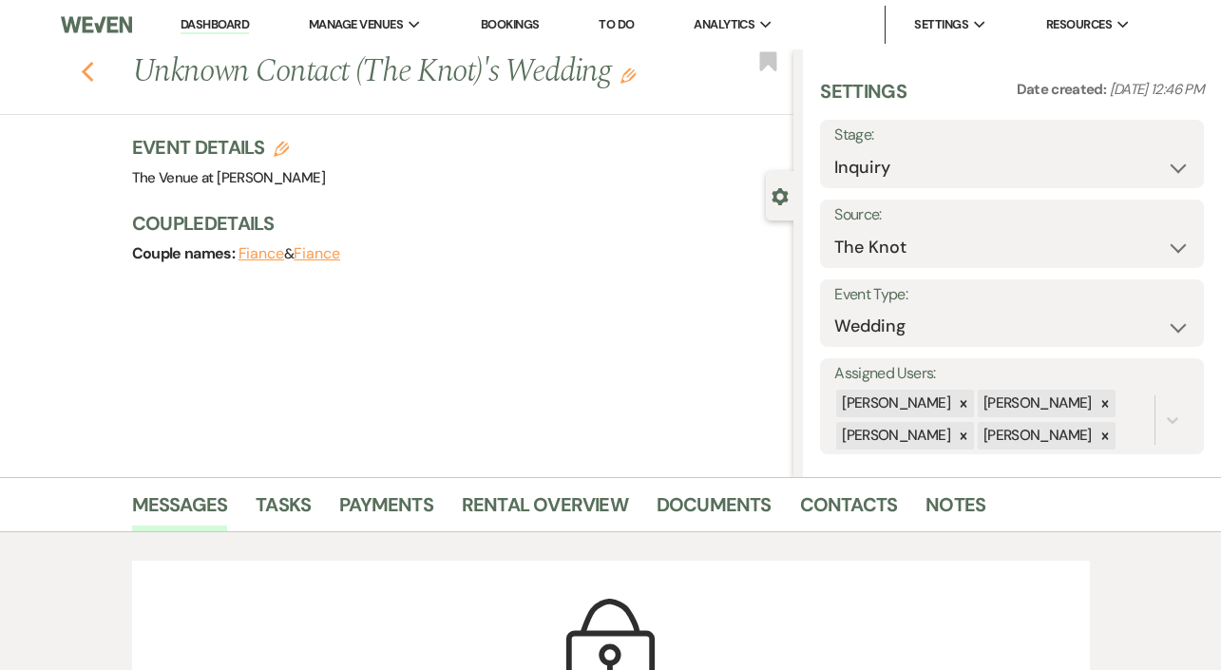
scroll to position [0, 0]
click at [91, 65] on use "button" at bounding box center [87, 72] width 12 height 21
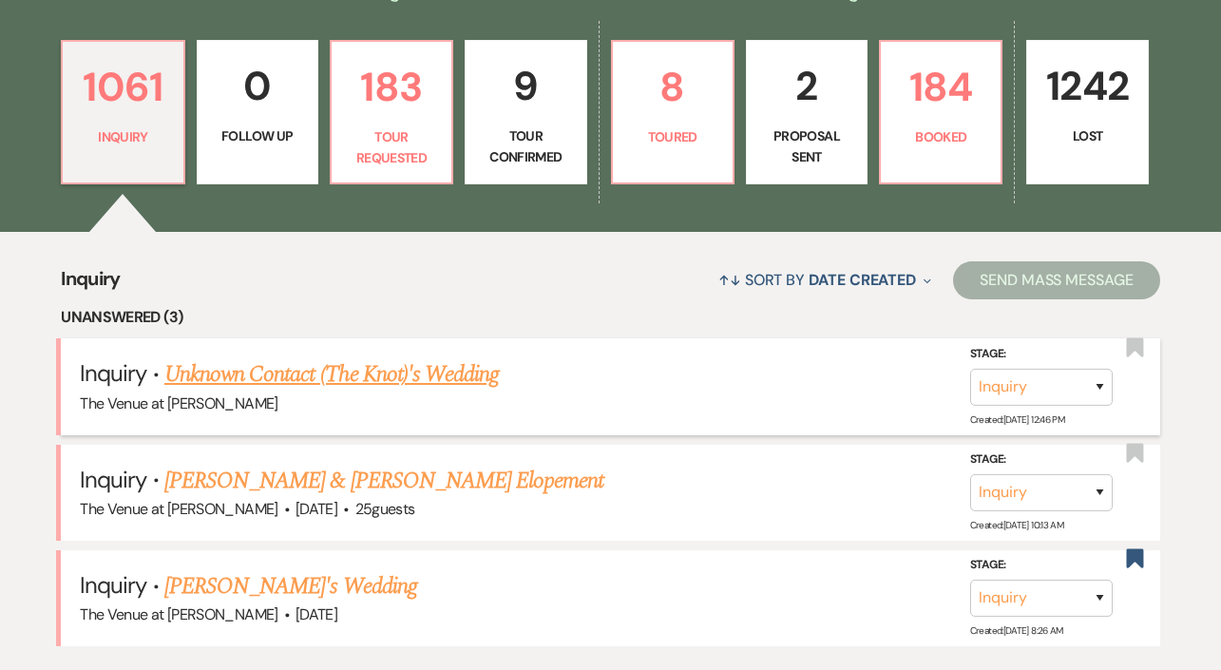
scroll to position [348, 0]
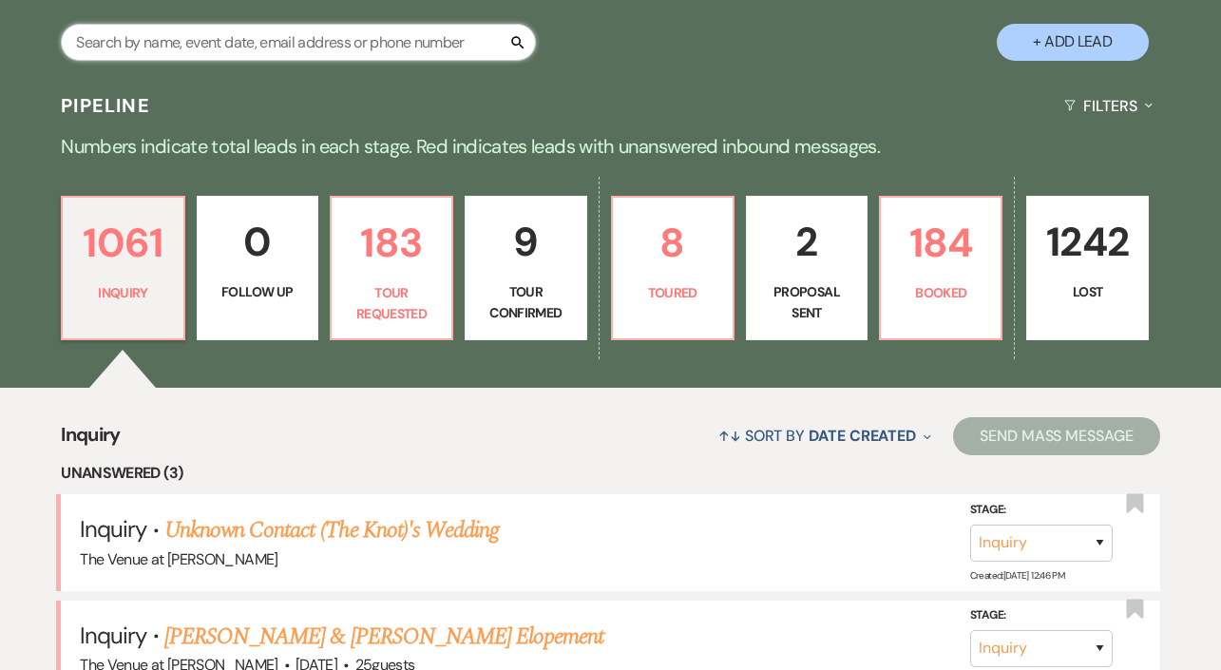
click at [314, 37] on input "text" at bounding box center [298, 42] width 475 height 37
paste input "Colette Kowalski"
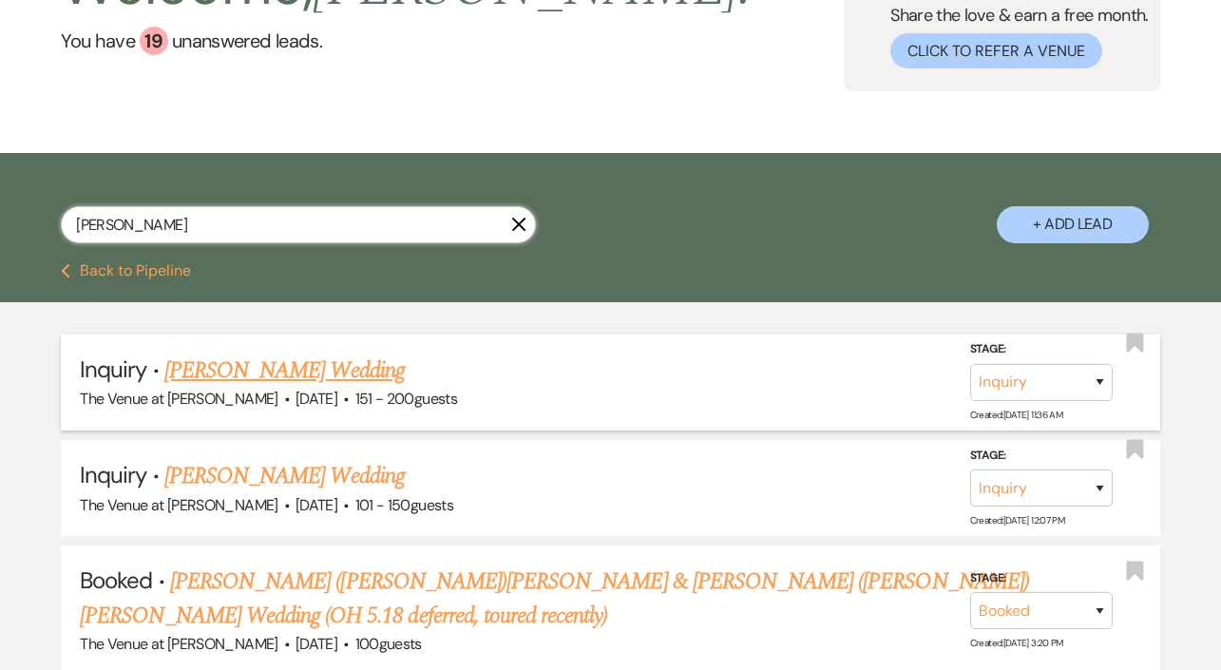
scroll to position [182, 0]
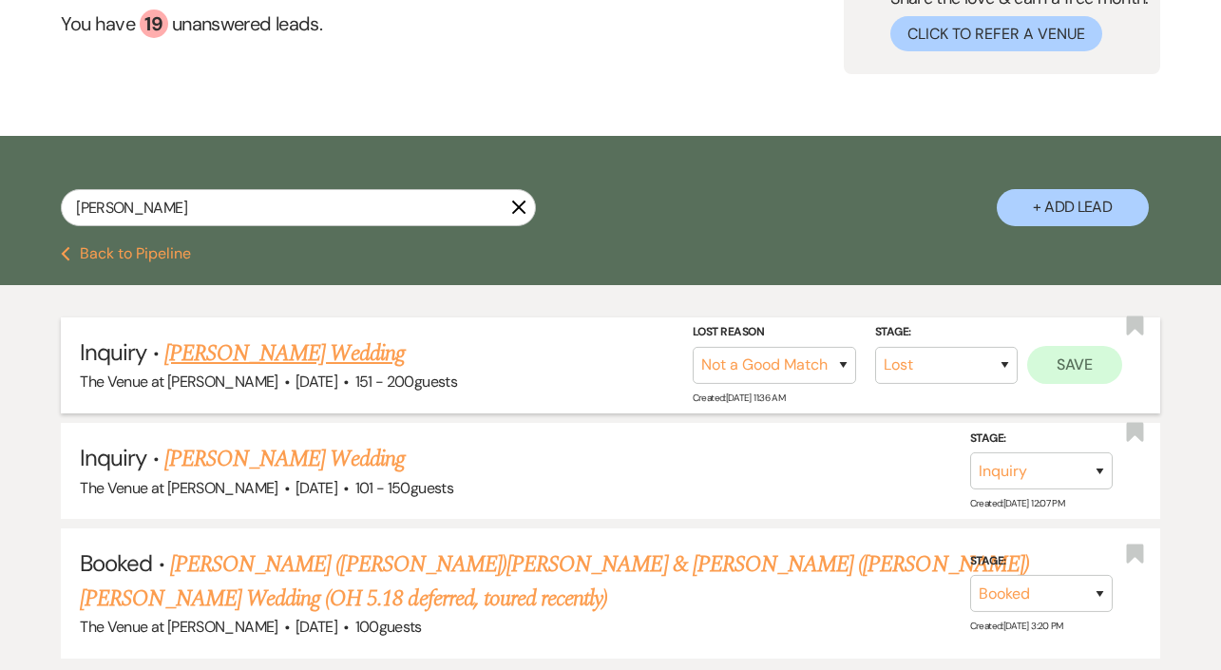
click at [1107, 363] on button "Save" at bounding box center [1074, 365] width 95 height 38
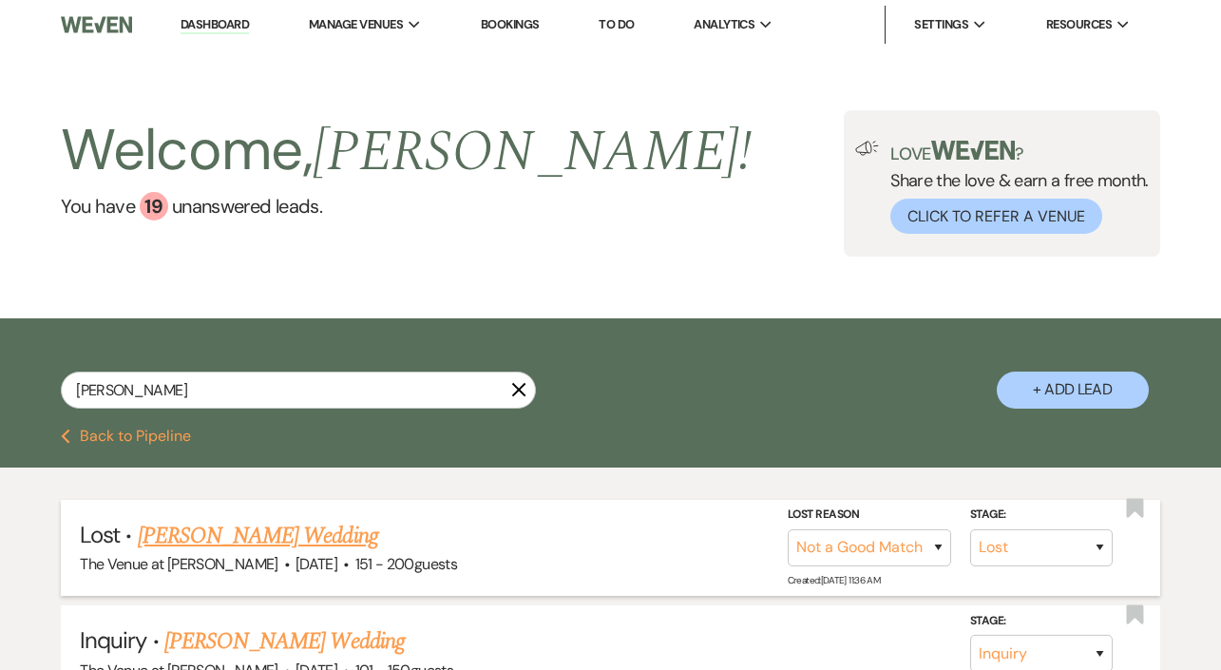
scroll to position [0, 0]
click at [516, 391] on use "button" at bounding box center [519, 390] width 14 height 14
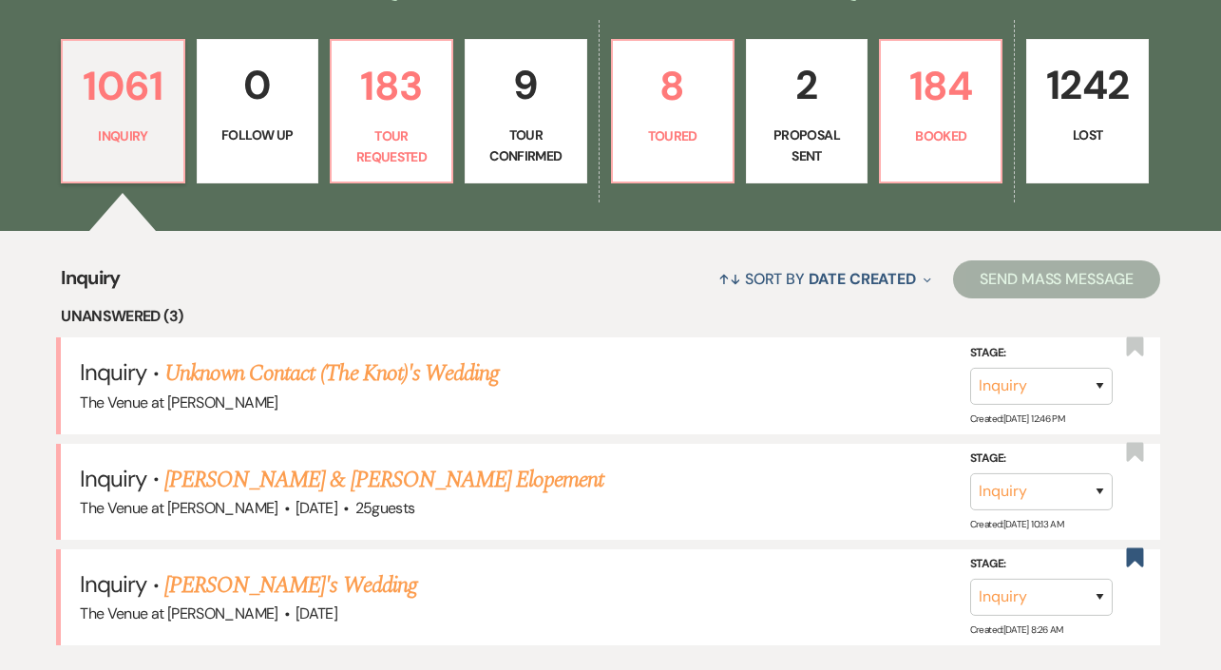
scroll to position [543, 0]
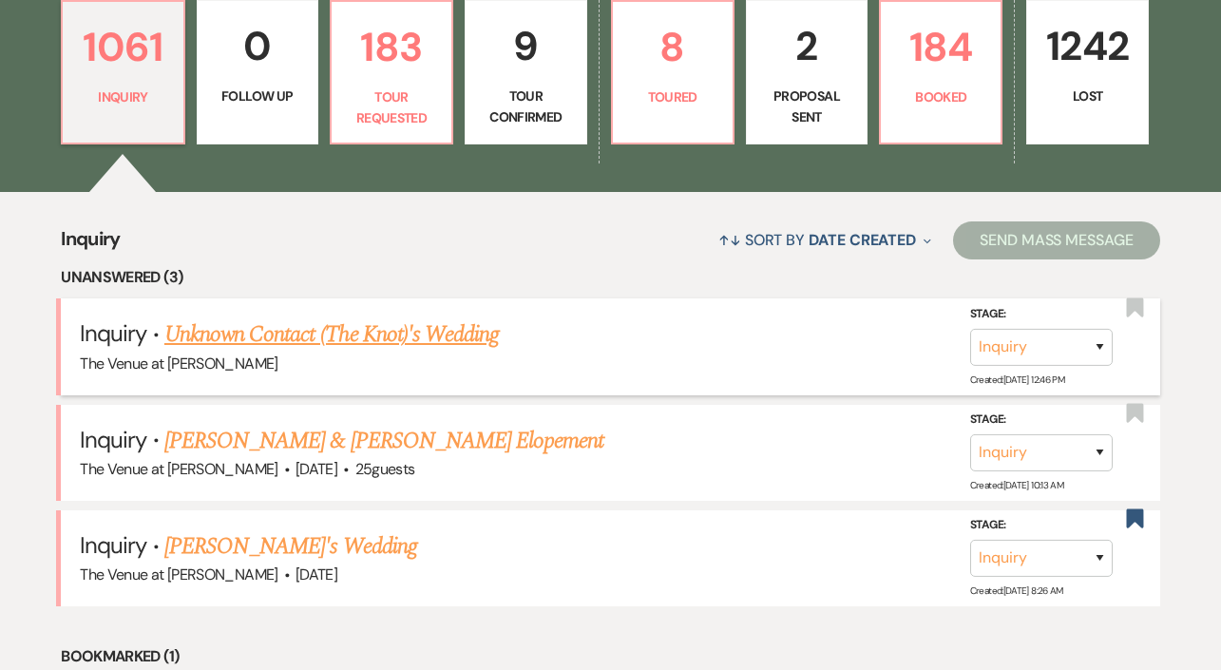
click at [460, 329] on link "Unknown Contact (The Knot)'s Wedding" at bounding box center [331, 334] width 334 height 34
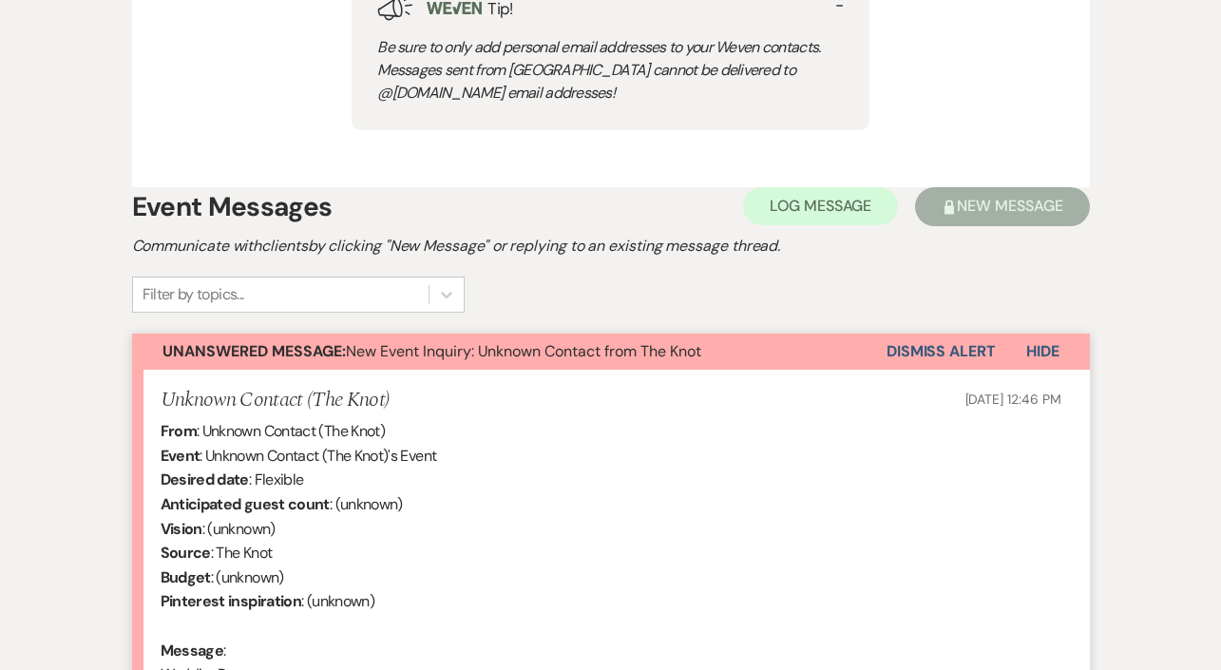
scroll to position [1032, 0]
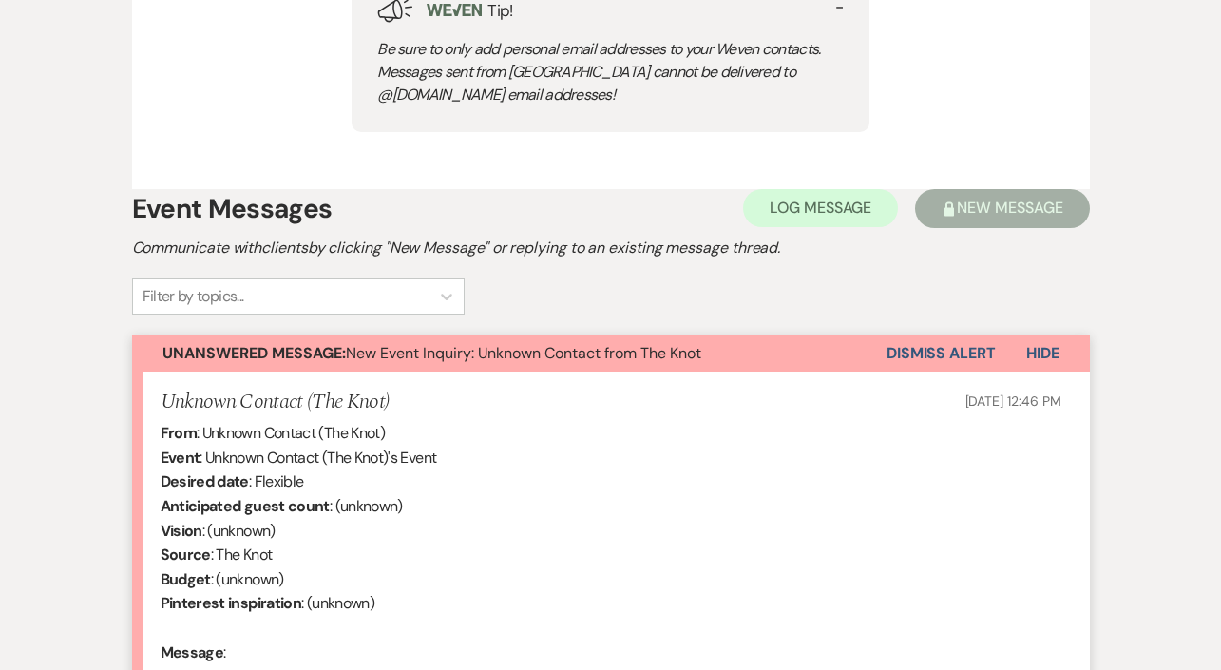
click at [925, 342] on button "Dismiss Alert" at bounding box center [940, 353] width 109 height 36
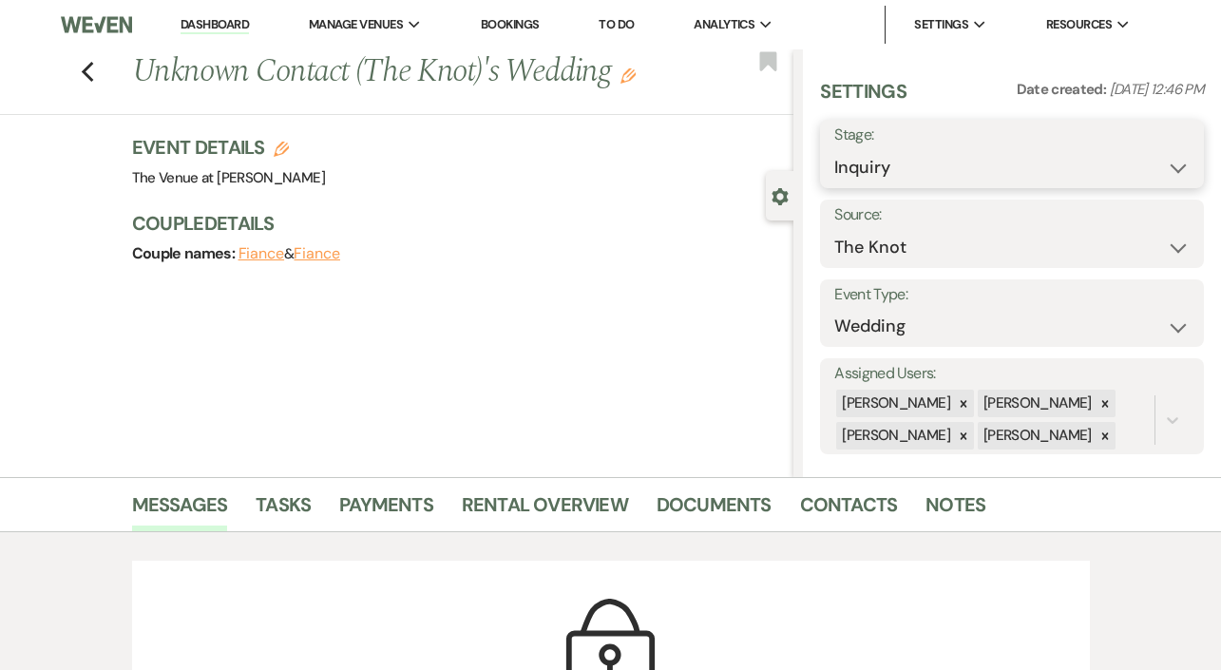
scroll to position [0, 0]
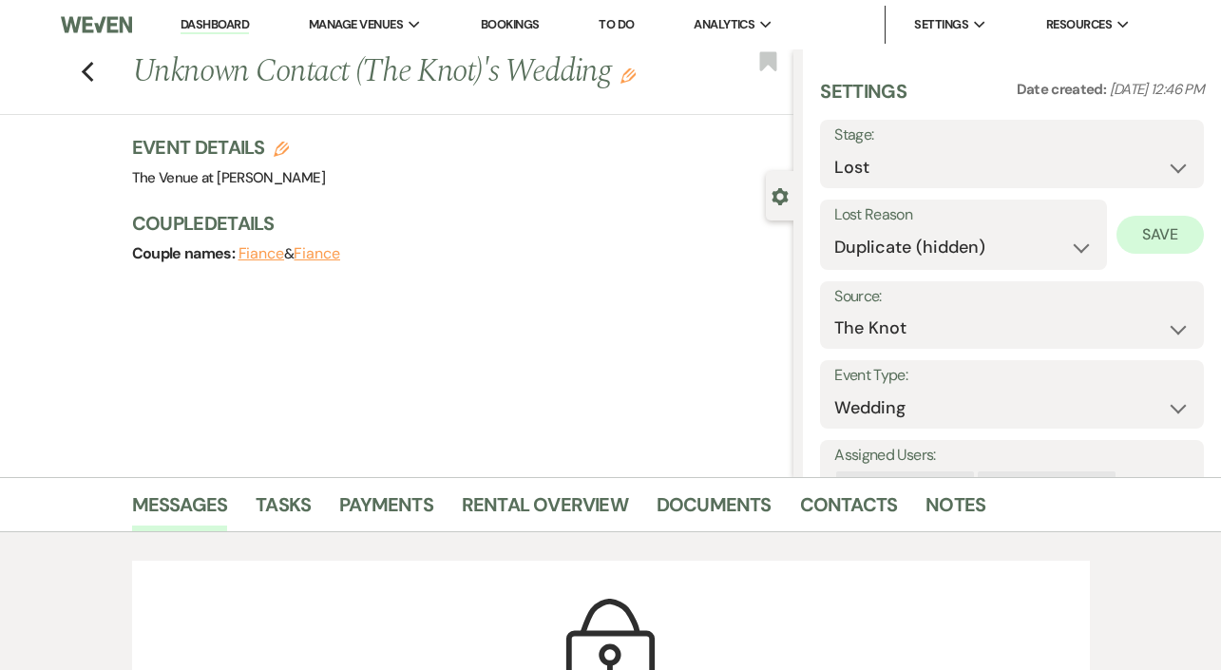
click at [1143, 236] on button "Save" at bounding box center [1159, 235] width 87 height 38
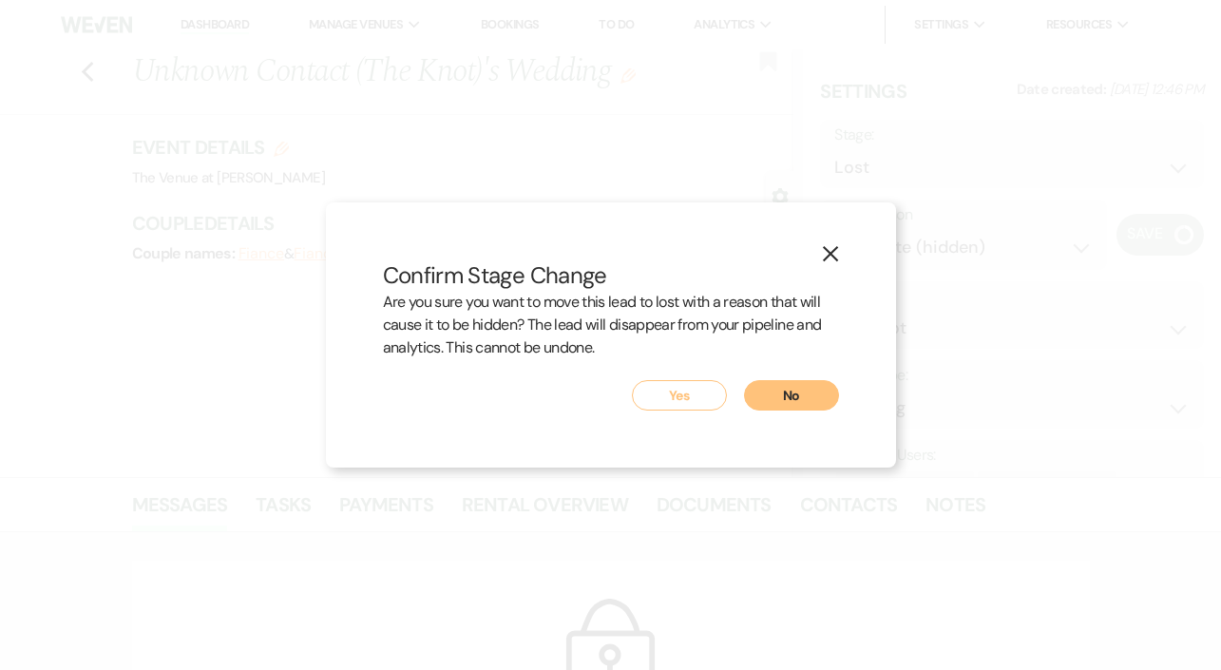
click at [672, 395] on button "Yes" at bounding box center [679, 395] width 95 height 30
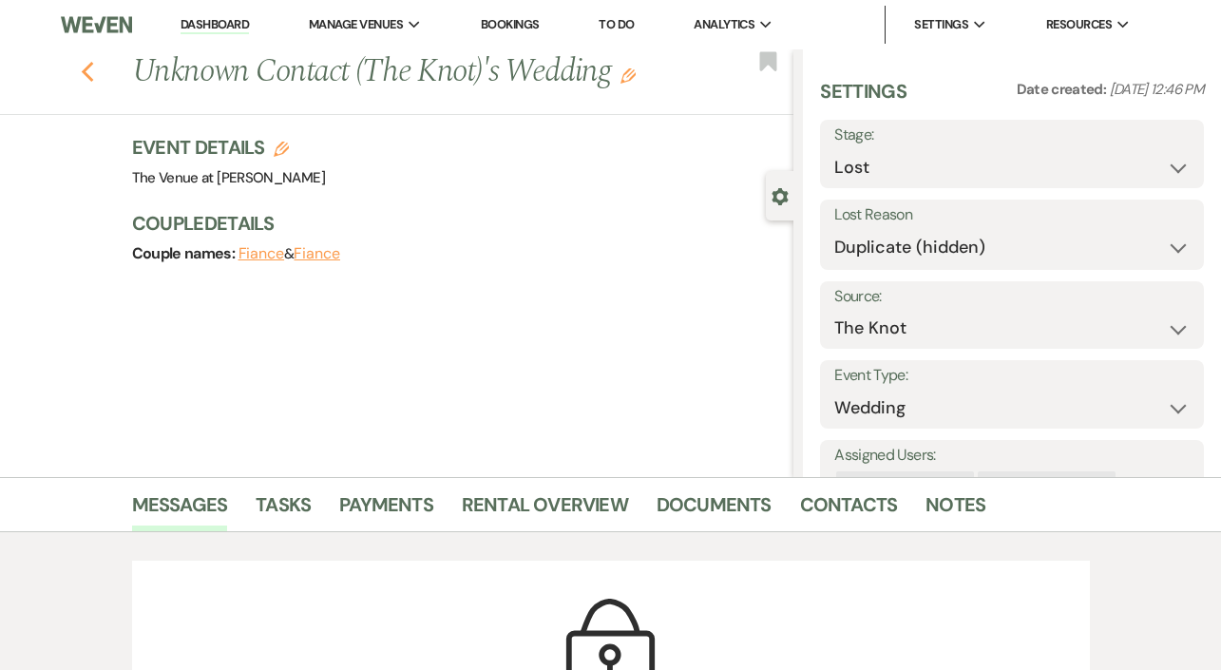
click at [88, 75] on use "button" at bounding box center [87, 72] width 12 height 21
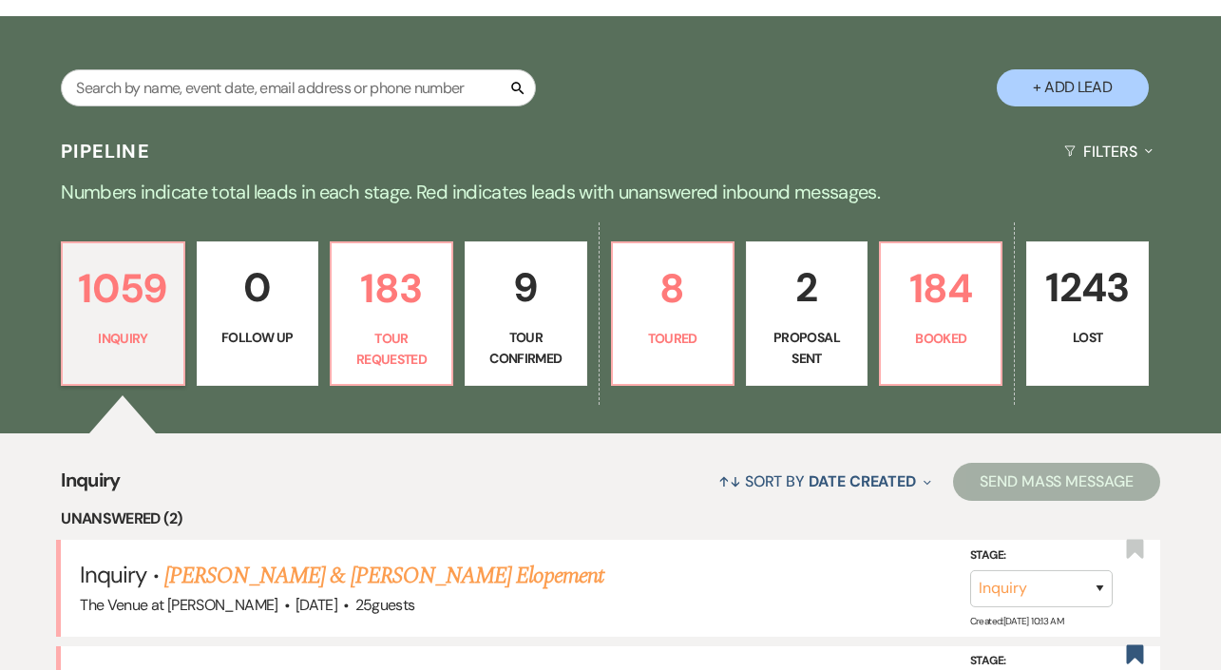
scroll to position [313, 0]
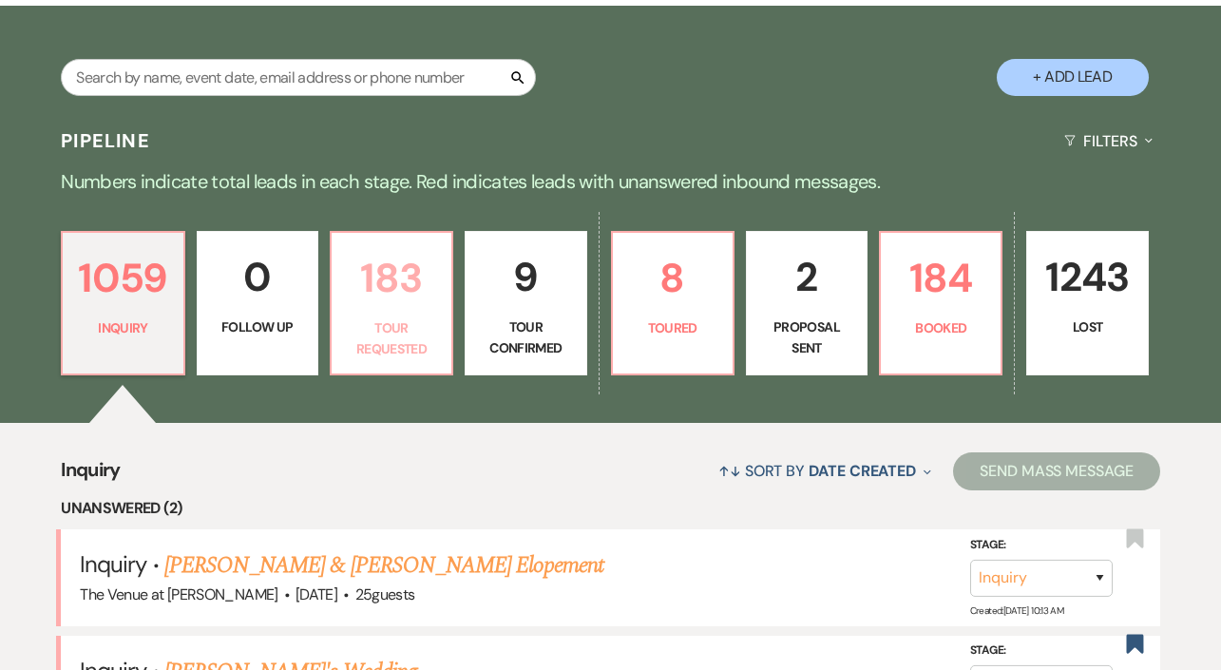
click at [422, 333] on p "Tour Requested" at bounding box center [391, 338] width 97 height 43
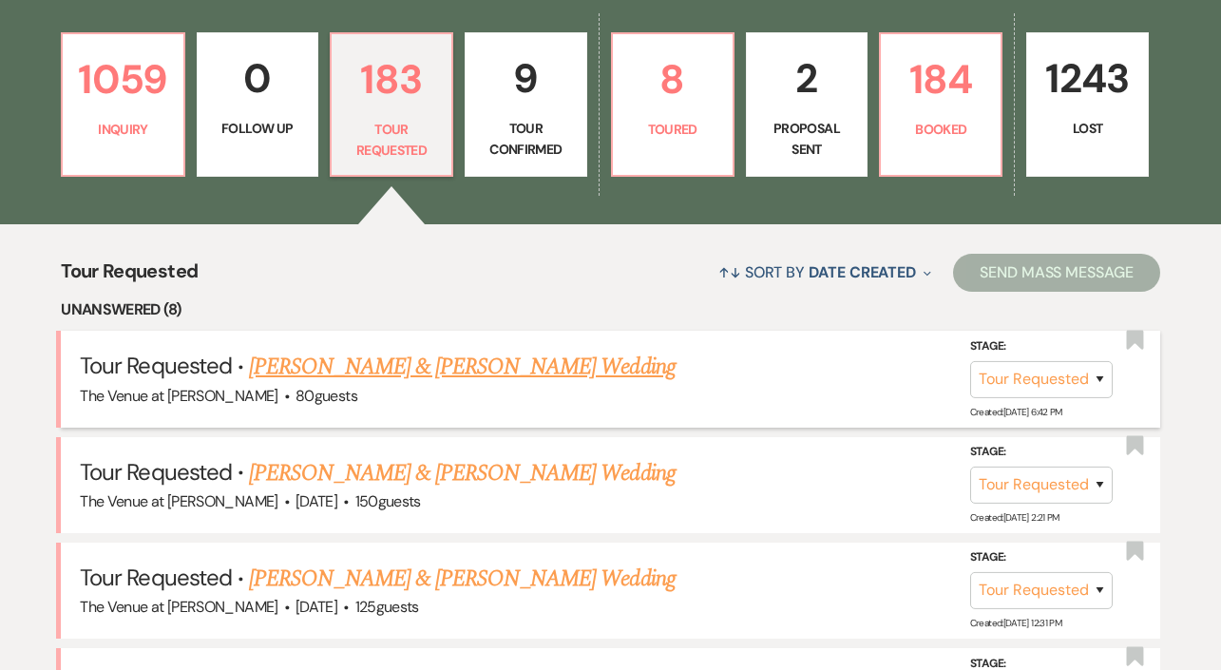
scroll to position [503, 0]
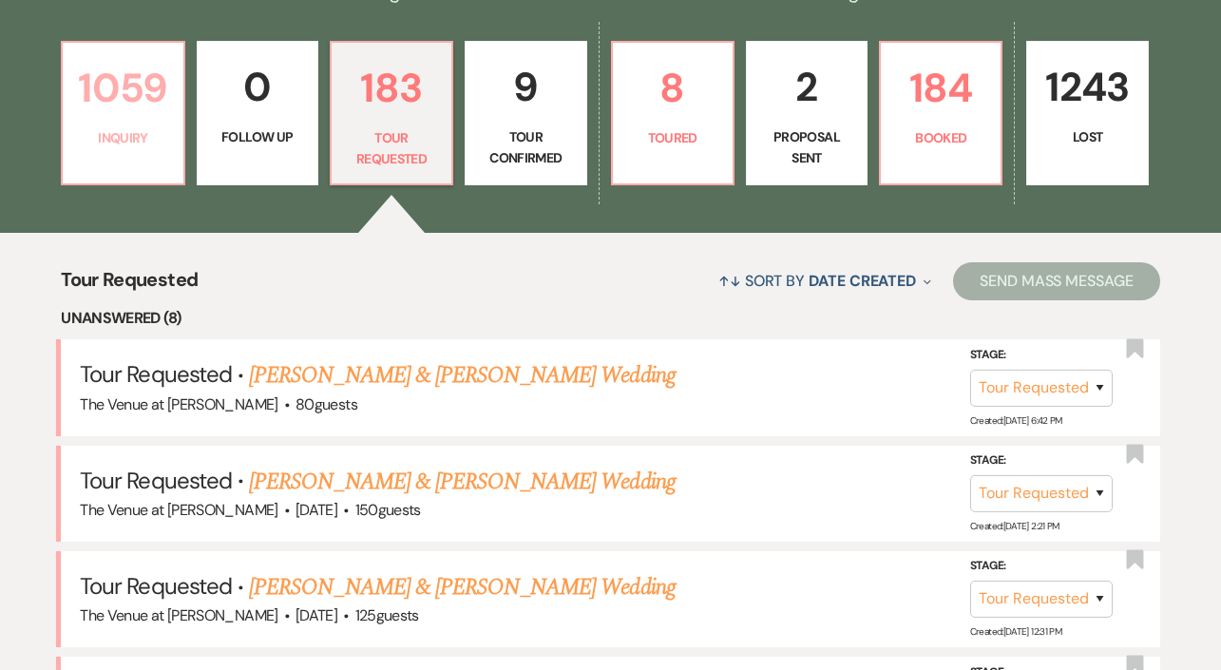
click at [154, 158] on link "1059 Inquiry" at bounding box center [123, 113] width 124 height 144
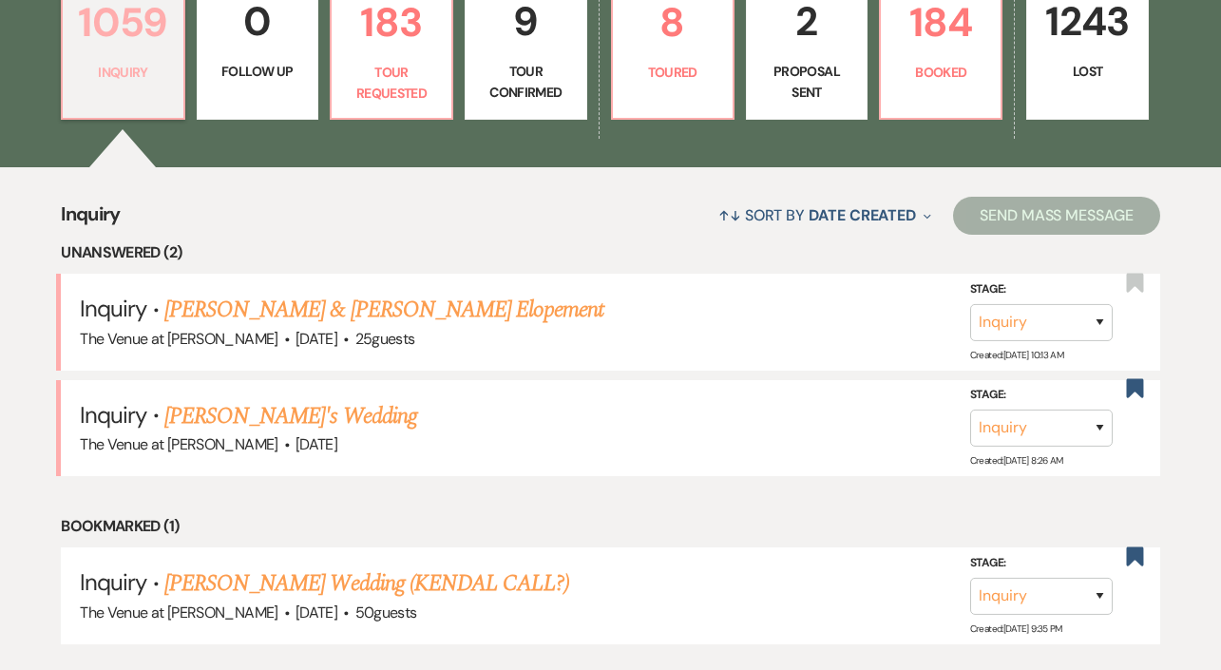
scroll to position [579, 0]
